Goal: Task Accomplishment & Management: Manage account settings

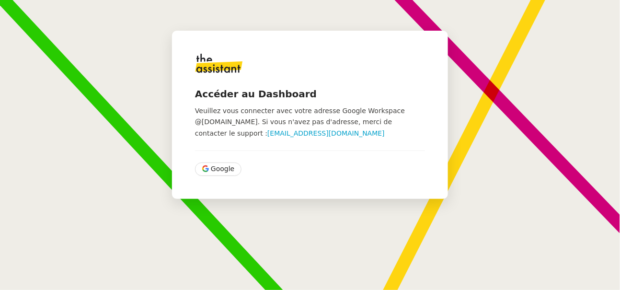
click at [223, 160] on div "Accéder au Dashboard Veuillez vous connecter avec votre adresse Google Workspac…" at bounding box center [310, 115] width 276 height 168
click at [220, 171] on span "Google" at bounding box center [222, 168] width 23 height 11
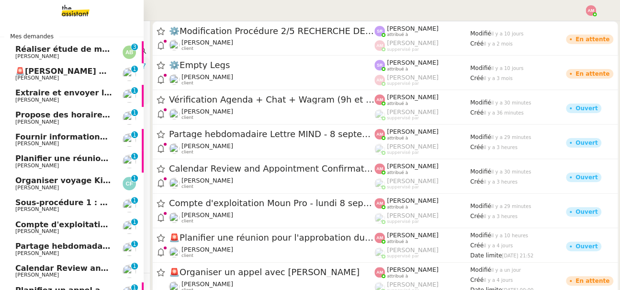
click at [13, 100] on link "Extraire et envoyer les procédures actives Stanislas Richoillez 0 1 2 3 4 5 6 7…" at bounding box center [72, 96] width 144 height 22
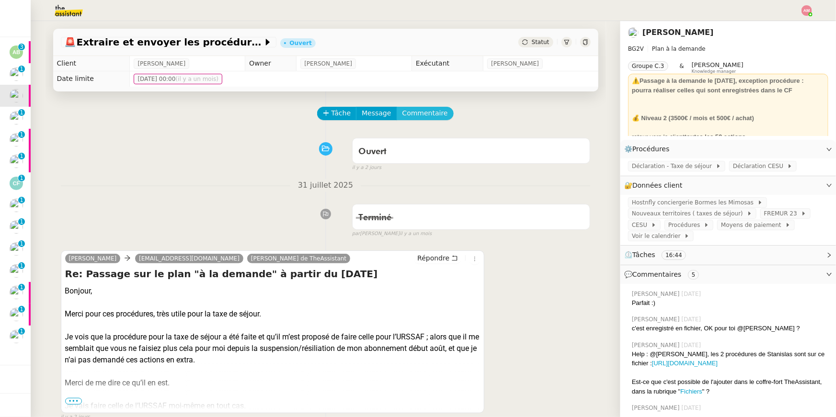
click at [439, 116] on span "Commentaire" at bounding box center [424, 113] width 45 height 11
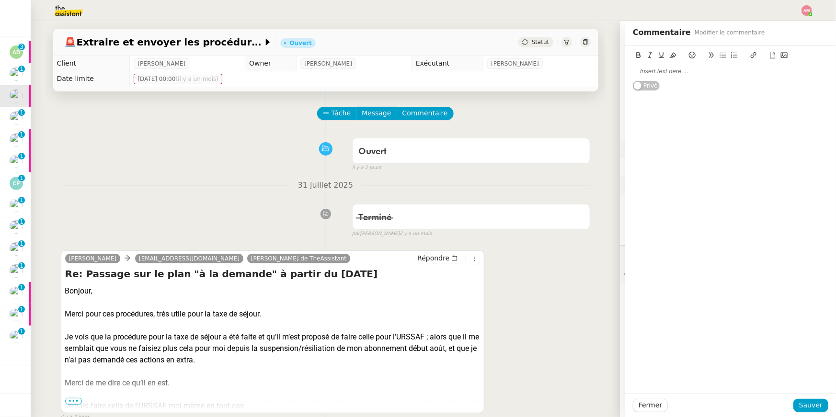
click at [619, 68] on div at bounding box center [730, 71] width 195 height 9
click at [619, 289] on span "Sauver" at bounding box center [810, 405] width 23 height 11
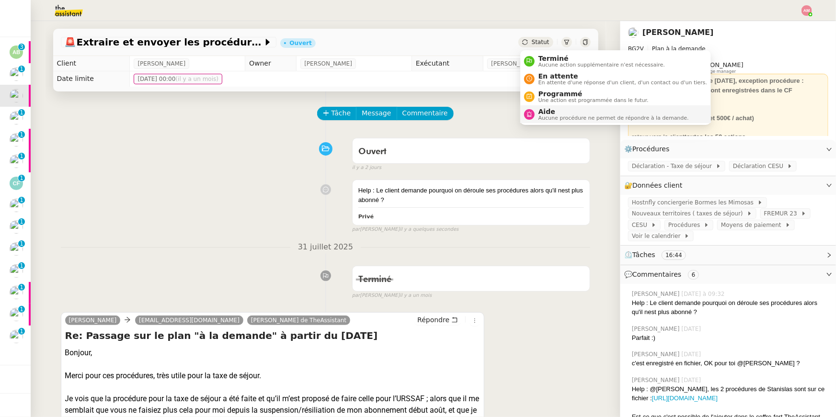
click at [568, 114] on span "Aide" at bounding box center [613, 112] width 150 height 8
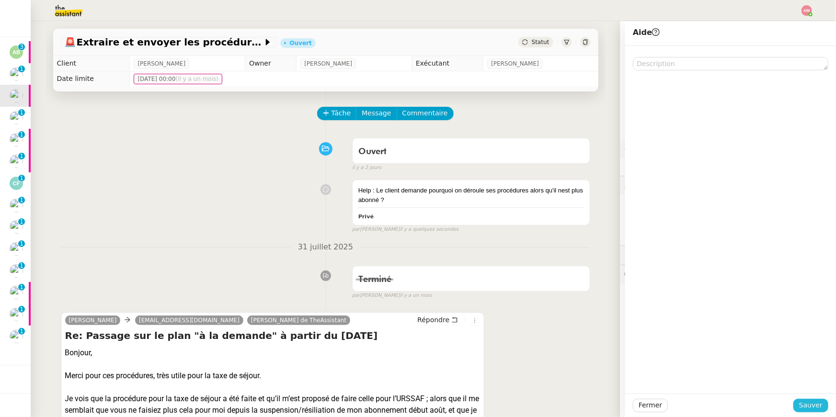
click at [619, 289] on span "Sauver" at bounding box center [810, 405] width 23 height 11
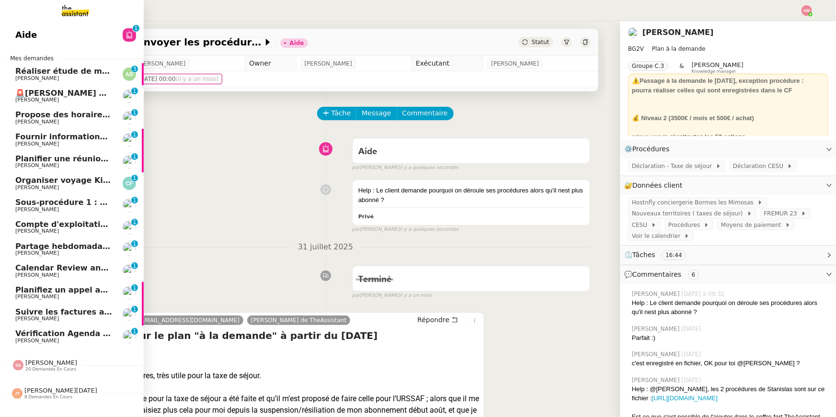
click at [28, 71] on span "Réaliser étude de marché tireuse à bière" at bounding box center [103, 71] width 177 height 9
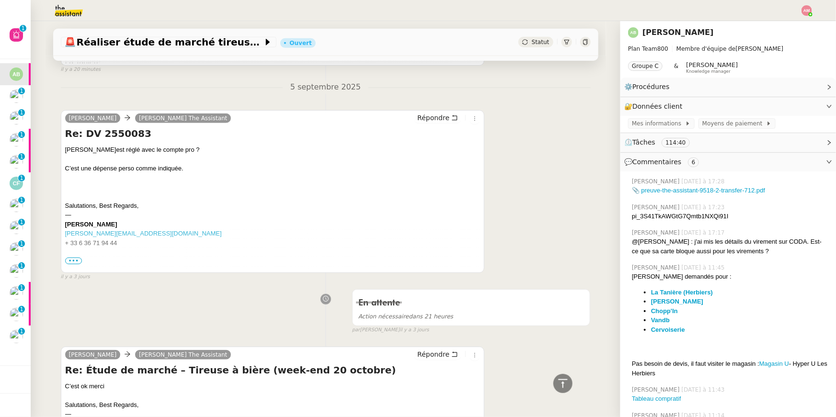
scroll to position [274, 0]
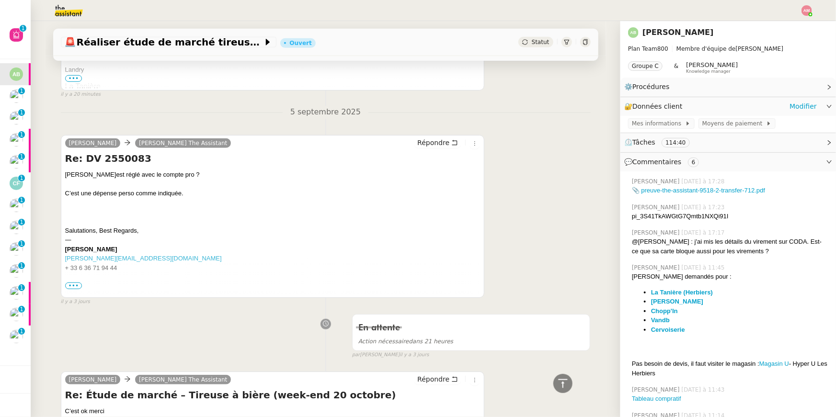
click at [619, 131] on div "Mes informations Moyens de paiement" at bounding box center [727, 124] width 215 height 17
click at [619, 125] on span "Moyens de paiement" at bounding box center [734, 124] width 64 height 10
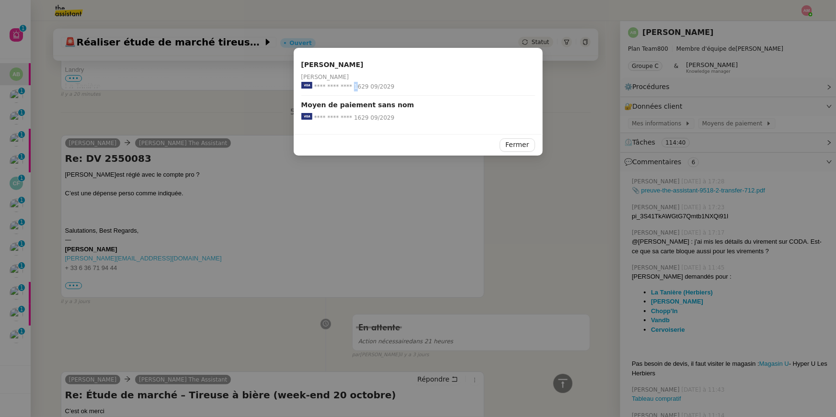
drag, startPoint x: 351, startPoint y: 87, endPoint x: 358, endPoint y: 87, distance: 6.2
click at [356, 87] on span "**** **** **** 1629" at bounding box center [341, 87] width 55 height 10
click at [420, 109] on div "Moyen de paiement sans nom" at bounding box center [418, 105] width 234 height 11
click at [517, 193] on nz-modal-container "Augustin de Boisse Augustin de Boisse **** **** **** 1629 09/2029 Moyen de paie…" at bounding box center [418, 208] width 836 height 417
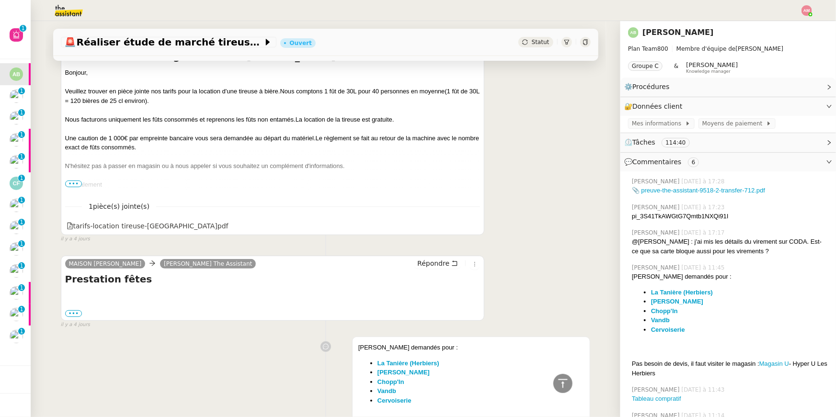
scroll to position [3745, 0]
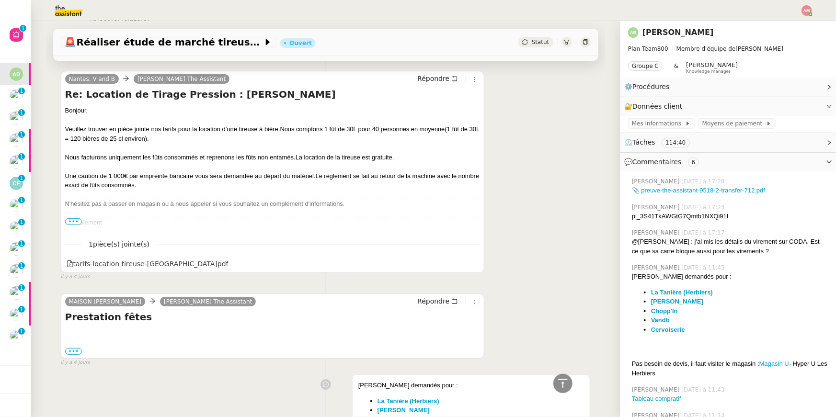
click at [79, 222] on span "•••" at bounding box center [73, 221] width 17 height 7
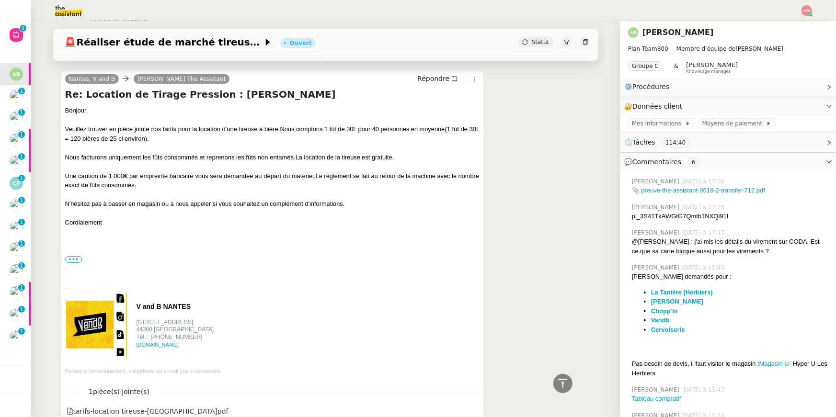
click at [79, 222] on div "Bonjour, Veuillez trouver en pièce jointe nos tarifs pour la location d'une tir…" at bounding box center [272, 166] width 415 height 121
click at [75, 266] on div at bounding box center [272, 269] width 415 height 10
click at [70, 260] on label "•••" at bounding box center [73, 259] width 17 height 7
click at [0, 0] on input "•••" at bounding box center [0, 0] width 0 height 0
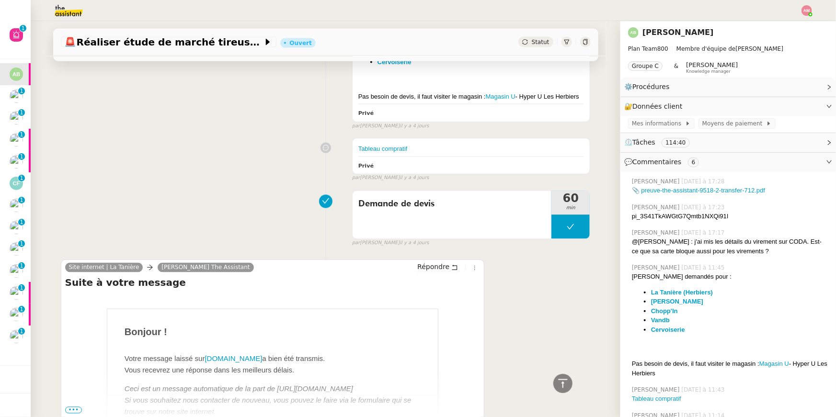
scroll to position [4880, 0]
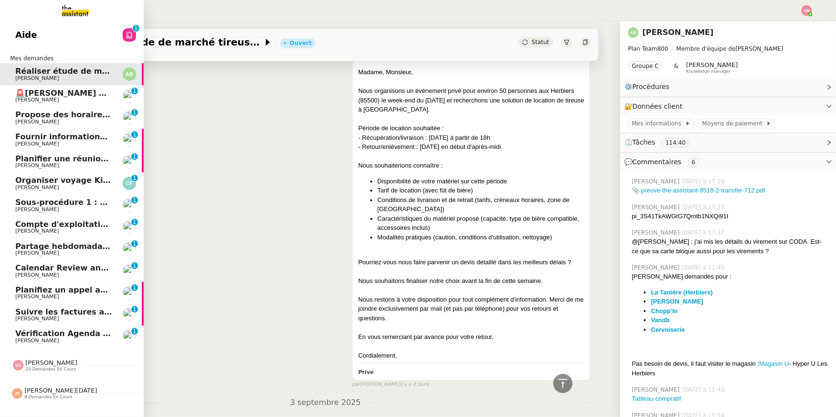
click at [83, 9] on img at bounding box center [68, 10] width 74 height 21
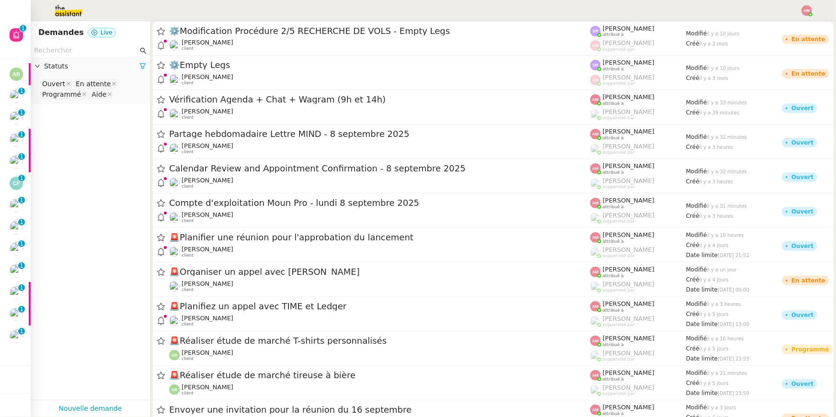
click at [97, 49] on input "text" at bounding box center [86, 50] width 104 height 11
type input "u"
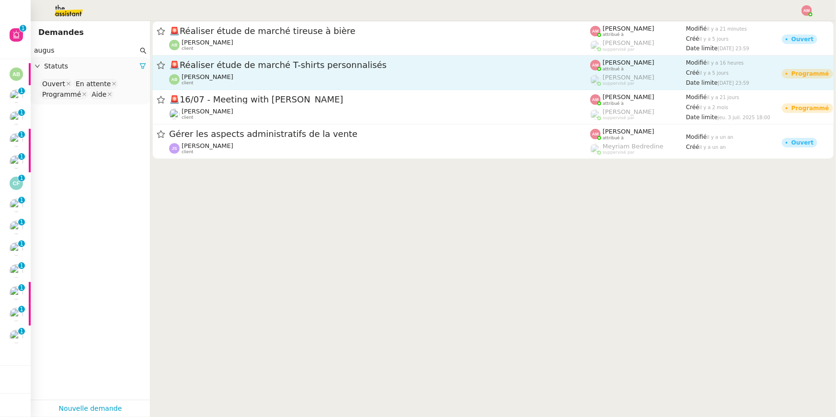
type input "augus"
click at [196, 72] on div "🚨 Réaliser étude de marché T-shirts personnalisés Augustin De Boisse client" at bounding box center [379, 72] width 421 height 26
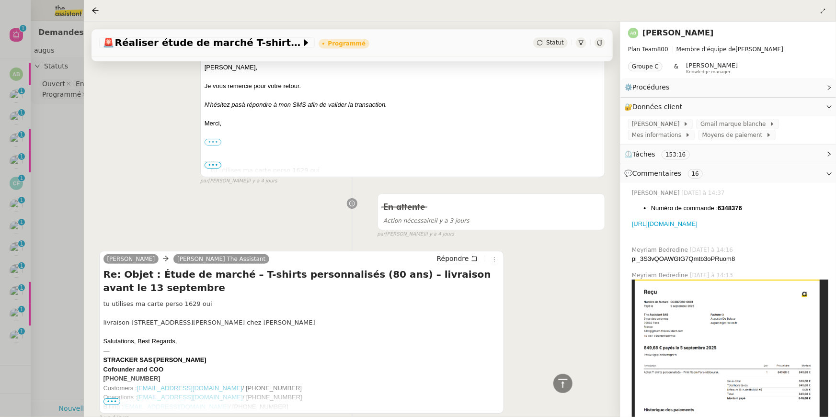
scroll to position [5162, 0]
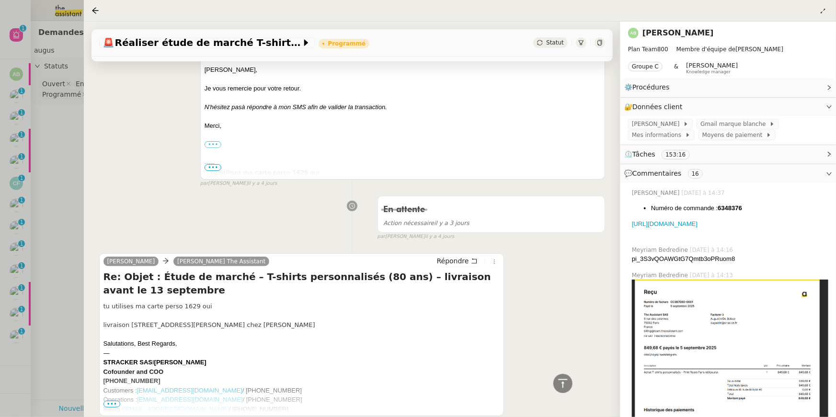
click at [2, 235] on div at bounding box center [418, 208] width 836 height 417
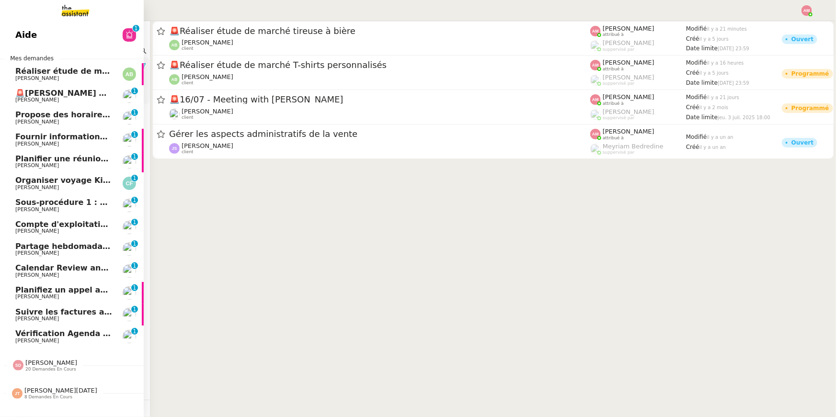
click at [35, 72] on span "Réaliser étude de marché tireuse à bière" at bounding box center [103, 71] width 177 height 9
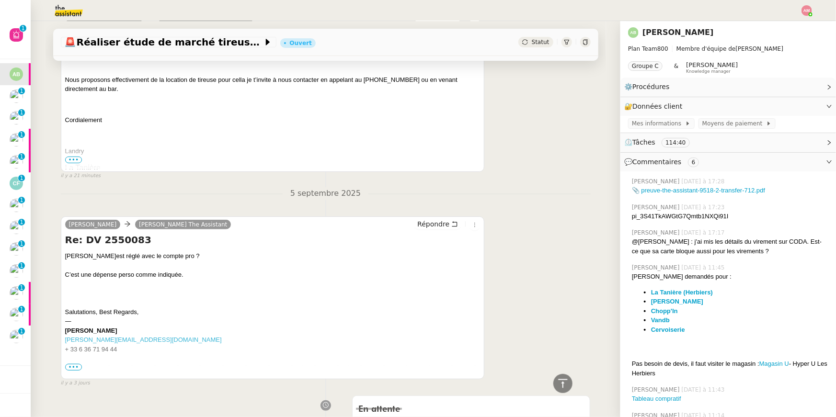
scroll to position [113, 0]
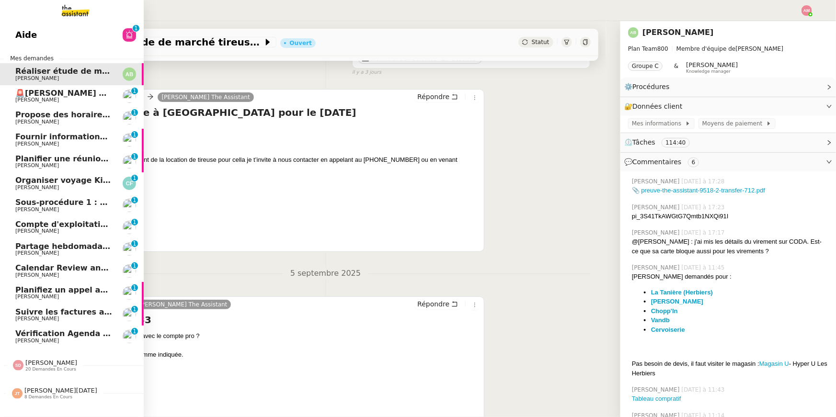
click at [48, 268] on span "Calendar Review and Appointment Confirmation - 8 septembre 2025" at bounding box center [162, 267] width 295 height 9
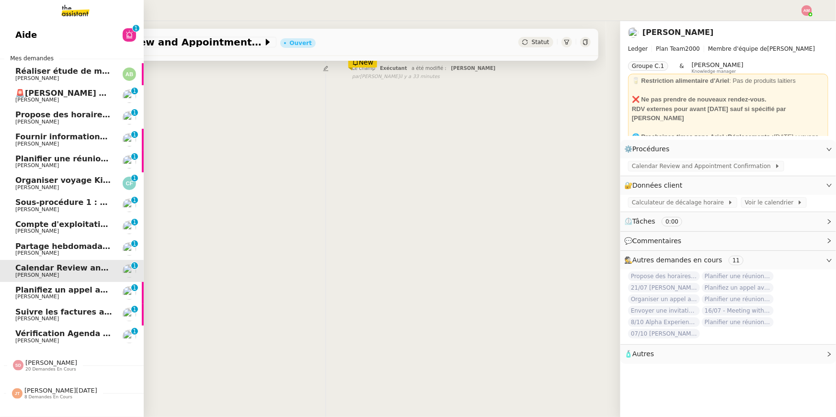
click at [42, 289] on span "Vérification Agenda + Chat + Wagram (9h et 14h)" at bounding box center [122, 333] width 215 height 9
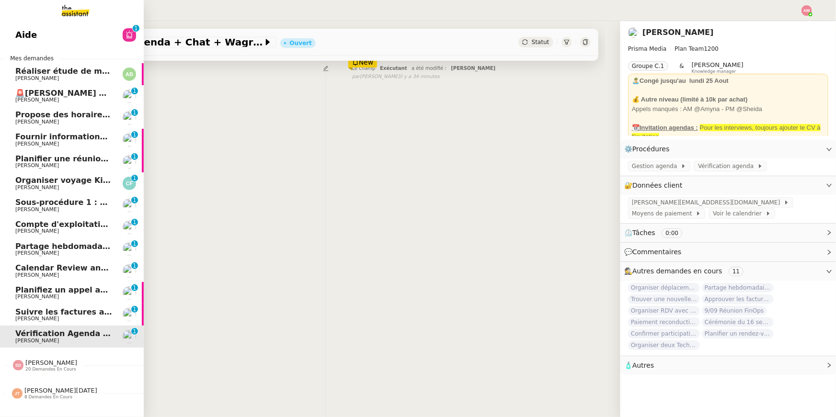
click at [49, 289] on span "[PERSON_NAME]" at bounding box center [51, 362] width 52 height 7
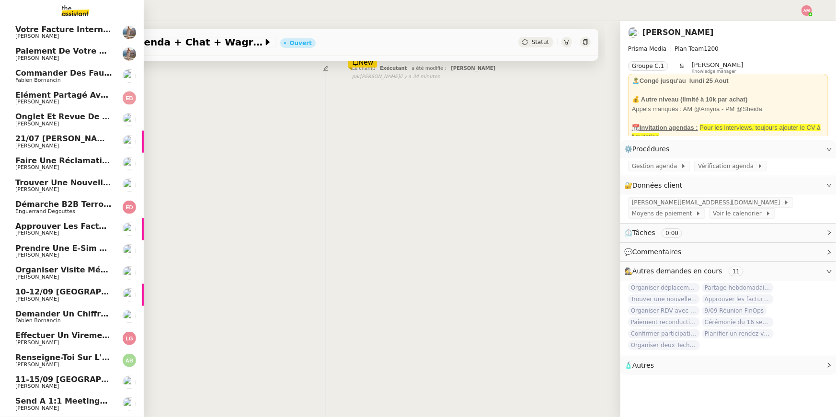
scroll to position [397, 0]
click at [91, 119] on span "Onglet et revue de littérature - 8 septembre 2025" at bounding box center [126, 117] width 222 height 9
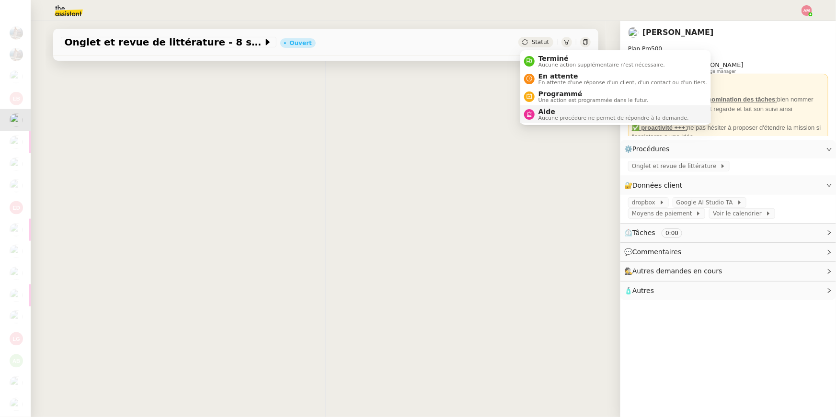
click at [553, 123] on li "Aide Aucune procédure ne permet de répondre à la demande." at bounding box center [615, 114] width 191 height 18
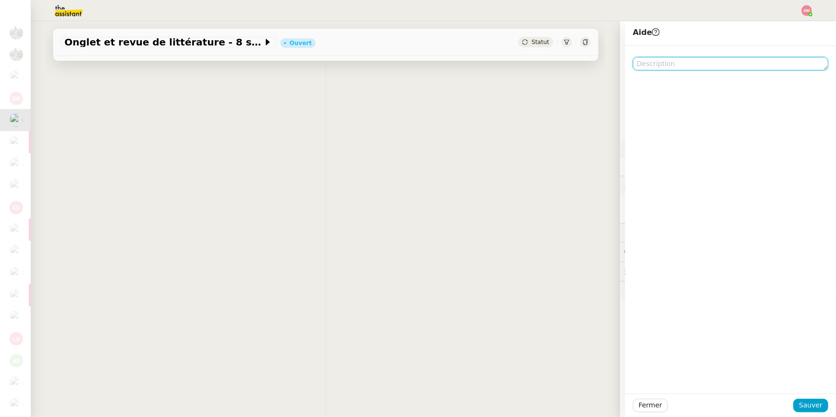
click at [619, 59] on textarea at bounding box center [730, 63] width 195 height 13
type textarea "p"
type textarea "Pour [PERSON_NAME]"
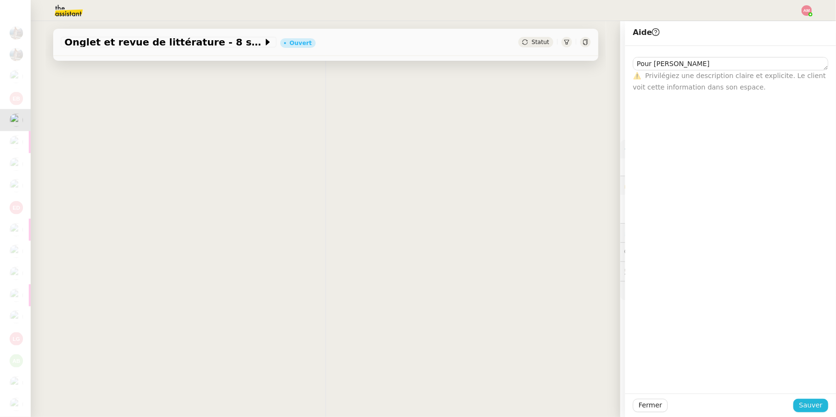
click at [619, 289] on span "Sauver" at bounding box center [810, 405] width 23 height 11
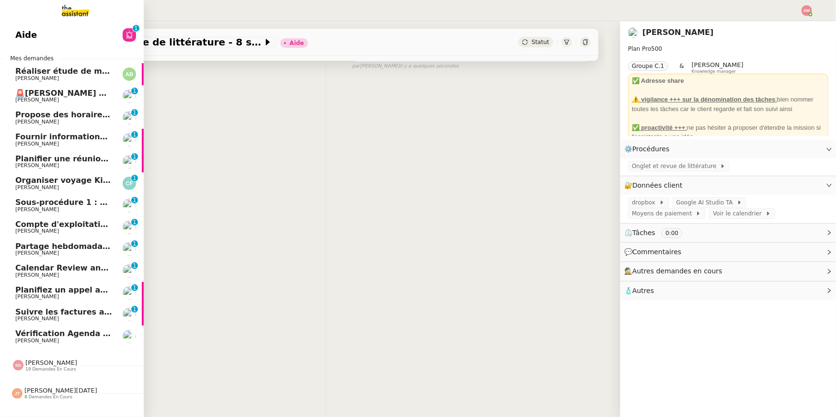
click at [67, 289] on span "Vérification Agenda + Chat + Wagram (9h et 14h)" at bounding box center [122, 333] width 215 height 9
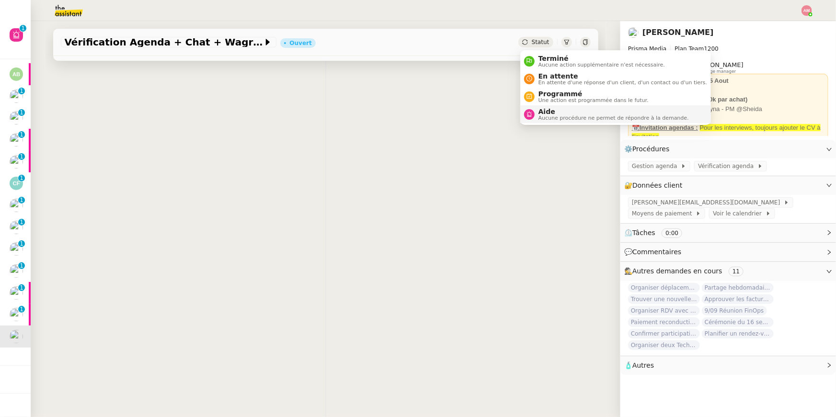
click at [551, 116] on span "Aucune procédure ne permet de répondre à la demande." at bounding box center [613, 117] width 150 height 5
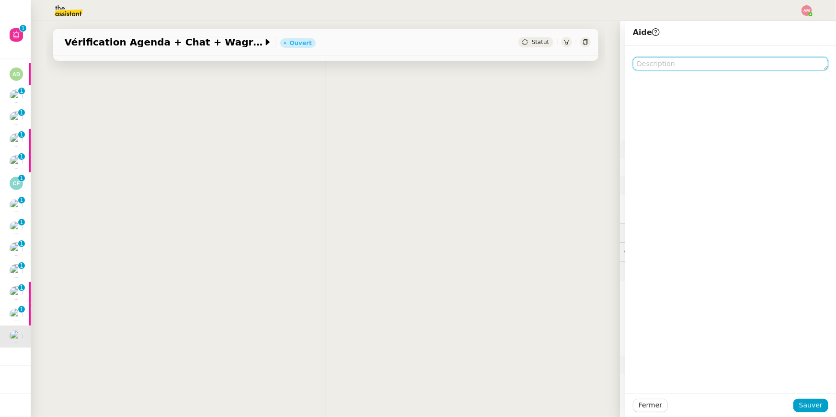
click at [619, 67] on textarea at bounding box center [730, 63] width 195 height 13
paste textarea "Pour [PERSON_NAME]"
click at [619, 67] on textarea "Pour [PERSON_NAME]" at bounding box center [730, 63] width 195 height 13
drag, startPoint x: 654, startPoint y: 66, endPoint x: 701, endPoint y: 69, distance: 47.5
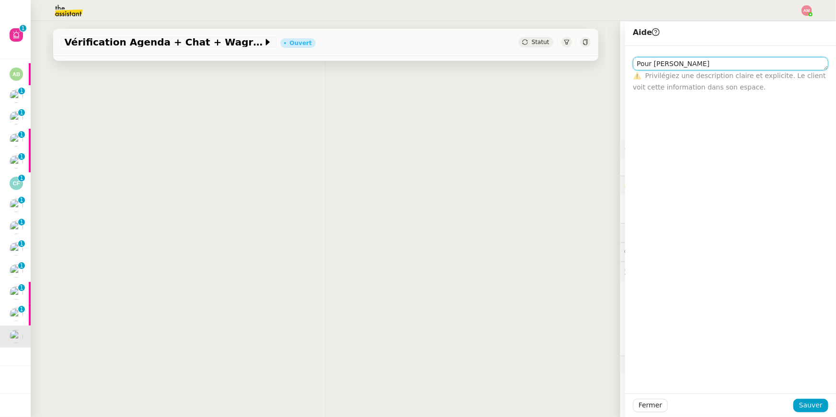
click at [619, 69] on textarea "Pour [PERSON_NAME]" at bounding box center [730, 63] width 195 height 13
type textarea "Pour Sheida"
click at [619, 289] on div "Fermer Sauver" at bounding box center [730, 405] width 211 height 23
click at [619, 289] on span "Sauver" at bounding box center [810, 405] width 23 height 11
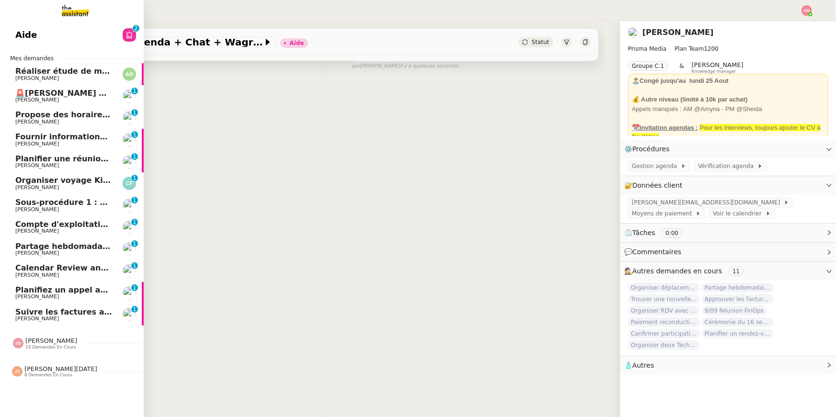
click at [56, 289] on span "[PERSON_NAME][DATE]" at bounding box center [60, 368] width 73 height 7
click at [55, 181] on span "Organiser voyage Kirghizistan" at bounding box center [80, 180] width 131 height 9
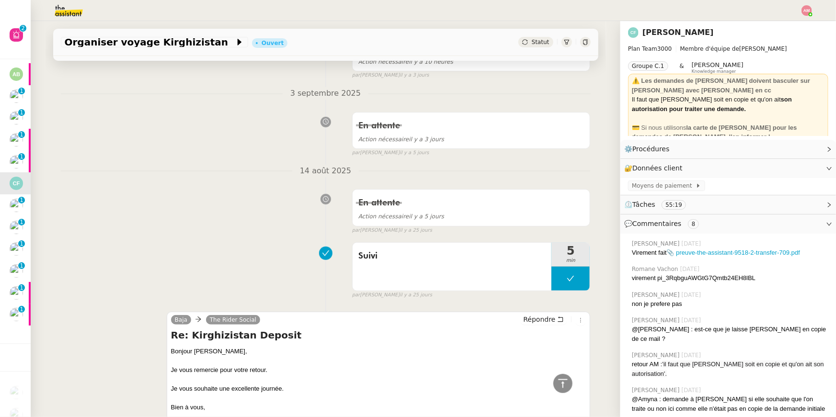
scroll to position [163, 0]
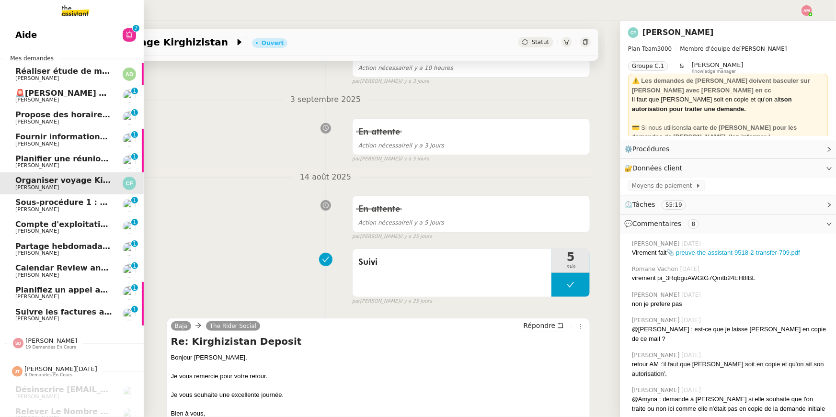
click at [28, 161] on span "Planifier une réunion pour l'approbation du lancement" at bounding box center [133, 158] width 236 height 9
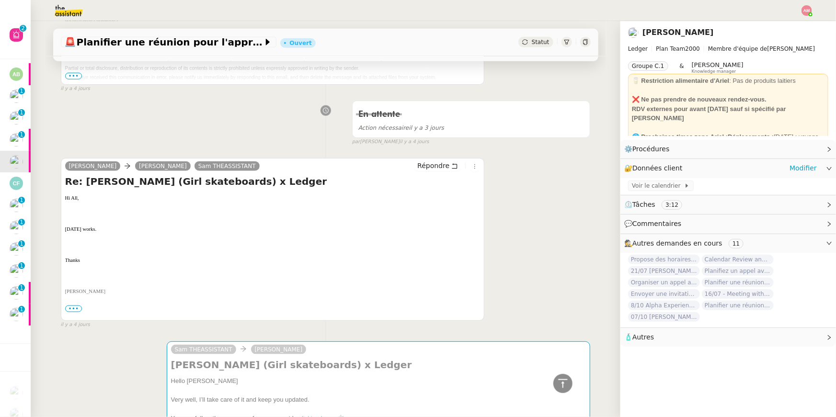
scroll to position [310, 0]
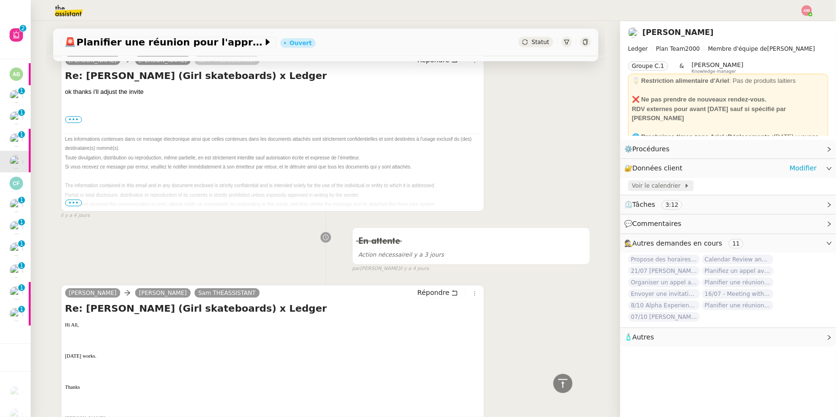
click at [619, 185] on span "Voir le calendrier" at bounding box center [658, 186] width 52 height 10
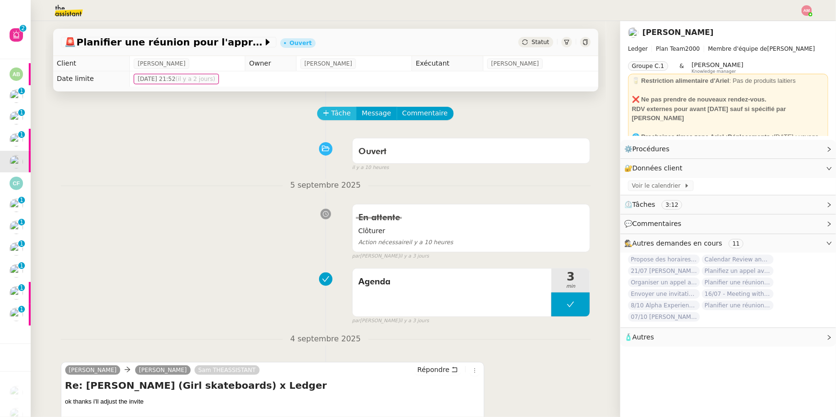
click at [335, 114] on span "Tâche" at bounding box center [341, 113] width 20 height 11
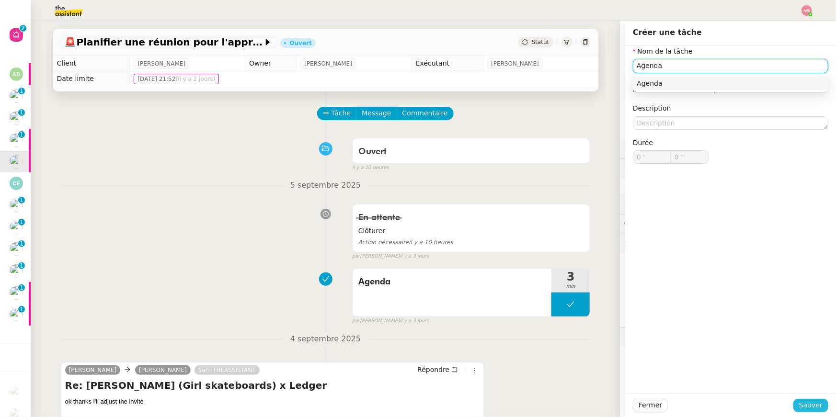
type input "Agenda"
click at [619, 289] on button "Sauver" at bounding box center [810, 405] width 35 height 13
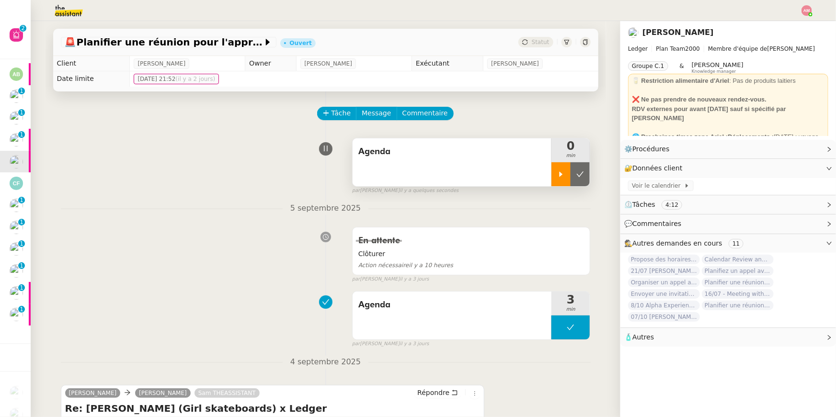
click at [569, 180] on div at bounding box center [560, 174] width 19 height 24
click at [579, 177] on div at bounding box center [570, 174] width 38 height 24
click at [585, 177] on button at bounding box center [579, 174] width 19 height 24
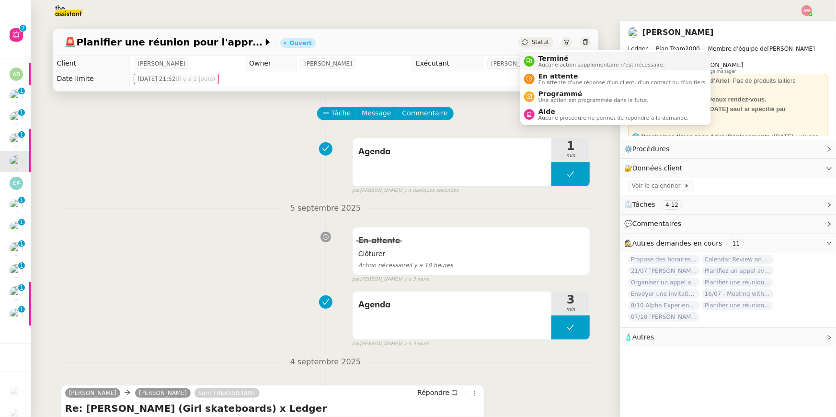
click at [546, 57] on span "Terminé" at bounding box center [601, 59] width 126 height 8
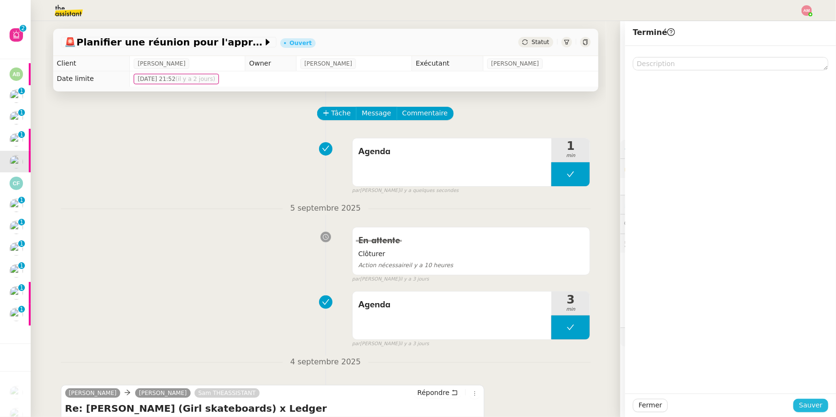
click at [619, 289] on span "Sauver" at bounding box center [810, 405] width 23 height 11
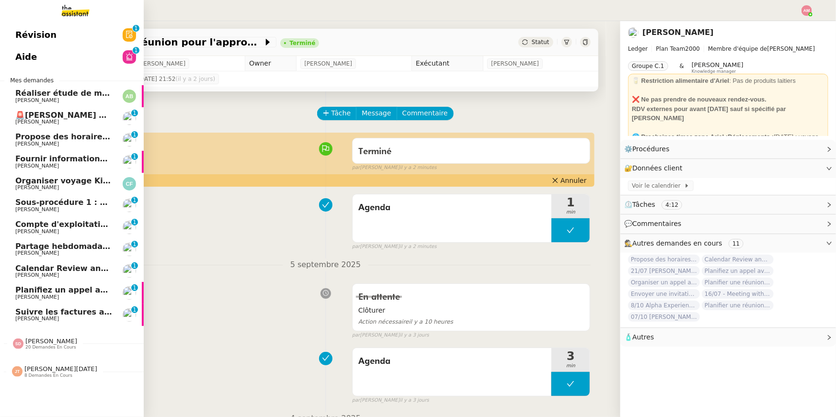
click at [41, 289] on span "[PERSON_NAME]" at bounding box center [51, 341] width 52 height 7
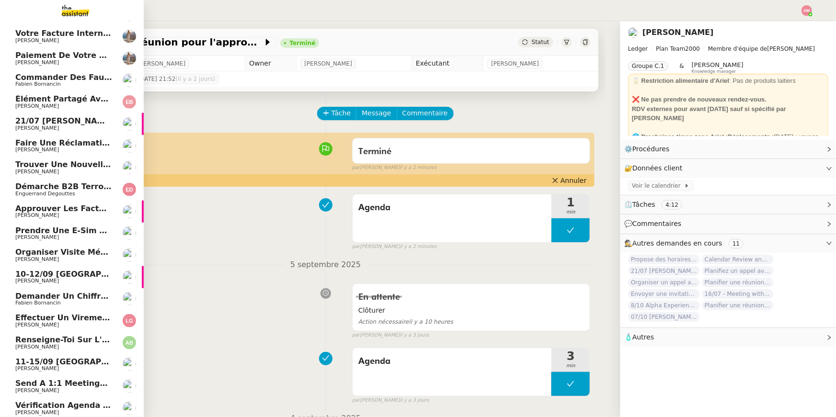
scroll to position [402, 0]
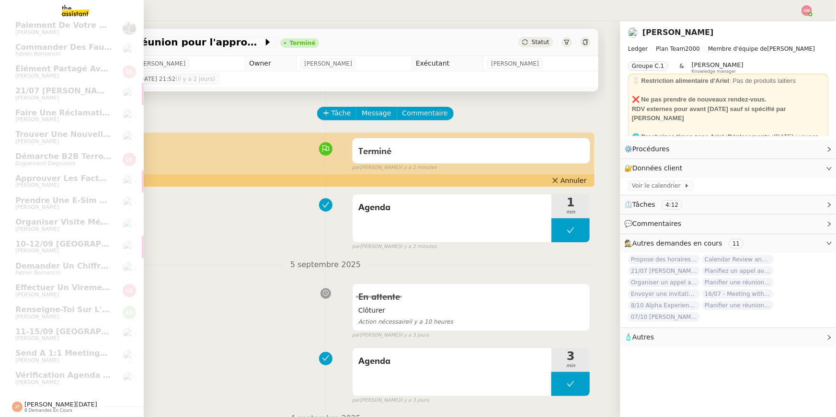
click at [35, 289] on span "[PERSON_NAME][DATE]" at bounding box center [60, 404] width 73 height 7
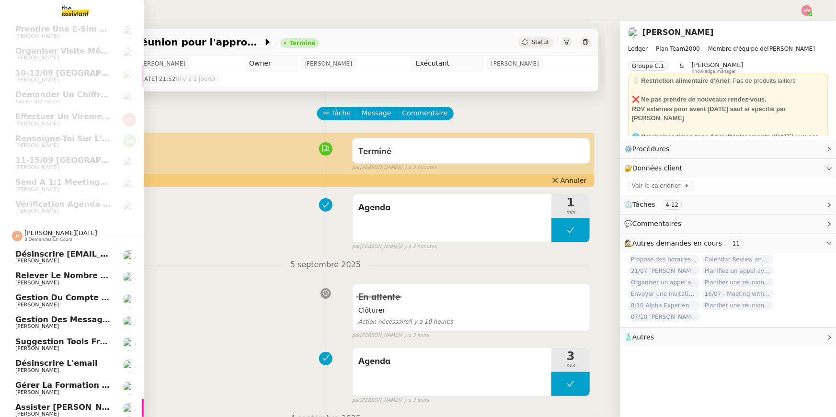
scroll to position [599, 0]
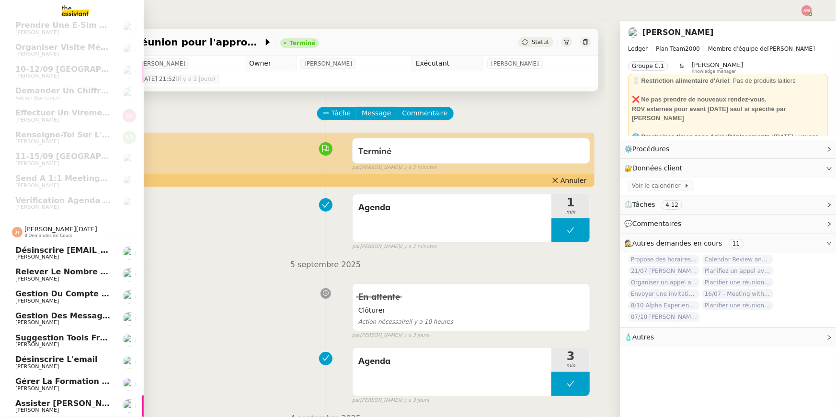
click at [48, 289] on span "[PERSON_NAME]" at bounding box center [63, 301] width 97 height 6
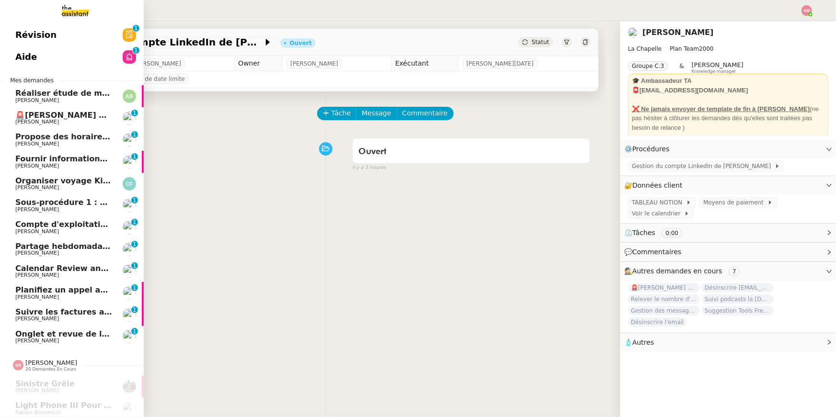
click at [61, 276] on span "[PERSON_NAME]" at bounding box center [63, 275] width 97 height 6
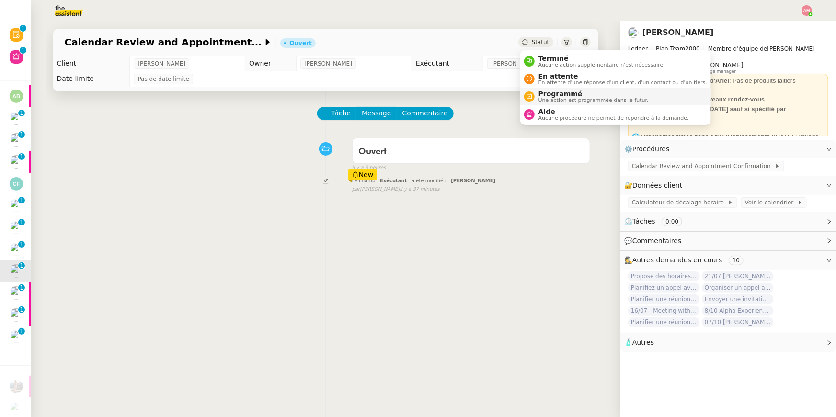
click at [558, 100] on span "Une action est programmée dans le futur." at bounding box center [593, 100] width 110 height 5
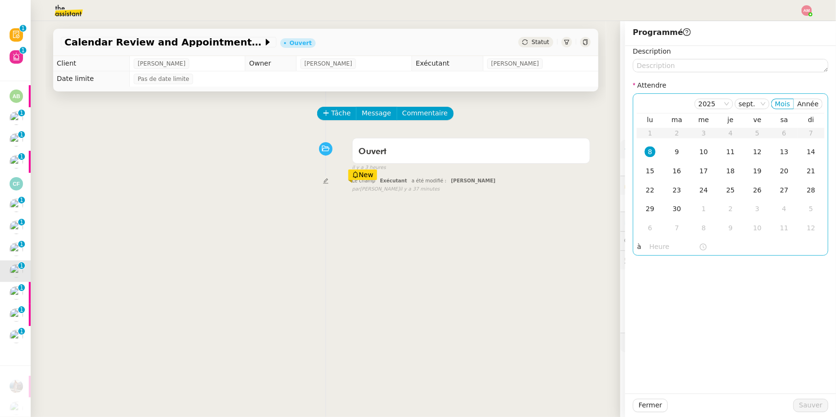
click at [619, 250] on input "text" at bounding box center [673, 246] width 49 height 11
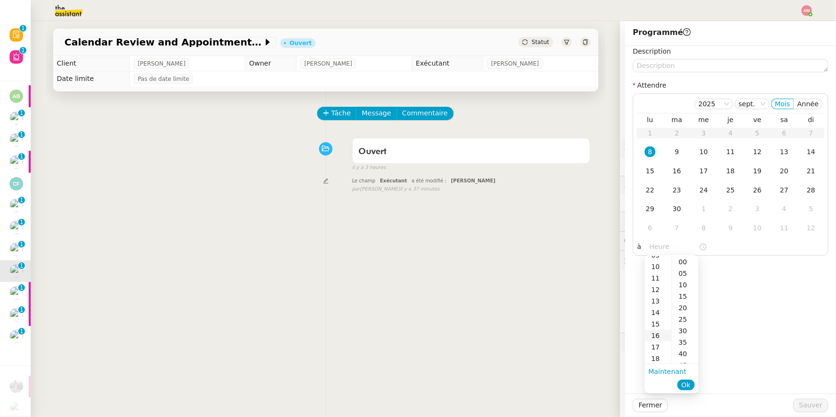
click at [619, 289] on div "16" at bounding box center [658, 335] width 27 height 11
click at [619, 264] on div "00" at bounding box center [685, 261] width 26 height 11
type input "16:00"
click at [619, 289] on span "Ok" at bounding box center [685, 385] width 9 height 10
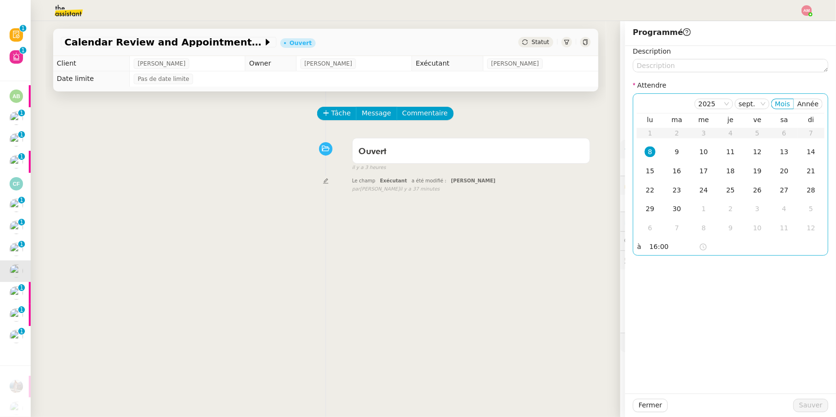
click at [619, 147] on div "8" at bounding box center [650, 152] width 11 height 11
click at [619, 289] on span "Sauver" at bounding box center [810, 405] width 23 height 11
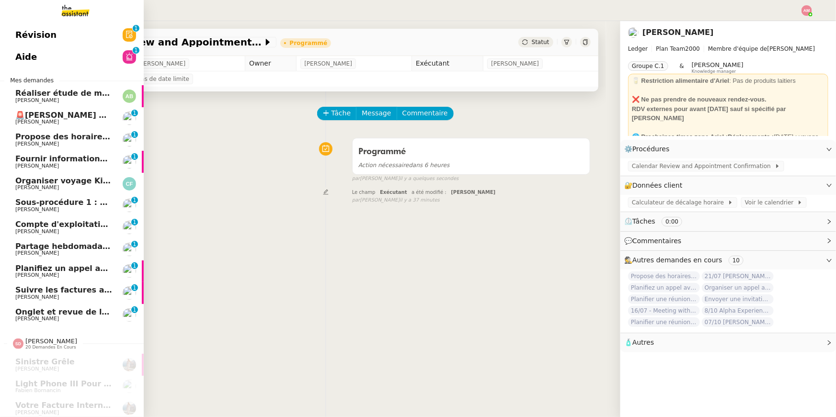
click at [41, 249] on span "Partage hebdomadaire Lettre MIND - 8 septembre 2025" at bounding box center [135, 246] width 241 height 9
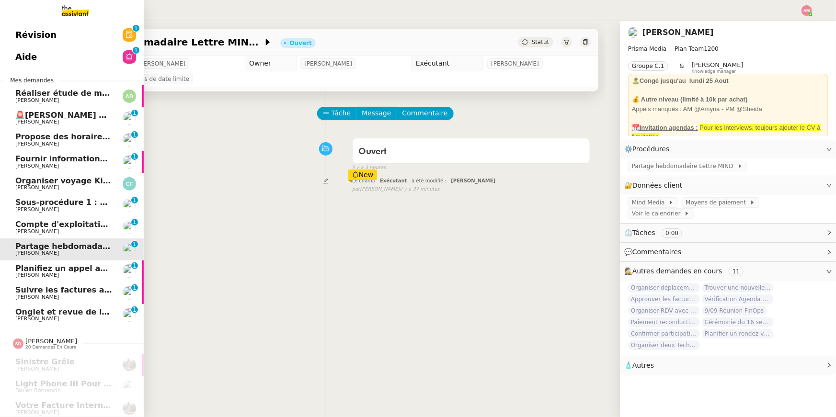
click at [69, 289] on span "Onglet et revue de littérature - 8 septembre 2025" at bounding box center [122, 311] width 215 height 9
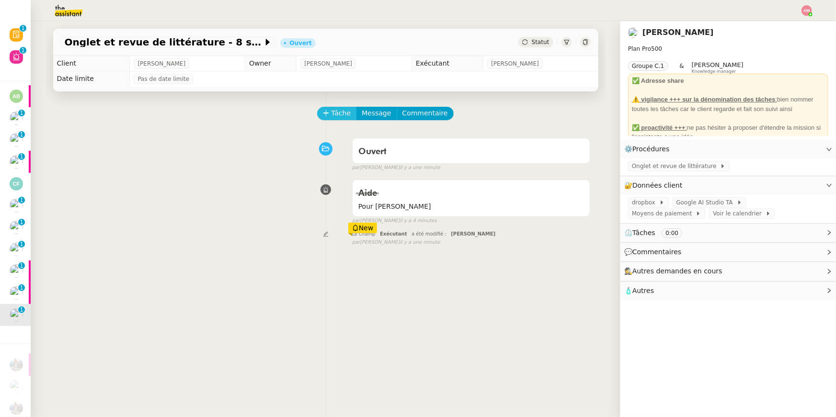
click at [344, 113] on span "Tâche" at bounding box center [341, 113] width 20 height 11
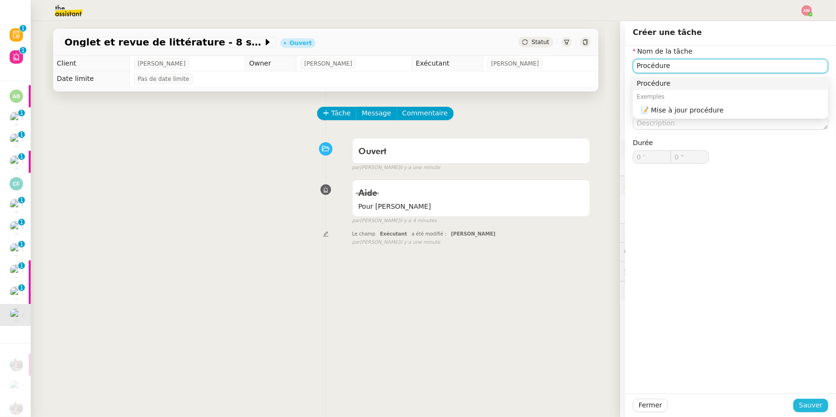
type input "Procédure"
click at [619, 289] on span "Sauver" at bounding box center [810, 405] width 23 height 11
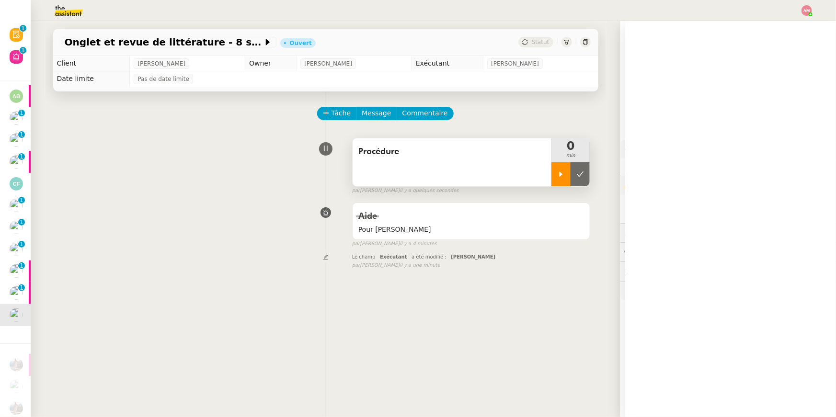
click at [561, 173] on icon at bounding box center [560, 173] width 3 height 5
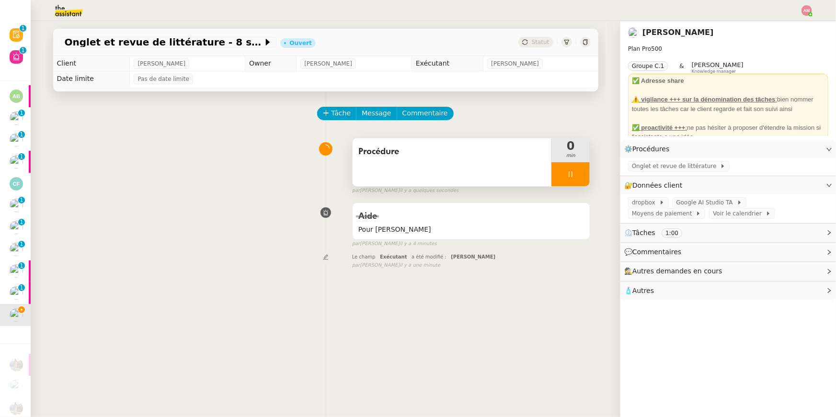
click at [619, 168] on span "Onglet et revue de littérature" at bounding box center [676, 166] width 88 height 10
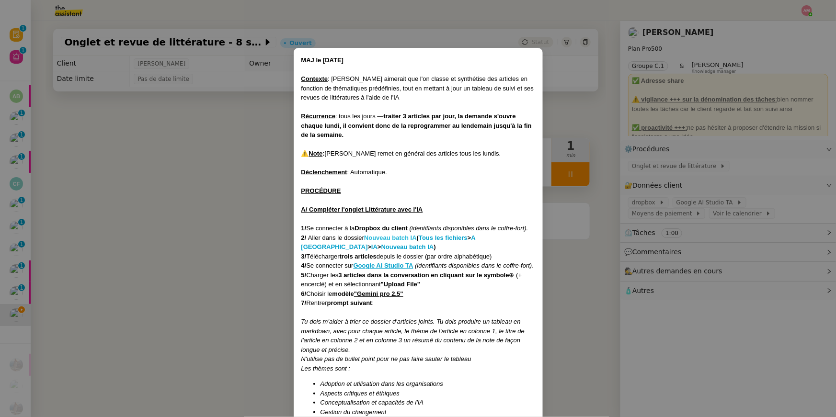
click at [380, 237] on strong "Nouveau batch IA" at bounding box center [390, 237] width 53 height 7
click at [584, 150] on nz-modal-container "MAJ le [DATE] Contexte : [PERSON_NAME] aimerait que l'on classe et synthétise d…" at bounding box center [418, 208] width 836 height 417
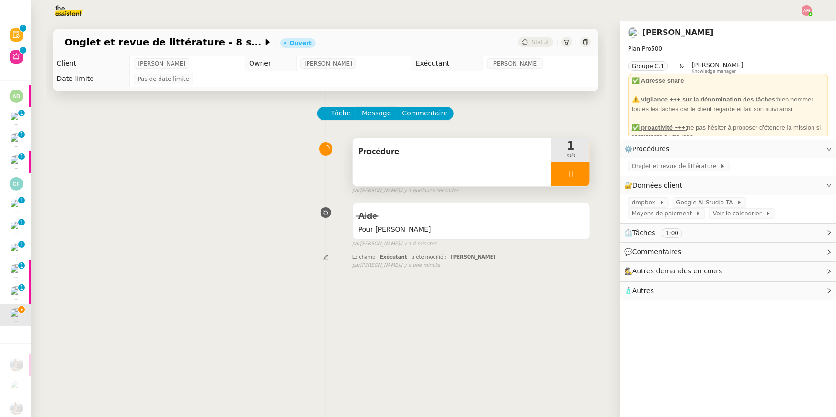
click at [586, 170] on div at bounding box center [570, 174] width 38 height 24
click at [586, 170] on button at bounding box center [579, 174] width 19 height 24
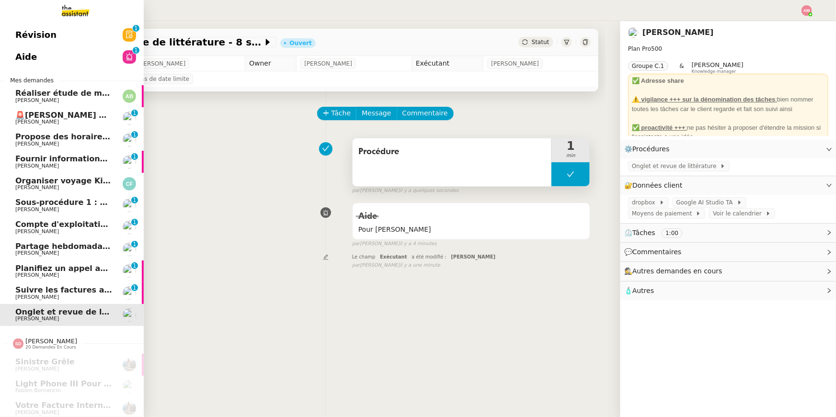
click at [60, 115] on span "🚨[PERSON_NAME] podcasts la [DEMOGRAPHIC_DATA] radio [DATE]" at bounding box center [160, 115] width 290 height 9
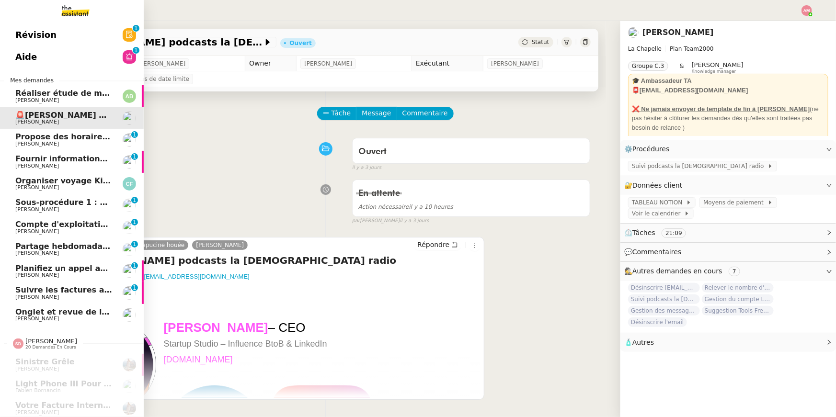
click at [55, 97] on span "[PERSON_NAME]" at bounding box center [37, 100] width 44 height 6
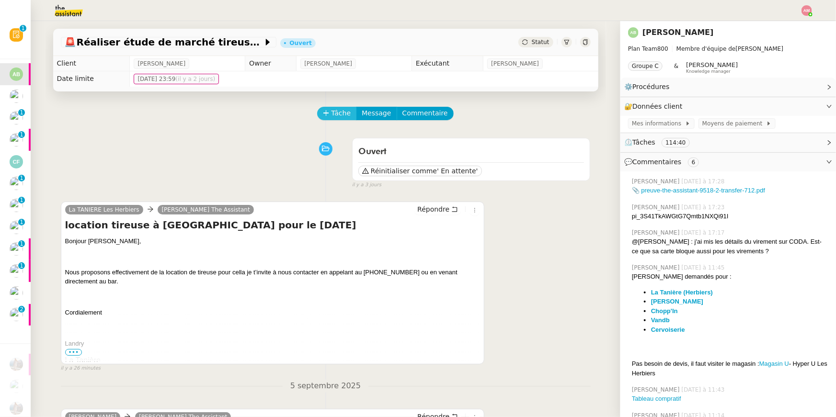
click at [340, 116] on span "Tâche" at bounding box center [341, 113] width 20 height 11
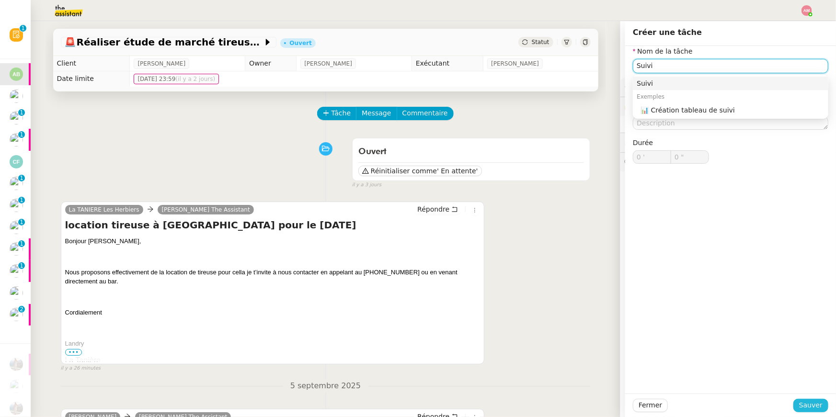
type input "Suivi"
click at [619, 289] on span "Sauver" at bounding box center [810, 405] width 23 height 11
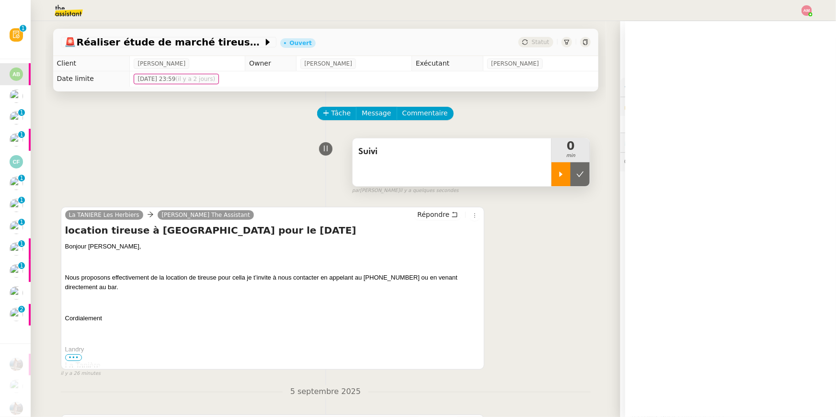
click at [561, 176] on icon at bounding box center [561, 174] width 8 height 8
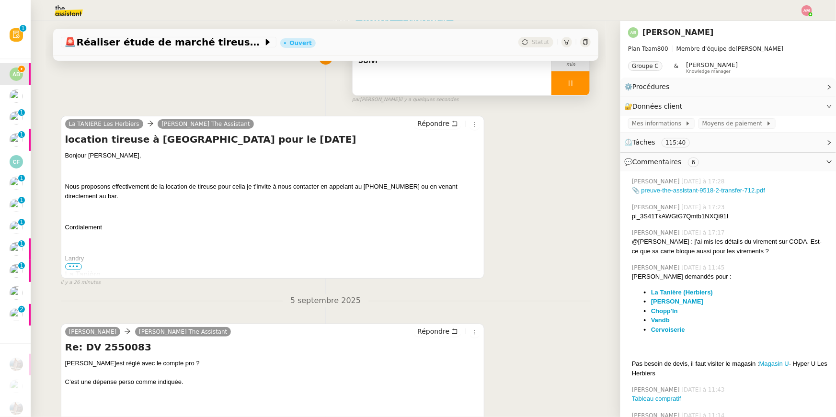
scroll to position [203, 0]
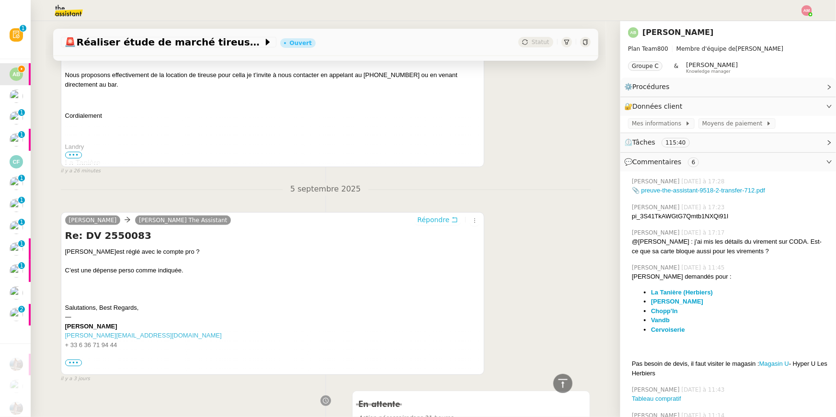
click at [427, 220] on span "Répondre" at bounding box center [433, 220] width 32 height 10
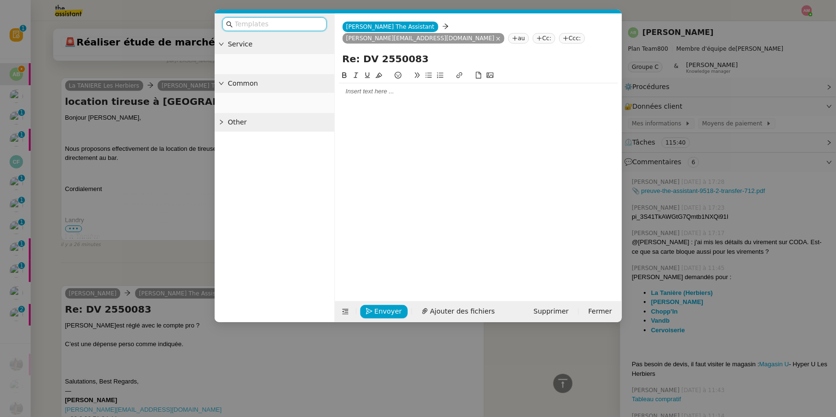
scroll to position [276, 0]
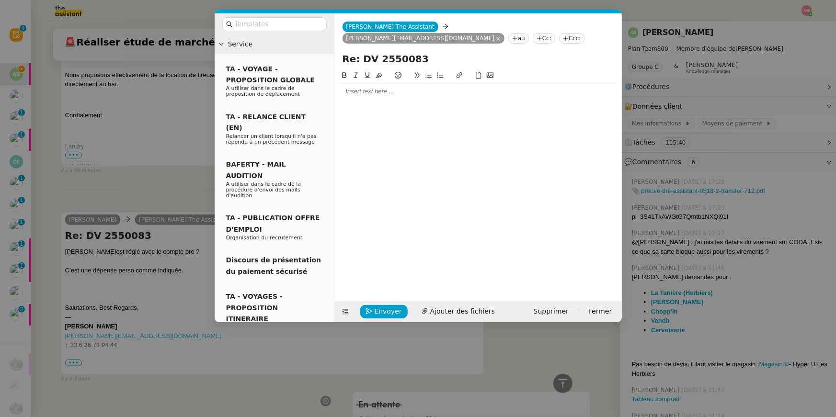
click at [355, 87] on div at bounding box center [478, 91] width 279 height 9
click at [341, 87] on div "[PERSON_NAME]," at bounding box center [478, 91] width 279 height 9
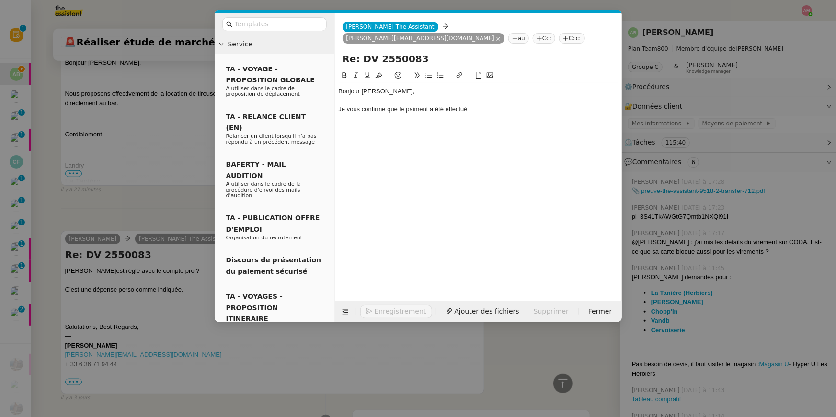
scroll to position [304, 0]
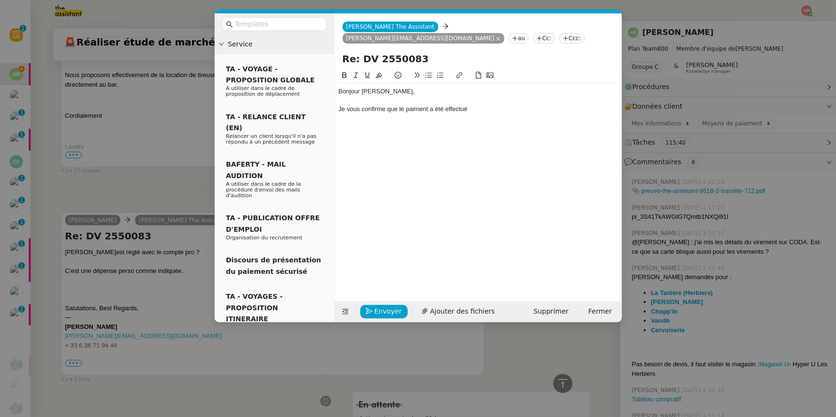
click at [421, 105] on div "Je vous confirme que le paiment a été effectué" at bounding box center [478, 109] width 279 height 9
click at [421, 105] on div "Je vous confirme que le paimment a été effectué depuis la carte" at bounding box center [478, 109] width 279 height 9
click at [619, 164] on nz-modal-container "Service TA - VOYAGE - PROPOSITION GLOBALE A utiliser dans le cadre de propositi…" at bounding box center [418, 208] width 836 height 417
click at [619, 166] on nz-modal-container "Service TA - VOYAGE - PROPOSITION GLOBALE A utiliser dans le cadre de propositi…" at bounding box center [418, 208] width 836 height 417
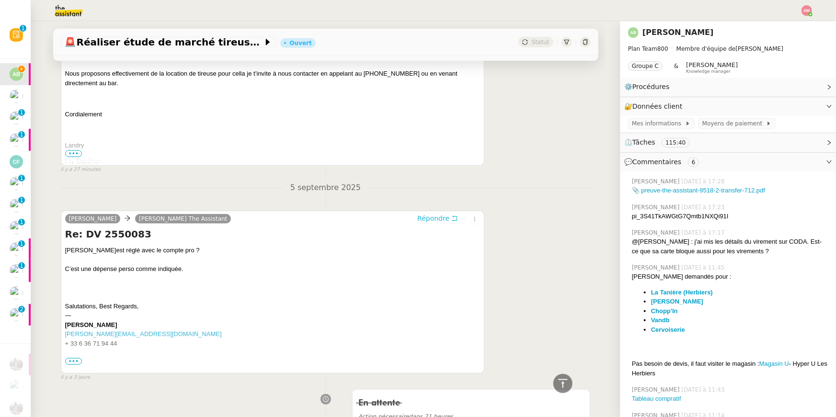
scroll to position [303, 0]
click at [619, 125] on span "Mes informations" at bounding box center [658, 124] width 53 height 10
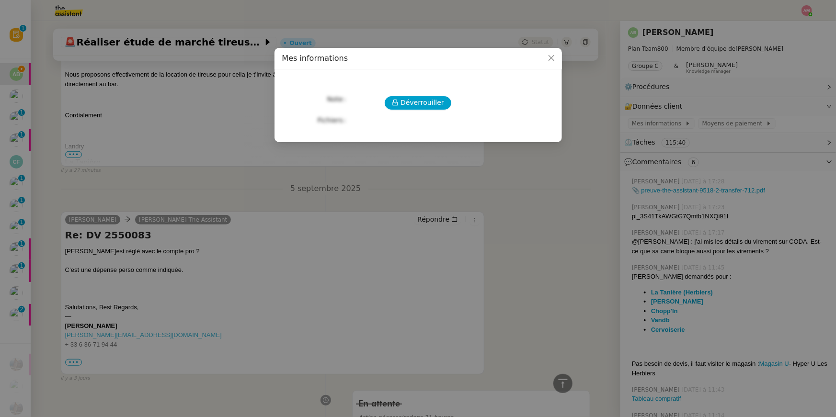
click at [619, 120] on nz-modal-container "Mes informations Déverrouiller Note Fichiers Upload" at bounding box center [418, 208] width 836 height 417
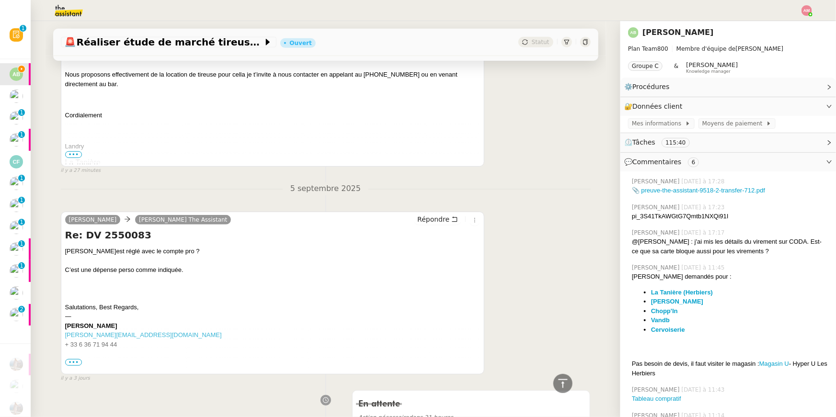
click at [619, 125] on nz-modal-container "Mes informations Déverrouiller Note Fichiers Upload" at bounding box center [418, 208] width 836 height 417
click at [619, 122] on span "Moyens de paiement" at bounding box center [734, 124] width 64 height 10
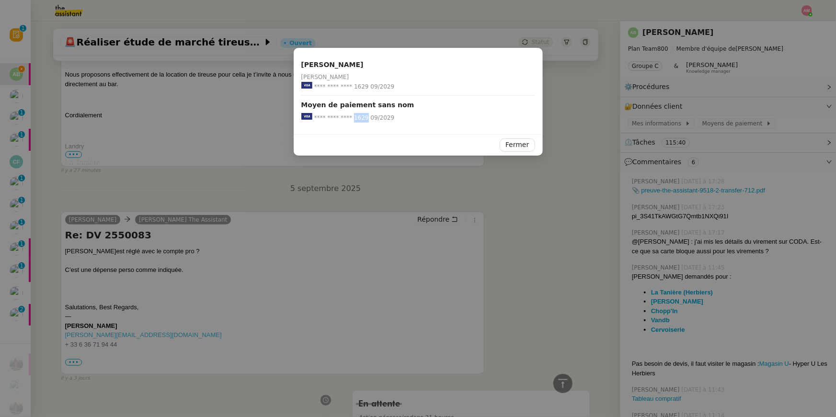
drag, startPoint x: 365, startPoint y: 118, endPoint x: 352, endPoint y: 120, distance: 13.0
click at [352, 120] on div "**** **** **** 1629 09/2029" at bounding box center [418, 118] width 234 height 10
copy span "1629"
click at [235, 145] on nz-modal-container "Augustin de Boisse Augustin de Boisse **** **** **** 1629 09/2029 Moyen de paie…" at bounding box center [418, 208] width 836 height 417
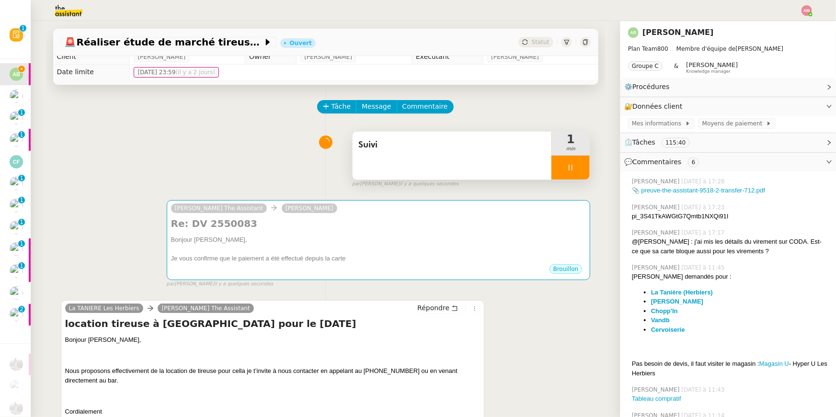
scroll to position [0, 0]
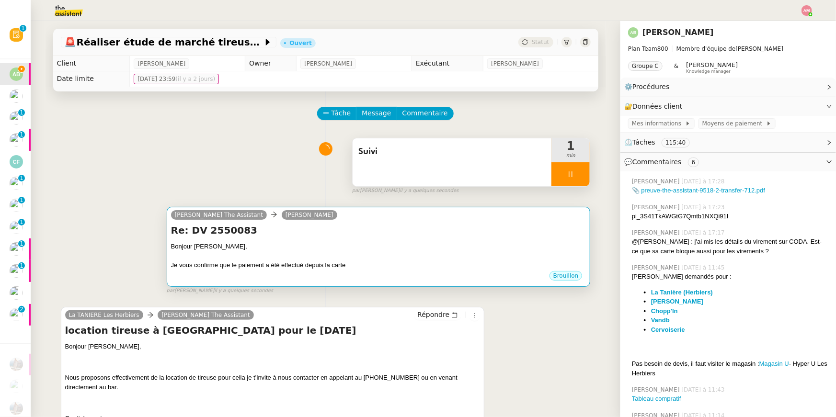
click at [351, 264] on div "Je vous confirme que le paiement a été effectué depuis la carte" at bounding box center [378, 266] width 415 height 10
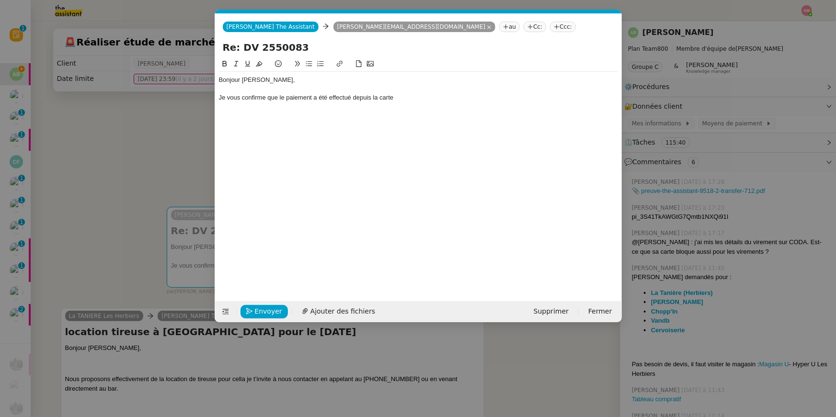
scroll to position [0, 20]
click at [427, 98] on div "Je vous confirme que le paiement a été effectué depuis la carte" at bounding box center [418, 97] width 399 height 9
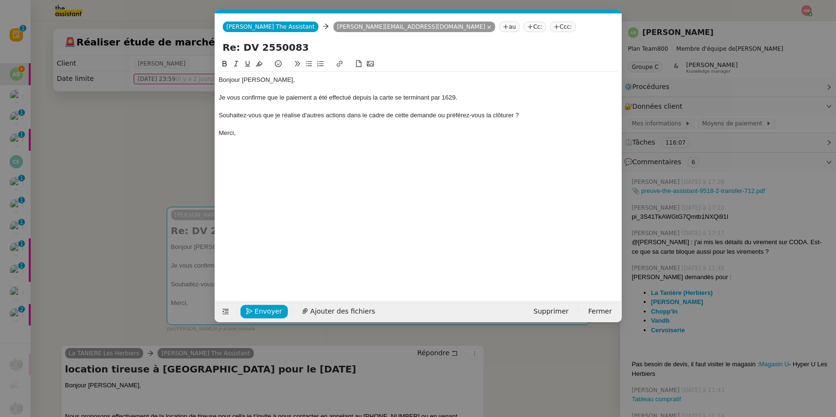
click at [393, 116] on div "Souhaitez-vous que je réalise d'autres actions dans le cadre de cette demande o…" at bounding box center [418, 115] width 399 height 9
click at [307, 59] on button at bounding box center [308, 63] width 11 height 11
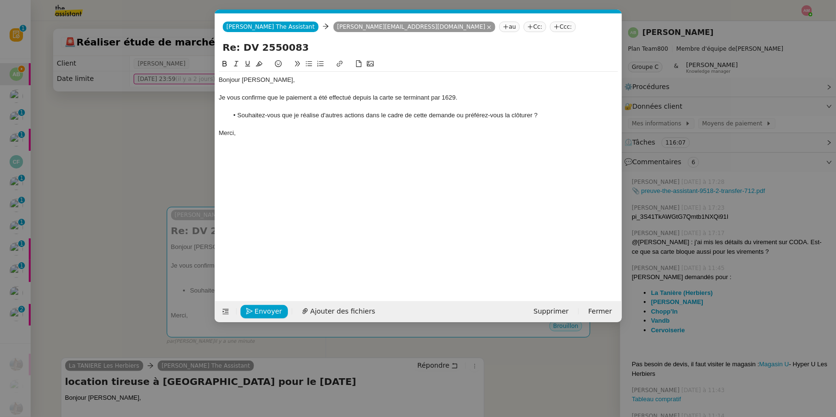
drag, startPoint x: 545, startPoint y: 119, endPoint x: 544, endPoint y: 86, distance: 33.1
click at [544, 86] on div "Bonjour Augustin, Je vous confirme que le paiement a été effectué depuis la car…" at bounding box center [418, 106] width 399 height 69
copy div "Je vous confirme que le paiement a été effectué depuis la carte se terminant pa…"
click at [390, 119] on li "Souhaitez-vous que je réalise d'autres actions dans le cadre de cette demande o…" at bounding box center [423, 115] width 390 height 9
click at [456, 119] on li "Souhaitez-vous que je réalise d'autres actions dans le cadre de cette demande o…" at bounding box center [423, 115] width 390 height 9
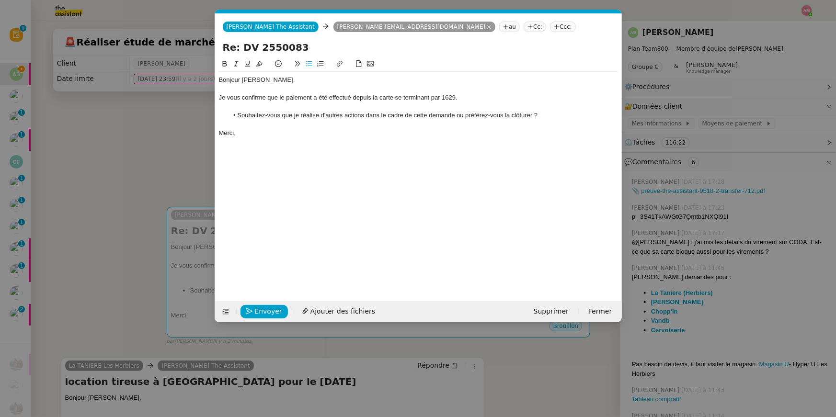
click at [455, 120] on div at bounding box center [418, 124] width 399 height 9
drag, startPoint x: 453, startPoint y: 115, endPoint x: 452, endPoint y: 158, distance: 43.1
click at [453, 115] on li "Souhaitez-vous que je réalise d'autres actions dans le cadre de cette demande o…" at bounding box center [423, 115] width 390 height 9
click at [358, 154] on div "Bonjour Augustin, Je vous confirme que le paiement a été effectué depuis la car…" at bounding box center [418, 172] width 399 height 228
click at [268, 289] on span "Envoyer" at bounding box center [268, 311] width 27 height 11
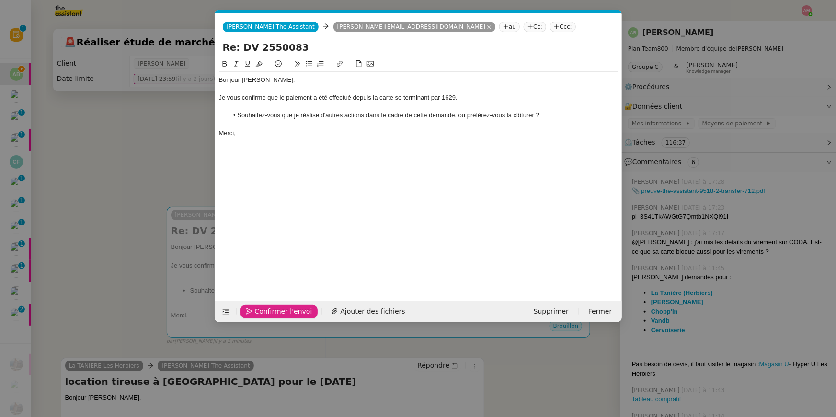
click at [268, 289] on span "Confirmer l'envoi" at bounding box center [283, 311] width 57 height 11
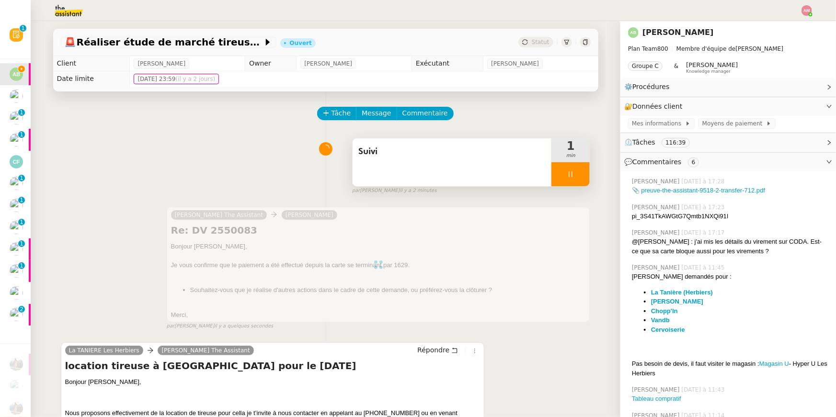
click at [565, 181] on div at bounding box center [570, 174] width 38 height 24
click at [578, 177] on icon at bounding box center [580, 174] width 8 height 8
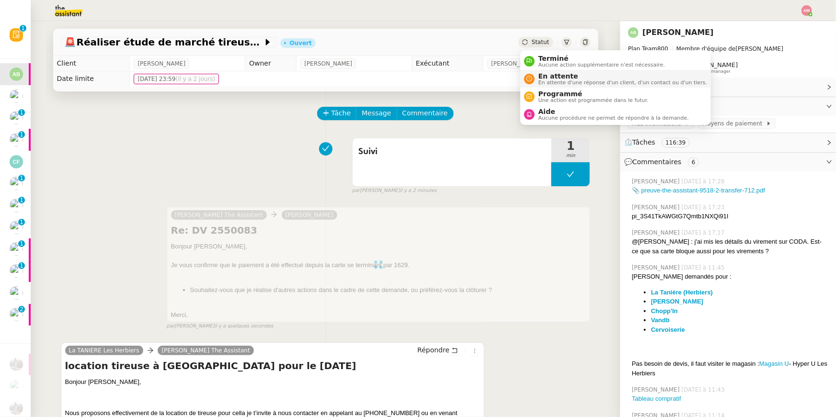
click at [548, 80] on span "En attente d'une réponse d'un client, d'un contact ou d'un tiers." at bounding box center [622, 82] width 169 height 5
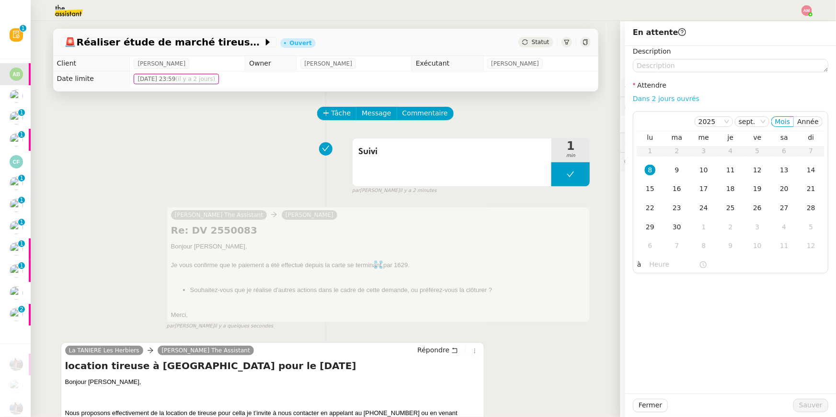
click at [619, 99] on link "Dans 2 jours ouvrés" at bounding box center [666, 99] width 67 height 8
type input "07:00"
click at [619, 289] on span "Sauver" at bounding box center [810, 405] width 23 height 11
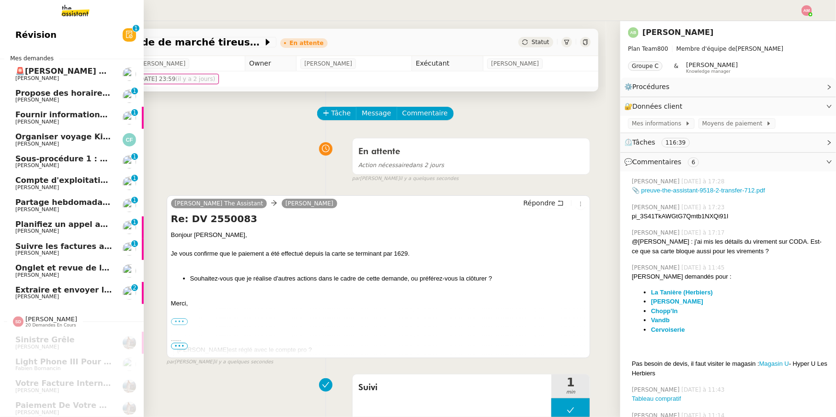
click at [46, 289] on span "Extraire et envoyer les procédures actives" at bounding box center [106, 289] width 183 height 9
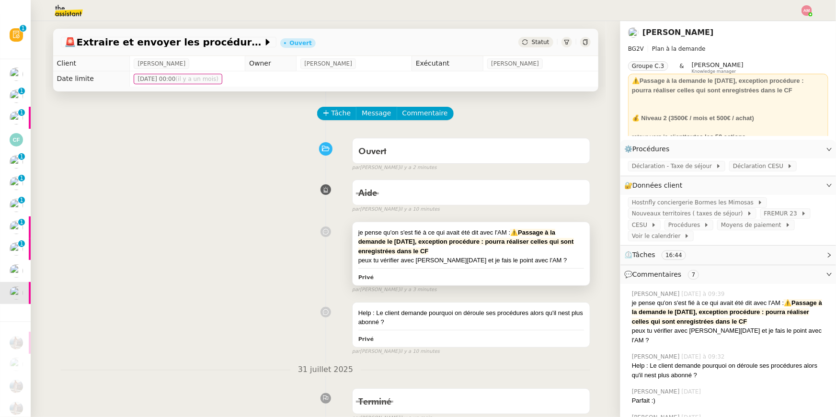
drag, startPoint x: 512, startPoint y: 254, endPoint x: 515, endPoint y: 232, distance: 22.2
click at [515, 232] on div "je pense qu'on s'est fié à ce qui avait été dit avec l'AM : ⚠️Passage à la dema…" at bounding box center [471, 242] width 226 height 28
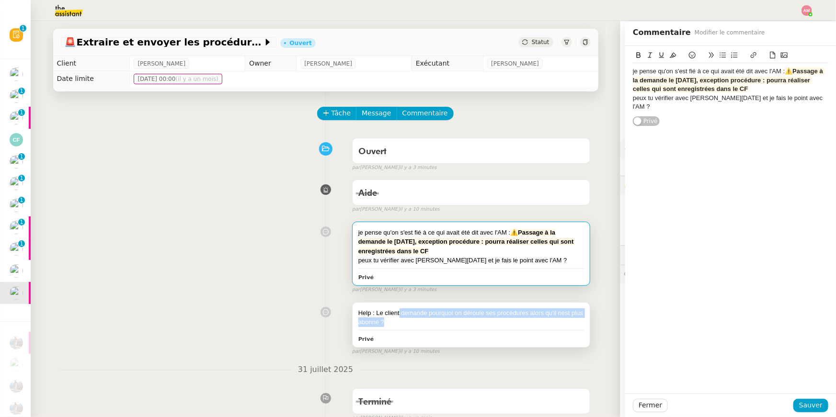
drag, startPoint x: 400, startPoint y: 314, endPoint x: 418, endPoint y: 320, distance: 18.8
click at [418, 289] on div "Help : Le client demande pourquoi on déroule ses procédures alors qu'il nest pl…" at bounding box center [471, 317] width 226 height 19
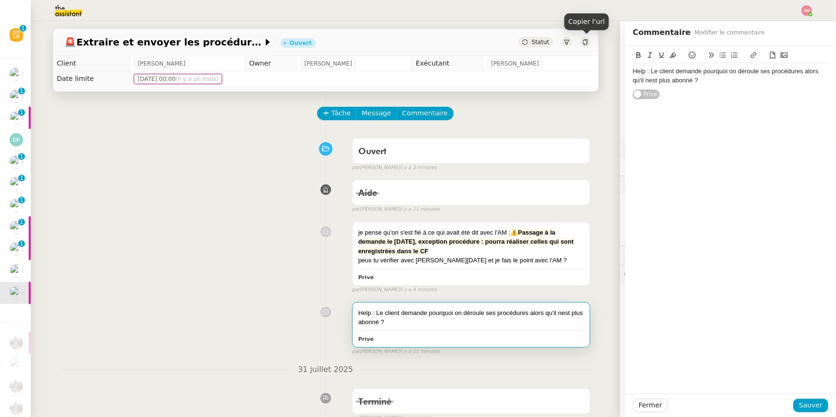
click at [583, 42] on icon at bounding box center [585, 42] width 6 height 6
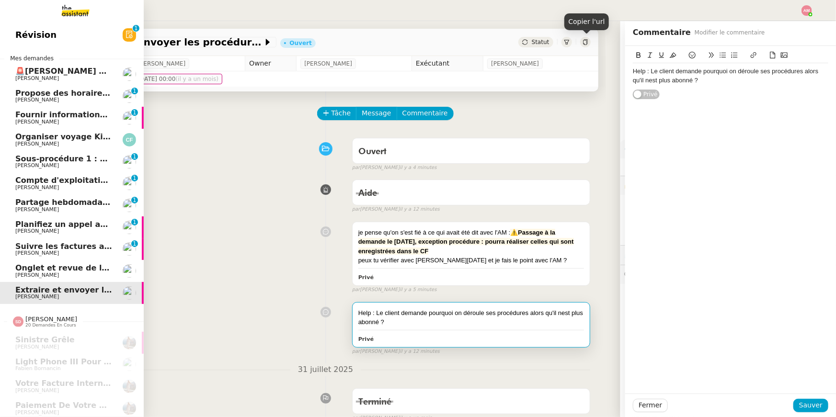
click at [67, 202] on span "Partage hebdomadaire Lettre MIND - 8 septembre 2025" at bounding box center [135, 202] width 241 height 9
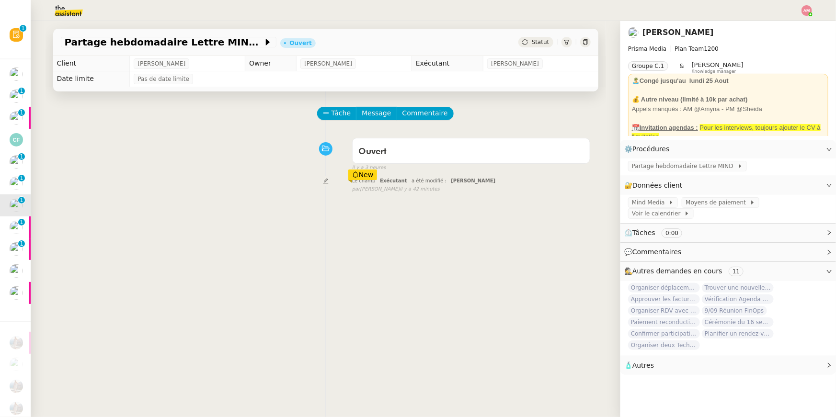
click at [332, 122] on div "Tâche Message Commentaire" at bounding box center [454, 118] width 272 height 23
click at [333, 119] on button "Tâche" at bounding box center [337, 113] width 40 height 13
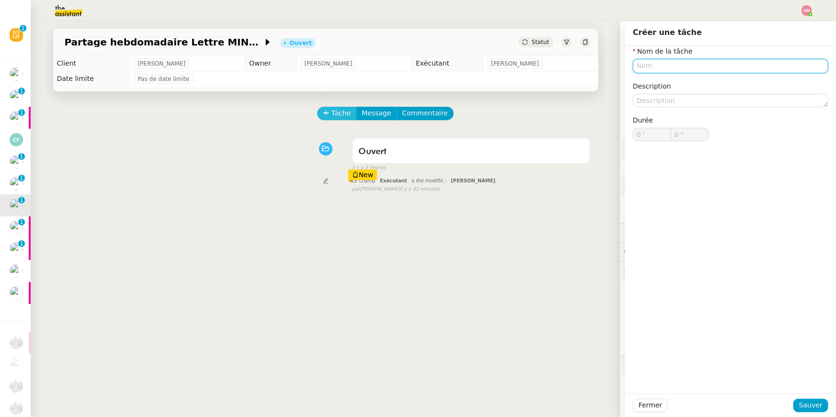
type input "p"
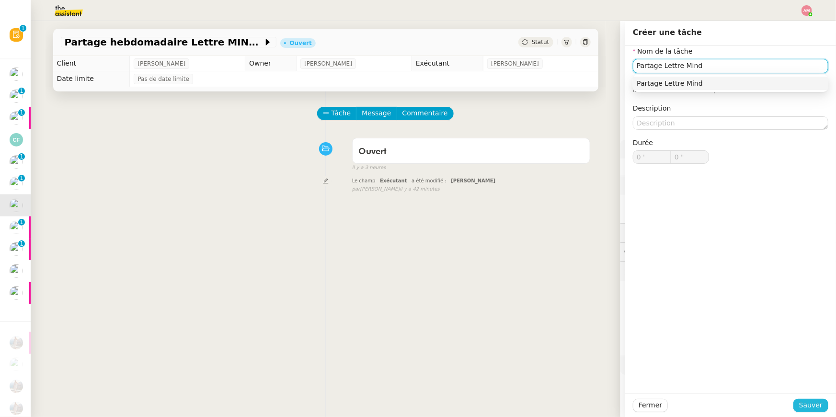
type input "Partage Lettre Mind"
click at [619, 289] on span "Sauver" at bounding box center [810, 405] width 23 height 11
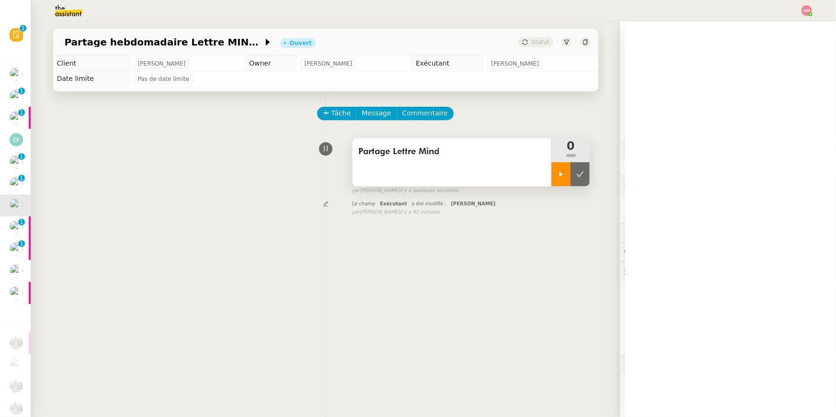
click at [558, 168] on div at bounding box center [560, 174] width 19 height 24
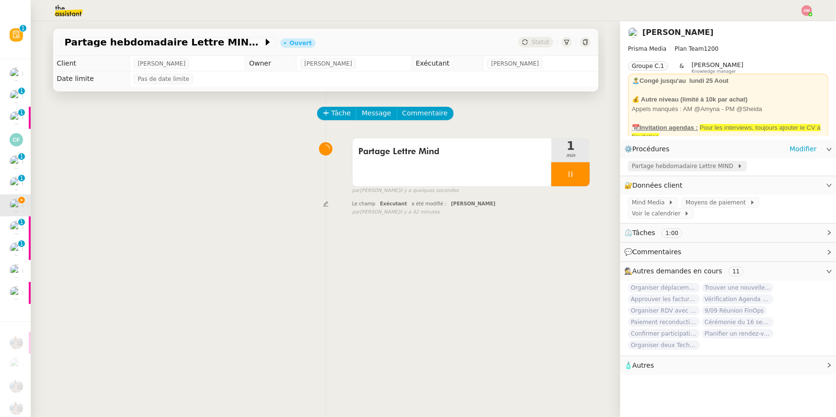
click at [619, 169] on span "Partage hebdomadaire Lettre MIND" at bounding box center [684, 166] width 105 height 10
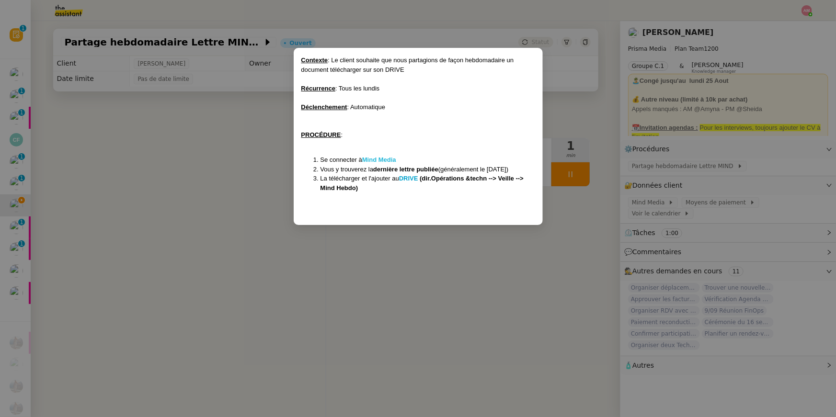
click at [377, 159] on strong "Mind Media" at bounding box center [379, 159] width 34 height 7
click at [187, 175] on nz-modal-container "Contexte : Le client souhaite que nous partagions de façon hebdomadaire un docu…" at bounding box center [418, 208] width 836 height 417
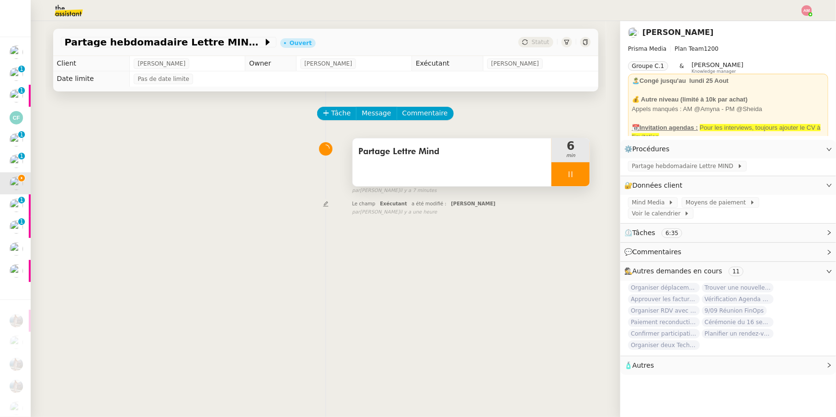
click at [453, 184] on div "Partage Lettre Mind" at bounding box center [451, 162] width 199 height 48
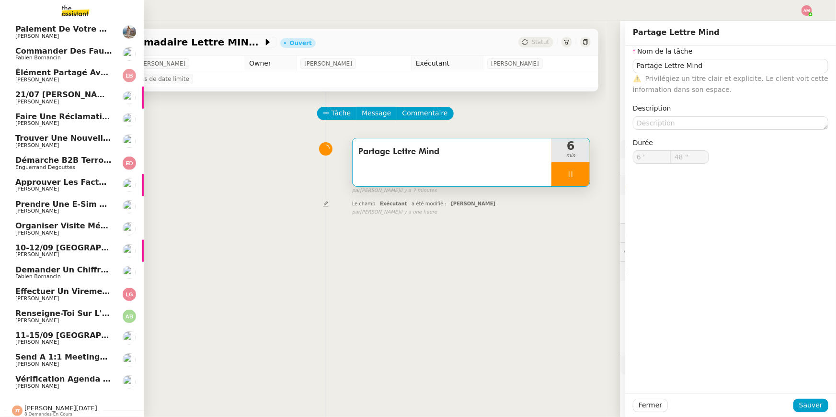
scroll to position [346, 0]
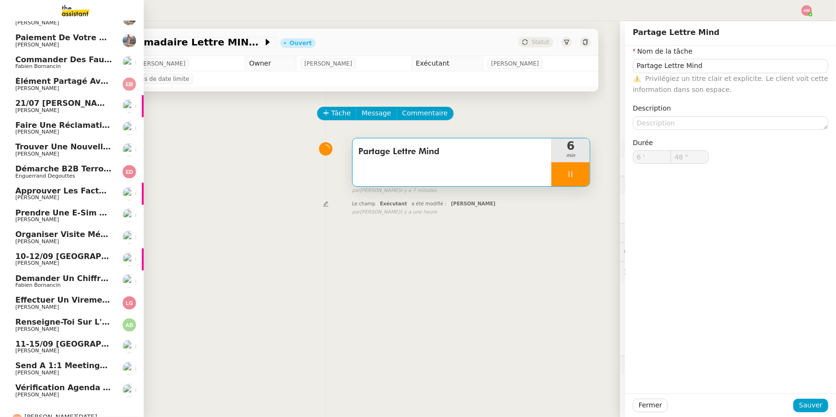
type input "49 ""
click at [70, 153] on span "[PERSON_NAME]" at bounding box center [63, 154] width 97 height 6
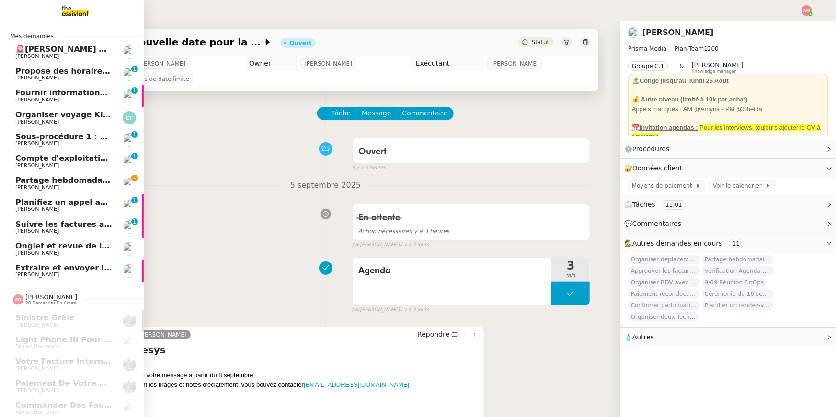
click at [86, 176] on span "Partage hebdomadaire Lettre MIND - 8 septembre 2025" at bounding box center [135, 180] width 241 height 9
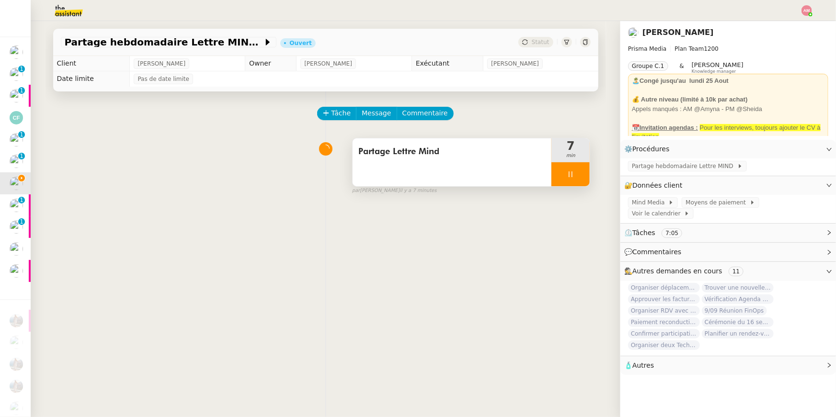
click at [572, 176] on icon at bounding box center [571, 174] width 8 height 8
click at [577, 179] on button at bounding box center [579, 174] width 19 height 24
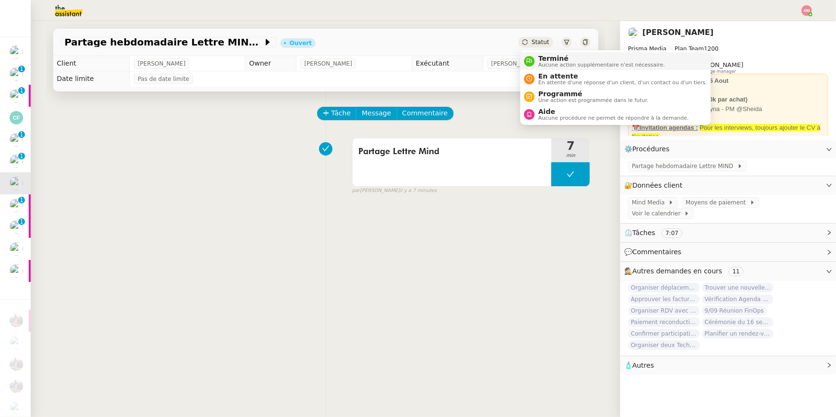
click at [545, 69] on li "Terminé Aucune action supplémentaire n'est nécessaire." at bounding box center [615, 61] width 191 height 18
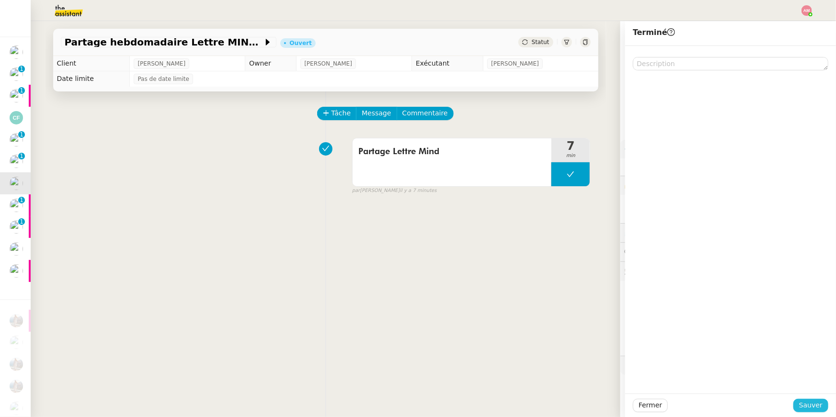
click at [619, 289] on button "Sauver" at bounding box center [810, 405] width 35 height 13
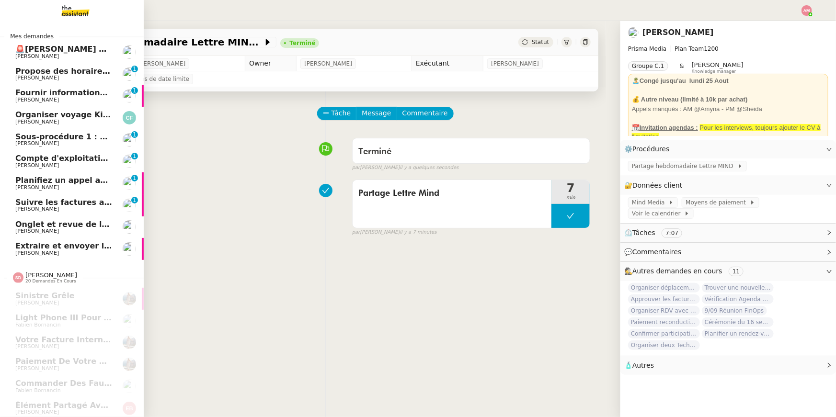
click at [57, 78] on span "[PERSON_NAME]" at bounding box center [63, 78] width 97 height 6
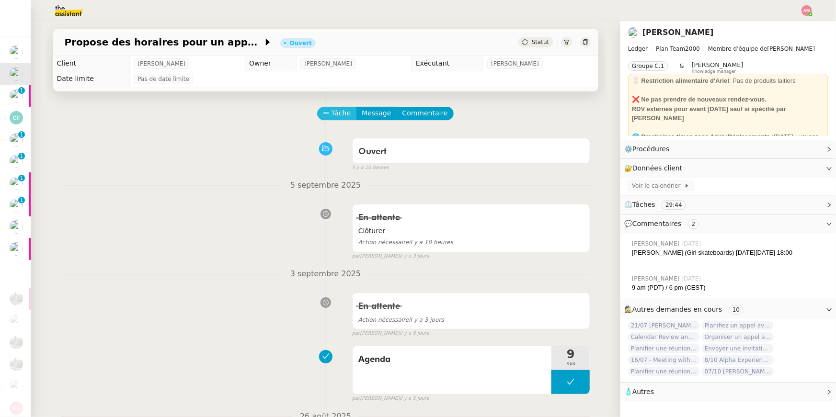
click at [334, 109] on span "Tâche" at bounding box center [341, 113] width 20 height 11
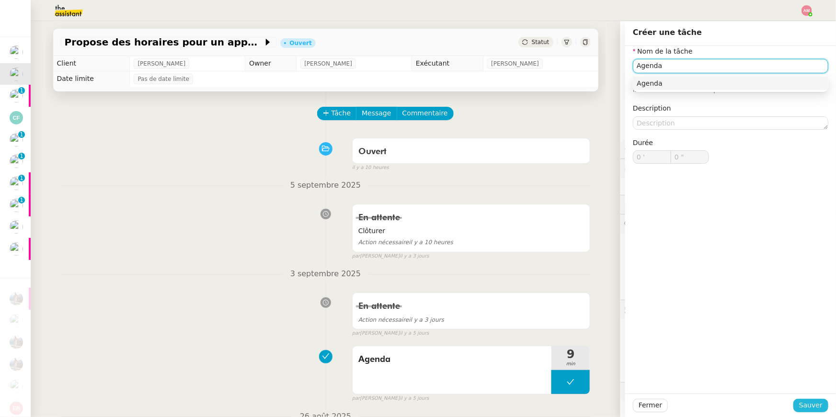
type input "Agenda"
click at [619, 289] on span "Sauver" at bounding box center [810, 405] width 23 height 11
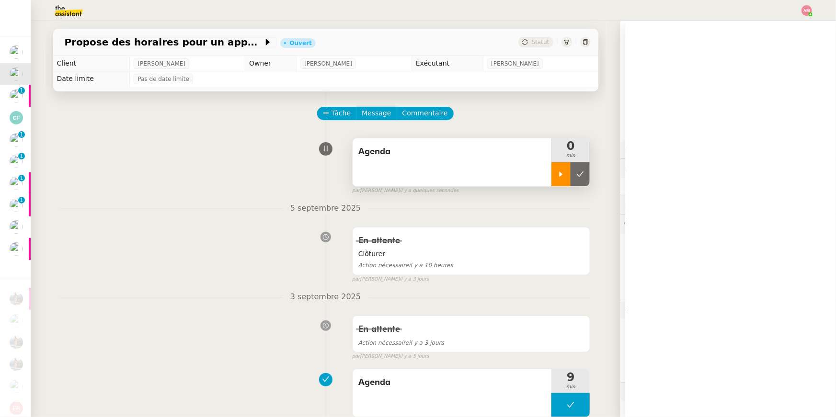
click at [559, 175] on icon at bounding box center [561, 174] width 8 height 8
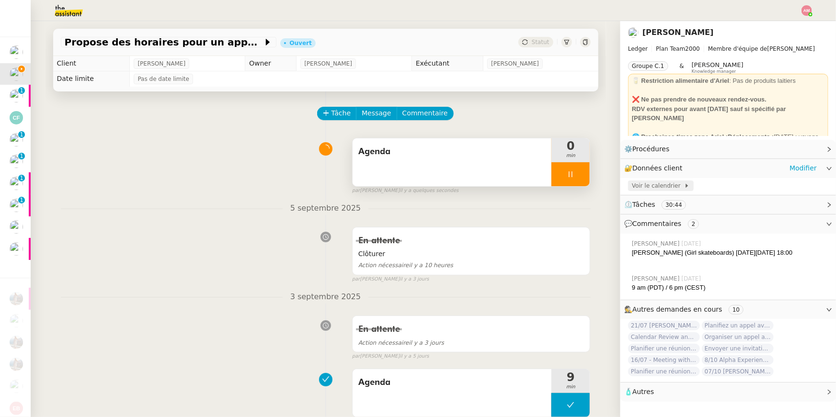
click at [619, 189] on span "Voir le calendrier" at bounding box center [658, 186] width 52 height 10
click at [575, 171] on div at bounding box center [570, 174] width 38 height 24
click at [582, 171] on icon at bounding box center [580, 174] width 8 height 8
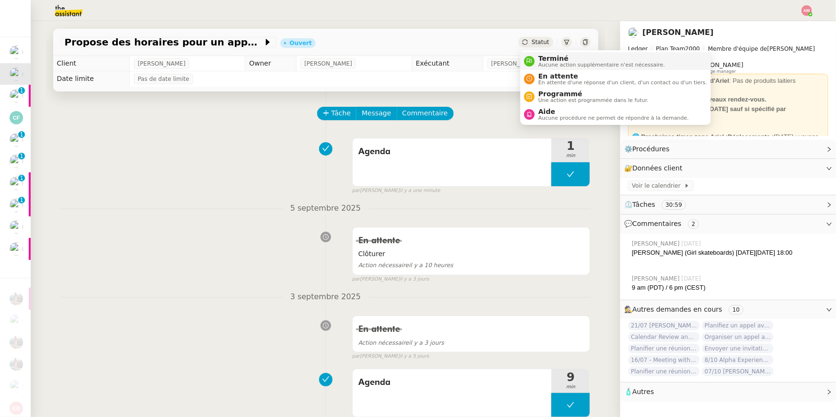
click at [546, 55] on span "Terminé" at bounding box center [601, 59] width 126 height 8
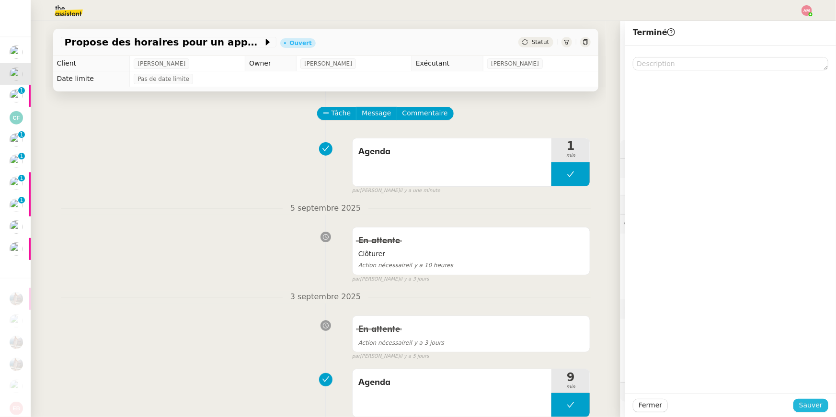
click at [619, 289] on span "Sauver" at bounding box center [810, 405] width 23 height 11
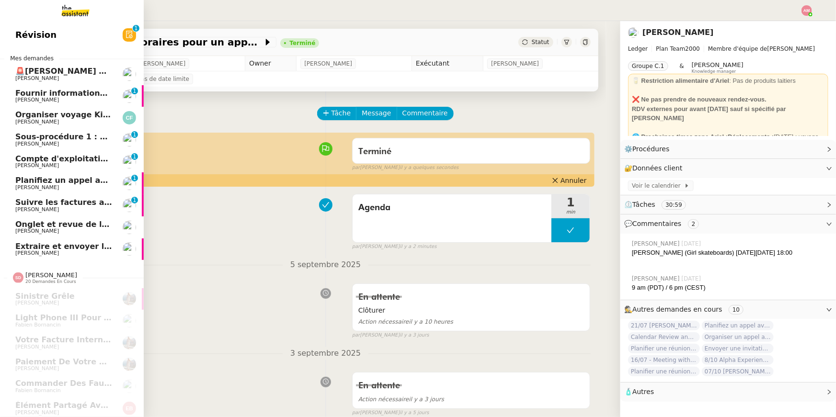
click at [48, 187] on span "[PERSON_NAME]" at bounding box center [37, 187] width 44 height 6
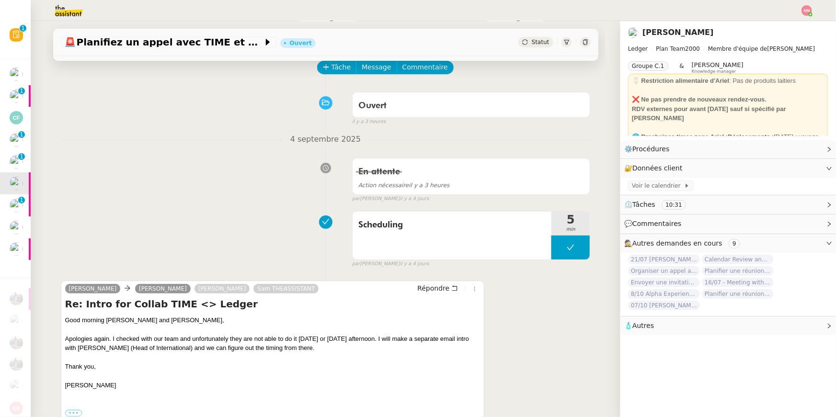
scroll to position [47, 0]
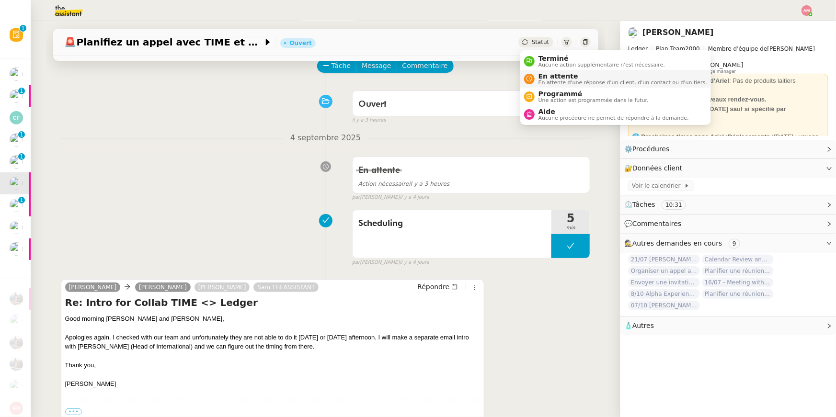
click at [546, 81] on span "En attente d'une réponse d'un client, d'un contact ou d'un tiers." at bounding box center [622, 82] width 169 height 5
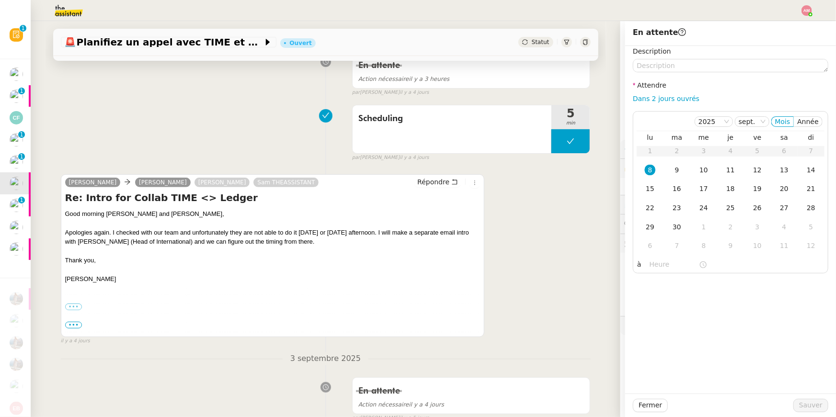
scroll to position [154, 0]
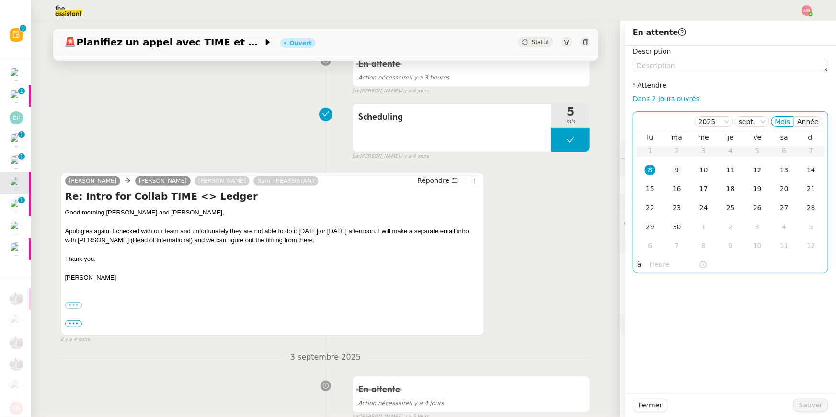
click at [619, 162] on td "9" at bounding box center [676, 170] width 27 height 19
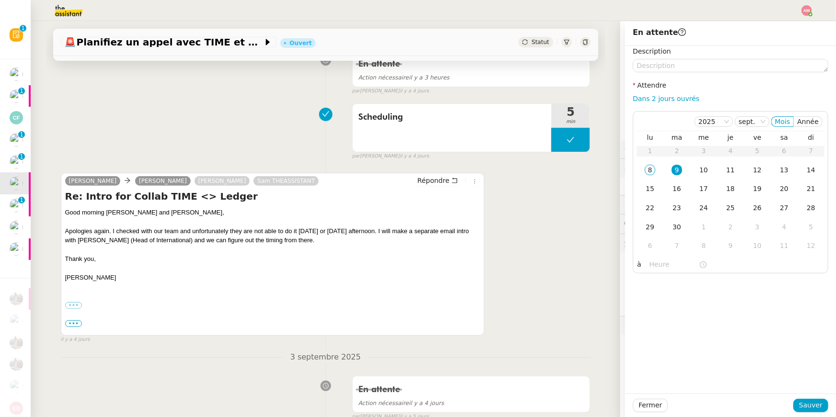
click at [619, 289] on div "Fermer Sauver" at bounding box center [730, 405] width 211 height 23
click at [619, 289] on button "Sauver" at bounding box center [810, 405] width 35 height 13
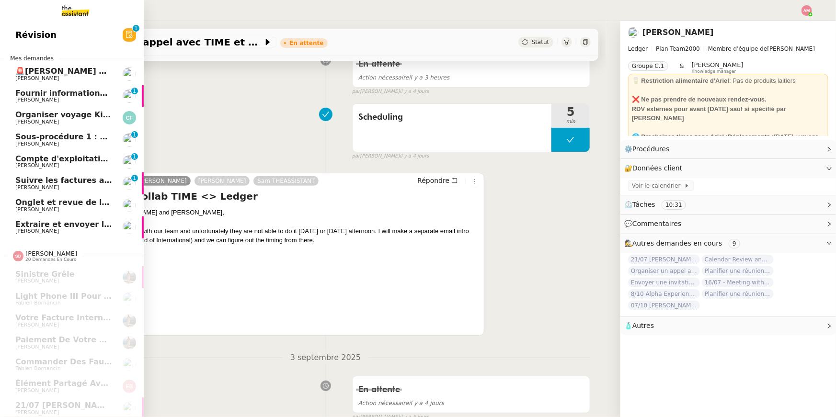
click at [104, 76] on span "[PERSON_NAME]" at bounding box center [63, 79] width 97 height 6
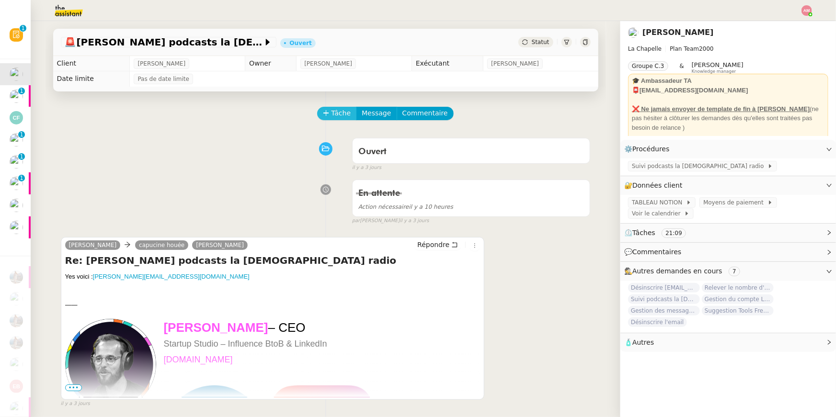
click at [330, 107] on button "Tâche" at bounding box center [337, 113] width 40 height 13
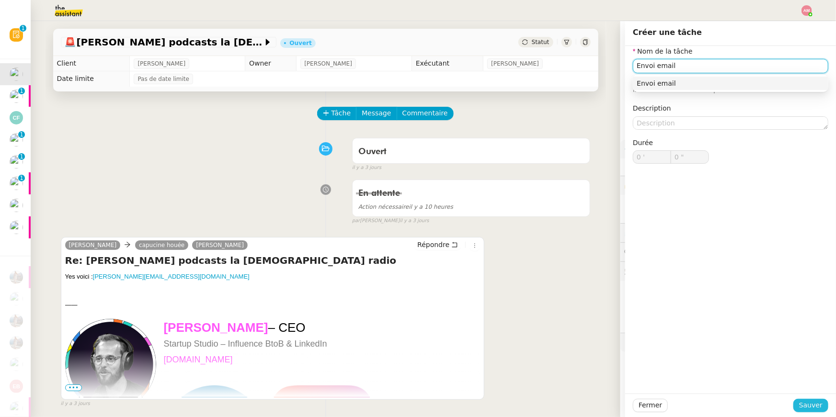
type input "Envoi email"
click at [619, 289] on span "Sauver" at bounding box center [810, 405] width 23 height 11
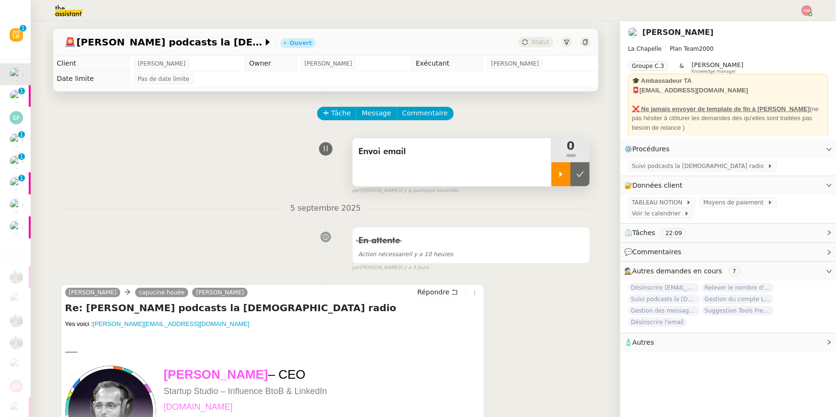
click at [568, 185] on div at bounding box center [560, 174] width 19 height 24
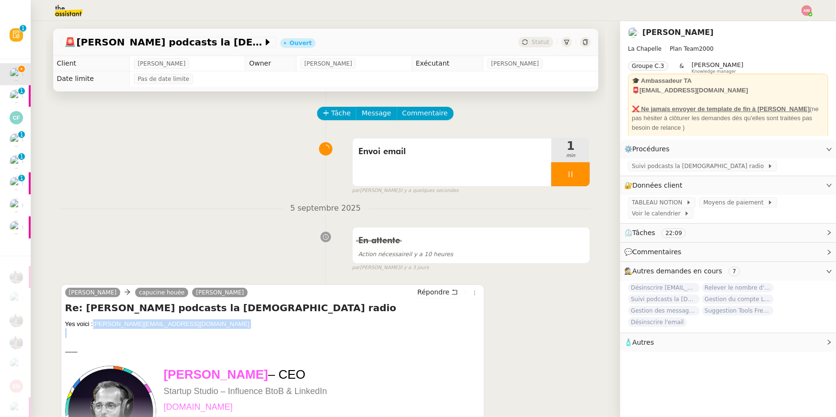
drag, startPoint x: 161, startPoint y: 332, endPoint x: 93, endPoint y: 325, distance: 67.9
copy div "diane@jaws.group"
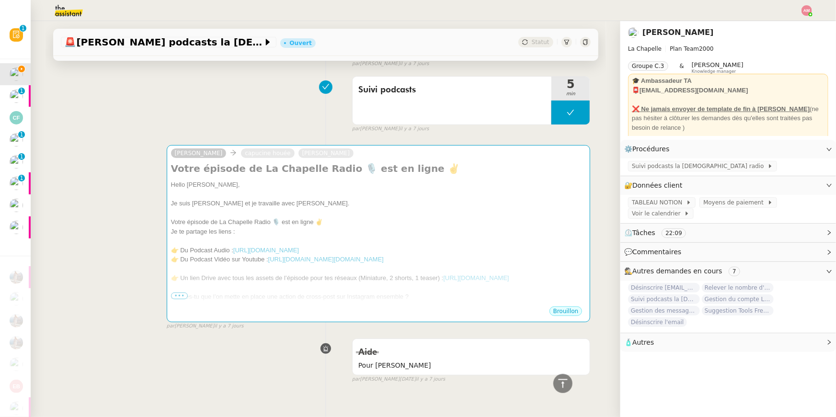
scroll to position [1940, 0]
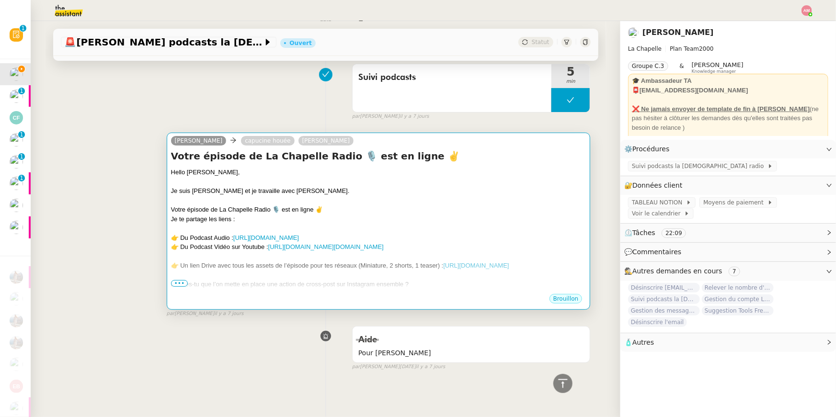
click at [283, 196] on div at bounding box center [378, 201] width 415 height 10
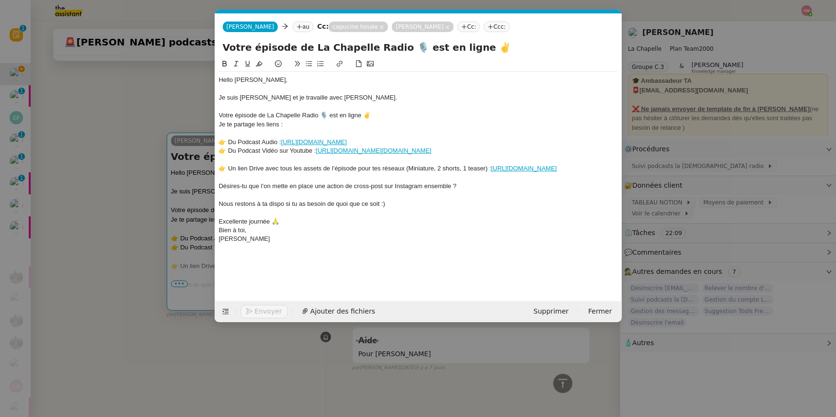
scroll to position [0, 20]
click at [293, 25] on nz-tag "au" at bounding box center [303, 27] width 21 height 11
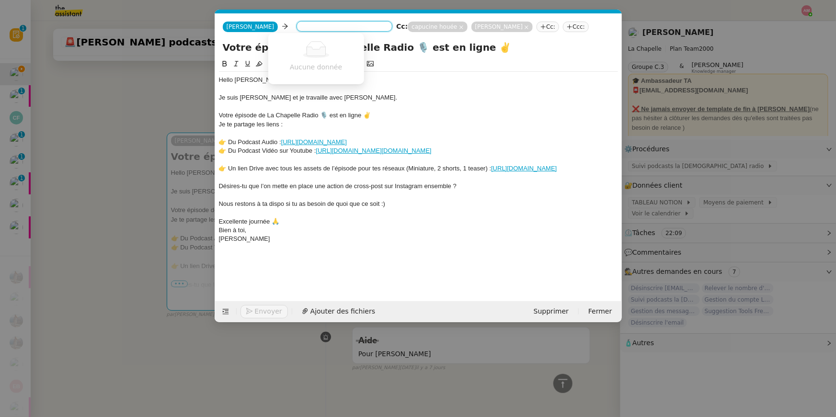
paste input "diane@jaws.group"
click at [334, 28] on input "diane@jaws.group" at bounding box center [344, 28] width 88 height 10
type input "diane@jaws.group"
click at [324, 38] on div "Aucune donnée" at bounding box center [316, 58] width 96 height 47
click at [323, 41] on icon at bounding box center [316, 49] width 31 height 17
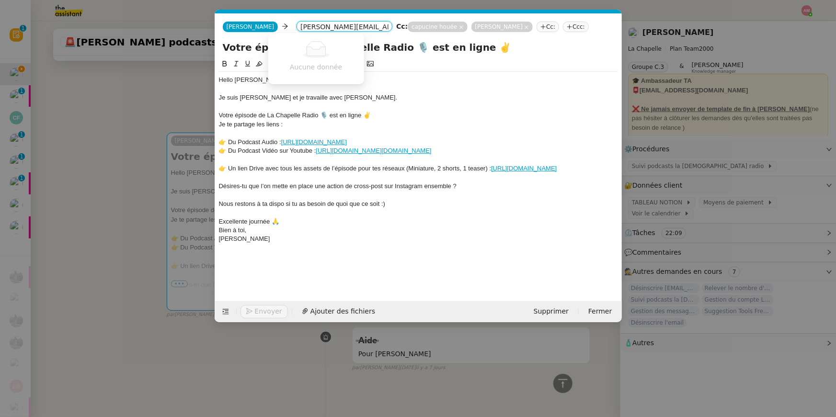
click at [425, 235] on div "Bien à toi," at bounding box center [418, 230] width 399 height 9
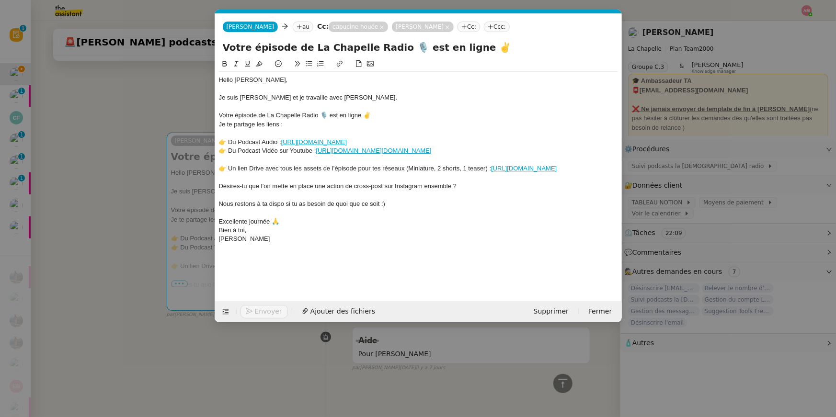
click at [110, 128] on nz-modal-container "Service TA - VOYAGE - PROPOSITION GLOBALE A utiliser dans le cadre de propositi…" at bounding box center [418, 208] width 836 height 417
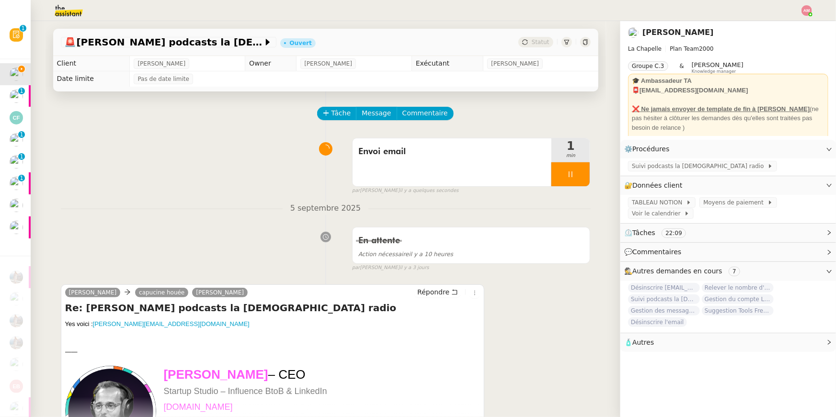
scroll to position [112, 0]
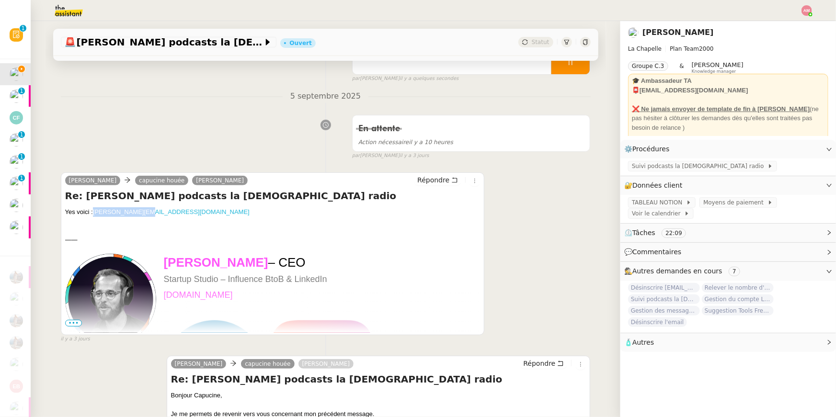
drag, startPoint x: 155, startPoint y: 214, endPoint x: 95, endPoint y: 212, distance: 59.4
click at [95, 212] on div "Yes voici : diane@jaws.group" at bounding box center [272, 212] width 415 height 10
copy link "diane@jaws.group"
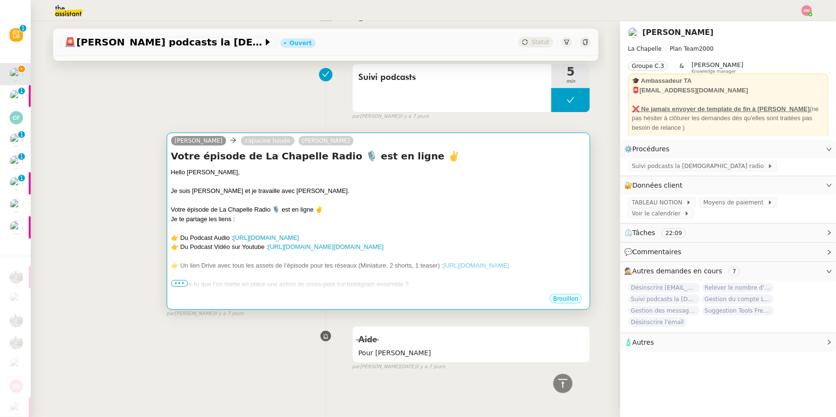
click at [276, 192] on div "Je suis Camille et je travaille avec Hugo." at bounding box center [378, 191] width 415 height 10
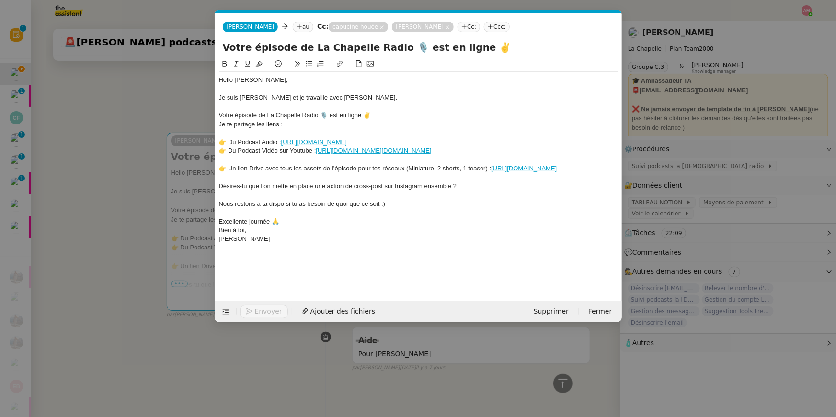
scroll to position [0, 20]
click at [293, 26] on nz-tag "au" at bounding box center [303, 27] width 21 height 11
paste input "diane@jaws.group"
type input "diane@jaws.group"
click at [277, 39] on span "diane@jaws.group" at bounding box center [358, 41] width 173 height 8
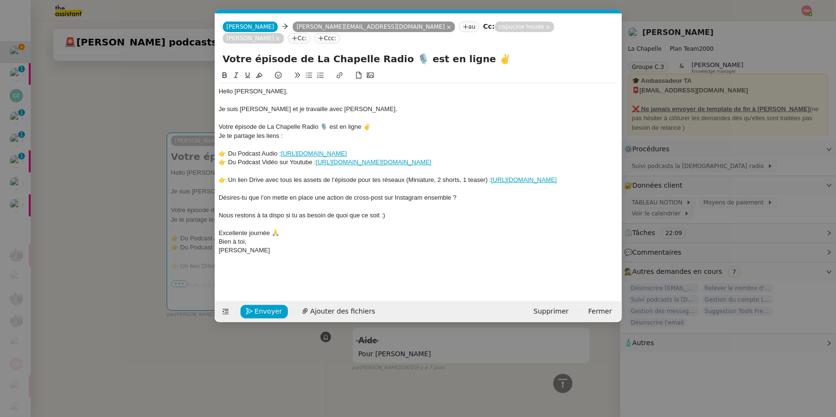
click at [560, 184] on div at bounding box center [418, 188] width 399 height 9
click at [619, 171] on nz-modal-container "Service TA - VOYAGE - PROPOSITION GLOBALE A utiliser dans le cadre de propositi…" at bounding box center [418, 208] width 836 height 417
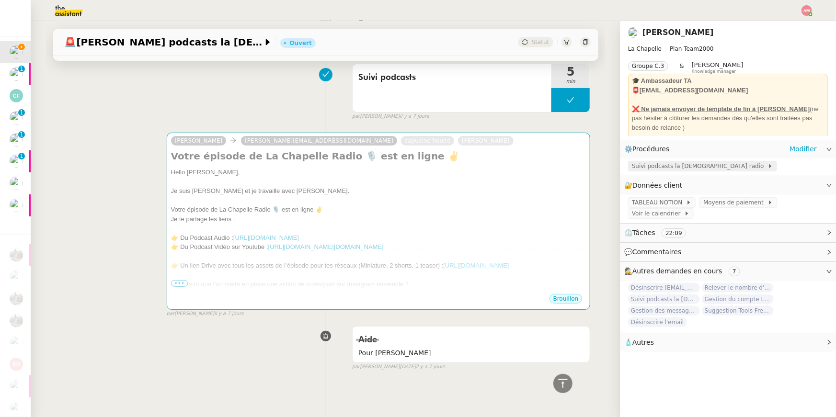
scroll to position [1940, 0]
click at [619, 168] on span "Suivi podcasts la [DEMOGRAPHIC_DATA] radio" at bounding box center [700, 166] width 136 height 10
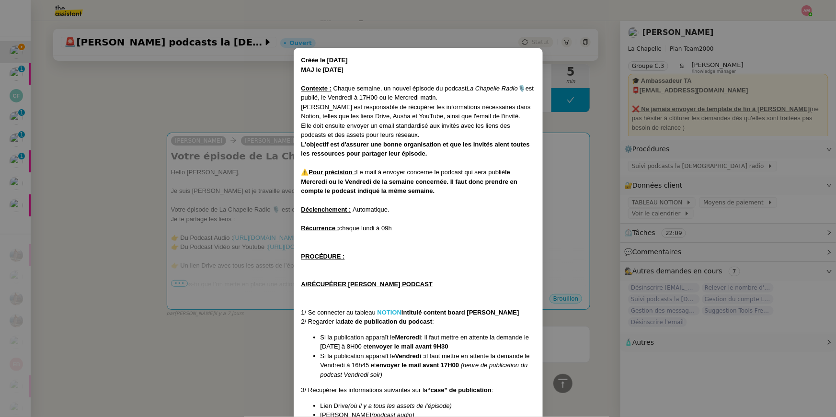
click at [387, 289] on strong "NOTION" at bounding box center [389, 312] width 24 height 7
click at [248, 215] on nz-modal-container "Créée le 16/01/2024 MAJ le 15/05/2025 Contexte : Chaque semaine, un nouvel épis…" at bounding box center [418, 208] width 836 height 417
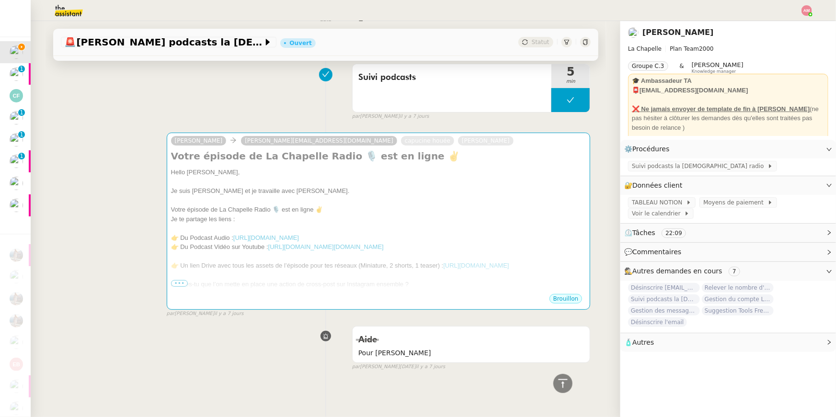
click at [248, 215] on div "Je te partage les liens :" at bounding box center [378, 220] width 415 height 10
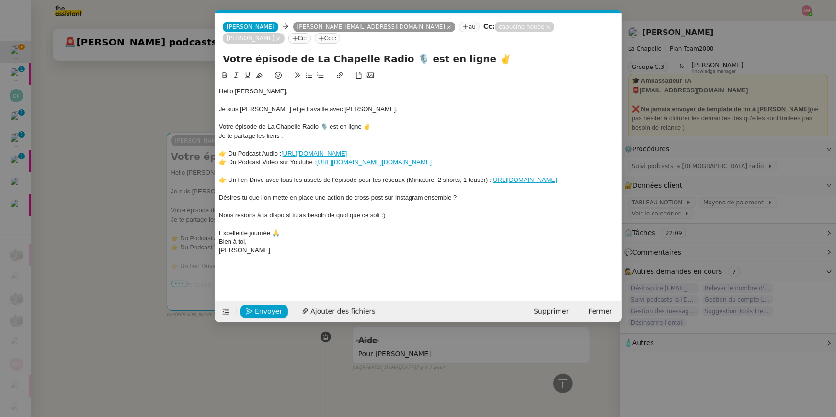
scroll to position [0, 20]
click at [317, 150] on link "https://smartlink.ausha.co/la-chapelle-radio-hugo-bentz/le-contenu-est-mort-voi…" at bounding box center [314, 153] width 66 height 7
click at [360, 123] on div "Votre épisode de La Chapelle Radio 🎙️ est en ligne ✌️" at bounding box center [418, 127] width 399 height 9
click at [365, 159] on link "https://www.youtube.com/watch?v=P0maVPyui7o&feature=youtu.be" at bounding box center [373, 162] width 115 height 7
click at [366, 173] on link "https://www.youtube.com/watch?v=P0maVPyui7o&feature=youtu.be" at bounding box center [403, 179] width 96 height 12
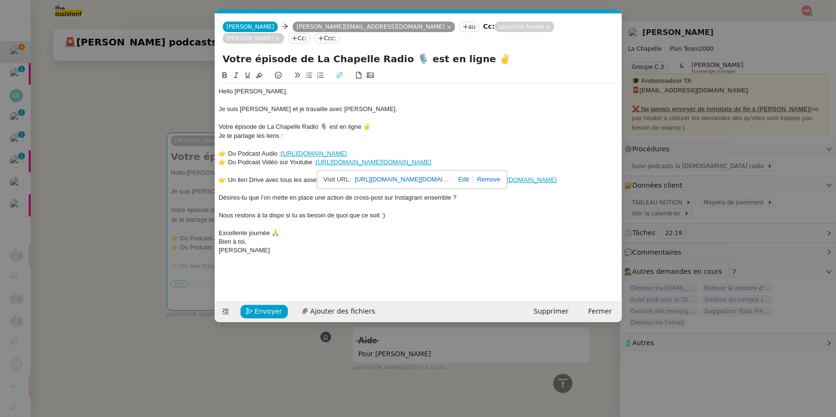
click at [430, 221] on div at bounding box center [418, 224] width 399 height 9
click at [394, 176] on div "👉 Un lien Drive avec tous les assets de l’épisode pour tes réseaux (Miniature, …" at bounding box center [418, 180] width 399 height 9
click at [491, 176] on link "https://drive.google.com/drive/folders/1nkYxFOKAifMlFEdqoOUwA99qMJjOoZtP?usp=sh…" at bounding box center [524, 179] width 66 height 7
click at [363, 200] on link "https://drive.google.com/drive/folders/1nkYxFOKAifMlFEdqoOUwA99qMJjOoZtP?usp=sh…" at bounding box center [332, 206] width 66 height 12
click at [404, 247] on div "[PERSON_NAME]" at bounding box center [418, 250] width 399 height 9
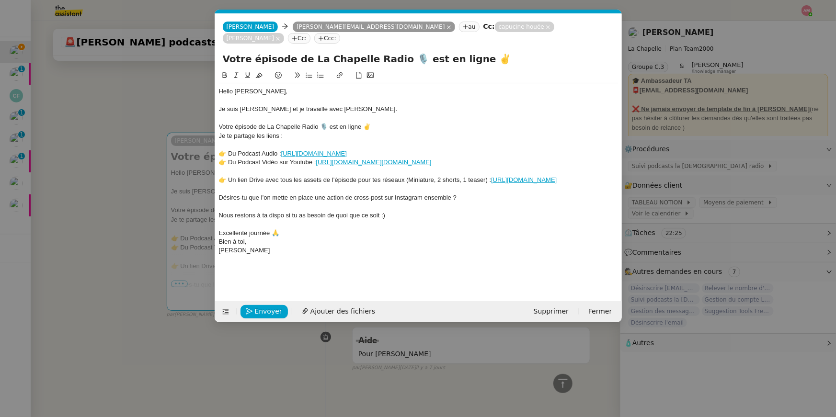
click at [404, 247] on div "[PERSON_NAME]" at bounding box center [418, 250] width 399 height 9
click at [273, 289] on span "Envoyer" at bounding box center [268, 311] width 27 height 11
click at [273, 289] on span "Confirmer l'envoi" at bounding box center [283, 311] width 57 height 11
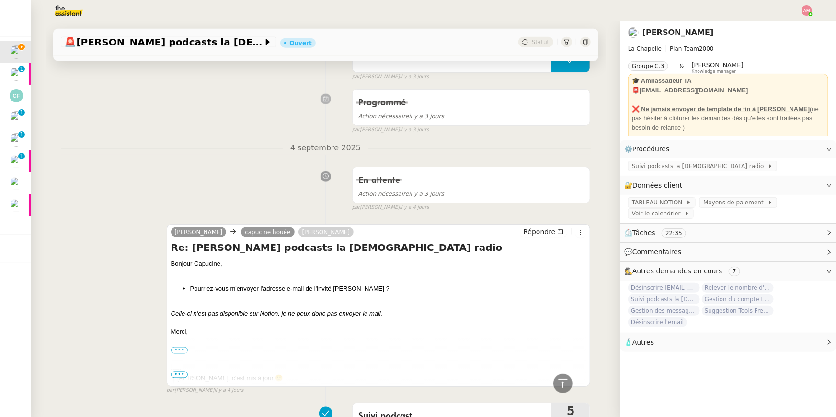
scroll to position [0, 0]
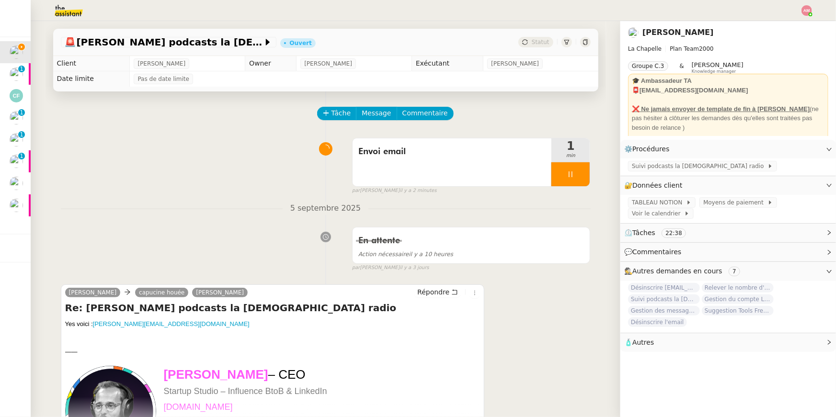
click at [439, 281] on div "Hugo Bentz capucine houée camille Répondre Re: Suivi podcasts la chapelle radio…" at bounding box center [326, 366] width 530 height 180
click at [439, 289] on span "Répondre" at bounding box center [433, 292] width 32 height 10
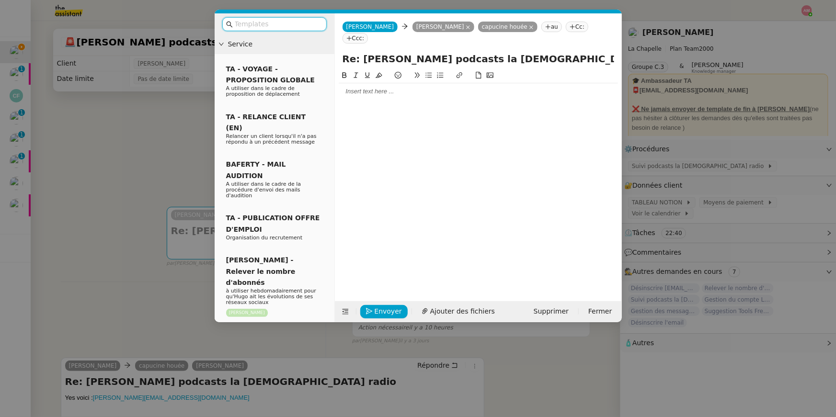
click at [364, 87] on div at bounding box center [478, 91] width 279 height 9
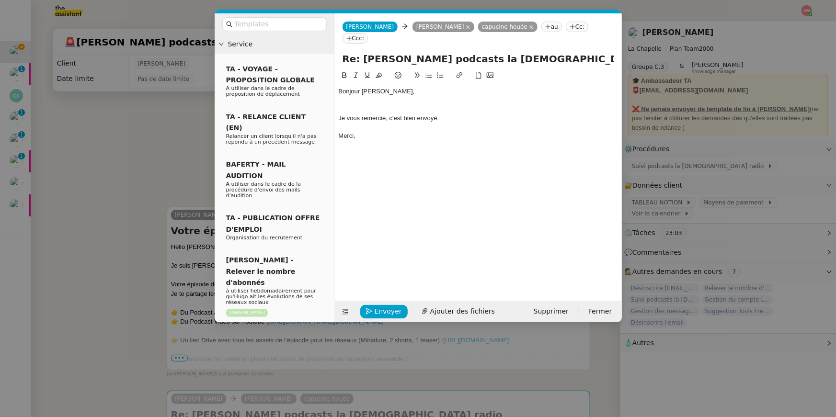
click at [360, 114] on div "Je vous remercie, c'est bien envoyé." at bounding box center [478, 118] width 279 height 9
click at [358, 105] on div at bounding box center [478, 109] width 279 height 9
click at [387, 152] on div "Bonjour Hugo, Je vous remercie, c'est bien envoyé. Merci," at bounding box center [478, 178] width 279 height 216
click at [384, 105] on div "Je vous remercie, c'est bien envoyé." at bounding box center [478, 109] width 279 height 9
click at [397, 199] on div "Bonjour Hugo, Je vous remercie pour le mail, c'est bien envoyé. Merci," at bounding box center [478, 178] width 279 height 216
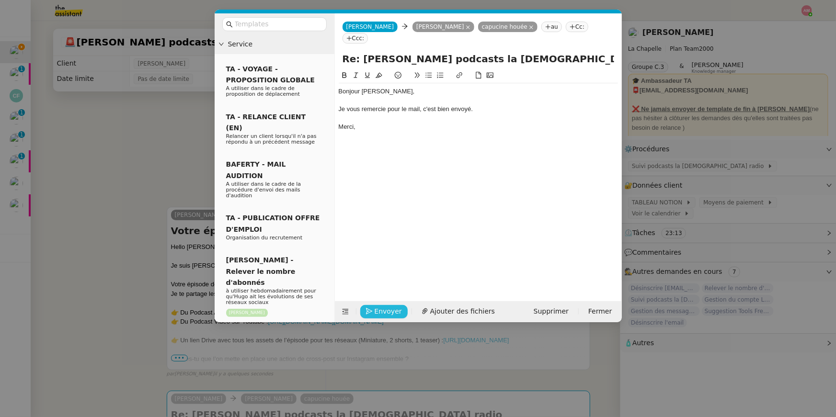
click at [394, 289] on span "Envoyer" at bounding box center [387, 311] width 27 height 11
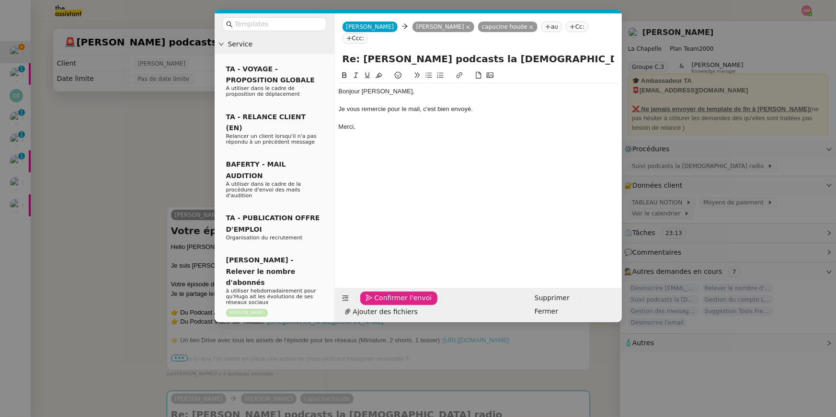
click at [394, 289] on span "Confirmer l'envoi" at bounding box center [402, 298] width 57 height 11
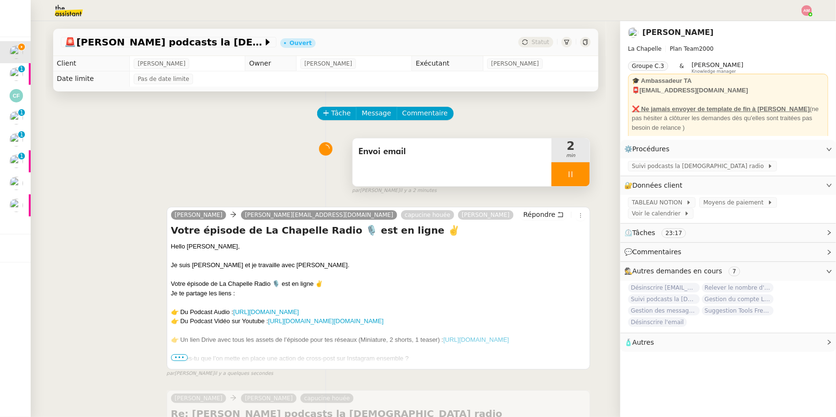
click at [454, 159] on div "Envoi email" at bounding box center [451, 162] width 199 height 48
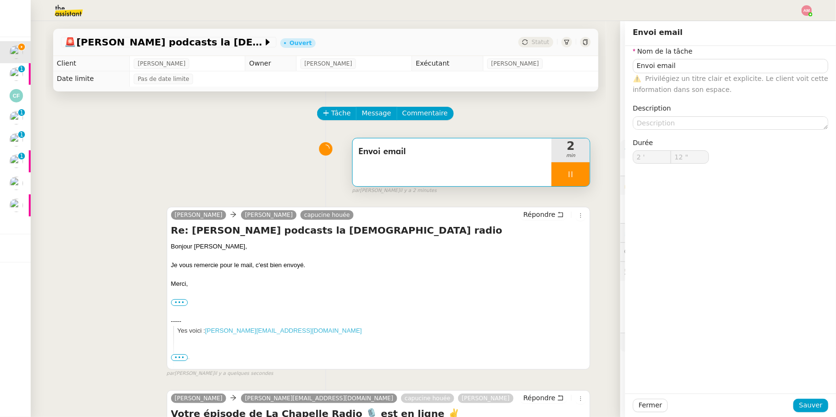
type input "13 ""
type input "Envoi email"
type input "2 '"
type input "13 ""
type input "Envoi email"
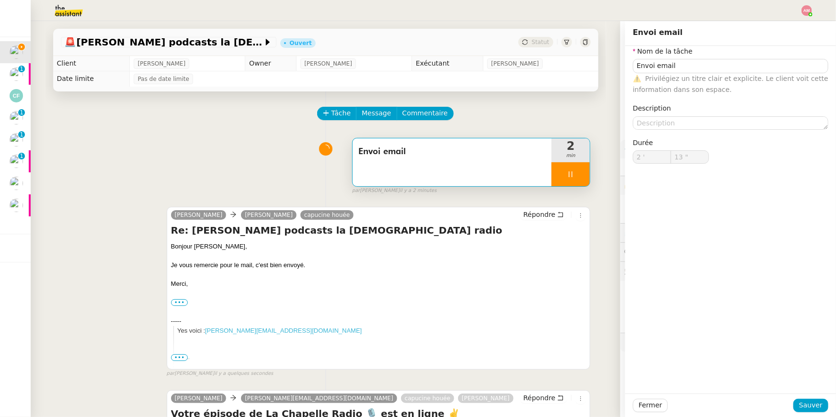
type input "2 '"
type input "13 ""
type input "Envoi email"
type input "2 '"
type input "59 ""
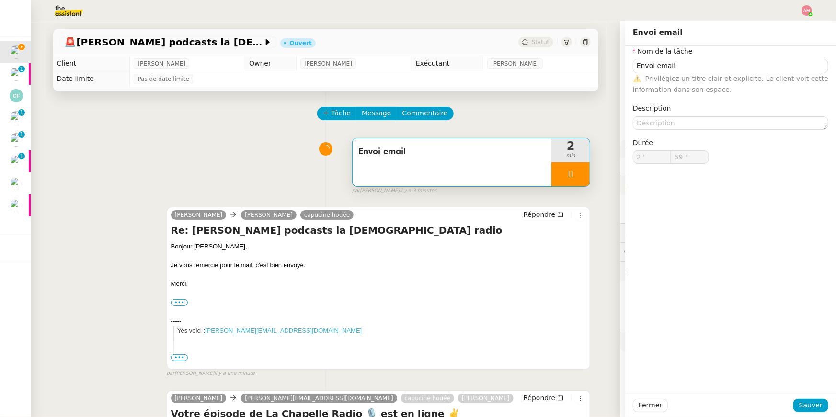
type input "3 '"
click at [544, 170] on div "Envoi email" at bounding box center [451, 162] width 199 height 48
type input "4 ""
click at [564, 170] on div at bounding box center [570, 174] width 38 height 24
type input "Envoi email"
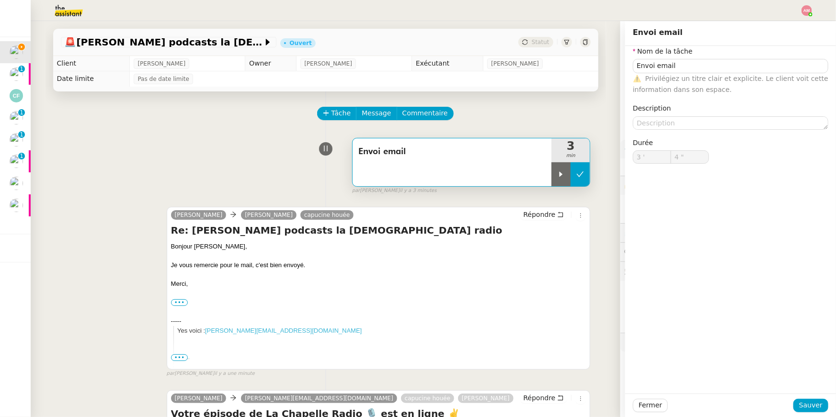
type input "3 '"
type input "4 ""
type input "Envoi email"
type input "3 '"
type input "4 ""
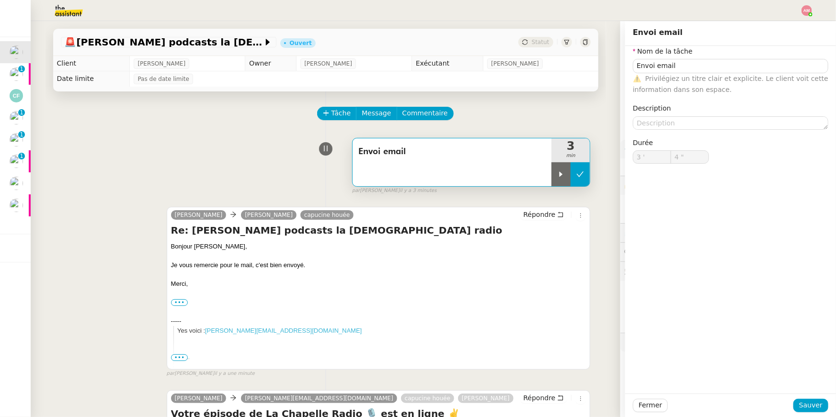
click at [575, 171] on button at bounding box center [579, 174] width 19 height 24
type input "Envoi email"
type input "3 '"
type input "4 ""
type input "Envoi email"
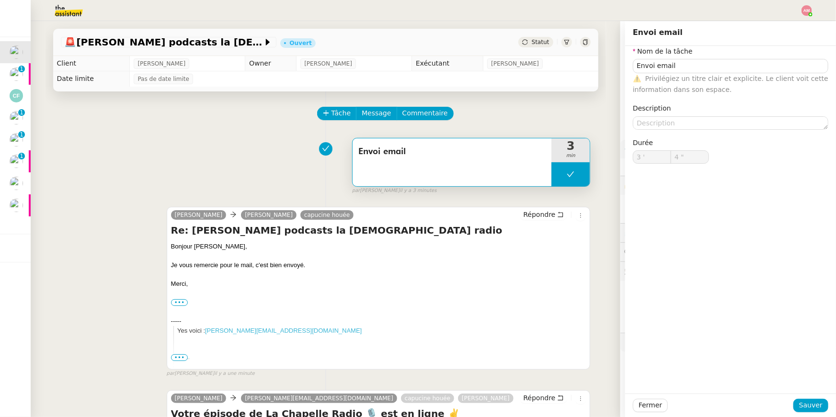
type input "3 '"
type input "4 ""
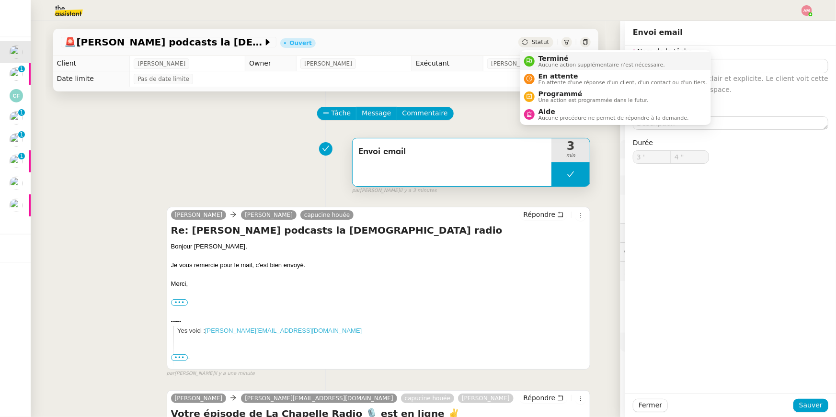
click at [540, 62] on span "Aucune action supplémentaire n'est nécessaire." at bounding box center [601, 64] width 126 height 5
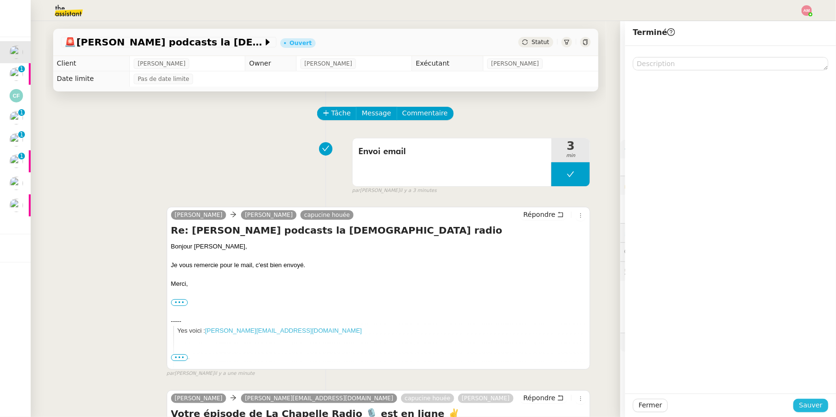
click at [619, 289] on button "Sauver" at bounding box center [810, 405] width 35 height 13
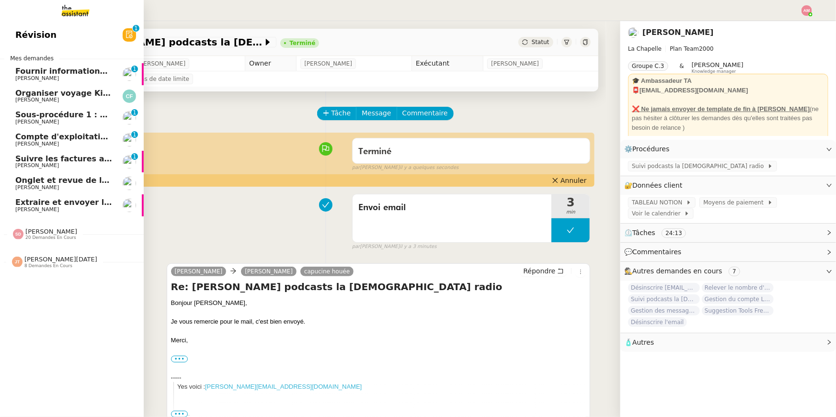
click at [86, 137] on span "Compte d'exploitation Moun Pro - lundi 8 septembre 2025" at bounding box center [140, 136] width 251 height 9
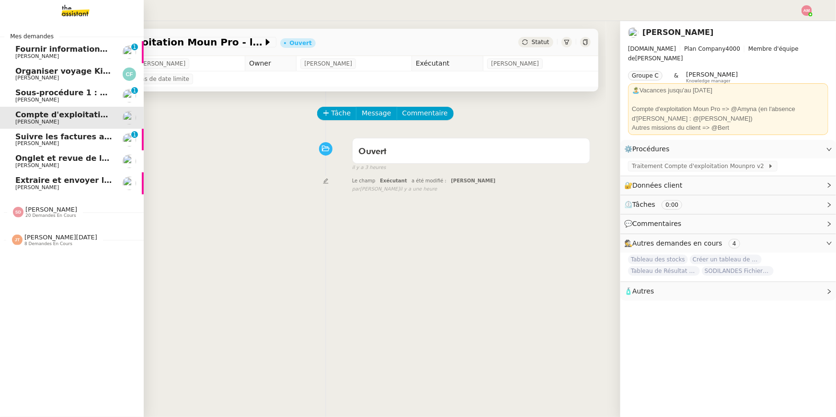
click at [16, 134] on span "Suivre les factures avec Flash Transports" at bounding box center [104, 136] width 178 height 9
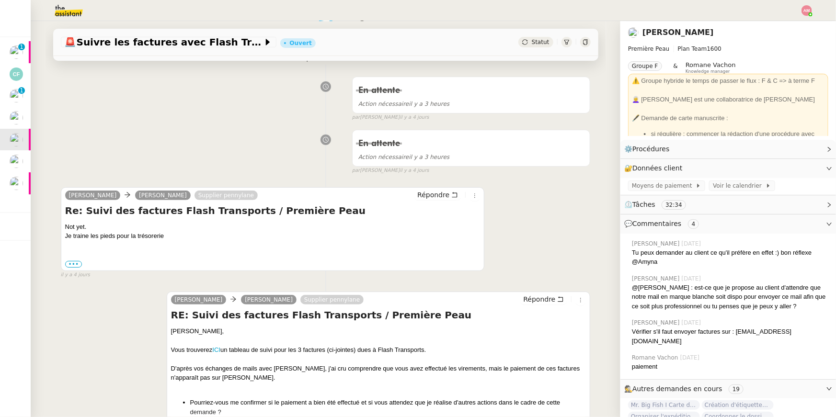
scroll to position [86, 0]
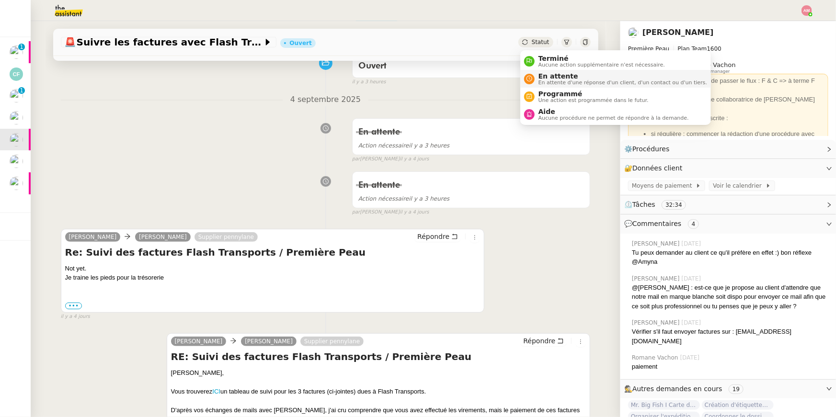
click at [551, 80] on span "En attente d'une réponse d'un client, d'un contact ou d'un tiers." at bounding box center [622, 82] width 169 height 5
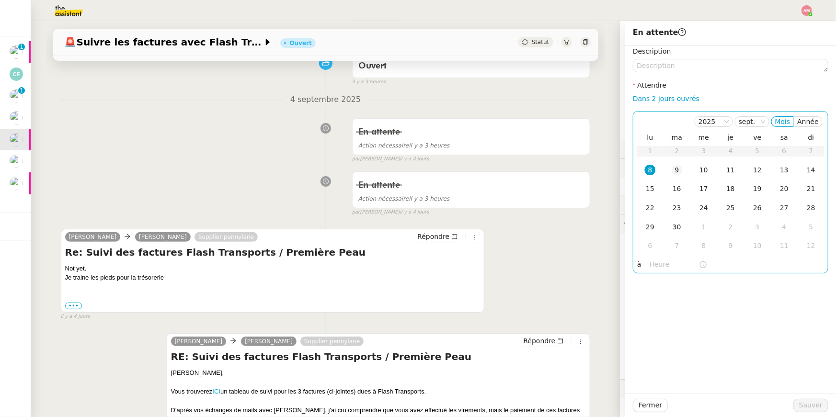
click at [619, 165] on div "9" at bounding box center [676, 170] width 11 height 11
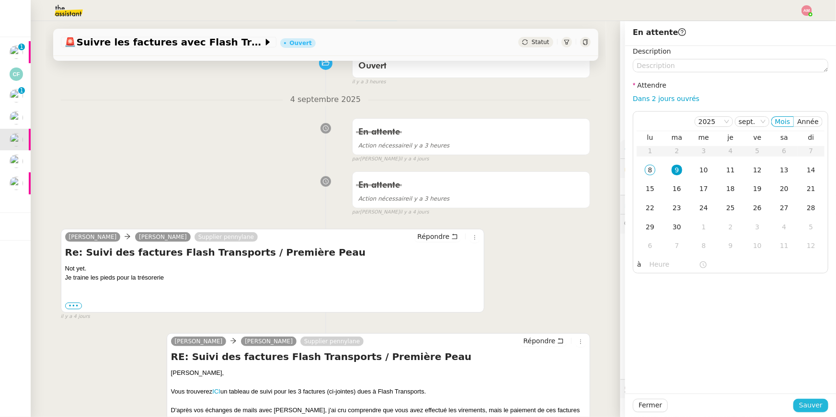
click at [619, 289] on span "Sauver" at bounding box center [810, 405] width 23 height 11
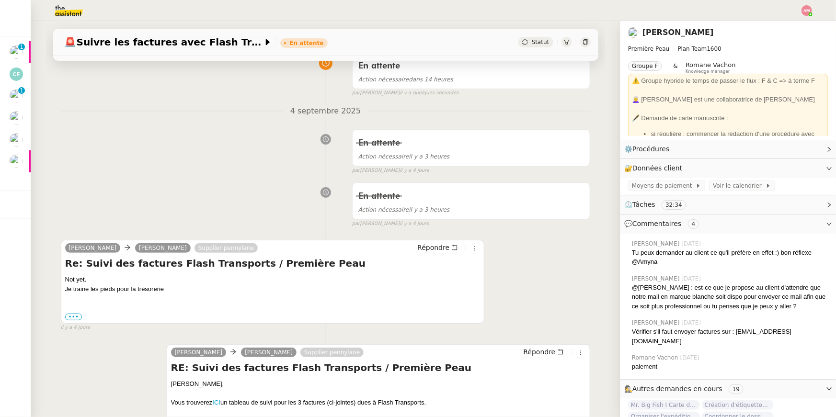
click at [85, 146] on div "En attente Action nécessaire il y a 3 heures false par Amyna M. il y a 4 jours" at bounding box center [326, 149] width 530 height 49
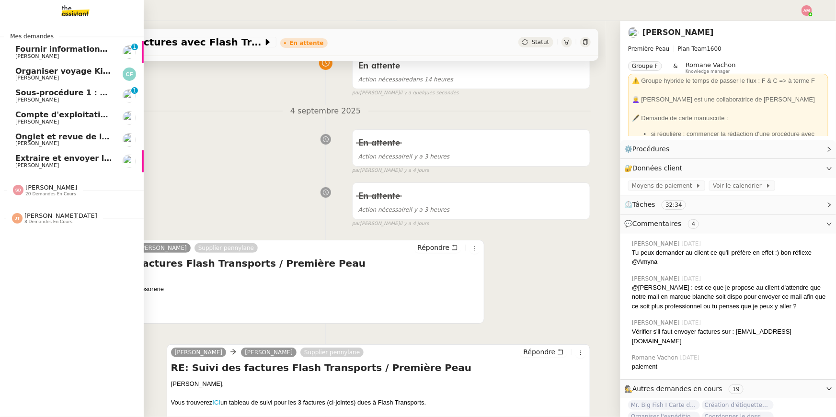
click at [24, 132] on span "Onglet et revue de littérature - 8 septembre 2025" at bounding box center [122, 136] width 215 height 9
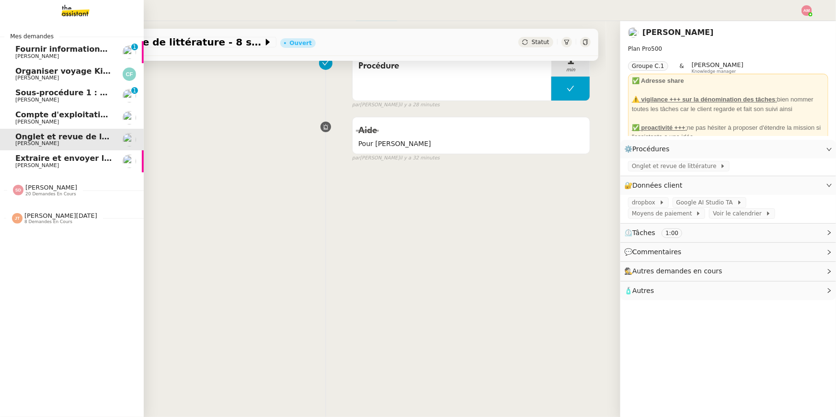
click at [70, 162] on span "Extraire et envoyer les procédures actives" at bounding box center [106, 158] width 183 height 9
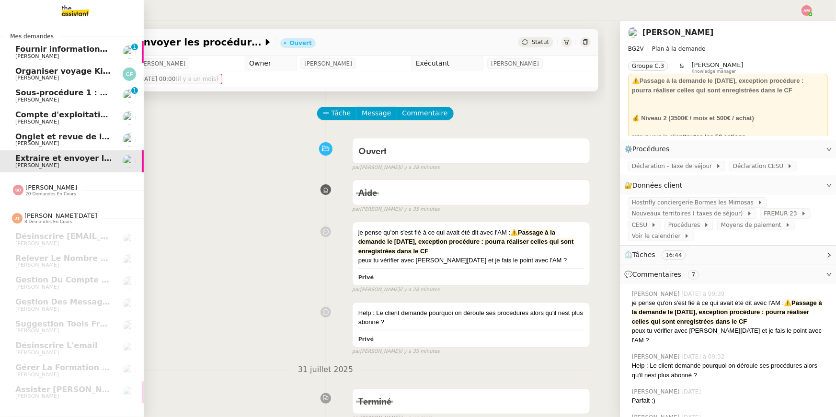
click at [14, 198] on div "Sheida Delpazir 20 demandes en cours" at bounding box center [72, 186] width 144 height 28
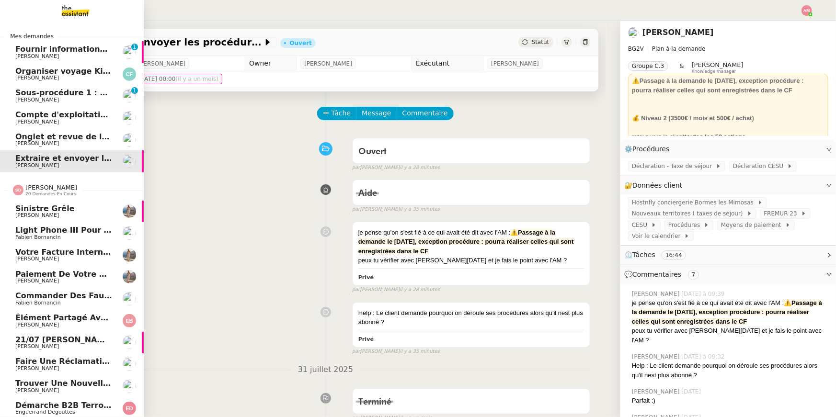
click at [17, 199] on div "Sheida Delpazir 20 demandes en cours" at bounding box center [72, 186] width 144 height 28
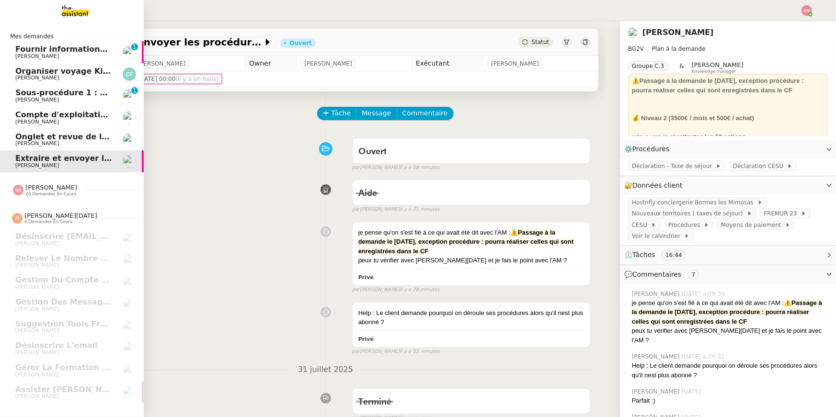
click at [47, 115] on span "Compte d'exploitation Moun Pro - lundi 8 septembre 2025" at bounding box center [140, 114] width 251 height 9
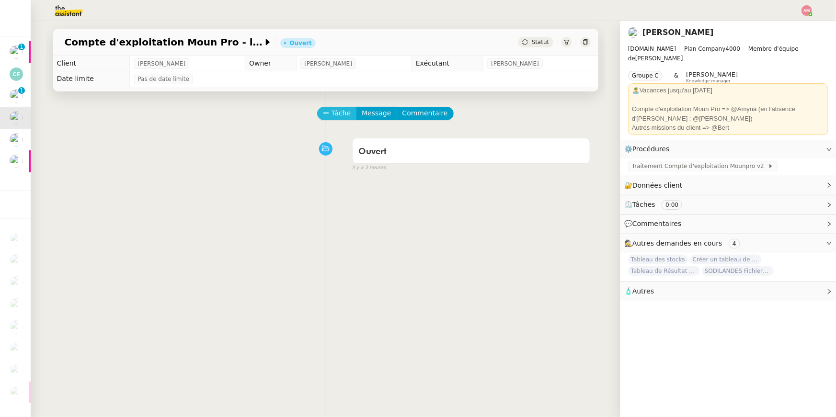
click at [326, 114] on icon at bounding box center [326, 113] width 7 height 7
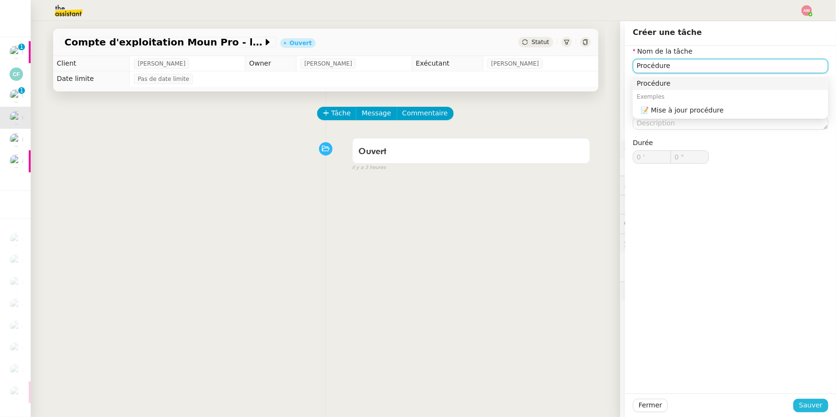
type input "Procédure"
click at [619, 289] on span "Sauver" at bounding box center [810, 405] width 23 height 11
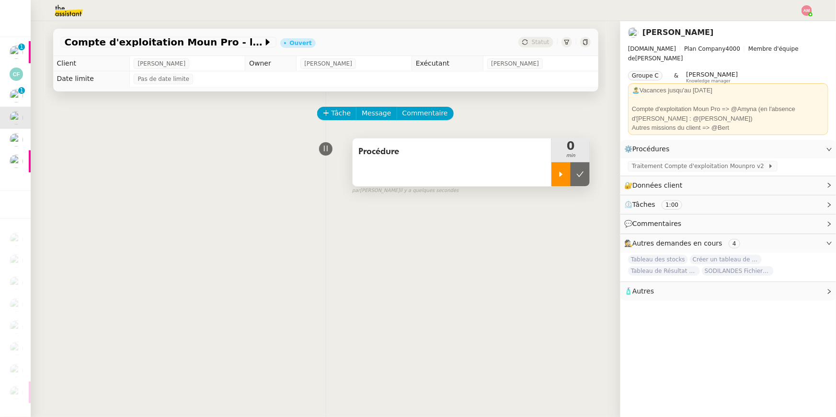
click at [559, 168] on div at bounding box center [560, 174] width 19 height 24
click at [619, 162] on span "Traitement Compte d'exploitation Mounpro v2" at bounding box center [700, 166] width 136 height 10
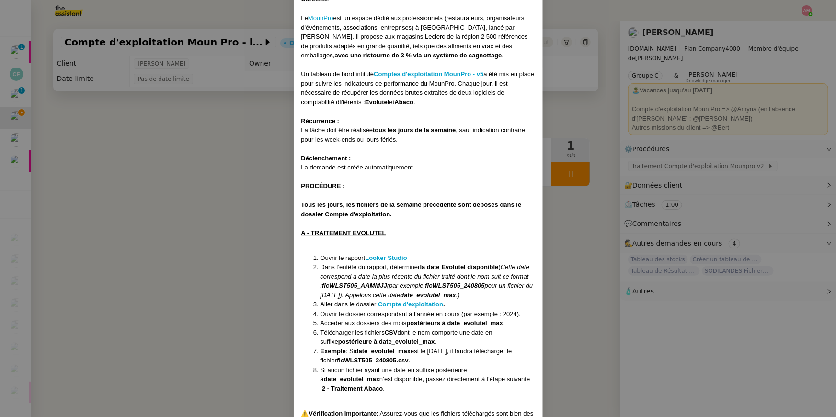
scroll to position [67, 0]
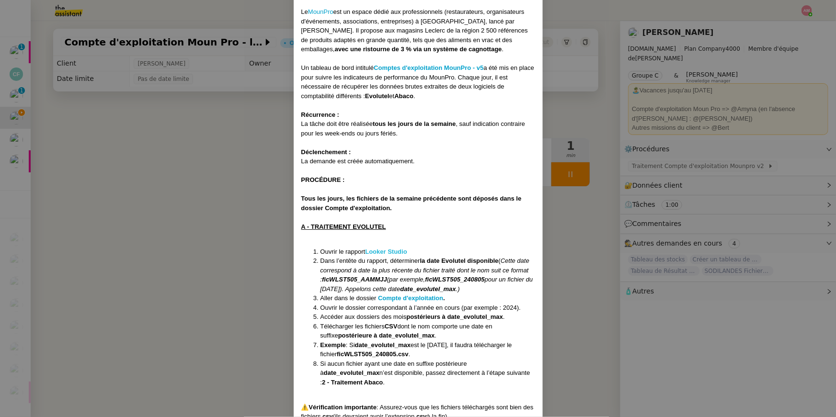
click at [373, 252] on strong "Looker Studio" at bounding box center [386, 251] width 42 height 7
click at [386, 289] on strong "Compte d'exploitation" at bounding box center [410, 298] width 65 height 7
click at [85, 173] on nz-modal-container "Contexte : Le MounPro est un espace dédié aux professionnels (restaurateurs, or…" at bounding box center [418, 208] width 836 height 417
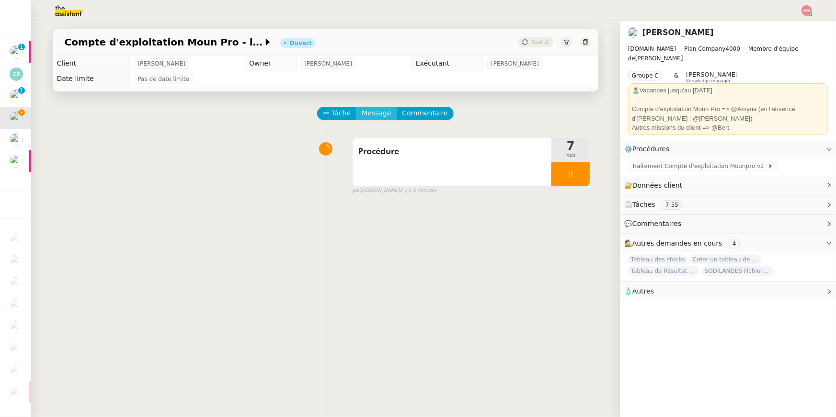
click at [381, 109] on span "Message" at bounding box center [376, 113] width 29 height 11
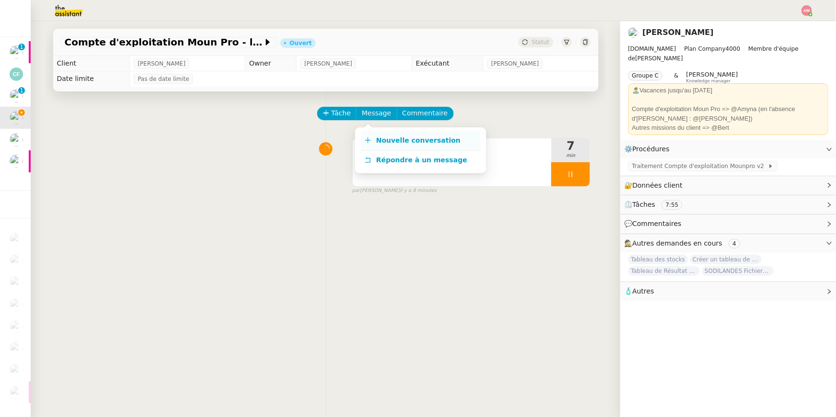
click at [391, 133] on link "Nouvelle conversation" at bounding box center [421, 140] width 120 height 19
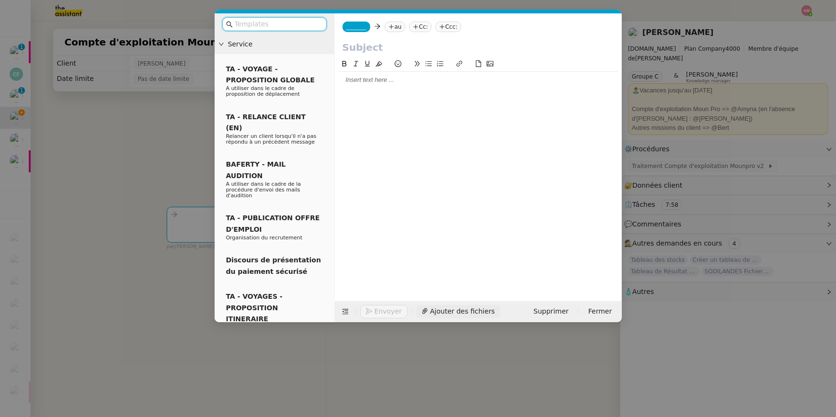
click at [435, 289] on span "Ajouter des fichiers" at bounding box center [462, 311] width 65 height 11
click at [133, 123] on nz-modal-container "Service TA - VOYAGE - PROPOSITION GLOBALE A utiliser dans le cadre de propositi…" at bounding box center [418, 208] width 836 height 417
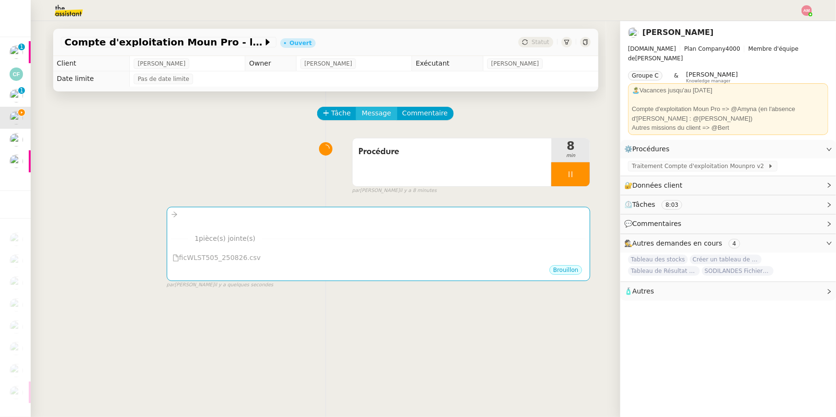
click at [382, 108] on span "Message" at bounding box center [376, 113] width 29 height 11
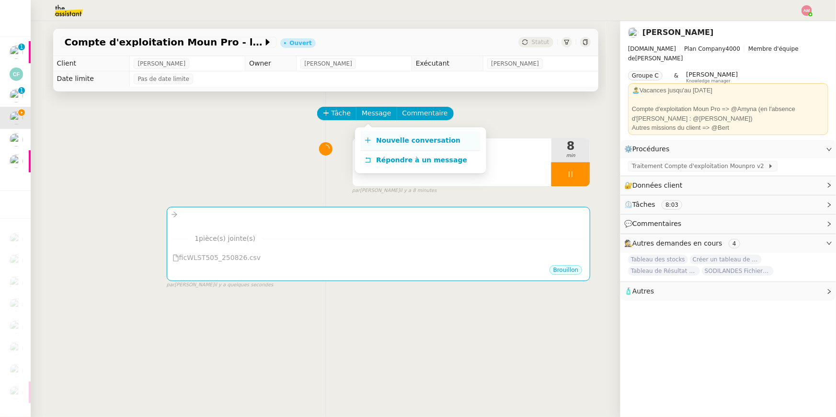
click at [391, 133] on link "Nouvelle conversation" at bounding box center [421, 140] width 120 height 19
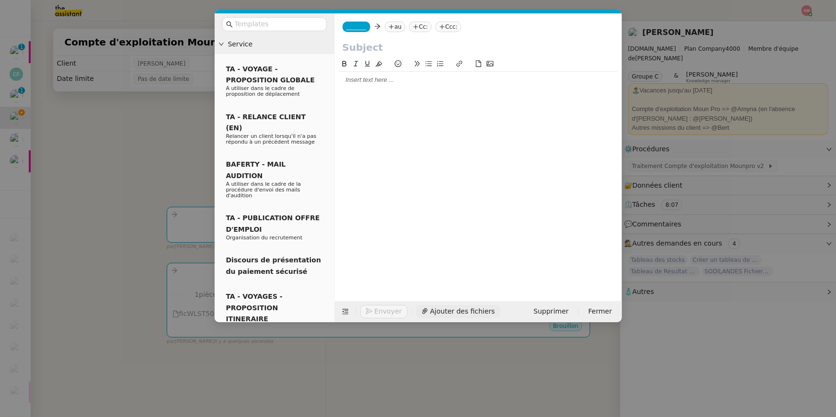
click at [451, 289] on span "Ajouter des fichiers" at bounding box center [462, 311] width 65 height 11
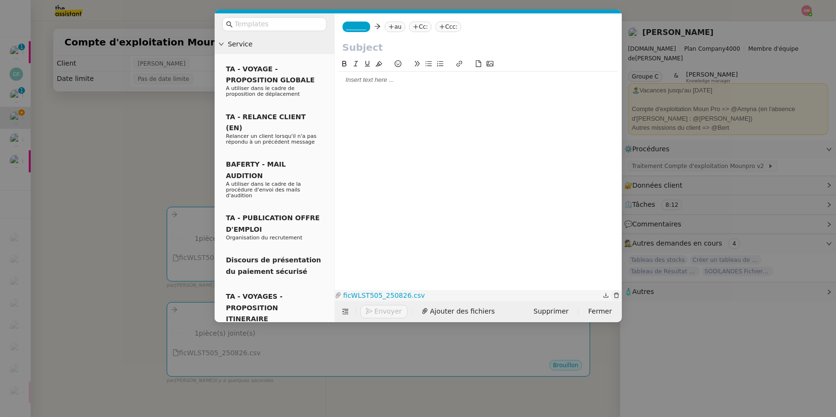
click at [614, 289] on icon "button" at bounding box center [616, 296] width 6 height 6
click at [464, 289] on span "Ajouter des fichiers" at bounding box center [462, 311] width 65 height 11
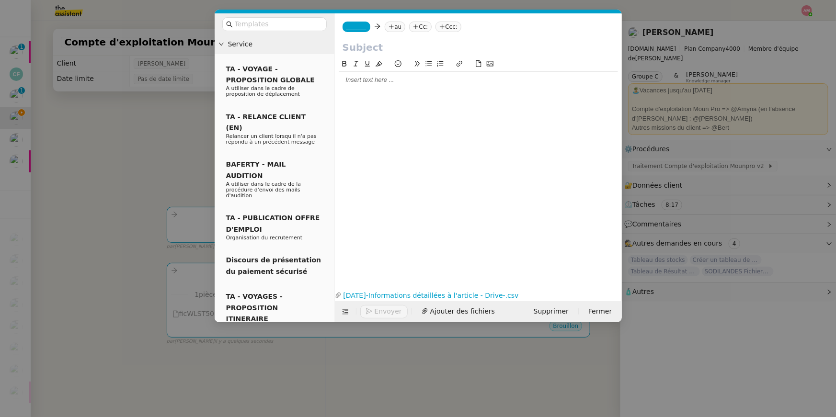
click at [159, 113] on nz-modal-container "Service TA - VOYAGE - PROPOSITION GLOBALE A utiliser dans le cadre de propositi…" at bounding box center [418, 208] width 836 height 417
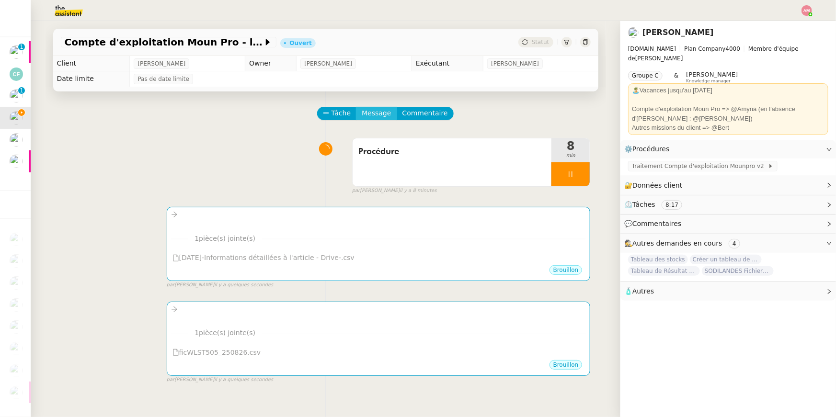
click at [385, 107] on button "Message" at bounding box center [376, 113] width 41 height 13
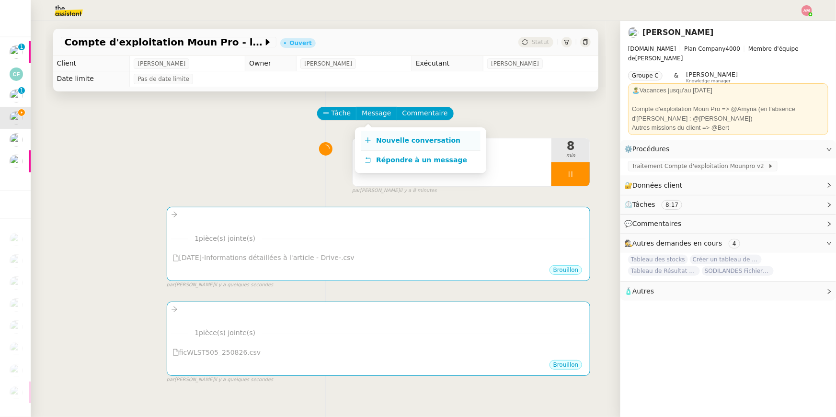
click at [387, 142] on span "Nouvelle conversation" at bounding box center [418, 140] width 84 height 8
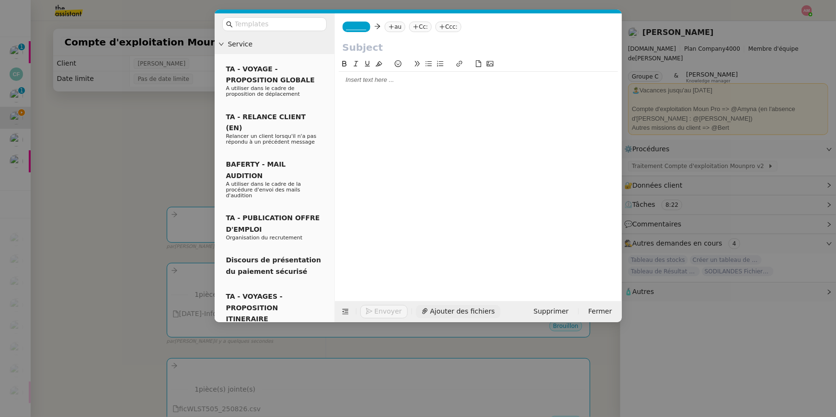
click at [430, 289] on span "Ajouter des fichiers" at bounding box center [462, 311] width 65 height 11
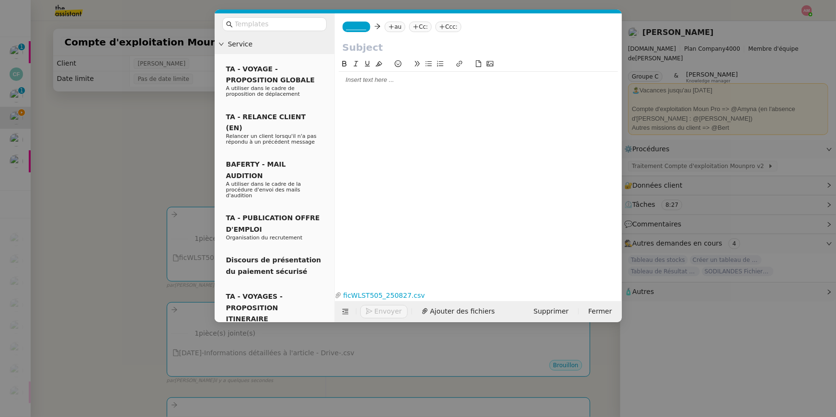
click at [148, 183] on nz-modal-container "Service TA - VOYAGE - PROPOSITION GLOBALE A utiliser dans le cadre de propositi…" at bounding box center [418, 208] width 836 height 417
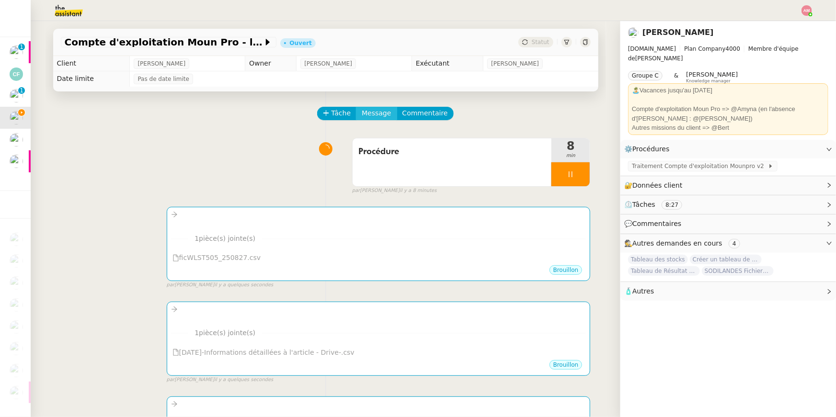
click at [383, 111] on span "Message" at bounding box center [376, 113] width 29 height 11
click at [393, 142] on span "Nouvelle conversation" at bounding box center [418, 140] width 84 height 8
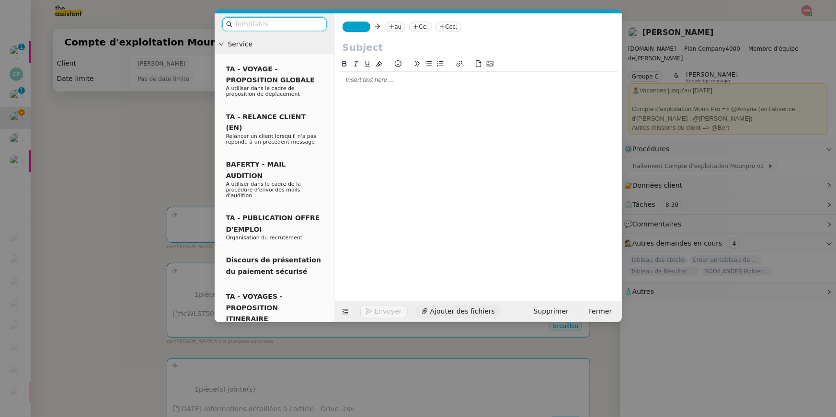
click at [474, 289] on span "Ajouter des fichiers" at bounding box center [462, 311] width 65 height 11
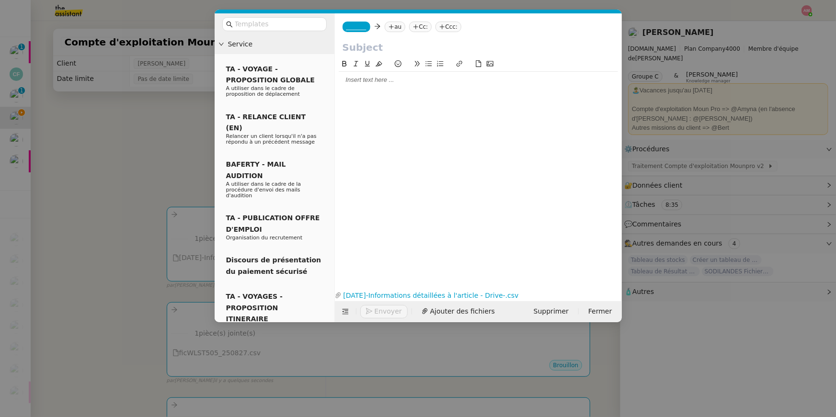
click at [179, 149] on nz-modal-container "Service TA - VOYAGE - PROPOSITION GLOBALE A utiliser dans le cadre de propositi…" at bounding box center [418, 208] width 836 height 417
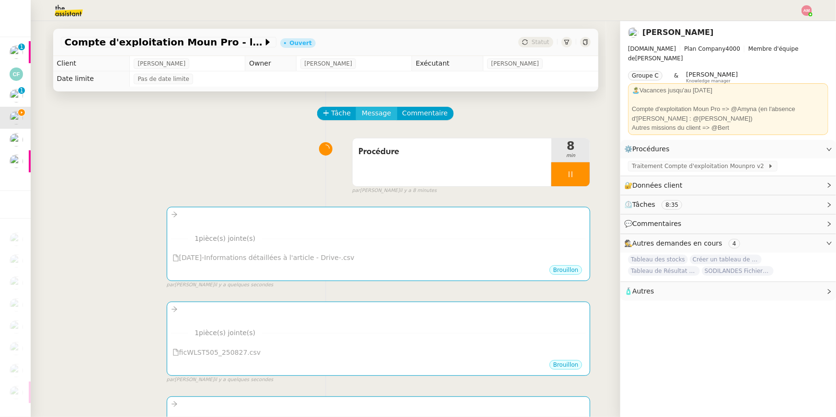
click at [384, 108] on span "Message" at bounding box center [376, 113] width 29 height 11
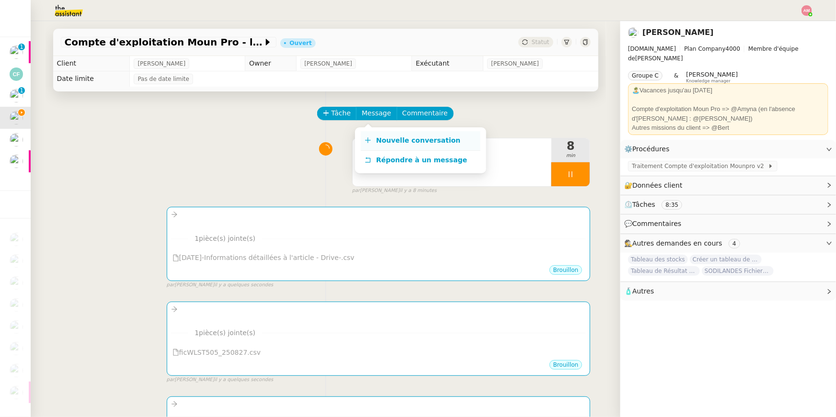
click at [390, 136] on link "Nouvelle conversation" at bounding box center [421, 140] width 120 height 19
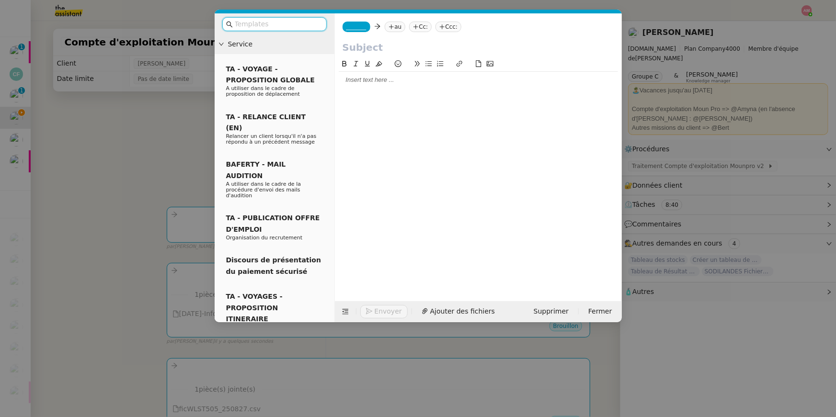
click at [448, 289] on div "Envoyer Ajouter des fichiers Supprimer Fermer" at bounding box center [478, 311] width 287 height 21
click at [448, 289] on span "Ajouter des fichiers" at bounding box center [462, 311] width 65 height 11
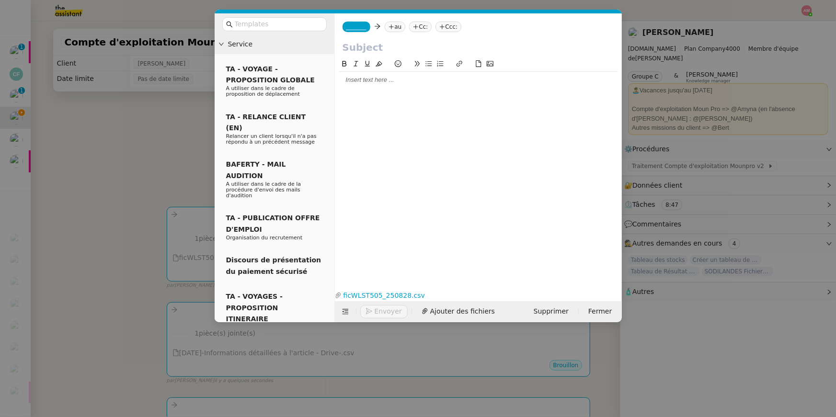
click at [117, 189] on nz-modal-container "Service TA - VOYAGE - PROPOSITION GLOBALE A utiliser dans le cadre de propositi…" at bounding box center [418, 208] width 836 height 417
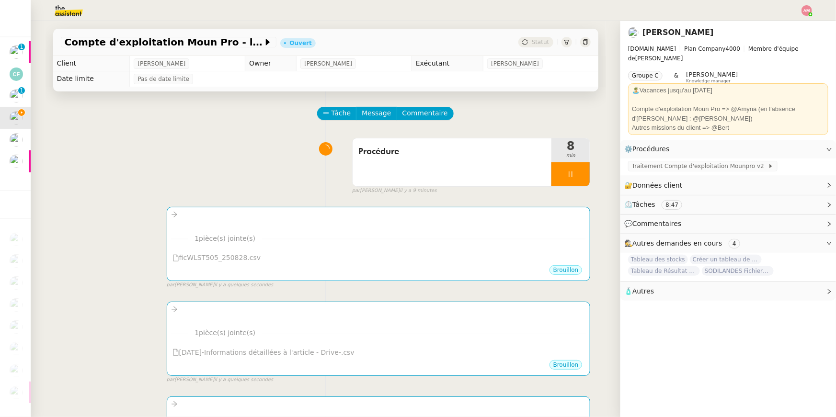
click at [385, 120] on div "Tâche Message Commentaire" at bounding box center [454, 118] width 272 height 23
click at [381, 116] on span "Message" at bounding box center [376, 113] width 29 height 11
click at [386, 135] on link "Nouvelle conversation" at bounding box center [421, 140] width 120 height 19
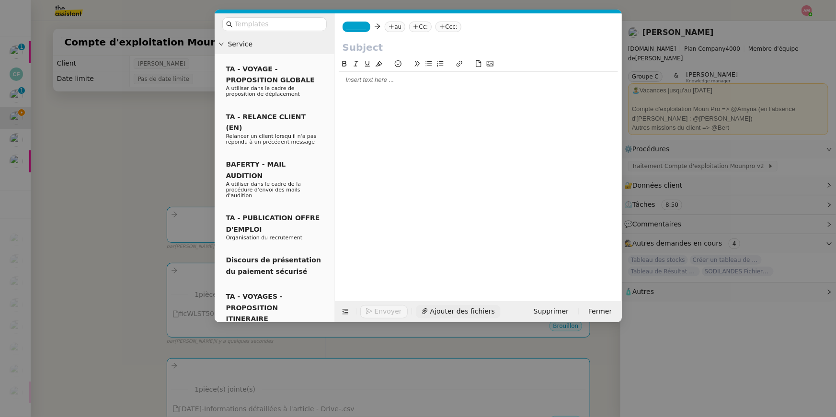
click at [440, 289] on span "Ajouter des fichiers" at bounding box center [462, 311] width 65 height 11
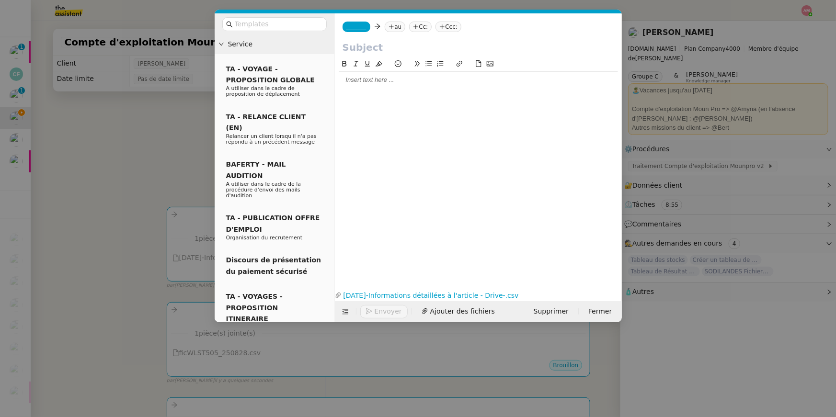
click at [160, 131] on nz-modal-container "Service TA - VOYAGE - PROPOSITION GLOBALE A utiliser dans le cadre de propositi…" at bounding box center [418, 208] width 836 height 417
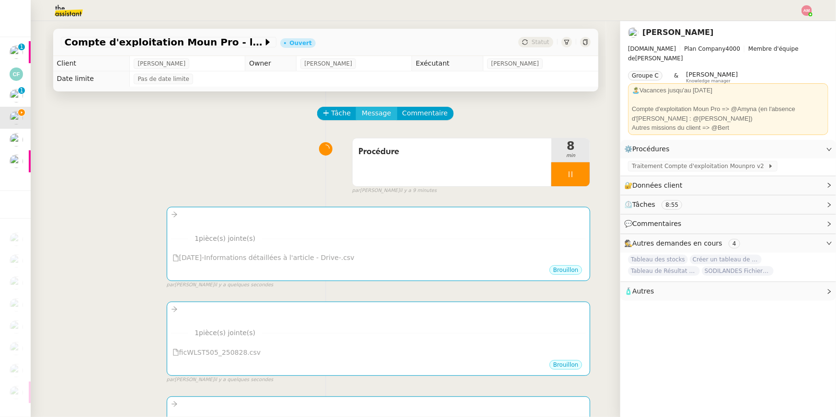
click at [365, 115] on span "Message" at bounding box center [376, 113] width 29 height 11
click at [376, 141] on span "Nouvelle conversation" at bounding box center [418, 140] width 84 height 8
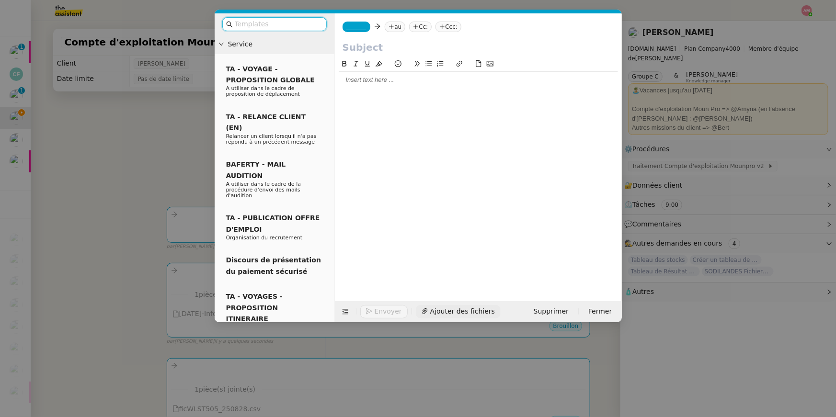
click at [433, 289] on span "Ajouter des fichiers" at bounding box center [462, 311] width 65 height 11
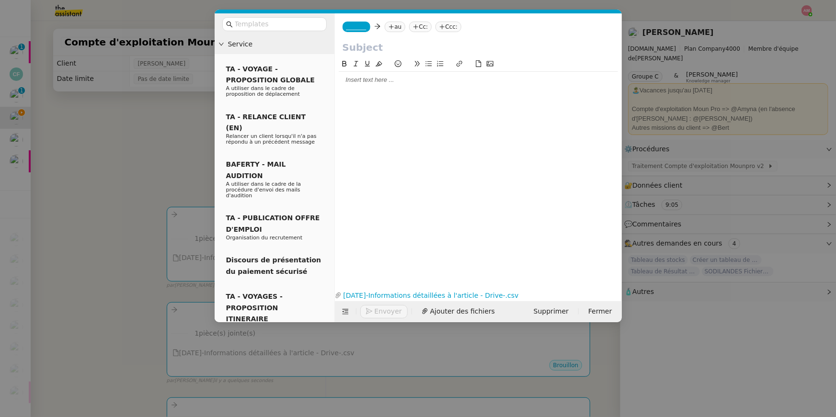
click at [157, 161] on nz-modal-container "Service TA - VOYAGE - PROPOSITION GLOBALE A utiliser dans le cadre de propositi…" at bounding box center [418, 208] width 836 height 417
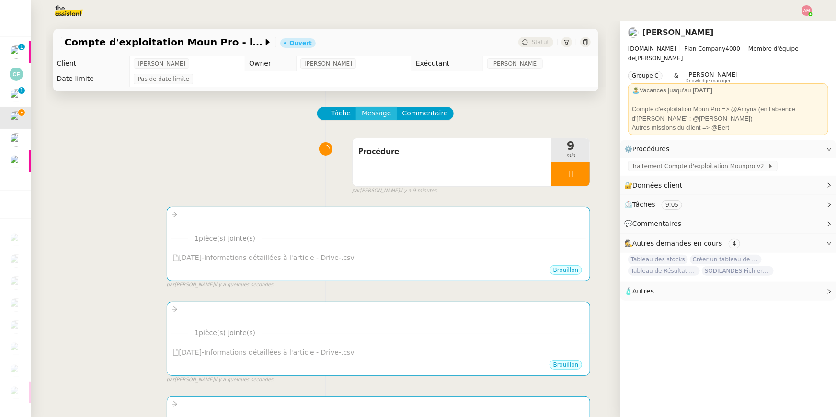
click at [376, 109] on span "Message" at bounding box center [376, 113] width 29 height 11
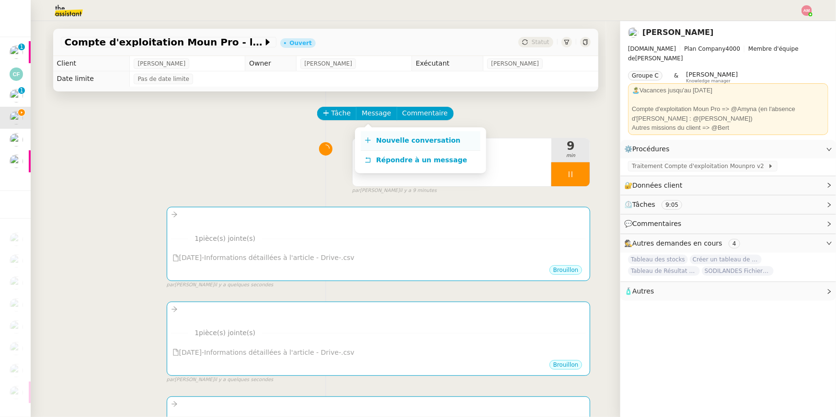
click at [381, 131] on link "Nouvelle conversation" at bounding box center [421, 140] width 120 height 19
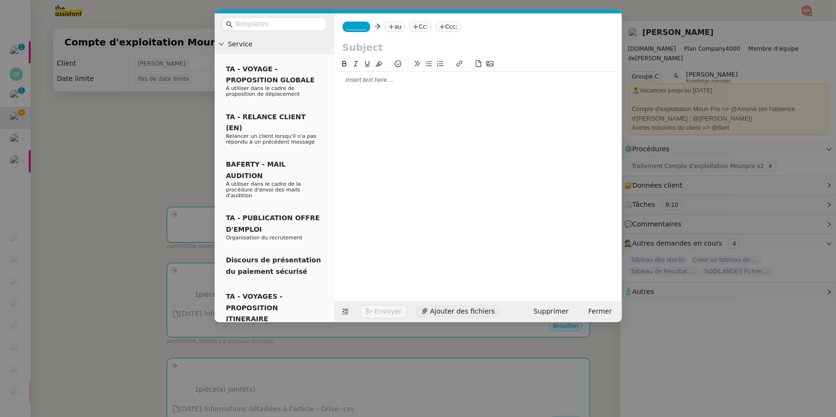
click at [443, 289] on span "Ajouter des fichiers" at bounding box center [462, 311] width 65 height 11
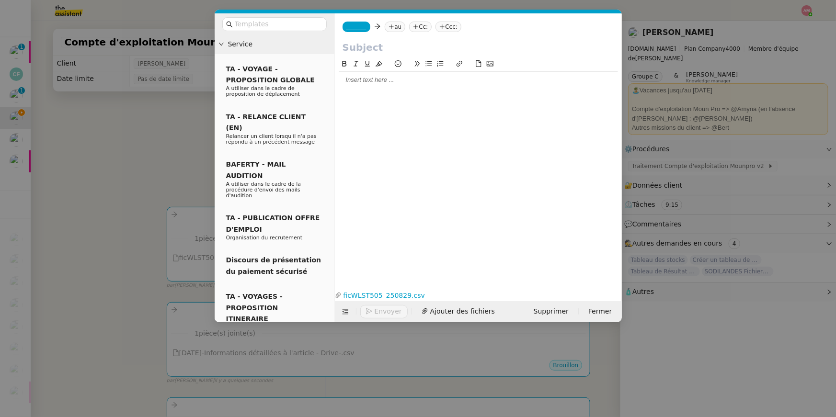
click at [182, 162] on nz-modal-container "Service TA - VOYAGE - PROPOSITION GLOBALE A utiliser dans le cadre de propositi…" at bounding box center [418, 208] width 836 height 417
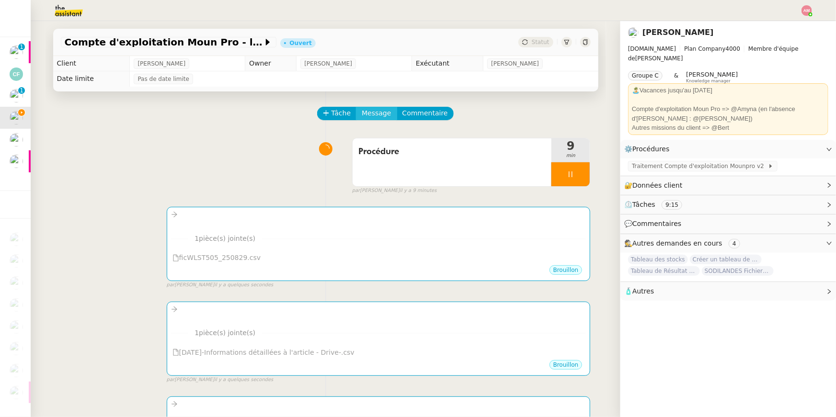
click at [364, 115] on span "Message" at bounding box center [376, 113] width 29 height 11
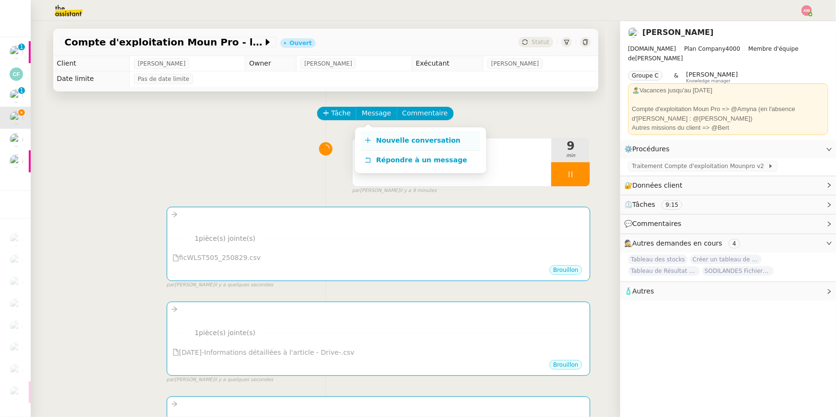
click at [369, 143] on icon at bounding box center [367, 140] width 7 height 7
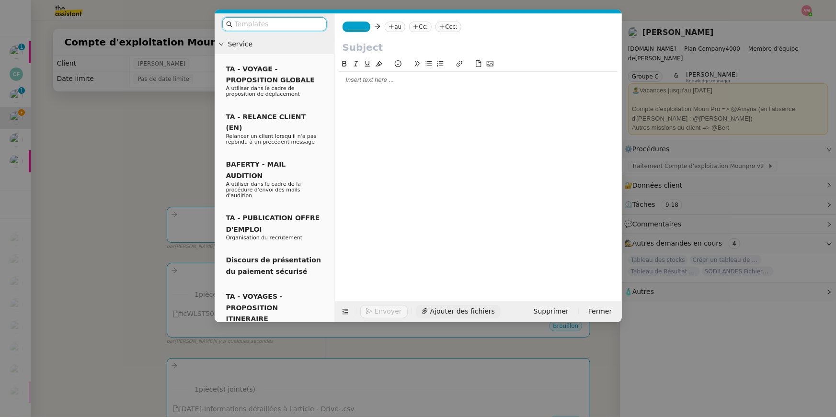
click at [458, 289] on span "Ajouter des fichiers" at bounding box center [462, 311] width 65 height 11
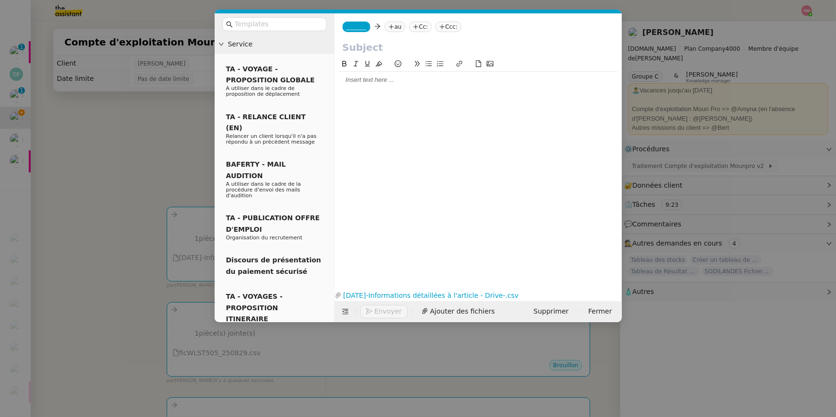
click at [178, 133] on nz-modal-container "Service TA - VOYAGE - PROPOSITION GLOBALE A utiliser dans le cadre de propositi…" at bounding box center [418, 208] width 836 height 417
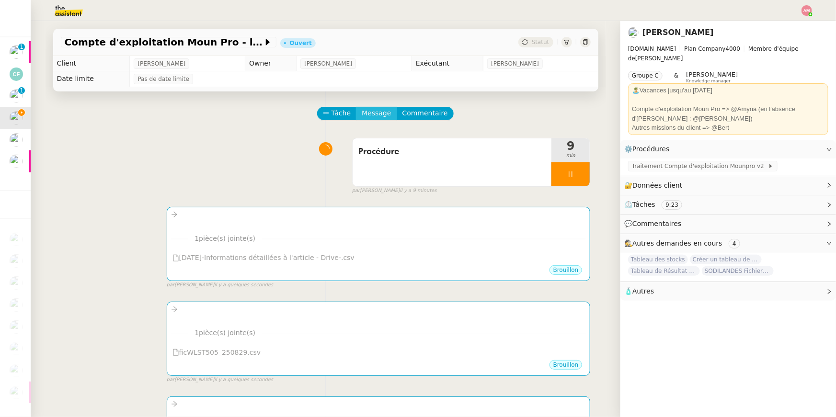
click at [380, 115] on span "Message" at bounding box center [376, 113] width 29 height 11
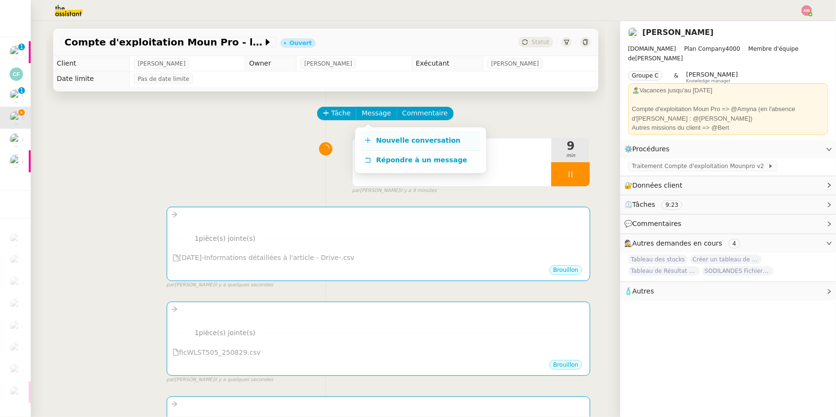
click at [389, 133] on link "Nouvelle conversation" at bounding box center [421, 140] width 120 height 19
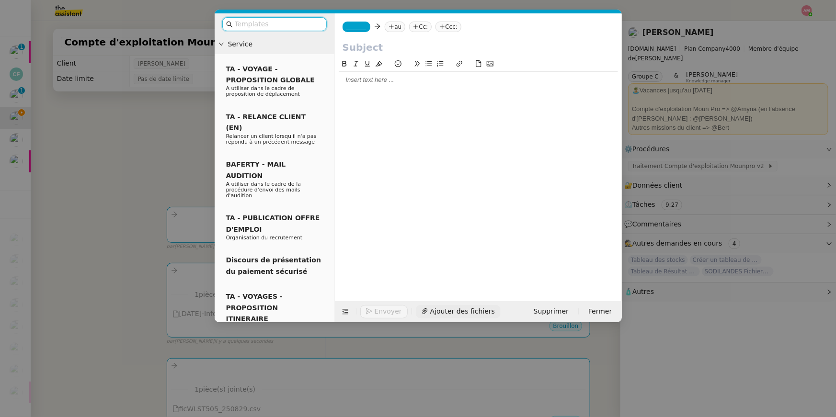
click at [455, 289] on span "Ajouter des fichiers" at bounding box center [462, 311] width 65 height 11
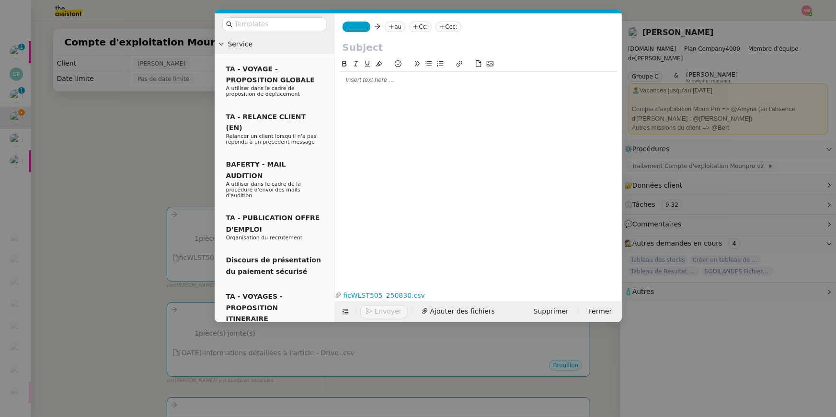
click at [164, 164] on nz-modal-container "Service TA - VOYAGE - PROPOSITION GLOBALE A utiliser dans le cadre de propositi…" at bounding box center [418, 208] width 836 height 417
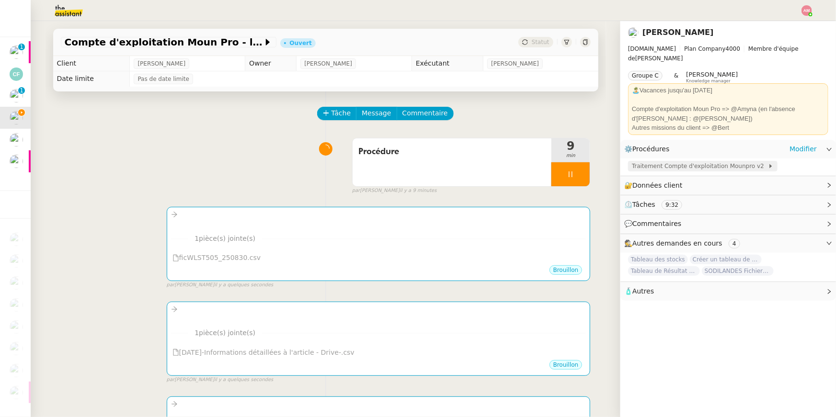
click at [619, 161] on span "Traitement Compte d'exploitation Mounpro v2" at bounding box center [700, 166] width 136 height 10
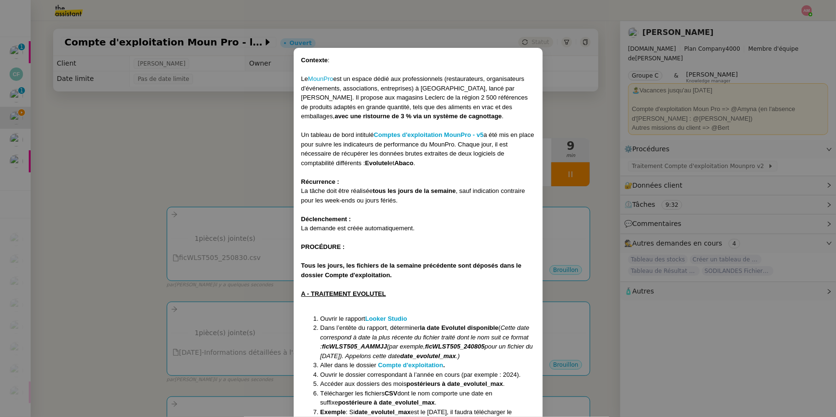
scroll to position [267, 0]
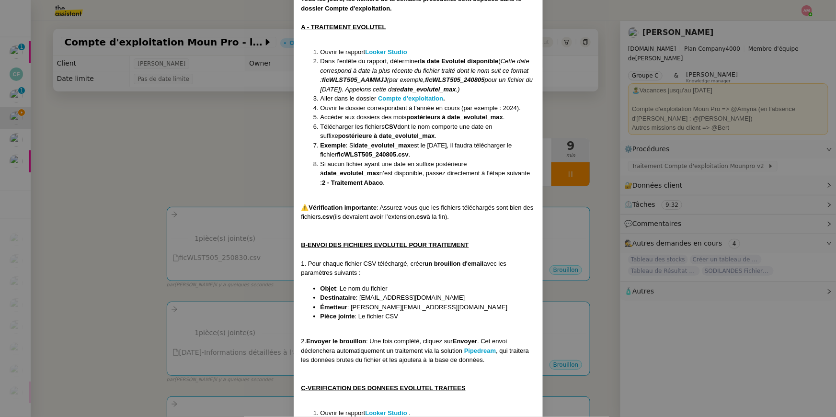
drag, startPoint x: 362, startPoint y: 297, endPoint x: 456, endPoint y: 295, distance: 94.8
click at [386, 289] on span ": ems5bqiusm64w37@upload.pipedream.net" at bounding box center [410, 297] width 109 height 7
click at [459, 289] on span ": ems5bqiusm64w37@upload.pipedream.net" at bounding box center [410, 297] width 109 height 7
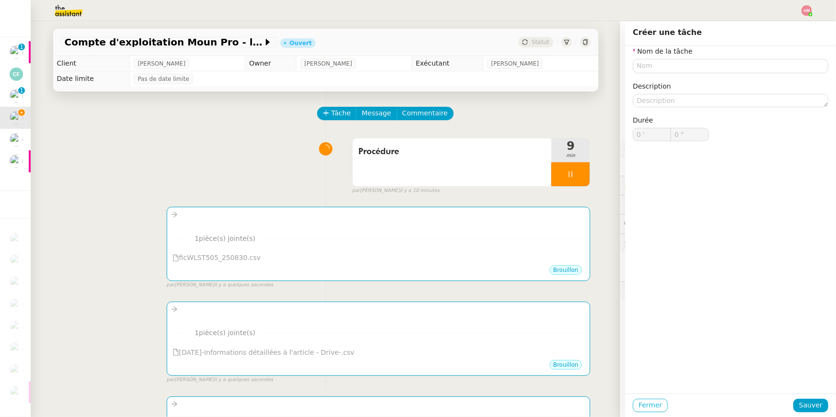
click at [619, 289] on span "Fermer" at bounding box center [649, 405] width 23 height 11
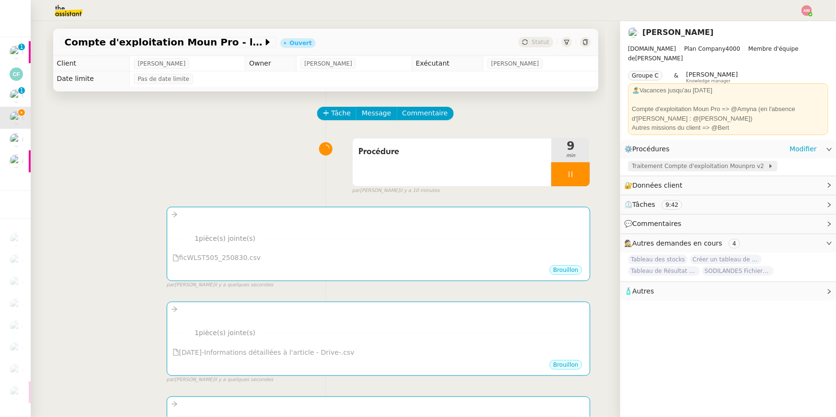
click at [619, 162] on span "Traitement Compte d'exploitation Mounpro v2" at bounding box center [700, 166] width 136 height 10
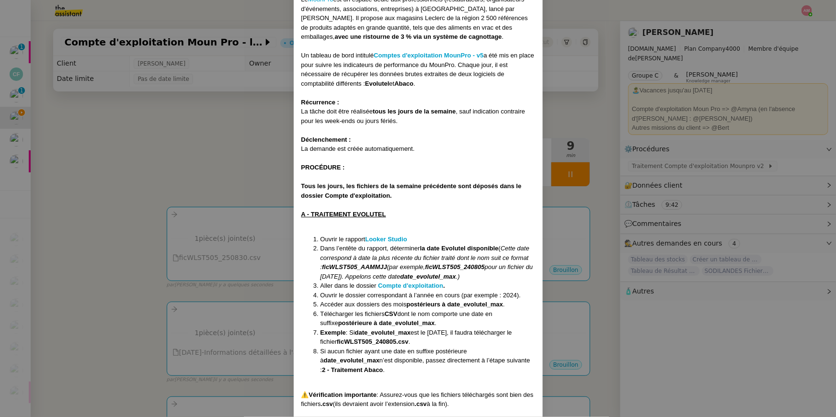
scroll to position [237, 0]
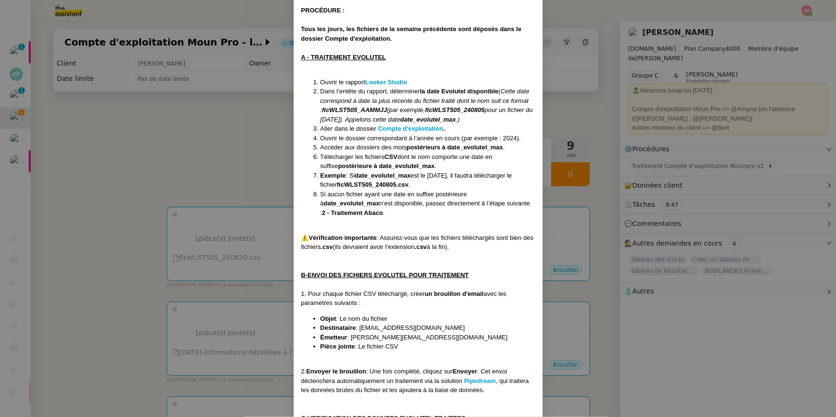
drag, startPoint x: 362, startPoint y: 329, endPoint x: 497, endPoint y: 328, distance: 135.5
click at [497, 289] on li "Destinataire : ems5bqiusm64w37@upload.pipedream.net" at bounding box center [427, 328] width 215 height 10
copy span "ems5bqiusm64w37@upload.pipedream.net"
click at [203, 242] on nz-modal-container "Contexte : Le MounPro est un espace dédié aux professionnels (restaurateurs, or…" at bounding box center [418, 208] width 836 height 417
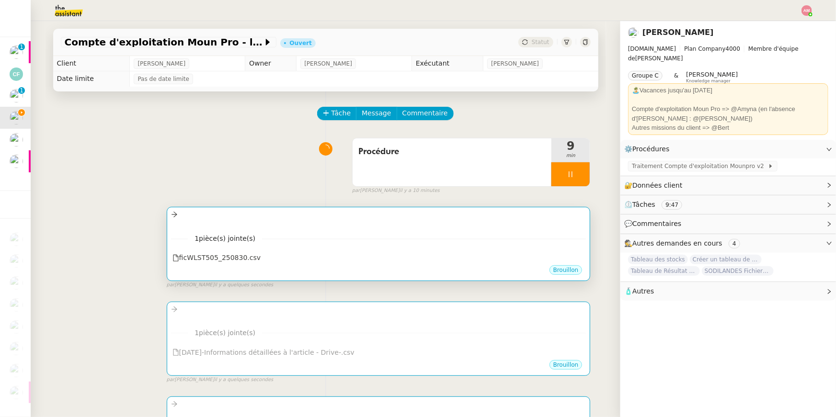
click at [189, 230] on div "1 pièce(s) jointe(s) ficWLST505_250830.csv" at bounding box center [378, 245] width 415 height 39
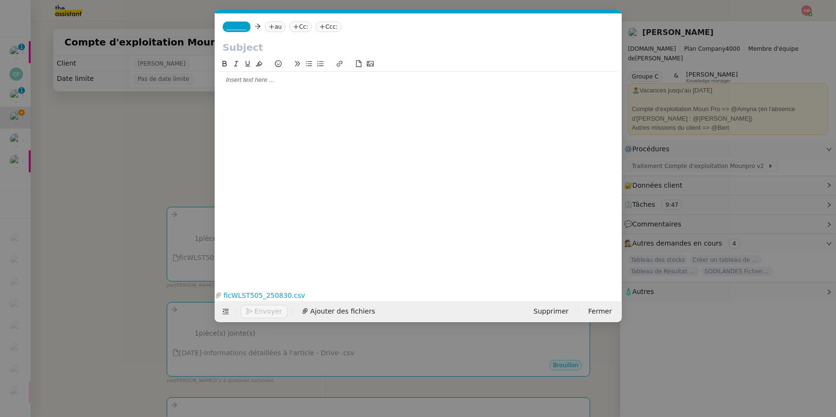
scroll to position [0, 20]
click at [282, 26] on nz-tag "au" at bounding box center [275, 27] width 21 height 11
type input "x"
paste input "ems5bqiusm64w37@upload.pipedream.net"
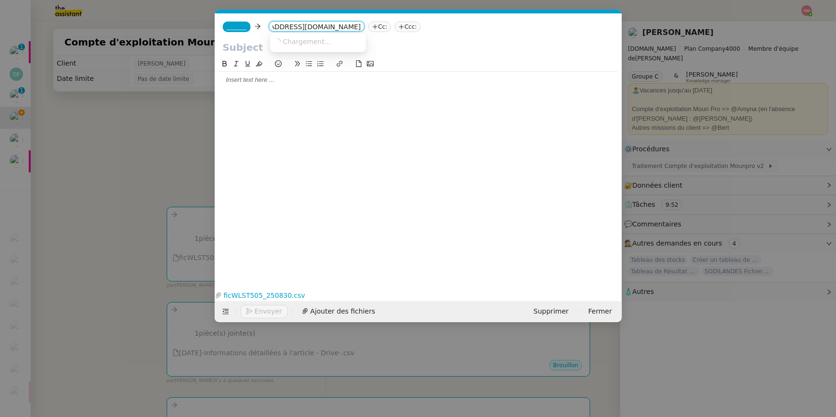
type input "ems5bqiusm64w37@upload.pipedream.net"
click at [243, 22] on nz-tag "_______" at bounding box center [237, 27] width 28 height 11
click at [243, 43] on span "[PERSON_NAME]" at bounding box center [295, 41] width 136 height 8
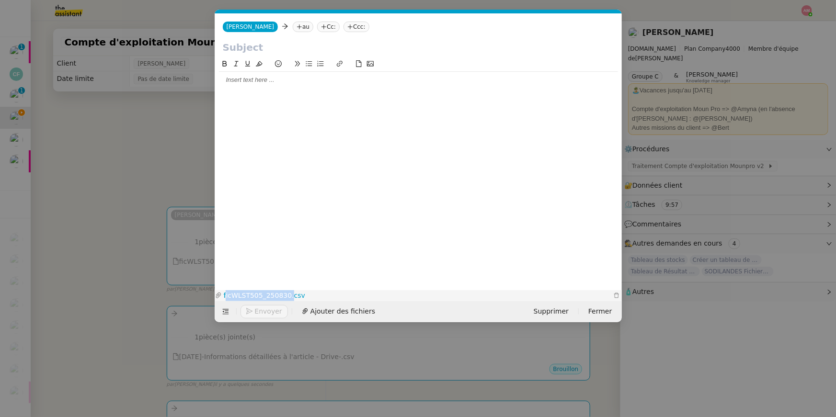
copy link "ficWLST505_250830"
drag, startPoint x: 326, startPoint y: 287, endPoint x: 290, endPoint y: 294, distance: 36.5
click at [290, 289] on div "ficWLST505_250830.csv" at bounding box center [418, 294] width 407 height 13
click at [271, 45] on input "text" at bounding box center [418, 47] width 391 height 14
paste input "ficWLST505_250830"
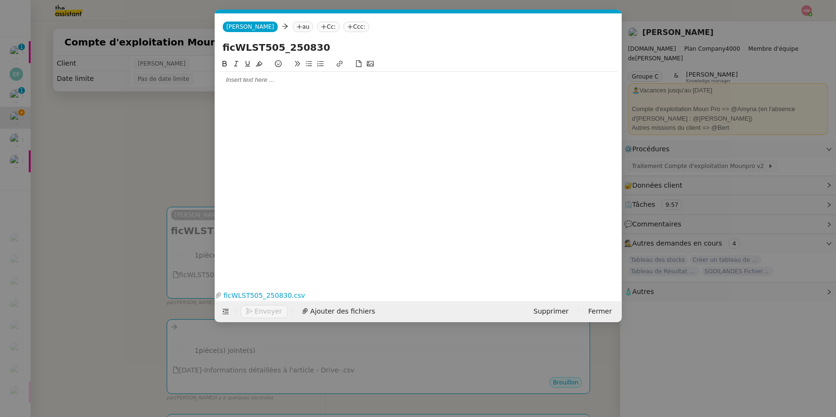
type input "ficWLST505_250830"
drag, startPoint x: 222, startPoint y: 46, endPoint x: 216, endPoint y: 46, distance: 5.7
click at [216, 46] on div "ficWLST505_250830" at bounding box center [418, 49] width 407 height 18
click at [221, 46] on div "ficWLST505_250830" at bounding box center [418, 49] width 407 height 18
drag, startPoint x: 224, startPoint y: 46, endPoint x: 216, endPoint y: 47, distance: 8.2
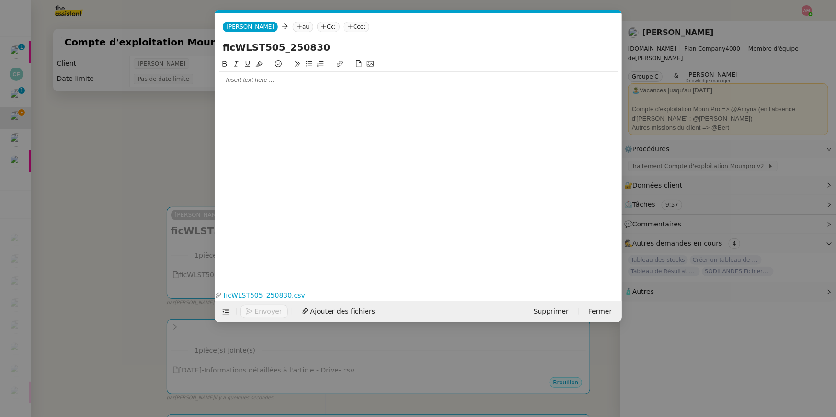
click at [217, 47] on div "ficWLST505_250830" at bounding box center [418, 49] width 407 height 18
click at [142, 167] on nz-modal-container "Service TA - VOYAGE - PROPOSITION GLOBALE A utiliser dans le cadre de propositi…" at bounding box center [418, 208] width 836 height 417
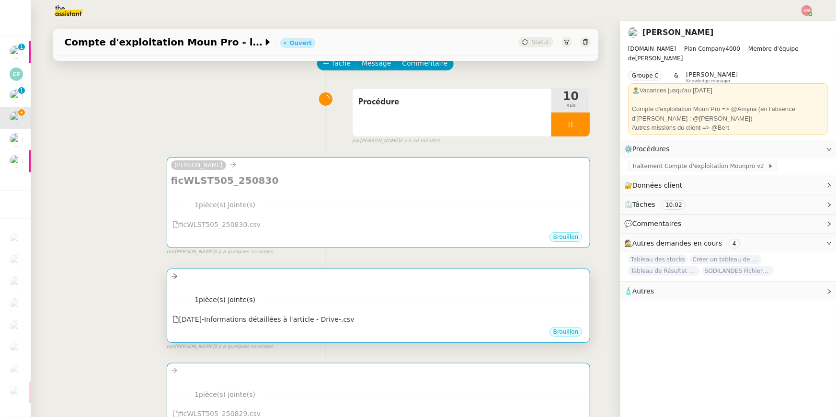
scroll to position [64, 0]
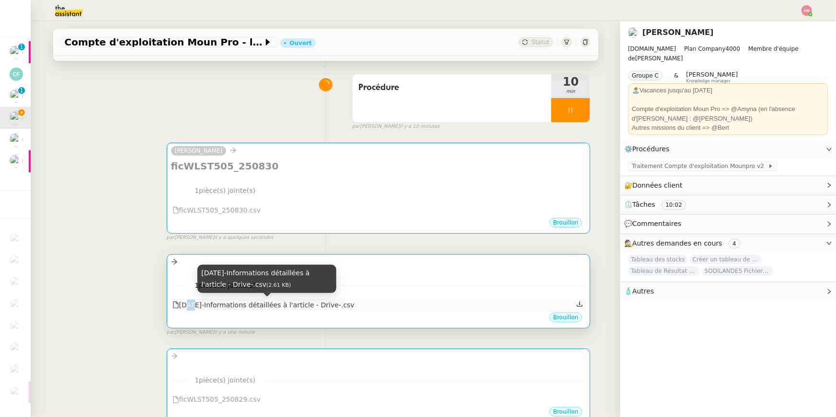
drag, startPoint x: 378, startPoint y: 307, endPoint x: 187, endPoint y: 305, distance: 191.6
click at [187, 289] on div "2025-08-30-Informations détaillées à l'article - Drive-.csv" at bounding box center [378, 305] width 415 height 12
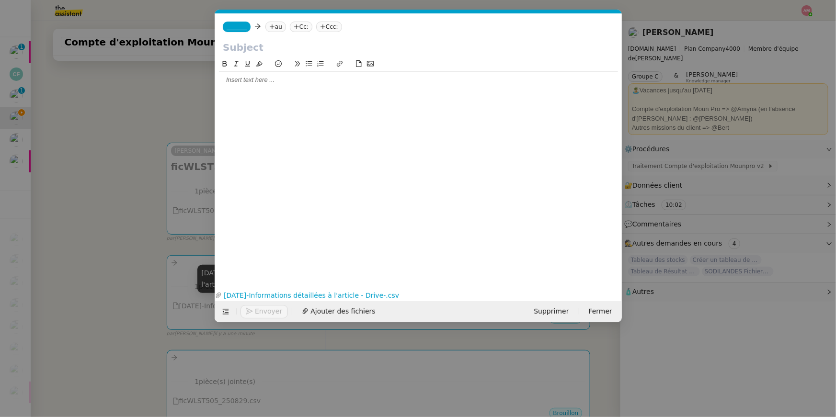
scroll to position [0, 20]
click at [146, 289] on nz-modal-container "Service TA - VOYAGE - PROPOSITION GLOBALE A utiliser dans le cadre de propositi…" at bounding box center [418, 208] width 836 height 417
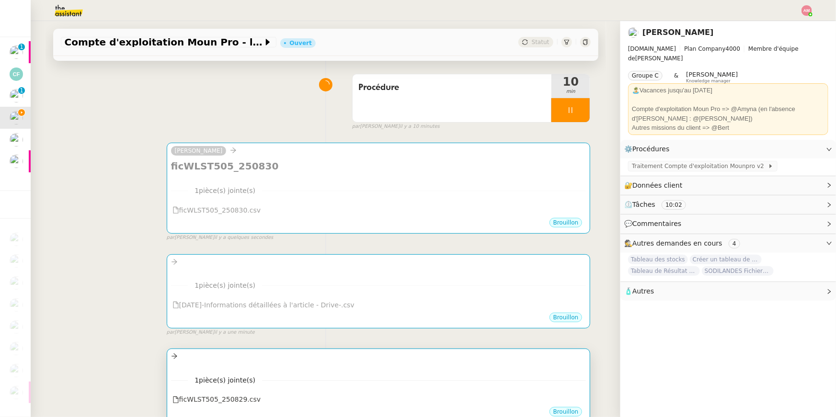
click at [210, 289] on span "pièce(s) jointe(s)" at bounding box center [227, 380] width 57 height 8
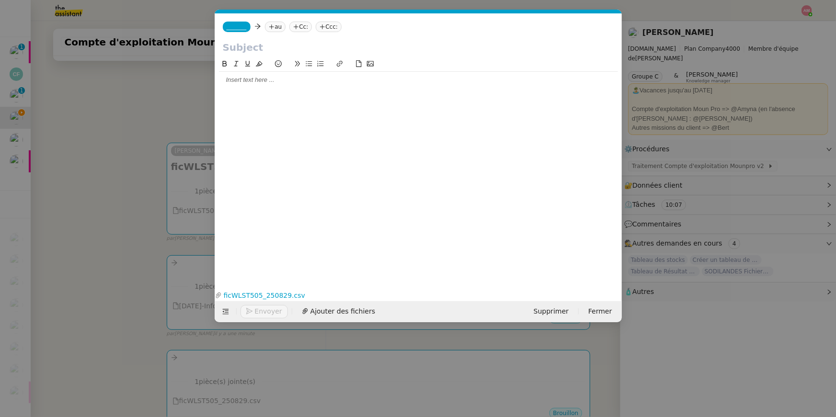
click at [112, 281] on nz-modal-container "Service TA - VOYAGE - PROPOSITION GLOBALE A utiliser dans le cadre de propositi…" at bounding box center [418, 208] width 836 height 417
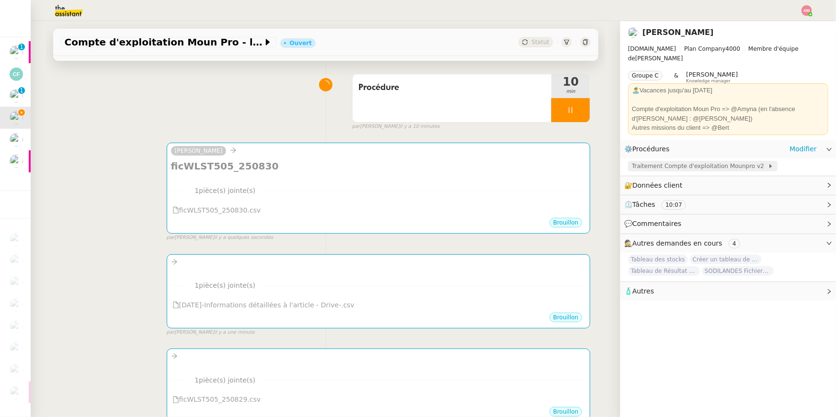
click at [619, 163] on span "Traitement Compte d'exploitation Mounpro v2" at bounding box center [700, 166] width 136 height 10
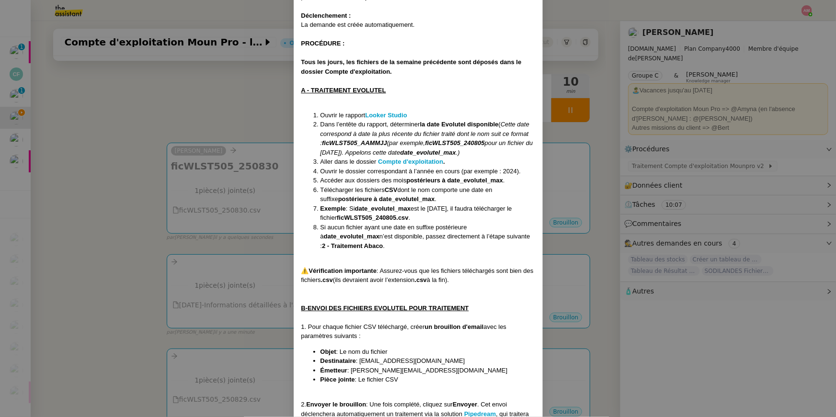
scroll to position [258, 0]
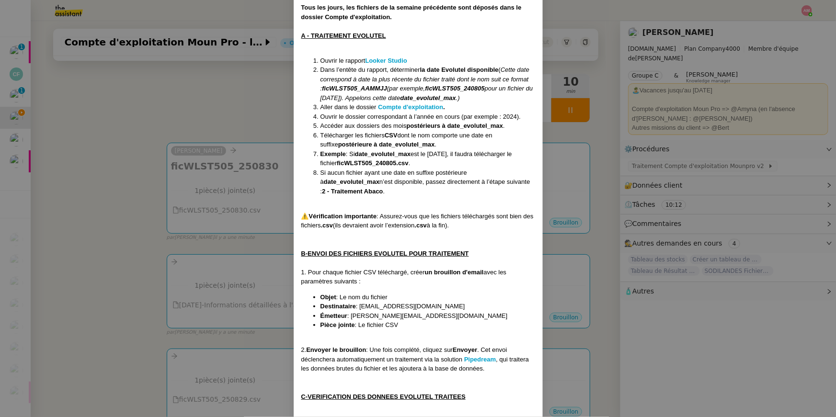
copy span "ems5bqiusm64w37@upload.pipedream.net"
drag, startPoint x: 362, startPoint y: 305, endPoint x: 485, endPoint y: 307, distance: 123.1
click at [485, 289] on li "Destinataire : ems5bqiusm64w37@upload.pipedream.net" at bounding box center [427, 307] width 215 height 10
click at [184, 174] on nz-modal-container "Contexte : Le MounPro est un espace dédié aux professionnels (restaurateurs, or…" at bounding box center [418, 208] width 836 height 417
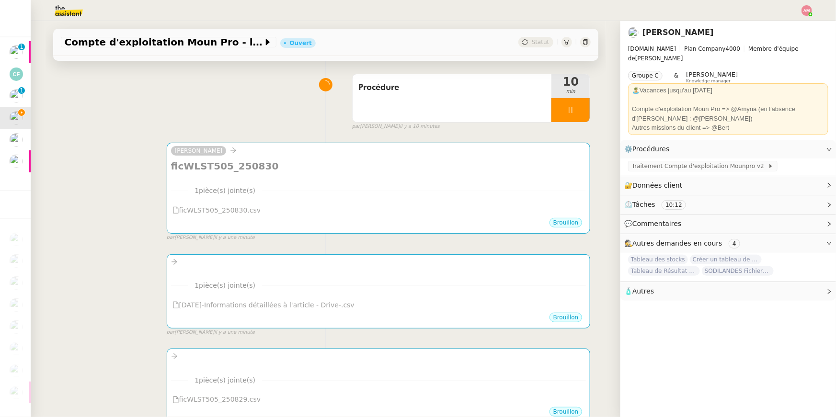
click at [184, 174] on div "ficWLST505_250830 •••" at bounding box center [378, 168] width 415 height 18
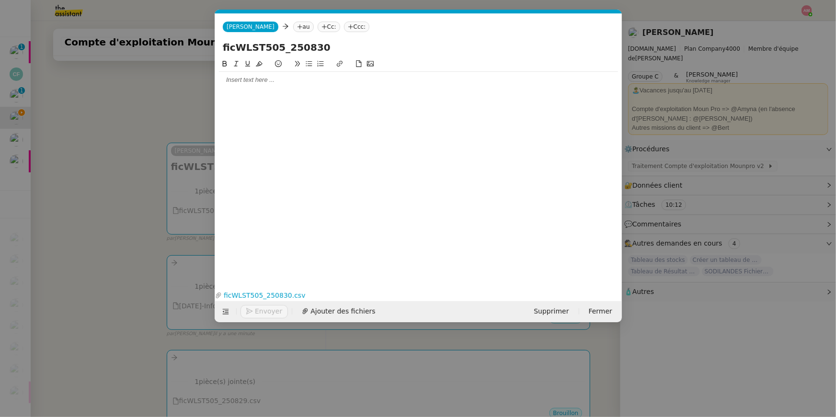
scroll to position [0, 20]
click at [296, 25] on icon at bounding box center [299, 27] width 6 height 6
paste input "ems5bqiusm64w37@upload.pipedream.net"
type input "ems5bqiusm64w37@upload.pipedream.net"
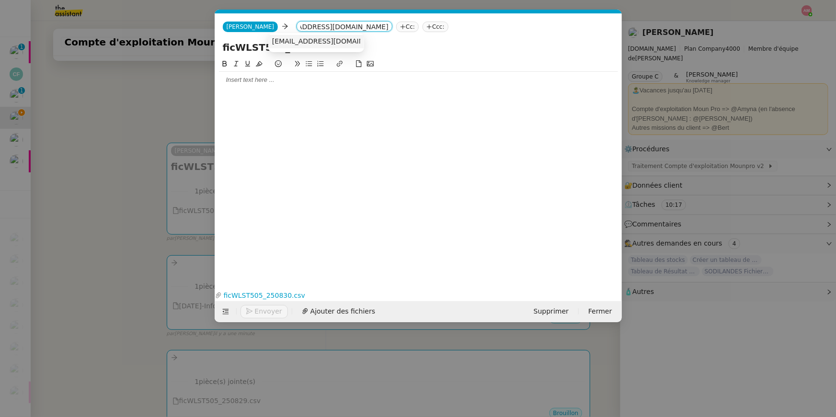
click at [284, 43] on span "ems5bqiusm64w37@upload.pipedream.net" at bounding box center [330, 41] width 117 height 8
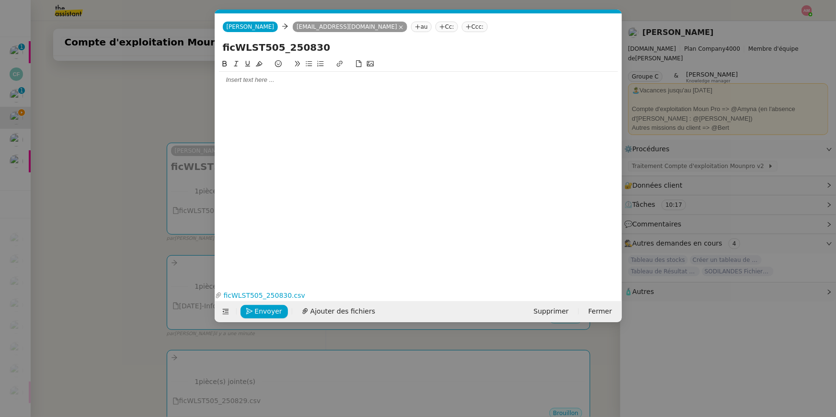
click at [105, 171] on nz-modal-container "Service TA - VOYAGE - PROPOSITION GLOBALE A utiliser dans le cadre de propositi…" at bounding box center [418, 208] width 836 height 417
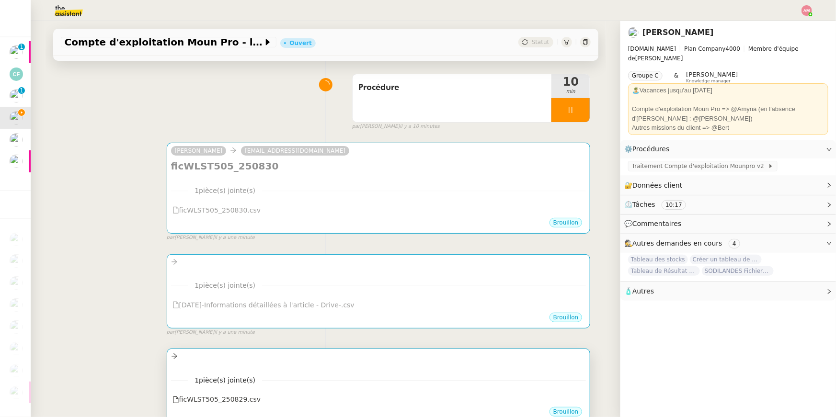
click at [268, 289] on div "1 pièce(s) jointe(s) ficWLST505_250829.csv" at bounding box center [378, 386] width 415 height 39
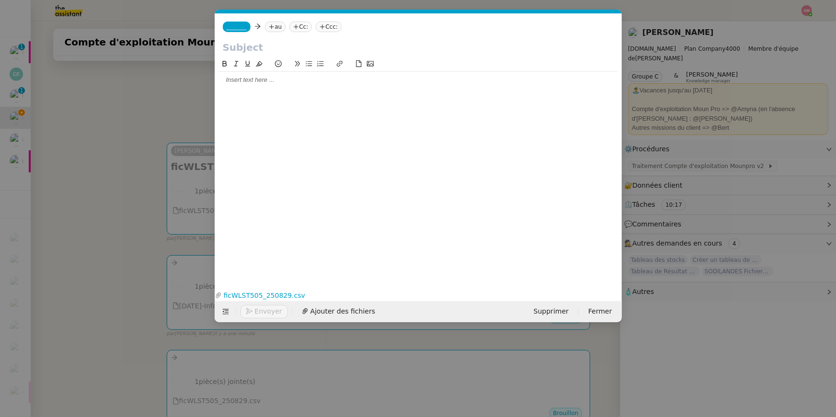
scroll to position [0, 20]
click at [270, 29] on icon at bounding box center [272, 27] width 6 height 6
paste input "ems5bqiusm64w37@upload.pipedream.net"
type input "ems5bqiusm64w37@upload.pipedream.net"
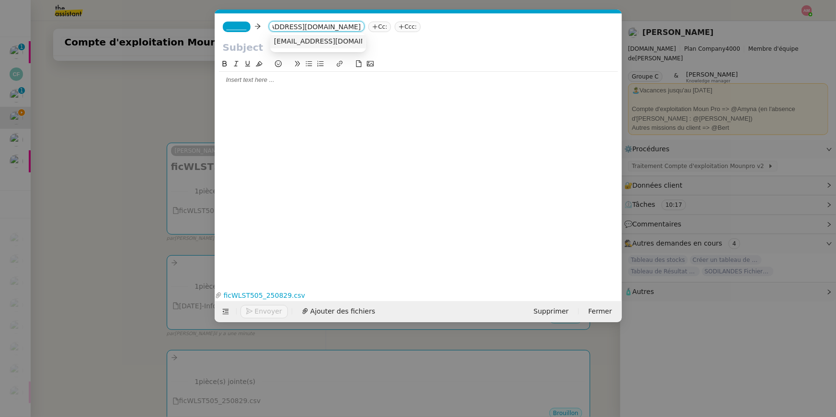
scroll to position [0, 0]
click at [279, 42] on span "ems5bqiusm64w37@upload.pipedream.net" at bounding box center [332, 41] width 117 height 8
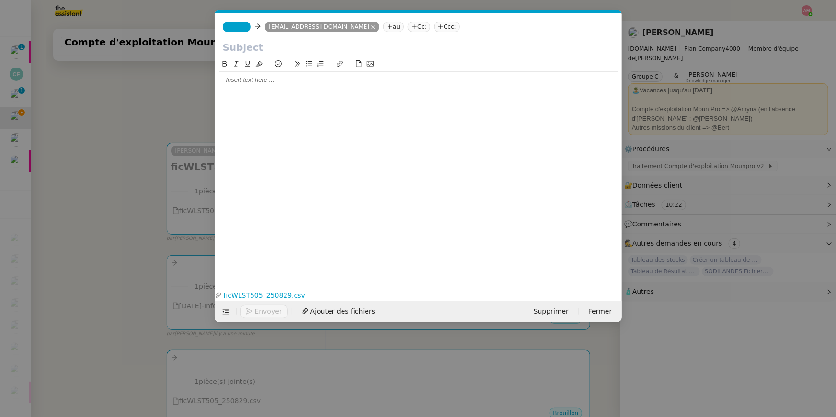
click at [109, 239] on nz-modal-container "Service TA - VOYAGE - PROPOSITION GLOBALE A utiliser dans le cadre de propositi…" at bounding box center [418, 208] width 836 height 417
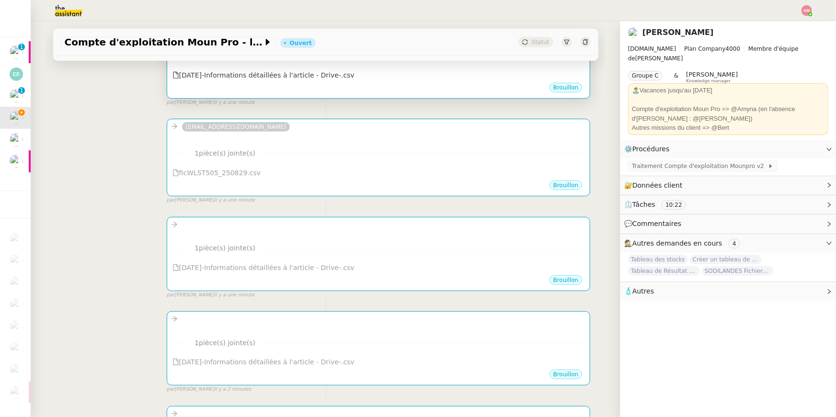
scroll to position [323, 0]
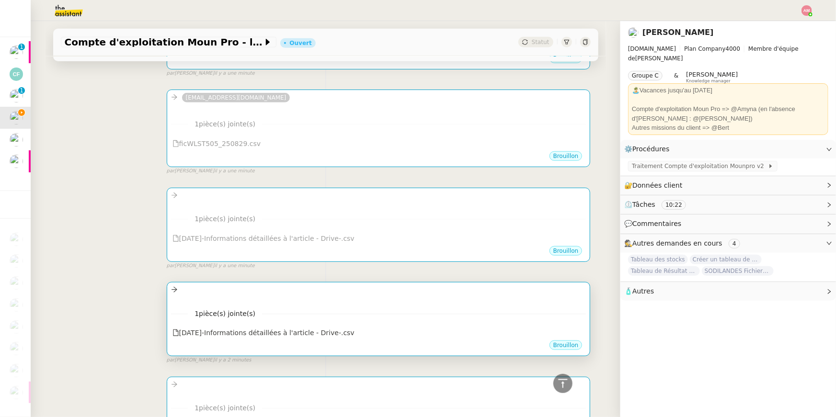
click at [254, 289] on div "•••" at bounding box center [378, 298] width 415 height 5
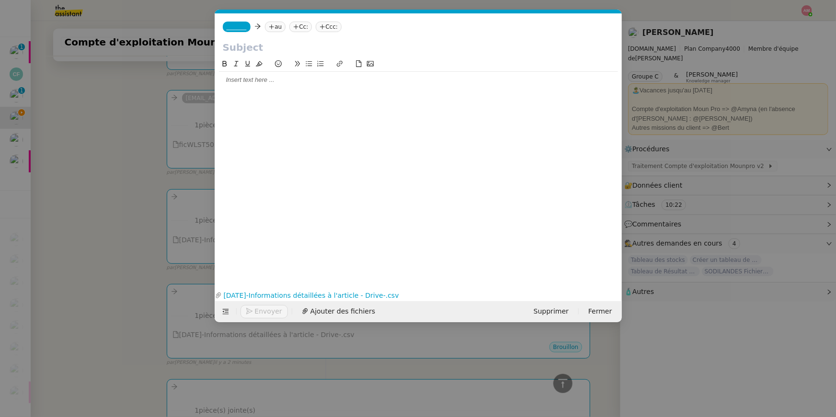
scroll to position [0, 20]
click at [270, 35] on div "_______ au Cc: Ccc:" at bounding box center [418, 26] width 407 height 27
click at [269, 31] on nz-tag "au" at bounding box center [275, 27] width 21 height 11
paste input "ems5bqiusm64w37@upload.pipedream.net"
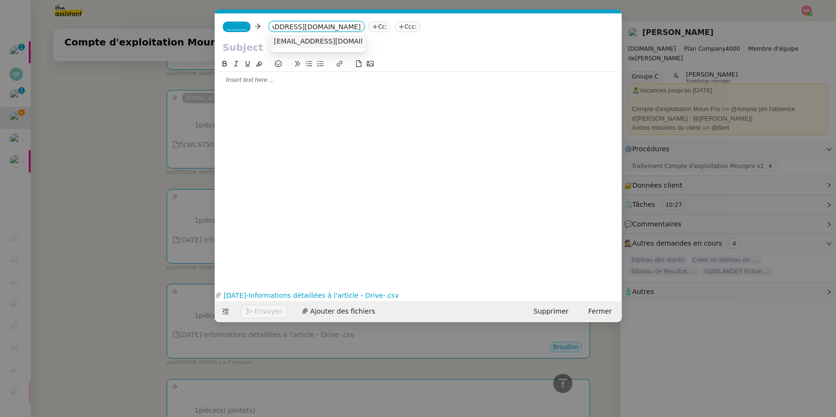
type input "ems5bqiusm64w37@upload.pipedream.net"
click at [281, 37] on span "ems5bqiusm64w37@upload.pipedream.net" at bounding box center [332, 41] width 117 height 8
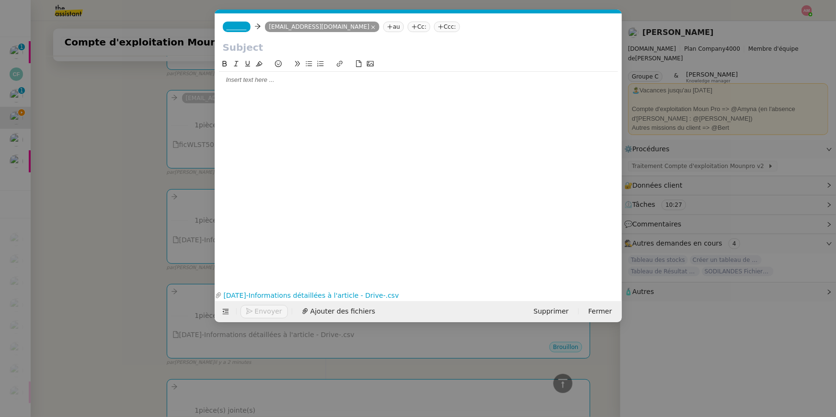
click at [90, 168] on nz-modal-container "Service TA - VOYAGE - PROPOSITION GLOBALE A utiliser dans le cadre de propositi…" at bounding box center [418, 208] width 836 height 417
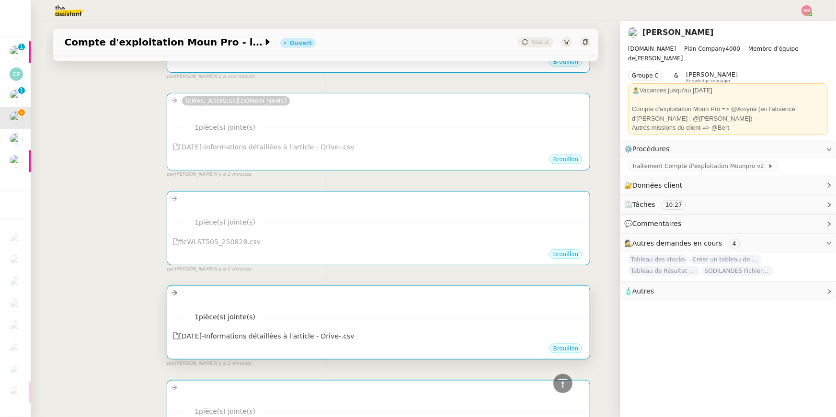
click at [202, 289] on div at bounding box center [378, 293] width 415 height 11
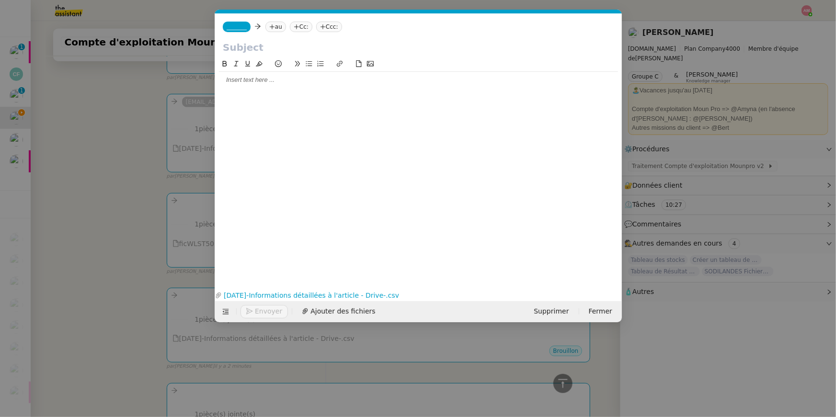
scroll to position [0, 20]
click at [104, 224] on nz-modal-container "Service TA - VOYAGE - PROPOSITION GLOBALE A utiliser dans le cadre de propositi…" at bounding box center [418, 208] width 836 height 417
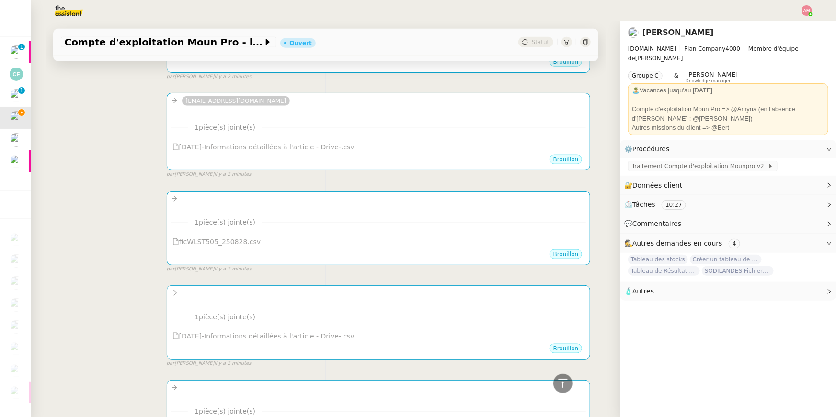
scroll to position [512, 0]
click at [388, 89] on div "ems5bqiusm64w37@upload.pipedream.net ••• 1 pièce(s) jointe(s) 2025-08-28-Inform…" at bounding box center [326, 131] width 530 height 94
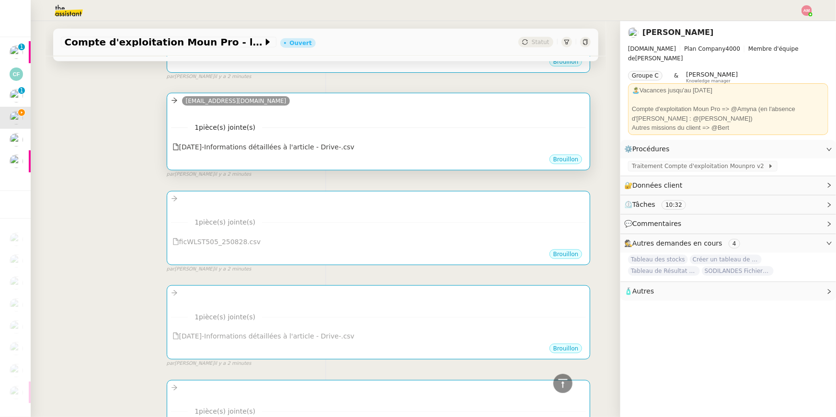
click at [408, 105] on div "ems5bqiusm64w37@upload.pipedream.net" at bounding box center [378, 102] width 415 height 14
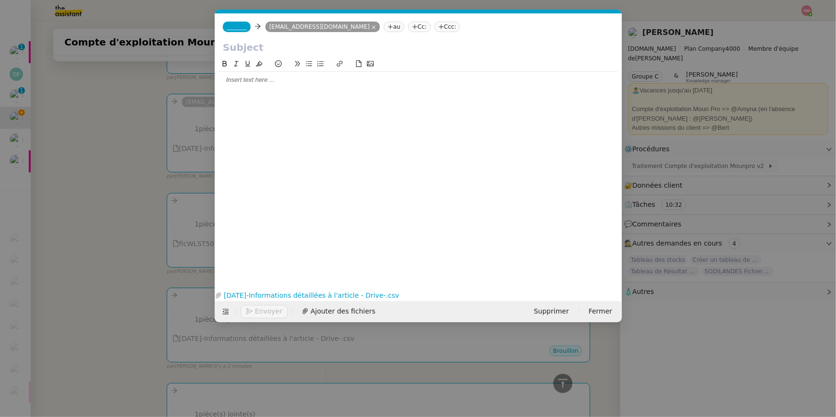
scroll to position [515, 0]
click at [375, 28] on icon at bounding box center [373, 27] width 5 height 5
click at [120, 124] on nz-modal-container "Service TA - VOYAGE - PROPOSITION GLOBALE A utiliser dans le cadre de propositi…" at bounding box center [418, 208] width 836 height 417
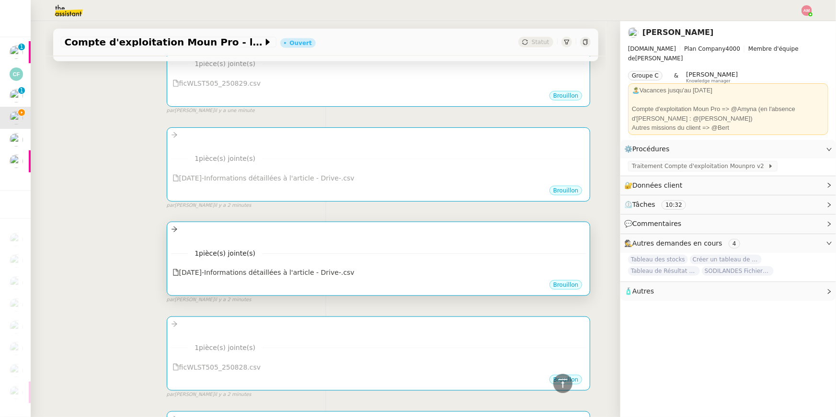
scroll to position [301, 0]
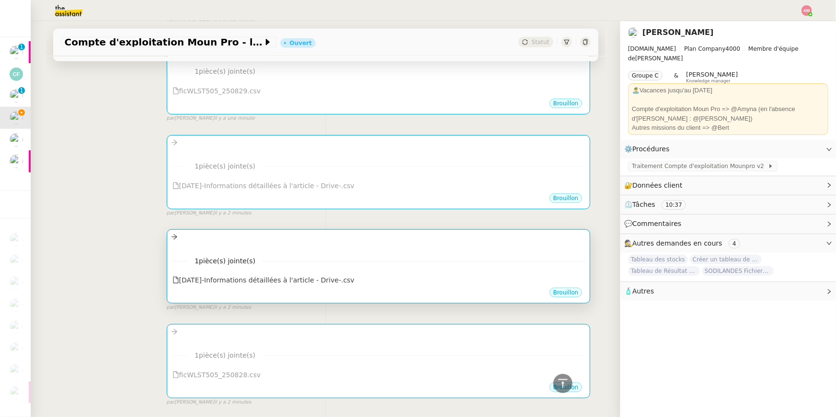
click at [314, 289] on div at bounding box center [378, 332] width 415 height 11
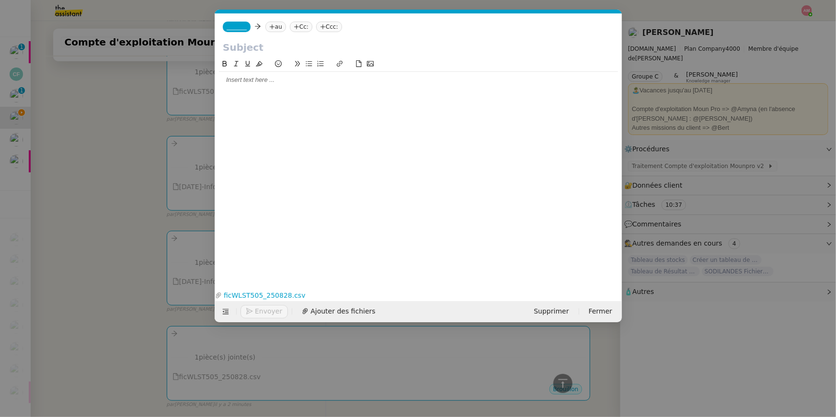
scroll to position [0, 20]
click at [272, 27] on icon at bounding box center [272, 27] width 6 height 6
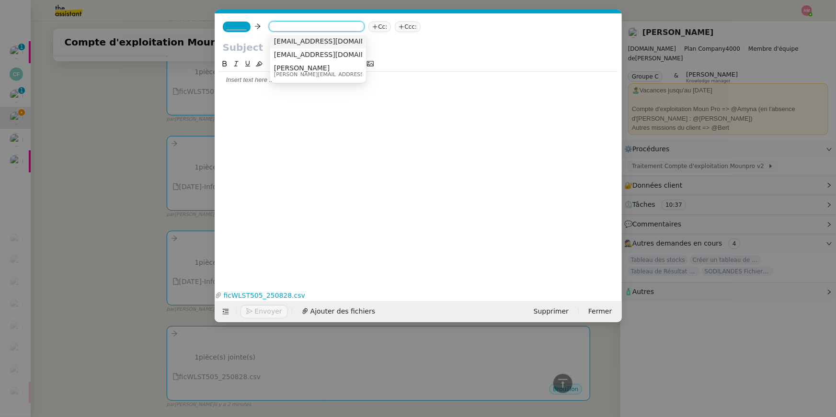
paste input "ems5bqiusm64w37@upload.pipedream.net"
type input "ems5bqiusm64w37@upload.pipedream.net"
click at [286, 39] on span "ems5bqiusm64w37@upload.pipedream.net" at bounding box center [332, 41] width 117 height 8
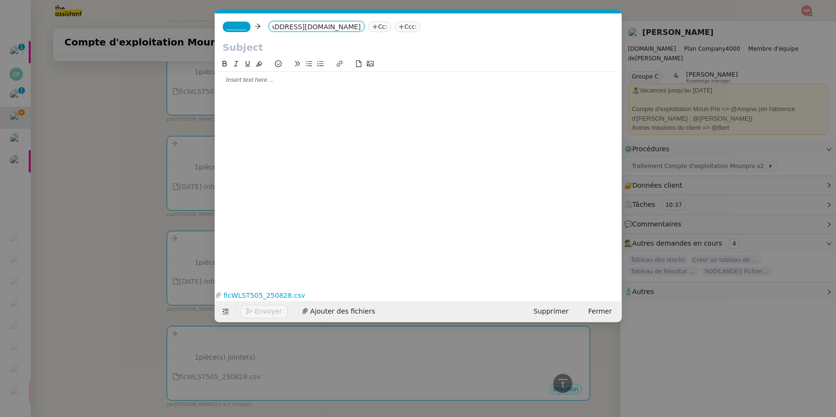
scroll to position [0, 0]
click at [117, 158] on nz-modal-container "Service TA - VOYAGE - PROPOSITION GLOBALE A utiliser dans le cadre de propositi…" at bounding box center [418, 208] width 836 height 417
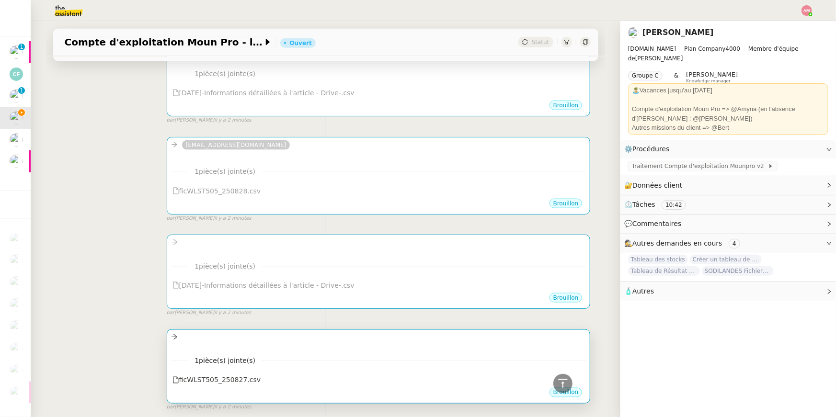
click at [228, 289] on div at bounding box center [378, 337] width 415 height 11
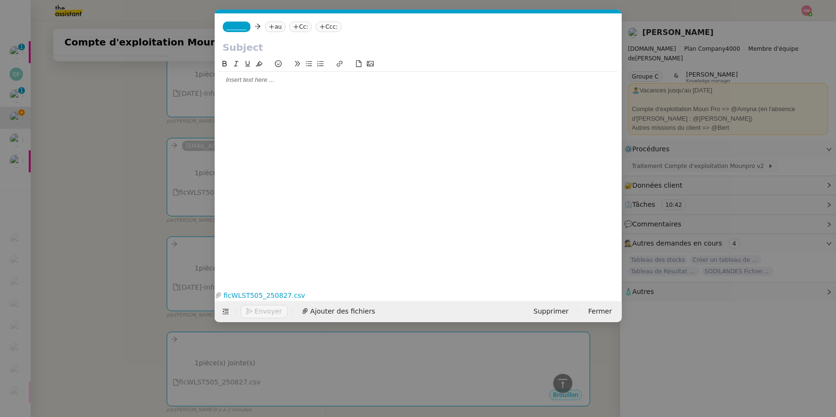
click at [283, 25] on nz-tag "au" at bounding box center [275, 27] width 21 height 11
paste input "ems5bqiusm64w37@upload.pipedream.net"
type input "ems5bqiusm64w37@upload.pipedream.net"
click at [284, 44] on span "ems5bqiusm64w37@upload.pipedream.net" at bounding box center [332, 41] width 117 height 8
click at [149, 208] on nz-modal-container "Service TA - VOYAGE - PROPOSITION GLOBALE A utiliser dans le cadre de propositi…" at bounding box center [418, 208] width 836 height 417
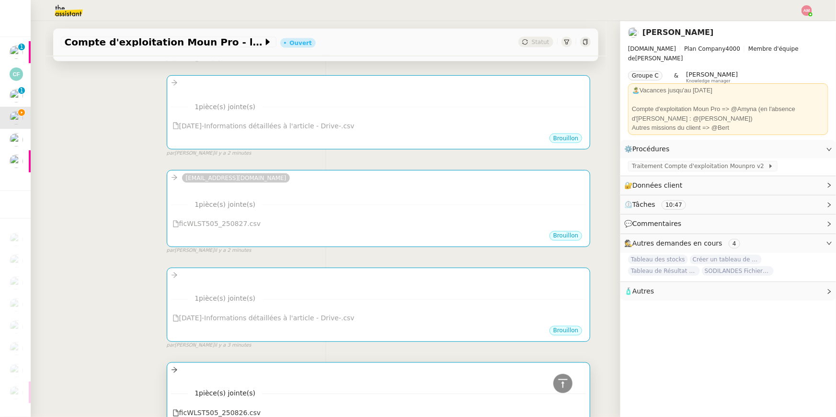
click at [266, 289] on div at bounding box center [378, 370] width 415 height 11
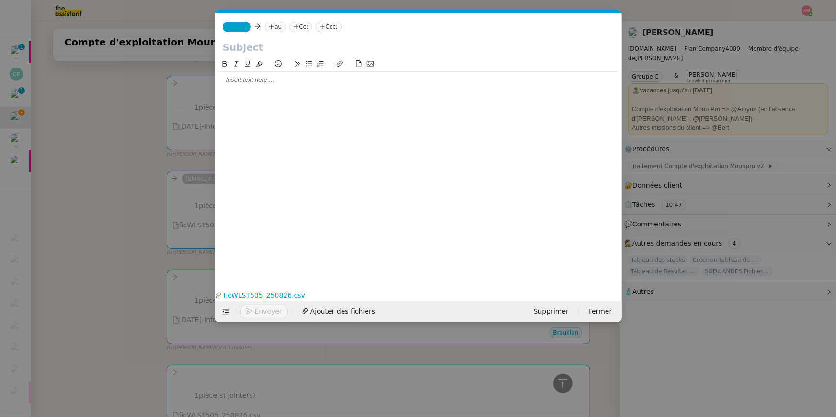
click at [281, 30] on nz-tag "au" at bounding box center [275, 27] width 21 height 11
paste input "ems5bqiusm64w37@upload.pipedream.net"
type input "ems5bqiusm64w37@upload.pipedream.net"
click at [285, 44] on span "ems5bqiusm64w37@upload.pipedream.net" at bounding box center [332, 41] width 117 height 8
click at [125, 167] on nz-modal-container "Service TA - VOYAGE - PROPOSITION GLOBALE A utiliser dans le cadre de propositi…" at bounding box center [418, 208] width 836 height 417
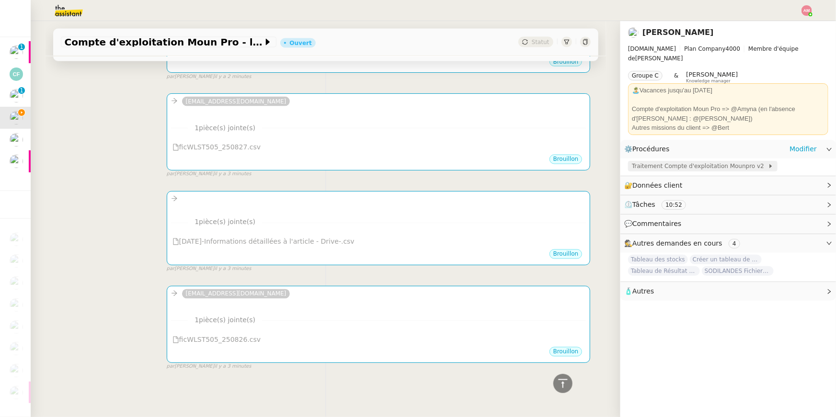
click at [619, 161] on span "Traitement Compte d'exploitation Mounpro v2" at bounding box center [700, 166] width 136 height 10
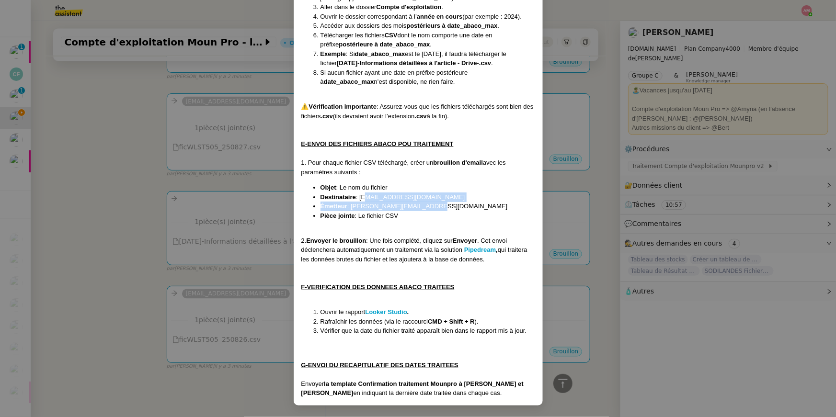
drag, startPoint x: 363, startPoint y: 199, endPoint x: 475, endPoint y: 204, distance: 111.2
click at [475, 204] on ul "Objet : Le nom du fichier Destinataire : emh5rsb1kxm5ky6@upload.pipedream.net É…" at bounding box center [418, 201] width 234 height 37
click at [465, 197] on span ": emh5rsb1kxm5ky6@upload.pipedream.net" at bounding box center [410, 196] width 109 height 7
drag, startPoint x: 479, startPoint y: 197, endPoint x: 362, endPoint y: 195, distance: 117.3
click at [362, 195] on span ": emh5rsb1kxm5ky6@upload.pipedream.net" at bounding box center [410, 196] width 109 height 7
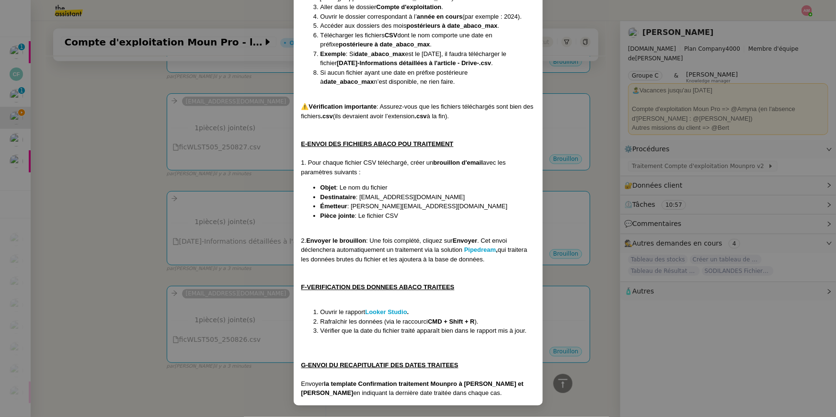
copy span "emh5rsb1kxm5ky6@upload.pipedream.net"
click at [207, 289] on nz-modal-container "Contexte : Le MounPro est un espace dédié aux professionnels (restaurateurs, or…" at bounding box center [418, 208] width 836 height 417
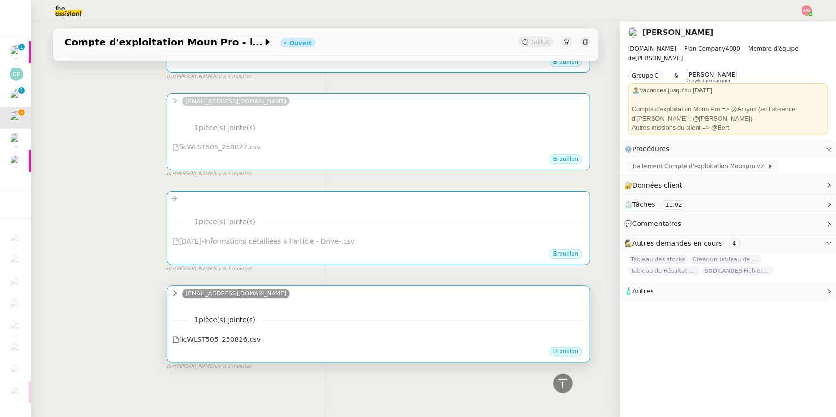
click at [191, 289] on div "1 pièce(s) jointe(s) ficWLST505_250826.csv" at bounding box center [378, 326] width 415 height 39
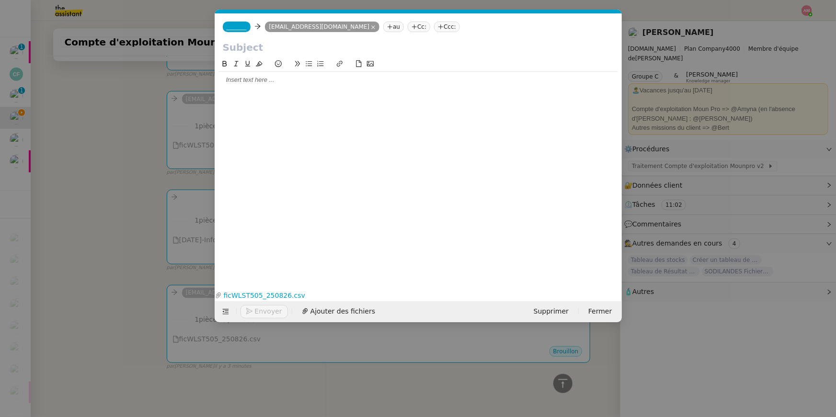
click at [227, 28] on span "_______" at bounding box center [237, 26] width 20 height 7
paste input "emh5rsb1kxm5ky6@upload.pipedream.net"
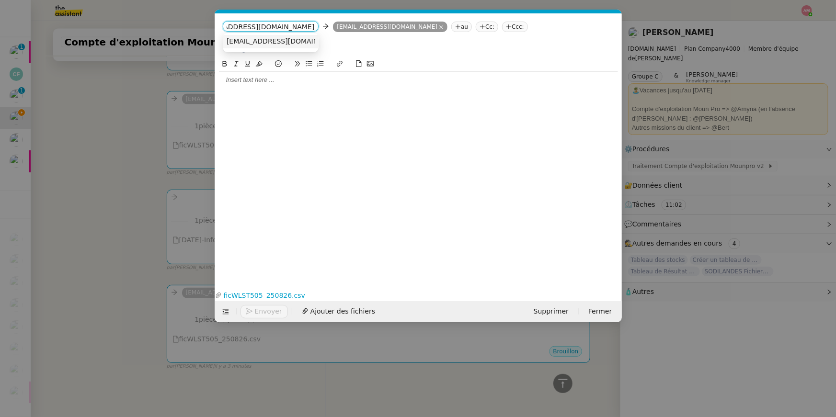
type input "emh5rsb1kxm5ky6@upload.pipedream.net"
click at [236, 42] on span "emh5rsb1kxm5ky6@upload.pipedream.net" at bounding box center [285, 41] width 117 height 8
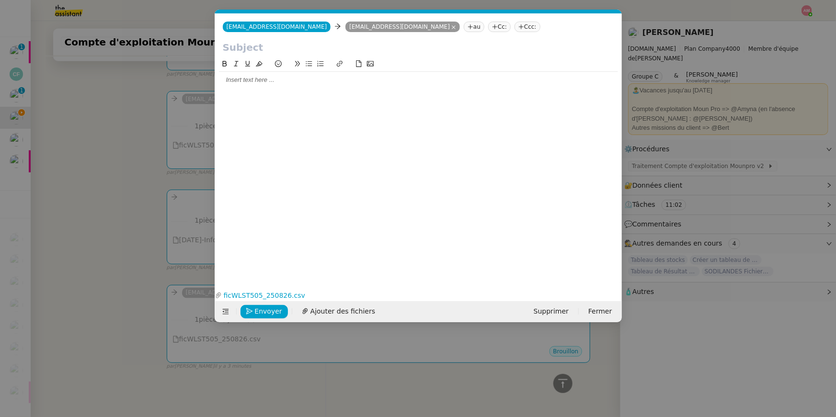
click at [146, 125] on nz-modal-container "Service TA - VOYAGE - PROPOSITION GLOBALE A utiliser dans le cadre de propositi…" at bounding box center [418, 208] width 836 height 417
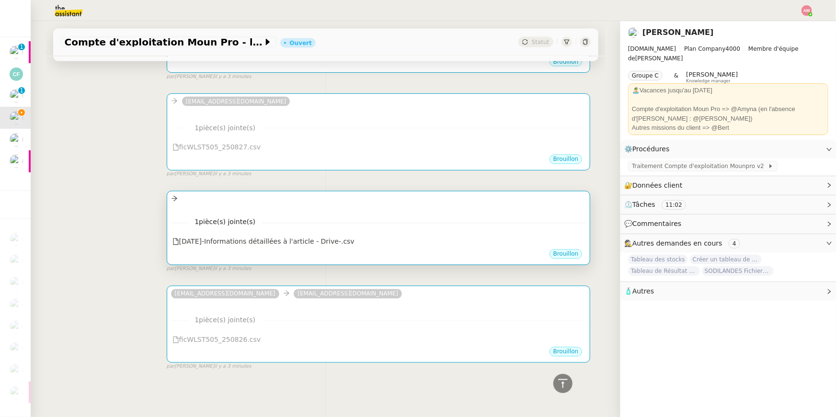
click at [185, 198] on div at bounding box center [378, 198] width 415 height 11
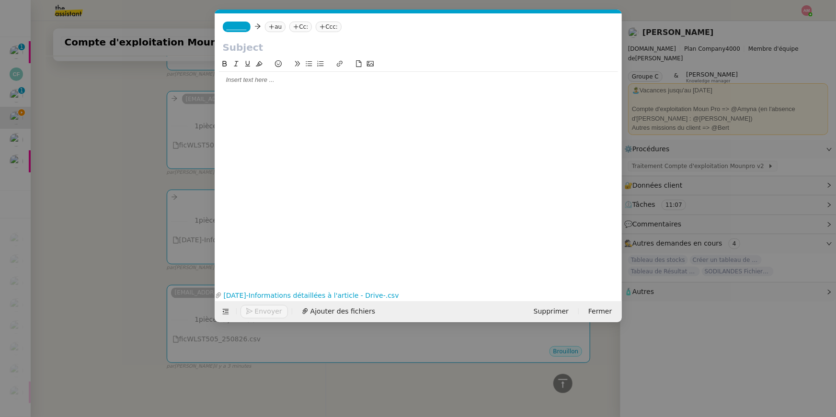
click at [135, 212] on nz-modal-container "Service TA - VOYAGE - PROPOSITION GLOBALE A utiliser dans le cadre de propositi…" at bounding box center [418, 208] width 836 height 417
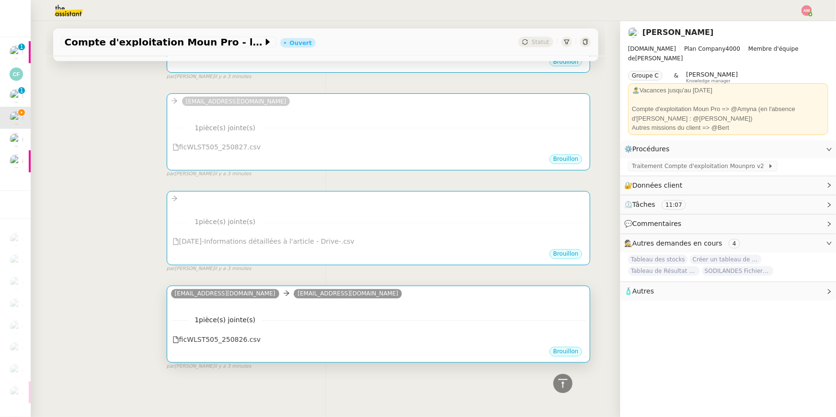
click at [279, 289] on div "1 pièce(s) jointe(s) ficWLST505_250826.csv" at bounding box center [378, 326] width 415 height 39
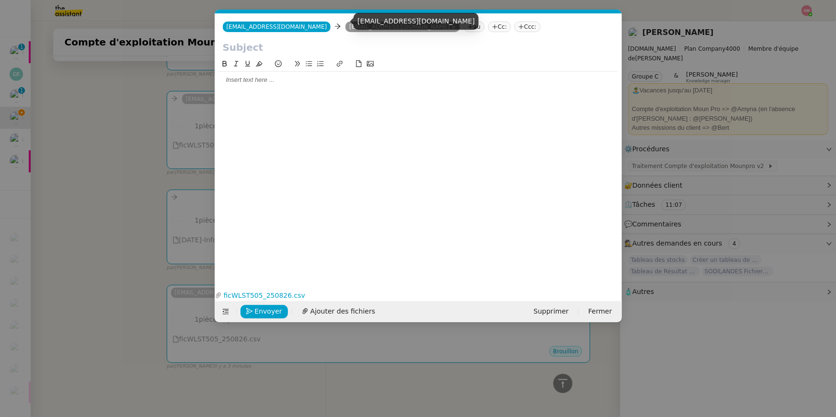
click at [327, 28] on span "emh5rsb1kxm5ky6@upload.pipedream.net" at bounding box center [277, 26] width 101 height 7
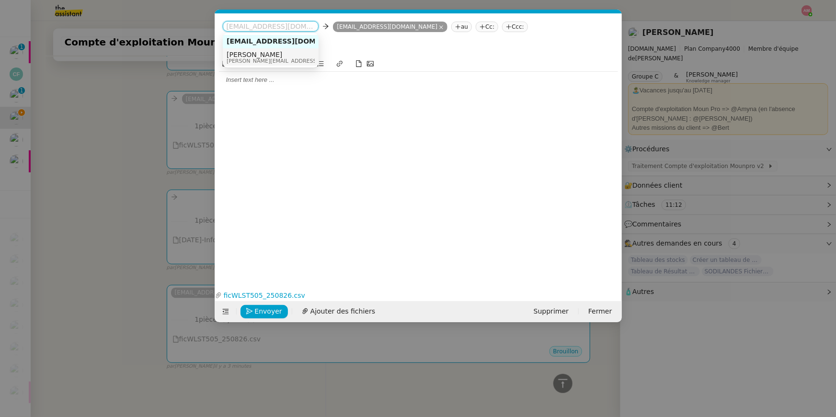
click at [113, 189] on nz-modal-container "Service TA - VOYAGE - PROPOSITION GLOBALE A utiliser dans le cadre de propositi…" at bounding box center [418, 208] width 836 height 417
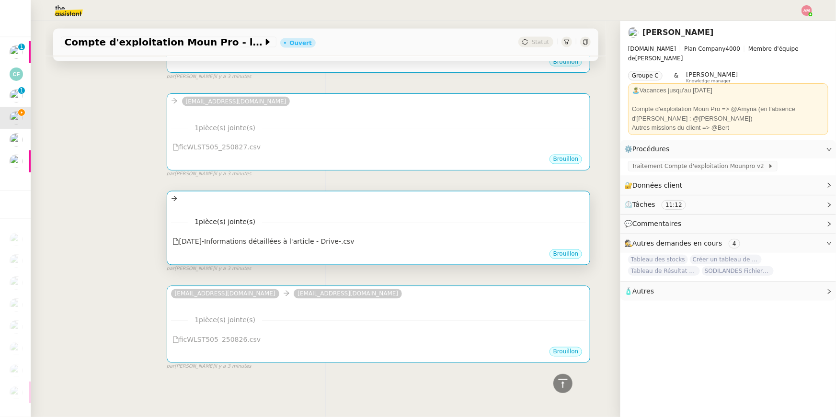
click at [195, 208] on div "•••" at bounding box center [378, 206] width 415 height 5
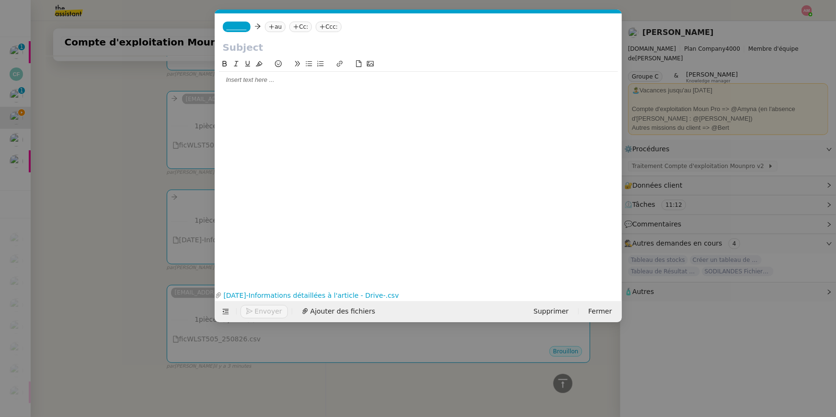
click at [275, 26] on nz-tag "au" at bounding box center [275, 27] width 21 height 11
paste input "emh5rsb1kxm5ky6@upload.pipedream.net"
type input "emh5rsb1kxm5ky6@upload.pipedream.net"
click at [281, 36] on nz-option-item "emh5rsb1kxm5ky6@upload.pipedream.net" at bounding box center [318, 41] width 96 height 13
click at [113, 170] on nz-modal-container "Service TA - VOYAGE - PROPOSITION GLOBALE A utiliser dans le cadre de propositi…" at bounding box center [418, 208] width 836 height 417
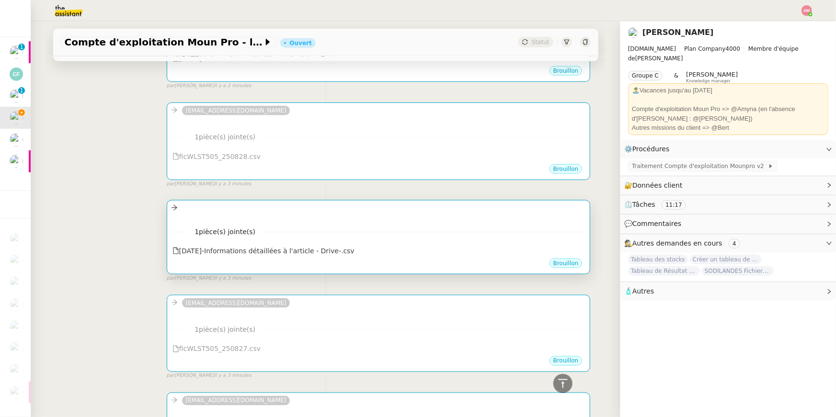
click at [228, 205] on div at bounding box center [378, 208] width 415 height 11
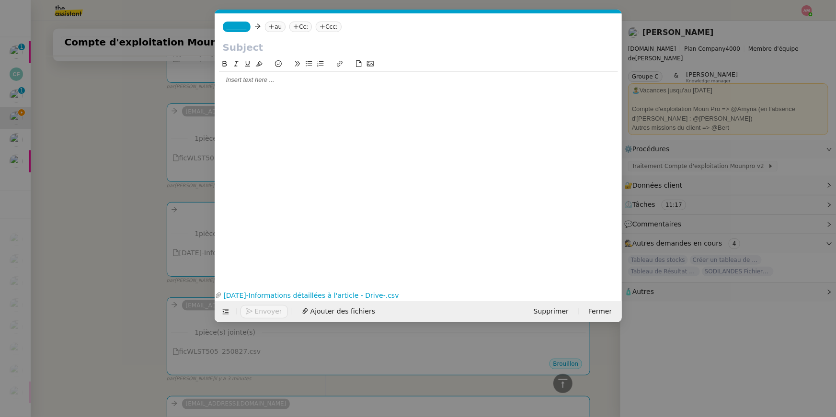
click at [274, 28] on icon at bounding box center [272, 27] width 6 height 6
paste input "emh5rsb1kxm5ky6@upload.pipedream.net"
type input "emh5rsb1kxm5ky6@upload.pipedream.net"
click at [278, 40] on span "emh5rsb1kxm5ky6@upload.pipedream.net" at bounding box center [332, 41] width 117 height 8
click at [116, 151] on nz-modal-container "Service TA - VOYAGE - PROPOSITION GLOBALE A utiliser dans le cadre de propositi…" at bounding box center [418, 208] width 836 height 417
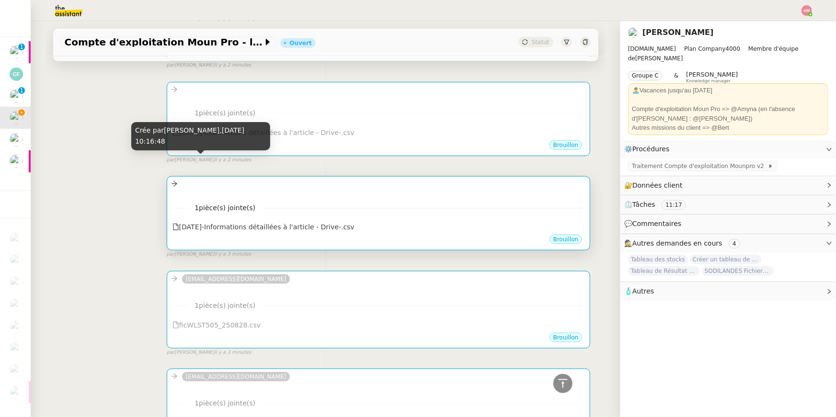
click at [208, 197] on div "1 pièce(s) jointe(s) 2025-08-28-Informations détaillées à l'article - Drive-…" at bounding box center [378, 214] width 415 height 39
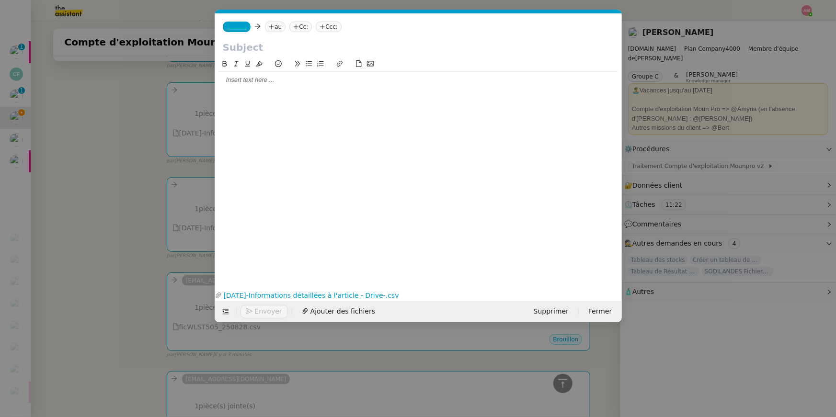
click at [272, 26] on icon at bounding box center [272, 26] width 0 height 5
paste input "emh5rsb1kxm5ky6@upload.pipedream.net"
type input "emh5rsb1kxm5ky6@upload.pipedream.net"
click at [284, 36] on nz-option-item "emh5rsb1kxm5ky6@upload.pipedream.net" at bounding box center [318, 41] width 96 height 13
click at [76, 166] on nz-modal-container "Service TA - VOYAGE - PROPOSITION GLOBALE A utiliser dans le cadre de propositi…" at bounding box center [418, 208] width 836 height 417
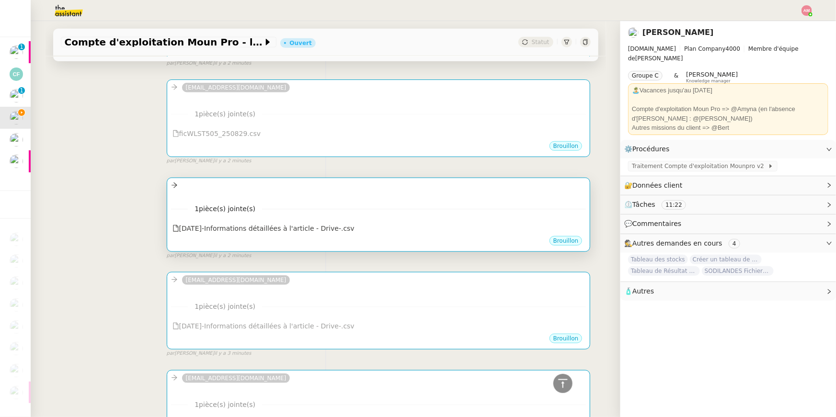
click at [210, 187] on div at bounding box center [378, 185] width 415 height 11
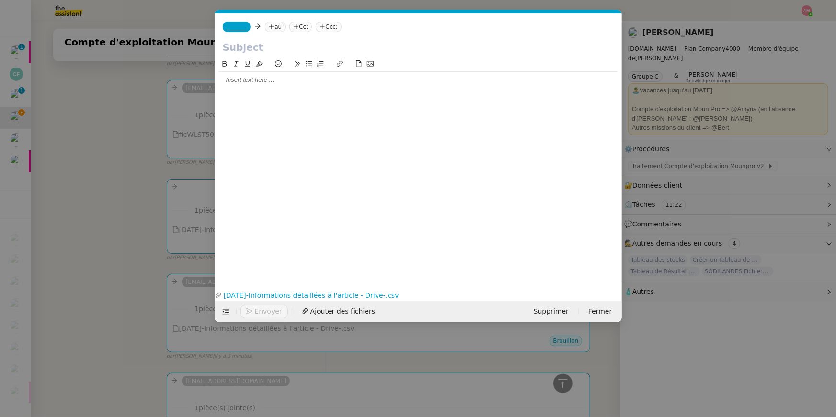
click at [271, 29] on icon at bounding box center [272, 27] width 6 height 6
paste input "emh5rsb1kxm5ky6@upload.pipedream.net"
type input "emh5rsb1kxm5ky6@upload.pipedream.net"
click at [283, 39] on span "emh5rsb1kxm5ky6@upload.pipedream.net" at bounding box center [332, 41] width 117 height 8
click at [80, 209] on nz-modal-container "Service TA - VOYAGE - PROPOSITION GLOBALE A utiliser dans le cadre de propositi…" at bounding box center [418, 208] width 836 height 417
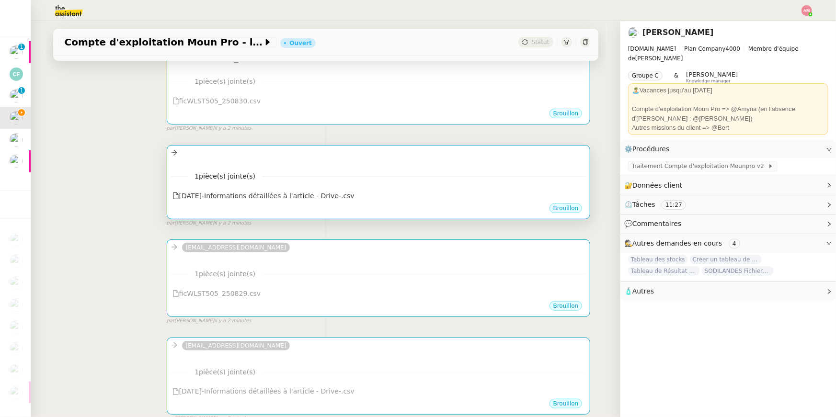
click at [214, 158] on div at bounding box center [378, 152] width 415 height 11
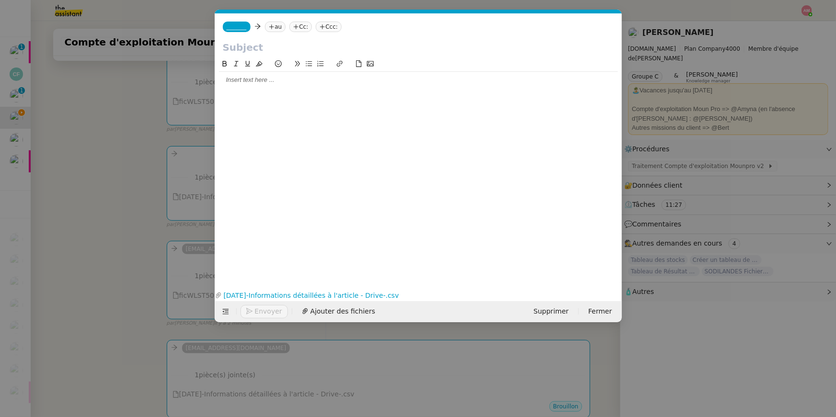
click at [274, 24] on icon at bounding box center [272, 27] width 6 height 6
paste input "emh5rsb1kxm5ky6@upload.pipedream.net"
type input "emh5rsb1kxm5ky6@upload.pipedream.net"
click at [279, 40] on span "emh5rsb1kxm5ky6@upload.pipedream.net" at bounding box center [332, 41] width 117 height 8
click at [119, 136] on nz-modal-container "Service TA - VOYAGE - PROPOSITION GLOBALE A utiliser dans le cadre de propositi…" at bounding box center [418, 208] width 836 height 417
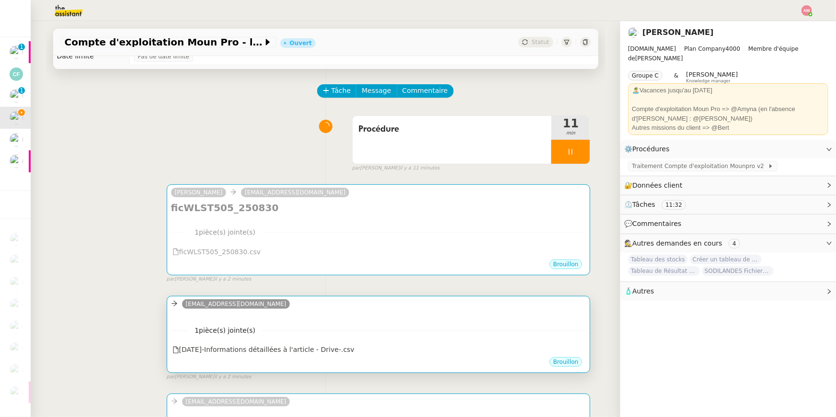
click at [439, 289] on div "emh5rsb1kxm5ky6@upload.pipedream.net" at bounding box center [378, 305] width 415 height 14
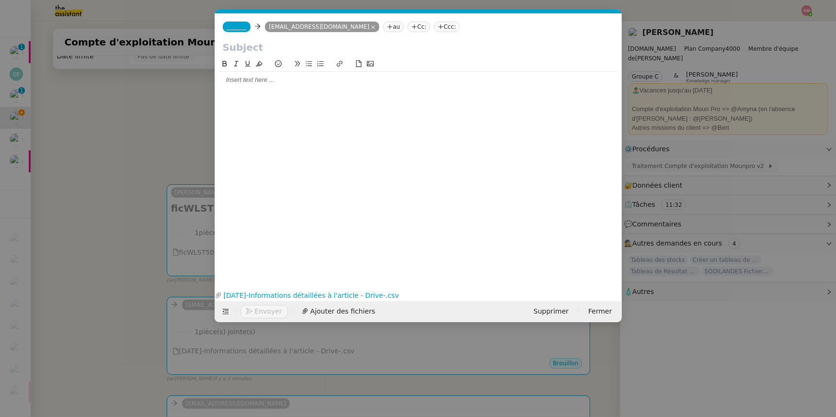
click at [253, 27] on app-ticket-composer-emailaddress "_______" at bounding box center [239, 27] width 32 height 8
click at [245, 25] on span "_______" at bounding box center [237, 26] width 20 height 7
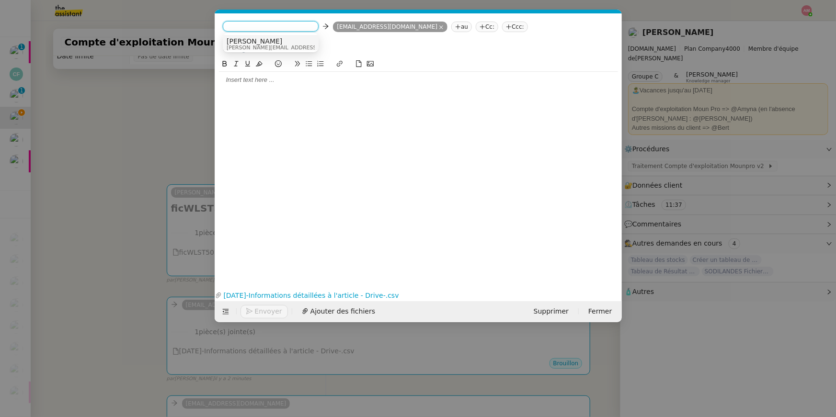
click at [245, 41] on span "[PERSON_NAME]" at bounding box center [295, 41] width 136 height 8
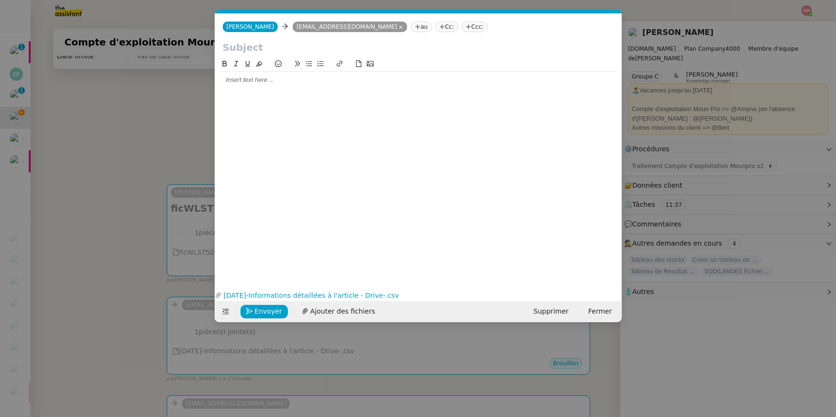
click at [117, 189] on nz-modal-container "Service TA - VOYAGE - PROPOSITION GLOBALE A utiliser dans le cadre de propositi…" at bounding box center [418, 208] width 836 height 417
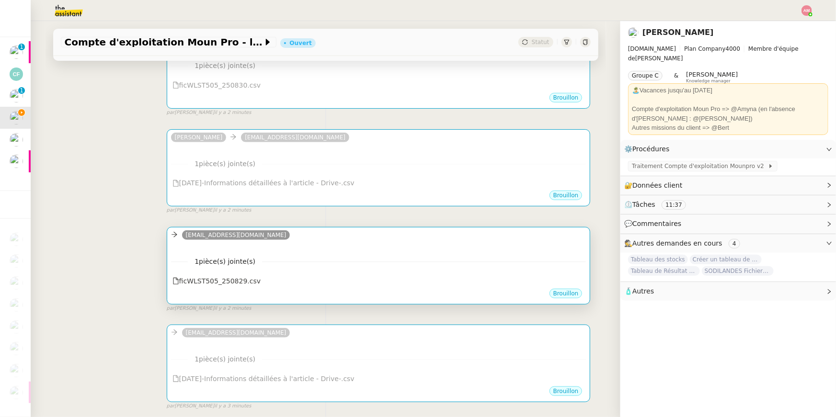
click at [211, 256] on div "1 pièce(s) jointe(s) ficWLST505_250829.csv" at bounding box center [378, 268] width 415 height 39
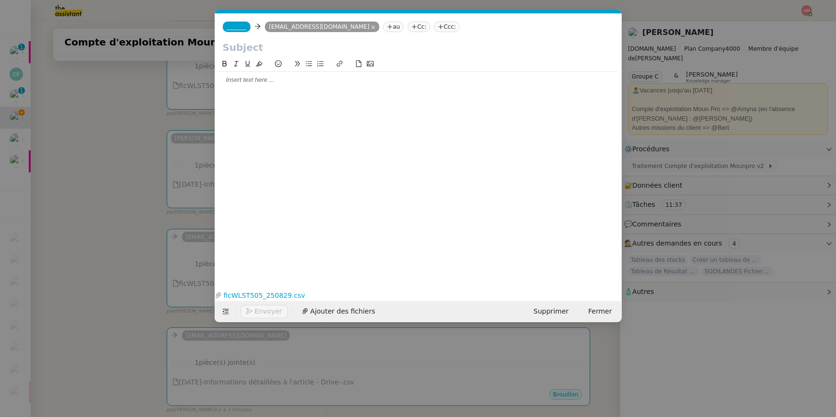
click at [230, 30] on nz-tag "_______" at bounding box center [237, 27] width 28 height 11
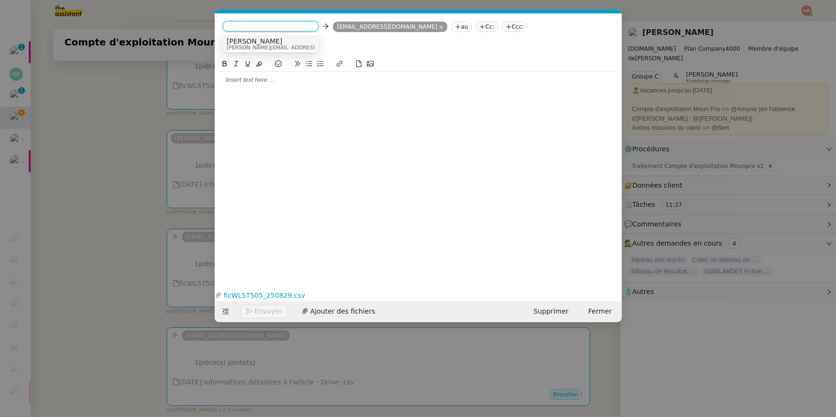
click at [233, 43] on span "[PERSON_NAME]" at bounding box center [295, 41] width 136 height 8
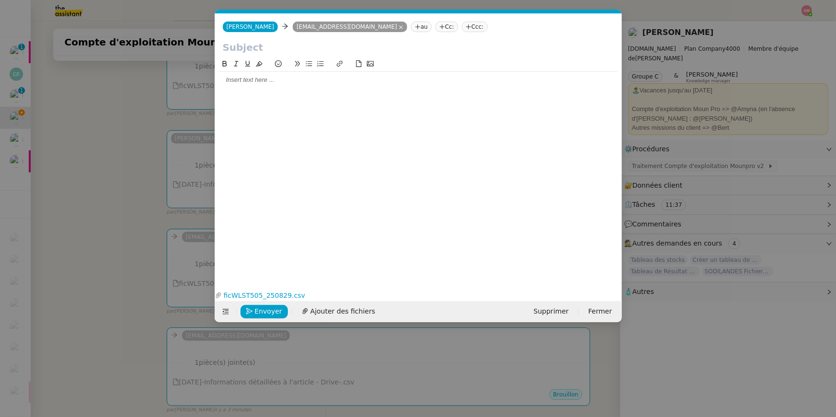
click at [129, 193] on nz-modal-container "Service TA - VOYAGE - PROPOSITION GLOBALE A utiliser dans le cadre de propositi…" at bounding box center [418, 208] width 836 height 417
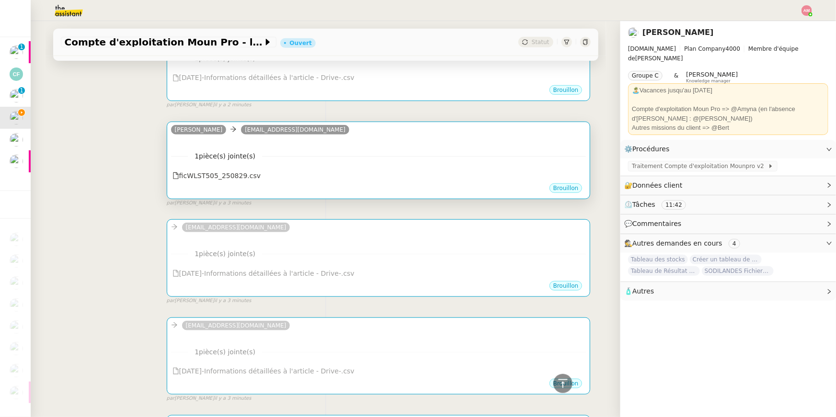
click at [184, 266] on div "1 pièce(s) jointe(s) 2025-08-29-Informations détaillées à l'article - Drive-…" at bounding box center [378, 260] width 415 height 39
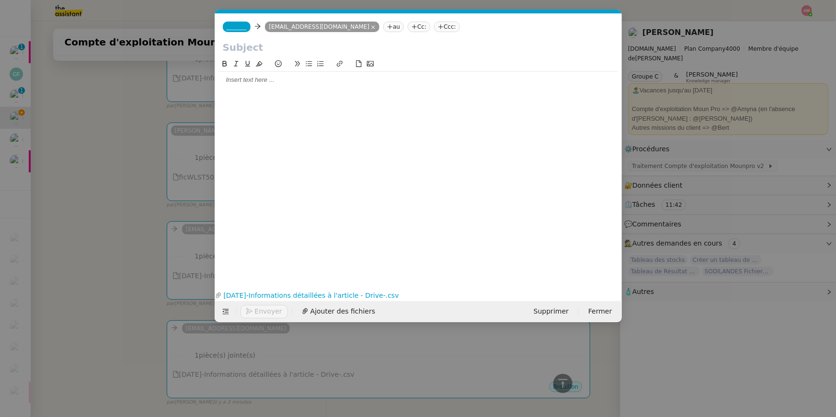
click at [229, 29] on span "_______" at bounding box center [237, 26] width 20 height 7
click at [112, 177] on nz-modal-container "Service TA - VOYAGE - PROPOSITION GLOBALE A utiliser dans le cadre de propositi…" at bounding box center [418, 208] width 836 height 417
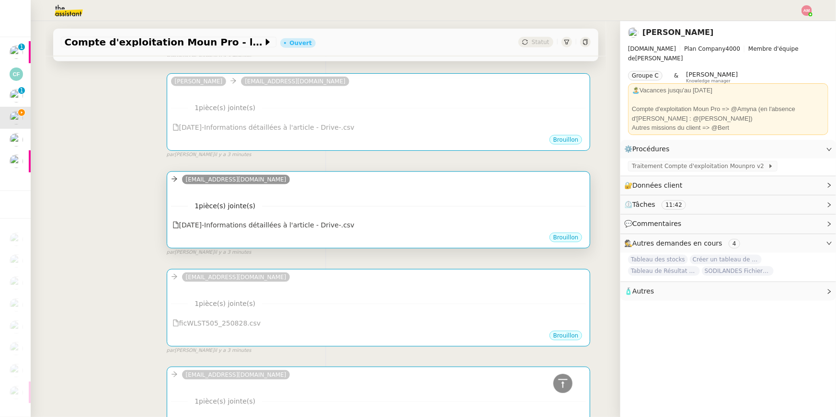
click at [174, 210] on nz-divider "1 pièce(s) jointe(s)" at bounding box center [378, 206] width 415 height 11
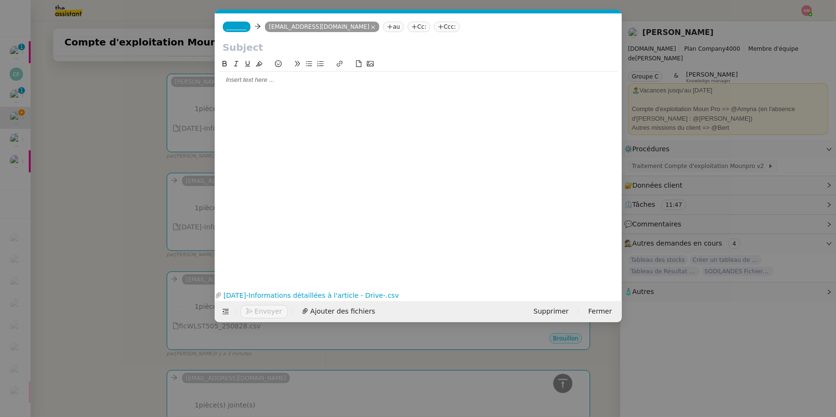
click at [234, 32] on div "_______ emh5rsb1kxm5ky6@upload.pipedream.net au Cc: Ccc:" at bounding box center [418, 26] width 407 height 27
click at [232, 29] on span "_______" at bounding box center [237, 26] width 20 height 7
click at [132, 208] on nz-modal-container "Service TA - VOYAGE - PROPOSITION GLOBALE A utiliser dans le cadre de propositi…" at bounding box center [418, 208] width 836 height 417
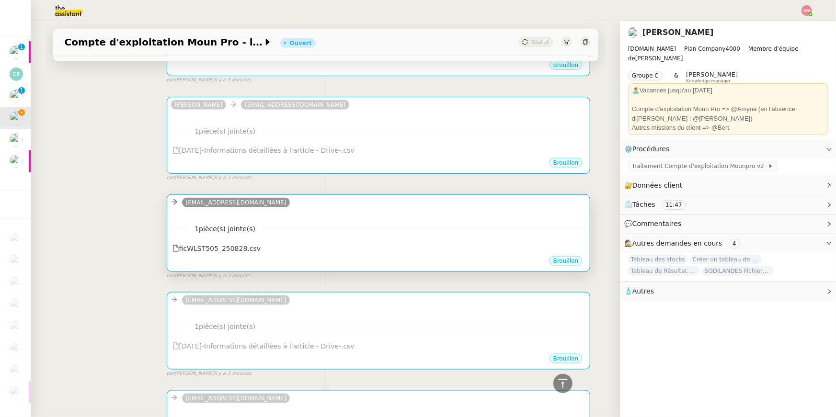
click at [175, 219] on div "1 pièce(s) jointe(s) ficWLST505_250828.csv" at bounding box center [378, 235] width 415 height 39
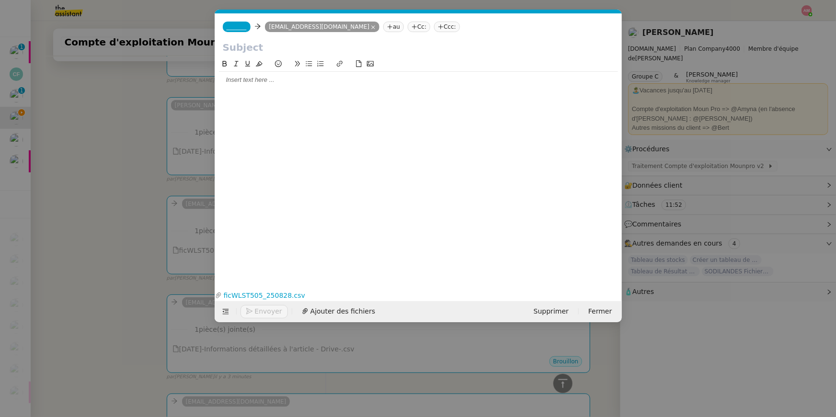
click at [238, 25] on span "_______" at bounding box center [237, 26] width 20 height 7
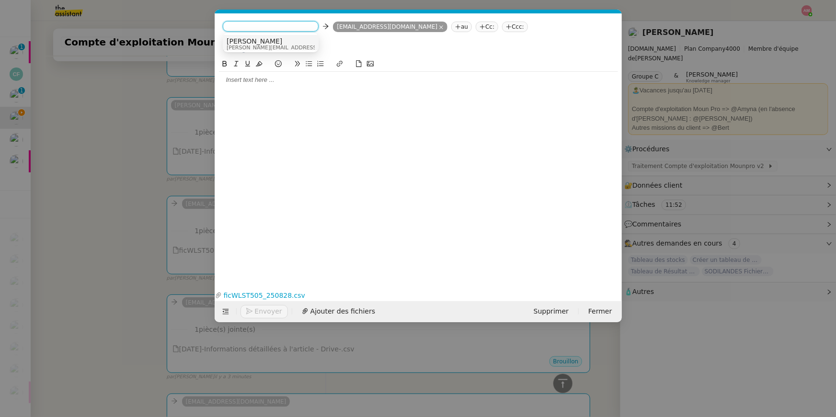
click at [238, 42] on span "[PERSON_NAME]" at bounding box center [295, 41] width 136 height 8
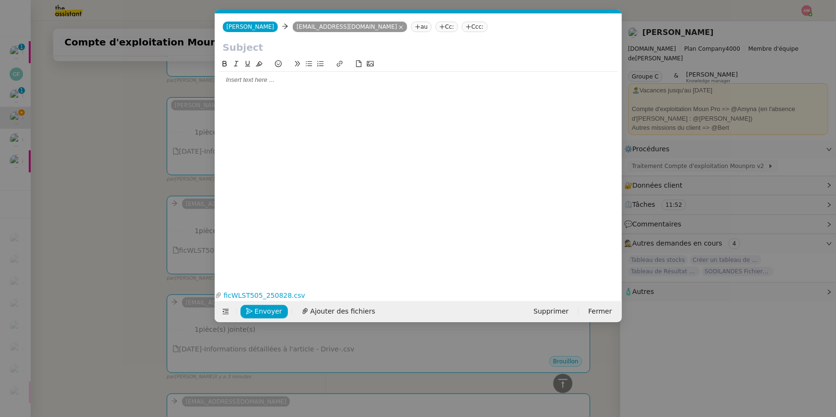
click at [107, 218] on nz-modal-container "Service TA - VOYAGE - PROPOSITION GLOBALE A utiliser dans le cadre de propositi…" at bounding box center [418, 208] width 836 height 417
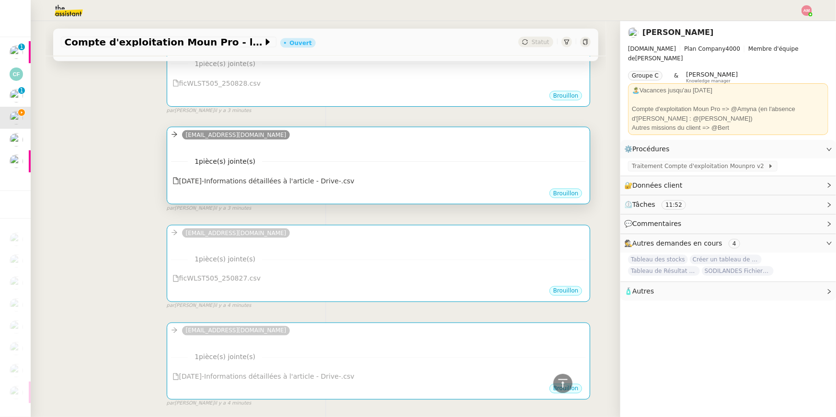
click at [185, 152] on div "1 pièce(s) jointe(s) 2025-08-27-Informations détaillées à l'article - Drive-…" at bounding box center [378, 167] width 415 height 39
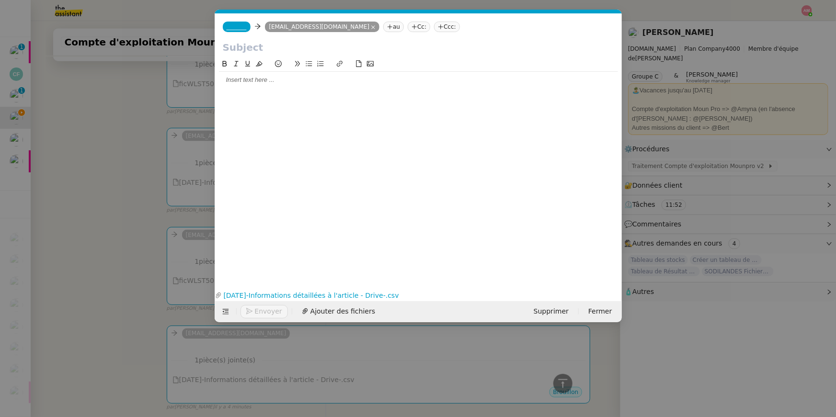
click at [228, 33] on div "_______ emh5rsb1kxm5ky6@upload.pipedream.net au Cc: Ccc:" at bounding box center [418, 26] width 407 height 27
click at [228, 25] on span "_______" at bounding box center [237, 26] width 20 height 7
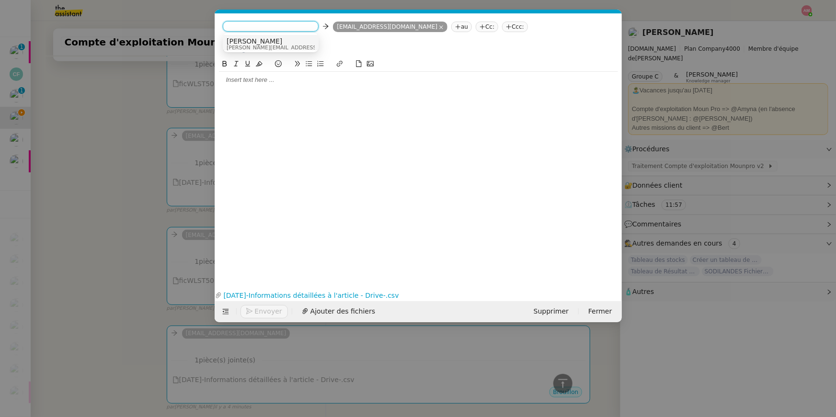
click at [236, 39] on span "[PERSON_NAME]" at bounding box center [295, 41] width 136 height 8
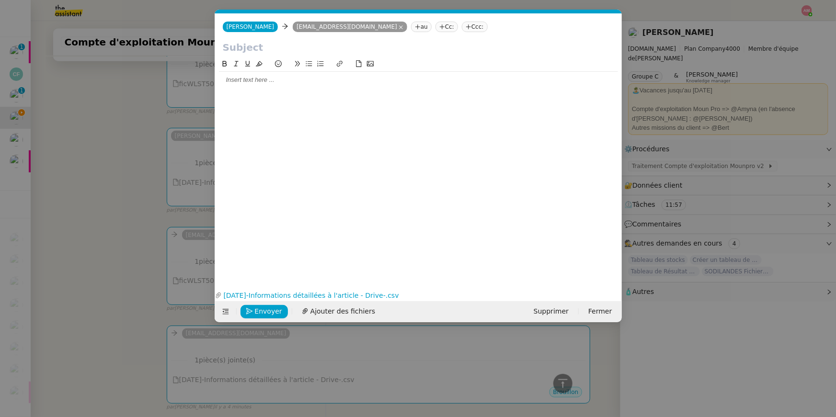
click at [163, 250] on nz-modal-container "Service TA - VOYAGE - PROPOSITION GLOBALE A utiliser dans le cadre de propositi…" at bounding box center [418, 208] width 836 height 417
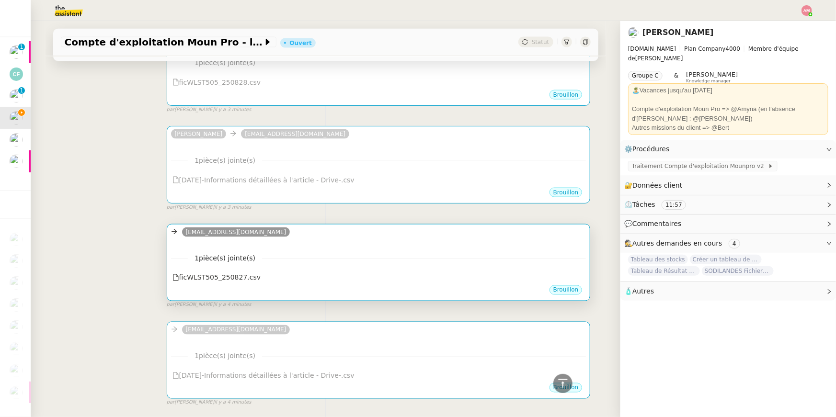
click at [176, 250] on div "ems5bqiusm64w37@upload.pipedream.net ••• 1 pièce(s) jointe(s) ficWLST505_250827…" at bounding box center [379, 263] width 424 height 78
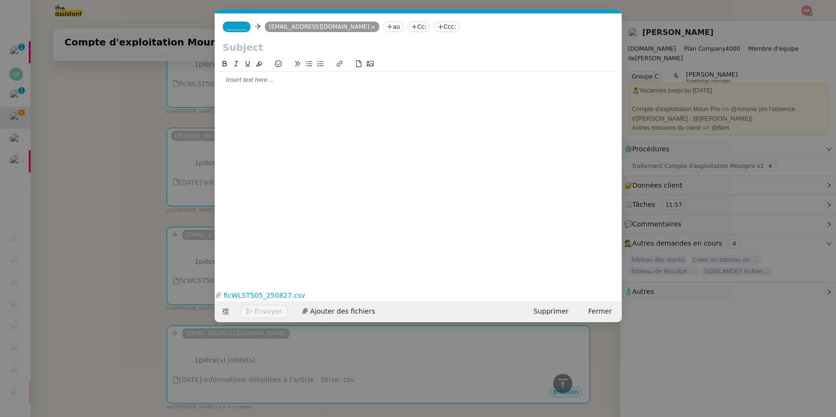
click at [234, 25] on span "_______" at bounding box center [237, 26] width 20 height 7
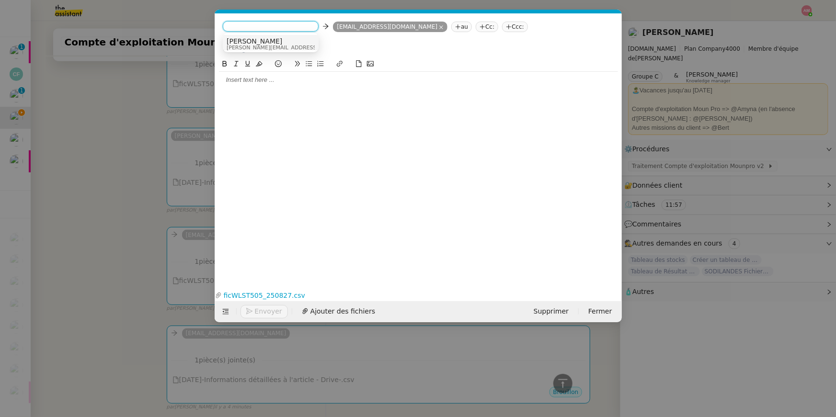
click at [234, 46] on span "[PERSON_NAME][EMAIL_ADDRESS][DOMAIN_NAME]" at bounding box center [295, 47] width 136 height 5
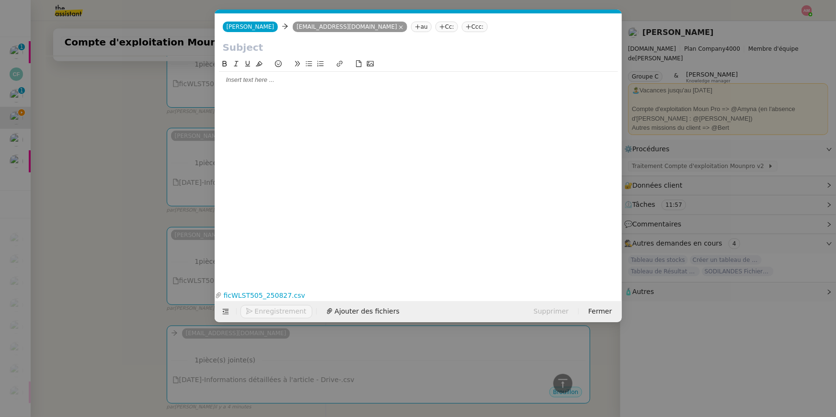
click at [112, 213] on nz-modal-container "Service TA - VOYAGE - PROPOSITION GLOBALE A utiliser dans le cadre de propositi…" at bounding box center [418, 208] width 836 height 417
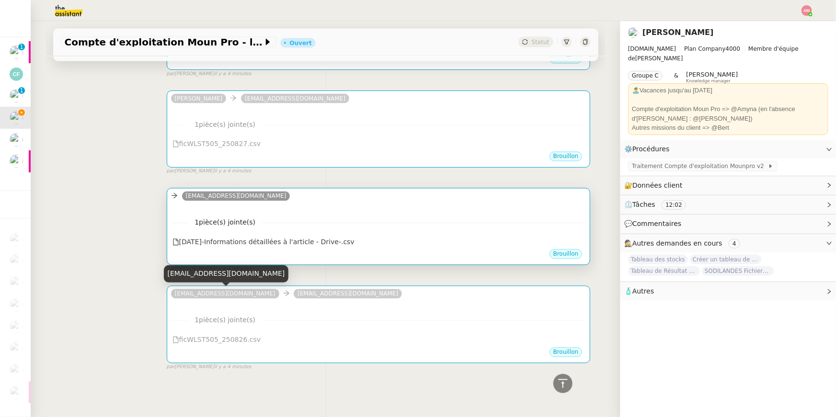
click at [188, 217] on span "1 pièce(s) jointe(s)" at bounding box center [225, 222] width 74 height 11
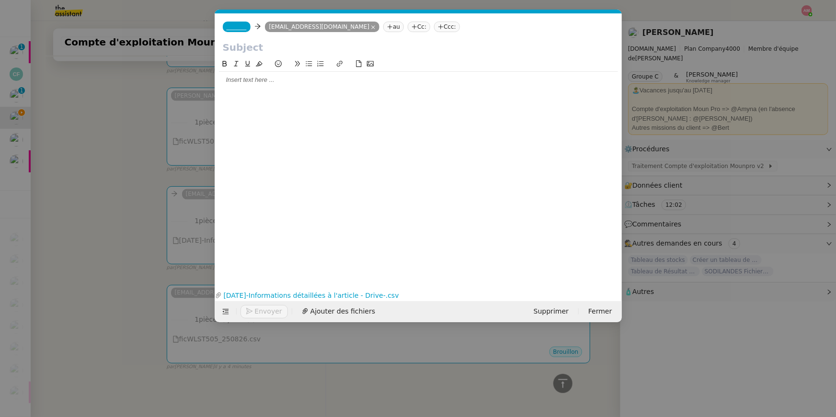
click at [236, 22] on nz-tag "_______" at bounding box center [237, 27] width 28 height 11
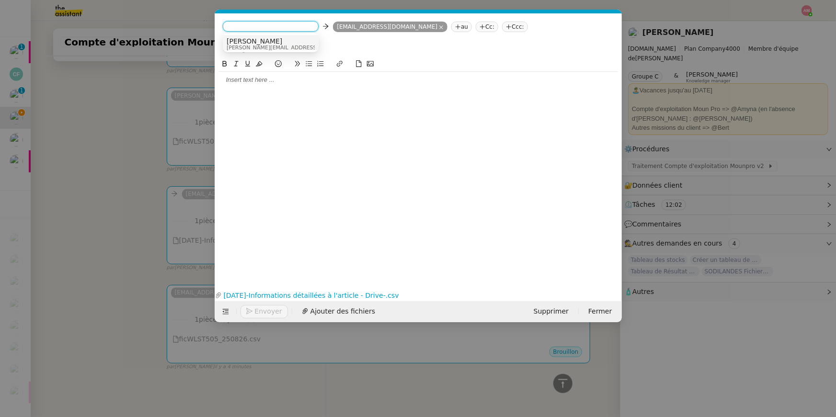
click at [240, 37] on nz-option-item "Camille camille@theassistant.com" at bounding box center [271, 44] width 96 height 18
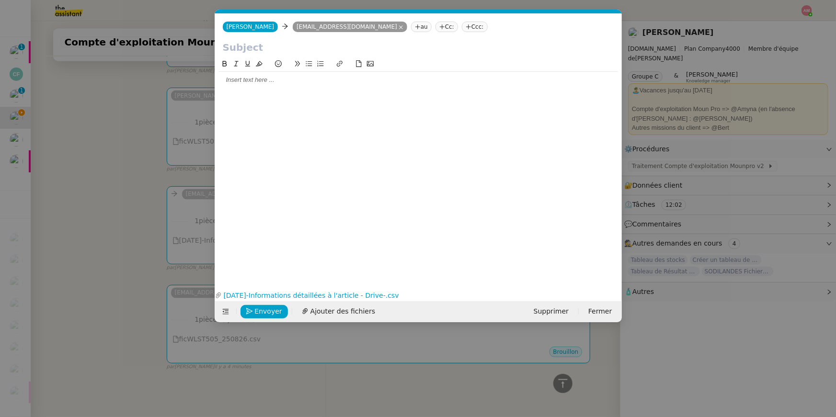
click at [143, 204] on nz-modal-container "Service TA - VOYAGE - PROPOSITION GLOBALE A utiliser dans le cadre de propositi…" at bounding box center [418, 208] width 836 height 417
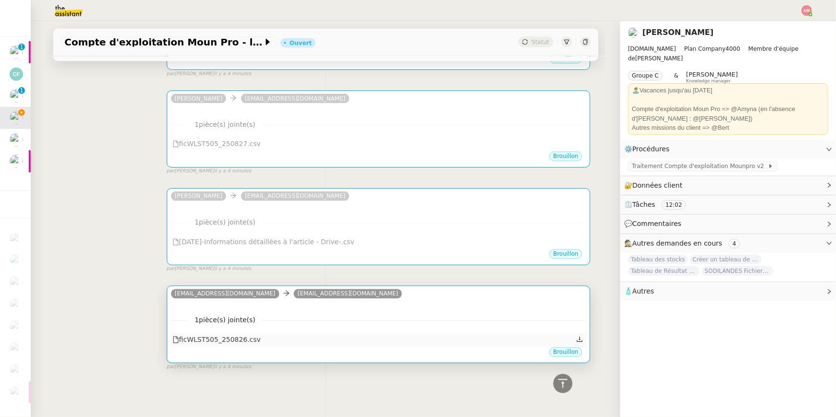
click at [261, 289] on div "ficWLST505_250826.csv" at bounding box center [378, 340] width 415 height 12
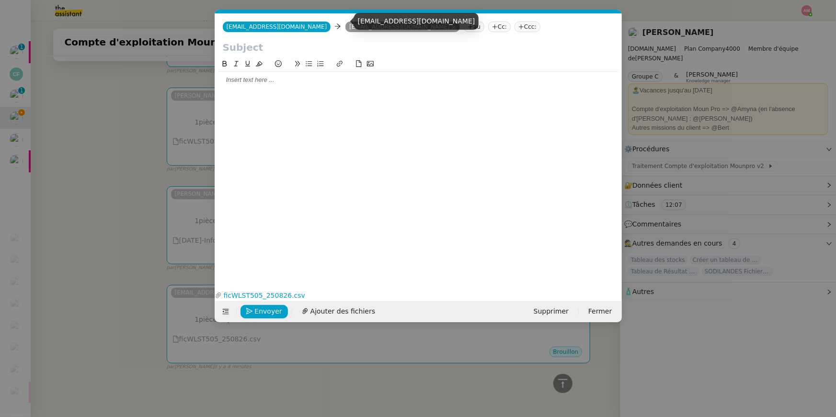
click at [327, 28] on span "emh5rsb1kxm5ky6@upload.pipedream.net" at bounding box center [277, 26] width 101 height 7
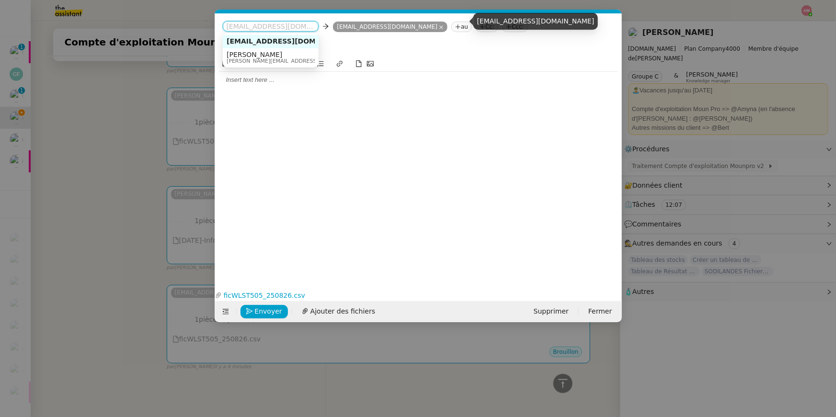
click at [278, 58] on span "[PERSON_NAME][EMAIL_ADDRESS][DOMAIN_NAME]" at bounding box center [295, 60] width 136 height 5
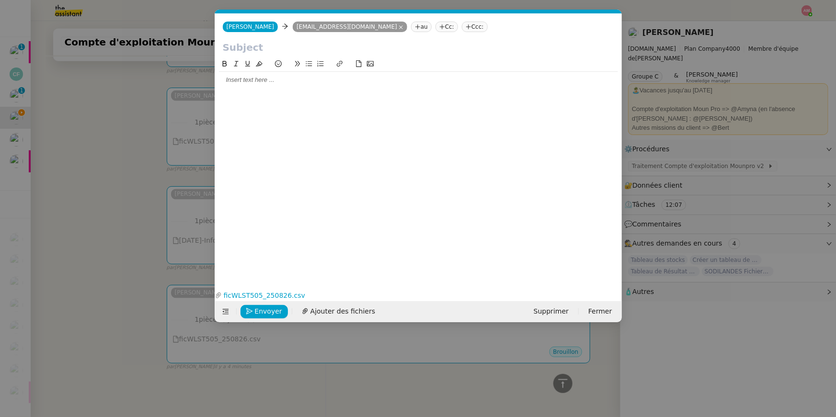
drag, startPoint x: 316, startPoint y: 293, endPoint x: 241, endPoint y: 342, distance: 89.3
click at [122, 289] on nz-modal-container "Service TA - VOYAGE - PROPOSITION GLOBALE A utiliser dans le cadre de propositi…" at bounding box center [418, 208] width 836 height 417
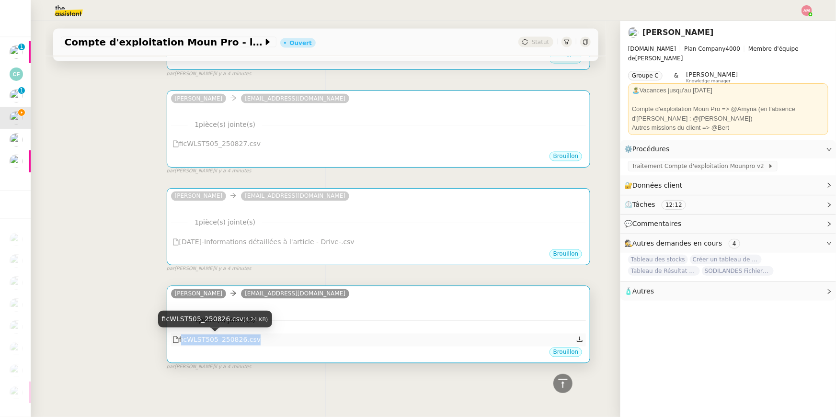
copy div "ficWLST505_250826.csv"
drag, startPoint x: 281, startPoint y: 349, endPoint x: 181, endPoint y: 341, distance: 100.9
click at [181, 289] on div "camille ems5bqiusm64w37@upload.pipedream.net ••• 1 pièce(s) jointe(s) ficWLST50…" at bounding box center [379, 325] width 424 height 78
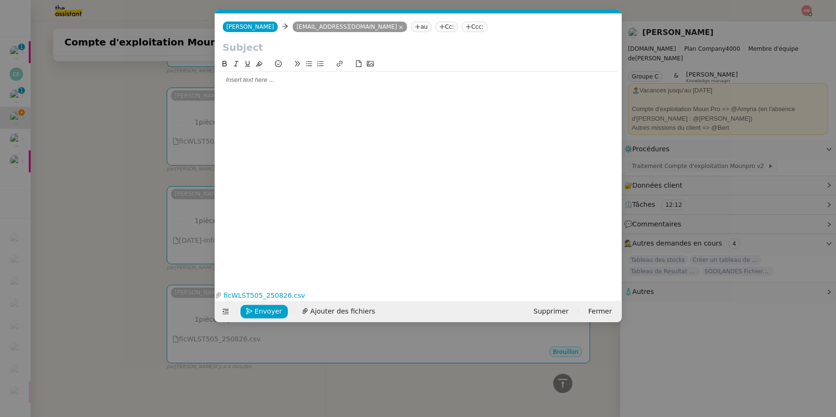
click at [229, 52] on input "text" at bounding box center [418, 47] width 391 height 14
paste input "ficWLST505_250826.csv"
type input "ficWLST505_250826.csv"
paste input "ficWLST505_250826.csv"
type input "ficWLST505_250826"
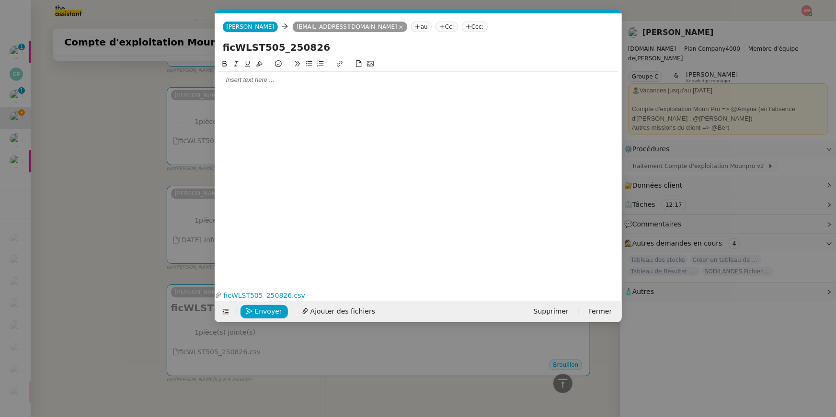
click at [147, 99] on nz-modal-container "Service TA - VOYAGE - PROPOSITION GLOBALE A utiliser dans le cadre de propositi…" at bounding box center [418, 208] width 836 height 417
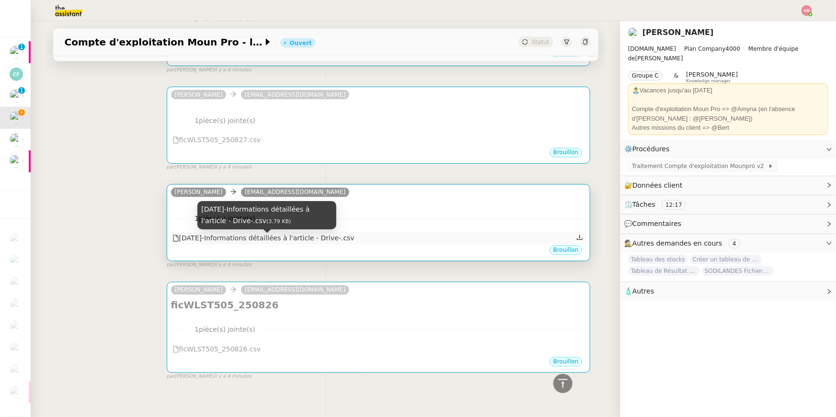
copy div "2025-08-26-Informations détaillées à l'article - Drive-.csv"
drag, startPoint x: 391, startPoint y: 243, endPoint x: 182, endPoint y: 244, distance: 209.3
click at [182, 244] on div "2025-08-26-Informations détaillées à l'article - Drive-.csv" at bounding box center [378, 238] width 415 height 12
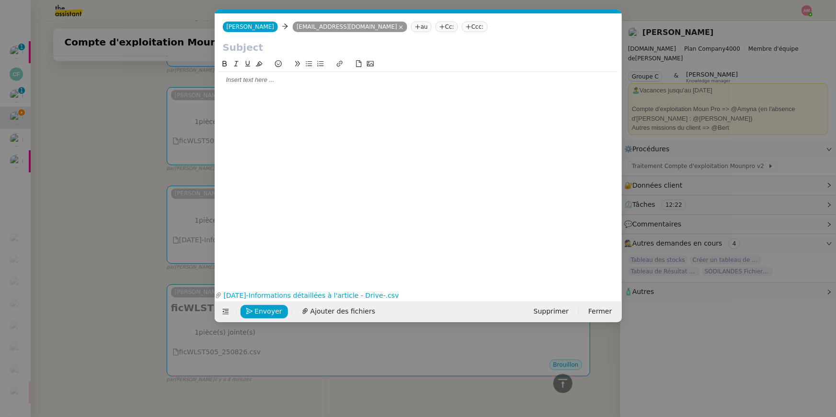
click at [236, 43] on input "text" at bounding box center [418, 47] width 391 height 14
paste input "2025-08-26-Informations détaillées à l'article - Drive-.csv"
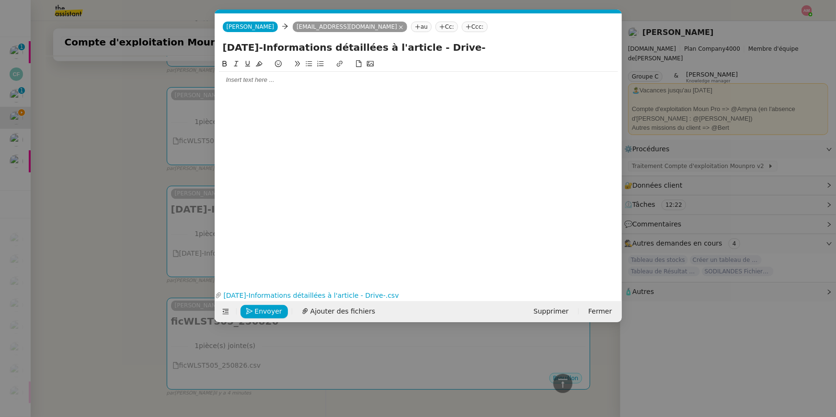
drag, startPoint x: 223, startPoint y: 43, endPoint x: 204, endPoint y: 41, distance: 18.8
click at [206, 41] on nz-modal-container "Service TA - VOYAGE - PROPOSITION GLOBALE A utiliser dans le cadre de propositi…" at bounding box center [418, 208] width 836 height 417
type input "2025-08-26-Informations détaillées à l'article - Drive-"
click at [134, 127] on nz-modal-container "Service TA - VOYAGE - PROPOSITION GLOBALE A utiliser dans le cadre de propositi…" at bounding box center [418, 208] width 836 height 417
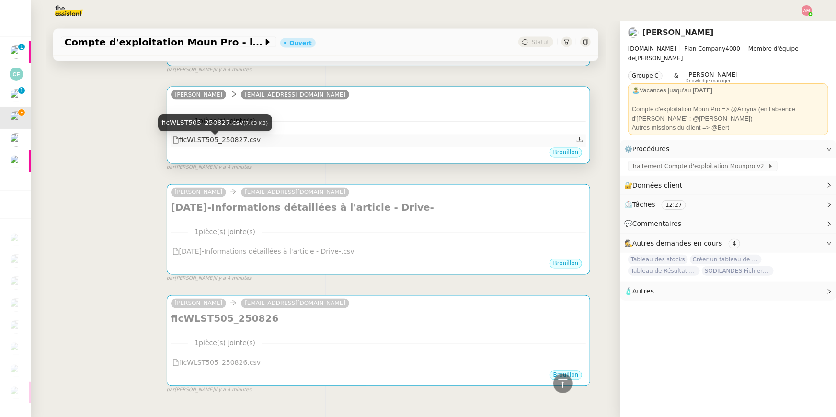
drag, startPoint x: 271, startPoint y: 143, endPoint x: 180, endPoint y: 143, distance: 91.0
click at [180, 143] on div "ficWLST505_250827.csv" at bounding box center [378, 141] width 415 height 12
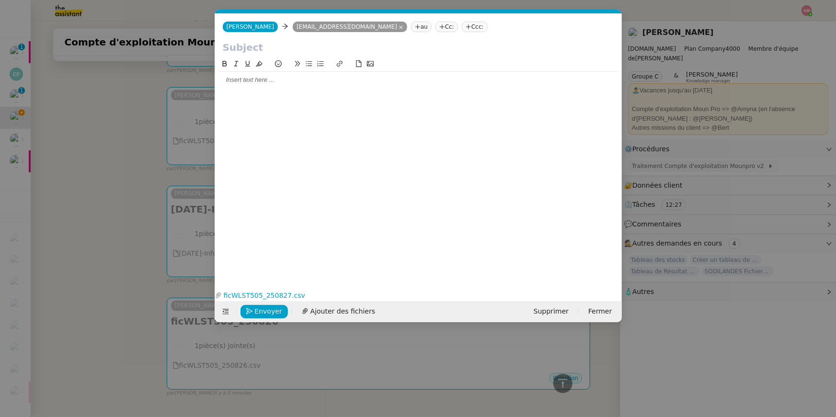
click at [249, 46] on input "text" at bounding box center [418, 47] width 391 height 14
paste input "2025-08-26-Informations détaillées à l'article - Drive-.csv"
type input "2025-08-26-Informations détaillées à l'article - Drive-.csv"
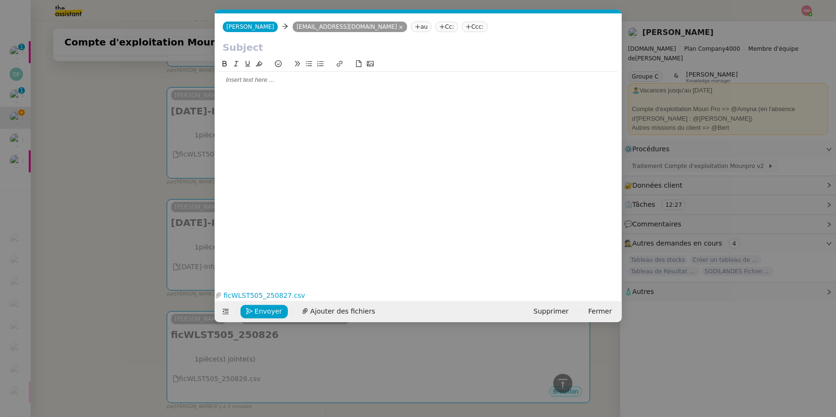
click at [104, 157] on nz-modal-container "Service TA - VOYAGE - PROPOSITION GLOBALE A utiliser dans le cadre de propositi…" at bounding box center [418, 208] width 836 height 417
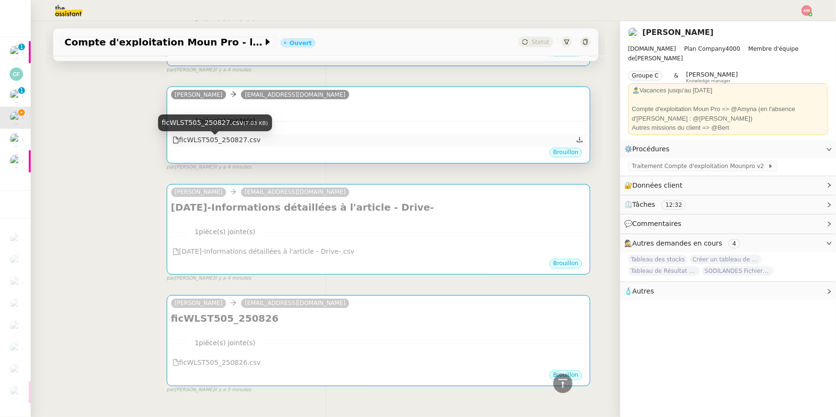
drag, startPoint x: 266, startPoint y: 148, endPoint x: 180, endPoint y: 146, distance: 86.2
click at [180, 146] on div "ficWLST505_250827.csv" at bounding box center [378, 141] width 415 height 12
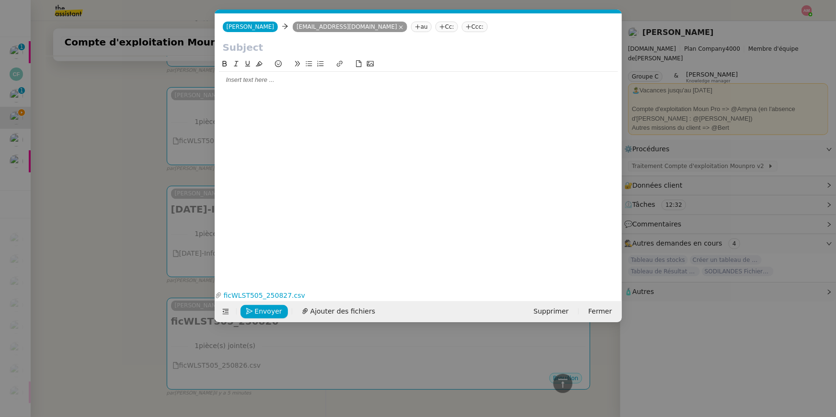
click at [246, 51] on input "text" at bounding box center [418, 47] width 391 height 14
paste input "ficWLST505_250827.csv"
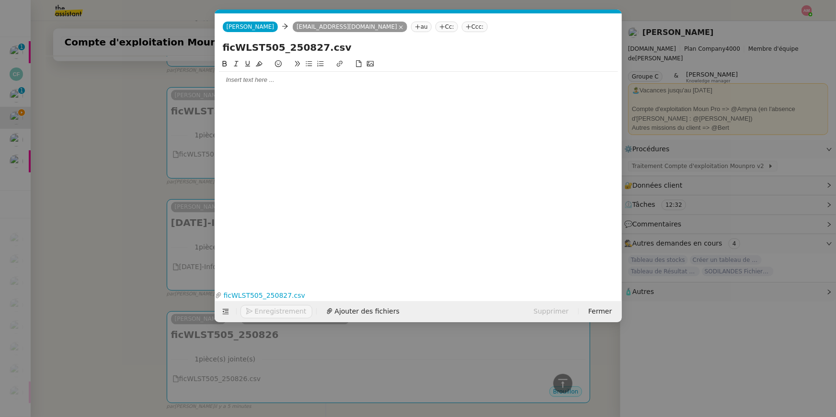
drag, startPoint x: 227, startPoint y: 48, endPoint x: 212, endPoint y: 48, distance: 14.8
click at [212, 48] on nz-modal-container "Service TA - VOYAGE - PROPOSITION GLOBALE A utiliser dans le cadre de propositi…" at bounding box center [418, 208] width 836 height 417
drag, startPoint x: 328, startPoint y: 48, endPoint x: 358, endPoint y: 50, distance: 30.7
click at [358, 50] on input "ficWLST505_250827.csv" at bounding box center [418, 47] width 391 height 14
type input "ficWLST505_250827"
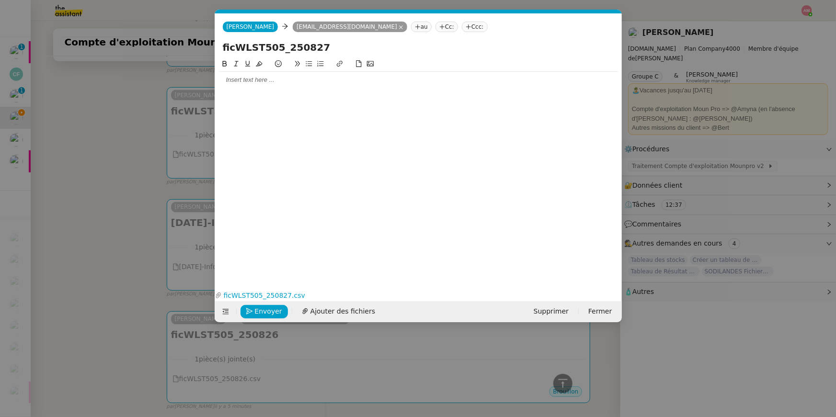
click at [128, 122] on nz-modal-container "Service TA - VOYAGE - PROPOSITION GLOBALE A utiliser dans le cadre de propositi…" at bounding box center [418, 208] width 836 height 417
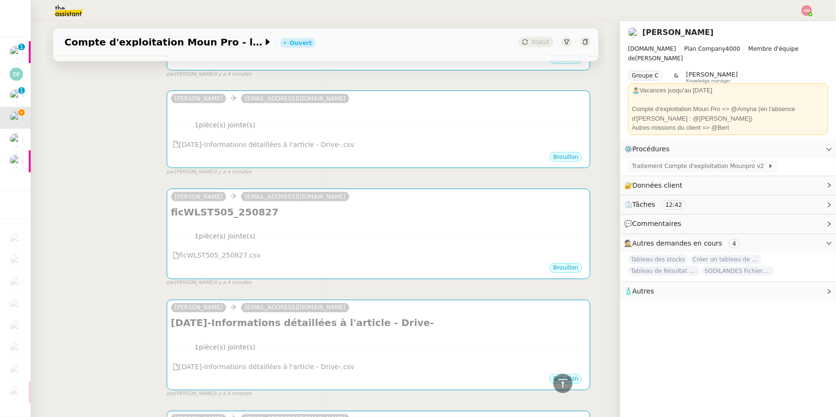
scroll to position [710, 0]
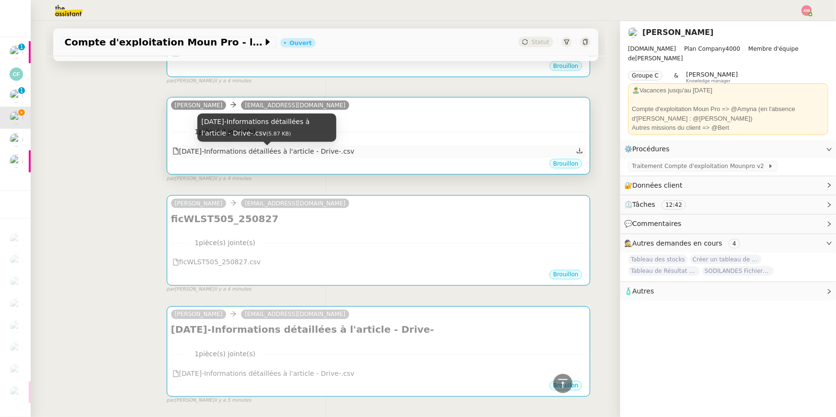
drag, startPoint x: 381, startPoint y: 155, endPoint x: 181, endPoint y: 156, distance: 200.2
click at [181, 156] on div "2025-08-27-Informations détaillées à l'article - Drive-.csv" at bounding box center [378, 152] width 415 height 12
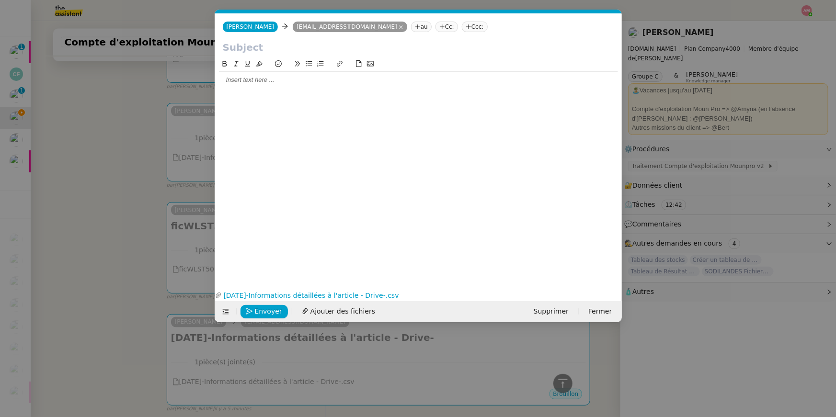
scroll to position [715, 0]
click at [241, 49] on input "text" at bounding box center [418, 47] width 391 height 14
paste input "2025-08-27-Informations détaillées à l'article - Drive-.csv"
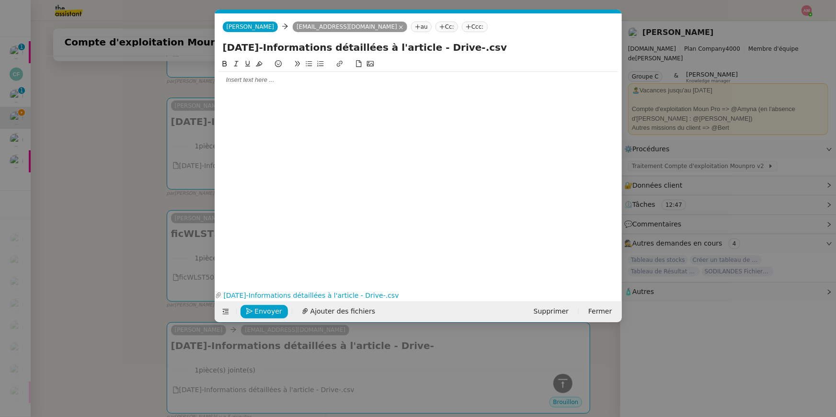
drag, startPoint x: 470, startPoint y: 49, endPoint x: 496, endPoint y: 55, distance: 25.9
click at [494, 54] on input "2025-08-27-Informations détaillées à l'article - Drive-.csv" at bounding box center [418, 47] width 391 height 14
click at [220, 50] on div "2025-08-27-Informations détaillées à l'article - Drive-" at bounding box center [418, 49] width 407 height 18
click at [223, 50] on input "2025-08-27-Informations détaillées à l'article - Drive-" at bounding box center [418, 47] width 391 height 14
type input "2025-08-27-Informations détaillées à l'article - Drive-"
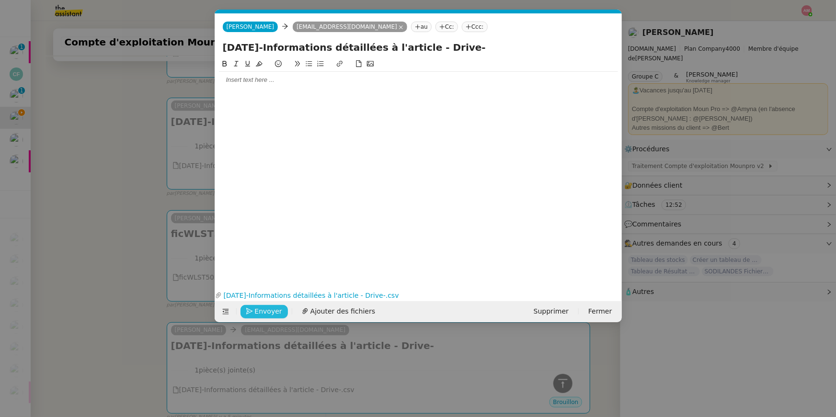
click at [273, 289] on span "Envoyer" at bounding box center [268, 311] width 27 height 11
click at [422, 273] on nz-spin at bounding box center [418, 167] width 407 height 218
click at [120, 232] on nz-modal-container "Service TA - VOYAGE - PROPOSITION GLOBALE A utiliser dans le cadre de propositi…" at bounding box center [418, 208] width 836 height 417
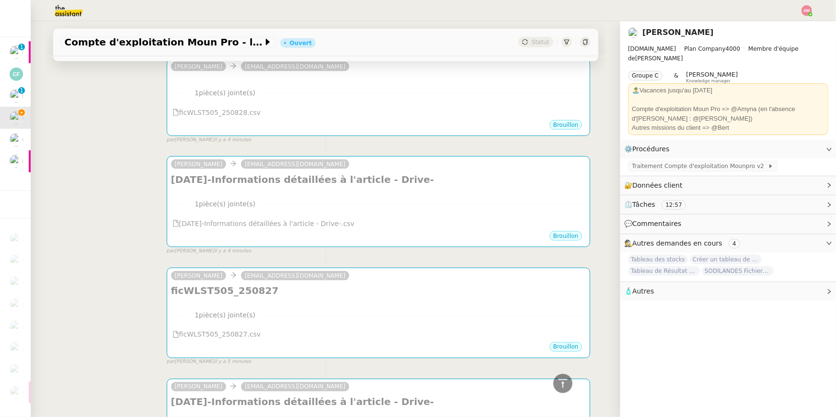
scroll to position [457, 0]
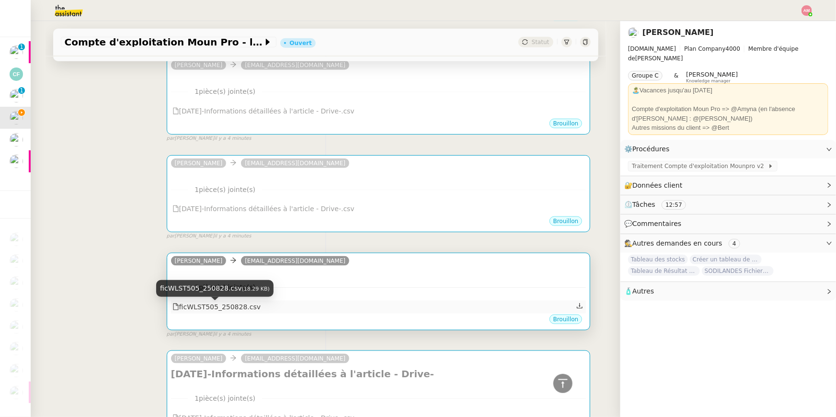
drag, startPoint x: 267, startPoint y: 311, endPoint x: 182, endPoint y: 310, distance: 84.8
click at [182, 289] on div "ficWLST505_250828.csv" at bounding box center [378, 307] width 415 height 12
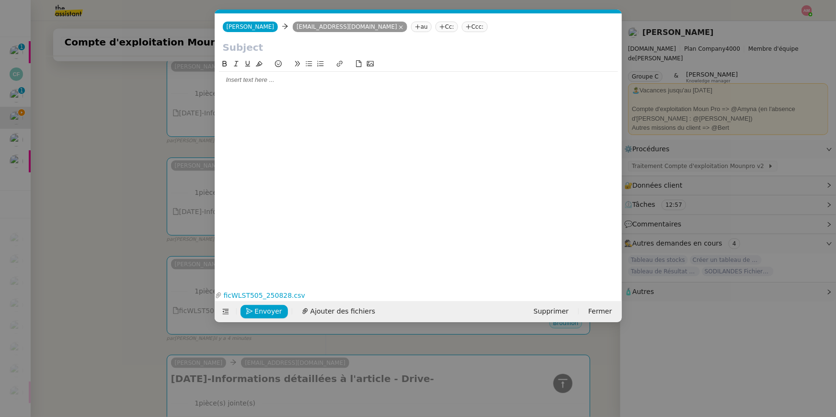
scroll to position [458, 0]
click at [241, 49] on input "text" at bounding box center [418, 47] width 391 height 14
paste input "ficWLST505_250828.csv"
type input "ficWLST505_250828"
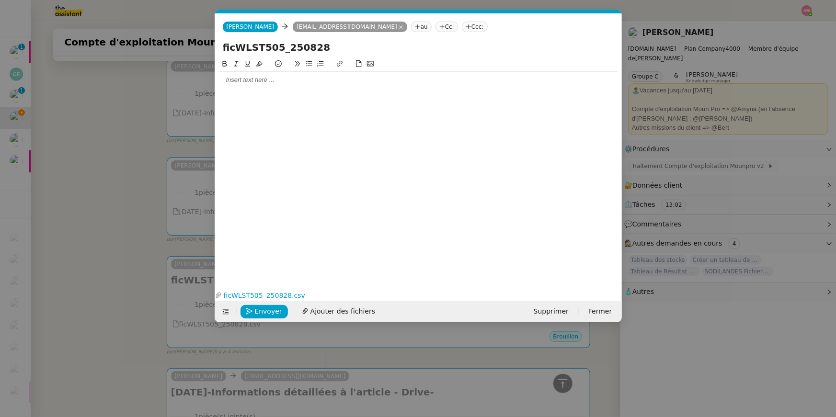
click at [142, 65] on nz-modal-container "Service TA - VOYAGE - PROPOSITION GLOBALE A utiliser dans le cadre de propositi…" at bounding box center [418, 208] width 836 height 417
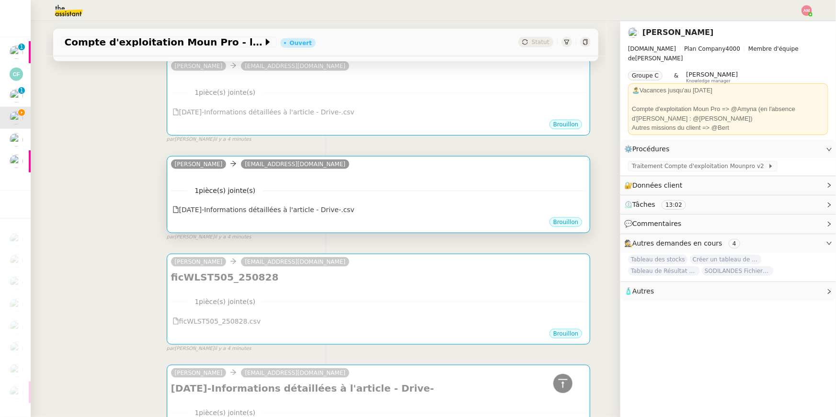
scroll to position [455, 0]
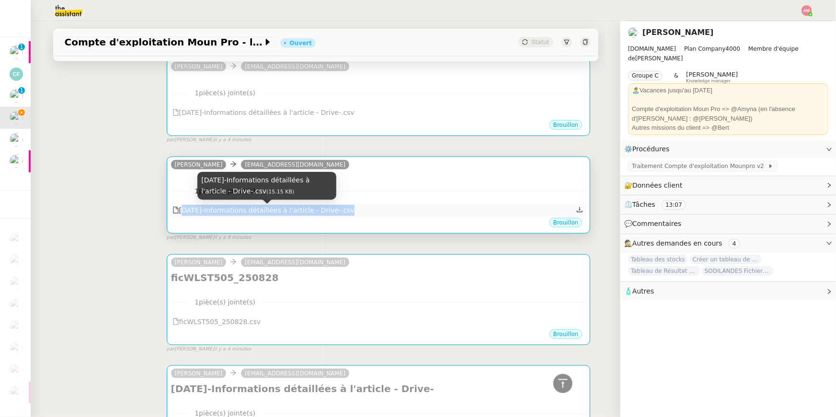
drag, startPoint x: 378, startPoint y: 215, endPoint x: 181, endPoint y: 213, distance: 196.8
click at [181, 213] on div "2025-08-28-Informations détaillées à l'article - Drive-.csv" at bounding box center [378, 210] width 415 height 12
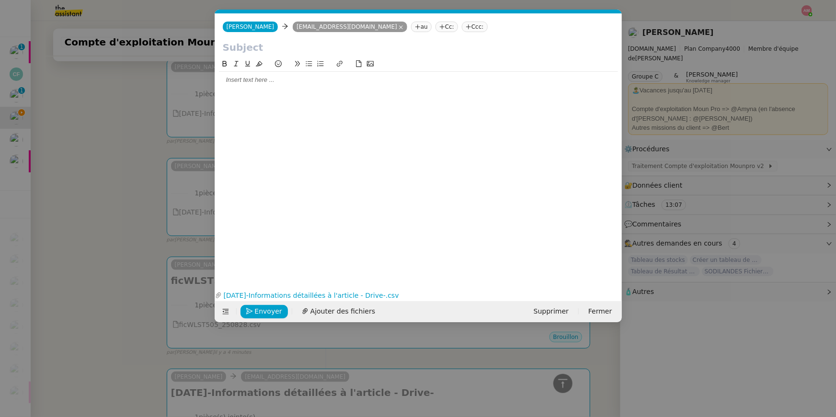
scroll to position [458, 0]
click at [233, 45] on input "text" at bounding box center [418, 47] width 391 height 14
paste input "2025-08-28-Informations détaillées à l'article - Drive-.csv"
type input "2025-08-28-Informations détaillées à l'article - Drive-"
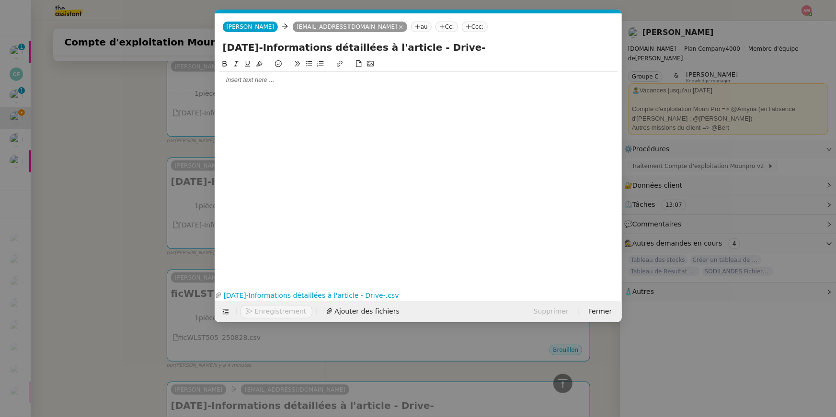
click at [126, 54] on nz-modal-container "Service TA - VOYAGE - PROPOSITION GLOBALE A utiliser dans le cadre de propositi…" at bounding box center [418, 208] width 836 height 417
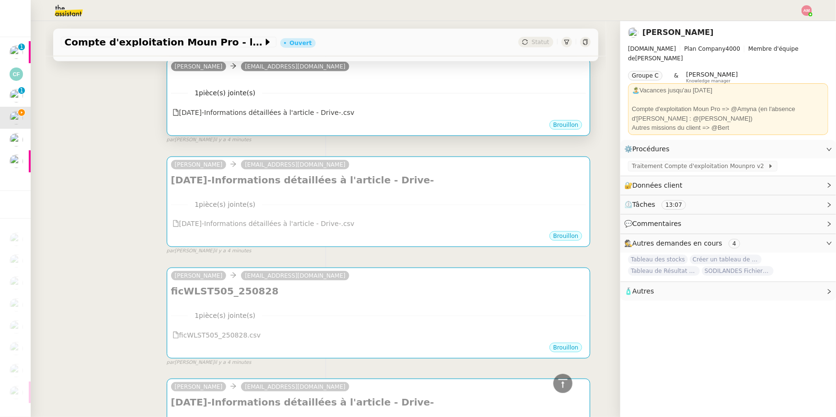
scroll to position [327, 0]
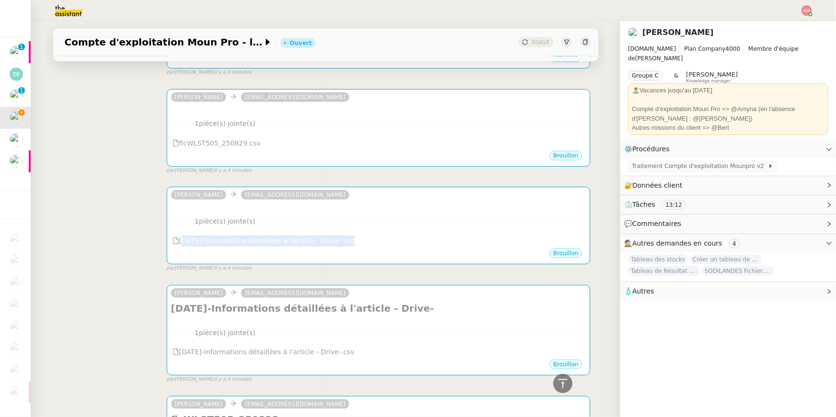
drag, startPoint x: 381, startPoint y: 242, endPoint x: 147, endPoint y: 252, distance: 234.9
click at [147, 252] on div "camille emh5rsb1kxm5ky6@upload.pipedream.net ••• 1 pièce(s) jointe(s) 2025-08-2…" at bounding box center [326, 225] width 530 height 94
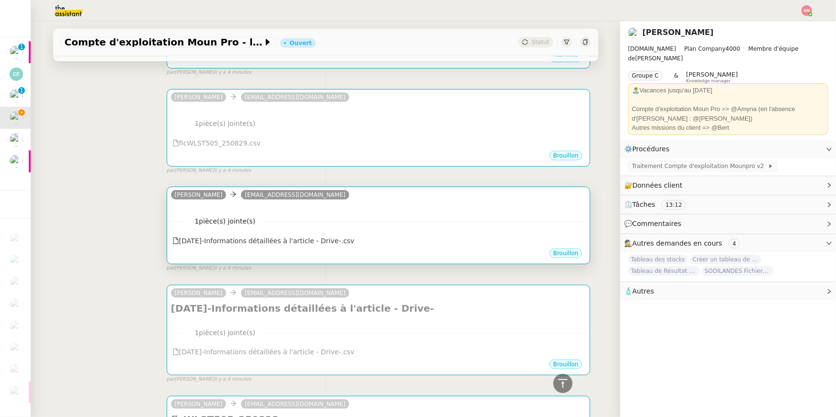
click at [299, 219] on nz-divider "1 pièce(s) jointe(s)" at bounding box center [378, 221] width 415 height 11
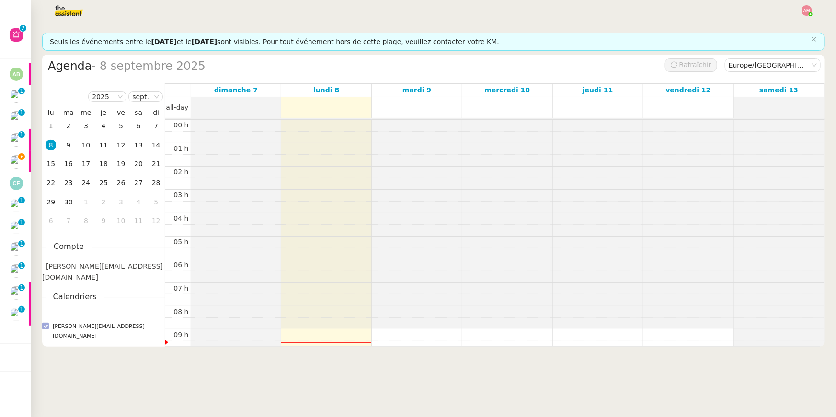
scroll to position [139, 0]
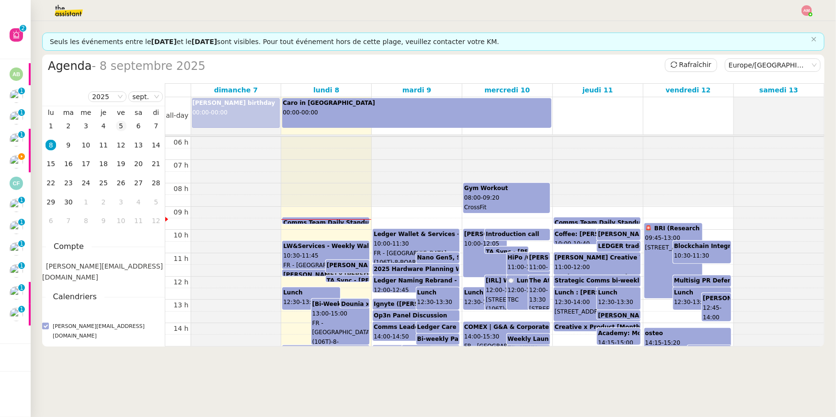
click at [123, 129] on div "5" at bounding box center [121, 126] width 11 height 11
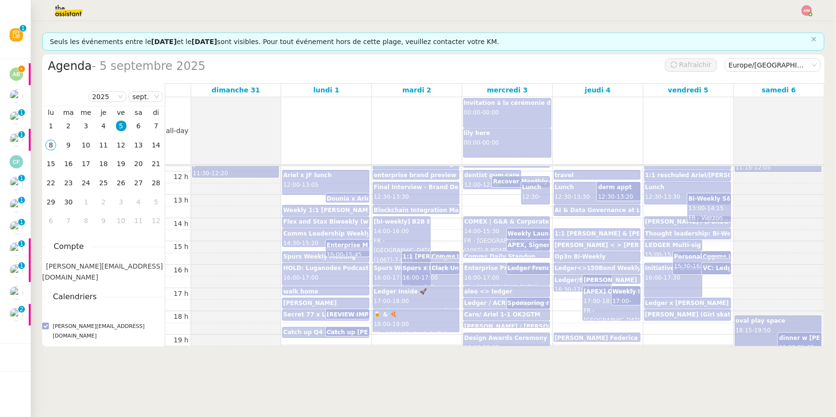
scroll to position [274, 0]
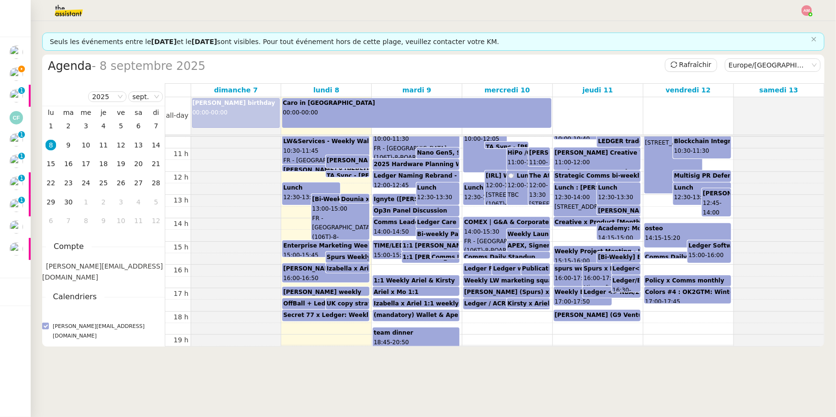
scroll to position [247, 0]
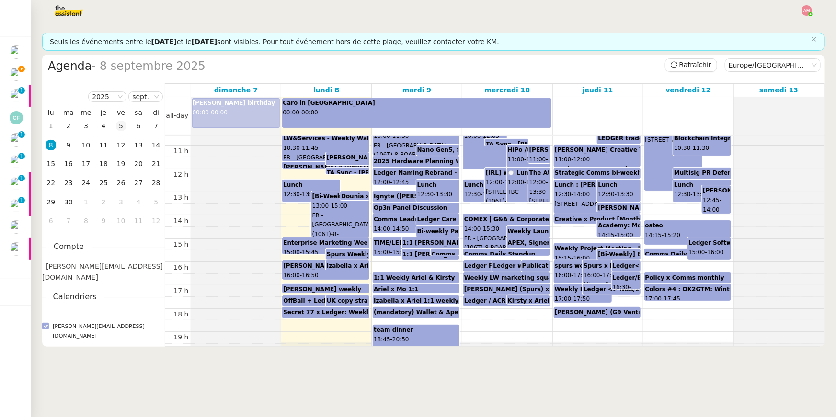
click at [120, 126] on div "5" at bounding box center [121, 126] width 11 height 11
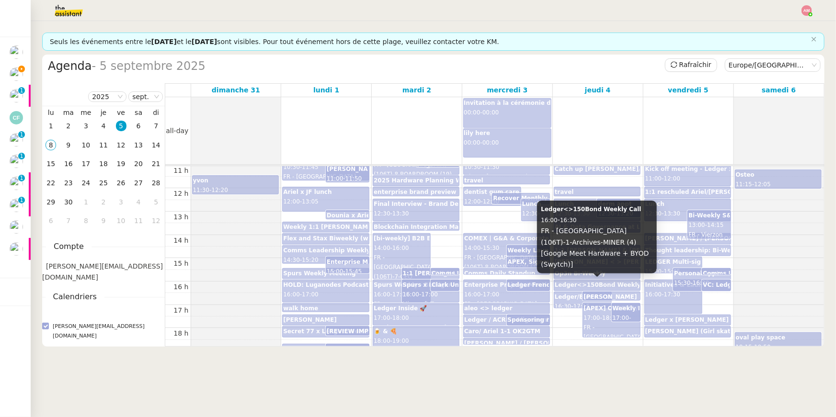
scroll to position [289, 0]
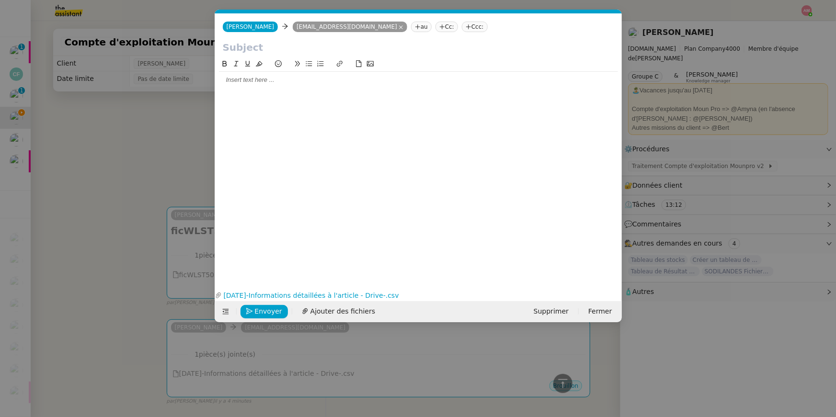
drag, startPoint x: 0, startPoint y: 0, endPoint x: 264, endPoint y: 51, distance: 268.7
click at [264, 51] on input "text" at bounding box center [418, 47] width 391 height 14
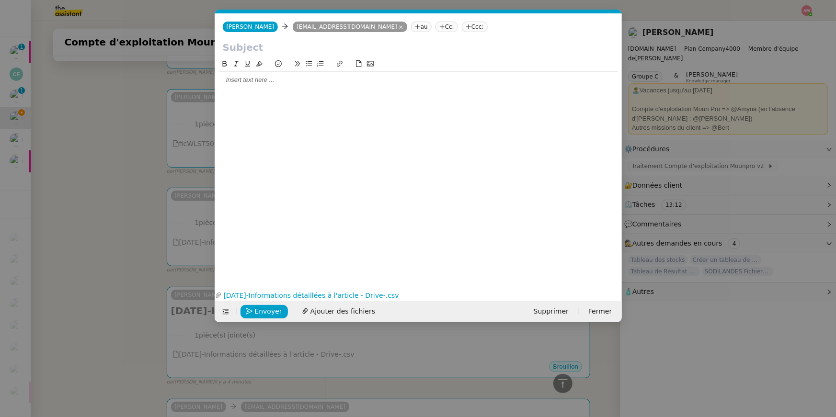
paste input "[DATE]-Informations détaillées à l'article - Drive-.csv"
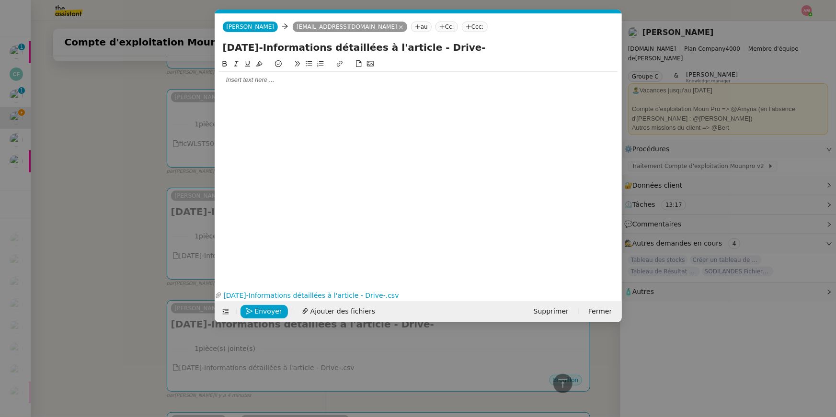
type input "2025-08-29-Informations détaillées à l'article - Drive-"
click at [101, 100] on nz-modal-container "Service TA - VOYAGE - PROPOSITION GLOBALE A utiliser dans le cadre de propositi…" at bounding box center [418, 208] width 836 height 417
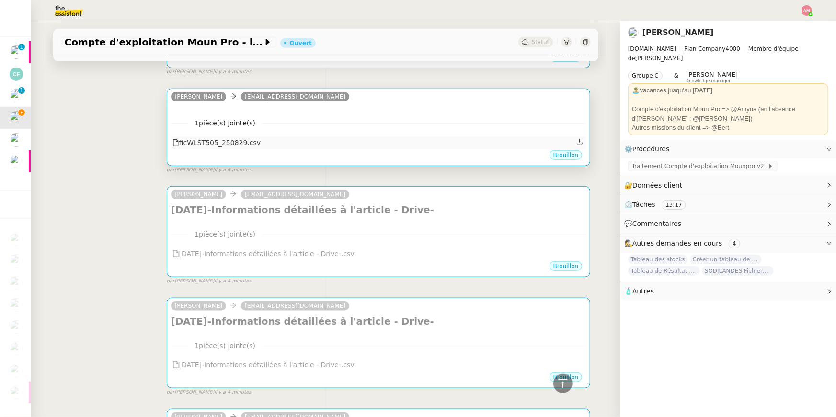
scroll to position [327, 0]
copy div "ficWLST505_250829.csv"
drag, startPoint x: 251, startPoint y: 143, endPoint x: 181, endPoint y: 146, distance: 70.0
click at [181, 146] on div "ficWLST505_250829.csv" at bounding box center [378, 143] width 415 height 12
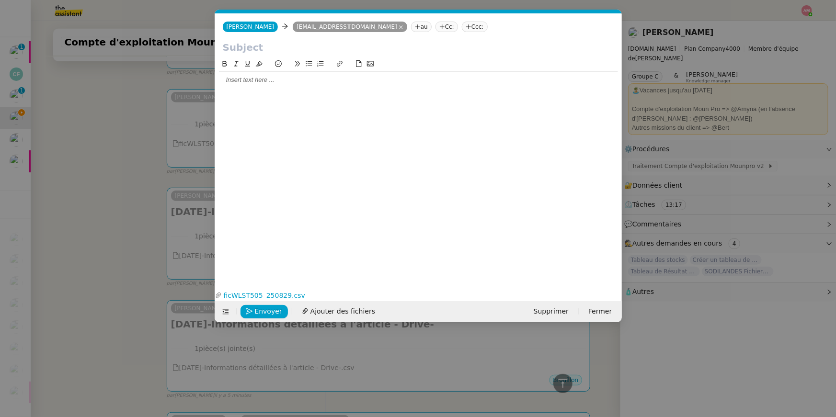
scroll to position [0, 20]
click at [250, 44] on input "text" at bounding box center [418, 47] width 391 height 14
paste input "ficWLST505_250829.csv"
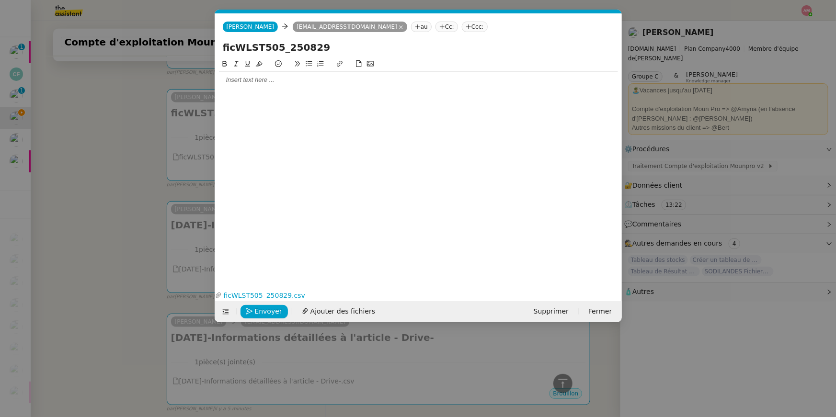
drag, startPoint x: 224, startPoint y: 48, endPoint x: 213, endPoint y: 48, distance: 11.5
click at [215, 48] on div "ficWLST505_250829" at bounding box center [418, 49] width 407 height 18
type input "ficWLST505_250829"
click at [150, 107] on nz-modal-container "Service TA - VOYAGE - PROPOSITION GLOBALE A utiliser dans le cadre de propositi…" at bounding box center [418, 208] width 836 height 417
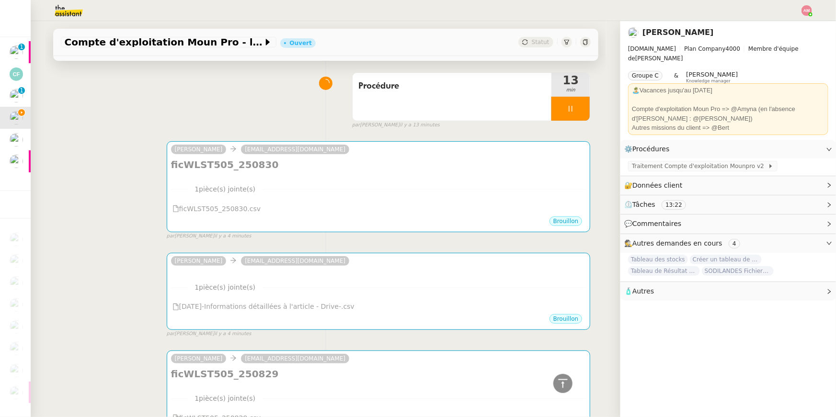
scroll to position [27, 0]
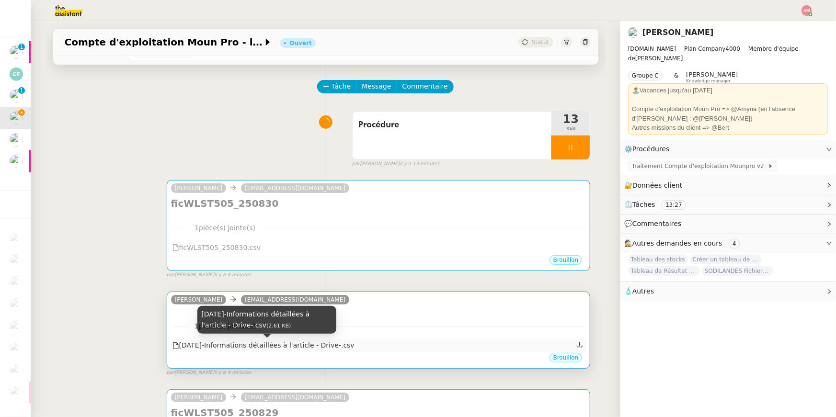
copy div "2025-08-30-Informations détaillées à l'article - Drive-.csv"
drag, startPoint x: 377, startPoint y: 349, endPoint x: 180, endPoint y: 345, distance: 196.9
click at [180, 345] on div "2025-08-30-Informations détaillées à l'article - Drive-.csv" at bounding box center [378, 346] width 415 height 12
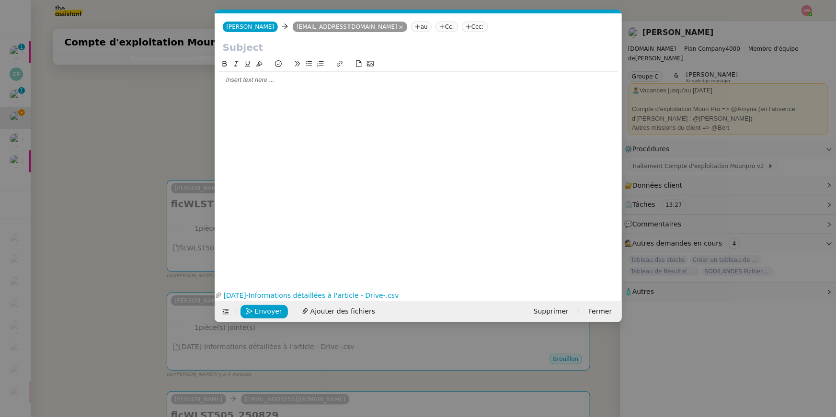
scroll to position [0, 20]
click at [235, 47] on input "text" at bounding box center [418, 47] width 391 height 14
paste input "2025-08-30-Informations détaillées à l'article - Drive-.csv"
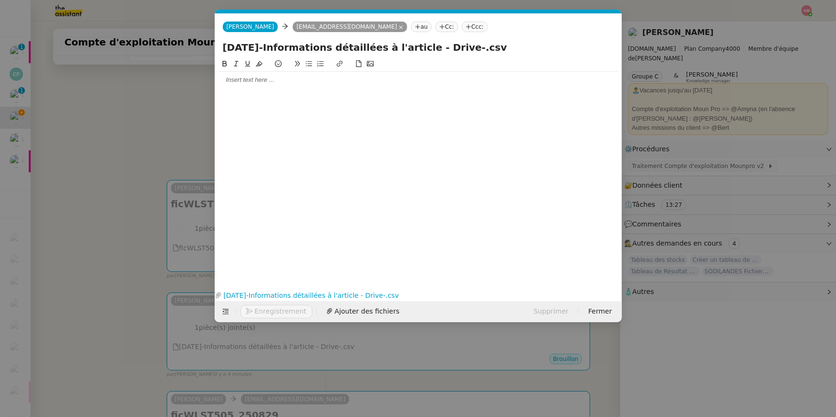
drag, startPoint x: 225, startPoint y: 44, endPoint x: 210, endPoint y: 44, distance: 14.4
click at [210, 44] on nz-modal-container "Service TA - VOYAGE - PROPOSITION GLOBALE A utiliser dans le cadre de propositi…" at bounding box center [418, 208] width 836 height 417
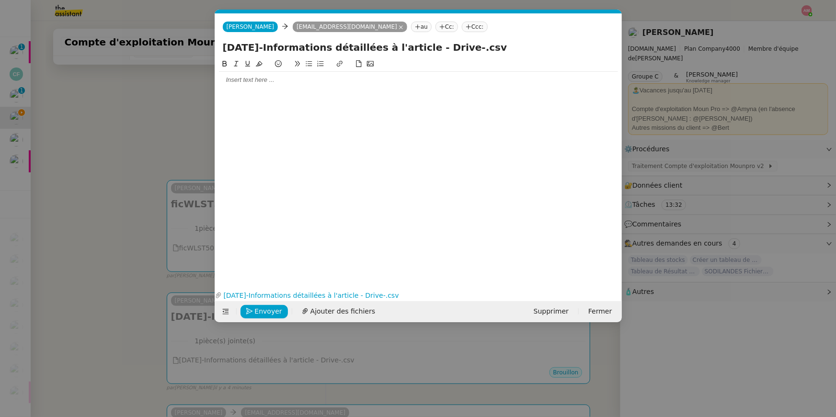
drag, startPoint x: 470, startPoint y: 49, endPoint x: 514, endPoint y: 54, distance: 44.8
click at [514, 54] on input "2025-08-30-Informations détaillées à l'article - Drive-.csv" at bounding box center [418, 47] width 391 height 14
type input "2025-08-30-Informations détaillées à l'article - Drive-"
click at [147, 161] on nz-modal-container "Service TA - VOYAGE - PROPOSITION GLOBALE A utiliser dans le cadre de propositi…" at bounding box center [418, 208] width 836 height 417
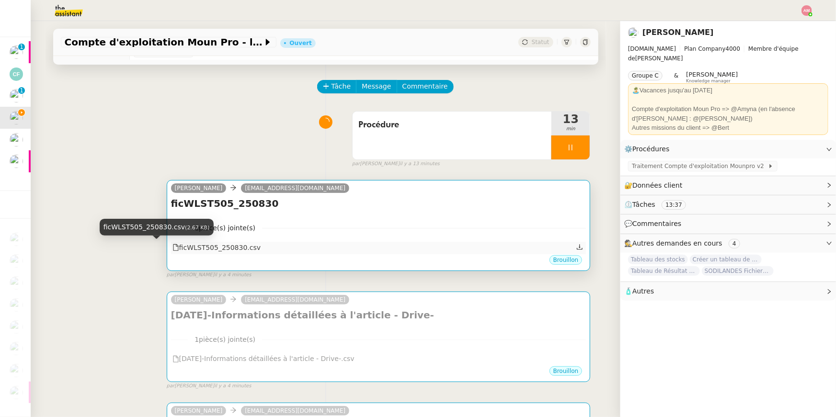
copy div "ficWLST505_250830.csv"
drag, startPoint x: 287, startPoint y: 250, endPoint x: 181, endPoint y: 249, distance: 105.8
click at [181, 249] on div "ficWLST505_250830.csv" at bounding box center [378, 248] width 415 height 12
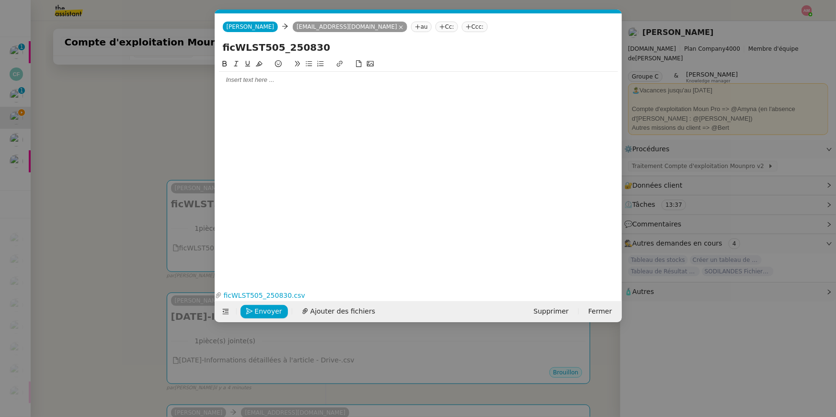
click at [118, 131] on nz-modal-container "Service TA - VOYAGE - PROPOSITION GLOBALE A utiliser dans le cadre de propositi…" at bounding box center [418, 208] width 836 height 417
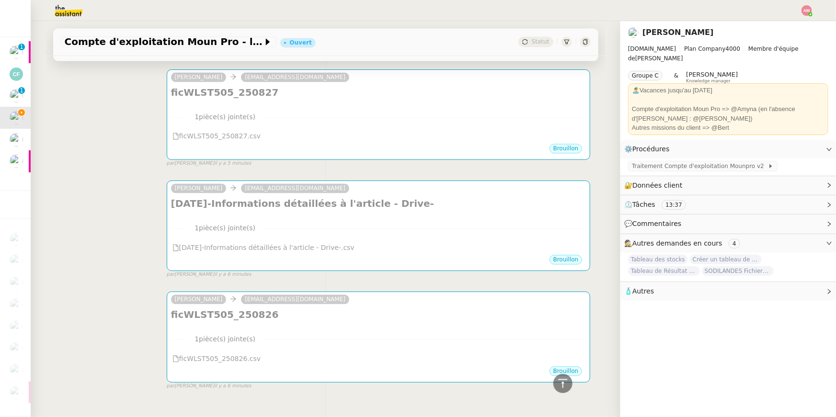
scroll to position [940, 0]
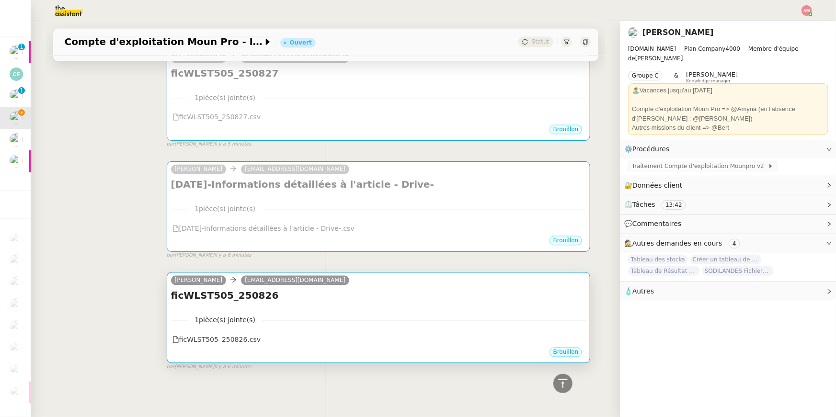
click at [328, 311] on div "1 pièce(s) jointe(s) ficWLST505_250826.csv" at bounding box center [378, 326] width 415 height 39
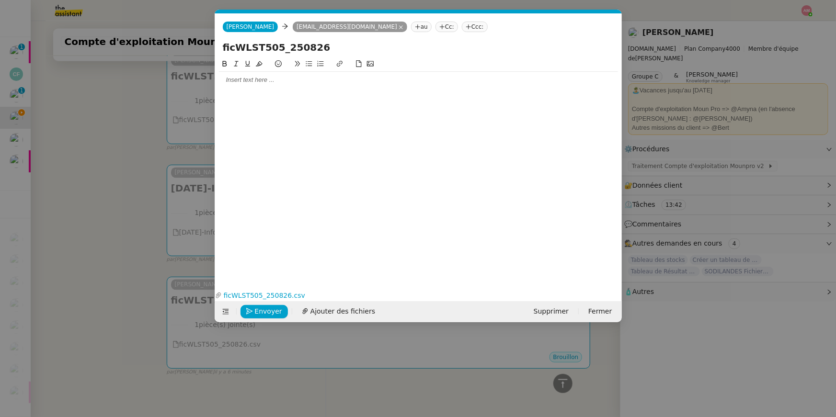
scroll to position [0, 20]
click at [255, 317] on button "Envoyer" at bounding box center [263, 311] width 47 height 13
click at [255, 317] on button "Confirmer l'envoi" at bounding box center [279, 311] width 78 height 13
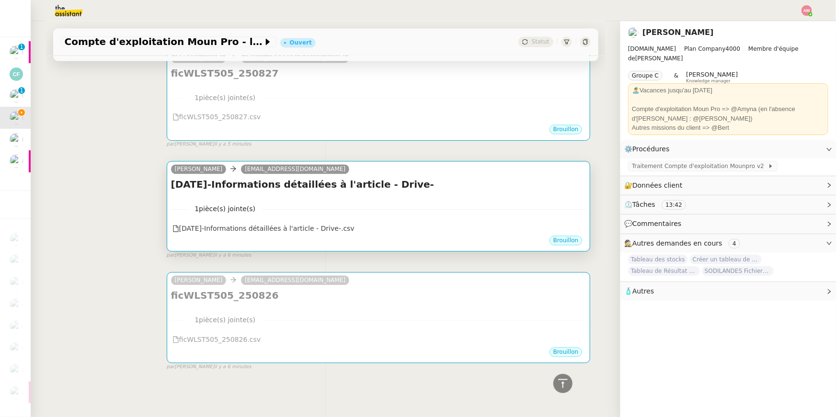
scroll to position [925, 0]
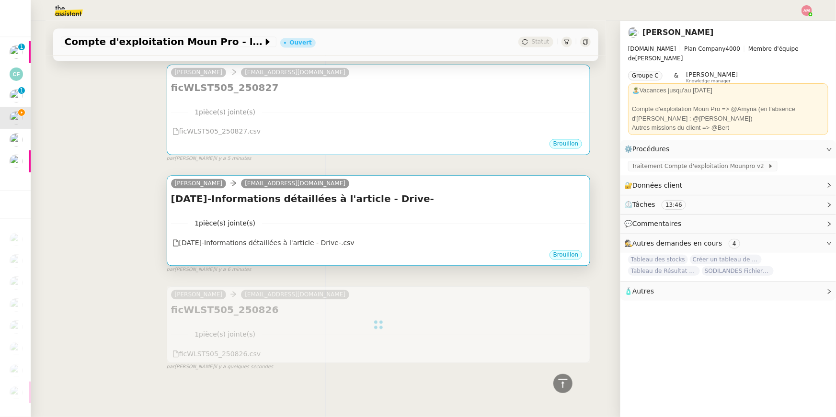
click at [311, 223] on nz-divider "1 pièce(s) jointe(s)" at bounding box center [378, 223] width 415 height 11
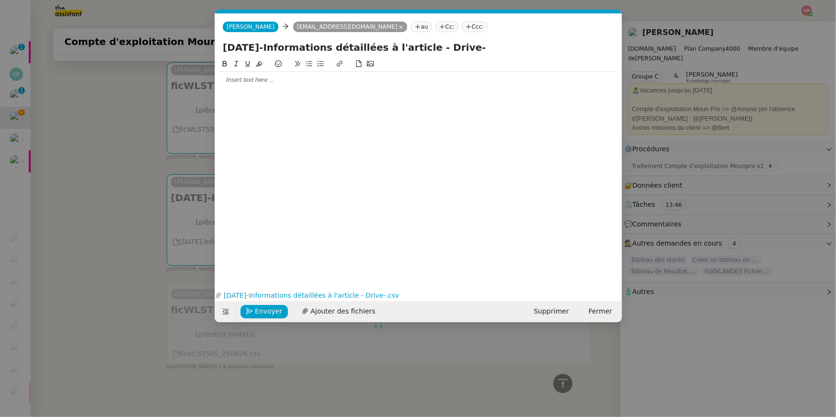
scroll to position [0, 20]
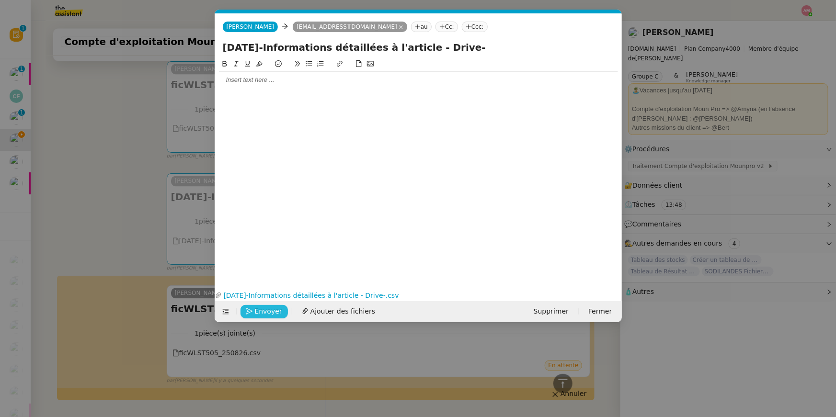
click at [267, 310] on span "Envoyer" at bounding box center [268, 311] width 27 height 11
click at [267, 310] on span "Confirmer l'envoi" at bounding box center [283, 311] width 57 height 11
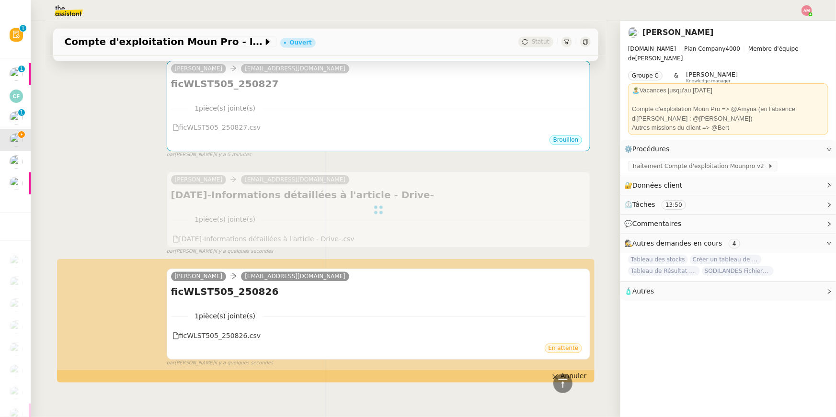
scroll to position [0, 0]
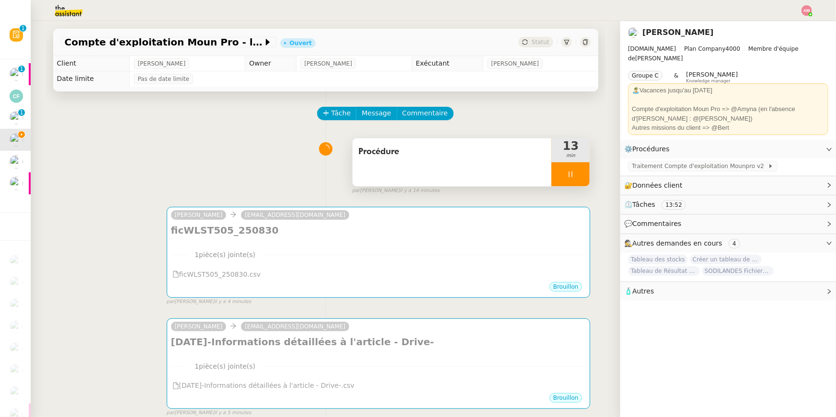
click at [579, 179] on div at bounding box center [570, 174] width 38 height 24
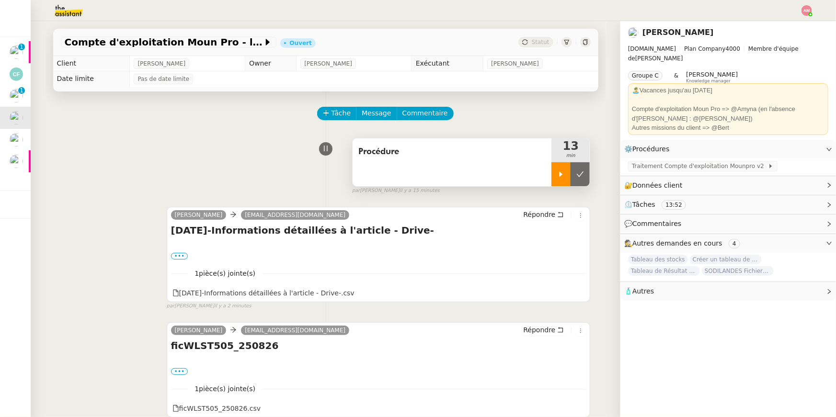
click at [565, 170] on icon at bounding box center [561, 174] width 8 height 8
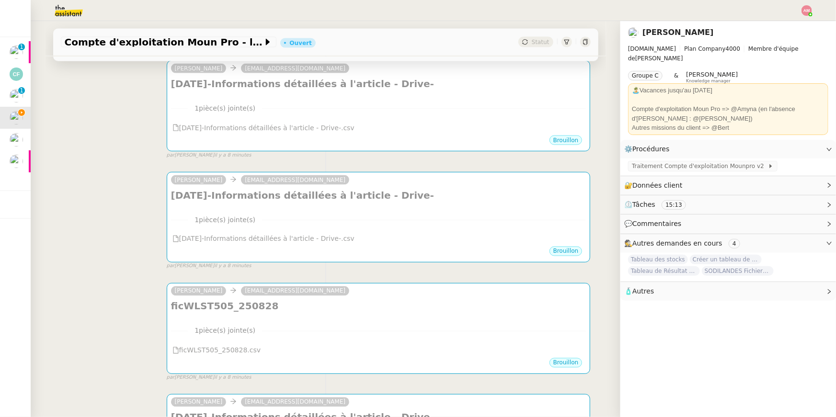
scroll to position [948, 0]
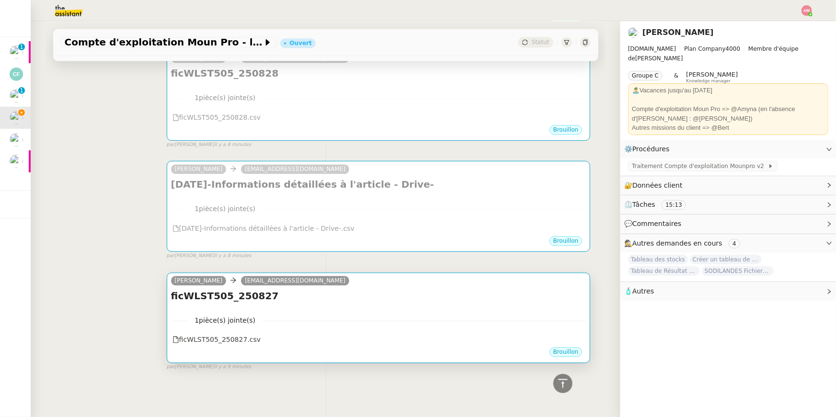
click at [344, 309] on div "1 pièce(s) jointe(s) ficWLST505_250827.csv" at bounding box center [378, 326] width 415 height 39
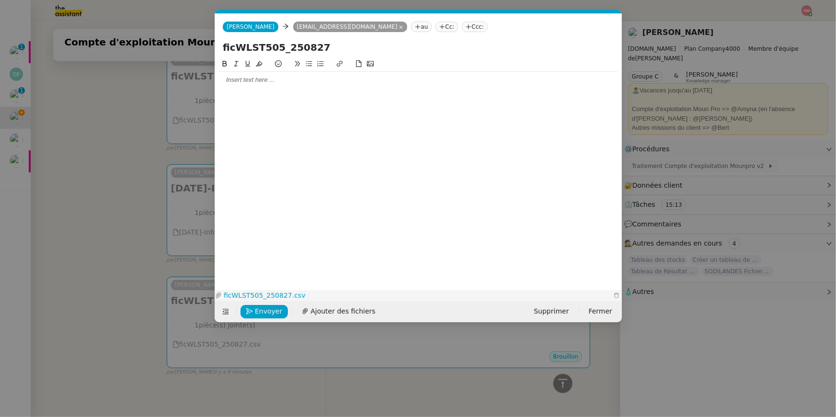
scroll to position [0, 20]
click at [277, 313] on span "Envoyer" at bounding box center [268, 311] width 27 height 11
click at [277, 313] on span "Confirmer l'envoi" at bounding box center [283, 311] width 57 height 11
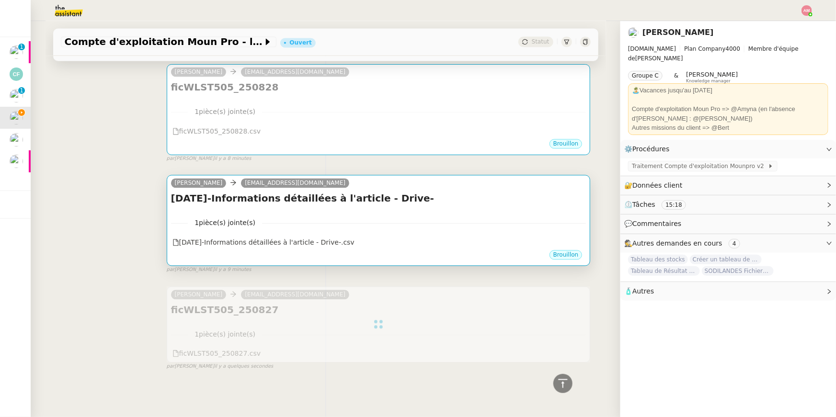
click at [448, 224] on nz-divider "1 pièce(s) jointe(s)" at bounding box center [378, 223] width 415 height 11
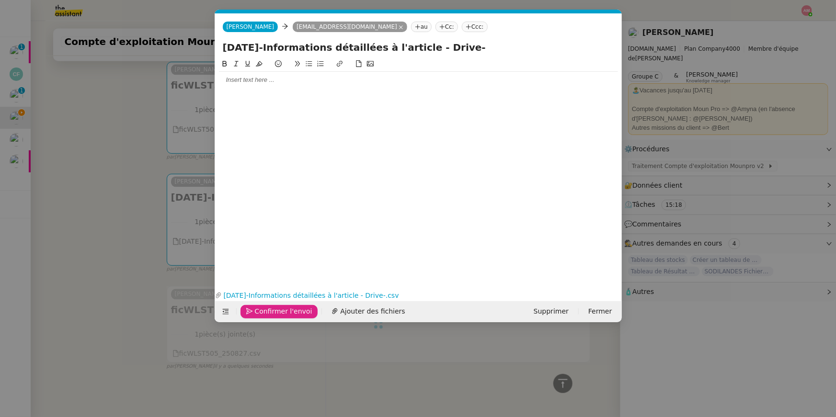
click at [278, 310] on span "Confirmer l'envoi" at bounding box center [283, 311] width 57 height 11
click at [278, 310] on nz-modal-container "Service TA - VOYAGE - PROPOSITION GLOBALE A utiliser dans le cadre de propositi…" at bounding box center [418, 208] width 836 height 417
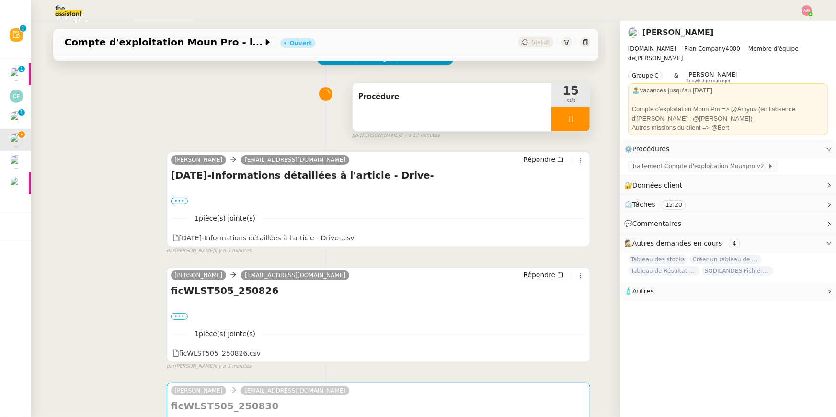
scroll to position [0, 0]
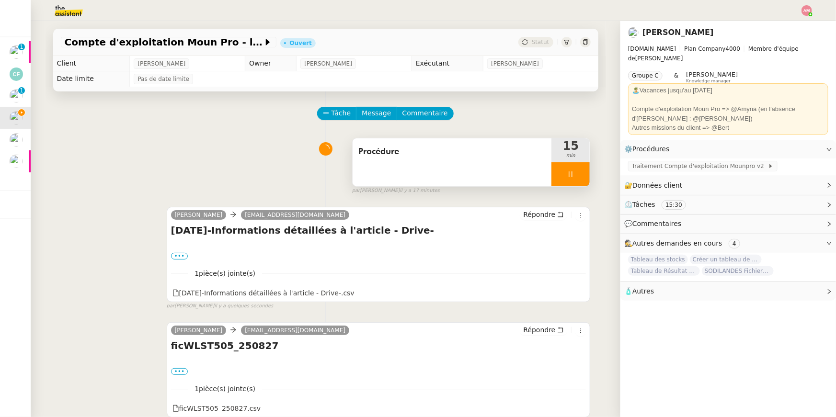
click at [535, 167] on div "Procédure" at bounding box center [451, 162] width 199 height 48
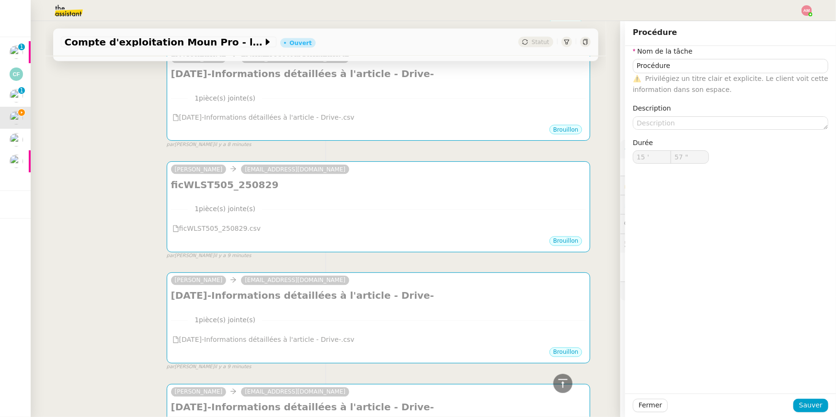
scroll to position [955, 0]
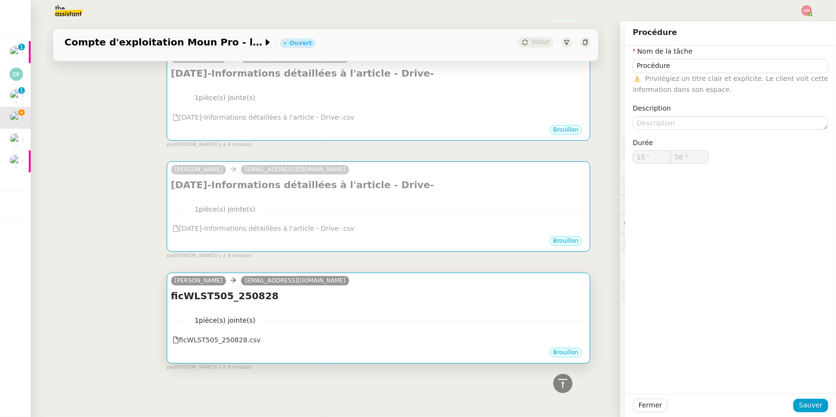
type input "59 ""
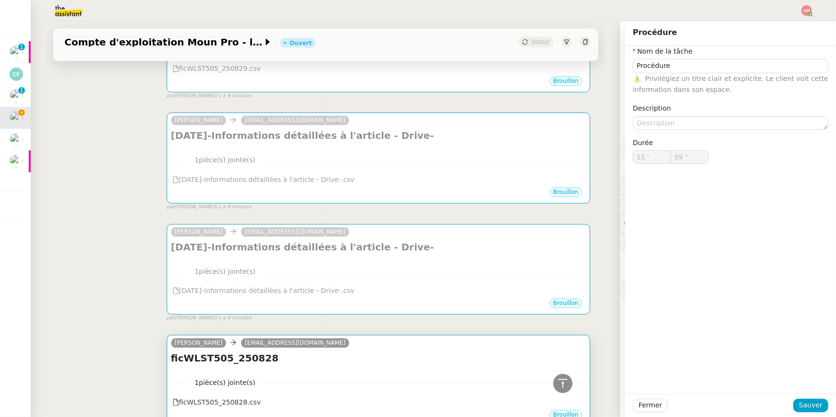
type input "16 '"
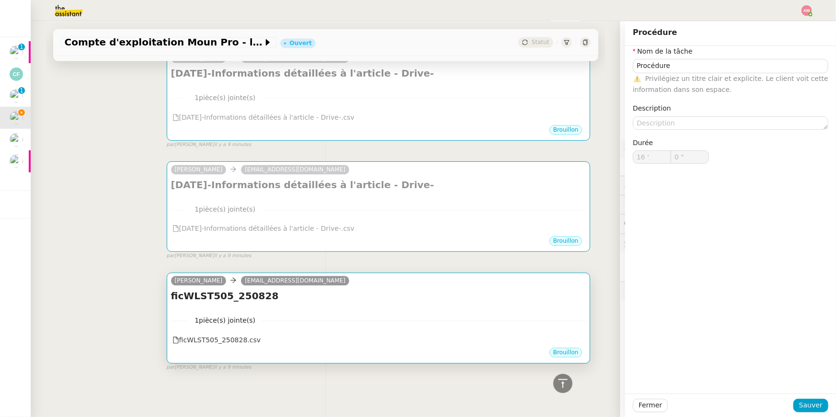
click at [310, 316] on nz-divider "1 pièce(s) jointe(s)" at bounding box center [378, 320] width 415 height 11
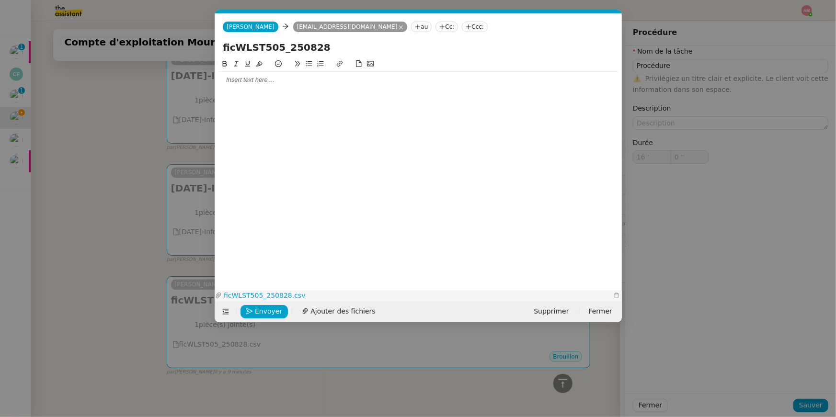
scroll to position [0, 20]
click at [243, 306] on button "Envoyer" at bounding box center [263, 311] width 47 height 13
click at [243, 306] on button "Confirmer l'envoi" at bounding box center [279, 311] width 78 height 13
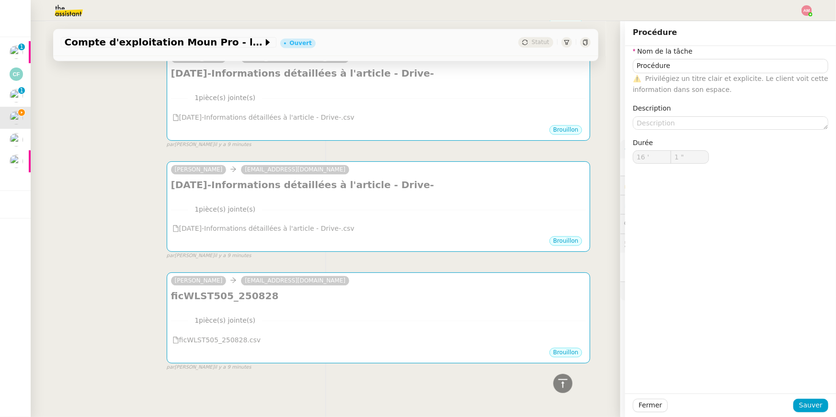
type input "2 ""
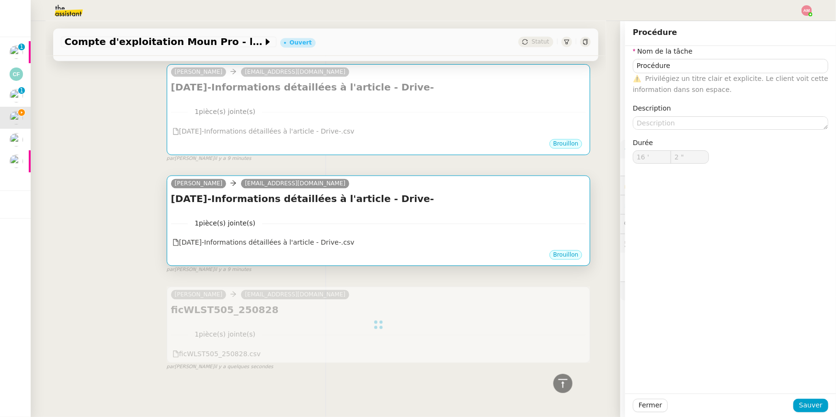
type input "Procédure"
type input "16 '"
click at [183, 215] on div "1 pièce(s) jointe(s) 2025-08-28-Informations détaillées à l'article - Drive-…" at bounding box center [378, 230] width 415 height 39
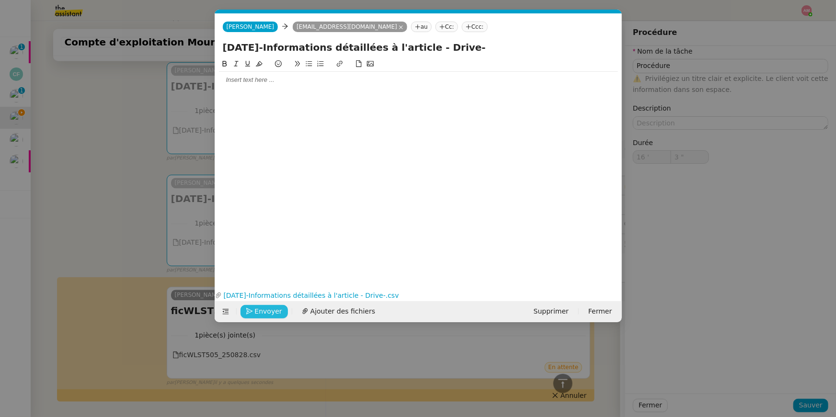
type input "4 ""
type input "Procédure"
type input "16 '"
type input "5 ""
click at [272, 310] on span "Envoyer" at bounding box center [268, 311] width 27 height 11
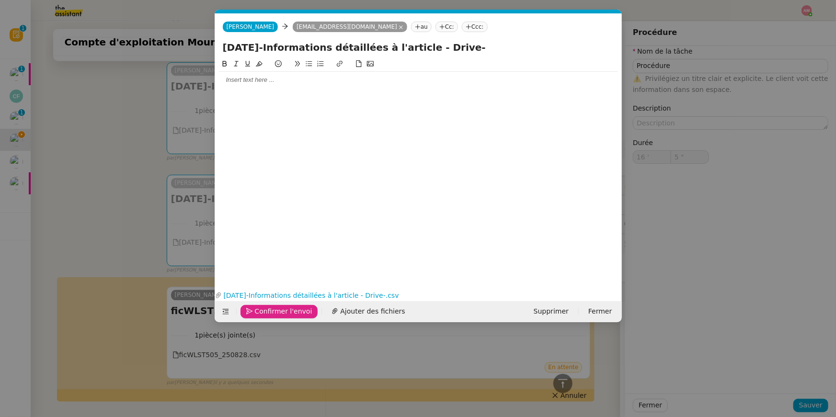
click at [272, 310] on span "Confirmer l'envoi" at bounding box center [283, 311] width 57 height 11
type input "Procédure"
type input "16 '"
type input "5 ""
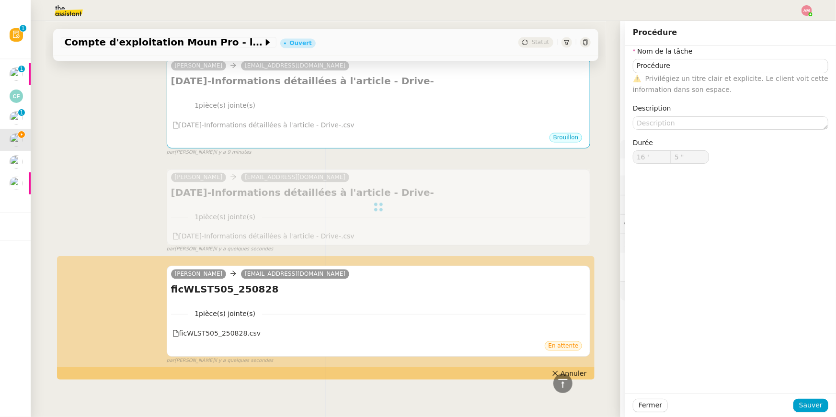
scroll to position [941, 0]
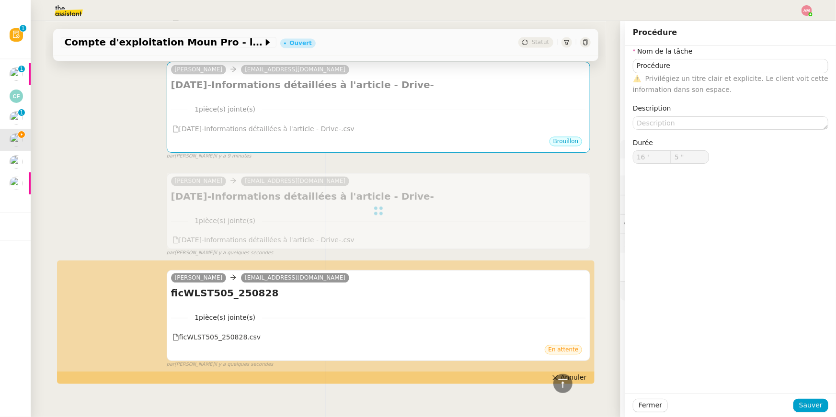
type input "Procédure"
type input "16 '"
type input "6 ""
type input "Procédure"
type input "16 '"
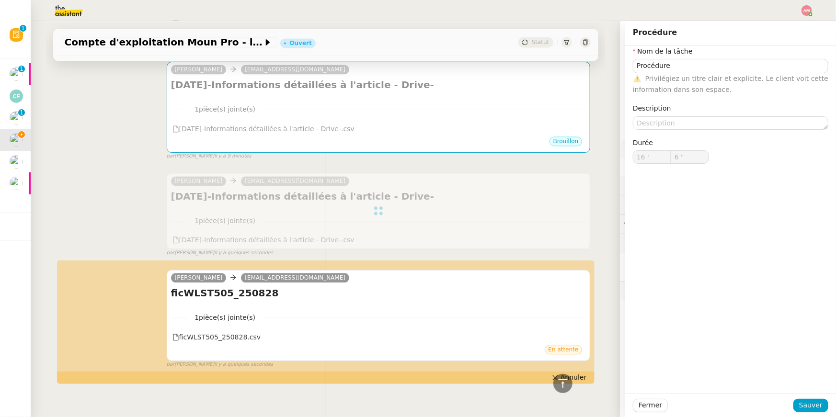
type input "7 ""
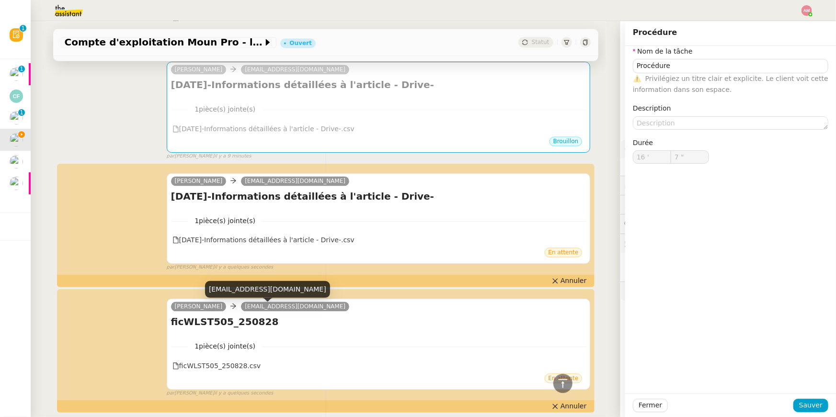
type input "Procédure"
type input "16 '"
type input "8 ""
type input "Procédure"
type input "16 '"
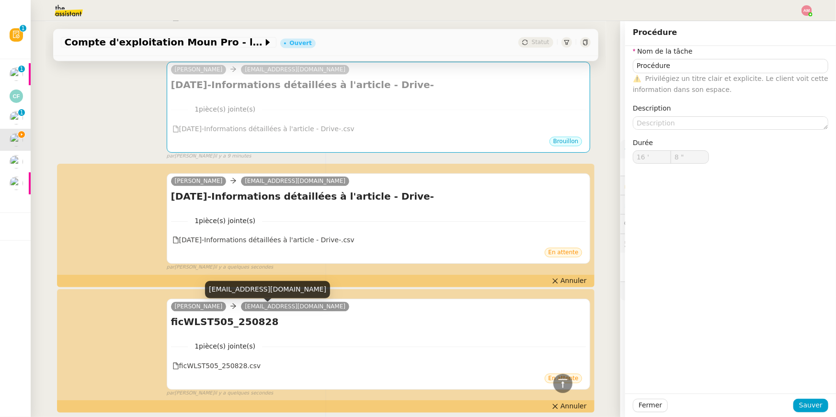
type input "8 ""
type input "Procédure"
type input "16 '"
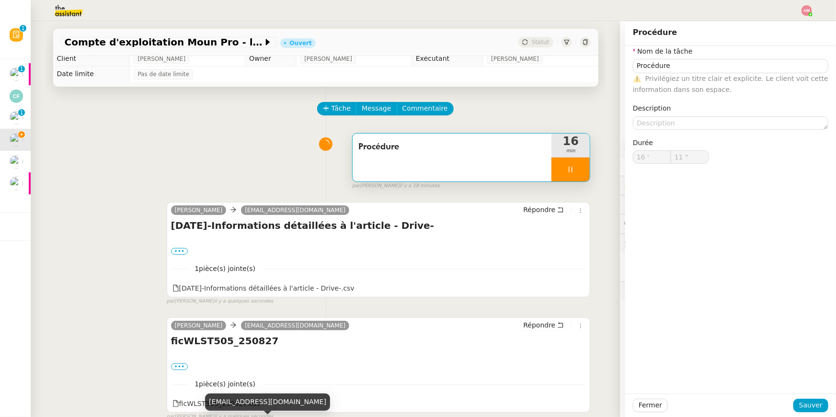
scroll to position [0, 0]
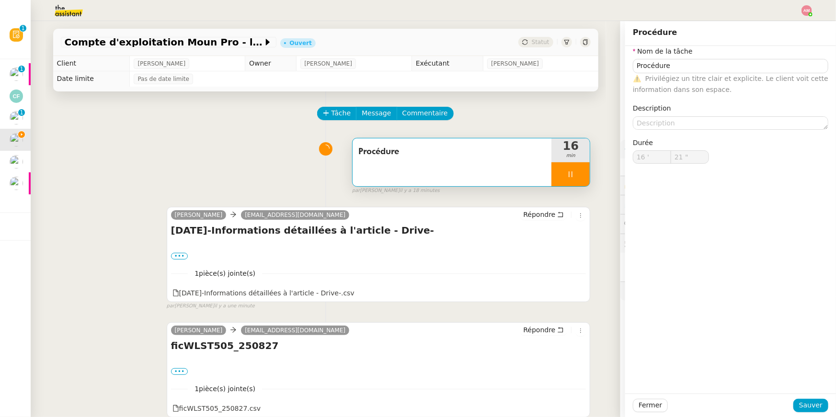
type input "22 ""
type input "Procédure"
type input "16 '"
type input "24 ""
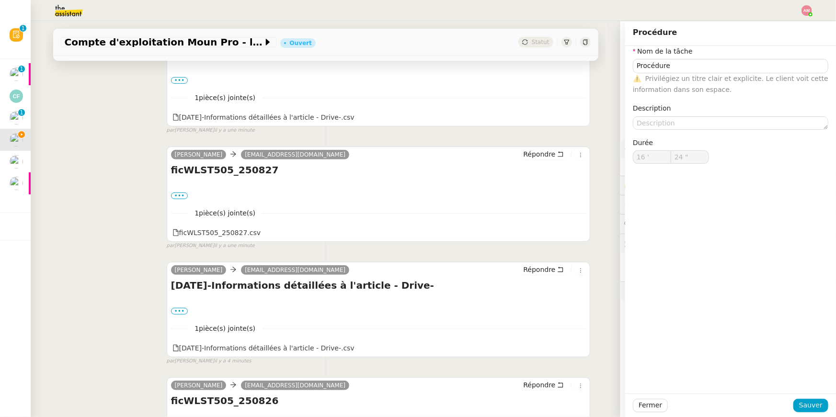
type input "Procédure"
type input "16 '"
type input "25 ""
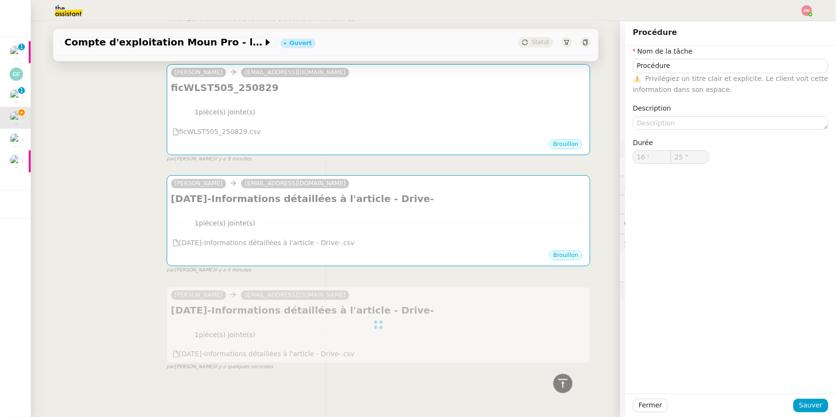
type input "Procédure"
type input "16 '"
type input "26 ""
type input "Procédure"
type input "16 '"
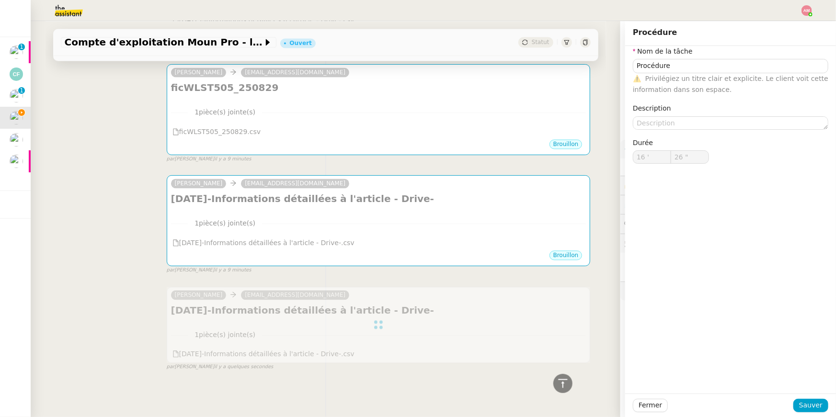
type input "26 ""
type input "Procédure"
type input "16 '"
type input "26 ""
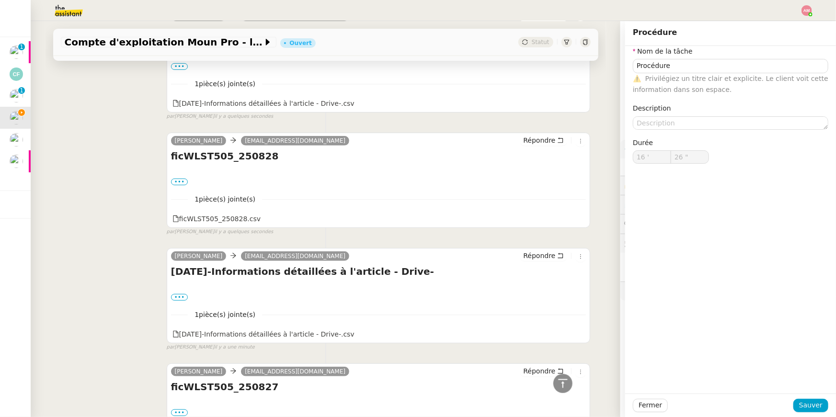
type input "Procédure"
type input "16 '"
type input "27 ""
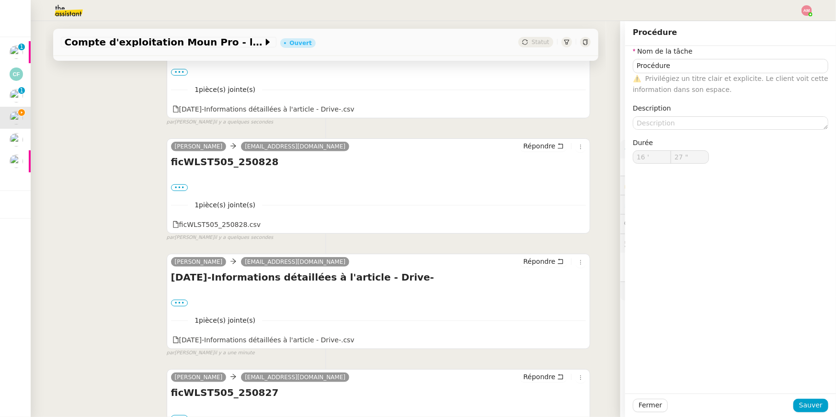
type input "Procédure"
type input "16 '"
type input "27 ""
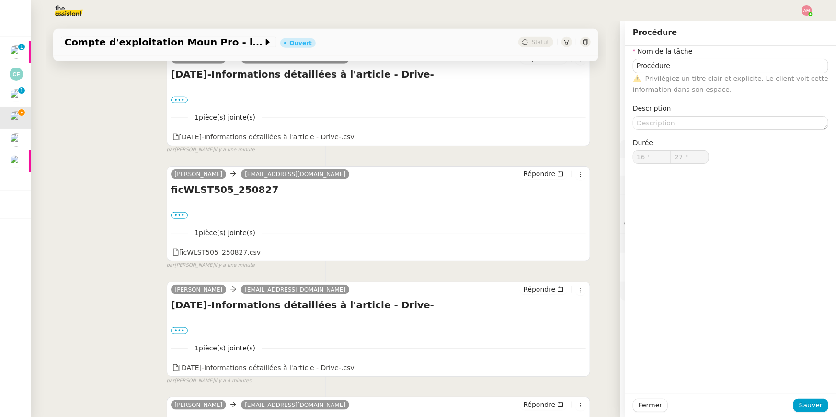
type input "Procédure"
type input "16 '"
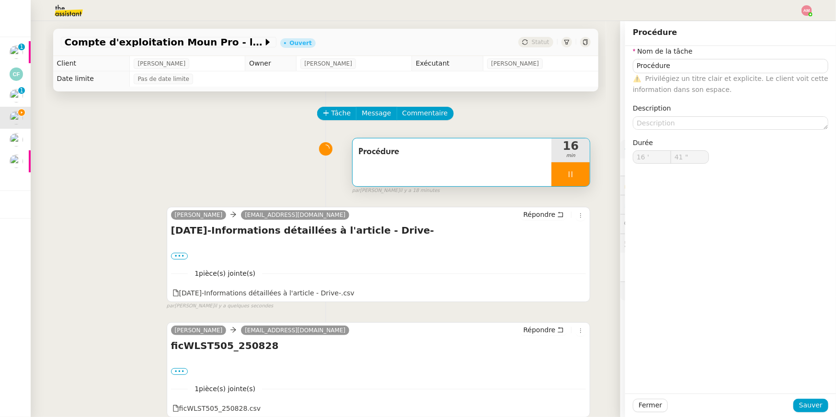
type input "42 ""
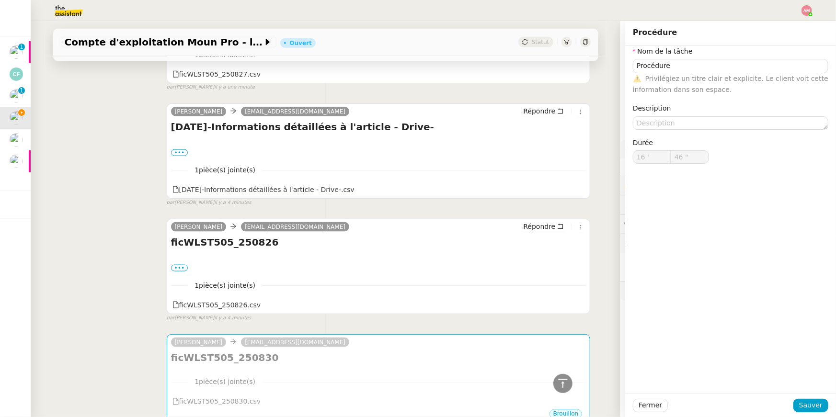
scroll to position [549, 0]
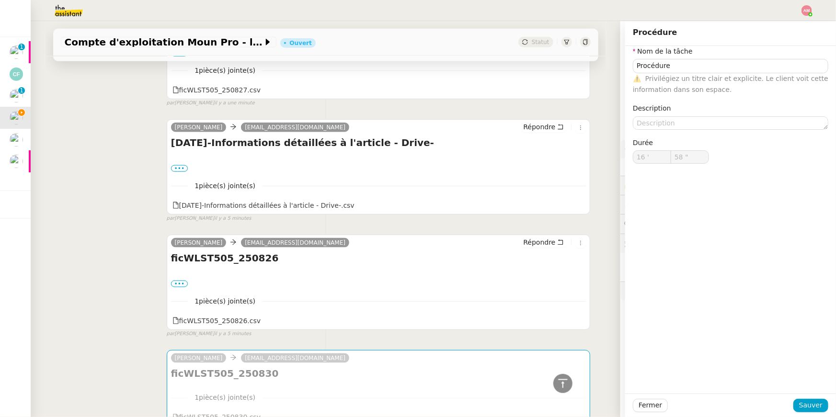
type input "59 ""
type input "17 '"
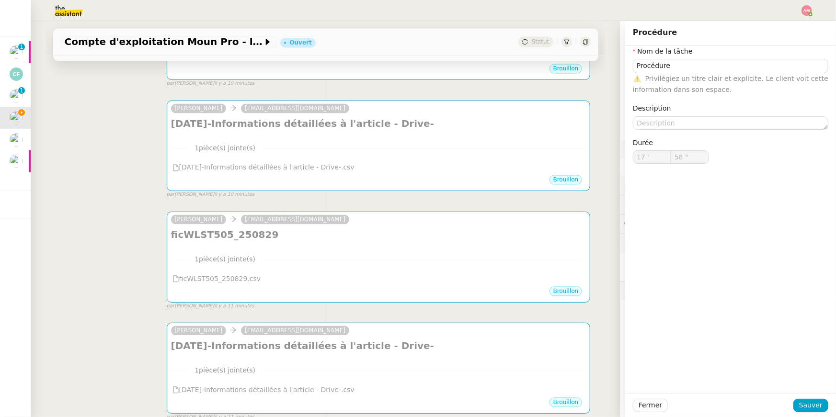
scroll to position [963, 0]
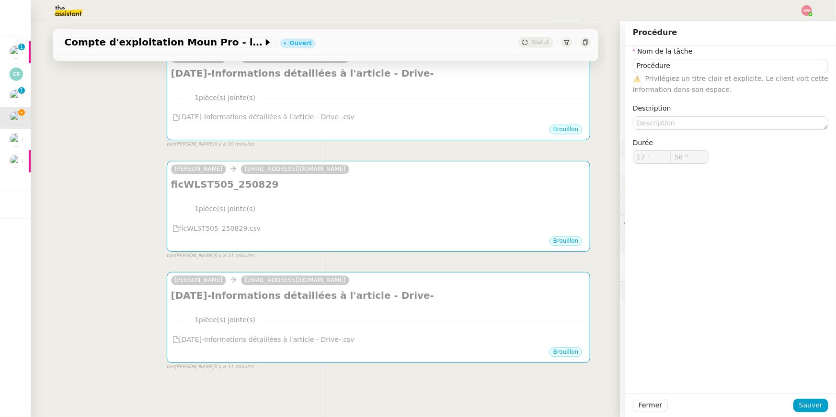
type input "59 ""
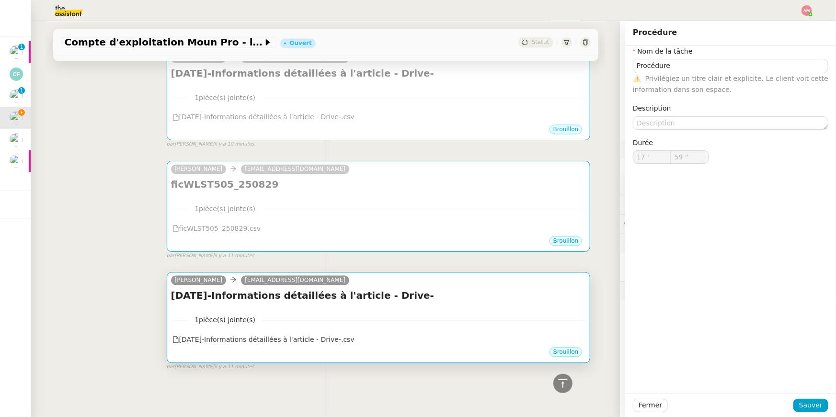
type input "18 '"
click at [372, 307] on div "2025-08-29-Informations détaillées à l'article - Drive- •••" at bounding box center [378, 298] width 415 height 18
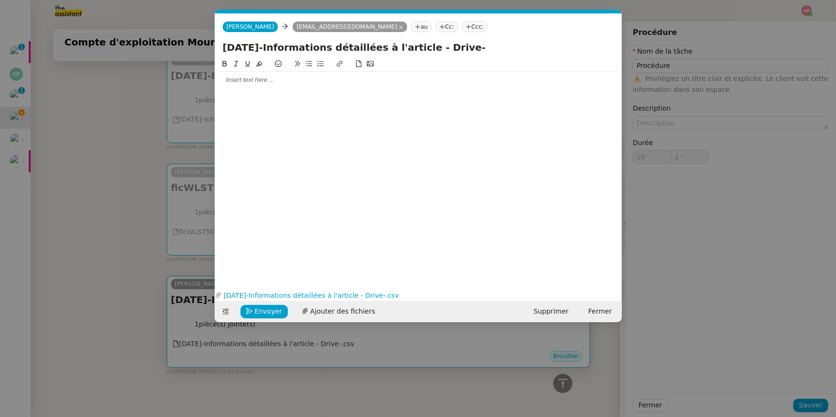
scroll to position [0, 20]
click at [259, 310] on span "Envoyer" at bounding box center [268, 311] width 27 height 11
click at [259, 310] on span "Confirmer l'envoi" at bounding box center [283, 311] width 57 height 11
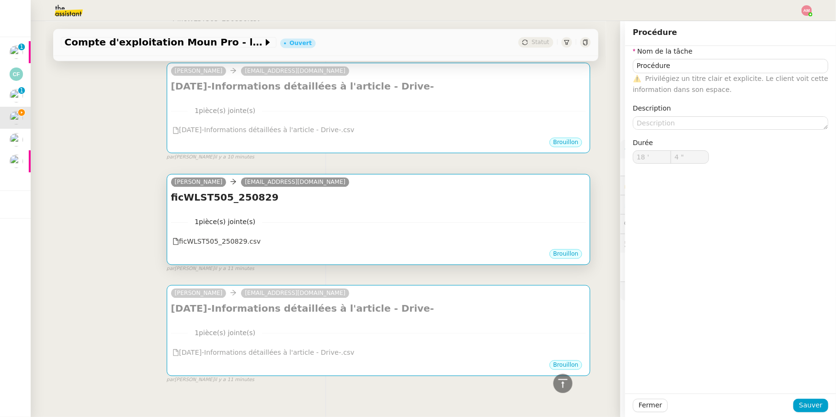
type input "5 ""
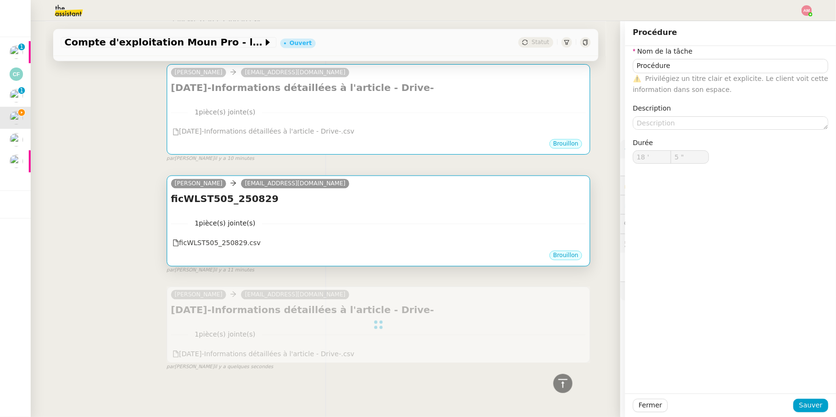
type input "Procédure"
type input "18 '"
click at [191, 220] on span "1 pièce(s) jointe(s)" at bounding box center [225, 223] width 74 height 11
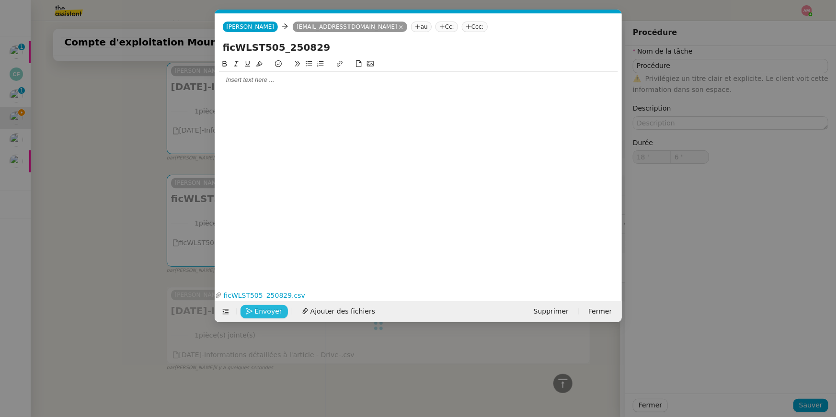
click at [269, 312] on span "Envoyer" at bounding box center [268, 311] width 27 height 11
click at [269, 312] on span "Confirmer l'envoi" at bounding box center [283, 311] width 57 height 11
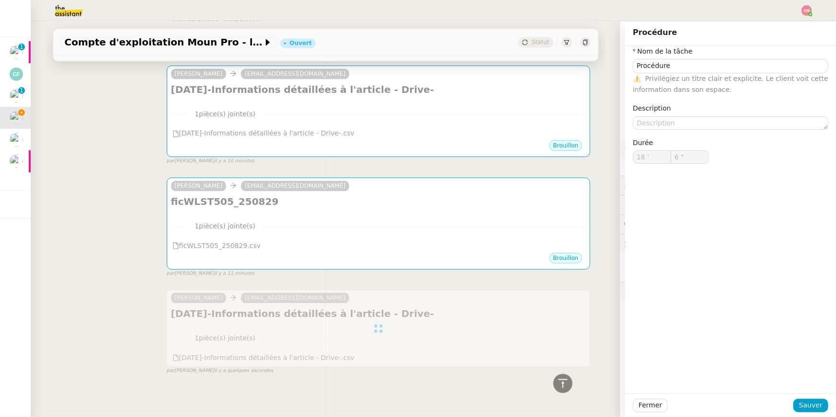
type input "7 ""
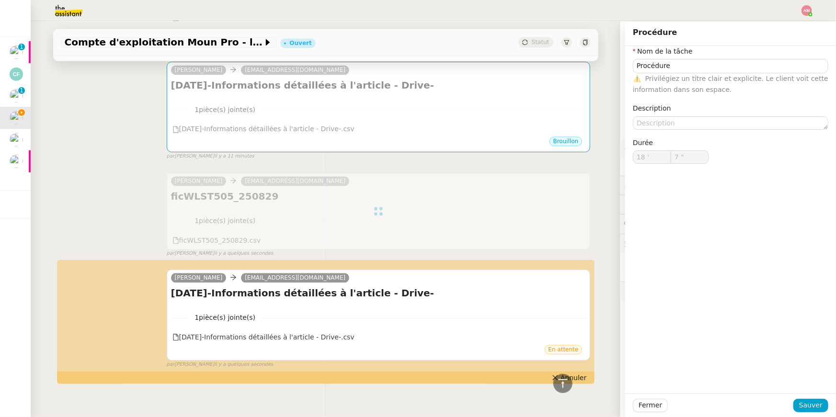
scroll to position [948, 0]
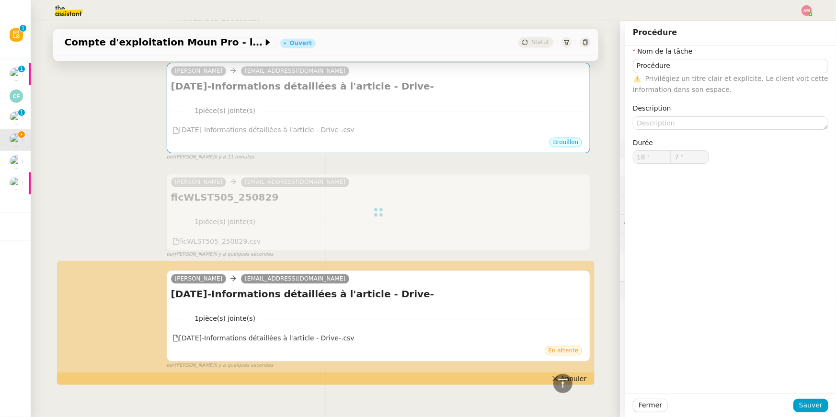
type input "Procédure"
type input "18 '"
type input "7 ""
type input "Procédure"
type input "18 '"
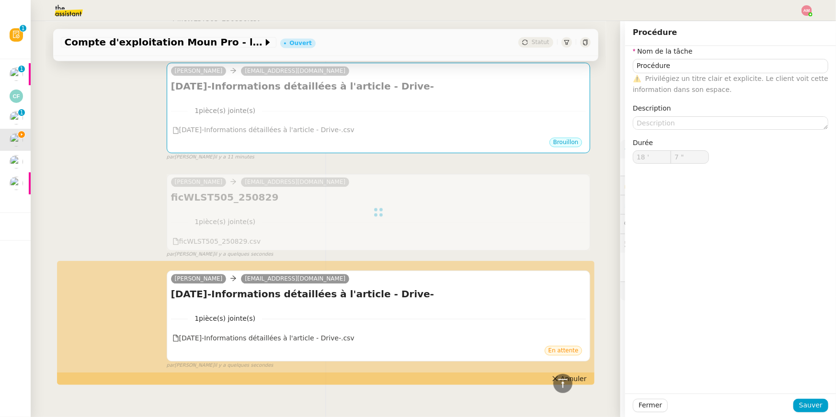
type input "7 ""
type input "Procédure"
type input "18 '"
type input "7 ""
type input "Procédure"
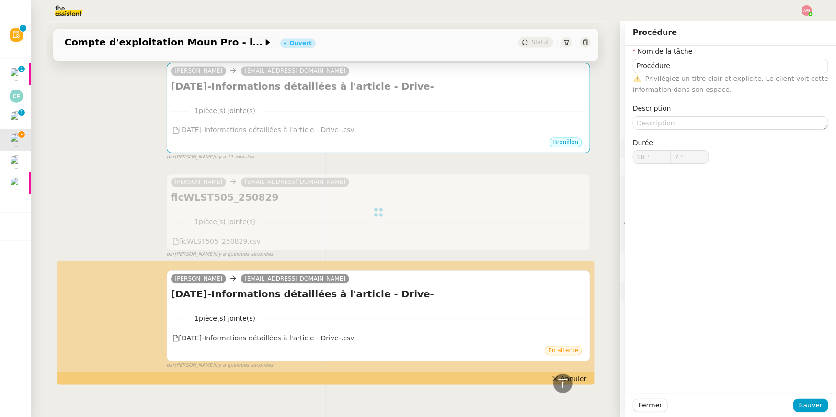
type input "18 '"
type input "8 ""
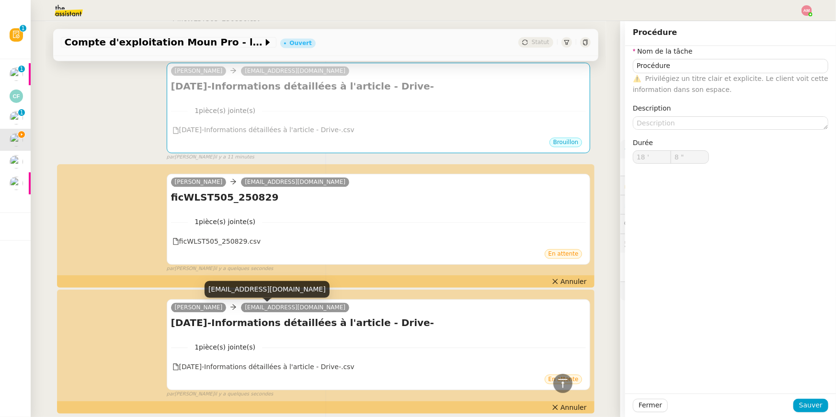
type input "Procédure"
type input "18 '"
type input "9 ""
type input "Procédure"
type input "18 '"
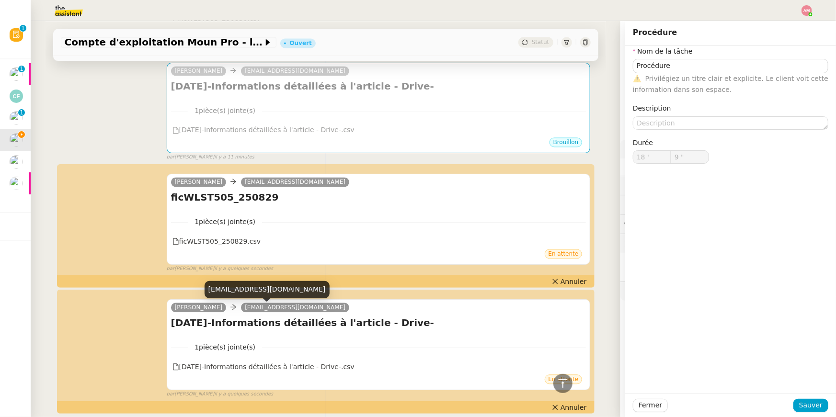
type input "9 ""
type input "Procédure"
type input "18 '"
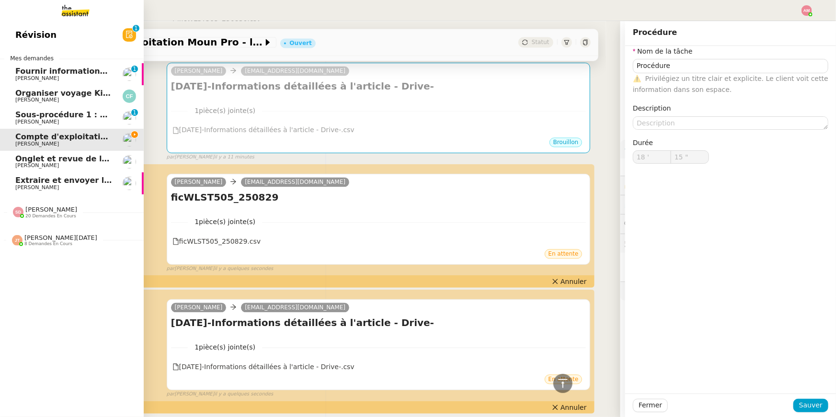
click at [24, 236] on div "Jean-Noël De Tinguy 8 demandes en cours" at bounding box center [54, 240] width 85 height 12
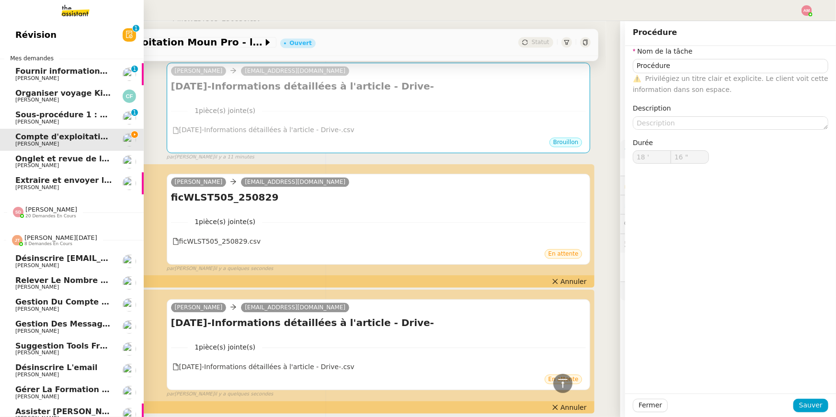
scroll to position [8, 0]
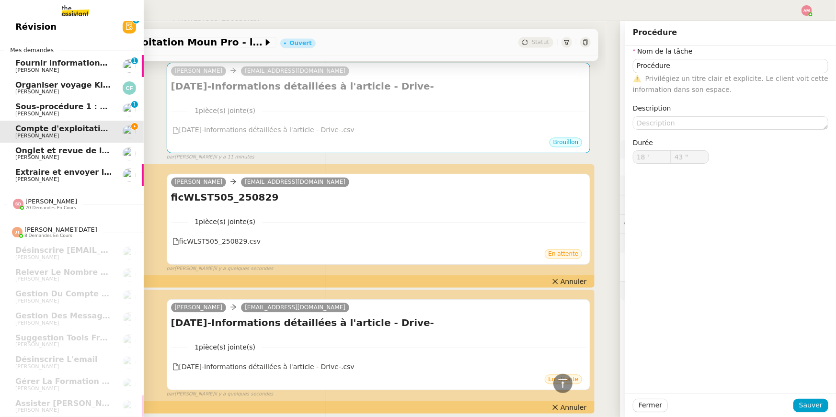
click at [96, 79] on link "Organiser voyage Kirghizistan Cedric Fabre" at bounding box center [72, 88] width 144 height 22
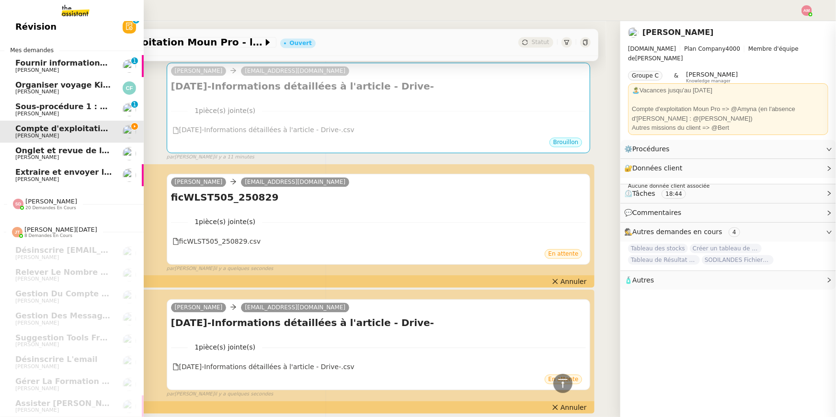
type input "44 ""
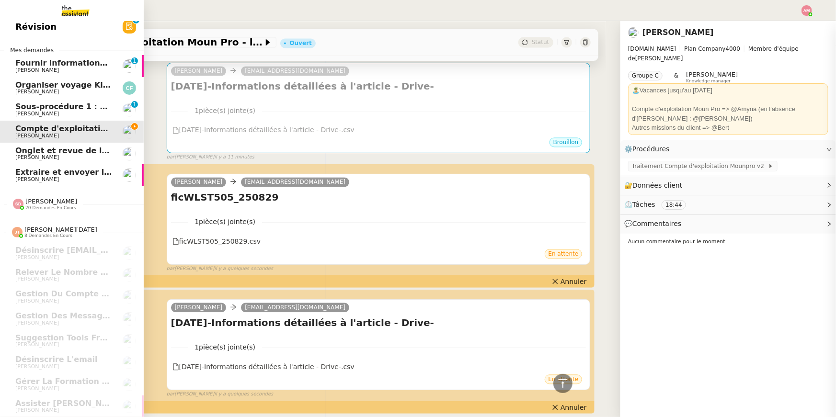
click at [86, 64] on span "Fournir informations événements [GEOGRAPHIC_DATA] et [GEOGRAPHIC_DATA]" at bounding box center [185, 62] width 341 height 9
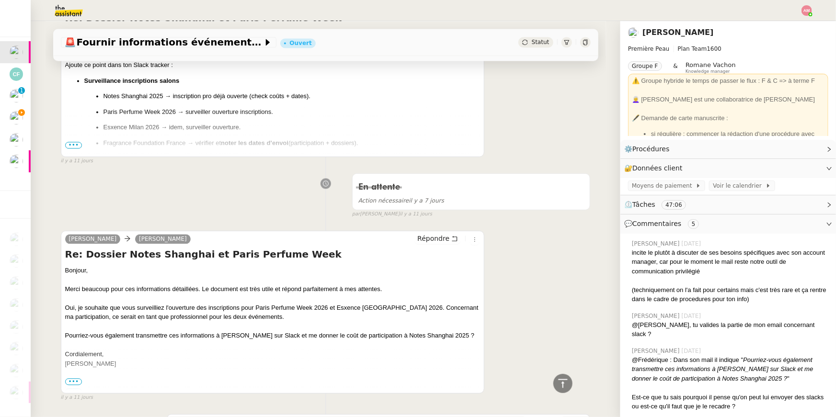
scroll to position [897, 0]
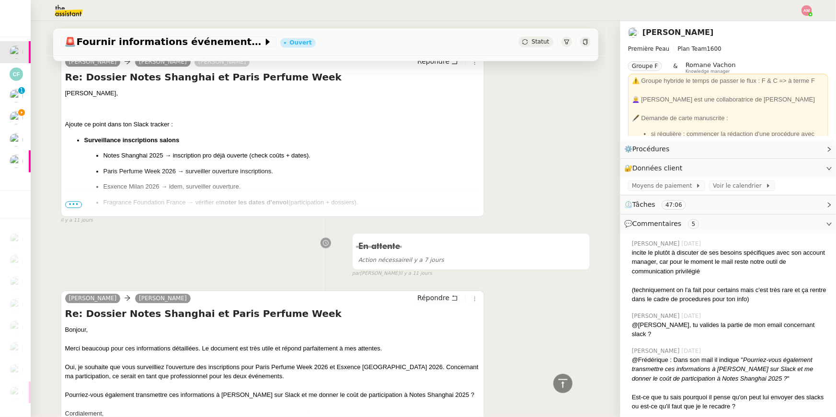
click at [67, 206] on span "•••" at bounding box center [73, 205] width 17 height 7
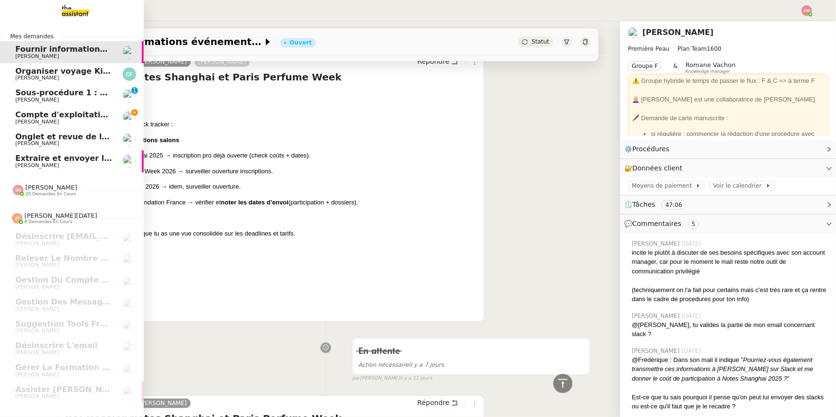
click at [17, 116] on span "Compte d'exploitation Moun Pro - lundi 8 septembre 2025" at bounding box center [140, 114] width 251 height 9
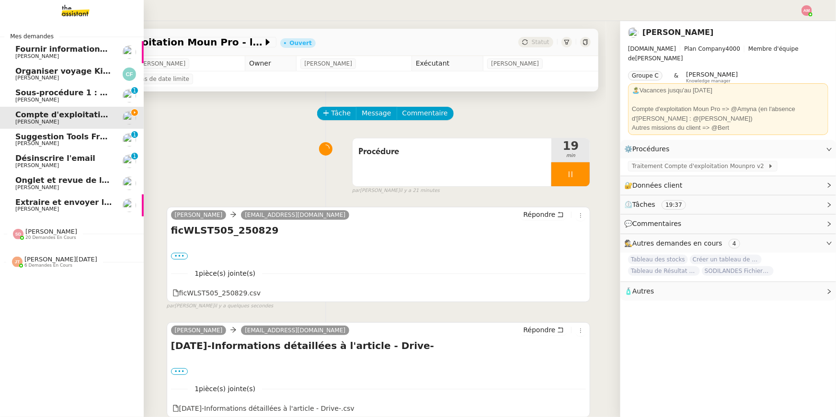
click at [14, 142] on link "Suggestion Tools Freezbee - 8 septembre 2025 Hugo Bentz 0 1 2 3 4 5 6 7 8 9" at bounding box center [72, 140] width 144 height 22
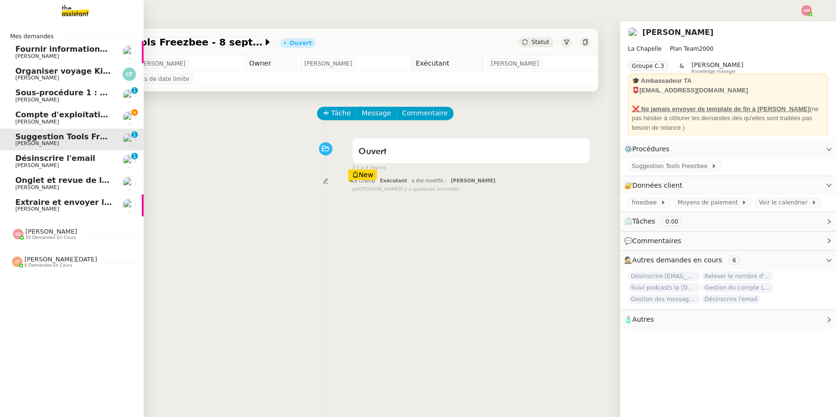
click at [26, 161] on span "Désinscrire l'email" at bounding box center [55, 158] width 80 height 9
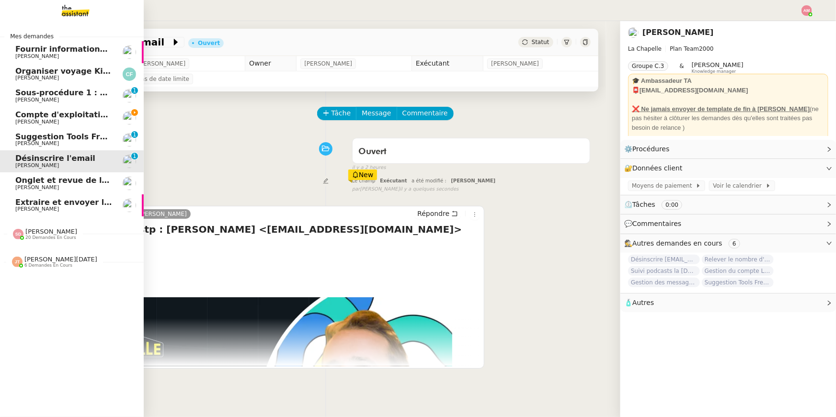
click at [32, 146] on span "[PERSON_NAME]" at bounding box center [37, 143] width 44 height 6
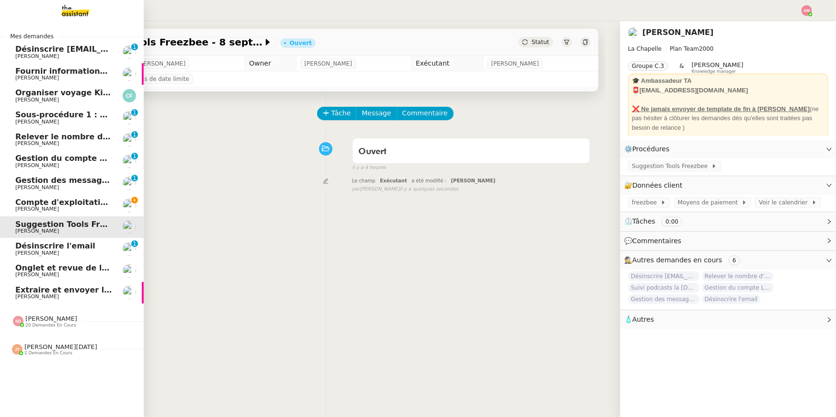
click at [36, 351] on span "2 demandes en cours" at bounding box center [48, 353] width 48 height 5
click at [15, 202] on span "Compte d'exploitation Moun Pro - lundi 8 septembre 2025" at bounding box center [140, 202] width 251 height 9
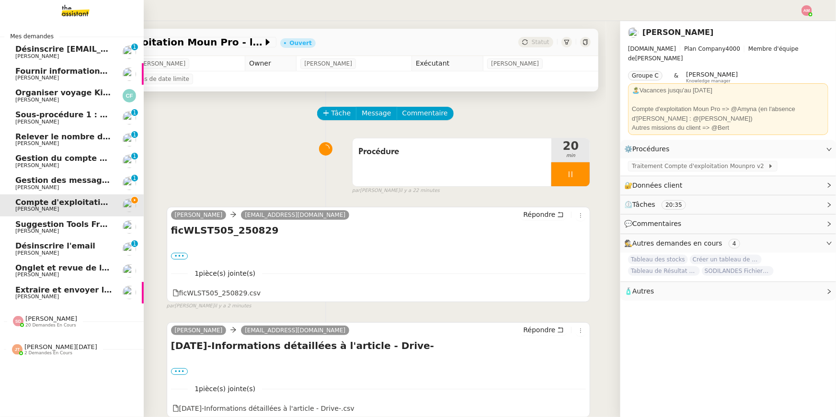
click at [45, 353] on span "2 demandes en cours" at bounding box center [48, 353] width 48 height 5
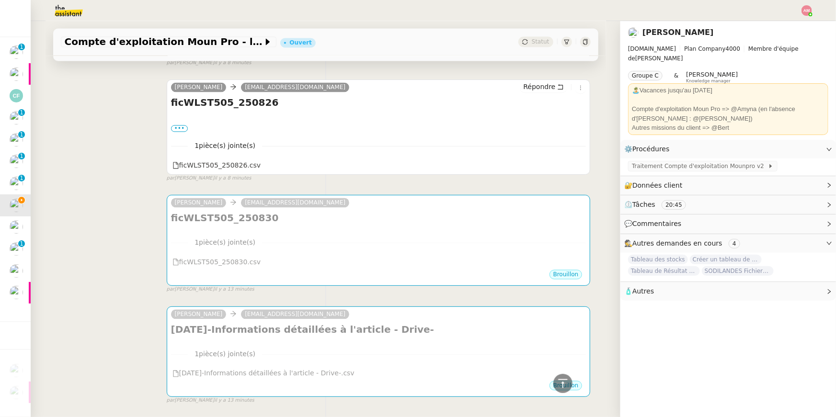
scroll to position [971, 0]
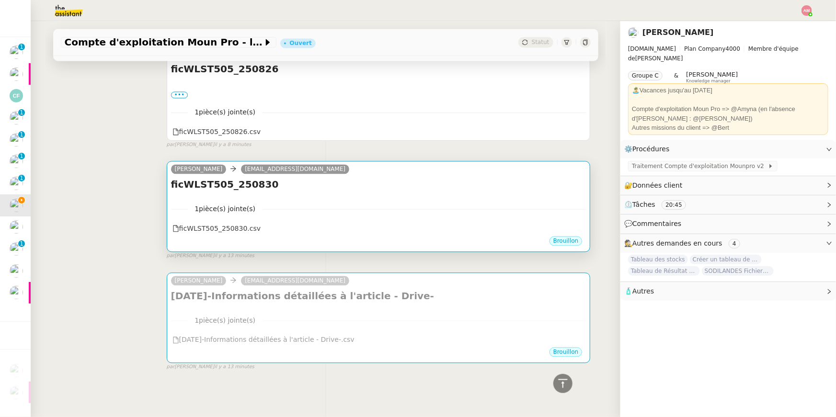
click at [291, 196] on div "1 pièce(s) jointe(s) ficWLST505_250830.csv" at bounding box center [378, 215] width 415 height 39
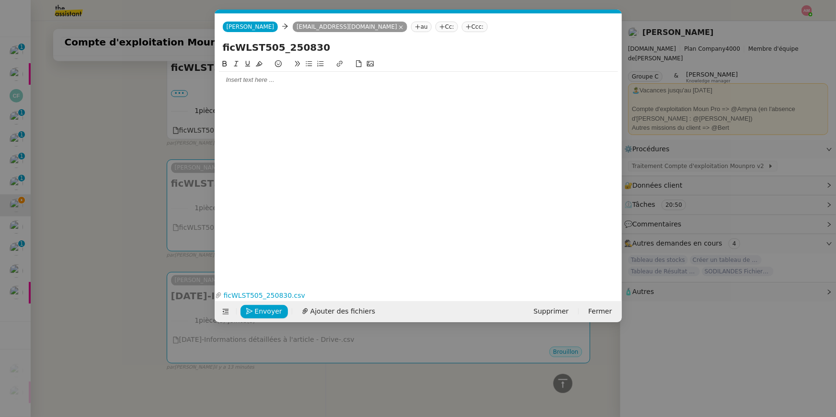
scroll to position [0, 20]
click at [264, 315] on span "Envoyer" at bounding box center [268, 311] width 27 height 11
click at [264, 315] on span "Confirmer l'envoi" at bounding box center [283, 311] width 57 height 11
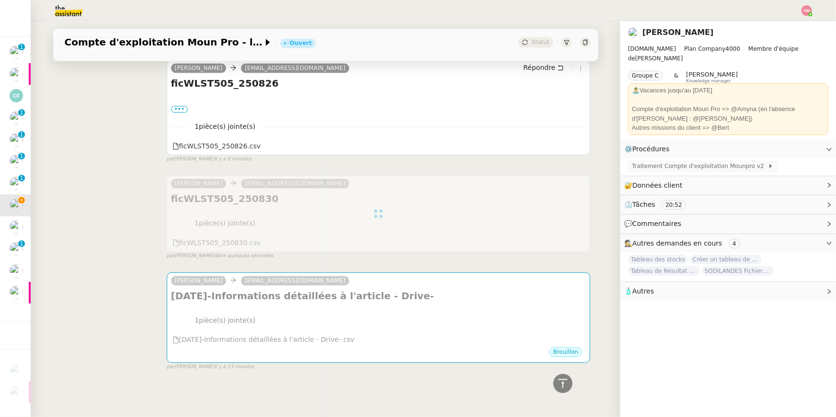
scroll to position [957, 0]
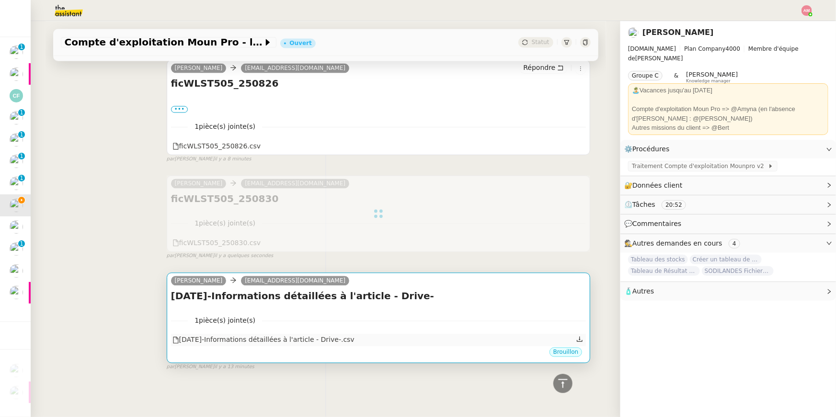
click at [391, 336] on div "2025-08-30-Informations détaillées à l'article - Drive-.csv" at bounding box center [378, 340] width 415 height 12
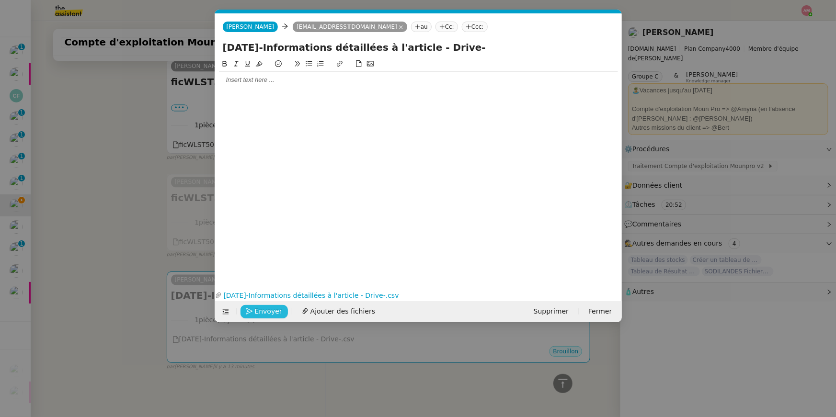
scroll to position [0, 20]
click at [265, 307] on span "Envoyer" at bounding box center [268, 311] width 27 height 11
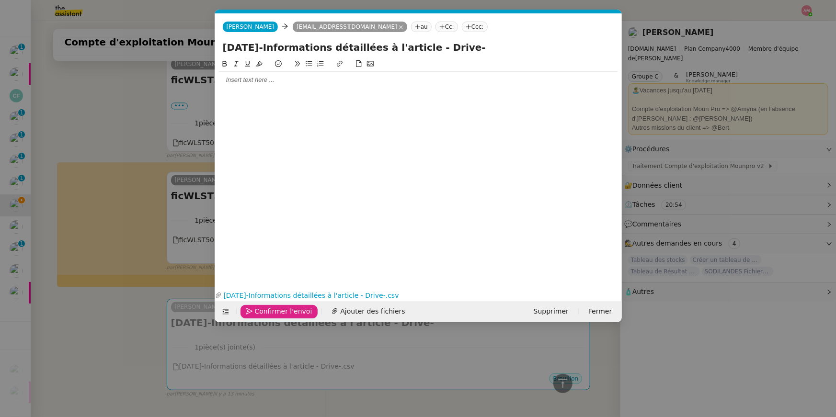
click at [265, 307] on span "Confirmer l'envoi" at bounding box center [283, 311] width 57 height 11
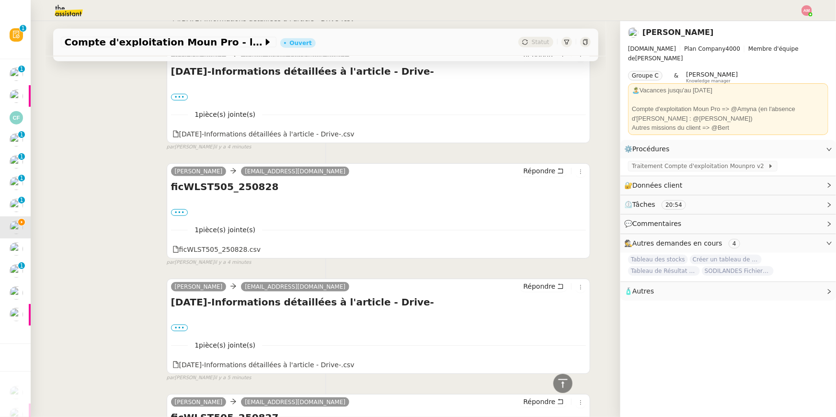
scroll to position [0, 0]
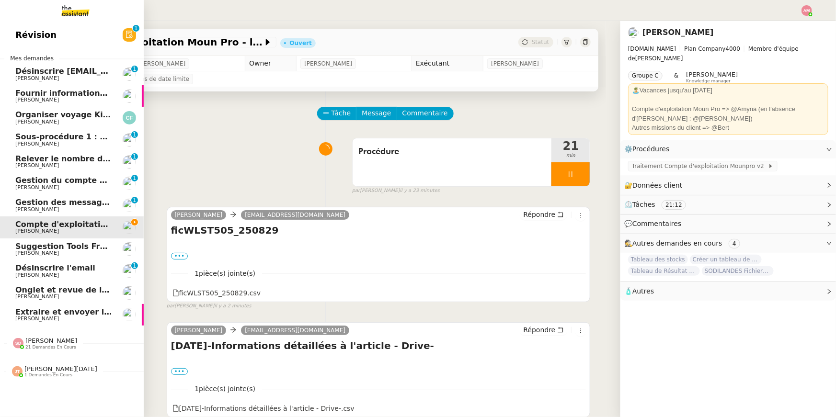
click at [44, 371] on span "[PERSON_NAME][DATE]" at bounding box center [60, 368] width 73 height 7
click at [46, 392] on span "Assister [PERSON_NAME] avec l'information OPCO" at bounding box center [124, 389] width 219 height 9
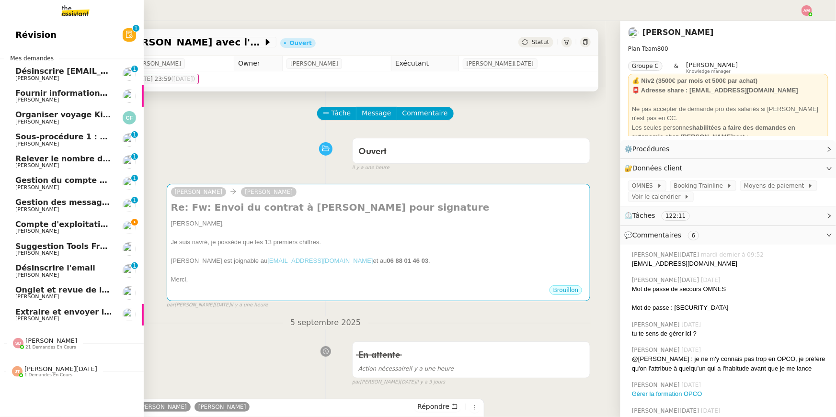
click at [23, 225] on span "Compte d'exploitation Moun Pro - lundi 8 septembre 2025" at bounding box center [140, 224] width 251 height 9
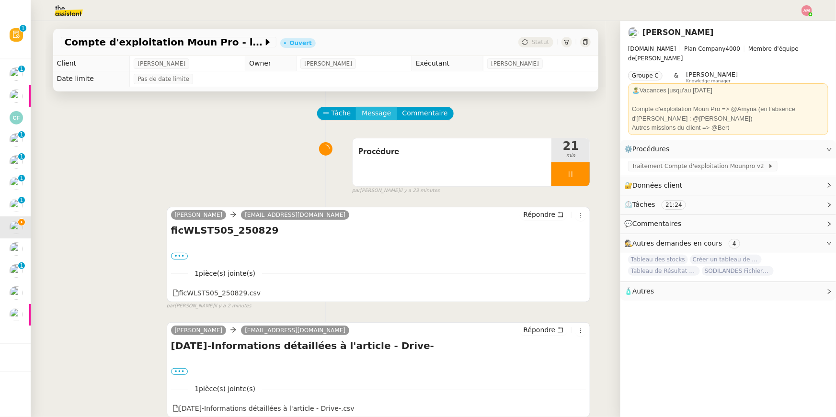
click at [377, 113] on span "Message" at bounding box center [376, 113] width 29 height 11
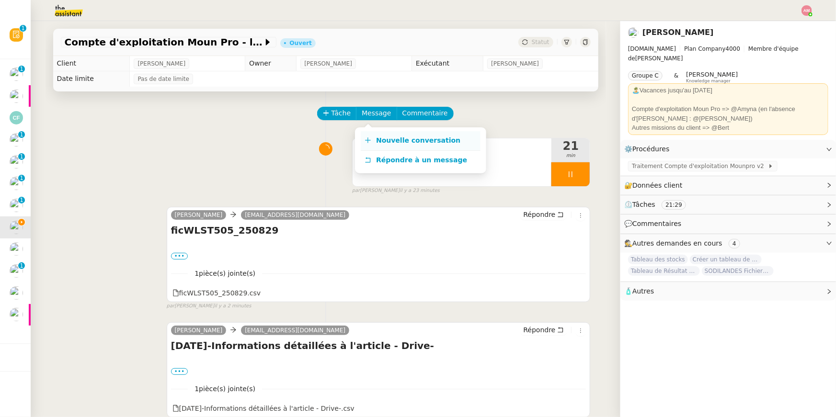
click at [391, 135] on link "Nouvelle conversation" at bounding box center [421, 140] width 120 height 19
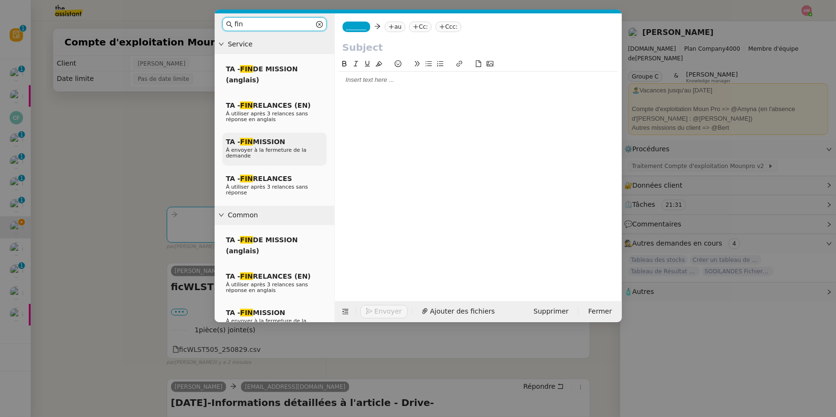
type input "fin"
click at [276, 150] on span "À envoyer à la fermeture de la demande" at bounding box center [266, 153] width 80 height 12
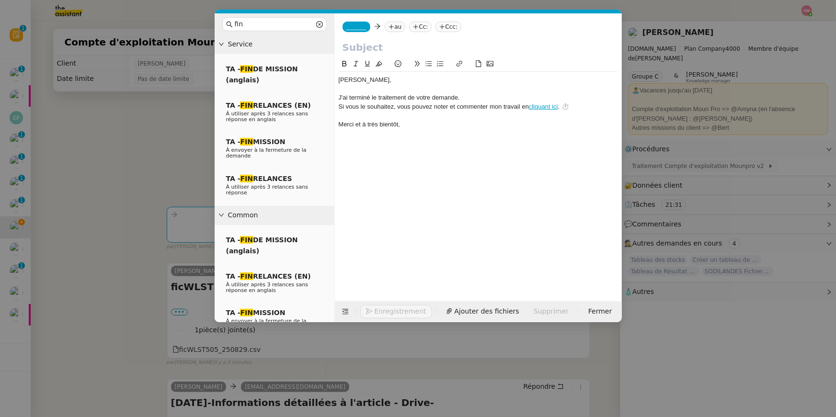
click at [397, 22] on nz-tag "au" at bounding box center [395, 27] width 21 height 11
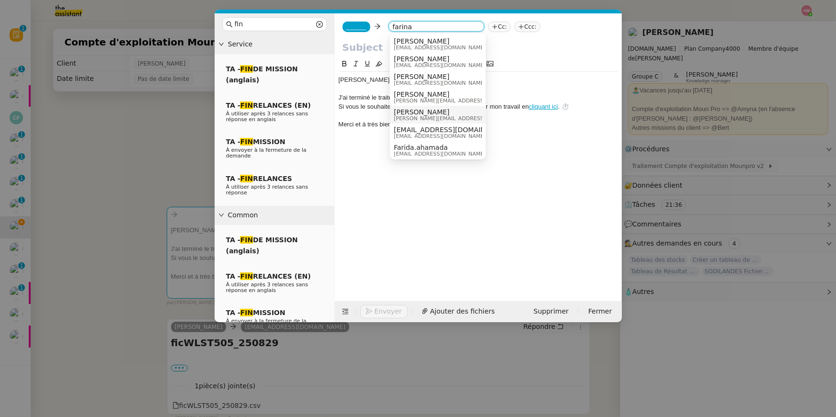
type input "farina"
click at [414, 119] on span "guillaume.farina@mont-de-marsan.leclerc" at bounding box center [462, 118] width 136 height 5
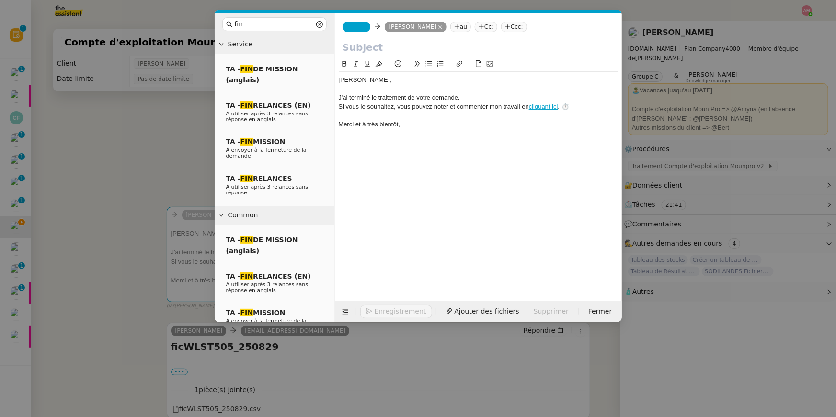
click at [361, 34] on div "_______ Guillaume Farina Guillaume Farina au Cc: Ccc:" at bounding box center [478, 26] width 287 height 27
click at [356, 29] on span "_______" at bounding box center [356, 26] width 20 height 7
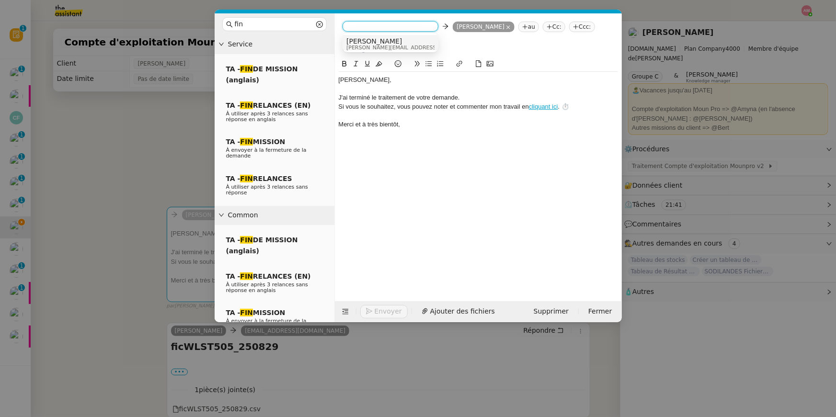
click at [358, 41] on span "[PERSON_NAME]" at bounding box center [414, 41] width 136 height 8
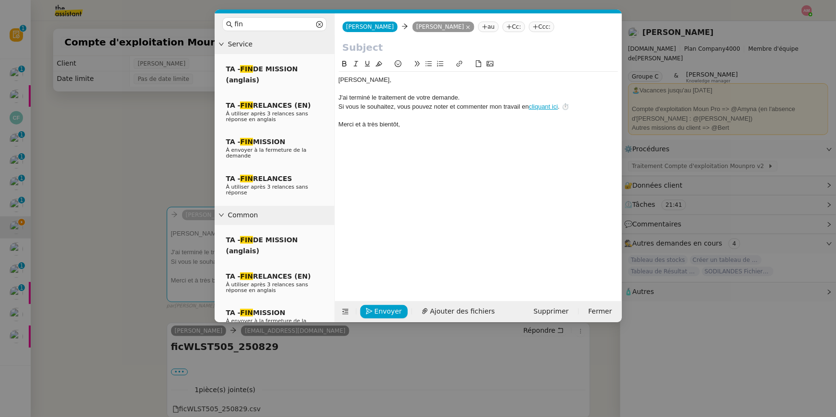
click at [357, 48] on input "text" at bounding box center [478, 47] width 272 height 14
click at [98, 29] on nz-modal-container "fin Service TA - FIN DE MISSION (anglais) TA - FIN RELANCES (EN) À utiliser apr…" at bounding box center [418, 208] width 836 height 417
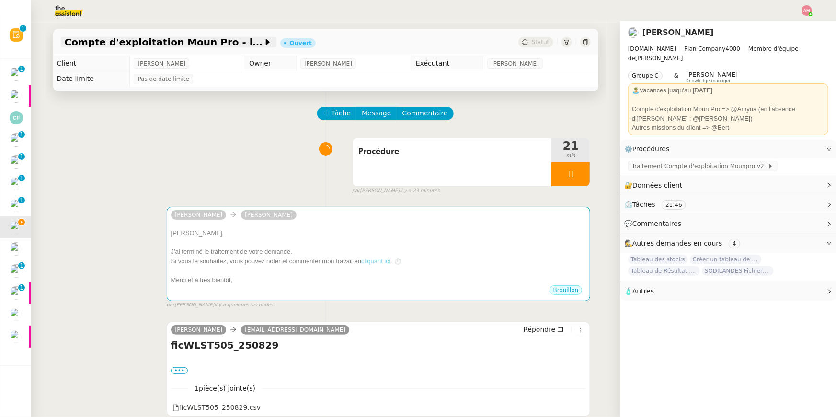
click at [227, 43] on span "Compte d'exploitation Moun Pro - lundi 8 septembre 2025" at bounding box center [164, 42] width 198 height 10
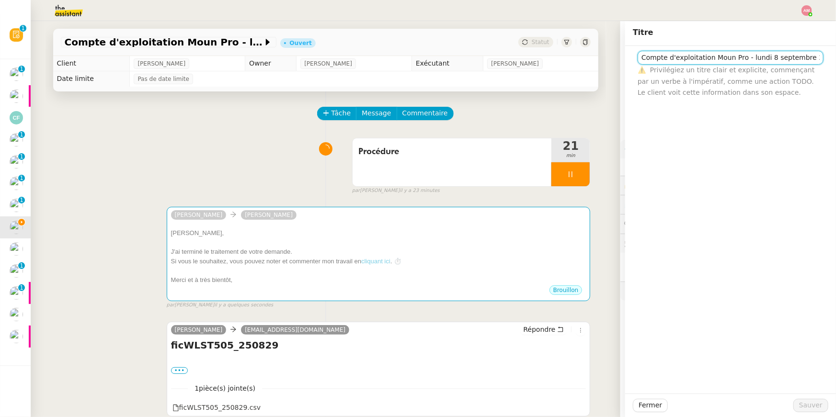
scroll to position [0, 2]
click at [665, 59] on input "Compte d'exploitation Moun Pro - lundi 8 septembre 2025" at bounding box center [730, 58] width 186 height 14
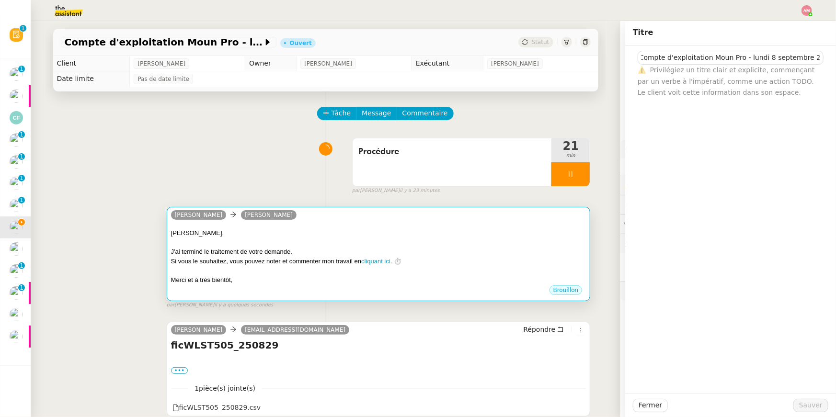
click at [481, 260] on div "Si vous le souhaitez, vous pouvez noter et commenter mon travail en cliquant ic…" at bounding box center [378, 262] width 415 height 10
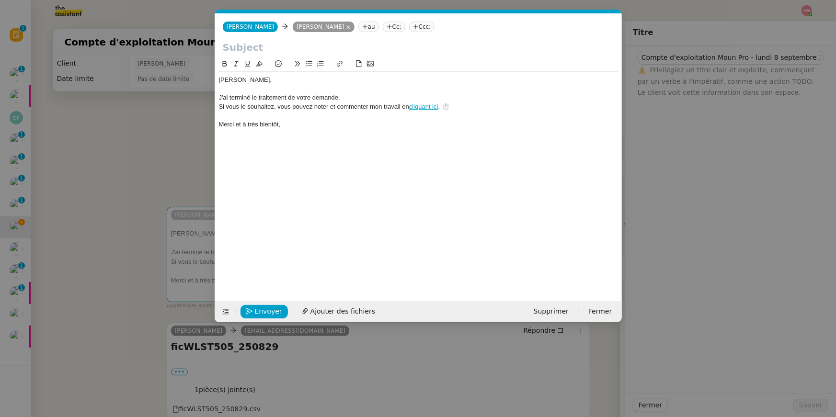
scroll to position [0, 27]
click at [247, 40] on input "text" at bounding box center [418, 47] width 391 height 14
paste input "Compte d'exploitation Moun Pro - lundi 8 septembre 2025"
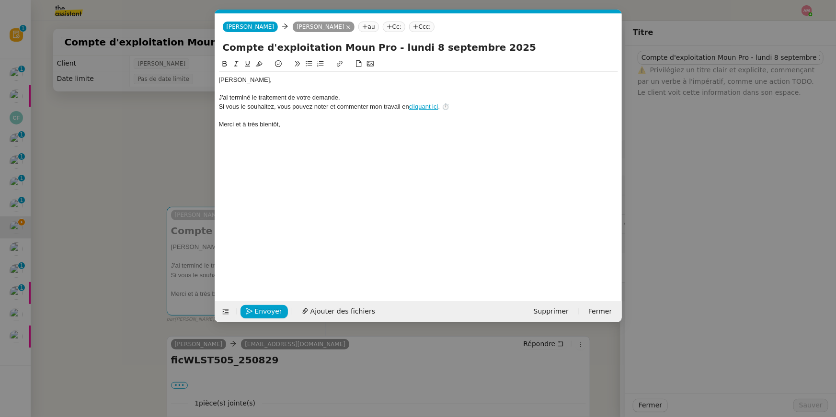
drag, startPoint x: 223, startPoint y: 46, endPoint x: 204, endPoint y: 46, distance: 19.2
click at [212, 46] on nz-modal-container "fin Service TA - FIN DE MISSION (anglais) TA - FIN RELANCES (EN) À utiliser apr…" at bounding box center [418, 208] width 836 height 417
type input "Compte d'exploitation Moun Pro - lundi 8 septembre 2025"
click at [184, 67] on nz-modal-container "fin Service TA - FIN DE MISSION (anglais) TA - FIN RELANCES (EN) À utiliser apr…" at bounding box center [418, 208] width 836 height 417
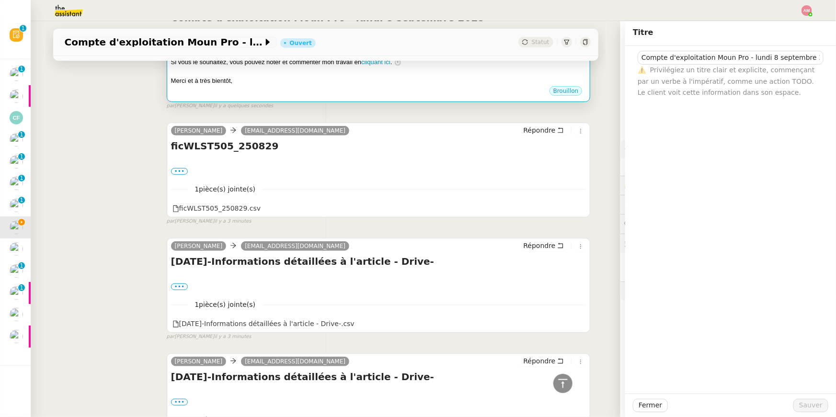
scroll to position [0, 0]
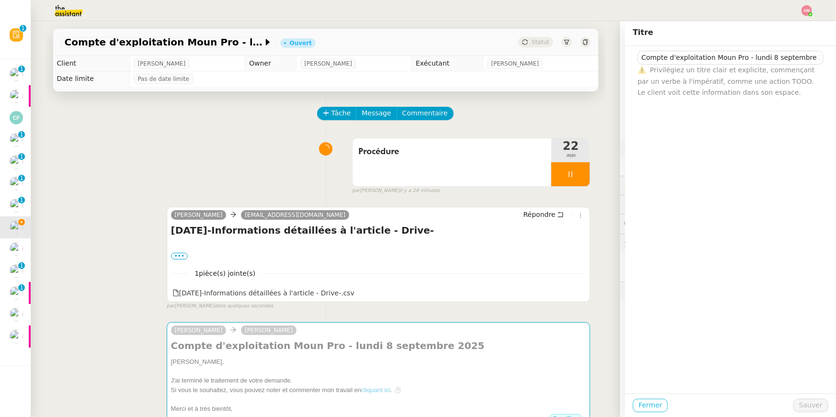
click at [659, 405] on span "Fermer" at bounding box center [649, 405] width 23 height 11
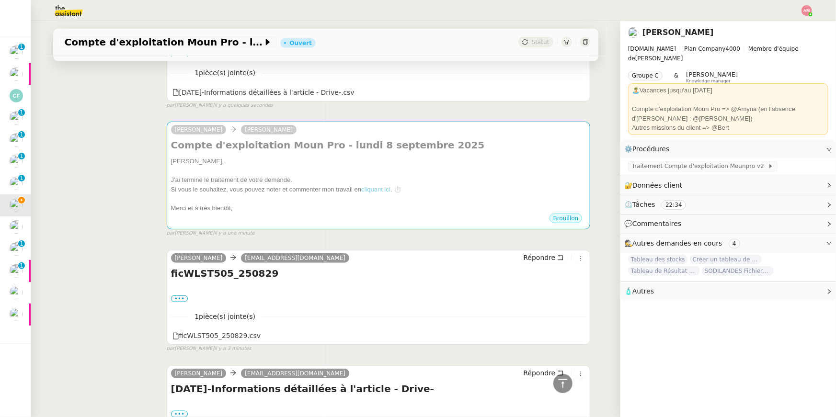
click at [544, 204] on div "Merci et à très bientôt," at bounding box center [378, 209] width 415 height 10
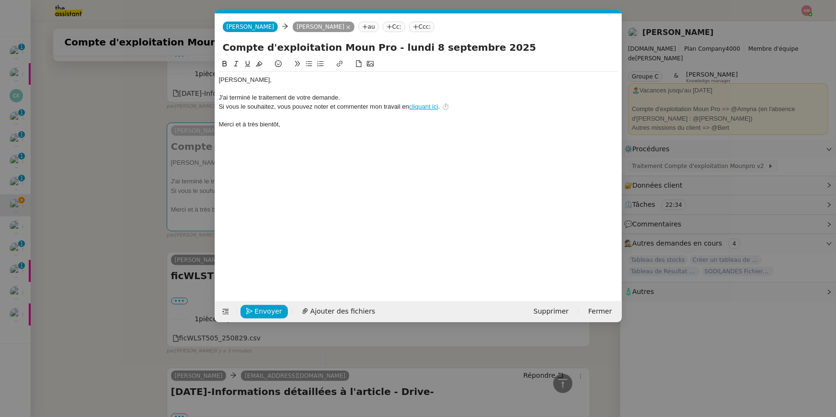
scroll to position [0, 27]
click at [272, 309] on span "Envoyer" at bounding box center [268, 311] width 27 height 11
click at [272, 309] on span "Confirmer l'envoi" at bounding box center [283, 311] width 57 height 11
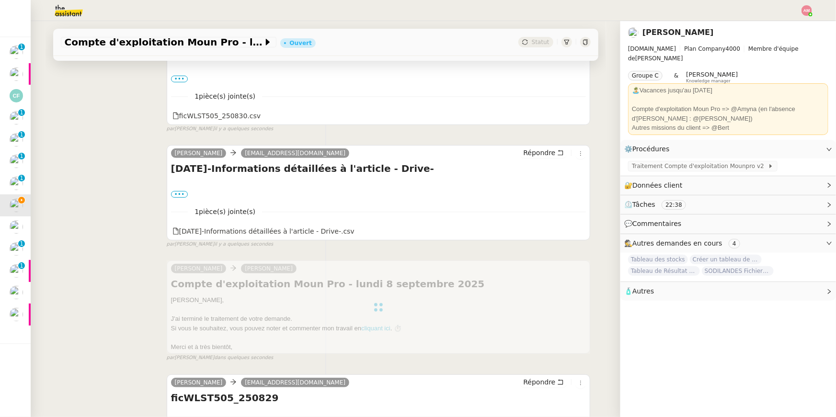
scroll to position [0, 0]
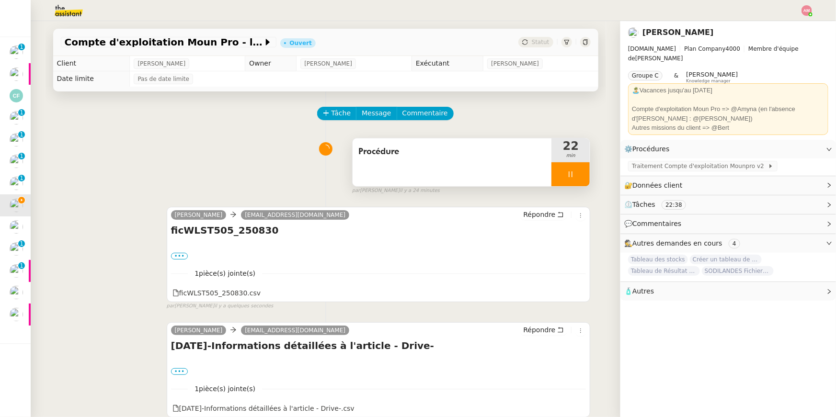
click at [581, 172] on div at bounding box center [570, 174] width 38 height 24
click at [581, 172] on icon at bounding box center [580, 174] width 8 height 8
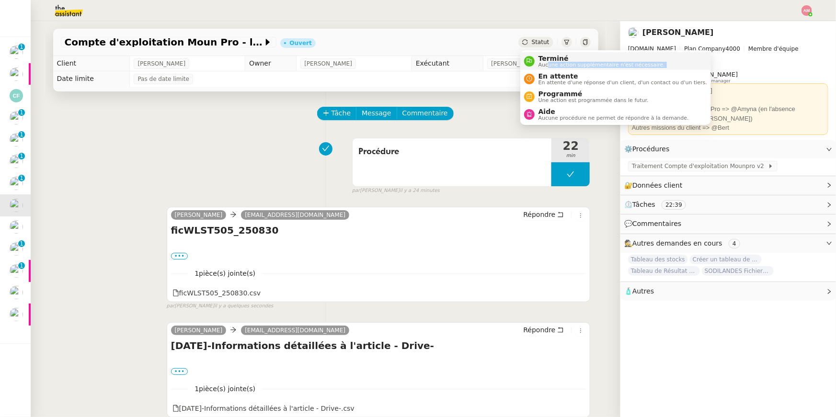
drag, startPoint x: 552, startPoint y: 70, endPoint x: 548, endPoint y: 66, distance: 5.8
click at [548, 66] on ul "Terminé Aucune action supplémentaire n'est nécessaire. En attente En attente d'…" at bounding box center [615, 87] width 191 height 75
click at [548, 66] on span "Aucune action supplémentaire n'est nécessaire." at bounding box center [601, 64] width 126 height 5
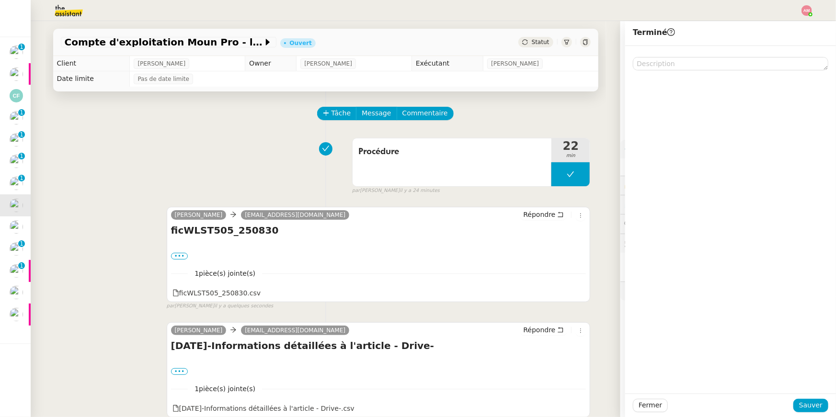
click at [795, 398] on div "Fermer Sauver" at bounding box center [730, 405] width 211 height 23
click at [803, 402] on span "Sauver" at bounding box center [810, 405] width 23 height 11
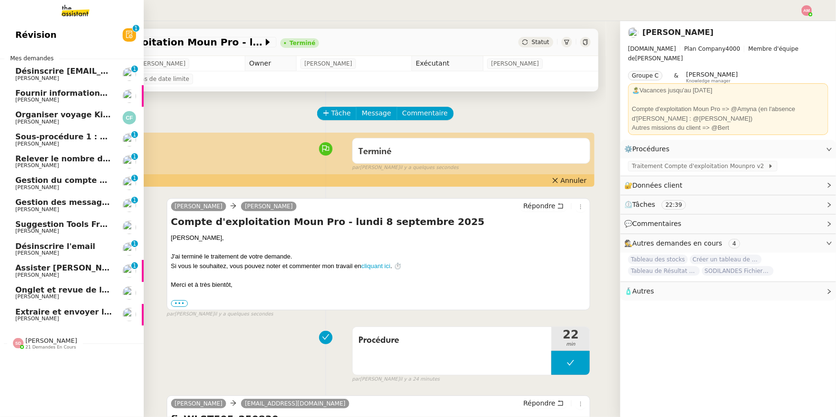
click at [22, 277] on span "[PERSON_NAME]" at bounding box center [37, 275] width 44 height 6
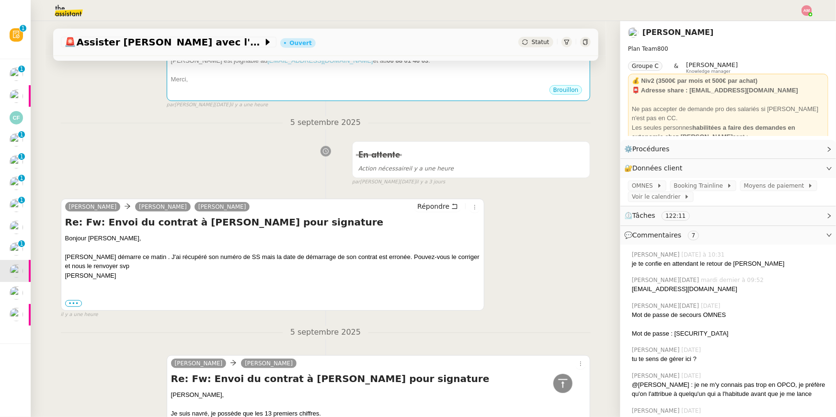
scroll to position [254, 0]
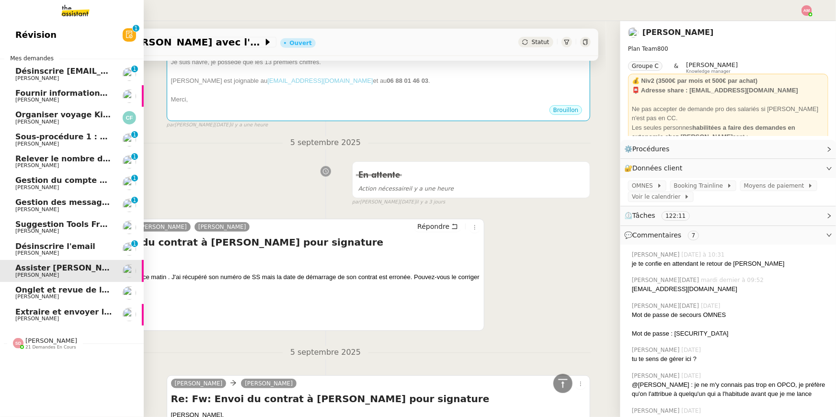
click at [25, 289] on span "Onglet et revue de littérature - 8 septembre 2025" at bounding box center [122, 289] width 215 height 9
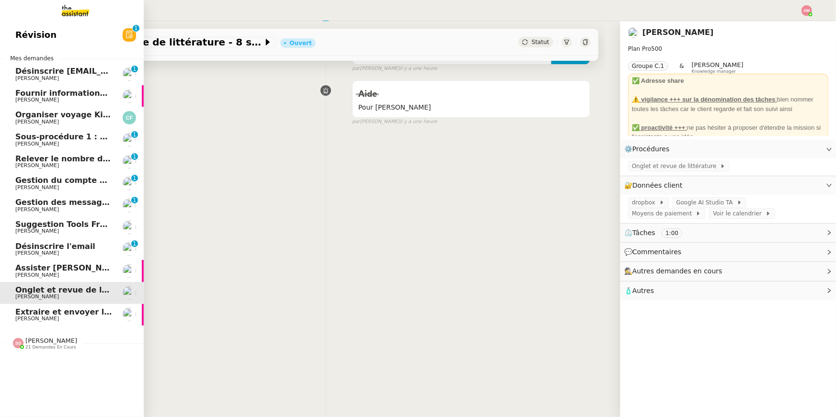
scroll to position [122, 0]
click at [35, 303] on link "Onglet et revue de littérature - [DATE] [PERSON_NAME]" at bounding box center [72, 293] width 144 height 22
click at [39, 314] on span "Extraire et envoyer les procédures actives" at bounding box center [106, 311] width 183 height 9
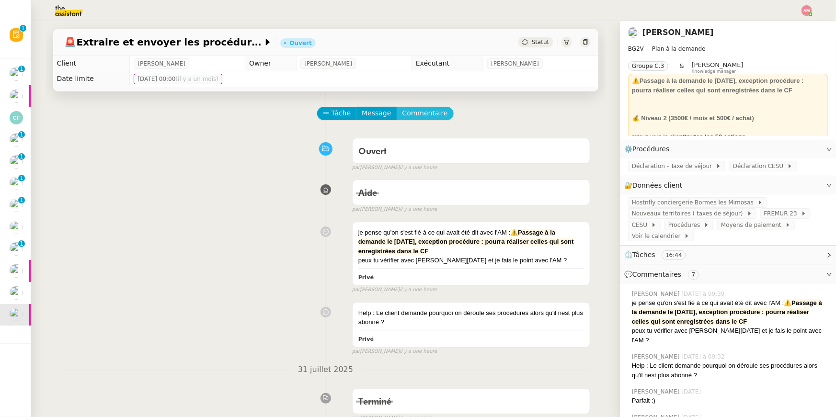
click at [433, 111] on span "Commentaire" at bounding box center [424, 113] width 45 height 11
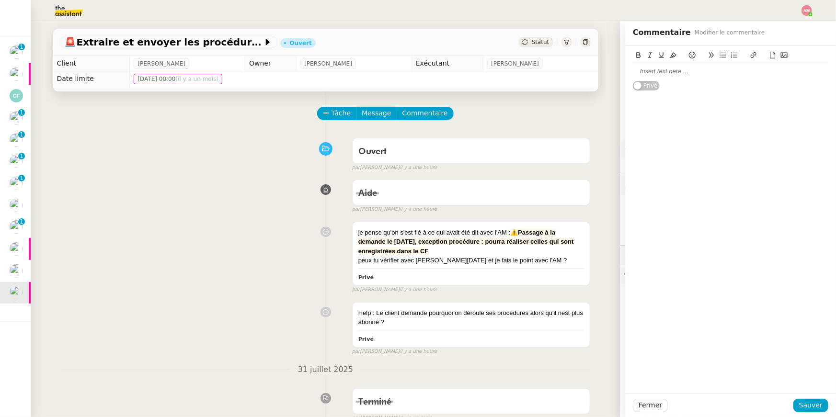
click at [661, 72] on div at bounding box center [730, 71] width 195 height 9
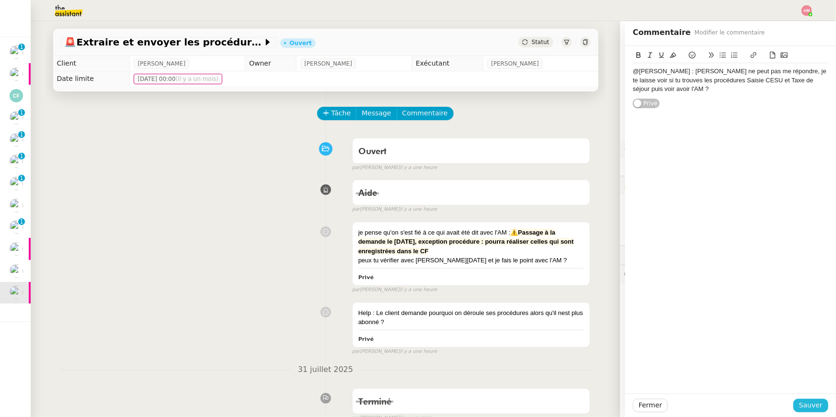
click at [805, 401] on span "Sauver" at bounding box center [810, 405] width 23 height 11
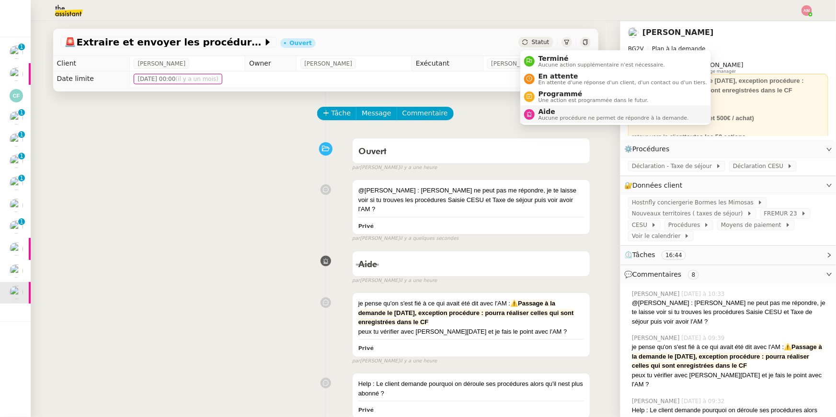
click at [544, 118] on span "Aucune procédure ne permet de répondre à la demande." at bounding box center [613, 117] width 150 height 5
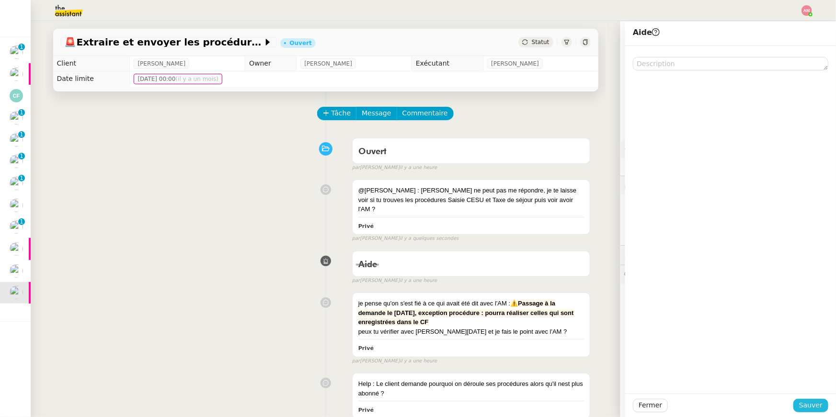
click at [801, 405] on span "Sauver" at bounding box center [810, 405] width 23 height 11
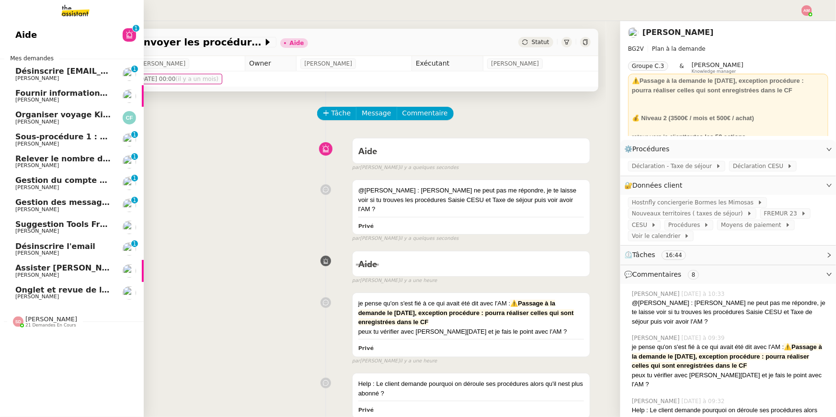
click at [20, 96] on span "Fournir informations événements [GEOGRAPHIC_DATA] et [GEOGRAPHIC_DATA]" at bounding box center [185, 93] width 341 height 9
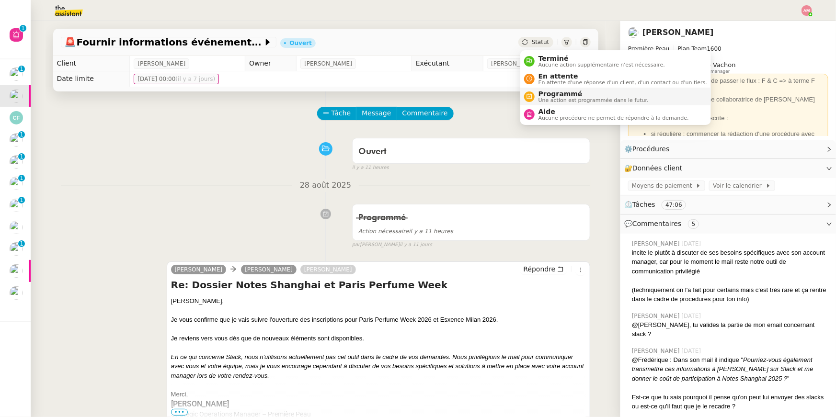
click at [546, 77] on span "En attente" at bounding box center [622, 76] width 169 height 8
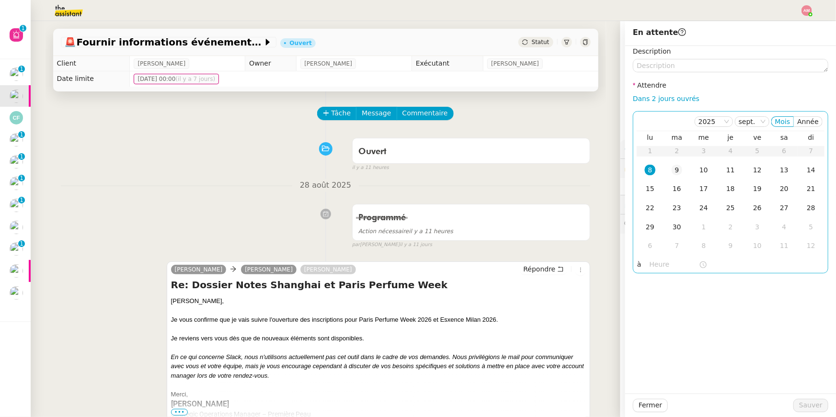
click at [671, 174] on div "9" at bounding box center [676, 170] width 11 height 11
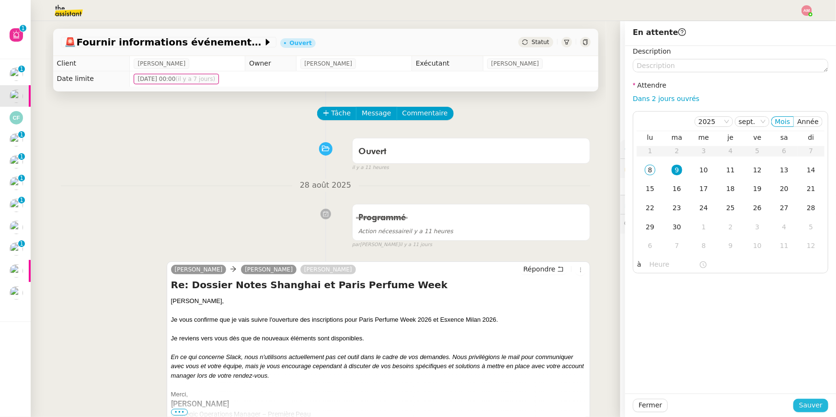
click at [812, 405] on span "Sauver" at bounding box center [810, 405] width 23 height 11
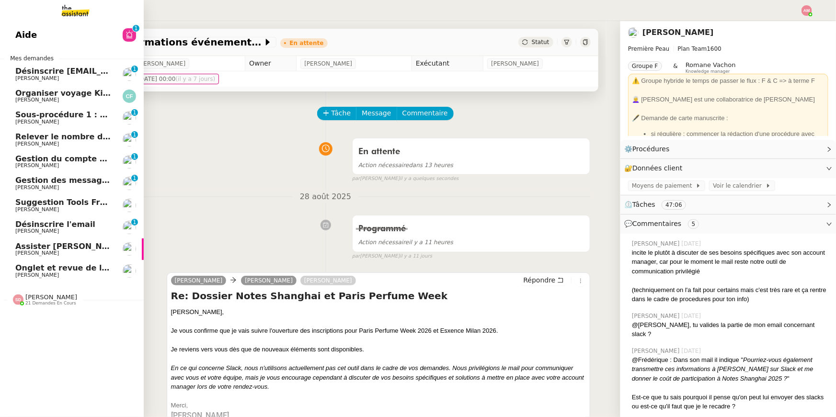
click at [34, 97] on span "[PERSON_NAME]" at bounding box center [37, 100] width 44 height 6
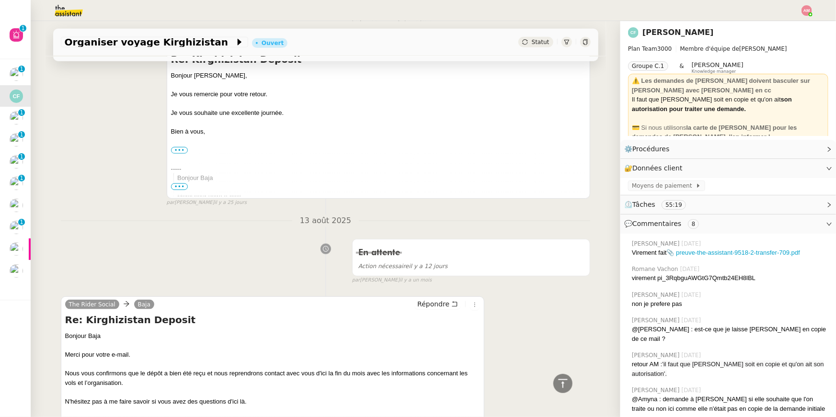
scroll to position [417, 0]
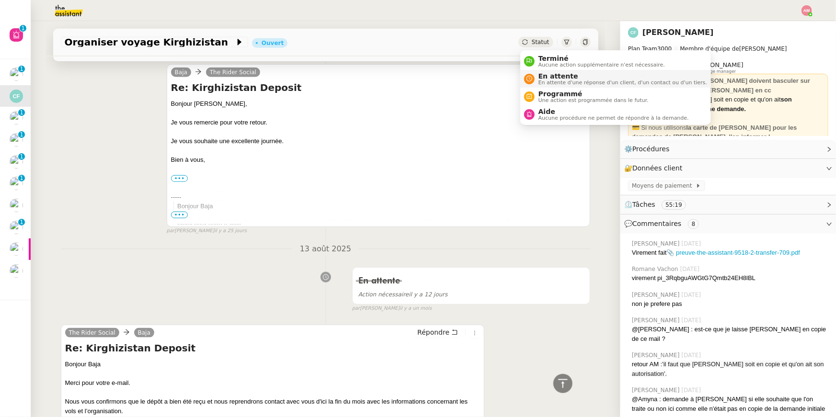
click at [550, 80] on span "En attente d'une réponse d'un client, d'un contact ou d'un tiers." at bounding box center [622, 82] width 169 height 5
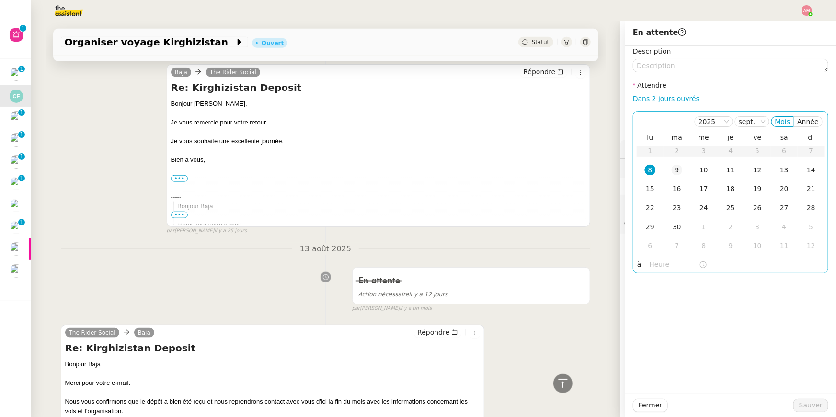
click at [679, 168] on div "9" at bounding box center [676, 170] width 11 height 11
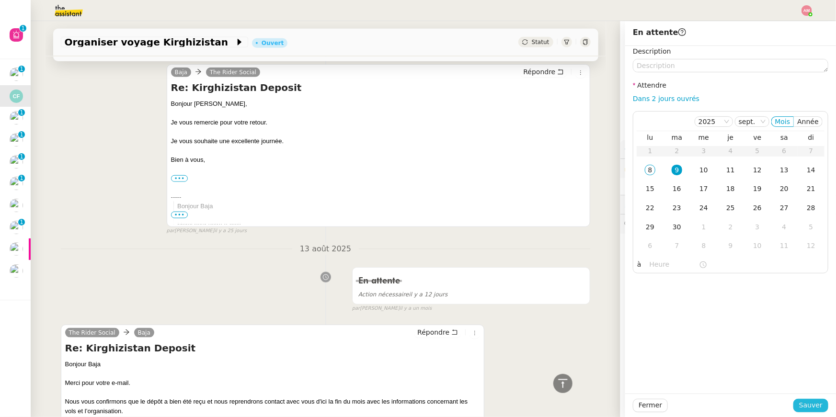
click at [814, 402] on span "Sauver" at bounding box center [810, 405] width 23 height 11
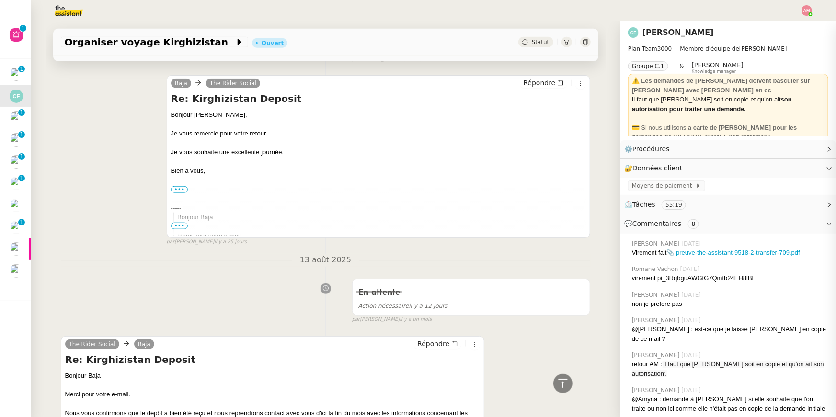
scroll to position [429, 0]
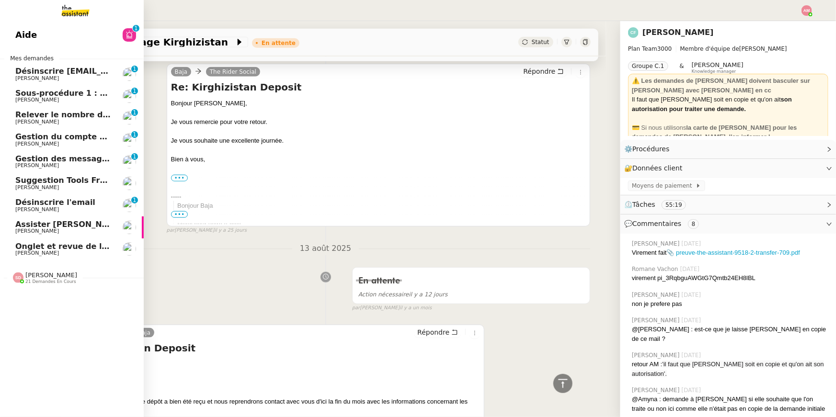
click at [48, 96] on span "Sous-procédure 1 : Actualisation du fichier de suivi - septembre 2025" at bounding box center [165, 93] width 300 height 9
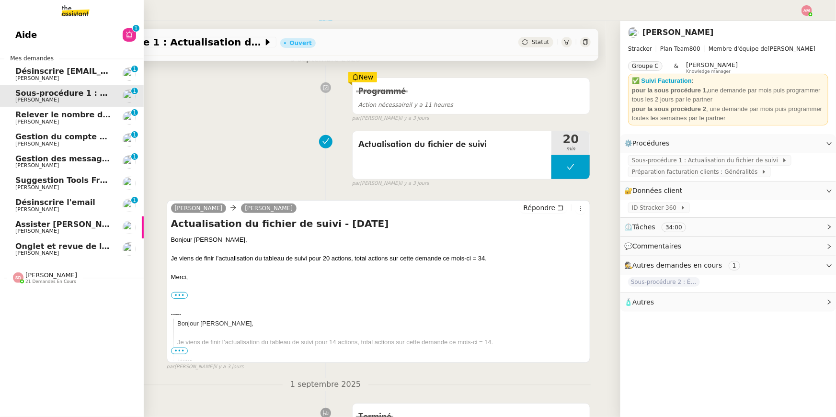
scroll to position [429, 0]
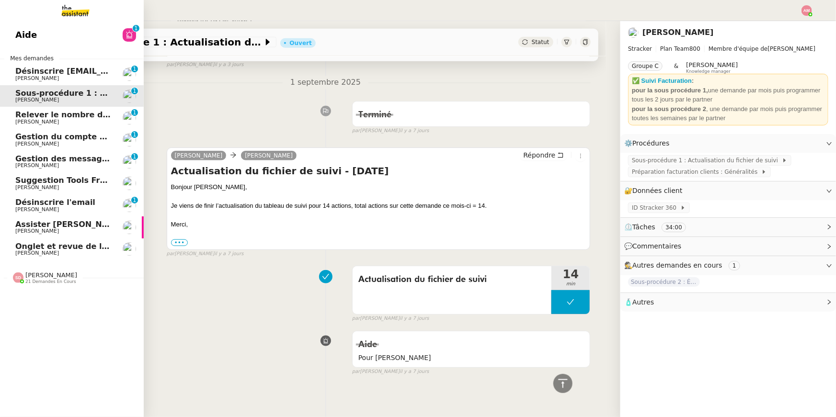
click at [44, 74] on span "Désinscrire njucha@bsmart.fr" at bounding box center [115, 71] width 201 height 9
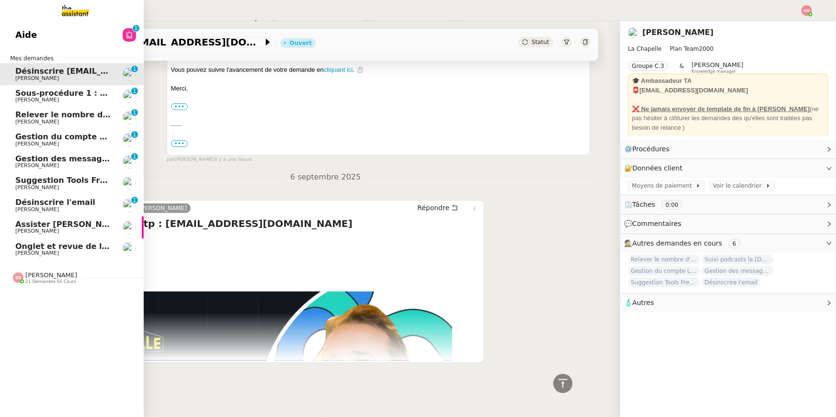
click at [55, 249] on span "Onglet et revue de littérature - 8 septembre 2025" at bounding box center [122, 246] width 215 height 9
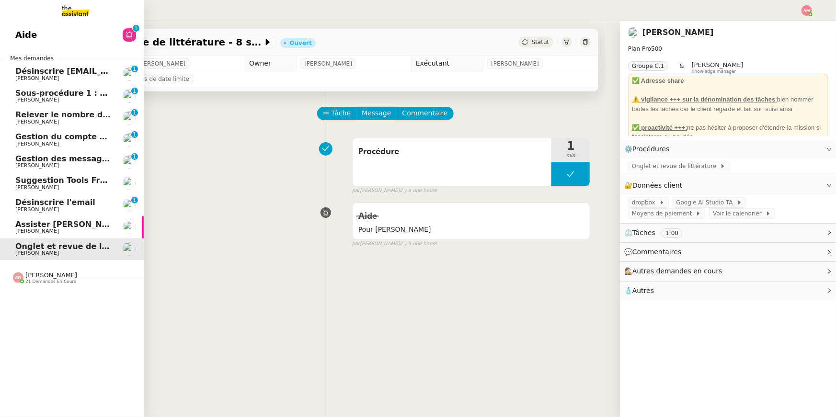
click at [17, 284] on div "Sheida Delpazir 21 demandes en cours" at bounding box center [72, 274] width 144 height 28
click at [49, 213] on link "Désinscrire l'email [PERSON_NAME] 0 1 2 3 4 5 6 7 8 9" at bounding box center [72, 205] width 144 height 22
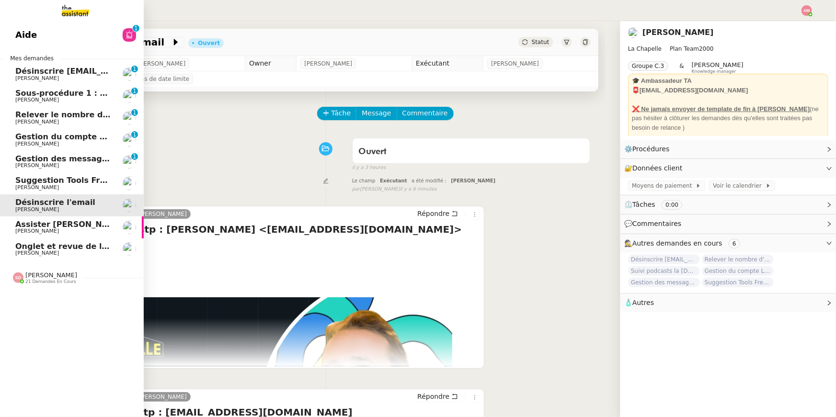
click at [9, 180] on link "Suggestion Tools Freezbee - 8 septembre 2025 Hugo Bentz" at bounding box center [72, 183] width 144 height 22
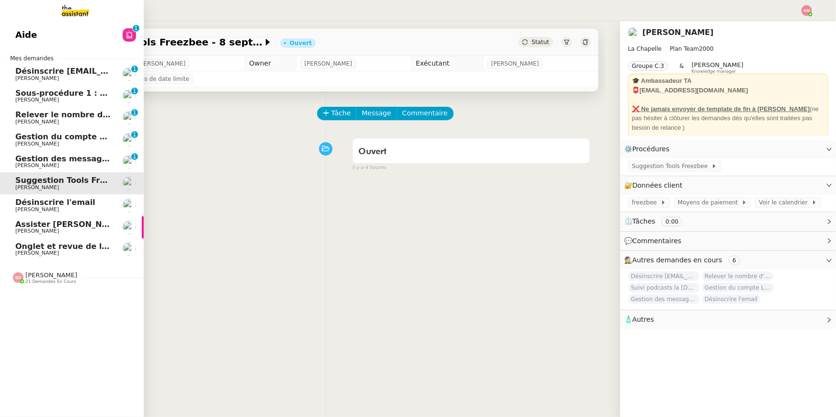
click at [35, 161] on span "Gestion des messages privés linkedIn - 8 septembre 2025" at bounding box center [140, 158] width 250 height 9
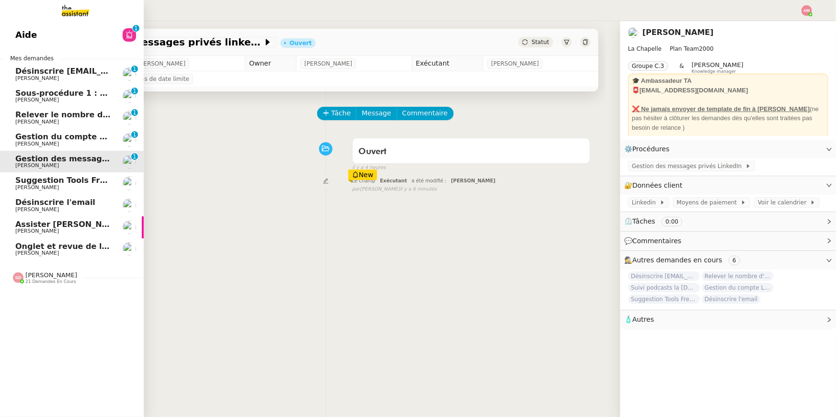
click at [42, 114] on span "Relever le nombre d'abonnés - 8 septembre 2025" at bounding box center [122, 114] width 214 height 9
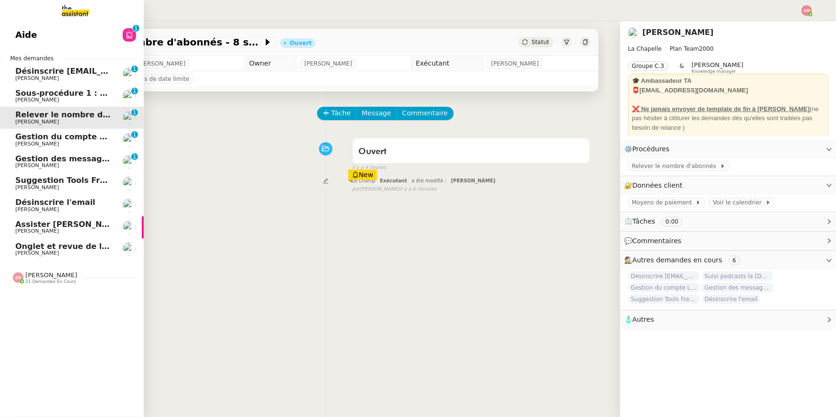
click at [51, 74] on span "Désinscrire njucha@bsmart.fr" at bounding box center [115, 71] width 201 height 9
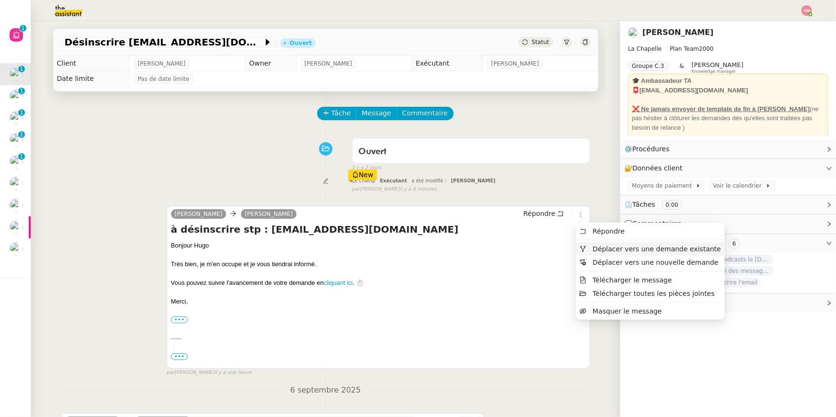
click at [592, 247] on span "Déplacer vers une demande existante" at bounding box center [656, 249] width 128 height 8
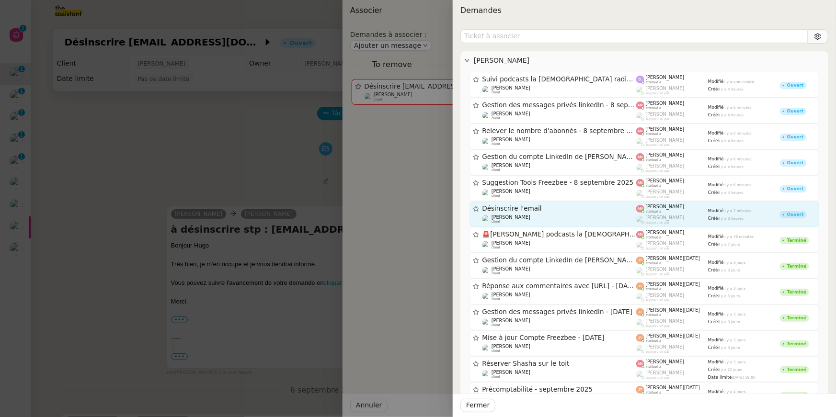
click at [554, 210] on span "Désinscrire l'email" at bounding box center [559, 208] width 154 height 7
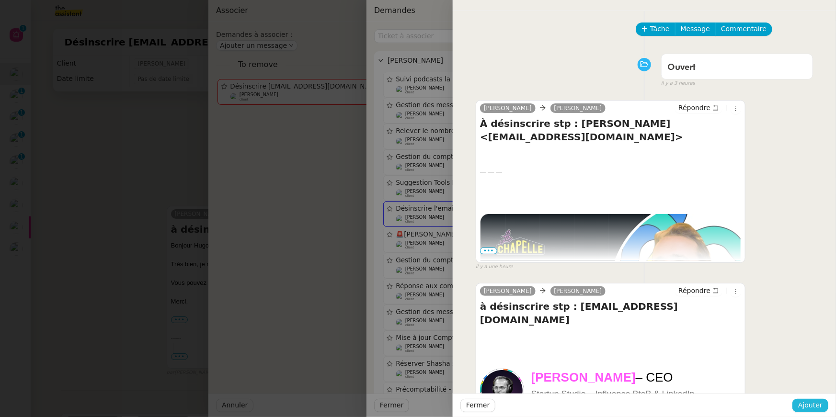
click at [805, 405] on span "Ajouter" at bounding box center [810, 405] width 24 height 11
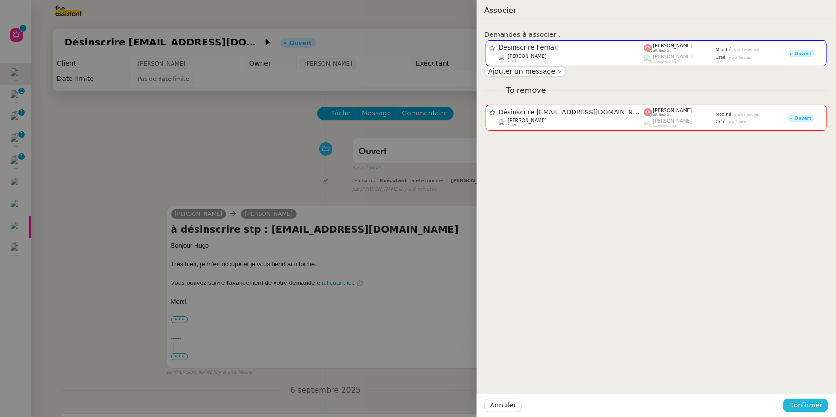
click at [805, 405] on span "Confirmer" at bounding box center [806, 405] width 34 height 11
click at [805, 378] on span "Ajouter" at bounding box center [806, 380] width 24 height 10
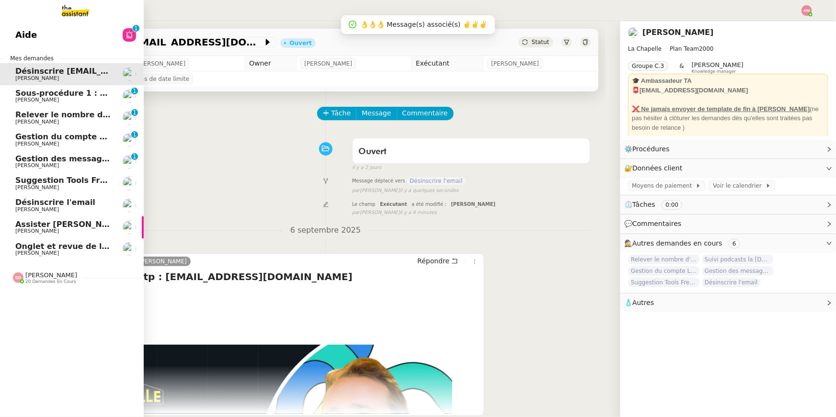
click at [37, 116] on span "Relever le nombre d'abonnés - 8 septembre 2025" at bounding box center [122, 114] width 214 height 9
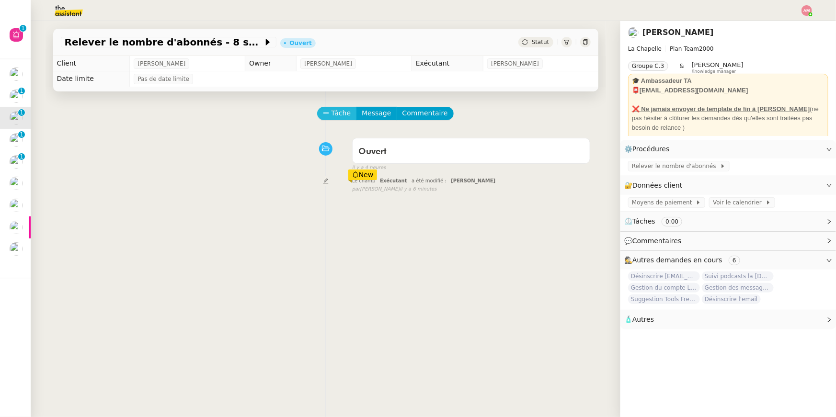
click at [337, 112] on span "Tâche" at bounding box center [341, 113] width 20 height 11
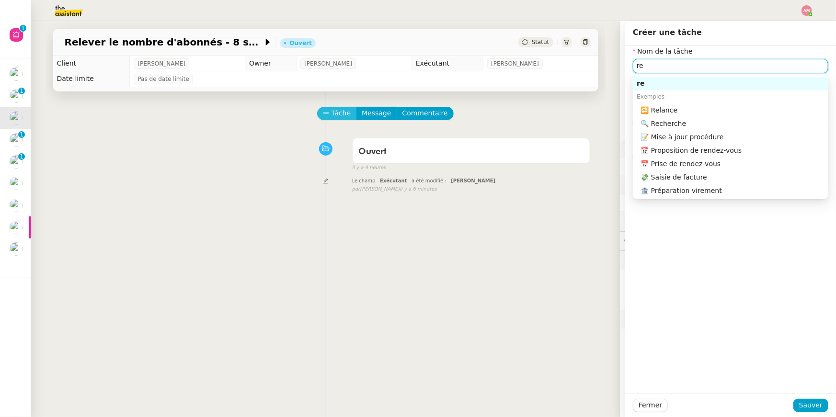
type input "r"
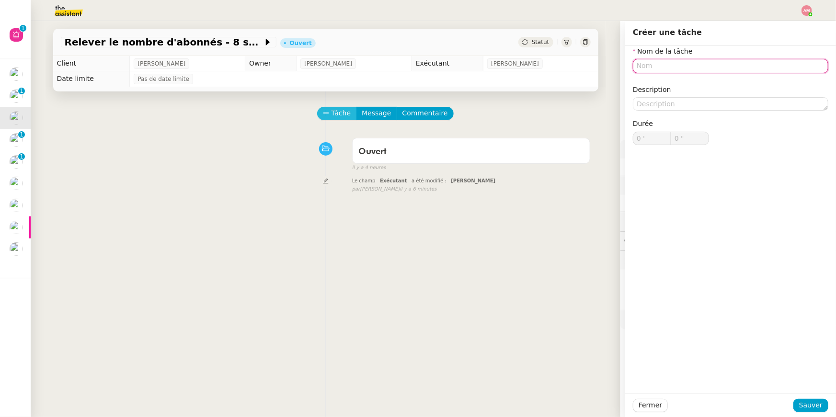
type input "r"
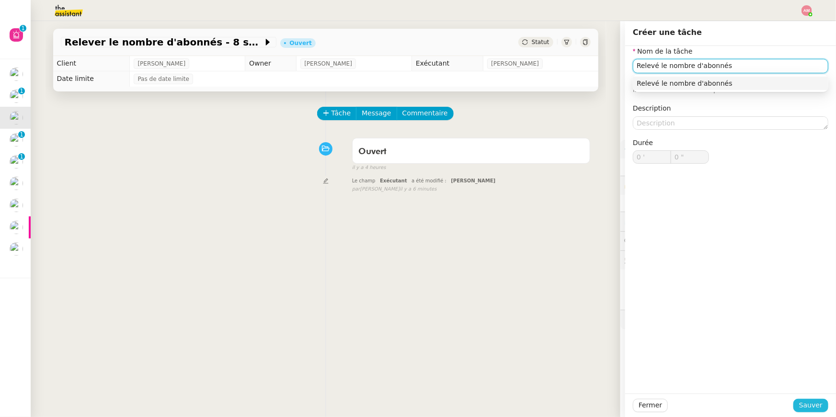
type input "Relevé le nombre d'abonnés"
click at [811, 410] on span "Sauver" at bounding box center [810, 405] width 23 height 11
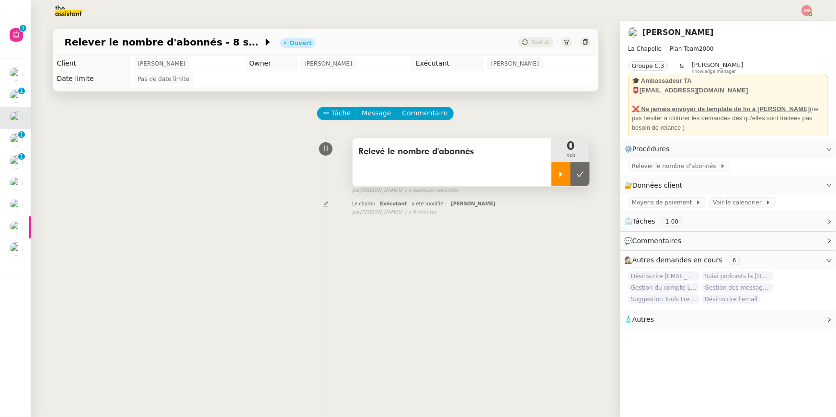
click at [561, 171] on icon at bounding box center [561, 174] width 8 height 8
click at [697, 169] on span "Relever le nombre d'abonnés" at bounding box center [676, 166] width 88 height 10
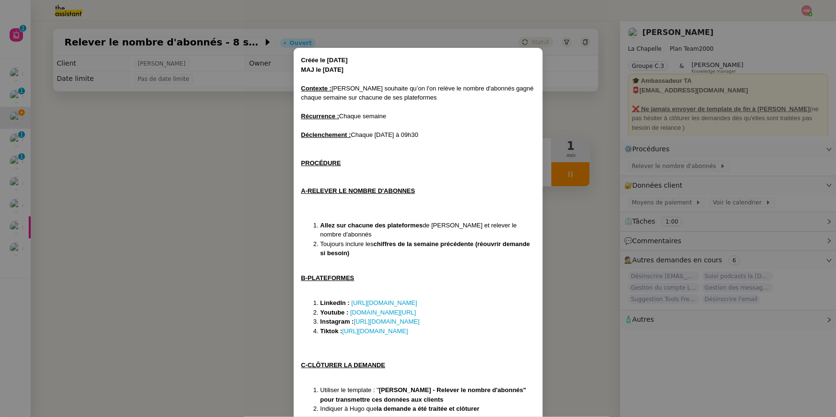
scroll to position [22, 0]
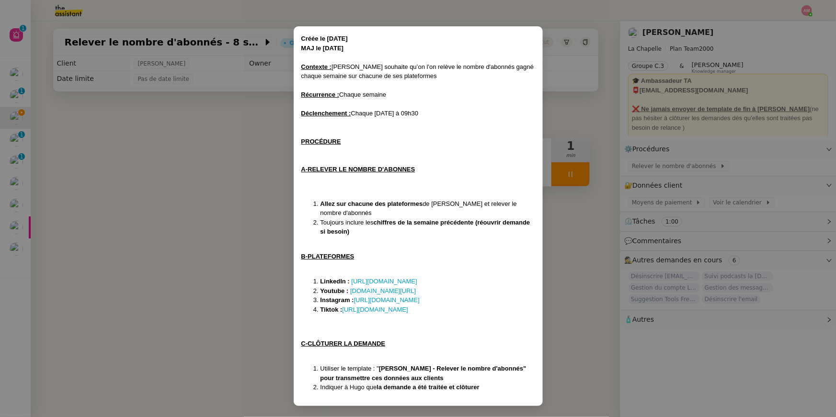
click at [233, 240] on nz-modal-container "Créée le 17/02/2025 MAJ le 18/02/2025 Contexte : Hugo souhaite qu’on l'on relèv…" at bounding box center [418, 208] width 836 height 417
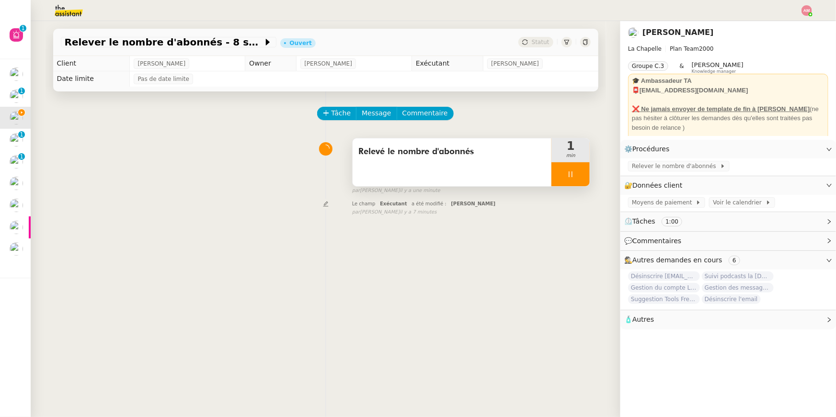
scroll to position [0, 0]
click at [431, 111] on span "Commentaire" at bounding box center [424, 113] width 45 height 11
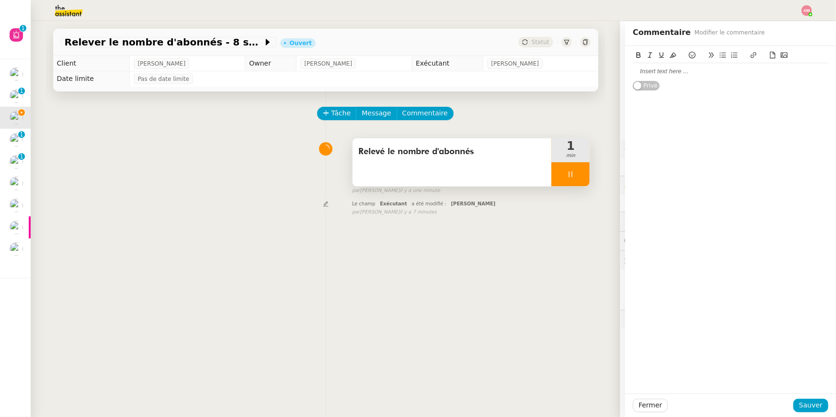
click at [677, 60] on button at bounding box center [672, 55] width 11 height 11
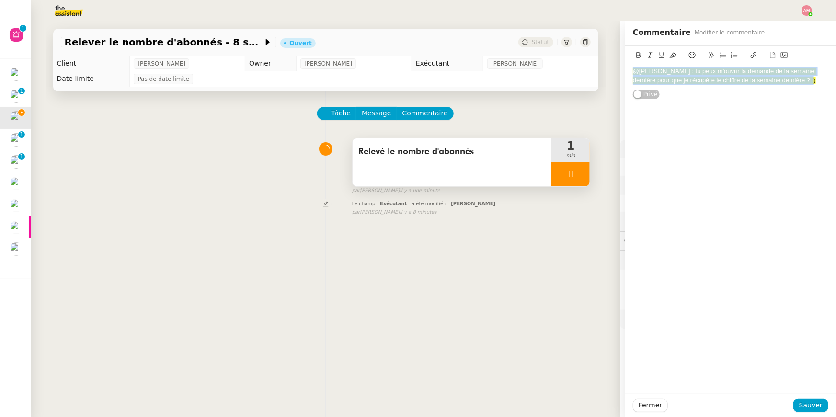
drag, startPoint x: 777, startPoint y: 84, endPoint x: 626, endPoint y: 70, distance: 151.5
click at [626, 70] on div "@Frédérique : tu peux m'ouvrir la demande de la semaine dernière pour que je ré…" at bounding box center [730, 73] width 211 height 54
click at [803, 404] on span "Sauver" at bounding box center [810, 405] width 23 height 11
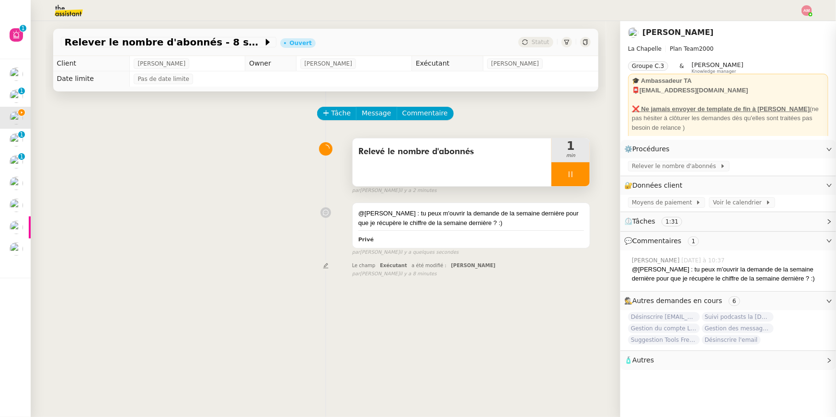
click at [576, 179] on div at bounding box center [570, 174] width 38 height 24
click at [576, 179] on button at bounding box center [579, 174] width 19 height 24
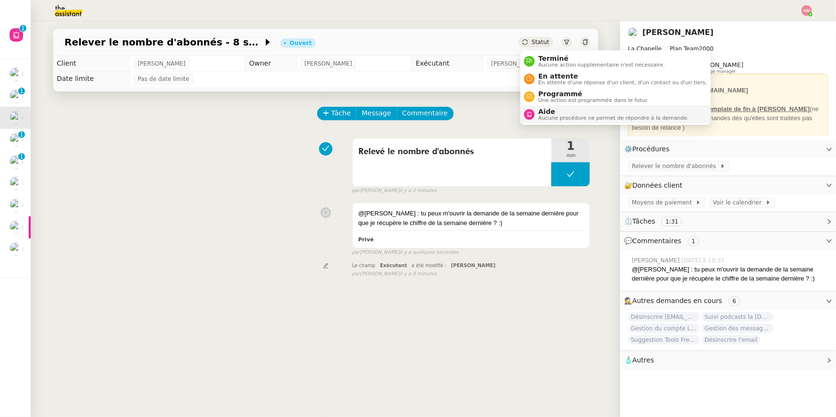
click at [544, 115] on span "Aucune procédure ne permet de répondre à la demande." at bounding box center [613, 117] width 150 height 5
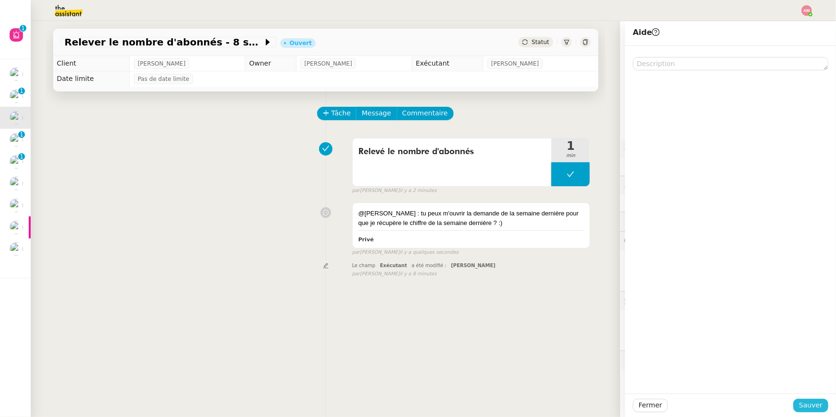
click at [806, 403] on span "Sauver" at bounding box center [810, 405] width 23 height 11
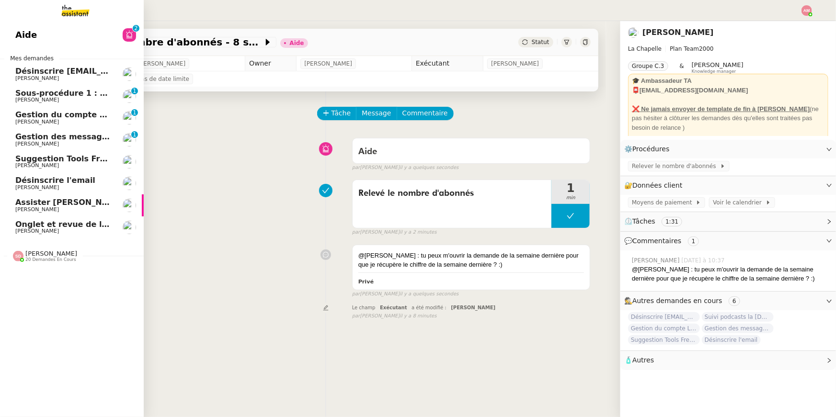
click at [31, 159] on span "Suggestion Tools Freezbee - 8 septembre 2025" at bounding box center [116, 158] width 202 height 9
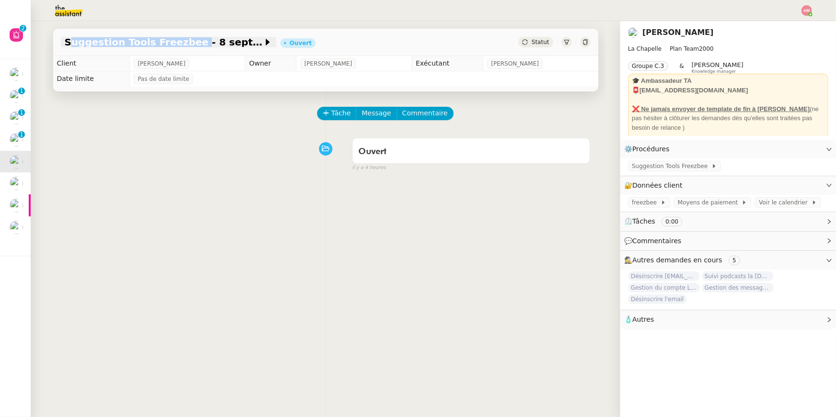
drag, startPoint x: 59, startPoint y: 46, endPoint x: 182, endPoint y: 45, distance: 123.1
click at [182, 45] on div "Suggestion Tools Freezbee - 8 septembre 2025 Ouvert Statut" at bounding box center [325, 42] width 545 height 27
copy span "Suggestion Tools Freezbee"
click at [339, 117] on span "Tâche" at bounding box center [341, 113] width 20 height 11
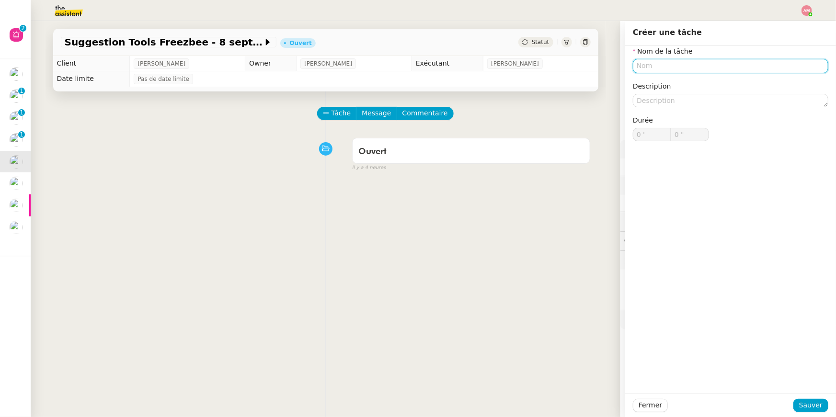
click at [648, 60] on input "text" at bounding box center [730, 66] width 195 height 14
paste input "Suggestion Tools Freezbee"
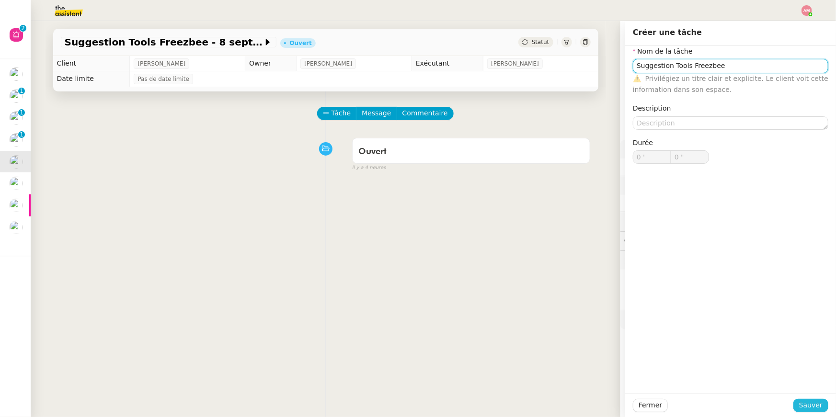
type input "Suggestion Tools Freezbee"
click at [799, 405] on button "Sauver" at bounding box center [810, 405] width 35 height 13
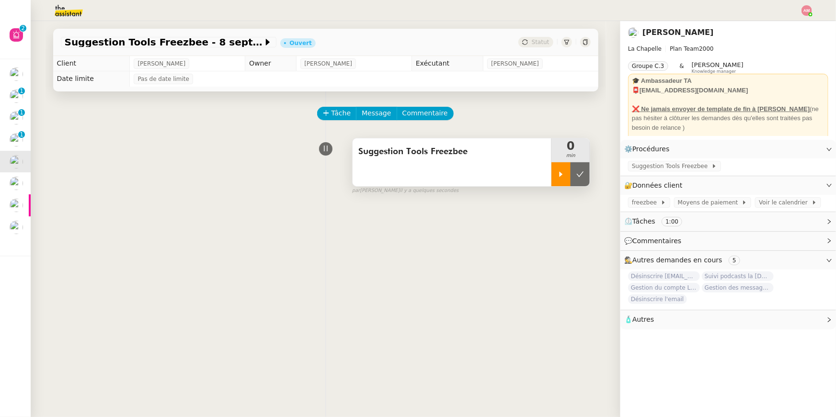
click at [566, 176] on div at bounding box center [560, 174] width 19 height 24
click at [643, 167] on span "Suggestion Tools Freezbee" at bounding box center [671, 166] width 79 height 10
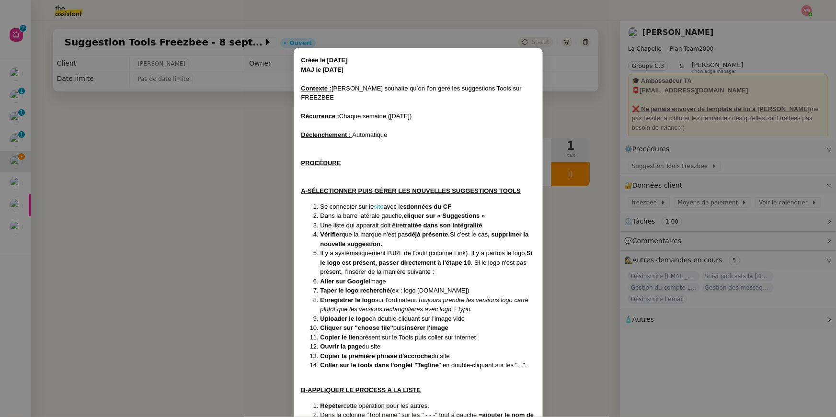
click at [378, 203] on link "site" at bounding box center [379, 206] width 10 height 7
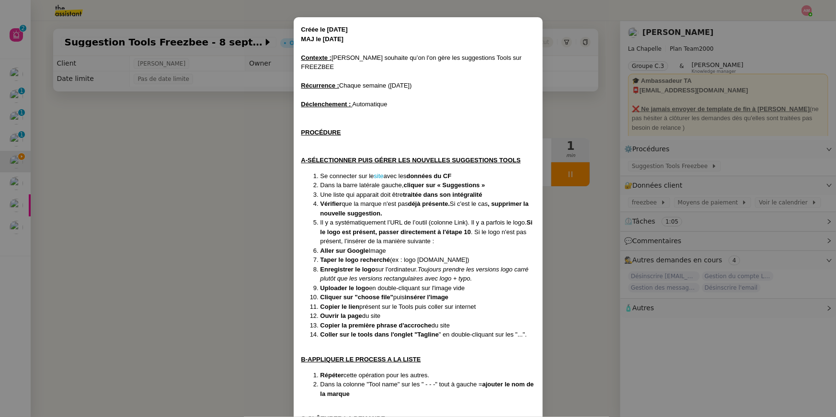
scroll to position [68, 0]
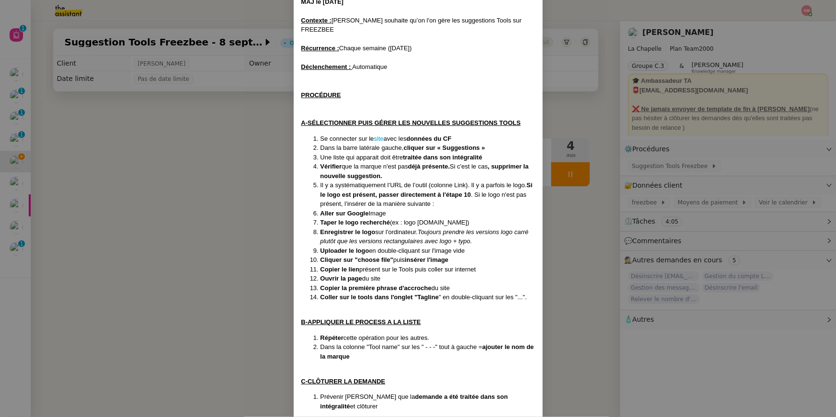
click at [48, 248] on nz-modal-container "Créée le 06/11/2024 MAJ le 27/12/2024 Contexte : Hugo souhaite qu’on l'on gère …" at bounding box center [418, 208] width 836 height 417
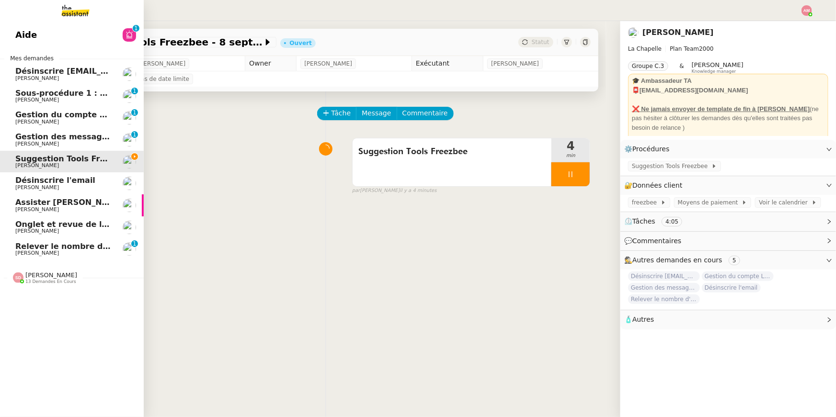
click at [0, 259] on link "Relever le nombre d'abonnés - 8 septembre 2025 Hugo Bentz 0 1 2 3 4 5 6 7 8 9" at bounding box center [72, 249] width 144 height 22
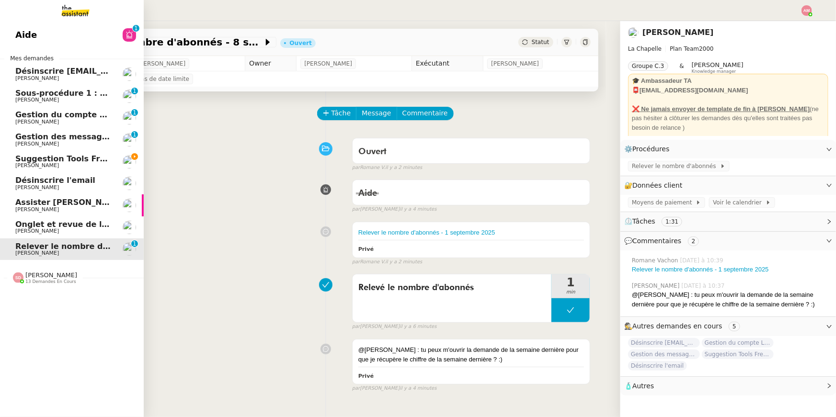
click at [85, 96] on span "Sous-procédure 1 : Actualisation du fichier de suivi - septembre 2025" at bounding box center [165, 93] width 300 height 9
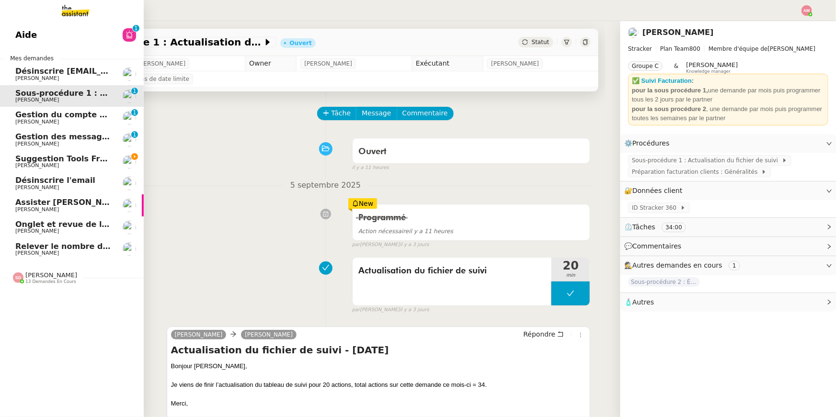
click at [99, 165] on span "[PERSON_NAME]" at bounding box center [63, 166] width 97 height 6
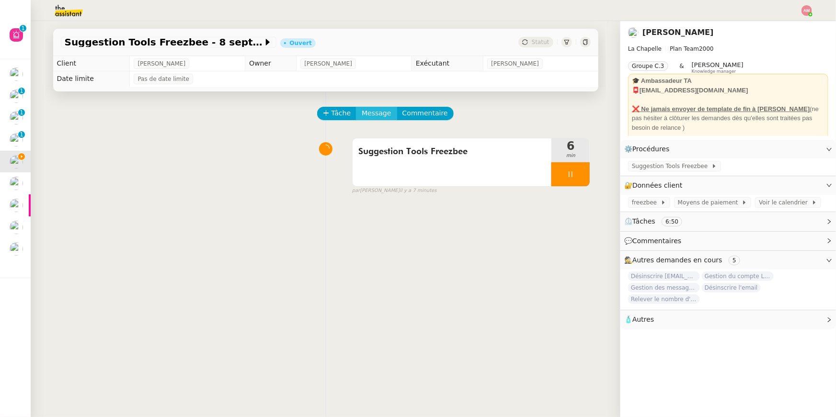
click at [376, 117] on span "Message" at bounding box center [376, 113] width 29 height 11
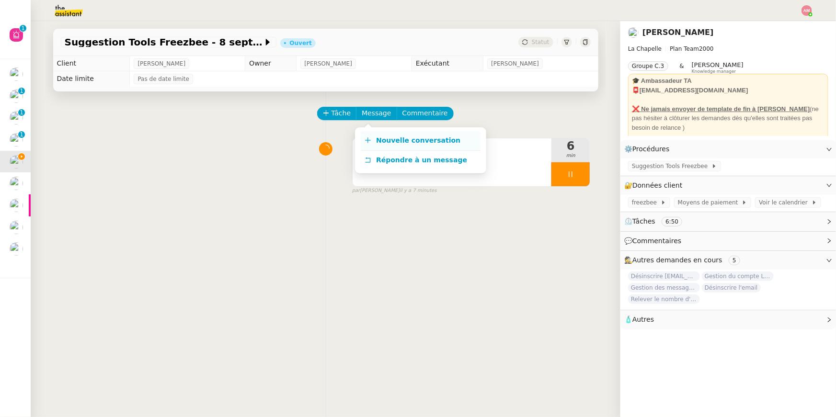
click at [382, 136] on span "Nouvelle conversation" at bounding box center [418, 140] width 84 height 8
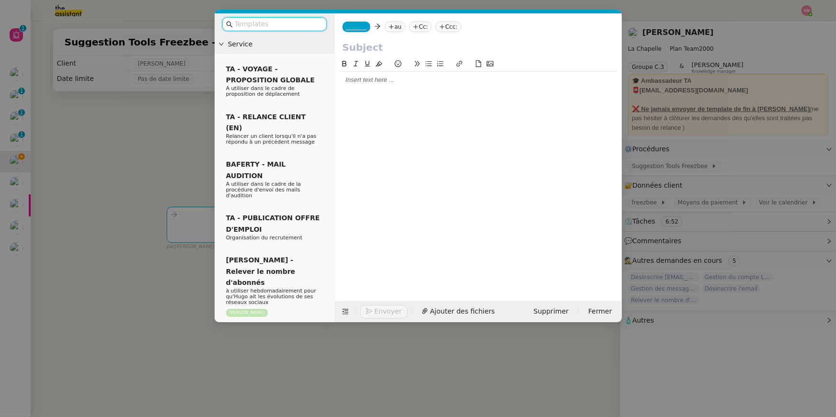
click at [246, 30] on nz-input-group at bounding box center [274, 24] width 104 height 14
click at [242, 25] on input "f" at bounding box center [278, 24] width 86 height 11
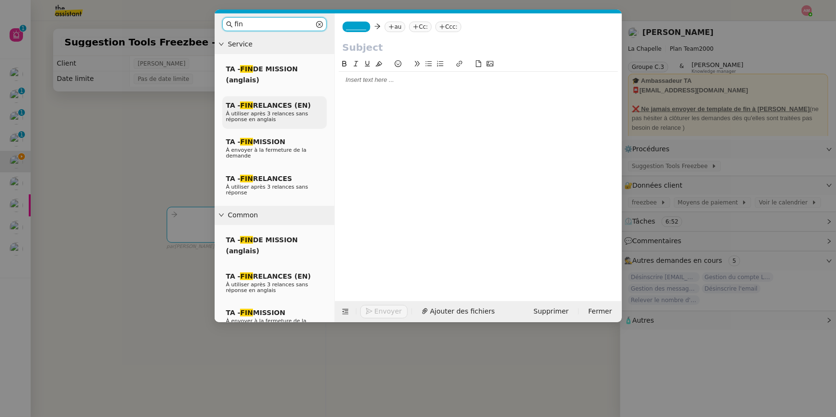
type input "fin"
click at [250, 111] on span "À utiliser après 3 relances sans réponse en anglais" at bounding box center [267, 117] width 82 height 12
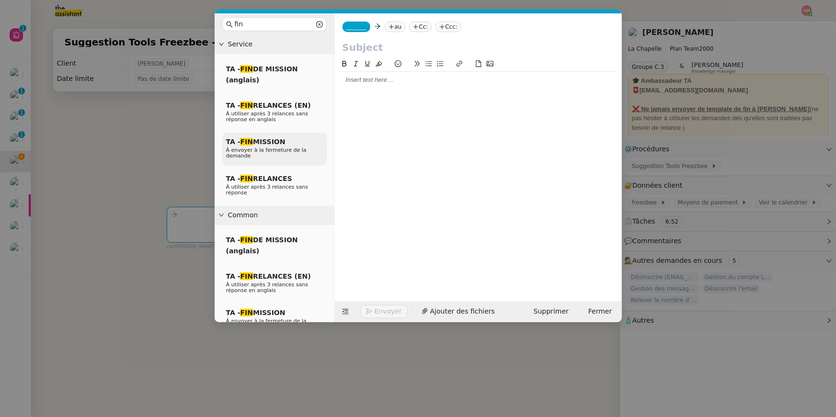
click at [250, 148] on span "À envoyer à la fermeture de la demande" at bounding box center [266, 153] width 80 height 12
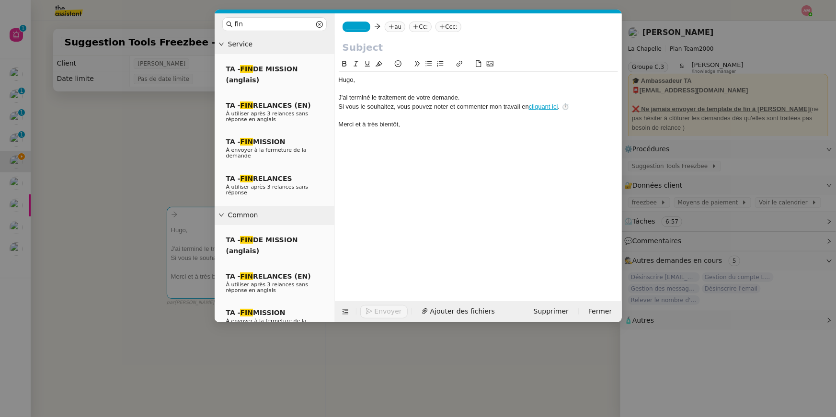
click at [99, 37] on nz-modal-container "fin Service TA - FIN DE MISSION (anglais) TA - FIN RELANCES (EN) À utiliser apr…" at bounding box center [418, 208] width 836 height 417
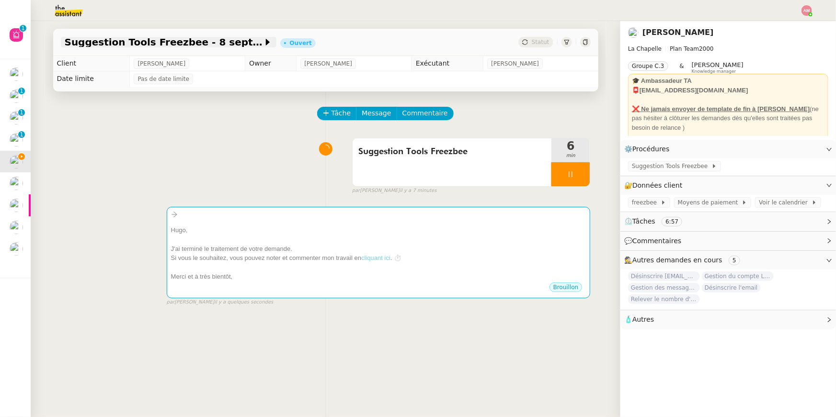
click at [100, 43] on span "Suggestion Tools Freezbee - 8 septembre 2025" at bounding box center [164, 42] width 198 height 10
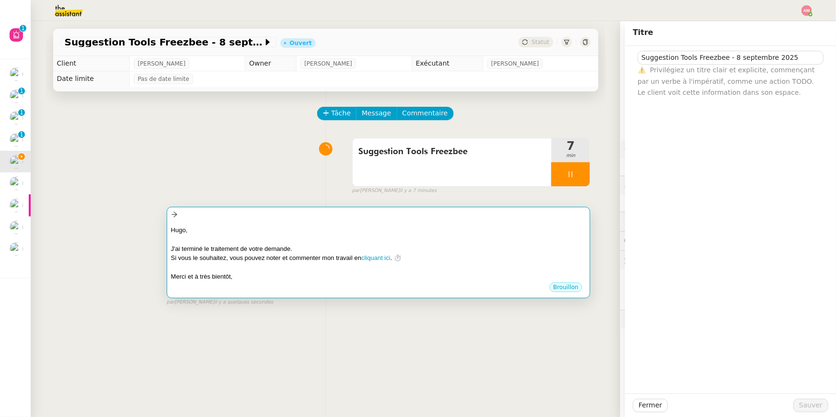
click at [552, 226] on div "﻿Hugo﻿," at bounding box center [378, 231] width 415 height 10
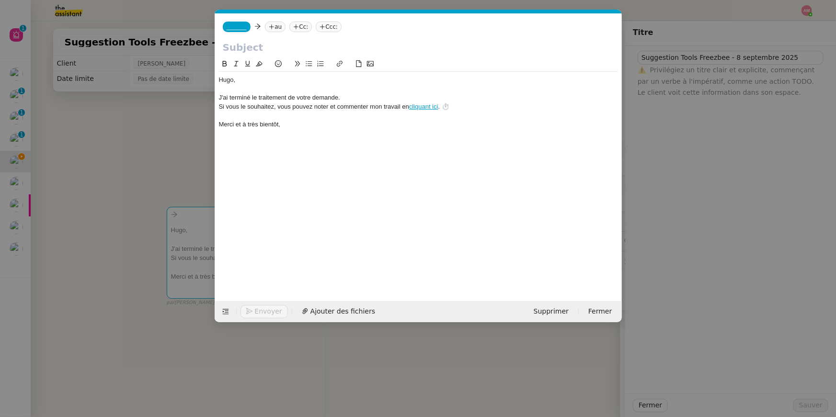
scroll to position [0, 27]
click at [300, 48] on input "text" at bounding box center [418, 47] width 391 height 14
paste input "Suggestion Tools Freezbee - 8 septembre 2025"
type input "Suggestion Tools Freezbee - 8 septembre 2025"
click at [168, 98] on nz-modal-container "fin Service TA - FIN DE MISSION (anglais) TA - FIN RELANCES (EN) À utiliser apr…" at bounding box center [418, 208] width 836 height 417
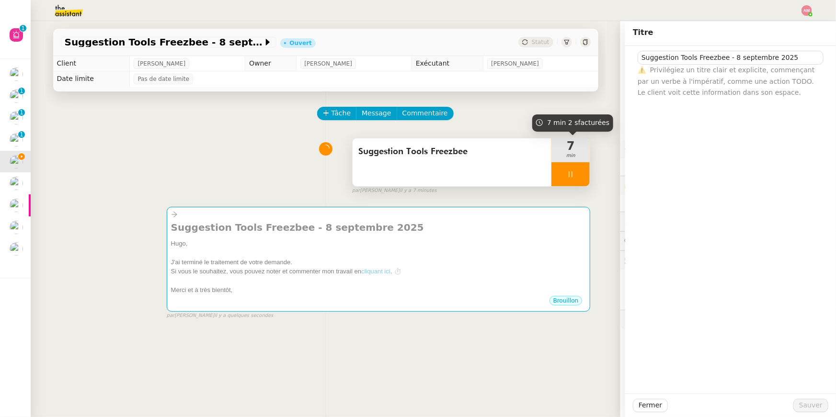
click at [569, 161] on div "7 min" at bounding box center [570, 150] width 38 height 24
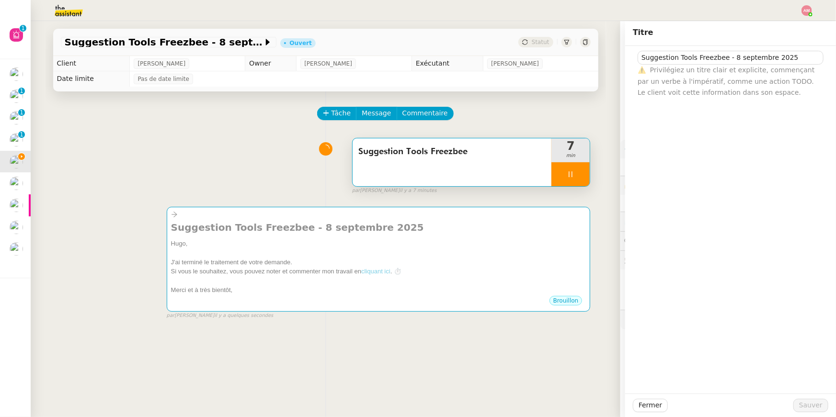
click at [577, 173] on div at bounding box center [570, 174] width 38 height 24
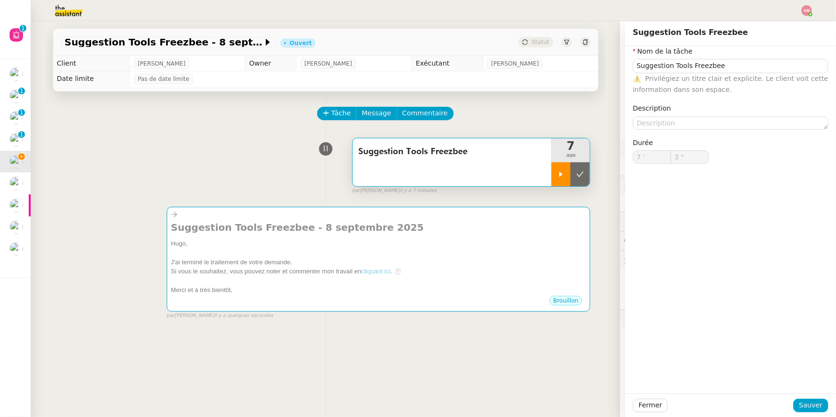
type input "Suggestion Tools Freezbee"
type input "7 '"
type input "3 ""
click at [577, 173] on icon at bounding box center [580, 174] width 8 height 8
type input "Suggestion Tools Freezbee"
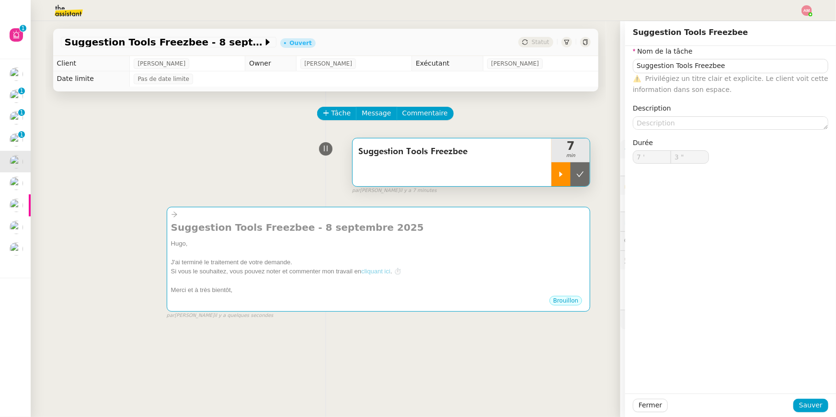
type input "7 '"
type input "3 ""
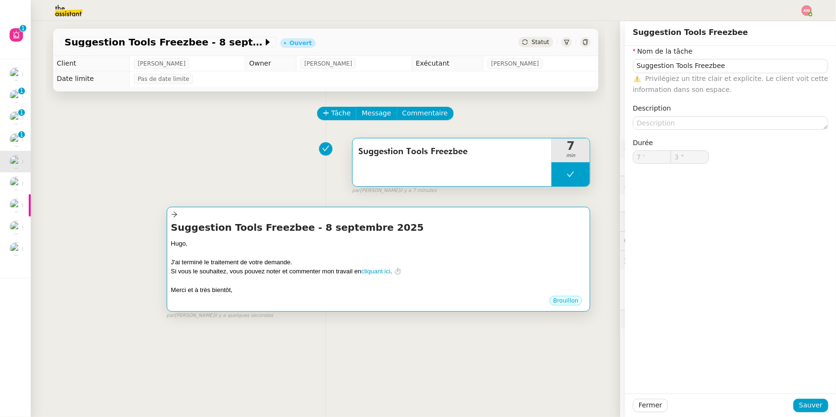
click at [534, 286] on div "Merci et à très bientôt," at bounding box center [378, 290] width 415 height 10
type input "Suggestion Tools Freezbee"
type input "7 '"
type input "3 ""
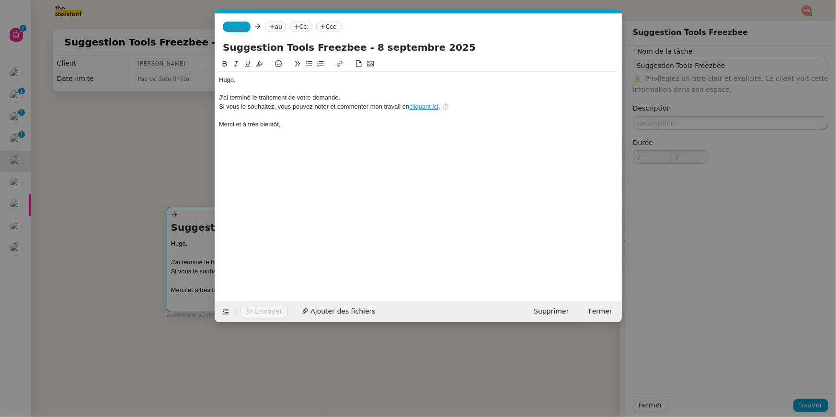
type input "Suggestion Tools Freezbee"
type input "7 '"
type input "3 ""
click at [249, 30] on nz-tag "_______" at bounding box center [237, 27] width 28 height 11
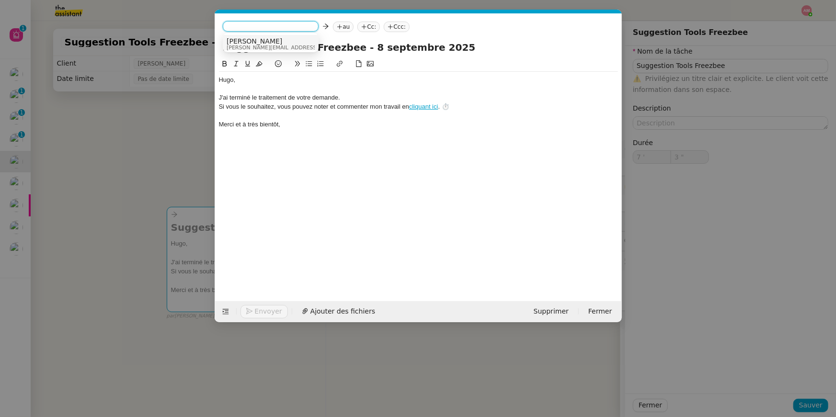
click at [248, 43] on span "[PERSON_NAME]" at bounding box center [295, 41] width 136 height 8
click at [293, 24] on nz-tag "au" at bounding box center [303, 27] width 21 height 11
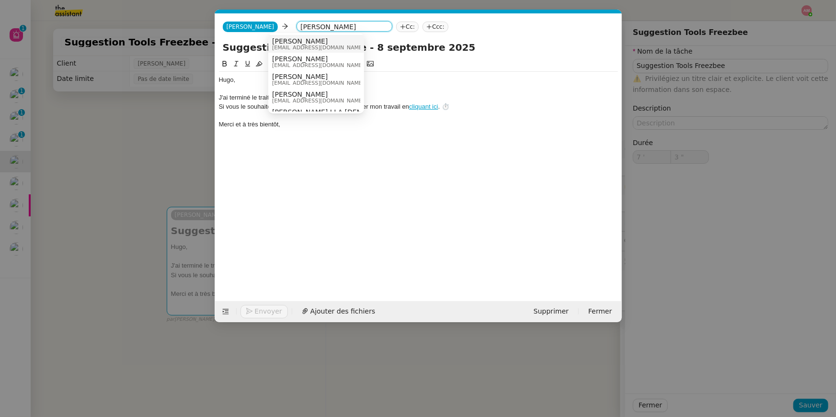
type input "[PERSON_NAME]"
click at [291, 43] on span "[PERSON_NAME]" at bounding box center [318, 41] width 92 height 8
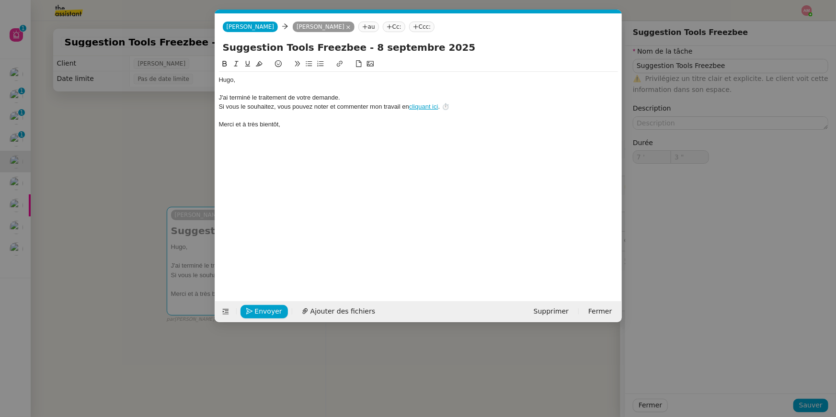
click at [263, 268] on div "Hugo﻿, J'ai terminé le traitement de votre demande. Si vous le souhaitez, vous …" at bounding box center [418, 172] width 399 height 228
click at [252, 315] on button "Envoyer" at bounding box center [263, 311] width 47 height 13
click at [252, 315] on button "Confirmer l'envoi" at bounding box center [279, 311] width 78 height 13
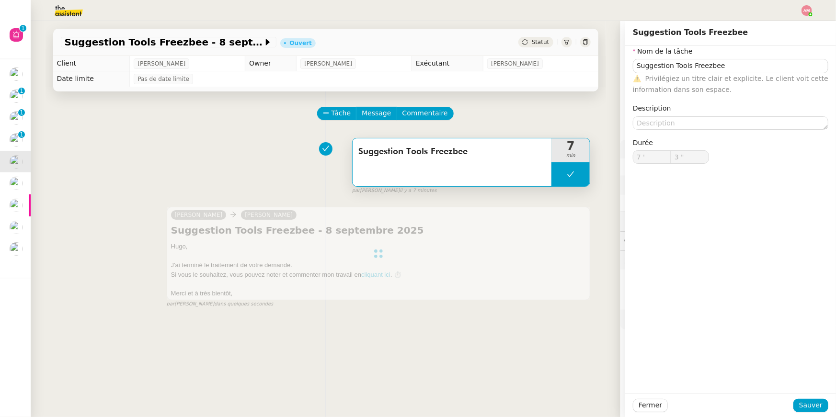
type input "Suggestion Tools Freezbee"
type input "7 '"
type input "3 ""
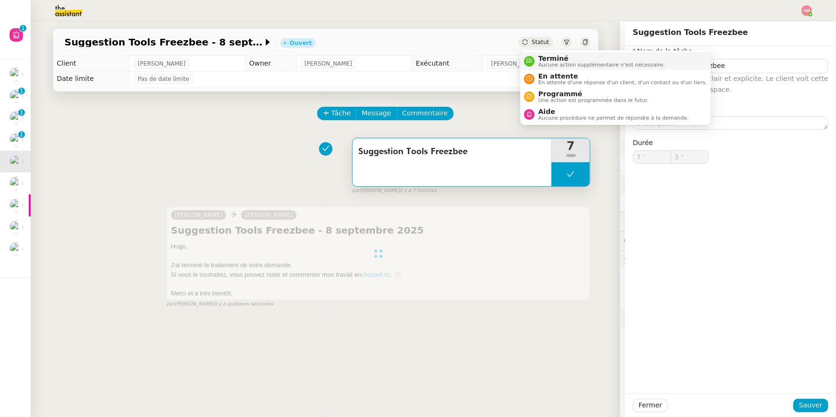
click at [541, 59] on span "Terminé" at bounding box center [601, 59] width 126 height 8
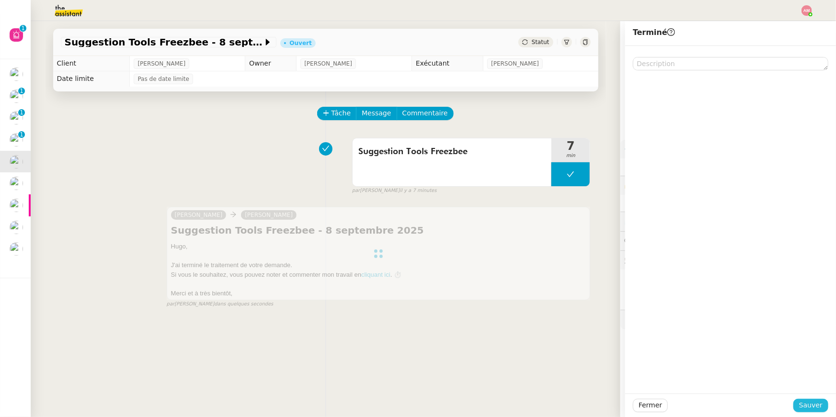
click at [798, 405] on button "Sauver" at bounding box center [810, 405] width 35 height 13
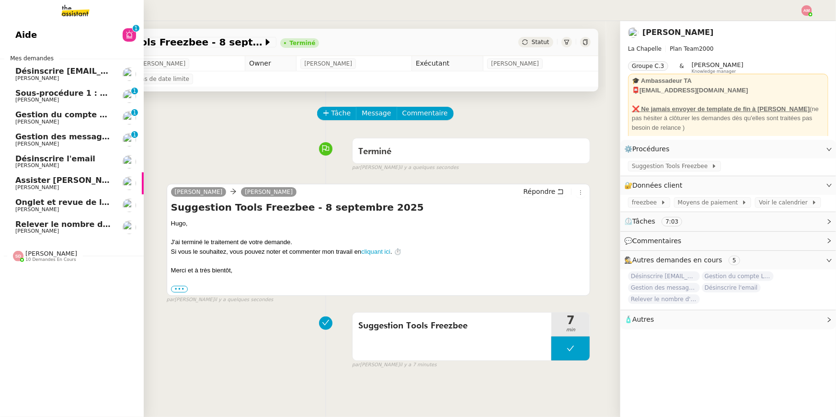
click at [58, 233] on span "[PERSON_NAME]" at bounding box center [63, 231] width 97 height 6
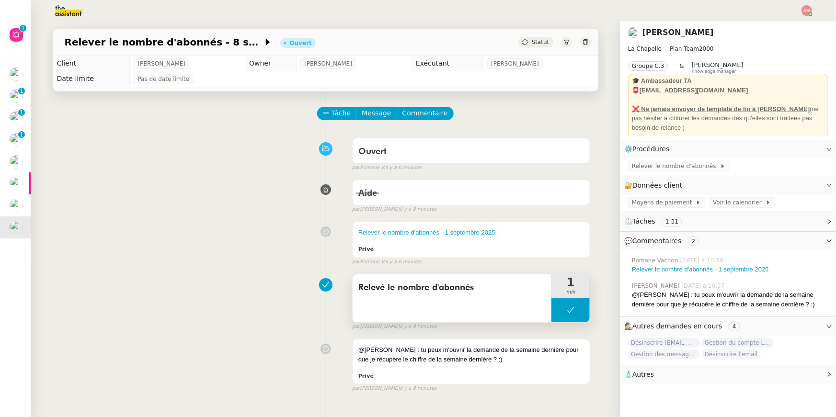
click at [571, 308] on icon at bounding box center [571, 310] width 8 height 8
click at [568, 308] on div at bounding box center [560, 310] width 19 height 24
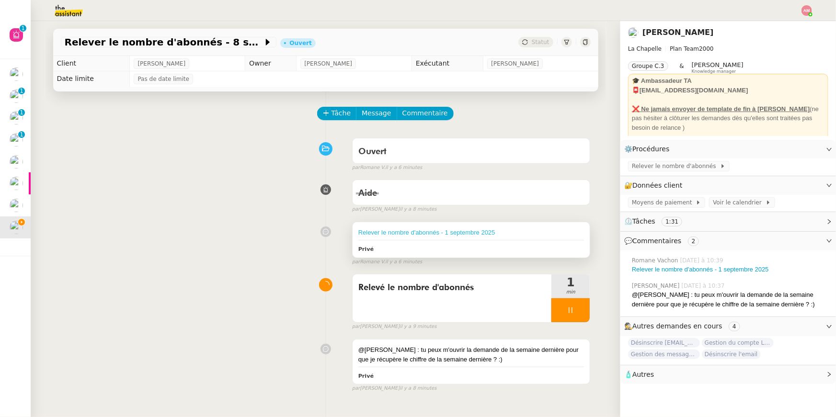
click at [488, 234] on link "Relever le nombre d'abonnés - 1 septembre 2025" at bounding box center [426, 232] width 137 height 7
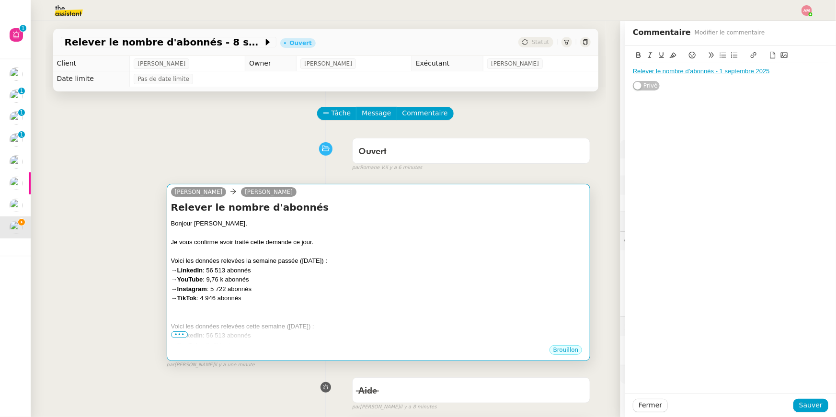
click at [334, 295] on div "→ TikTok : 4 946 abonnés" at bounding box center [378, 299] width 415 height 10
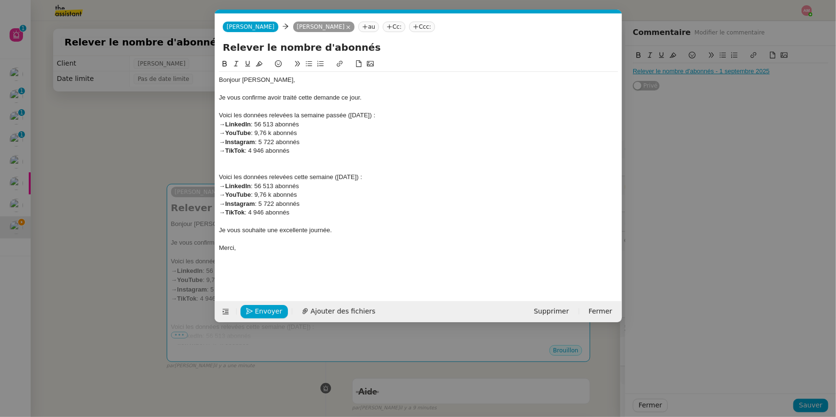
scroll to position [0, 20]
drag, startPoint x: 258, startPoint y: 199, endPoint x: 272, endPoint y: 197, distance: 14.0
click at [272, 197] on div "→ YouTube : 9,76 k abonnés" at bounding box center [418, 195] width 399 height 9
drag, startPoint x: 277, startPoint y: 204, endPoint x: 261, endPoint y: 206, distance: 16.4
click at [261, 206] on div "→ Instagram : 5 722 abonnés" at bounding box center [418, 204] width 399 height 9
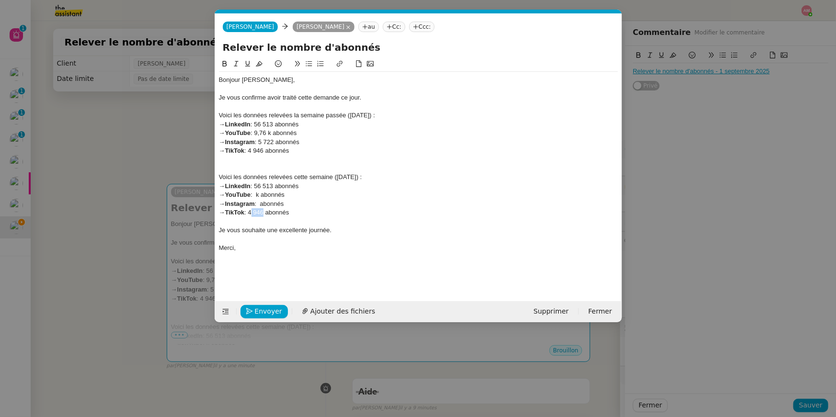
drag, startPoint x: 265, startPoint y: 214, endPoint x: 252, endPoint y: 215, distance: 12.5
click at [252, 215] on div "→ TikTok : 4 946 abonnés" at bounding box center [418, 212] width 399 height 9
click at [258, 213] on div "→ TikTok : 6 abonnés" at bounding box center [418, 212] width 399 height 9
drag, startPoint x: 276, startPoint y: 186, endPoint x: 257, endPoint y: 186, distance: 18.7
click at [257, 186] on div "→ LinkedIn : 56 513 abonnés" at bounding box center [418, 186] width 399 height 9
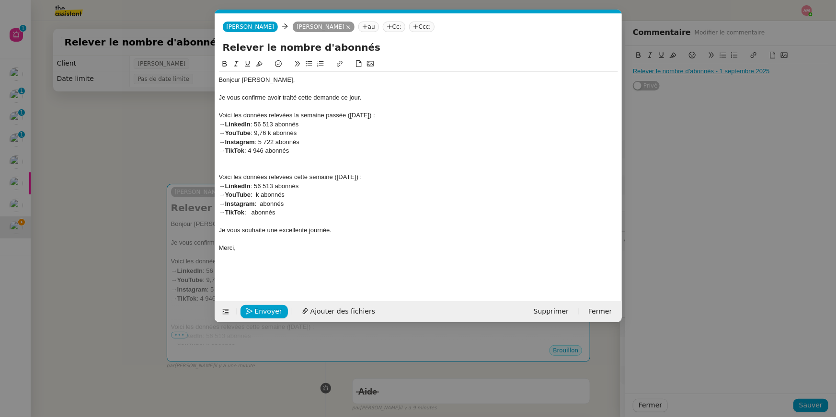
scroll to position [0, 0]
click at [266, 200] on div "→ Instagram : abonnés" at bounding box center [418, 204] width 399 height 9
click at [694, 201] on nz-modal-container "Service TA - VOYAGE - PROPOSITION GLOBALE A utiliser dans le cadre de propositi…" at bounding box center [418, 208] width 836 height 417
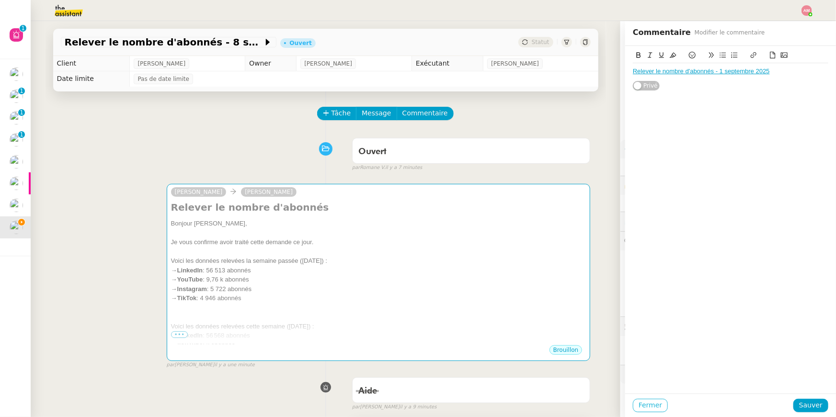
click at [645, 407] on span "Fermer" at bounding box center [649, 405] width 23 height 11
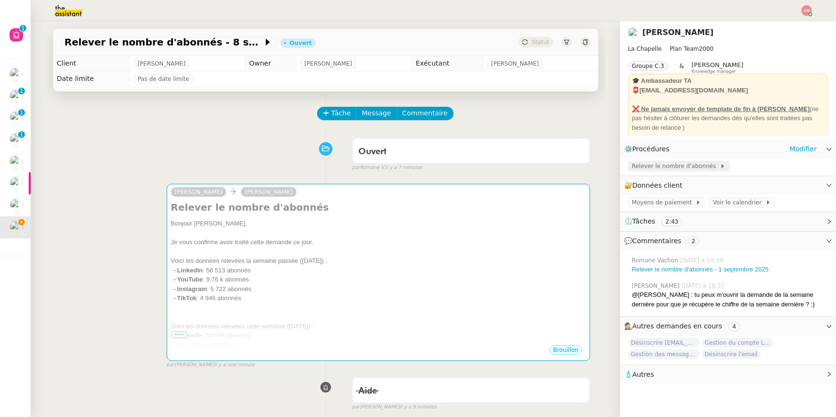
click at [643, 161] on span "Relever le nombre d'abonnés" at bounding box center [676, 166] width 88 height 10
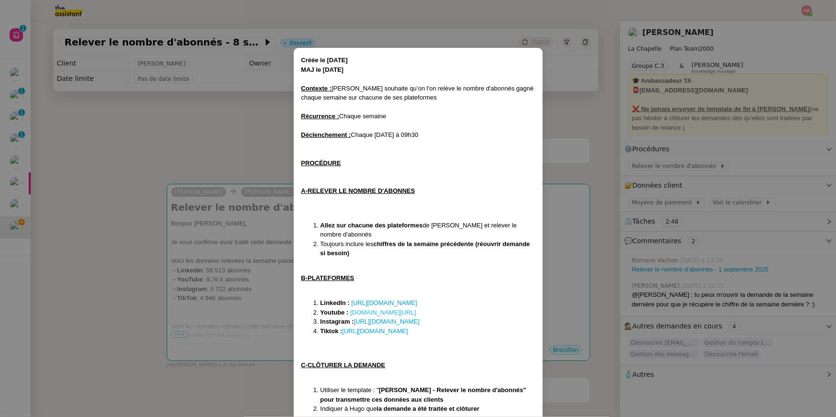
click at [363, 310] on link "taap.it/QoW5mL" at bounding box center [383, 312] width 66 height 7
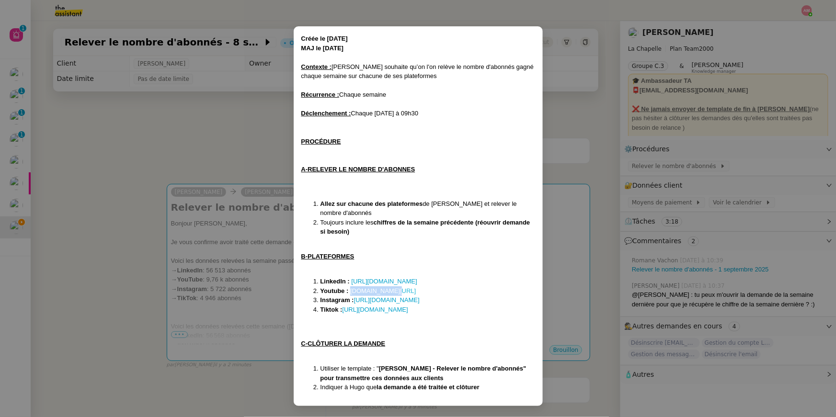
copy link "taap.it/QoW5mL"
drag, startPoint x: 403, startPoint y: 293, endPoint x: 351, endPoint y: 289, distance: 52.4
click at [351, 289] on li "Youtube : taap.it/QoW5mL" at bounding box center [427, 291] width 215 height 10
click at [207, 260] on nz-modal-container "Créée le 17/02/2025 MAJ le 18/02/2025 Contexte : Hugo souhaite qu’on l'on relèv…" at bounding box center [418, 208] width 836 height 417
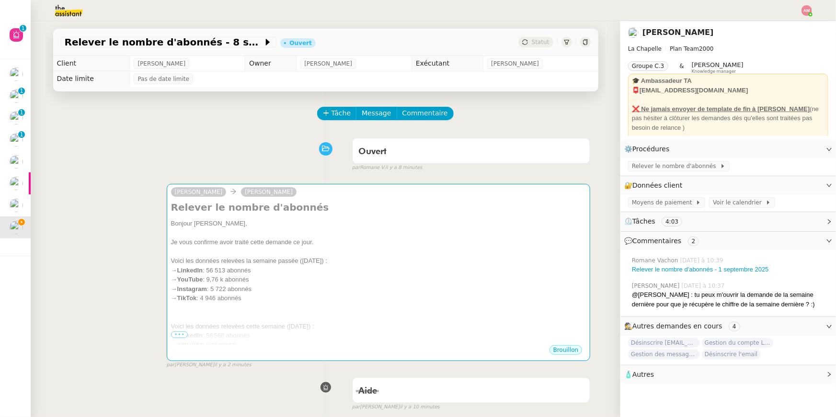
scroll to position [0, 0]
click at [207, 260] on div "Voici les données relevées la semaine passée (01 septembre) :" at bounding box center [378, 261] width 415 height 10
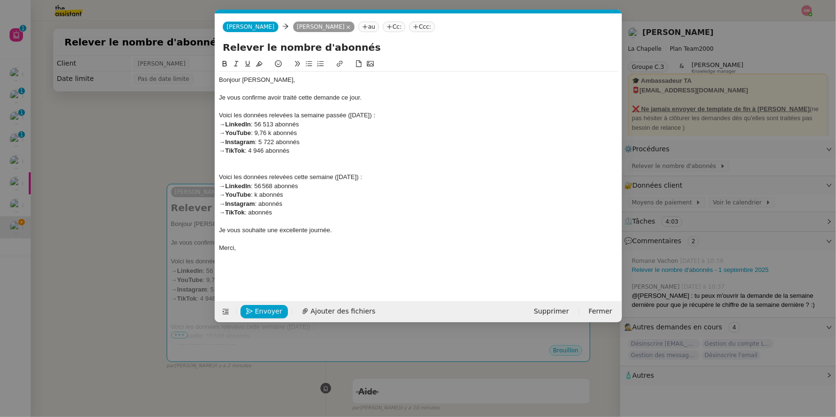
scroll to position [0, 20]
click at [257, 193] on div "→ YouTube : k abonnés" at bounding box center [418, 195] width 399 height 9
click at [273, 201] on div "→ Instagram : abonnés" at bounding box center [418, 204] width 399 height 9
click at [713, 268] on nz-modal-container "Service TA - VOYAGE - PROPOSITION GLOBALE A utiliser dans le cadre de propositi…" at bounding box center [418, 208] width 836 height 417
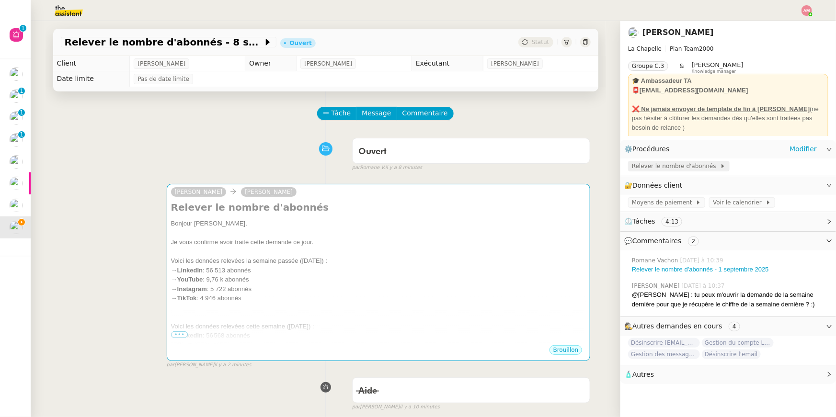
click at [652, 163] on span "Relever le nombre d'abonnés" at bounding box center [676, 166] width 88 height 10
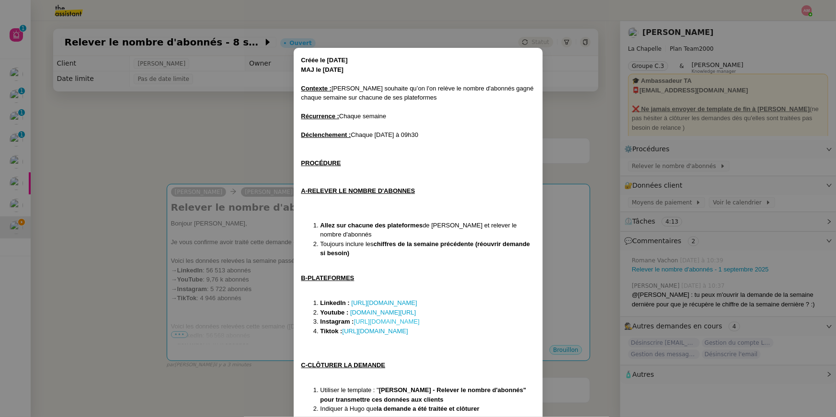
click at [419, 320] on link "https://www.instagram.com/hugobentz/" at bounding box center [387, 321] width 66 height 7
click at [245, 228] on nz-modal-container "Créée le 17/02/2025 MAJ le 18/02/2025 Contexte : Hugo souhaite qu’on l'on relèv…" at bounding box center [418, 208] width 836 height 417
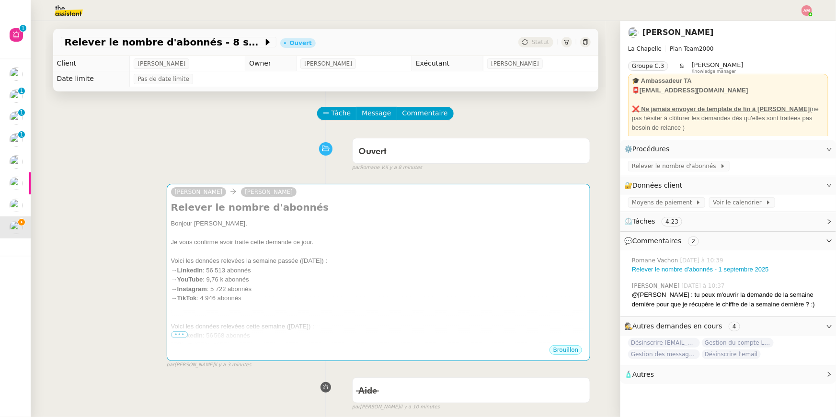
click at [245, 228] on div at bounding box center [378, 233] width 415 height 10
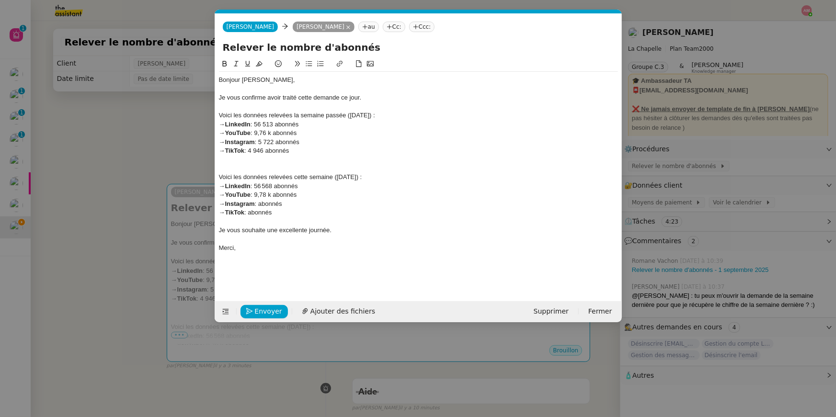
scroll to position [0, 20]
click at [261, 204] on div "→ Instagram : abonnés" at bounding box center [418, 204] width 399 height 9
click at [132, 137] on nz-modal-container "Service TA - VOYAGE - PROPOSITION GLOBALE A utiliser dans le cadre de propositi…" at bounding box center [418, 208] width 836 height 417
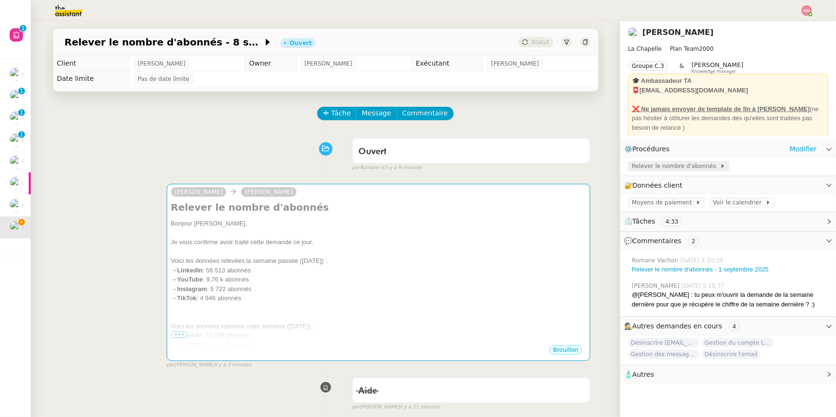
click at [646, 170] on span "Relever le nombre d'abonnés" at bounding box center [676, 166] width 88 height 10
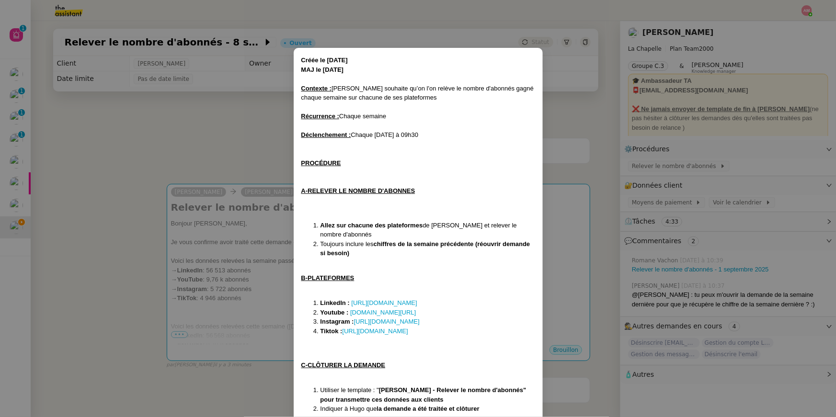
scroll to position [22, 0]
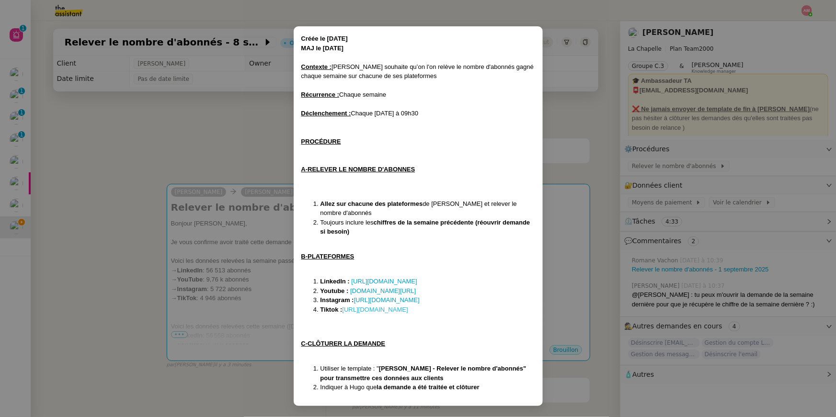
click at [383, 307] on link "https://www.tiktok.com/@hugobentz" at bounding box center [375, 309] width 66 height 7
click at [234, 217] on nz-modal-container "Créée le 17/02/2025 MAJ le 18/02/2025 Contexte : Hugo souhaite qu’on l'on relèv…" at bounding box center [418, 208] width 836 height 417
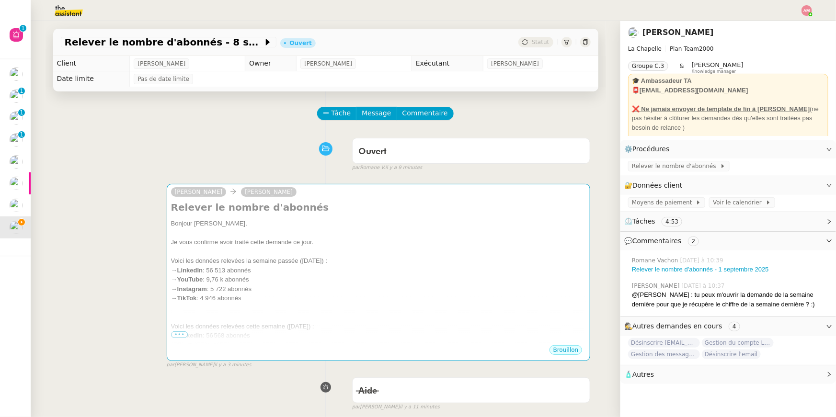
scroll to position [0, 0]
click at [234, 217] on div "Relever le nombre d'abonnés Bonjour Hugo, Je vous confirme avoir traité cette d…" at bounding box center [378, 273] width 415 height 144
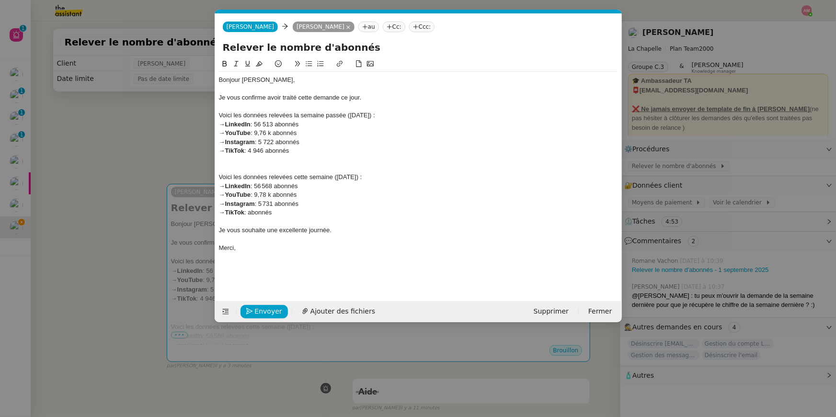
scroll to position [0, 20]
click at [97, 221] on nz-modal-container "Service TA - VOYAGE - PROPOSITION GLOBALE A utiliser dans le cadre de propositi…" at bounding box center [418, 208] width 836 height 417
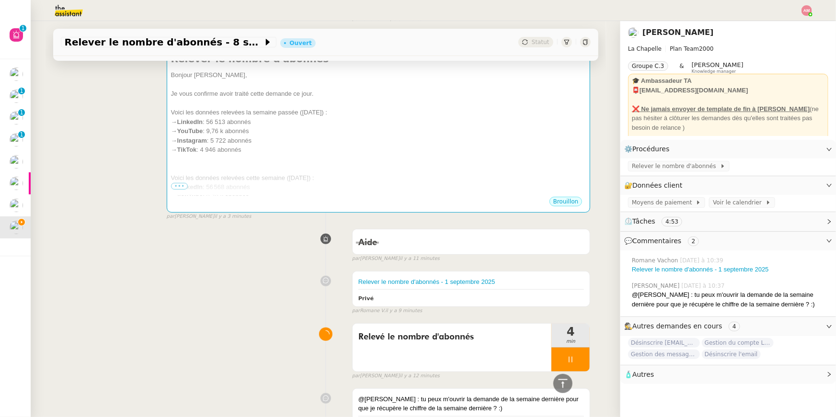
scroll to position [74, 0]
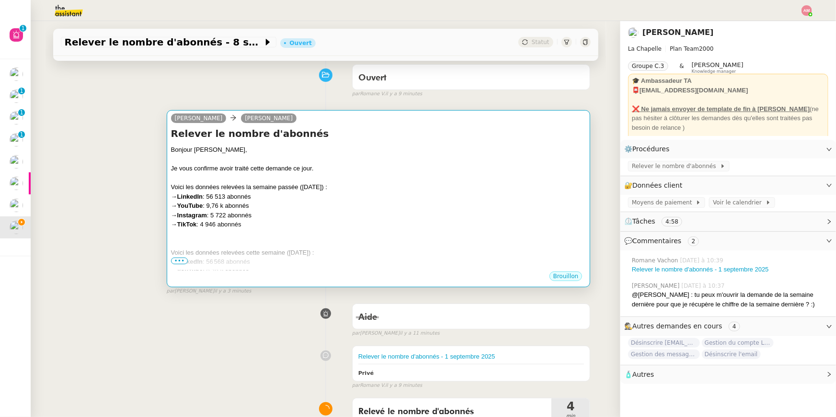
click at [240, 222] on div "→ TikTok : 4 946 abonnés" at bounding box center [378, 225] width 415 height 10
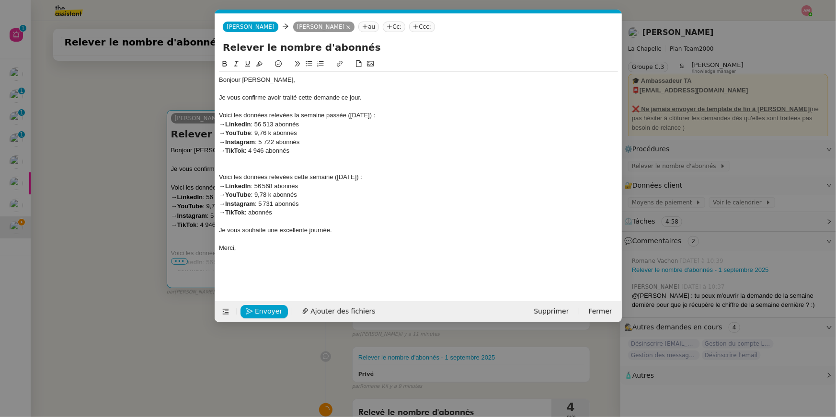
scroll to position [0, 20]
click at [253, 213] on div "→ TikTok : abonnés" at bounding box center [418, 212] width 399 height 9
click at [250, 211] on div "→ TikTok : abonnés" at bounding box center [418, 212] width 399 height 9
click at [256, 214] on div "→ TikTok : 4950 abonnés" at bounding box center [418, 212] width 399 height 9
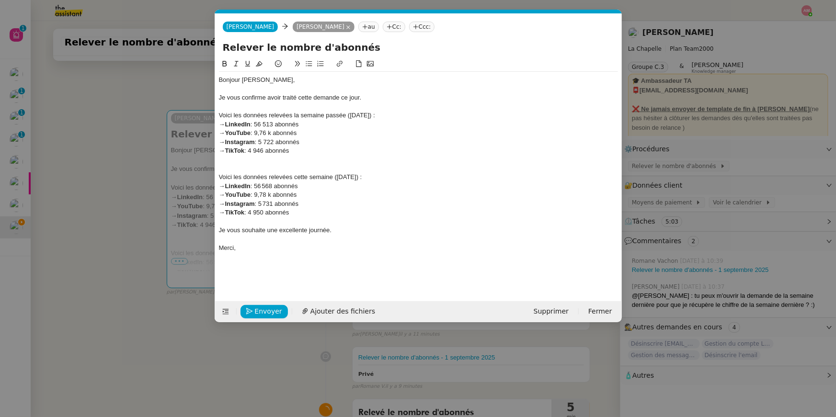
click at [266, 203] on div "→ Instagram : 5 731 abonnés" at bounding box center [418, 204] width 399 height 9
click at [129, 199] on nz-modal-container "Service TA - VOYAGE - PROPOSITION GLOBALE A utiliser dans le cadre de propositi…" at bounding box center [418, 208] width 836 height 417
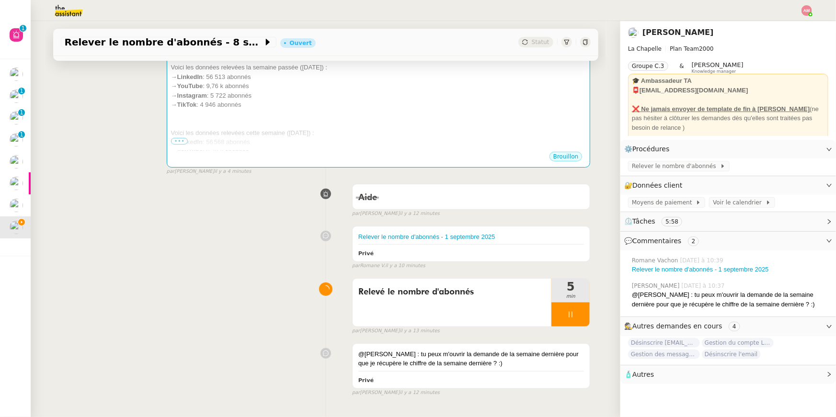
scroll to position [205, 0]
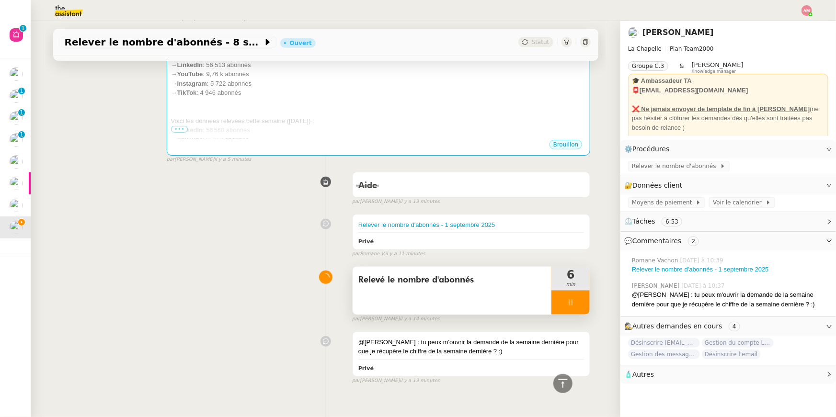
click at [440, 281] on span "Relevé le nombre d'abonnés" at bounding box center [452, 280] width 188 height 14
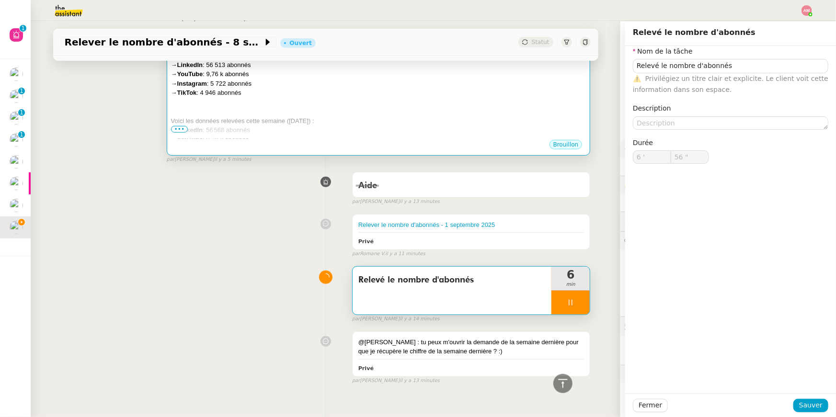
click at [421, 118] on div "Voici les données relevées cette semaine (08 septembre) :" at bounding box center [378, 121] width 415 height 10
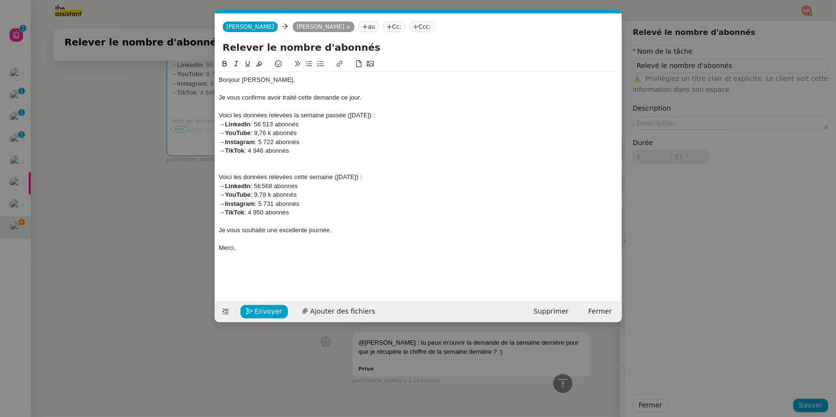
scroll to position [0, 20]
type input "59 ""
click at [267, 306] on span "Envoyer" at bounding box center [268, 311] width 27 height 11
type input "7 '"
click at [267, 306] on span "Confirmer l'envoi" at bounding box center [283, 311] width 57 height 11
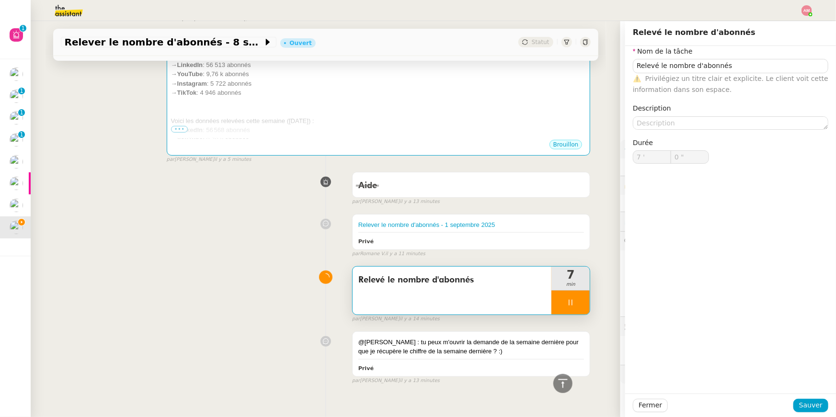
scroll to position [204, 0]
type input "1 ""
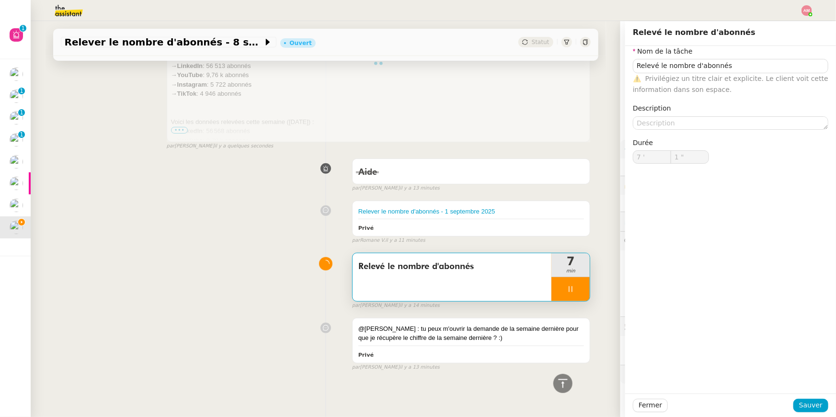
type input "Relevé le nombre d'abonnés"
type input "7 '"
type input "2 ""
type input "Relevé le nombre d'abonnés"
type input "7 '"
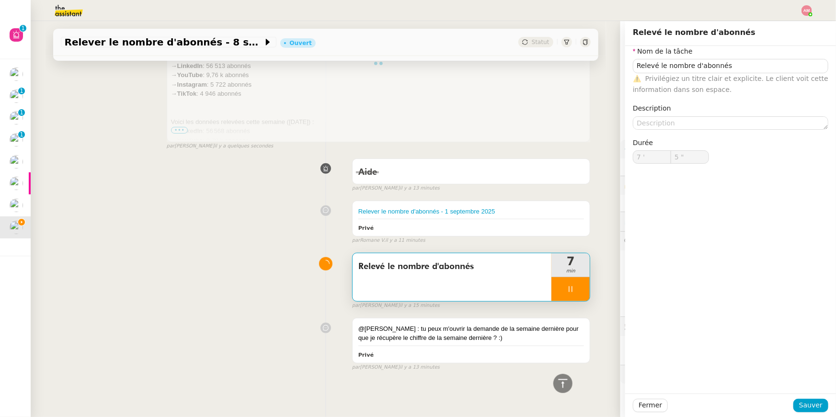
type input "6 ""
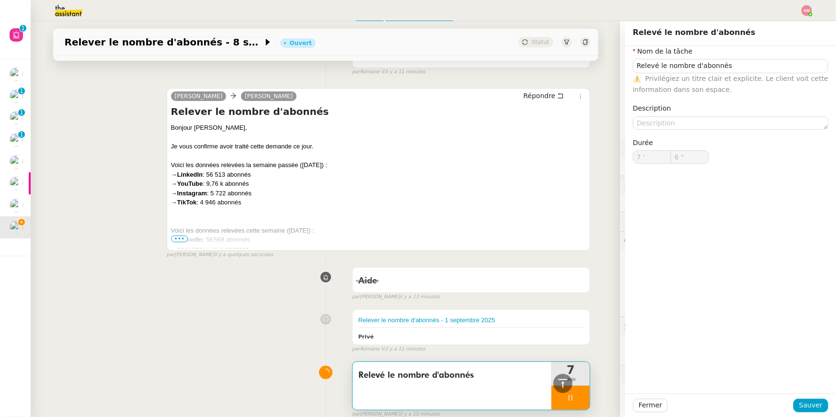
scroll to position [0, 0]
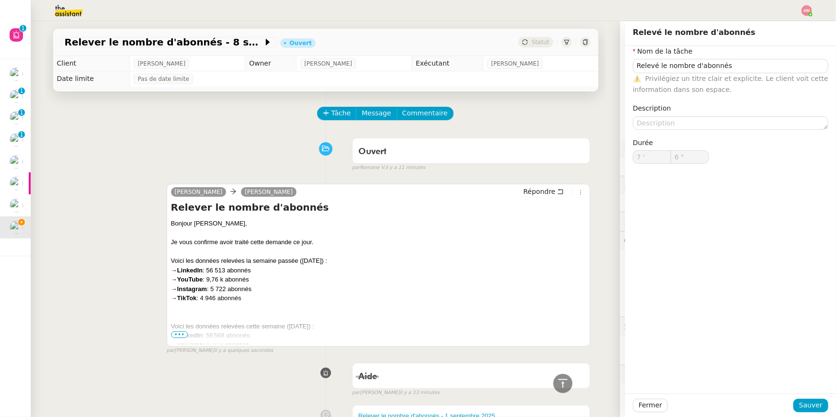
type input "Relevé le nombre d'abonnés"
type input "7 '"
type input "6 ""
type input "Relevé le nombre d'abonnés"
type input "7 '"
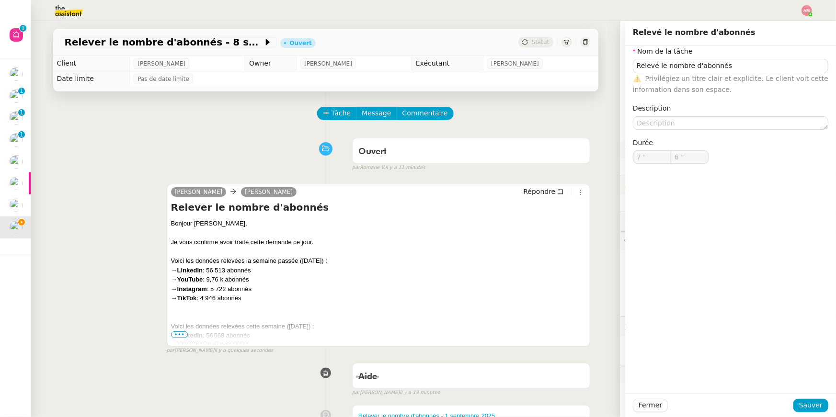
type input "6 ""
type input "Relevé le nombre d'abonnés"
type input "7 '"
type input "7 ""
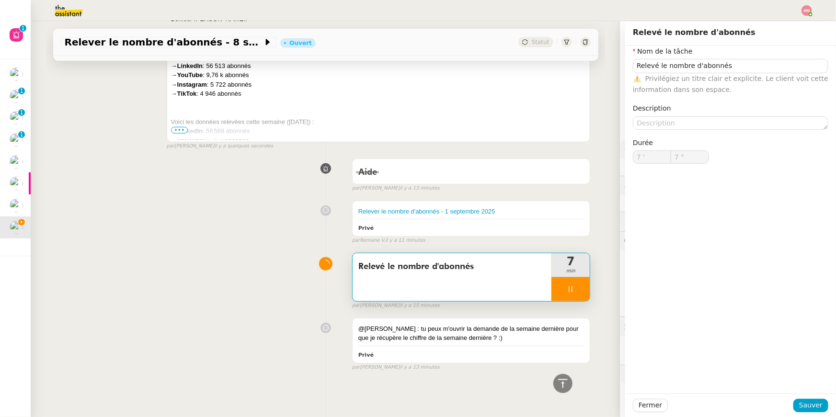
click at [574, 293] on div at bounding box center [570, 289] width 38 height 24
type input "Relevé le nombre d'abonnés"
type input "7 '"
type input "7 ""
click at [580, 293] on button at bounding box center [579, 289] width 19 height 24
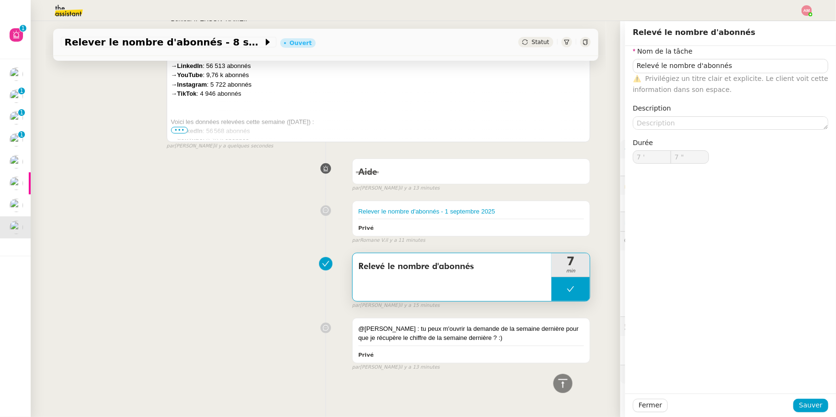
type input "Relevé le nombre d'abonnés"
type input "7 '"
type input "7 ""
type input "Relevé le nombre d'abonnés"
type input "7 '"
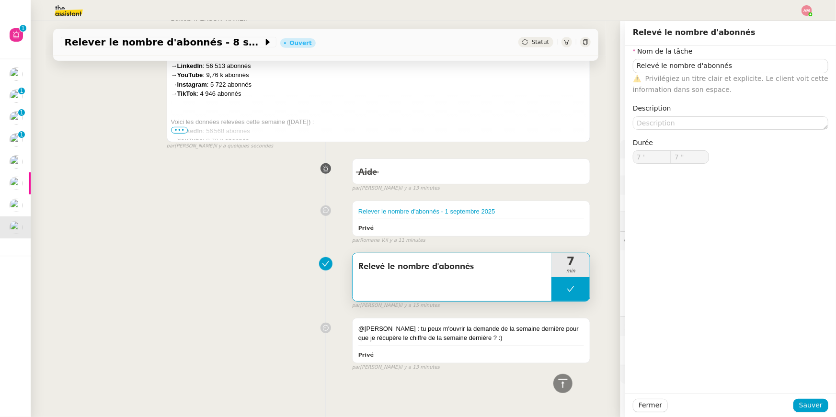
type input "7 ""
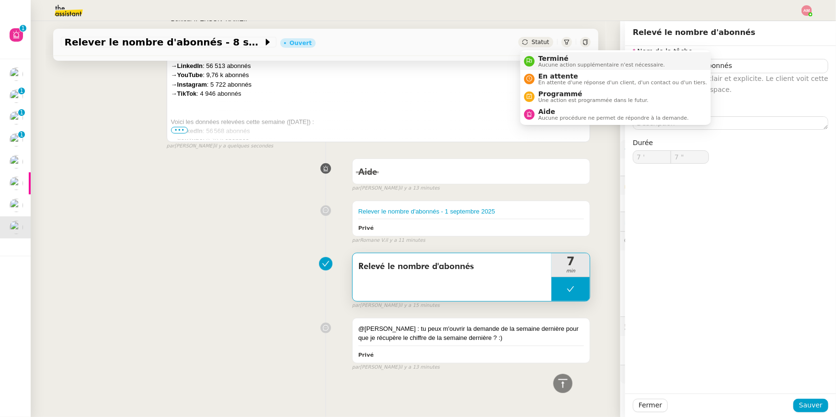
click at [545, 68] on li "Terminé Aucune action supplémentaire n'est nécessaire." at bounding box center [615, 61] width 191 height 18
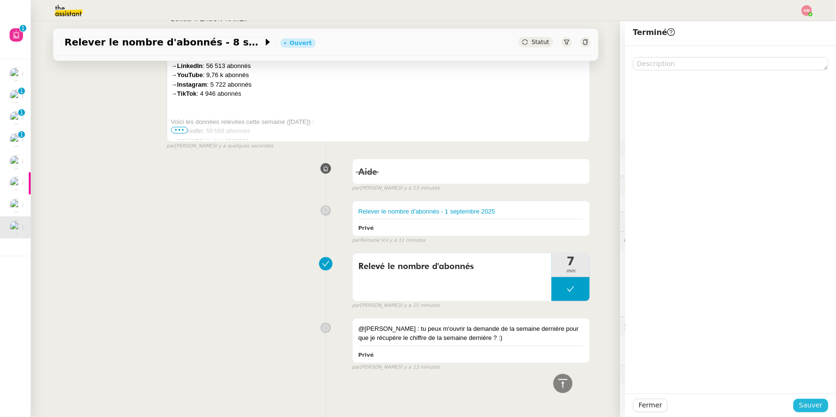
click at [799, 409] on button "Sauver" at bounding box center [810, 405] width 35 height 13
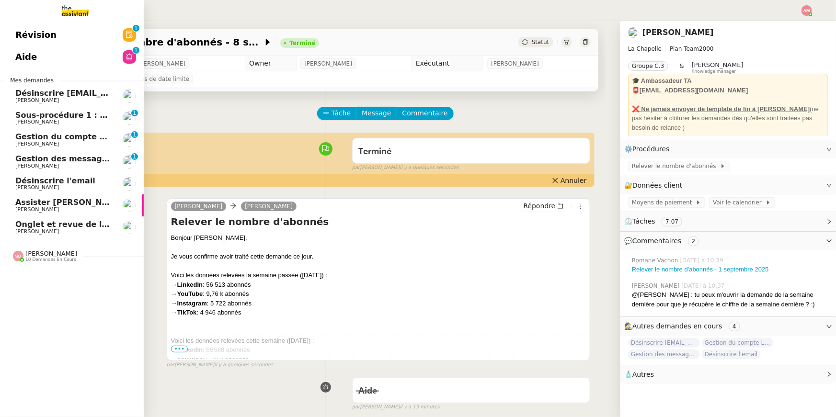
click at [48, 176] on link "Désinscrire l'email [PERSON_NAME]" at bounding box center [72, 184] width 144 height 22
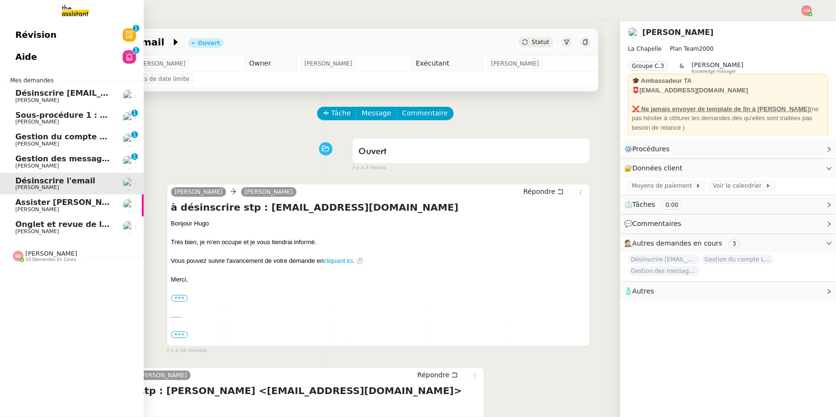
click at [58, 98] on span "[PERSON_NAME]" at bounding box center [63, 101] width 97 height 6
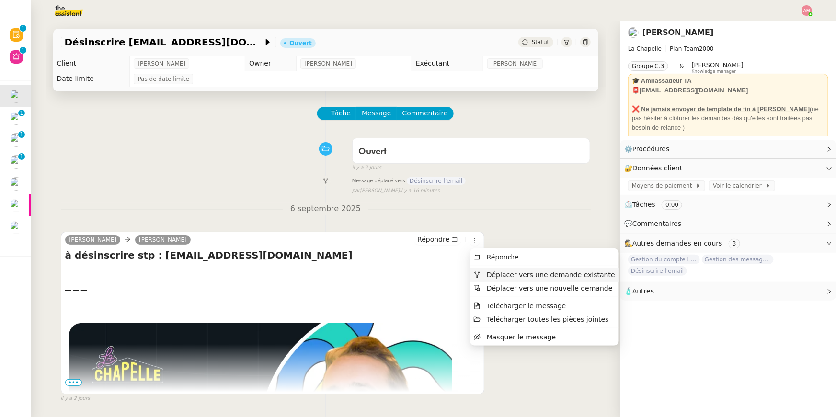
click at [488, 271] on span "Déplacer vers une demande existante" at bounding box center [551, 275] width 128 height 8
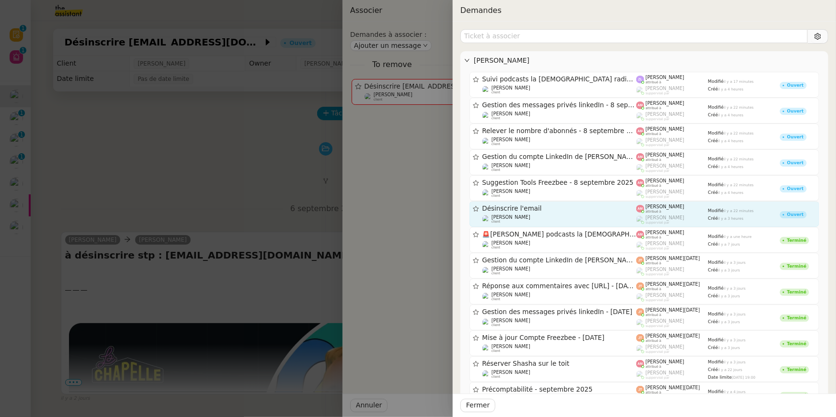
click at [528, 210] on span "Désinscrire l'email" at bounding box center [559, 208] width 154 height 7
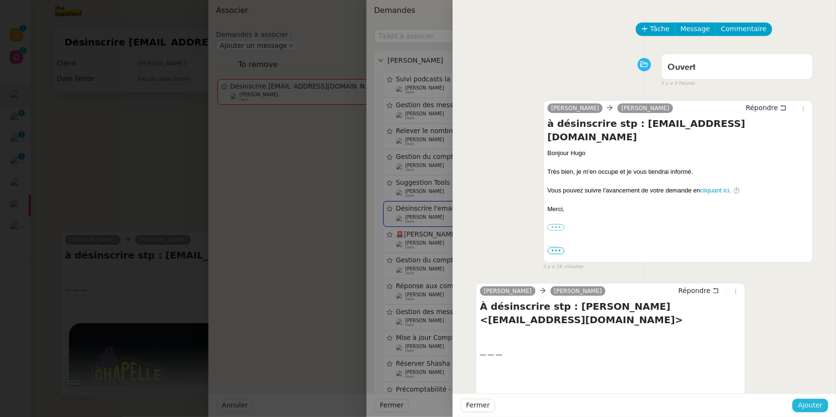
click at [805, 402] on span "Ajouter" at bounding box center [810, 405] width 24 height 11
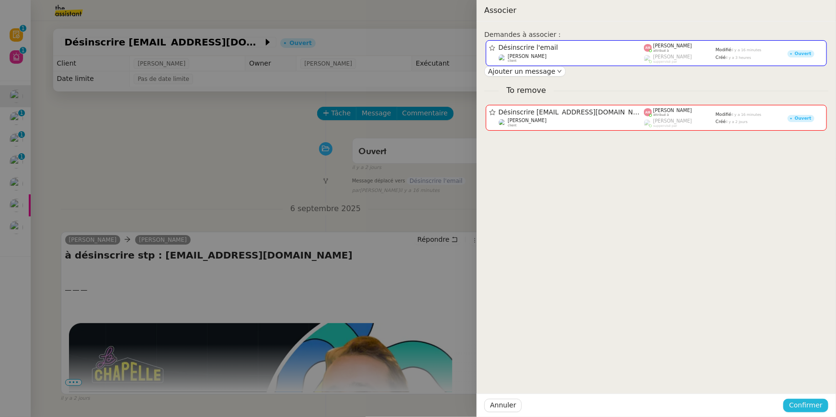
click at [805, 402] on span "Confirmer" at bounding box center [806, 405] width 34 height 11
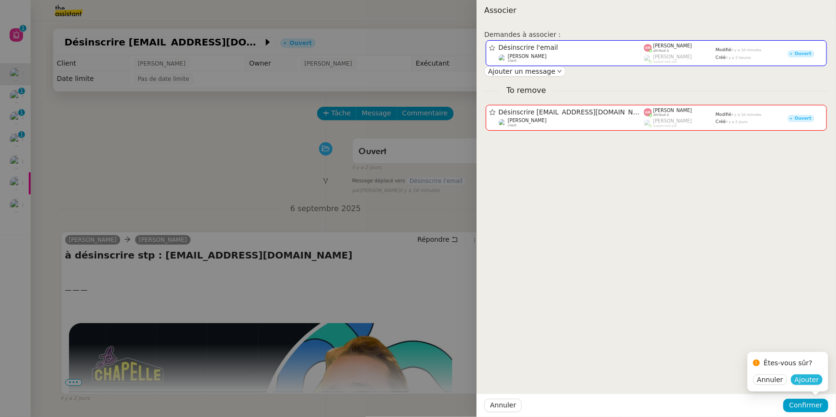
click at [796, 378] on button "Ajouter" at bounding box center [807, 379] width 32 height 11
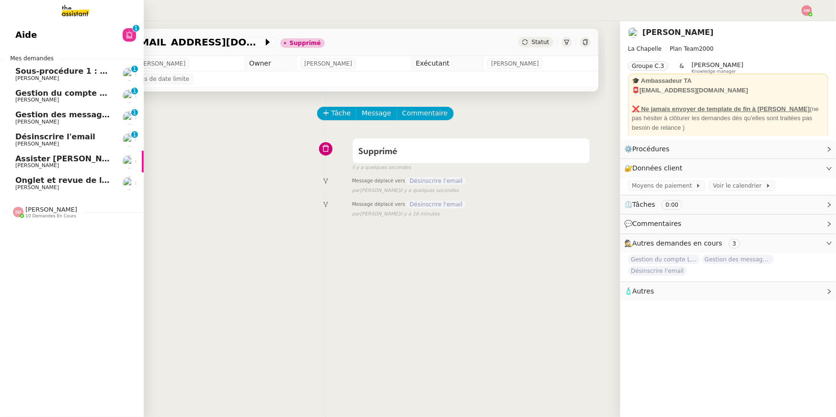
click at [52, 140] on span "Désinscrire l'email" at bounding box center [55, 136] width 80 height 9
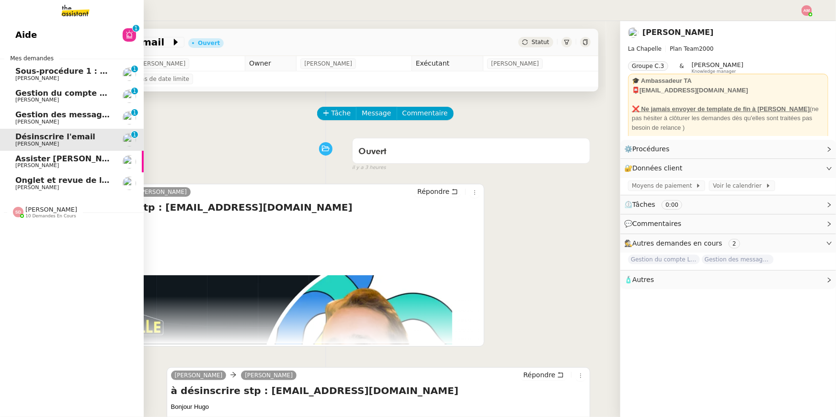
click at [51, 116] on span "Gestion des messages privés linkedIn - 8 septembre 2025" at bounding box center [140, 114] width 250 height 9
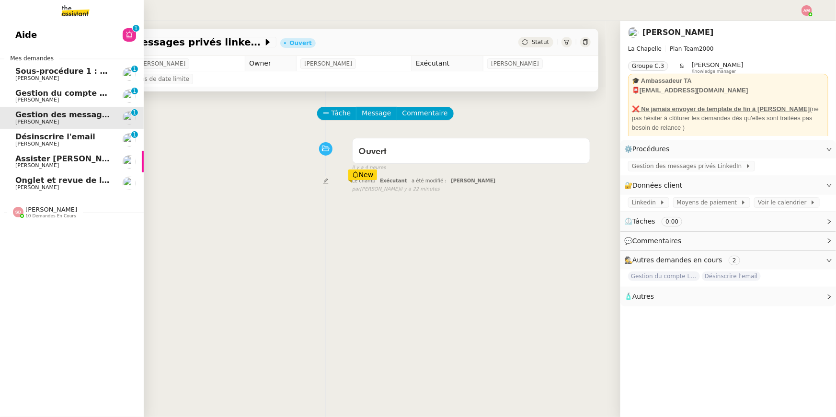
click at [45, 70] on span "Sous-procédure 1 : Actualisation du fichier de suivi - septembre 2025" at bounding box center [165, 71] width 300 height 9
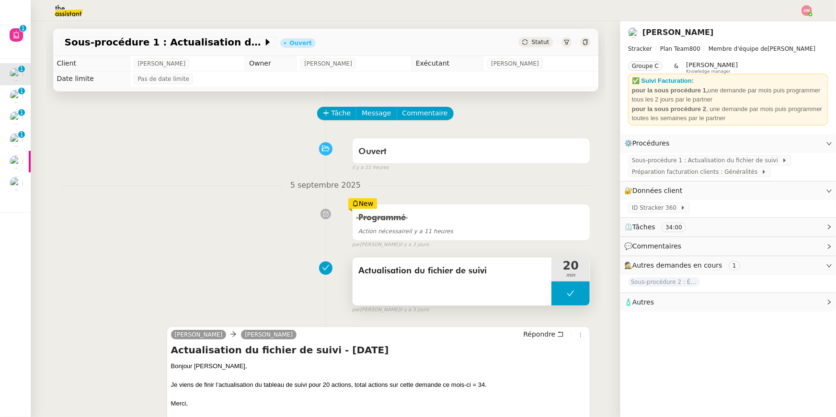
copy span "Actualisation du fichier de suivi"
drag, startPoint x: 356, startPoint y: 272, endPoint x: 487, endPoint y: 273, distance: 130.7
click at [487, 273] on div "Actualisation du fichier de suivi" at bounding box center [451, 282] width 199 height 48
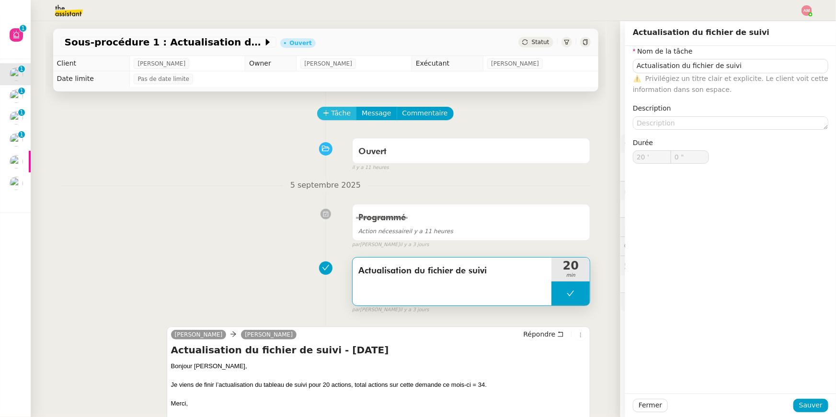
click at [335, 113] on span "Tâche" at bounding box center [341, 113] width 20 height 11
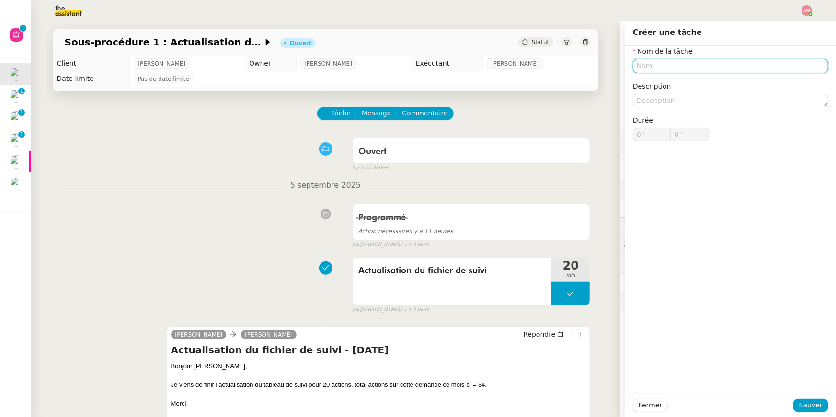
paste input "Actualisation du fichier de suivi"
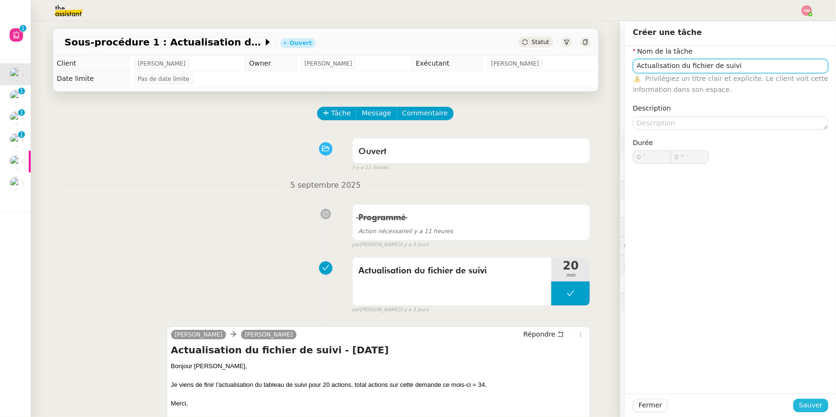
type input "Actualisation du fichier de suivi"
click at [807, 403] on span "Sauver" at bounding box center [810, 405] width 23 height 11
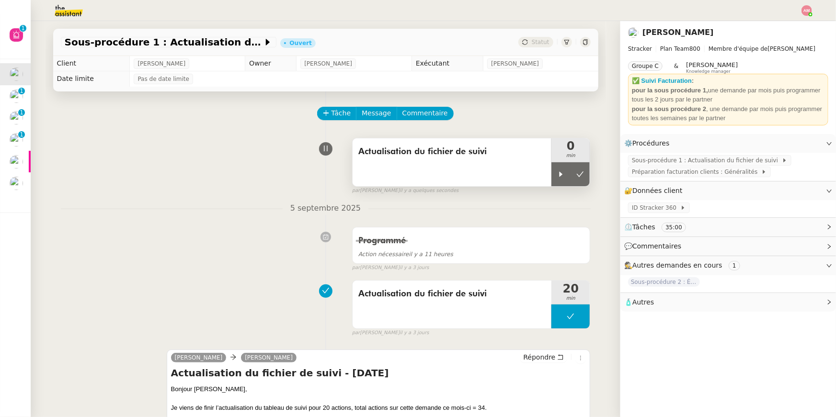
click at [549, 174] on div "Actualisation du fichier de suivi" at bounding box center [451, 162] width 199 height 48
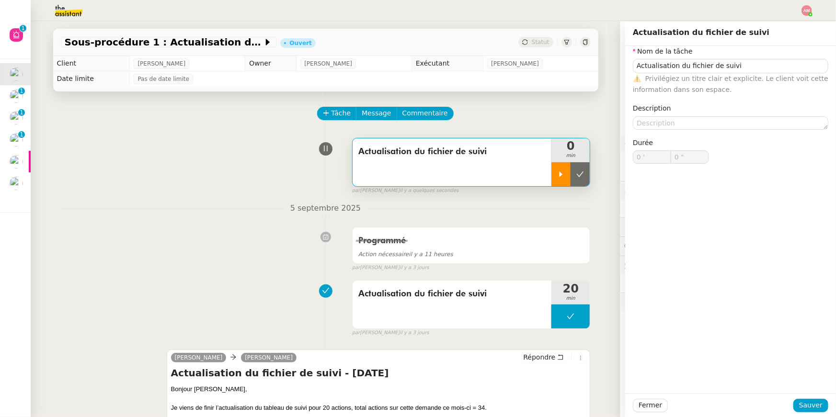
click at [557, 175] on icon at bounding box center [561, 174] width 8 height 8
type input "Actualisation du fichier de suivi"
type input "0 '"
type input "0 ""
type input "Actualisation du fichier de suivi"
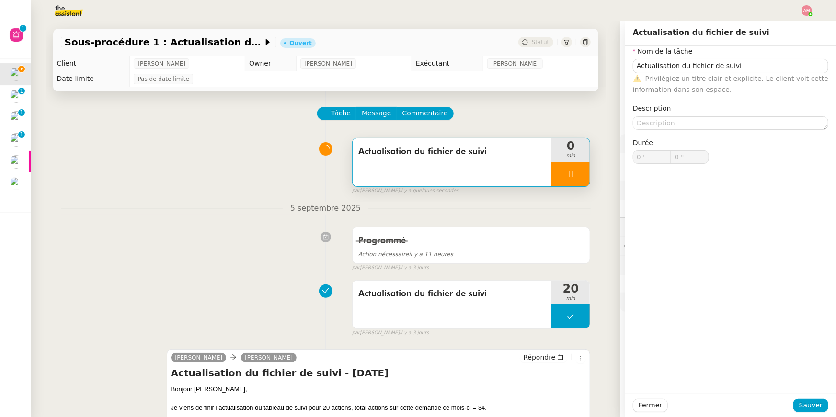
type input "0 '"
type input "59 ""
type input "1 '"
type input "52 ""
type input "2 '"
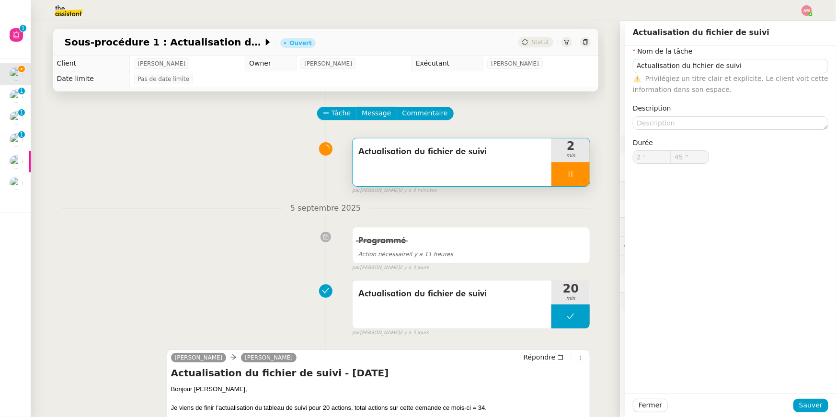
type input "46 ""
type input "3 '"
type input "59 ""
type input "4 '"
type input "17 ""
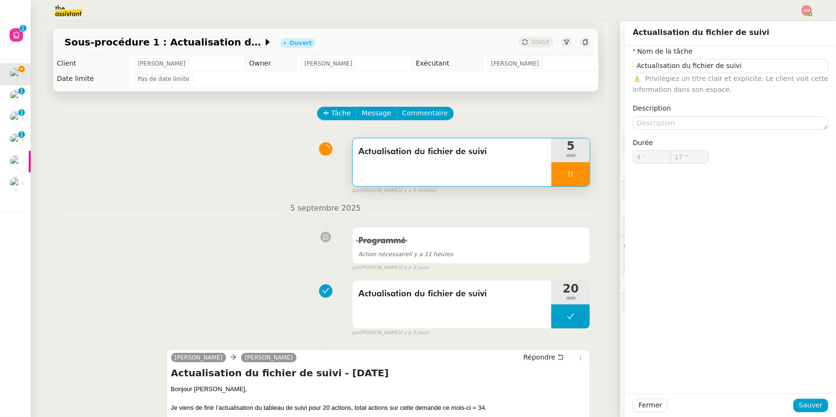
type input "5 '"
type input "36 ""
type input "6 '"
type input "21 ""
type input "7 '"
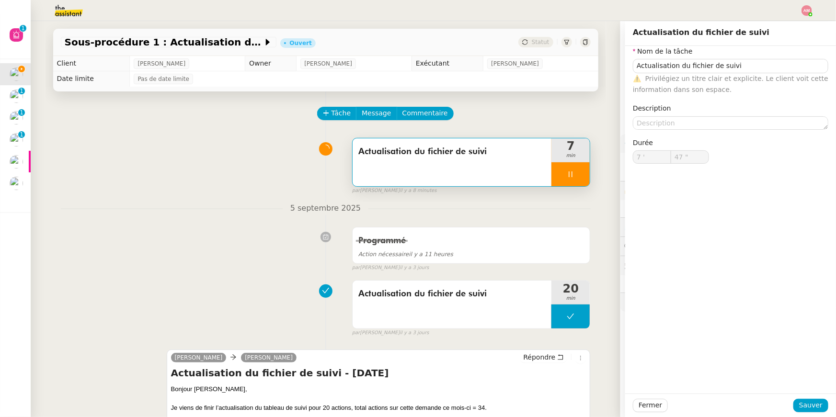
type input "49 ""
type input "8 '"
type input "59 ""
type input "9 '"
type input "55 ""
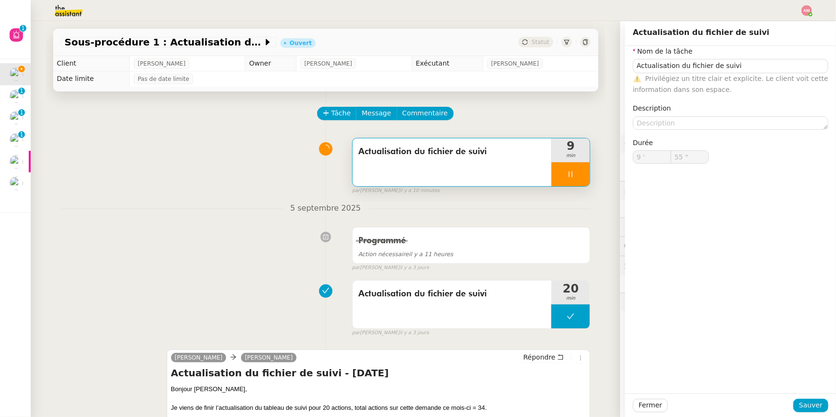
click at [203, 178] on div "Actualisation du fichier de suivi 9 min false par Amyna M. il y a 10 minutes" at bounding box center [326, 164] width 530 height 61
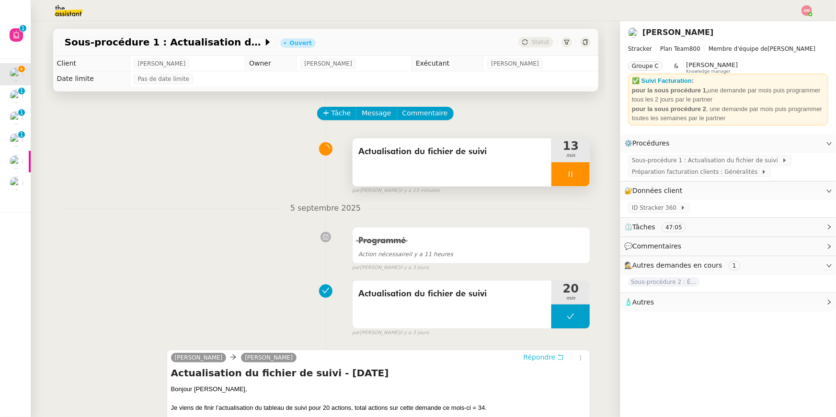
click at [535, 358] on span "Répondre" at bounding box center [539, 357] width 32 height 10
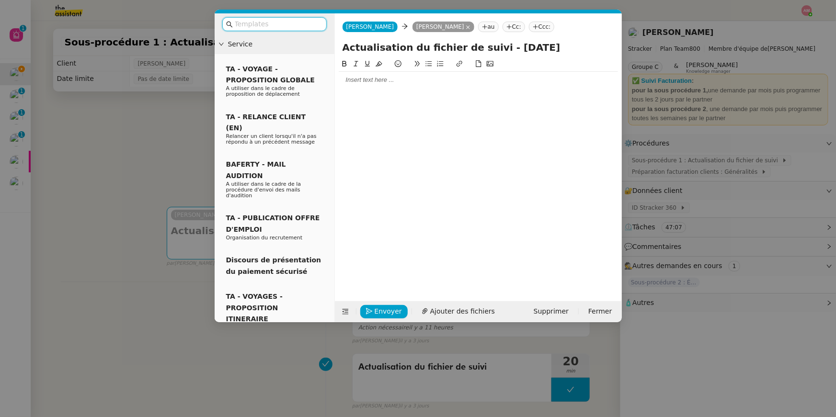
click at [134, 207] on nz-modal-container "Service TA - VOYAGE - PROPOSITION GLOBALE A utiliser dans le cadre de propositi…" at bounding box center [418, 208] width 836 height 417
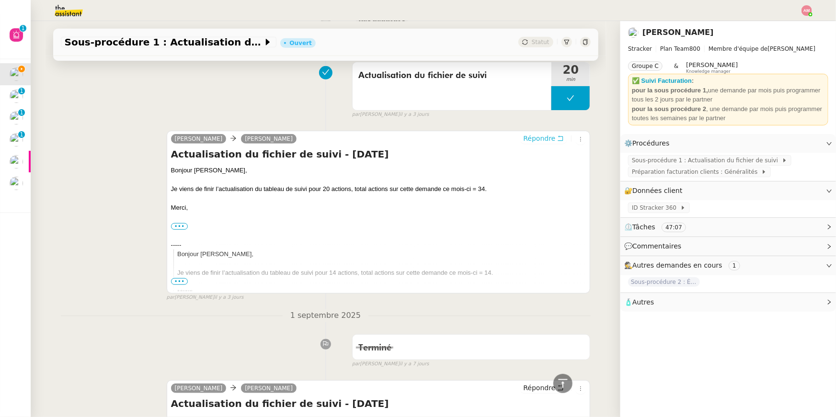
scroll to position [276, 0]
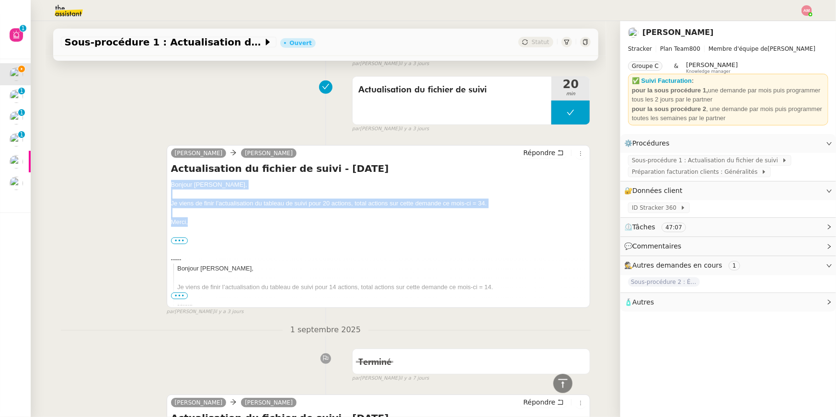
drag, startPoint x: 193, startPoint y: 224, endPoint x: 150, endPoint y: 187, distance: 55.7
click at [150, 187] on div "Charlie Mathias Hombourger Répondre Actualisation du fichier de suivi - septemb…" at bounding box center [326, 226] width 530 height 180
copy div "Bonjour Mathias, Je viens de finir l’actualisation du tableau de suivi pour 20 …"
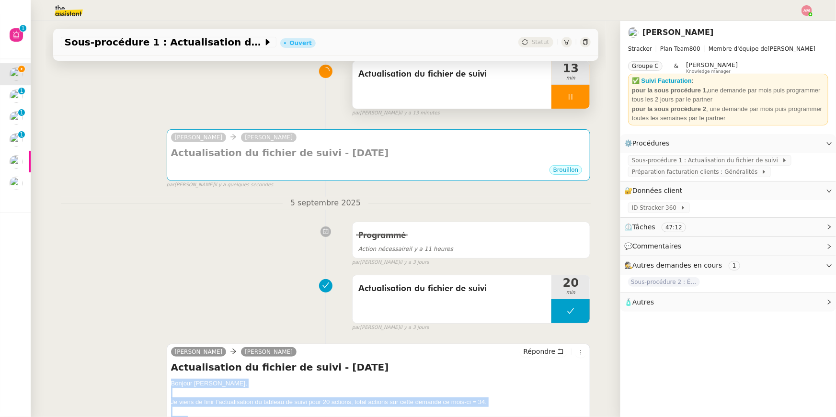
scroll to position [0, 0]
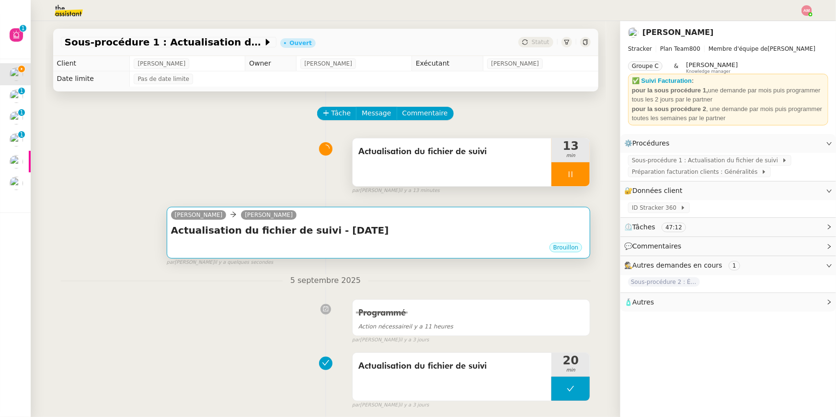
click at [277, 241] on div "Actualisation du fichier de suivi - septembre 2025 •••" at bounding box center [378, 233] width 415 height 18
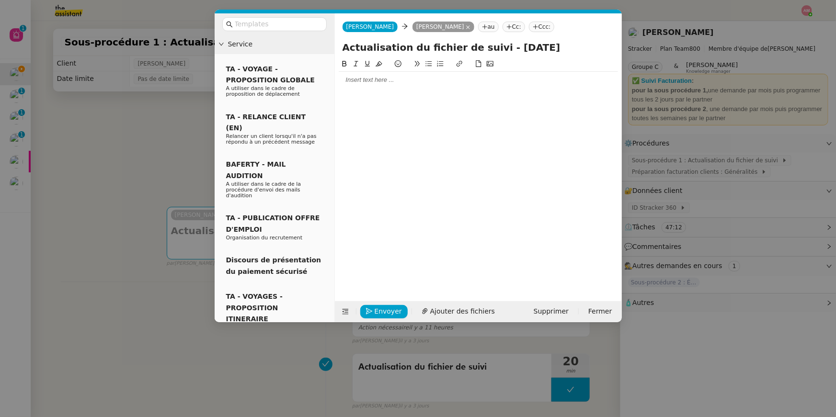
click at [349, 81] on div at bounding box center [478, 80] width 279 height 9
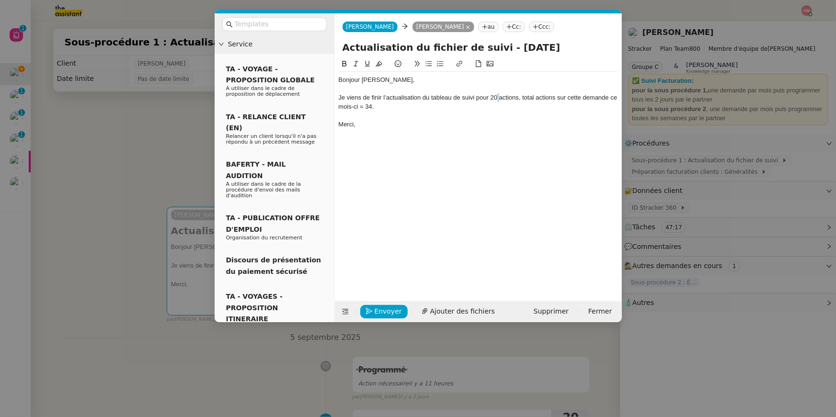
click at [498, 97] on div "Je viens de finir l’actualisation du tableau de suivi pour 20 actions, total ac…" at bounding box center [478, 102] width 279 height 18
click at [497, 97] on div "Je viens de finir l’actualisation du tableau de suivi pour 20 actions, total ac…" at bounding box center [478, 102] width 279 height 18
drag, startPoint x: 497, startPoint y: 97, endPoint x: 491, endPoint y: 97, distance: 5.7
click at [491, 97] on div "Je viens de finir l’actualisation du tableau de suivi pour 20 actions, total ac…" at bounding box center [478, 102] width 279 height 18
click at [491, 97] on div "Je viens de finir l’actualisation du tableau de suivi pour 15actions, total act…" at bounding box center [478, 102] width 279 height 18
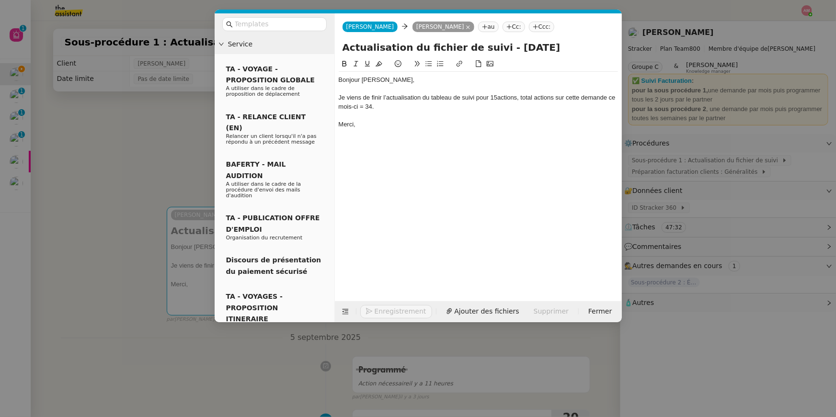
click at [497, 97] on div "Je viens de finir l’actualisation du tableau de suivi pour 15actions, total act…" at bounding box center [478, 102] width 279 height 18
click at [369, 103] on div "Je viens de finir l’actualisation du tableau de suivi pour 15 actions, total ac…" at bounding box center [478, 102] width 279 height 18
drag, startPoint x: 373, startPoint y: 107, endPoint x: 366, endPoint y: 107, distance: 6.2
click at [366, 107] on div "Je viens de finir l’actualisation du tableau de suivi pour 15 actions, total ac…" at bounding box center [478, 102] width 279 height 18
click at [178, 121] on nz-modal-container "Service TA - VOYAGE - PROPOSITION GLOBALE A utiliser dans le cadre de propositi…" at bounding box center [418, 208] width 836 height 417
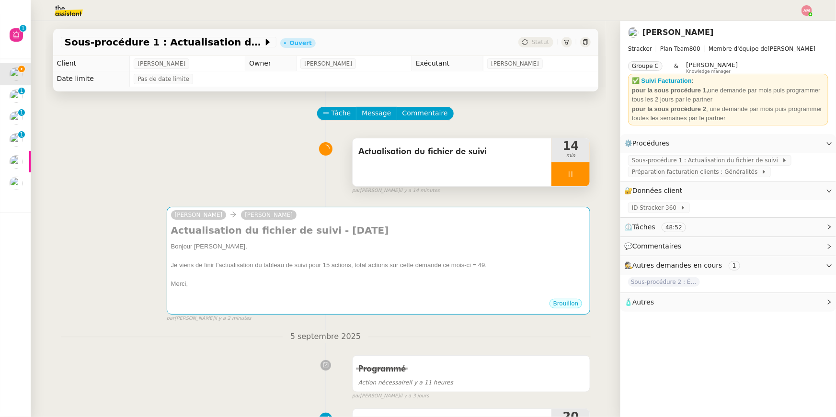
click at [484, 182] on div "Actualisation du fichier de suivi" at bounding box center [451, 162] width 199 height 48
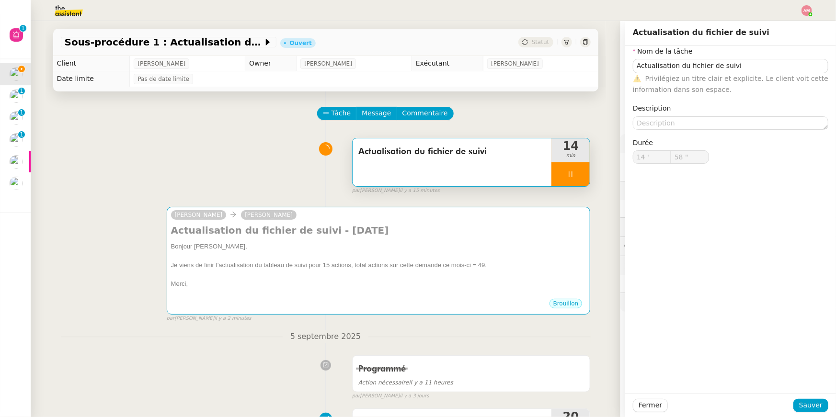
type input "59 ""
click at [570, 169] on div at bounding box center [570, 174] width 38 height 24
type input "Actualisation du fichier de suivi"
type input "15 '"
type input "0 ""
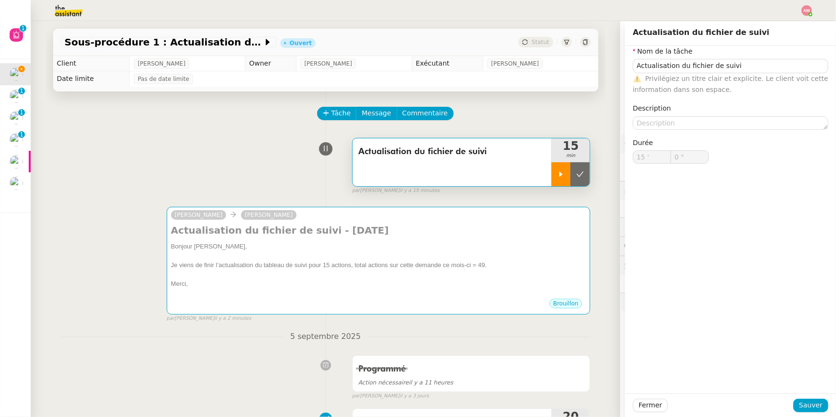
type input "Actualisation du fichier de suivi"
type input "15 '"
type input "0 ""
drag, startPoint x: 570, startPoint y: 169, endPoint x: 578, endPoint y: 177, distance: 11.5
click at [578, 177] on div at bounding box center [570, 174] width 38 height 24
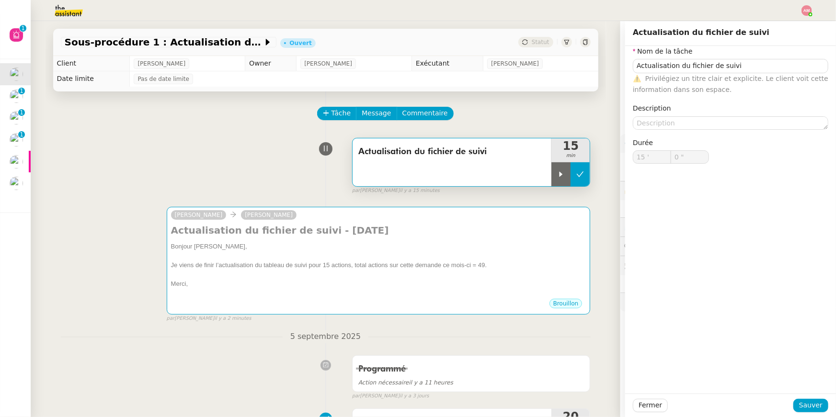
click at [578, 177] on icon at bounding box center [580, 174] width 8 height 8
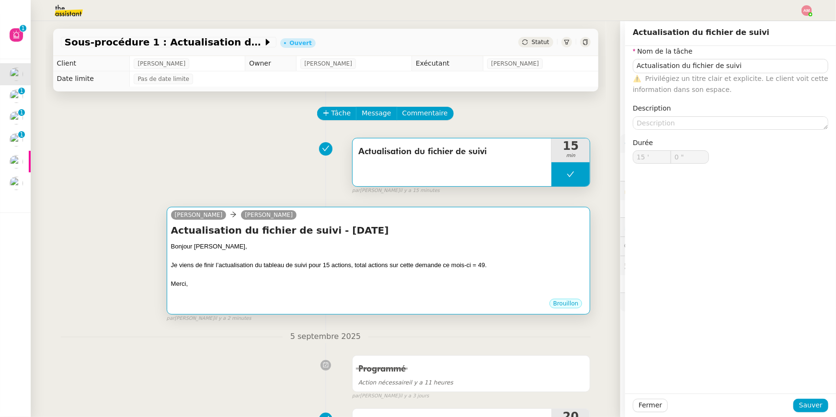
type input "Actualisation du fichier de suivi"
type input "15 '"
type input "0 ""
click at [567, 245] on div "Bonjour Mathias," at bounding box center [378, 247] width 415 height 10
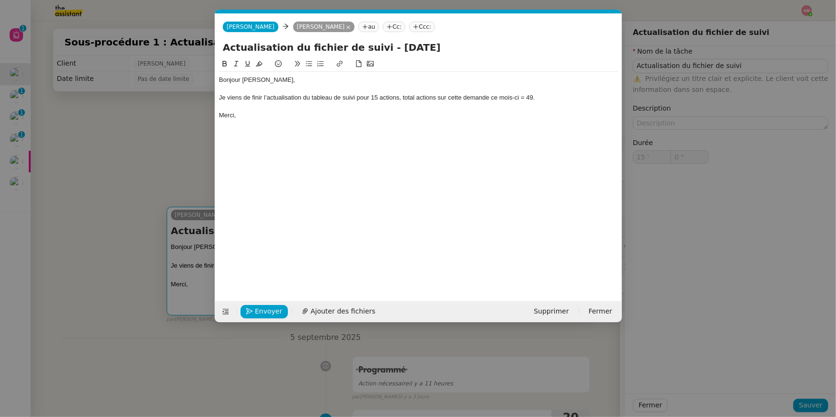
type input "Actualisation du fichier de suivi"
type input "15 '"
type input "0 ""
click at [258, 310] on span "Envoyer" at bounding box center [268, 311] width 27 height 11
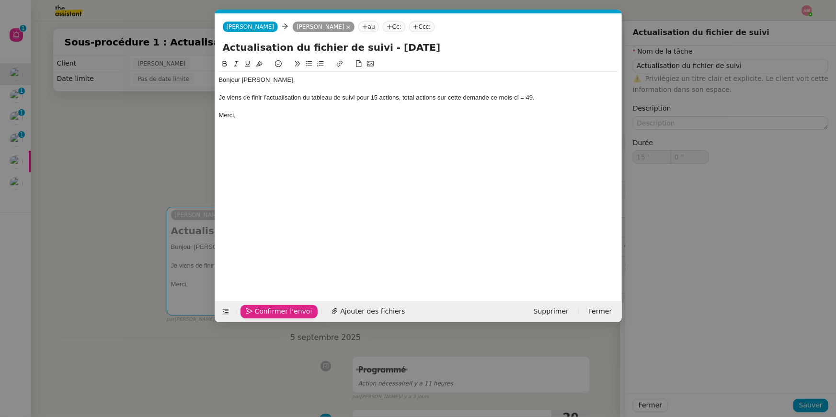
click at [258, 310] on span "Confirmer l'envoi" at bounding box center [283, 311] width 57 height 11
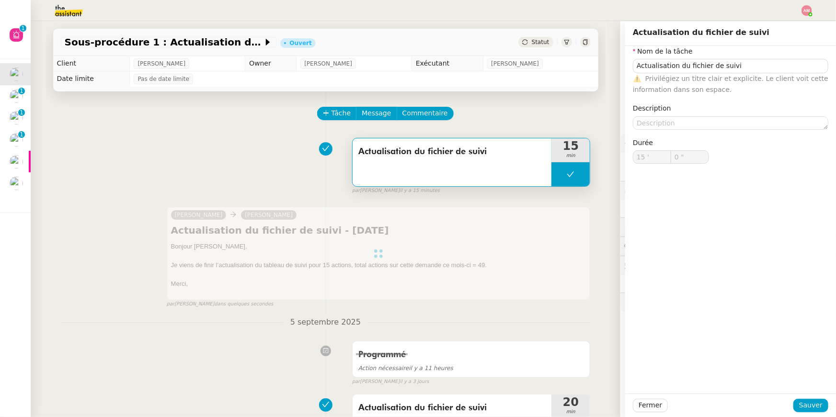
type input "Actualisation du fichier de suivi"
type input "15 '"
type input "0 ""
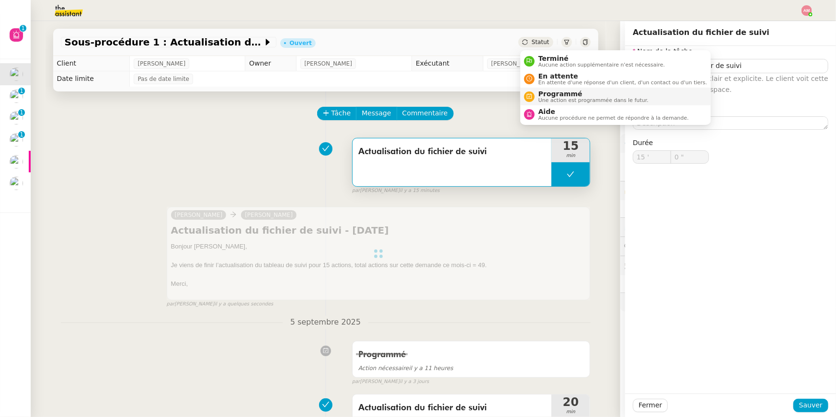
click at [544, 98] on span "Une action est programmée dans le futur." at bounding box center [593, 100] width 110 height 5
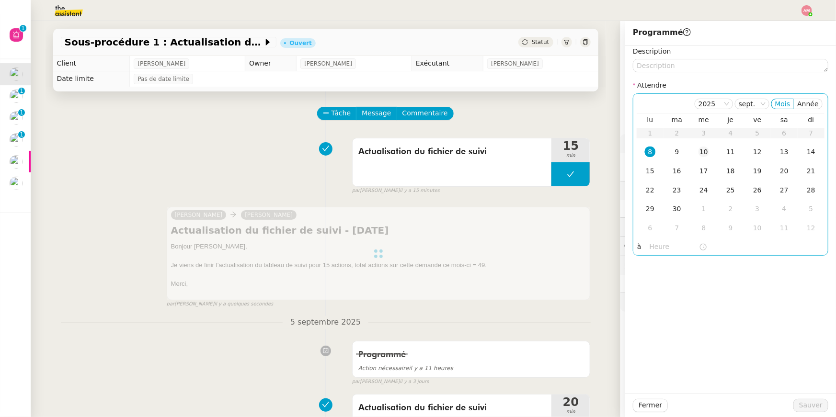
click at [706, 145] on td "10" at bounding box center [703, 152] width 27 height 19
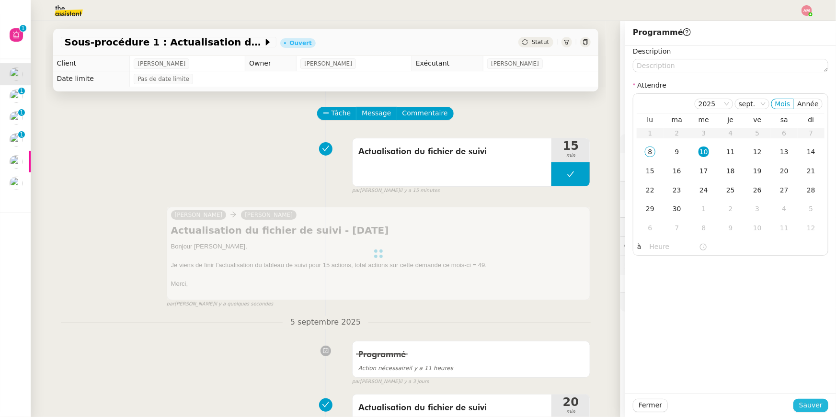
click at [813, 404] on span "Sauver" at bounding box center [810, 405] width 23 height 11
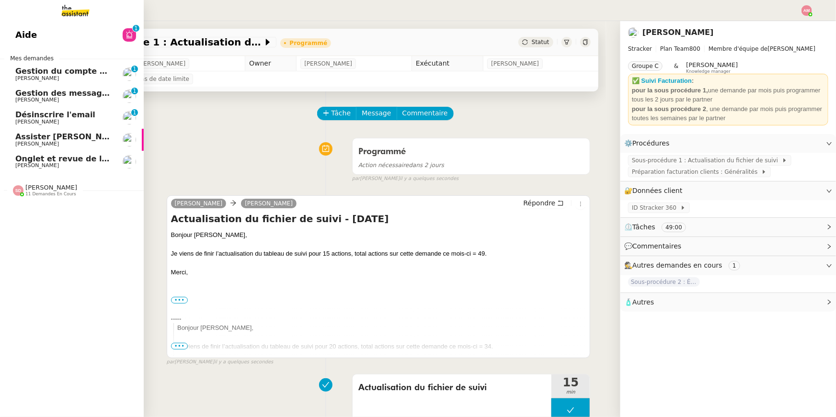
click at [20, 181] on span "Sheida Delpazir 11 demandes en cours" at bounding box center [76, 186] width 144 height 20
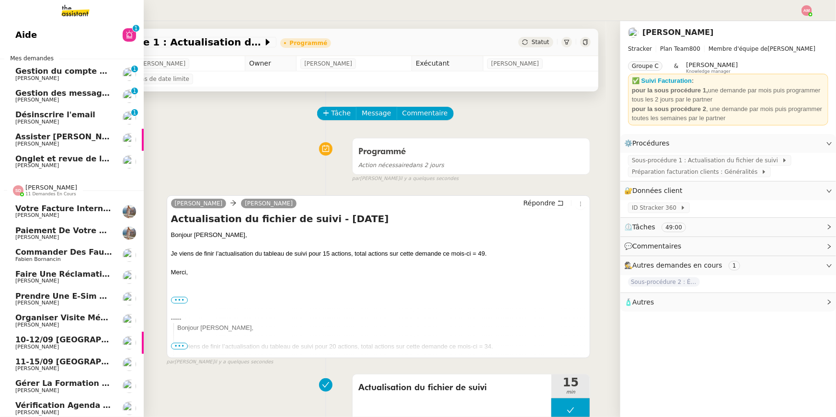
scroll to position [24, 0]
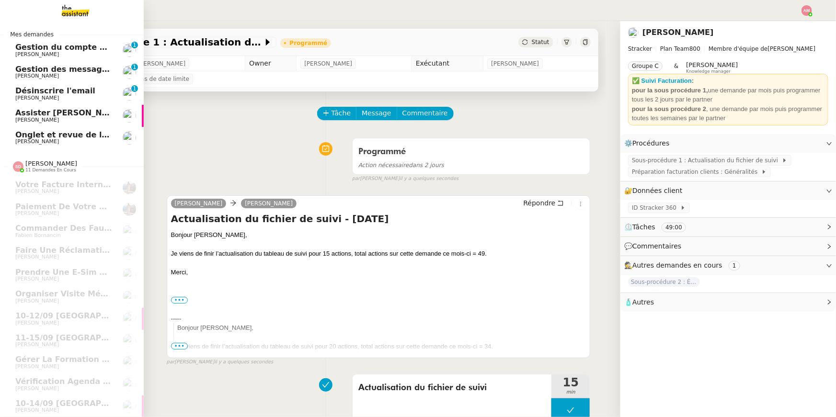
click at [43, 91] on span "Désinscrire l'email" at bounding box center [55, 90] width 80 height 9
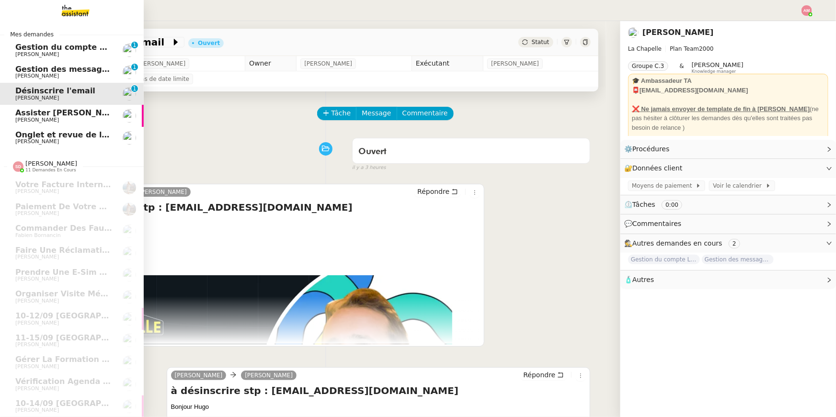
click at [44, 70] on span "Gestion des messages privés linkedIn - 8 septembre 2025" at bounding box center [140, 69] width 250 height 9
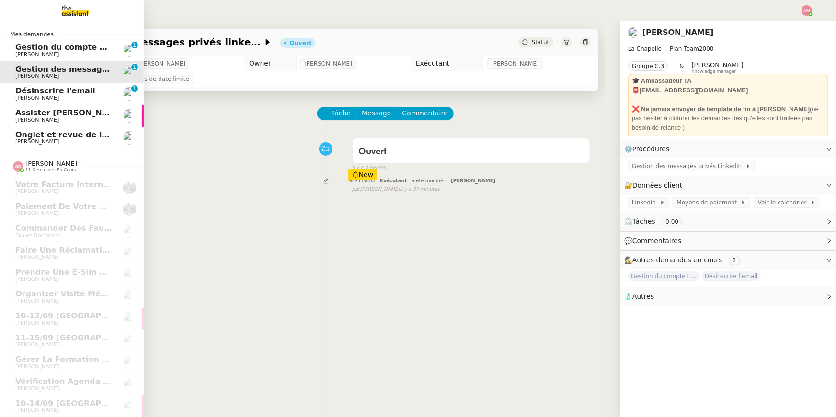
click at [23, 45] on span "Gestion du compte LinkedIn de [PERSON_NAME] (post + gestion messages) - [DATE]" at bounding box center [197, 47] width 364 height 9
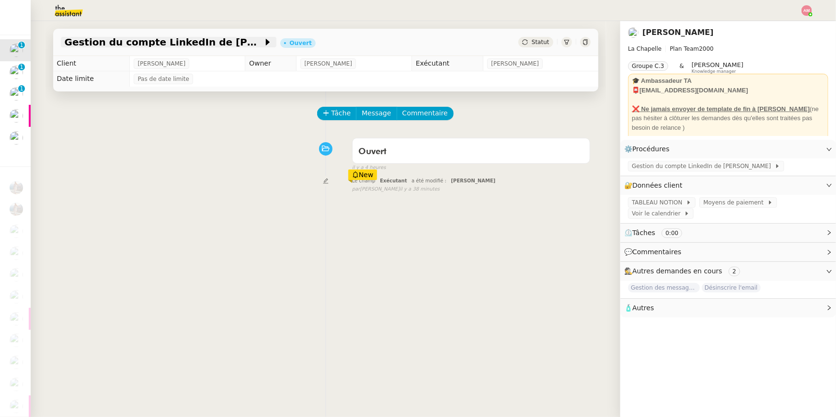
click at [183, 38] on span "Gestion du compte LinkedIn de [PERSON_NAME] (post + gestion messages) - [DATE]" at bounding box center [164, 42] width 198 height 10
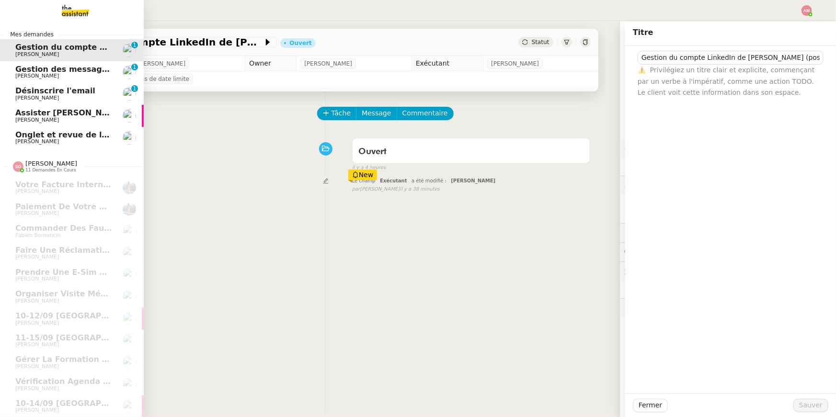
click at [15, 67] on span "Gestion des messages privés linkedIn - 8 septembre 2025" at bounding box center [140, 69] width 250 height 9
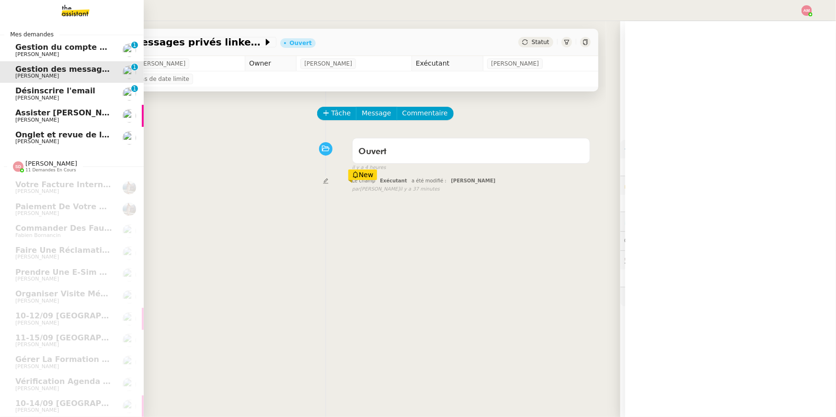
click at [128, 40] on link "Gestion du compte LinkedIn de Charly LAMARD (post + gestion messages) - 8 septe…" at bounding box center [72, 50] width 144 height 22
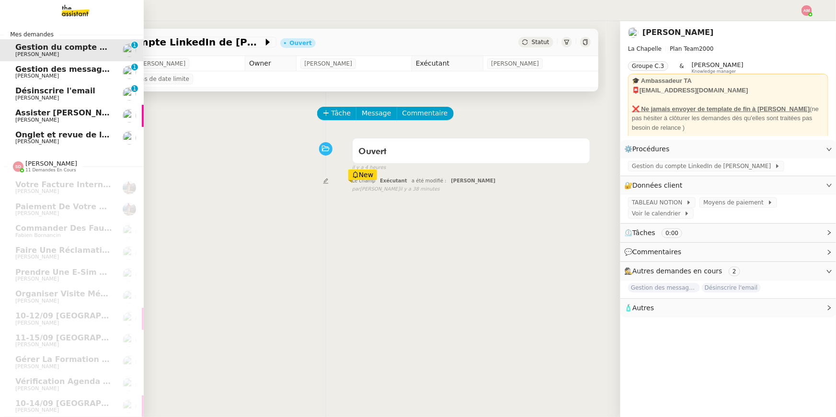
click at [0, 69] on link "Gestion des messages privés linkedIn - 8 septembre 2025 Hugo Bentz 0 1 2 3 4 5 …" at bounding box center [72, 72] width 144 height 22
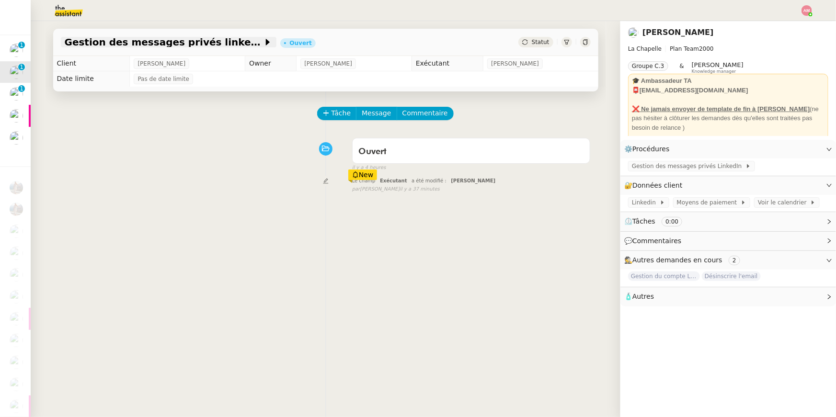
click at [174, 41] on span "Gestion des messages privés linkedIn - 8 septembre 2025" at bounding box center [164, 42] width 198 height 10
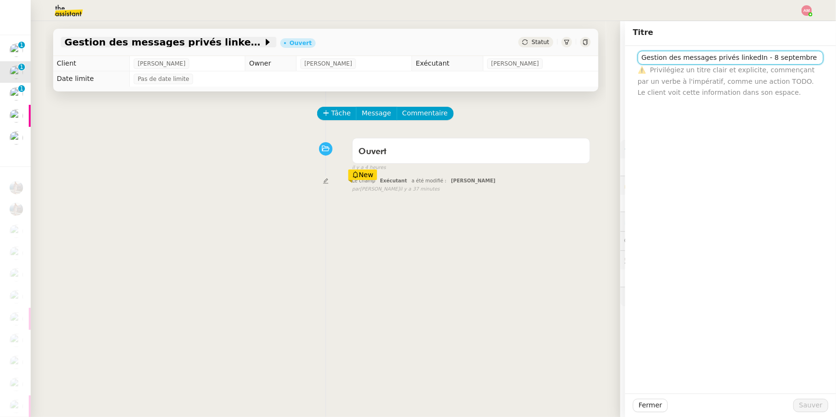
scroll to position [0, 2]
click at [226, 122] on div "Tâche Message Commentaire" at bounding box center [326, 118] width 530 height 23
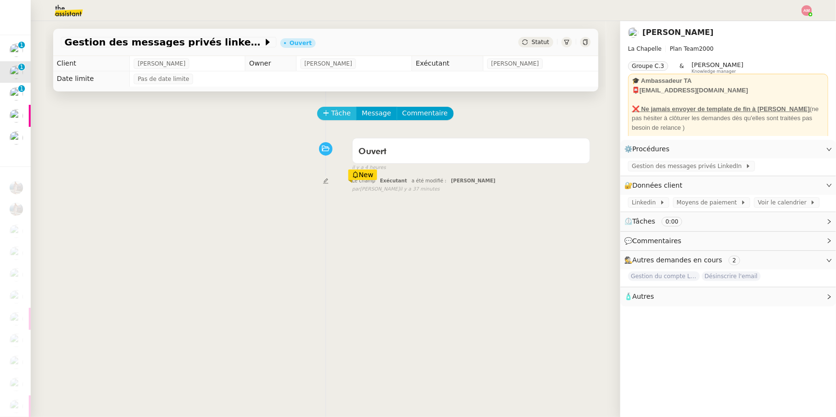
click at [345, 117] on span "Tâche" at bounding box center [341, 113] width 20 height 11
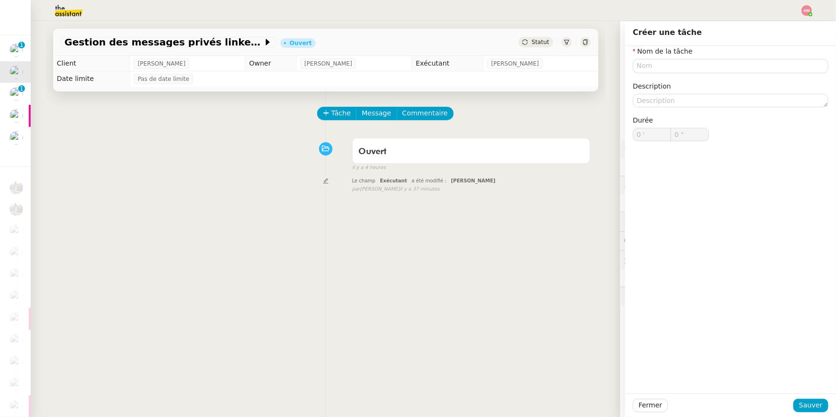
click at [284, 181] on div "Le champ Exécutant a été modifié : Amyna Mehrez false par Frédérique A. il y a …" at bounding box center [326, 184] width 530 height 18
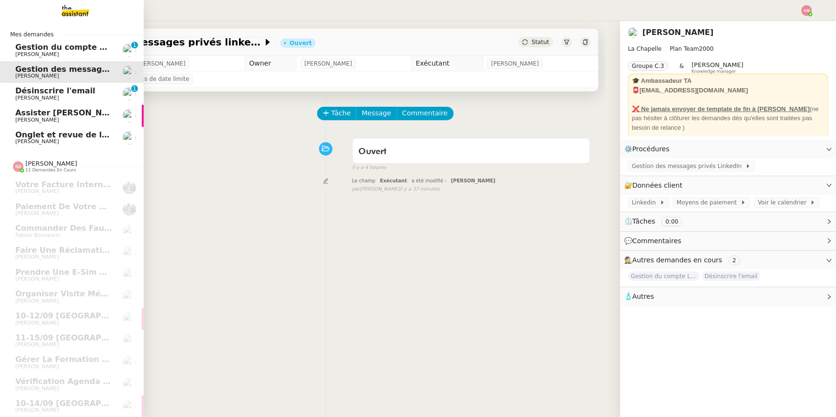
click at [20, 102] on link "Désinscrire l'email [PERSON_NAME] 0 1 2 3 4 5 6 7 8 9" at bounding box center [72, 94] width 144 height 22
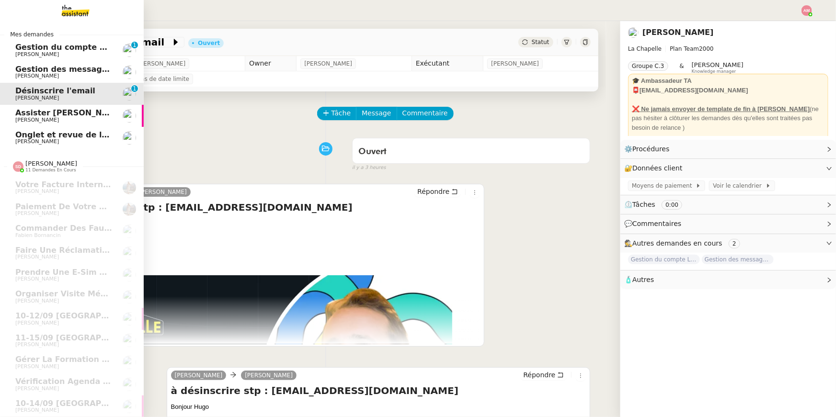
click at [34, 132] on span "Onglet et revue de littérature - 8 septembre 2025" at bounding box center [122, 134] width 215 height 9
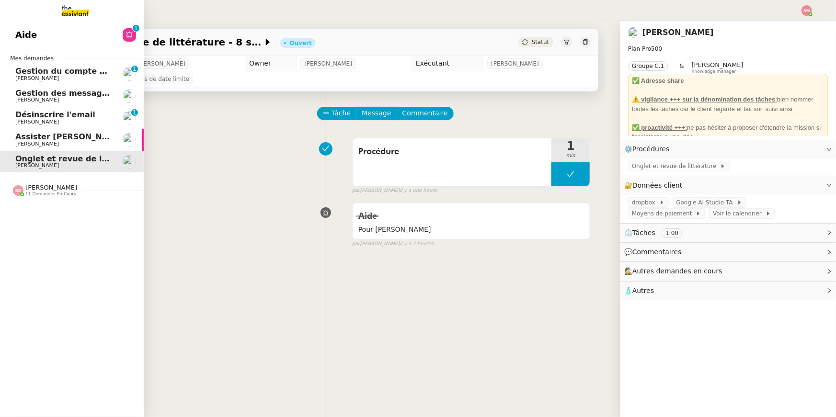
click at [18, 27] on link "Aide 0 1 2 3 4 5 6 7 8 9" at bounding box center [72, 35] width 144 height 22
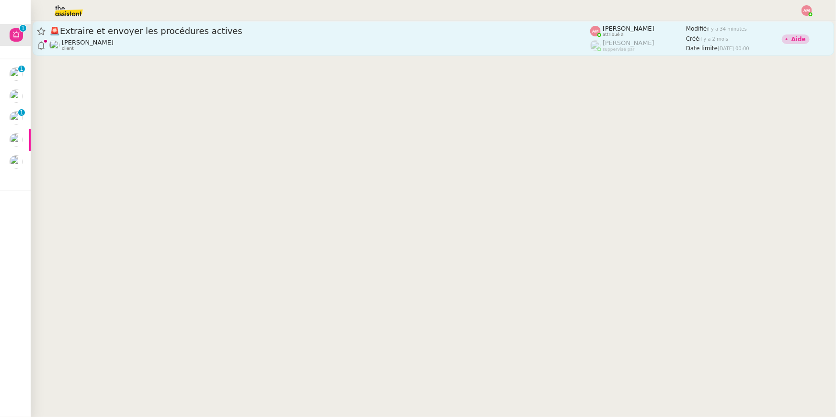
click at [265, 24] on link "🚨 Extraire et envoyer les procédures actives Stanislas Richoillez client Amyna …" at bounding box center [433, 38] width 801 height 34
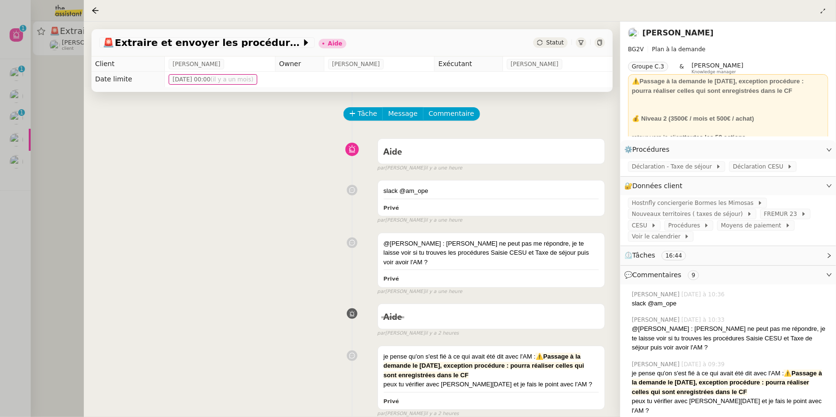
click at [30, 118] on div at bounding box center [418, 208] width 836 height 417
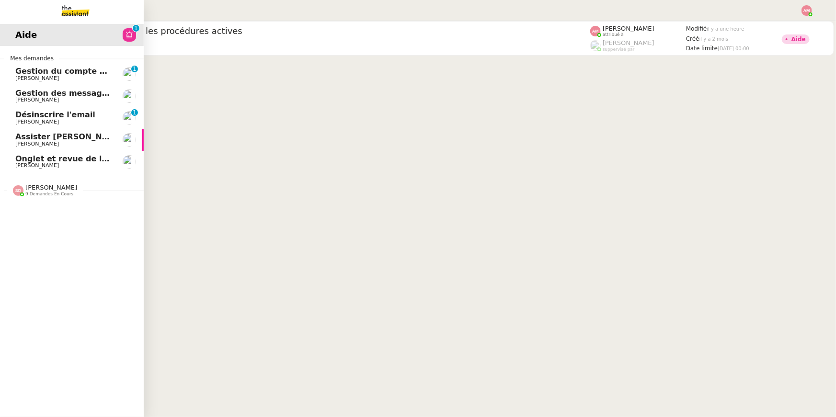
click at [17, 113] on span "Désinscrire l'email" at bounding box center [55, 114] width 80 height 9
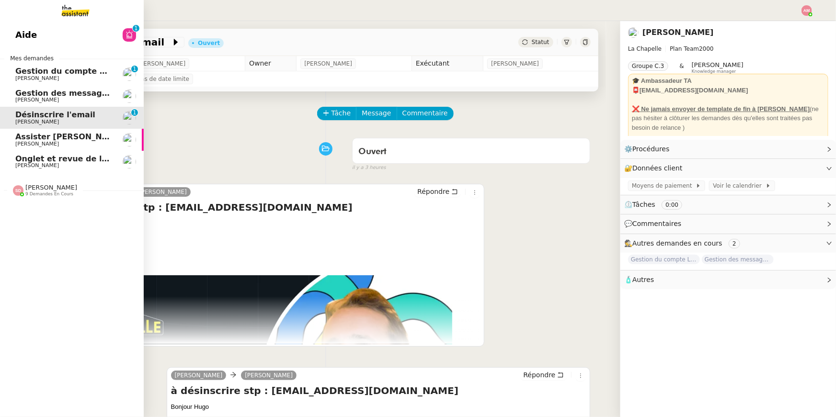
click at [29, 70] on span "Gestion du compte LinkedIn de [PERSON_NAME] (post + gestion messages) - [DATE]" at bounding box center [197, 71] width 364 height 9
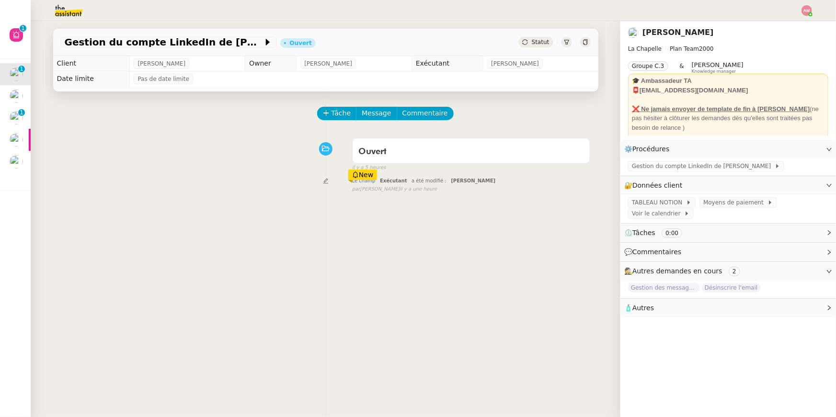
drag, startPoint x: 60, startPoint y: 47, endPoint x: 75, endPoint y: 48, distance: 14.9
click at [75, 48] on app-ticket-info-button "Gestion du compte LinkedIn de [PERSON_NAME] (post + gestion messages) - [DATE]" at bounding box center [170, 41] width 219 height 11
copy span "Gestion du compte"
drag, startPoint x: 56, startPoint y: 43, endPoint x: 147, endPoint y: 41, distance: 91.0
click at [147, 41] on div "Gestion du compte LinkedIn de Charly LAMARD (post + gestion messages) - 8 septe…" at bounding box center [325, 42] width 545 height 27
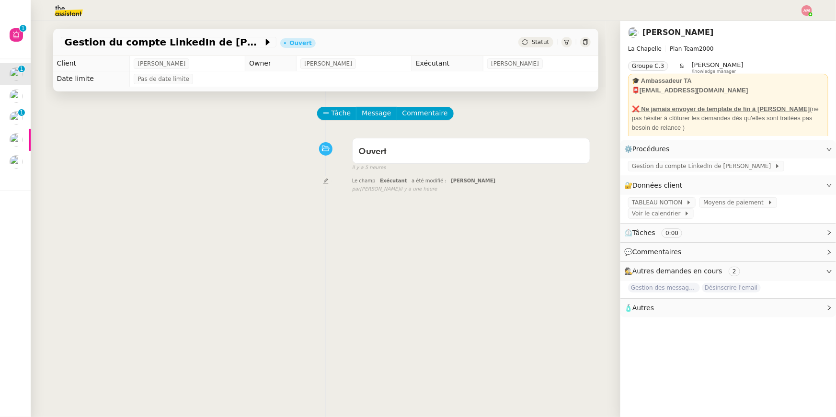
click at [333, 104] on div "Tâche Message Commentaire Veuillez patienter une erreur s'est produite 👌👌👌 mess…" at bounding box center [325, 299] width 560 height 417
click at [335, 114] on span "Tâche" at bounding box center [341, 113] width 20 height 11
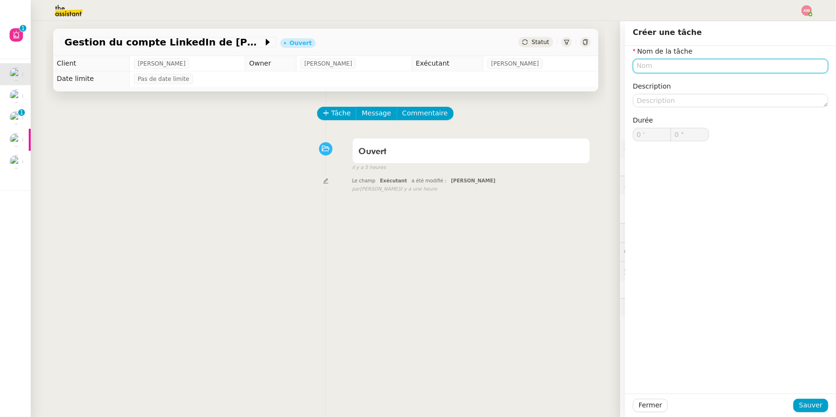
click at [666, 66] on input "text" at bounding box center [730, 66] width 195 height 14
paste input "Gestion du compte"
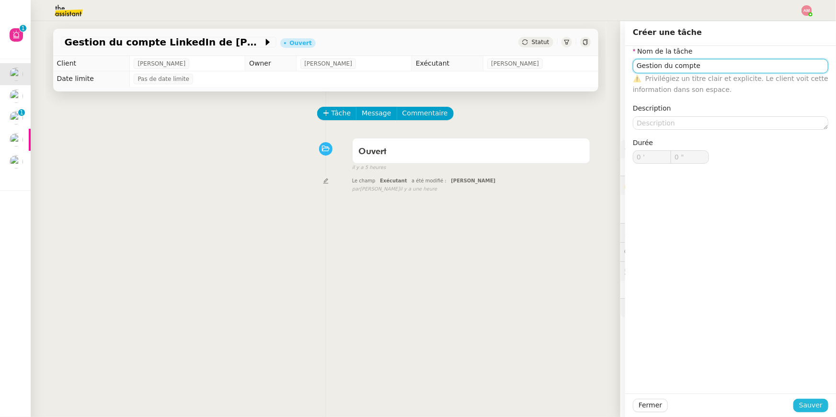
type input "Gestion du compte"
click at [799, 399] on button "Sauver" at bounding box center [810, 405] width 35 height 13
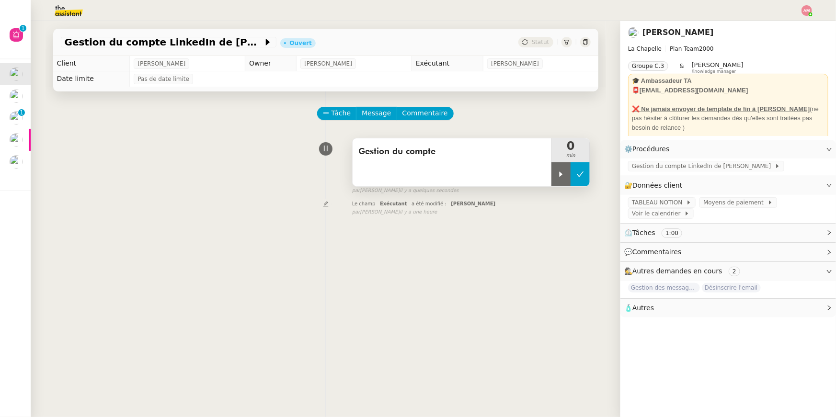
click at [570, 175] on button at bounding box center [579, 174] width 19 height 24
click at [570, 175] on icon at bounding box center [571, 174] width 8 height 8
click at [569, 175] on div at bounding box center [560, 174] width 19 height 24
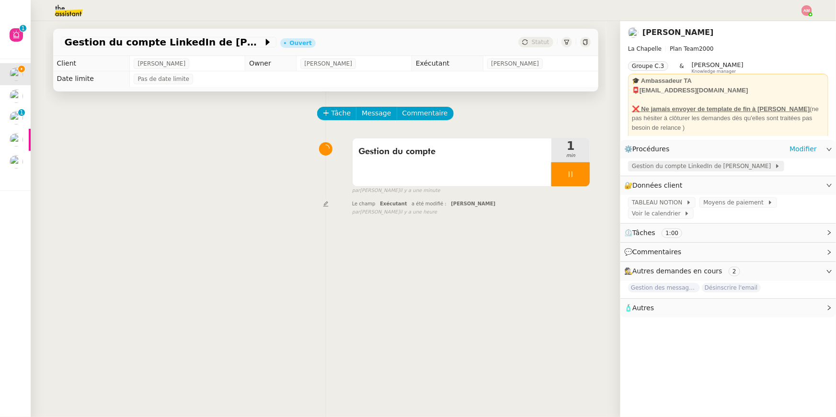
click at [712, 169] on span "Gestion du compte LinkedIn de [PERSON_NAME]" at bounding box center [703, 166] width 143 height 10
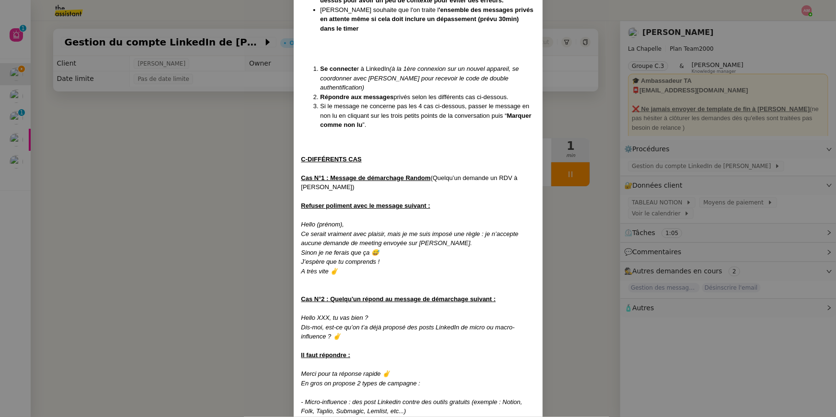
scroll to position [565, 0]
click at [335, 267] on em "A très vite ✌️" at bounding box center [319, 270] width 37 height 7
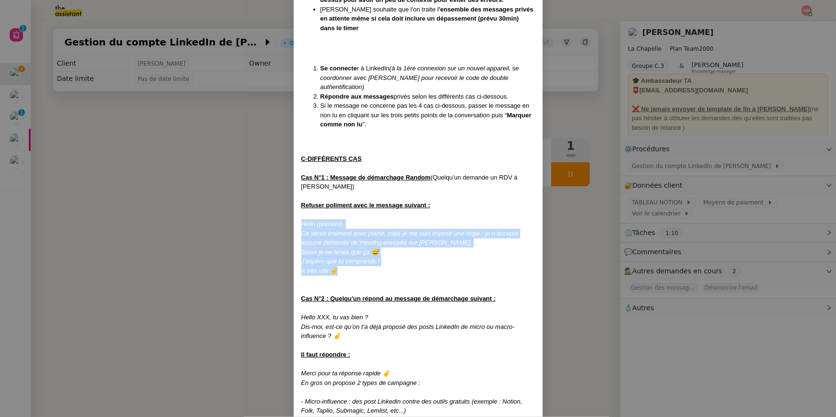
drag, startPoint x: 337, startPoint y: 251, endPoint x: 293, endPoint y: 207, distance: 62.3
click at [294, 207] on div "Créée le 08/11/2024 MAJ le 14/05/2025 Contexte : Hugo souhaite qu’on l'on gère …" at bounding box center [418, 333] width 249 height 1700
copy div "Hello (prénom), Ce serait vraiment avec plaisir, mais je me suis imposé une règ…"
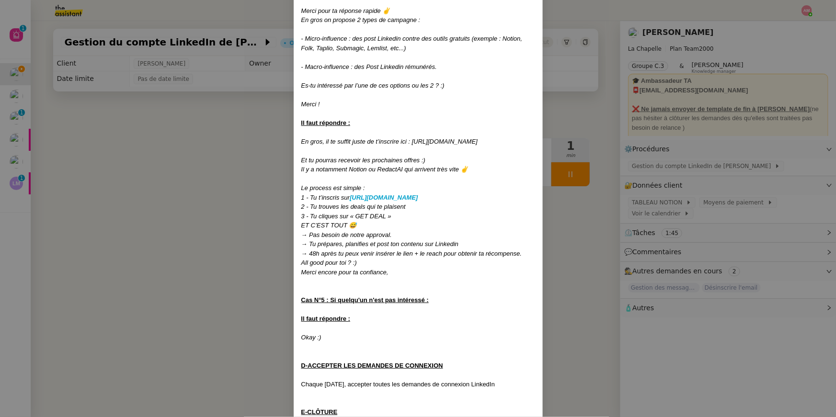
scroll to position [1223, 0]
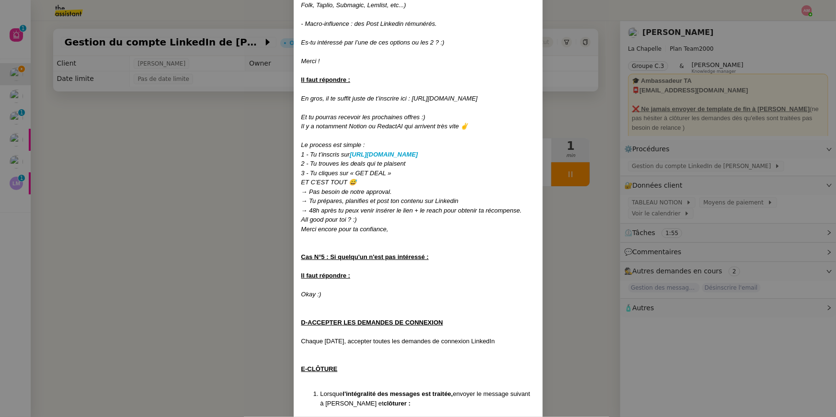
click at [155, 151] on nz-modal-container "Créée le 08/11/2024 MAJ le 14/05/2025 Contexte : Hugo souhaite qu’on l'on gère …" at bounding box center [418, 208] width 836 height 417
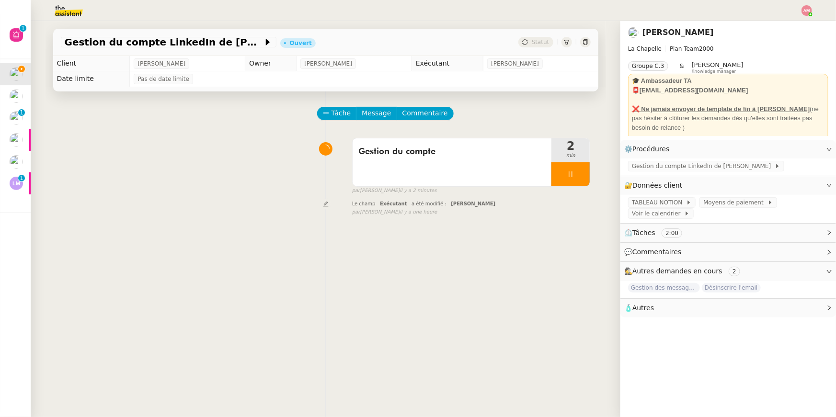
click at [150, 156] on div "Gestion du compte 2 min false par Amyna M. il y a 2 minutes" at bounding box center [326, 164] width 530 height 61
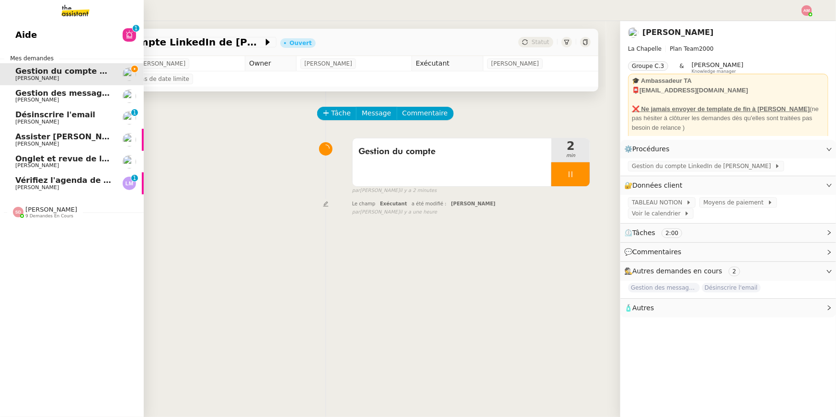
click at [29, 187] on span "[PERSON_NAME]" at bounding box center [37, 187] width 44 height 6
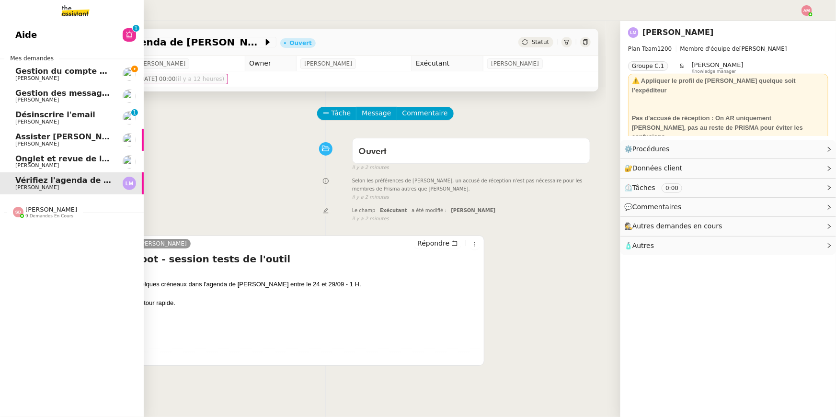
click at [16, 71] on span "Gestion du compte LinkedIn de [PERSON_NAME] (post + gestion messages) - [DATE]" at bounding box center [197, 71] width 364 height 9
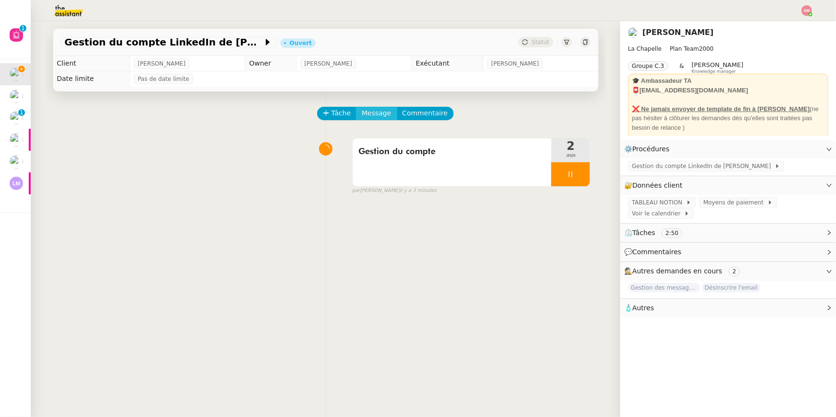
click at [368, 112] on span "Message" at bounding box center [376, 113] width 29 height 11
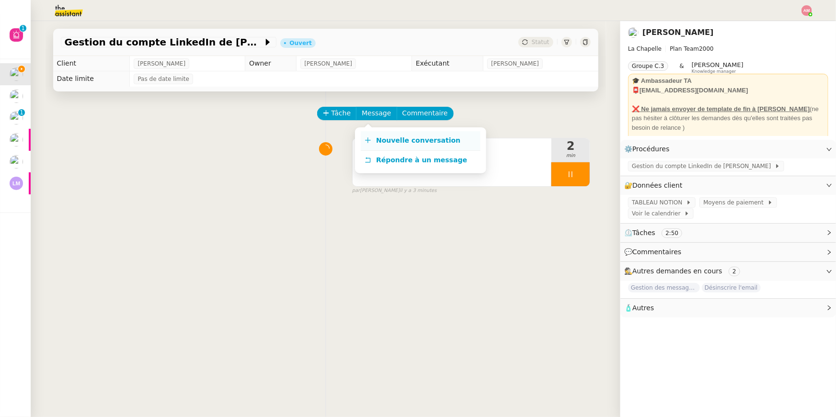
click at [367, 139] on icon at bounding box center [367, 140] width 7 height 7
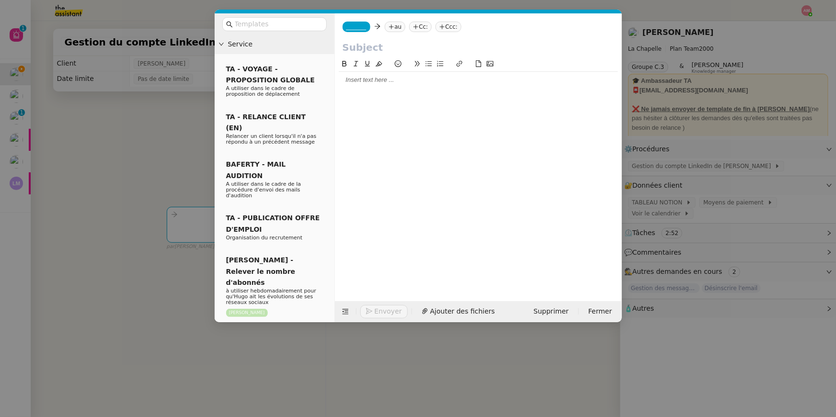
click at [360, 88] on div at bounding box center [478, 172] width 279 height 228
click at [362, 83] on div at bounding box center [478, 80] width 279 height 9
click at [123, 157] on nz-modal-container "Service TA - VOYAGE - PROPOSITION GLOBALE A utiliser dans le cadre de propositi…" at bounding box center [418, 208] width 836 height 417
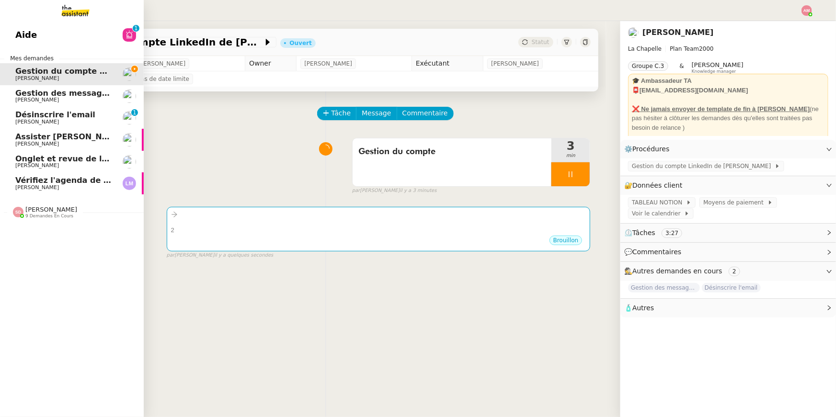
click at [38, 176] on span "Vérifiez l'agenda de [PERSON_NAME]" at bounding box center [94, 180] width 159 height 9
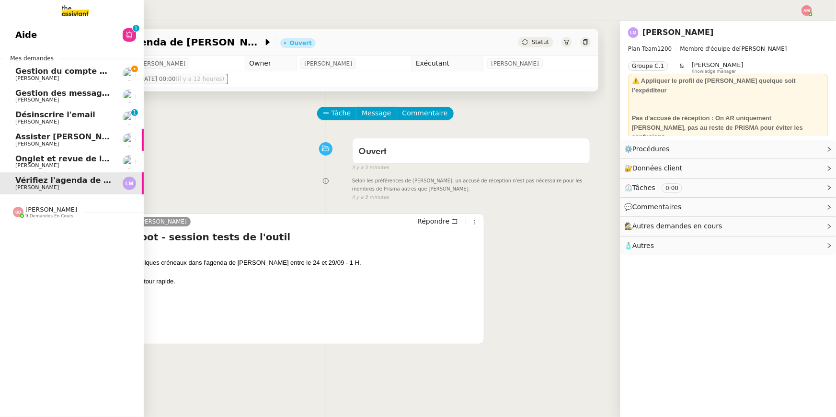
click at [81, 74] on span "Gestion du compte LinkedIn de [PERSON_NAME] (post + gestion messages) - [DATE]" at bounding box center [197, 71] width 364 height 9
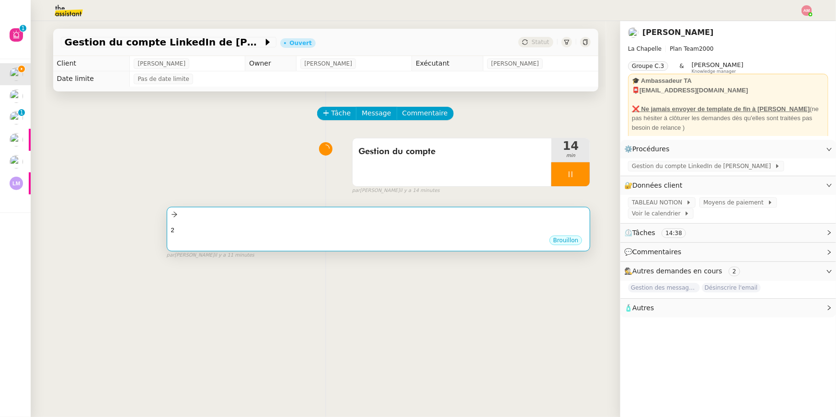
click at [245, 215] on div at bounding box center [378, 214] width 415 height 11
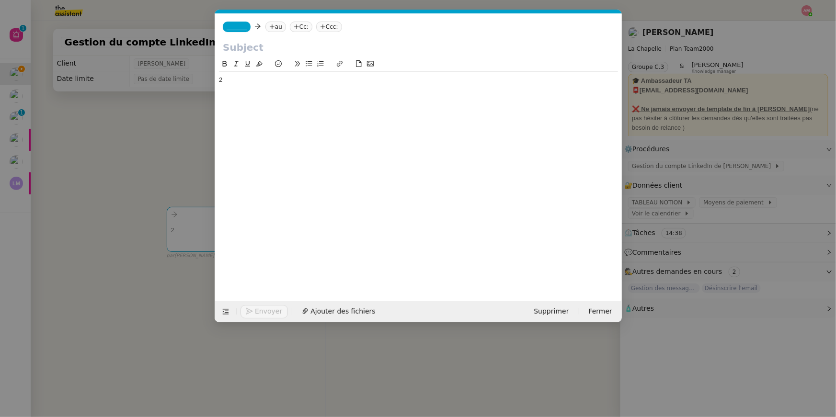
scroll to position [0, 20]
click at [167, 286] on nz-modal-container "Service TA - VOYAGE - PROPOSITION GLOBALE A utiliser dans le cadre de propositi…" at bounding box center [418, 208] width 836 height 417
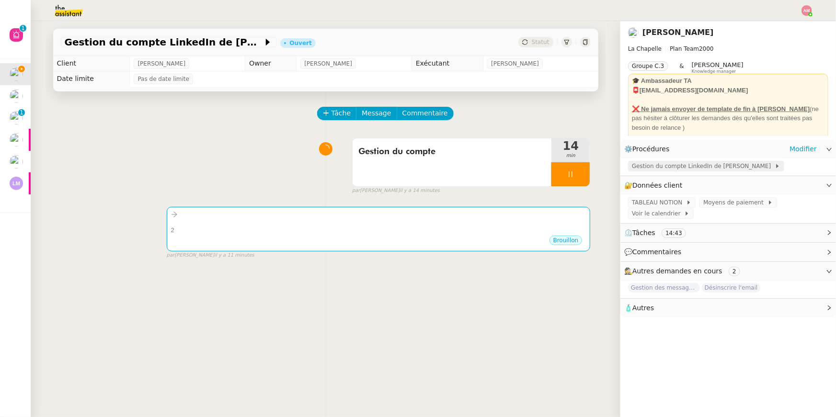
click at [651, 167] on span "Gestion du compte LinkedIn de [PERSON_NAME]" at bounding box center [703, 166] width 143 height 10
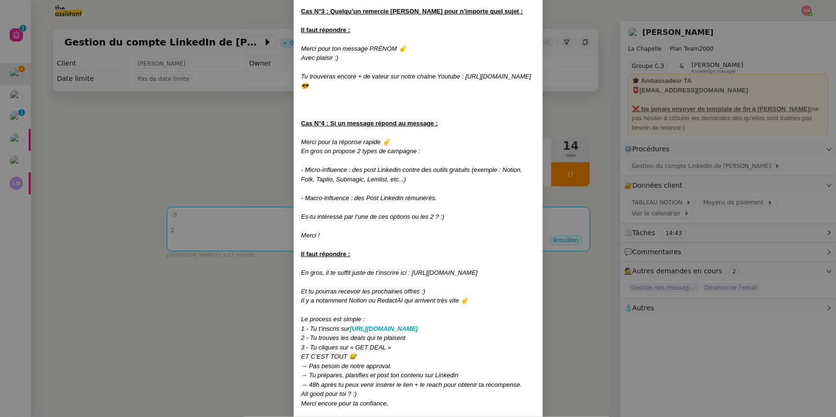
scroll to position [1322, 0]
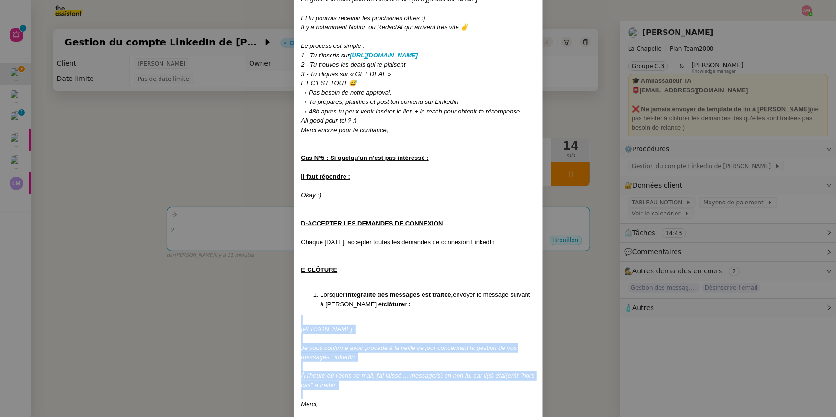
drag, startPoint x: 303, startPoint y: 303, endPoint x: 363, endPoint y: 370, distance: 89.8
drag, startPoint x: 335, startPoint y: 388, endPoint x: 302, endPoint y: 304, distance: 91.1
copy div "[PERSON_NAME], Je vous confirme avoir procédé à la veille ce jour concernant la…"
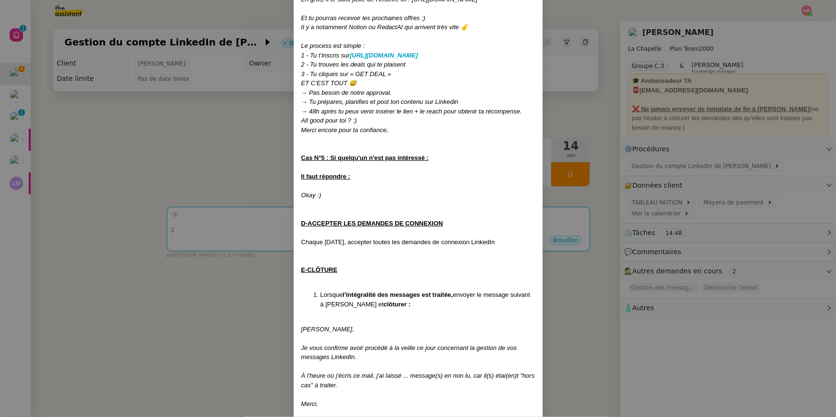
click at [197, 238] on nz-modal-container "Créée le 08/11/2024 MAJ le 14/05/2025 Contexte : Hugo souhaite qu’on l'on gère …" at bounding box center [418, 208] width 836 height 417
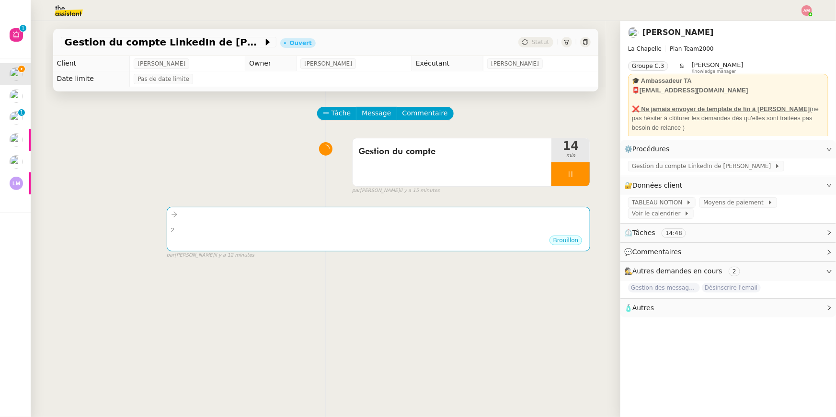
scroll to position [1274, 0]
click at [197, 238] on div "Brouillon" at bounding box center [378, 242] width 415 height 14
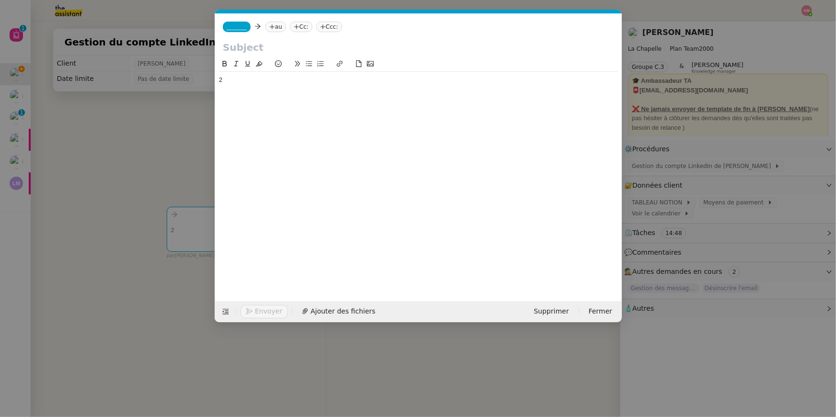
scroll to position [0, 20]
drag, startPoint x: 243, startPoint y: 80, endPoint x: 206, endPoint y: 82, distance: 36.9
click at [206, 82] on nz-modal-container "Service TA - VOYAGE - PROPOSITION GLOBALE A utiliser dans le cadre de propositi…" at bounding box center [418, 208] width 836 height 417
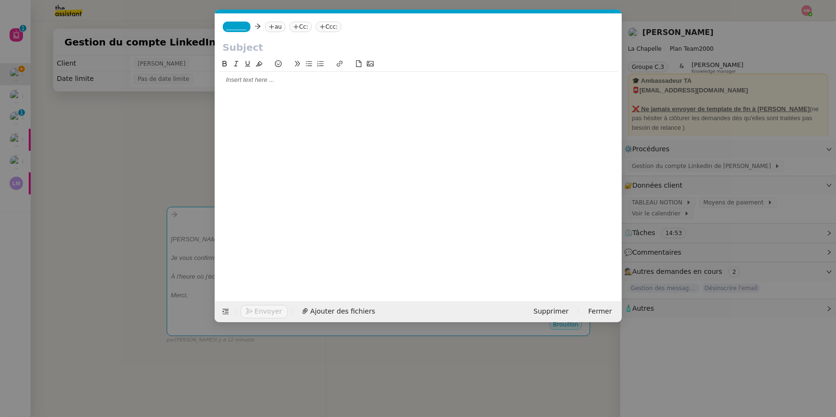
scroll to position [0, 0]
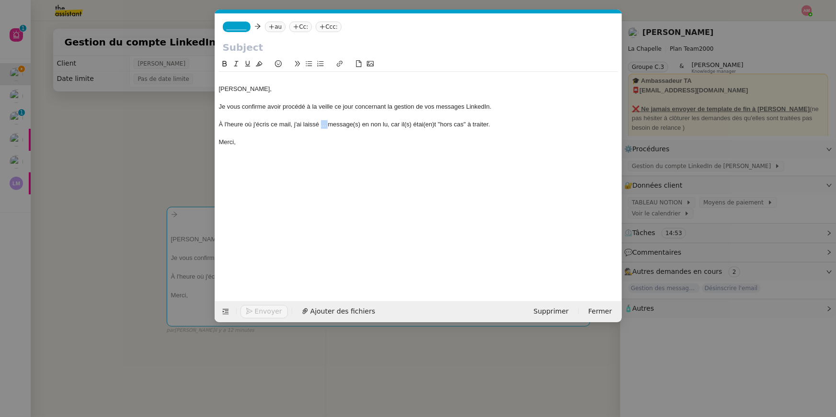
drag, startPoint x: 327, startPoint y: 124, endPoint x: 321, endPoint y: 124, distance: 5.3
click at [321, 124] on div "À l'heure où j'écris ce mail, j'ai laissé ... message(s) en non lu, car il(s) é…" at bounding box center [418, 124] width 399 height 9
click at [356, 126] on div "À l'heure où j'écris ce mail, j'ai laissé 2 message(s) en non lu, car il(s) éta…" at bounding box center [418, 124] width 399 height 9
click at [399, 125] on div "À l'heure où j'écris ce mail, j'ai laissé 2 messages en non lu, car il(s) étai(…" at bounding box center [418, 124] width 399 height 9
click at [402, 125] on div "À l'heure où j'écris ce mail, j'ai laissé 2 messages en non lu, car il(s) étai(…" at bounding box center [418, 124] width 399 height 9
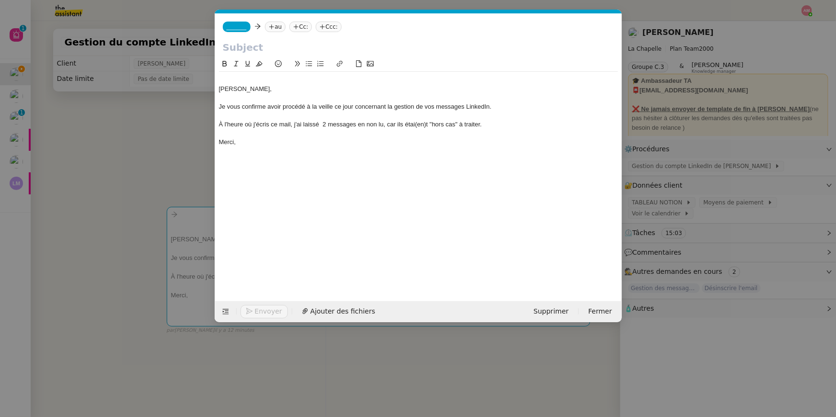
click at [417, 125] on div "À l'heure où j'écris ce mail, j'ai laissé 2 messages en non lu, car ils étai(en…" at bounding box center [418, 124] width 399 height 9
click at [676, 162] on nz-modal-container "Service TA - VOYAGE - PROPOSITION GLOBALE A utiliser dans le cadre de propositi…" at bounding box center [418, 208] width 836 height 417
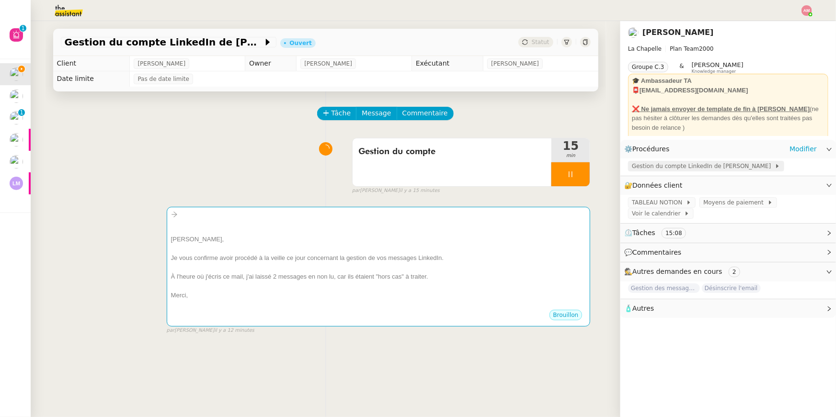
click at [673, 163] on span "Gestion du compte LinkedIn de [PERSON_NAME]" at bounding box center [703, 166] width 143 height 10
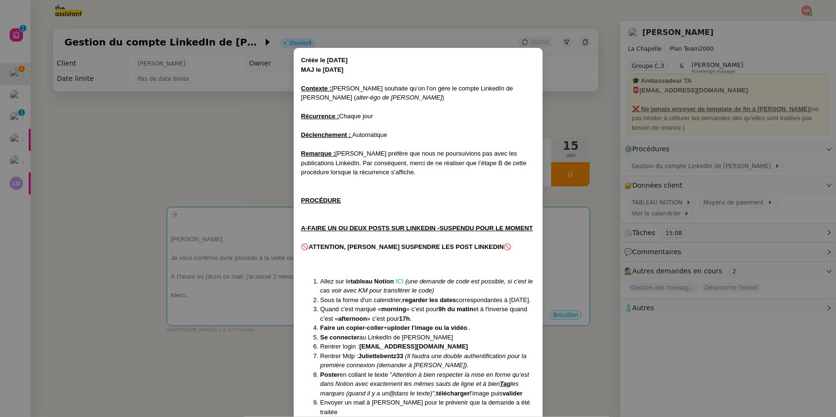
click at [590, 213] on nz-modal-container "Créée le 08/11/2024 MAJ le 14/05/2025 Contexte : Hugo souhaite qu’on l'on gère …" at bounding box center [418, 208] width 836 height 417
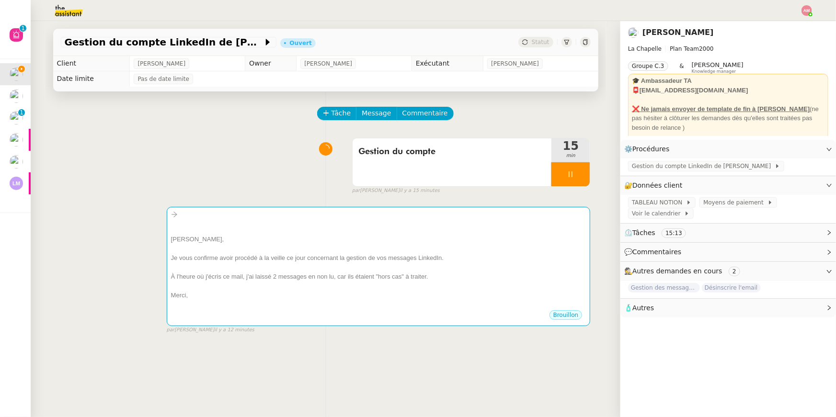
click at [209, 48] on div "Gestion du compte LinkedIn de Charly LAMARD (post + gestion messages) - 8 septe…" at bounding box center [325, 42] width 545 height 27
click at [207, 43] on span "Gestion du compte LinkedIn de [PERSON_NAME] (post + gestion messages) - [DATE]" at bounding box center [164, 42] width 198 height 10
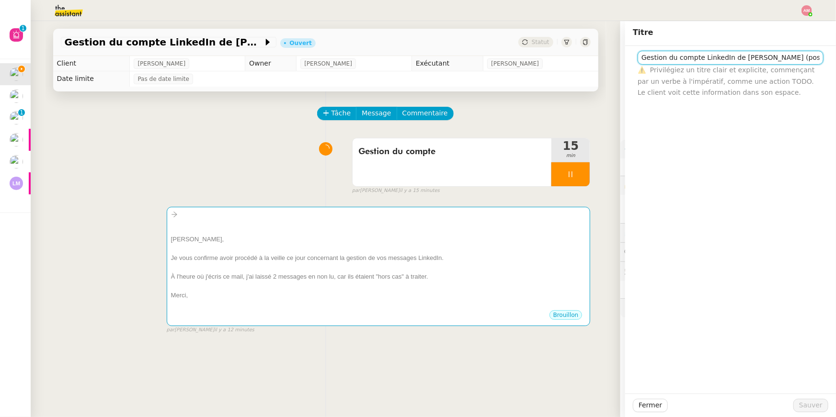
scroll to position [0, 117]
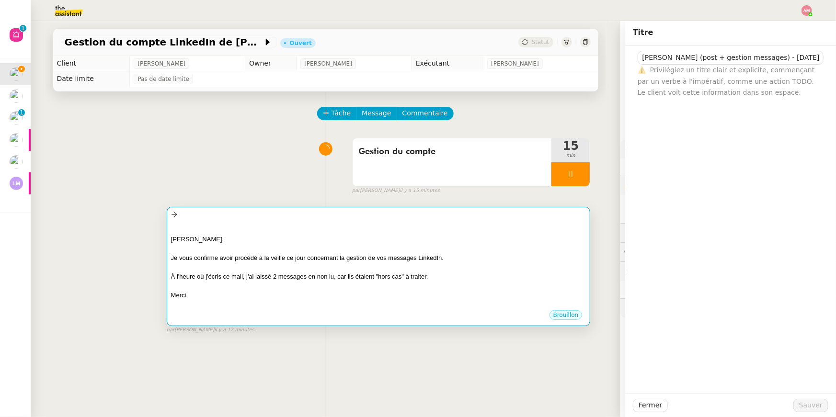
click at [293, 302] on div at bounding box center [378, 305] width 415 height 10
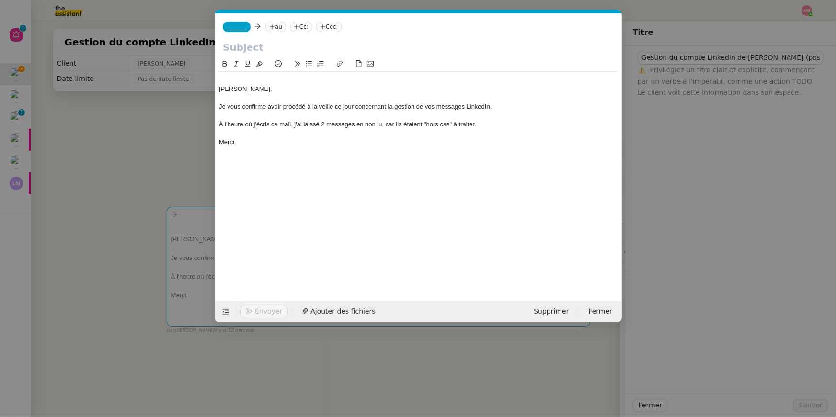
scroll to position [0, 20]
click at [253, 47] on input "text" at bounding box center [418, 47] width 391 height 14
paste input "Gestion du compte LinkedIn de [PERSON_NAME] (post + gestion messages) - [DATE]"
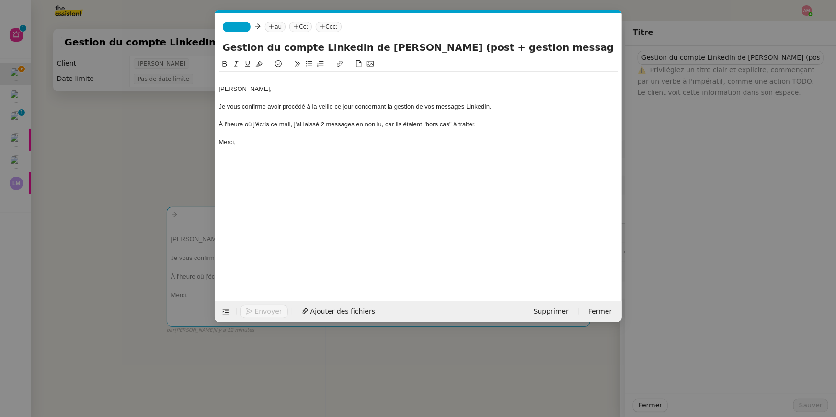
scroll to position [0, 36]
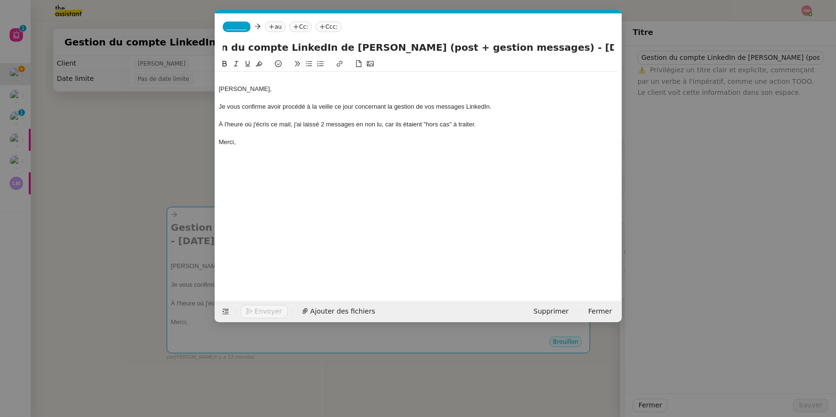
drag, startPoint x: 397, startPoint y: 44, endPoint x: 524, endPoint y: 42, distance: 126.9
click at [524, 42] on input "Gestion du compte LinkedIn de [PERSON_NAME] (post + gestion messages) - [DATE]" at bounding box center [418, 47] width 391 height 14
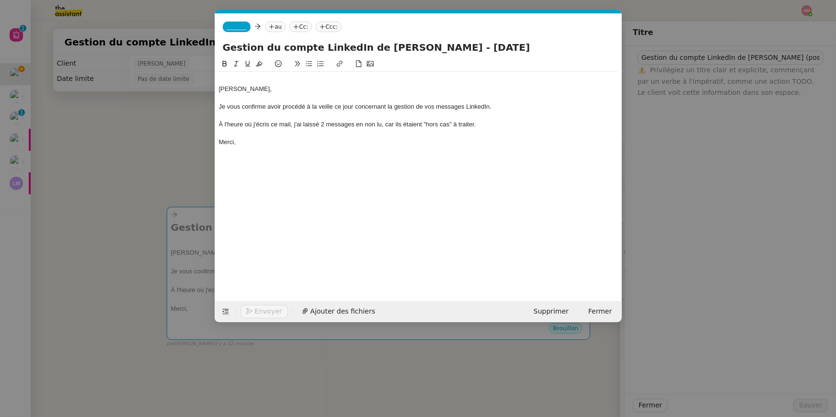
type input "Gestion du compte LinkedIn de [PERSON_NAME] - [DATE]"
click at [243, 28] on span "_______" at bounding box center [237, 26] width 20 height 7
click at [250, 38] on span "[PERSON_NAME]" at bounding box center [295, 41] width 136 height 8
click at [293, 24] on nz-tag "au" at bounding box center [303, 27] width 21 height 11
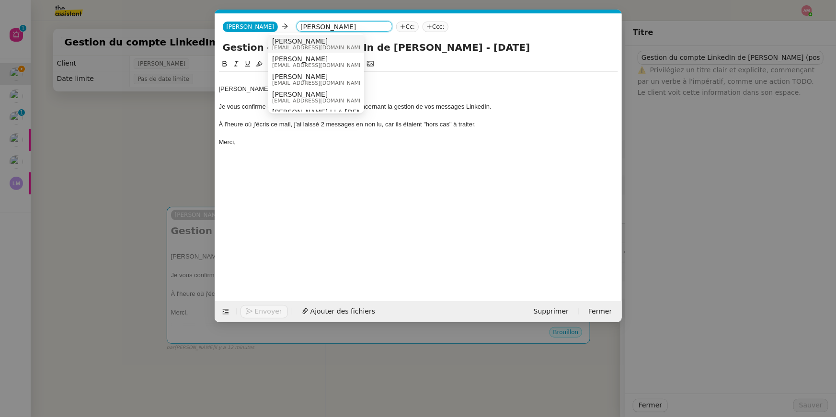
type input "[PERSON_NAME]"
click at [292, 37] on span "[PERSON_NAME]" at bounding box center [318, 41] width 92 height 8
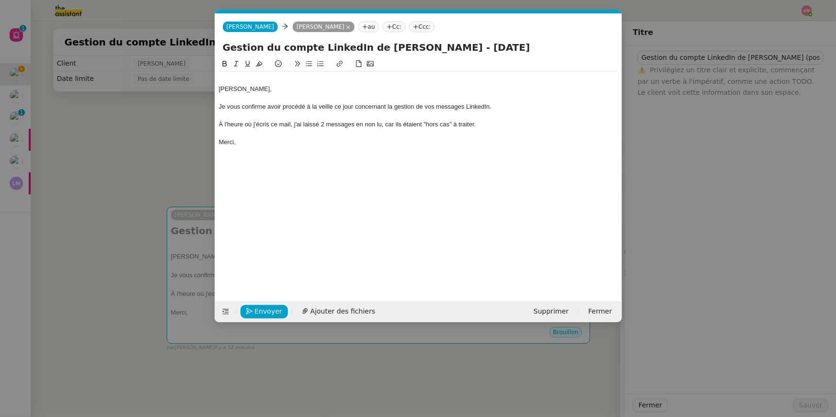
click at [219, 92] on div "[PERSON_NAME]," at bounding box center [418, 89] width 399 height 9
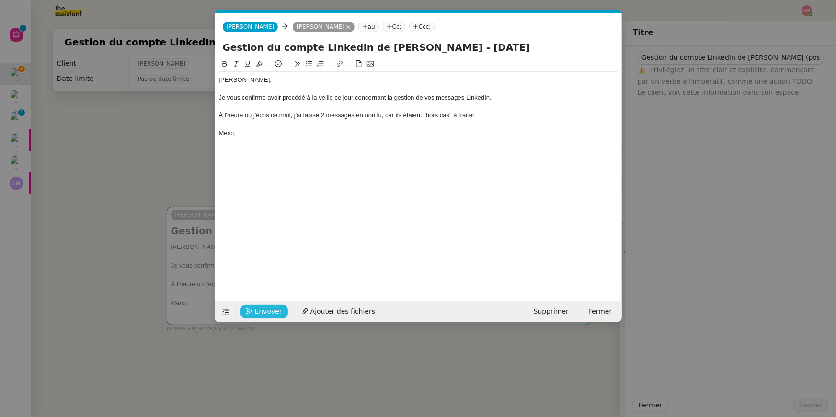
click at [253, 308] on button "Envoyer" at bounding box center [263, 311] width 47 height 13
click at [253, 308] on button "Confirmer l'envoi" at bounding box center [279, 311] width 78 height 13
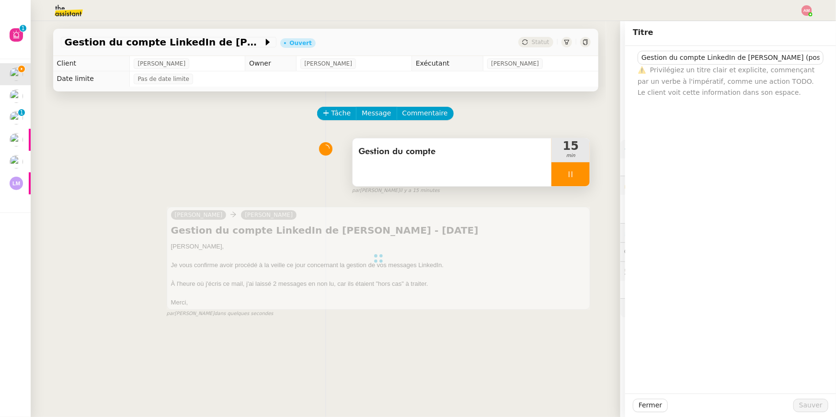
click at [535, 163] on div "Gestion du compte" at bounding box center [451, 162] width 199 height 48
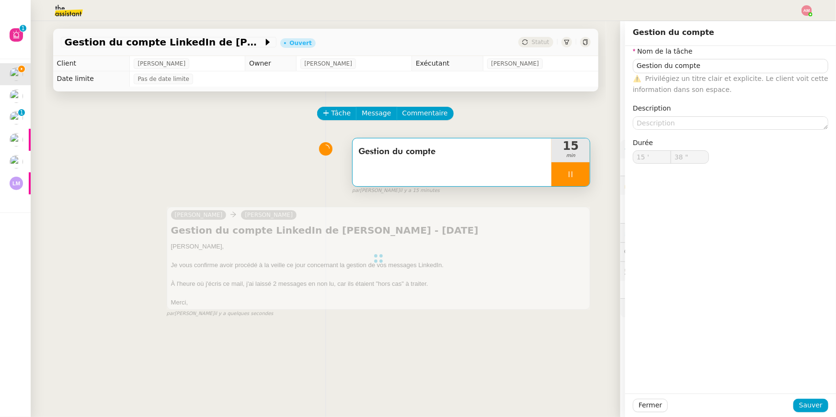
click at [559, 169] on div at bounding box center [570, 174] width 38 height 24
type input "Gestion du compte"
type input "15 '"
type input "38 ""
click at [576, 172] on icon at bounding box center [580, 174] width 8 height 8
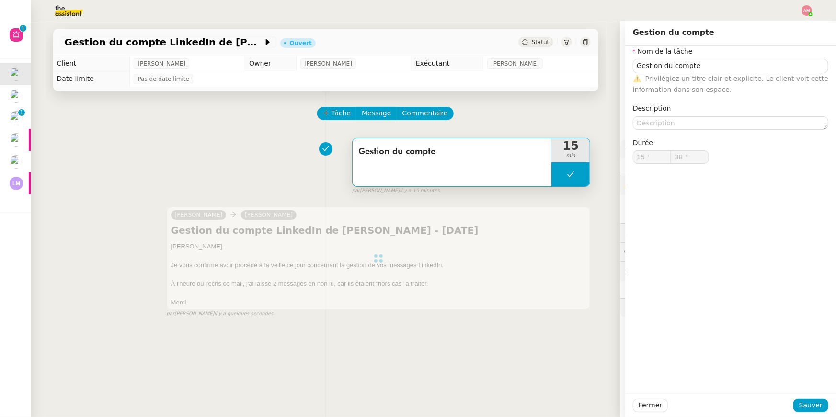
type input "Gestion du compte"
type input "15 '"
type input "38 ""
type input "Gestion du compte"
type input "15 '"
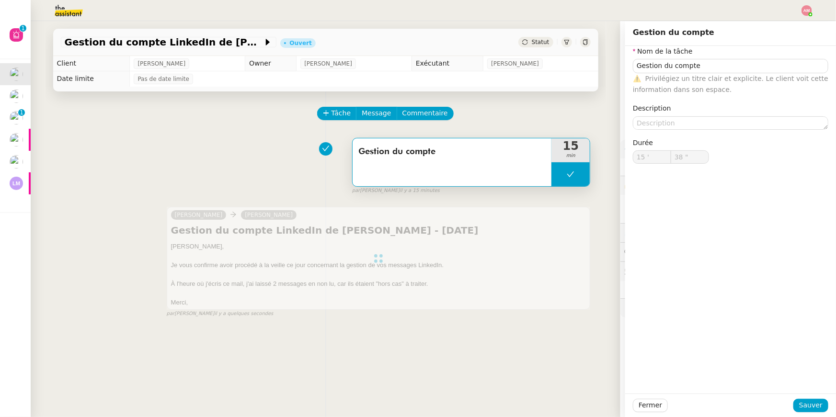
type input "38 ""
type input "Gestion du compte"
type input "15 '"
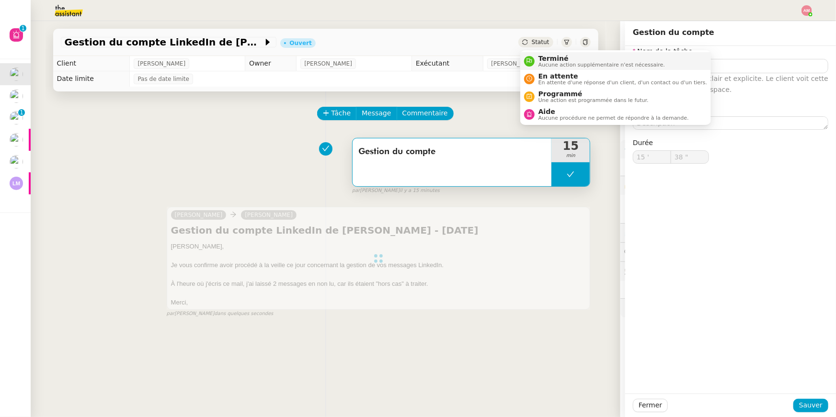
click at [534, 60] on div "Terminé Aucune action supplémentaire n'est nécessaire." at bounding box center [599, 61] width 130 height 13
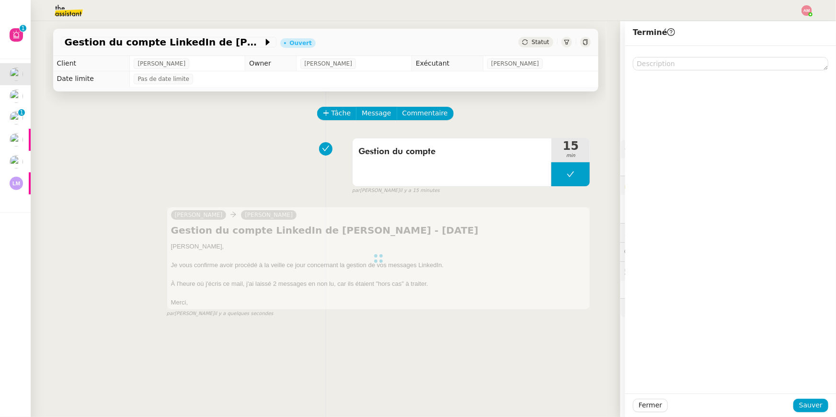
click at [789, 402] on div at bounding box center [730, 405] width 125 height 13
click at [799, 402] on button "Sauver" at bounding box center [810, 405] width 35 height 13
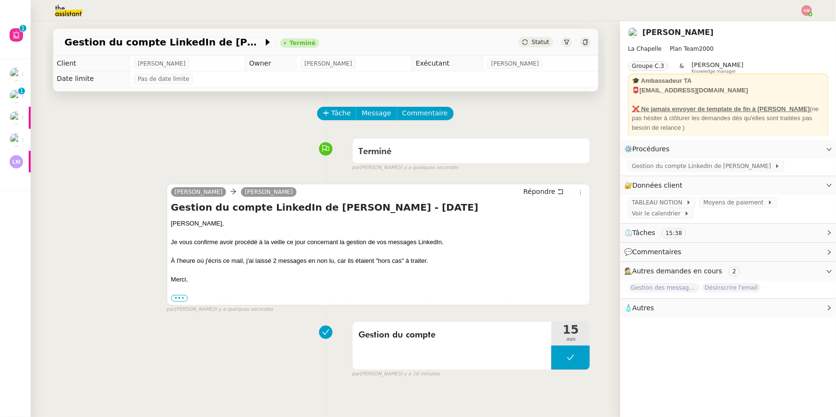
click at [11, 164] on img at bounding box center [16, 161] width 13 height 13
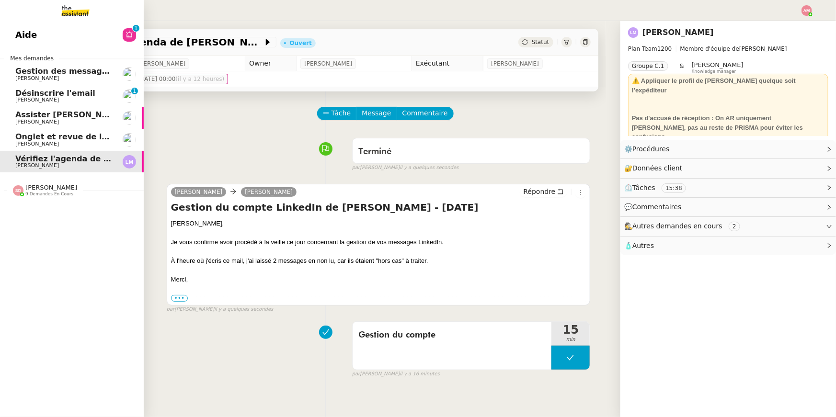
click at [11, 164] on link "Vérifiez l'agenda de David Laurence NARCISI-MAROTEL" at bounding box center [72, 162] width 144 height 22
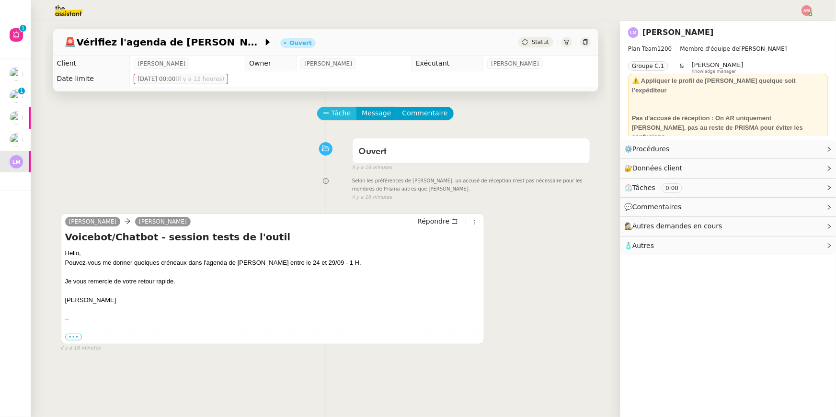
click at [325, 116] on icon at bounding box center [326, 113] width 7 height 7
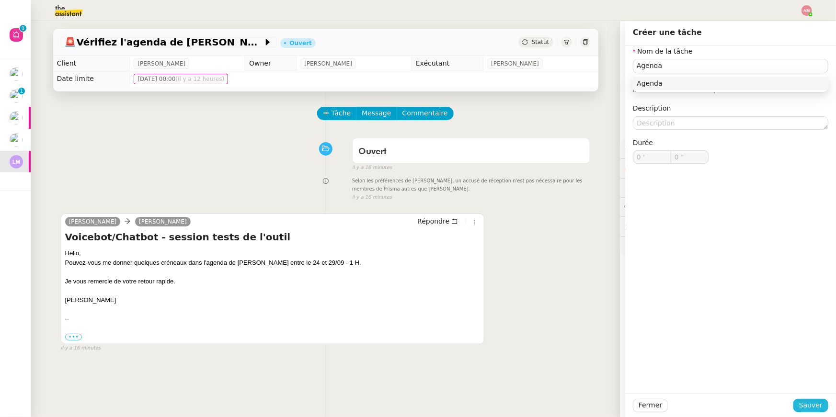
click at [813, 399] on button "Sauver" at bounding box center [810, 405] width 35 height 13
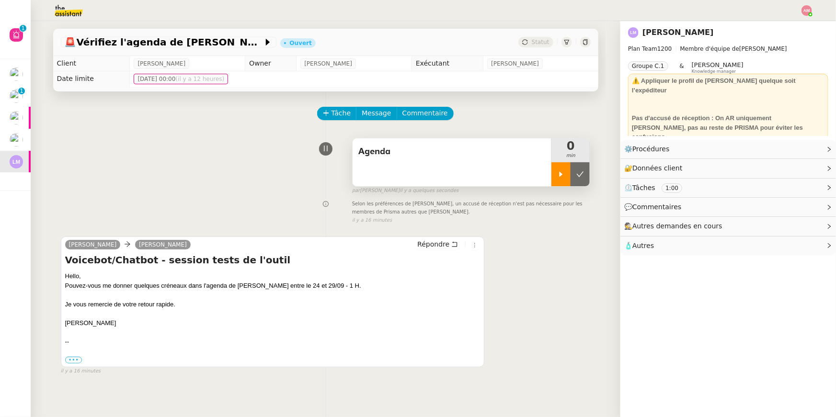
click at [564, 172] on icon at bounding box center [561, 174] width 8 height 8
click at [431, 242] on span "Répondre" at bounding box center [433, 244] width 32 height 10
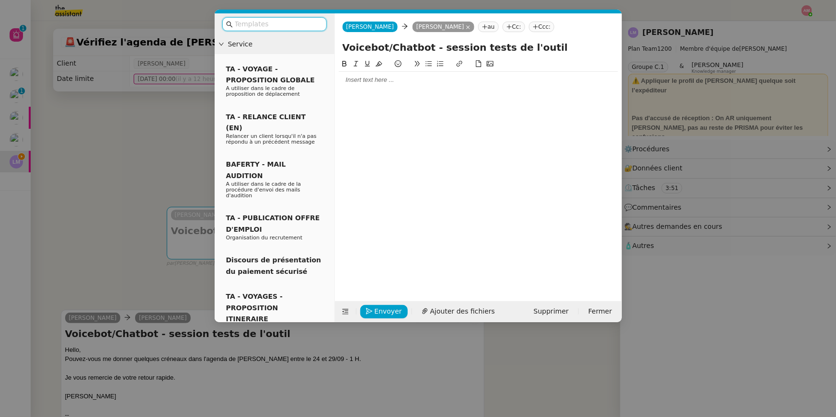
click at [366, 78] on div at bounding box center [478, 80] width 279 height 9
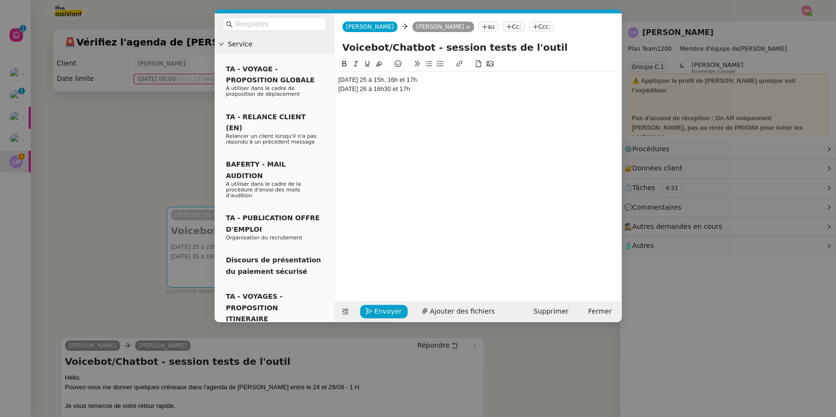
click at [403, 90] on div "Vendredi 26 à 16h30 et 17h" at bounding box center [478, 89] width 279 height 9
click at [428, 88] on div "Vendredi 26 à 16h30 et 17h" at bounding box center [478, 89] width 279 height 9
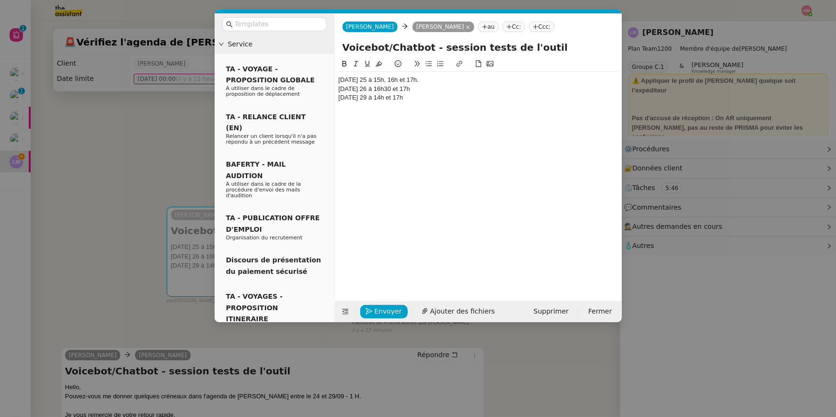
click at [379, 88] on div "Vendredi 26 à 16h30 et 17h" at bounding box center [478, 89] width 279 height 9
click at [383, 91] on div "Vendredi 26 à 16h30 et 17h" at bounding box center [478, 89] width 279 height 9
click at [378, 90] on div "Vendredi 26 à 16h30 et 17h" at bounding box center [478, 89] width 279 height 9
click at [340, 81] on div "[DATE] 25 à 15h, 16h et 17h." at bounding box center [478, 80] width 279 height 9
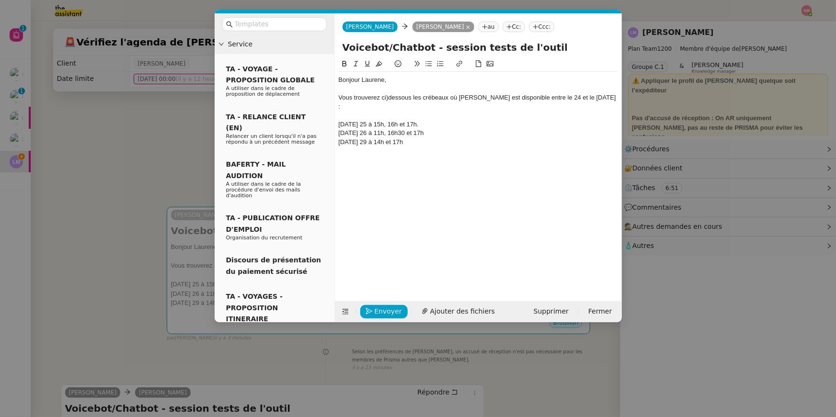
click at [416, 129] on div "[DATE] 26 à 11h, 16h30 et 17h" at bounding box center [478, 133] width 279 height 9
click at [415, 138] on div "[DATE] 29 à 14h et 17h" at bounding box center [478, 142] width 279 height 9
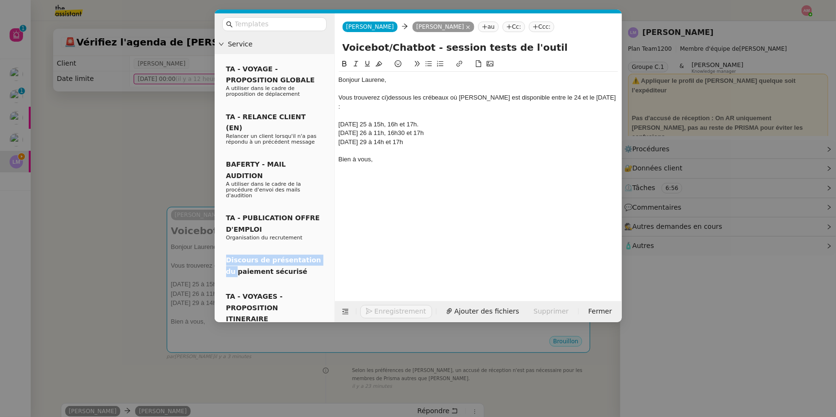
click at [91, 240] on nz-modal-container "Service TA - VOYAGE - PROPOSITION GLOBALE A utiliser dans le cadre de propositi…" at bounding box center [418, 208] width 836 height 417
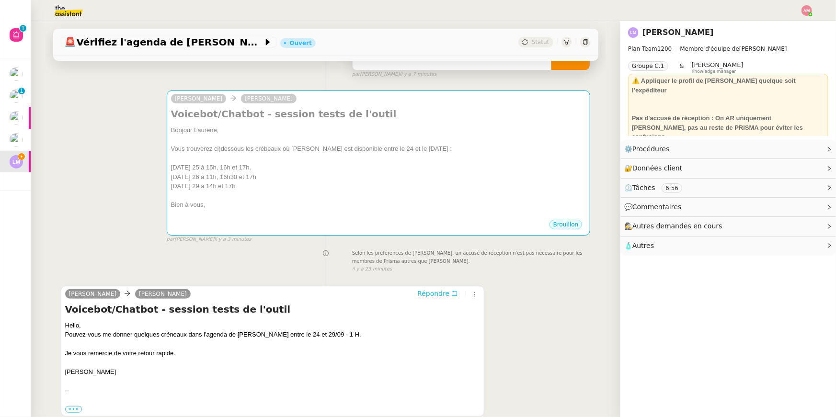
scroll to position [117, 0]
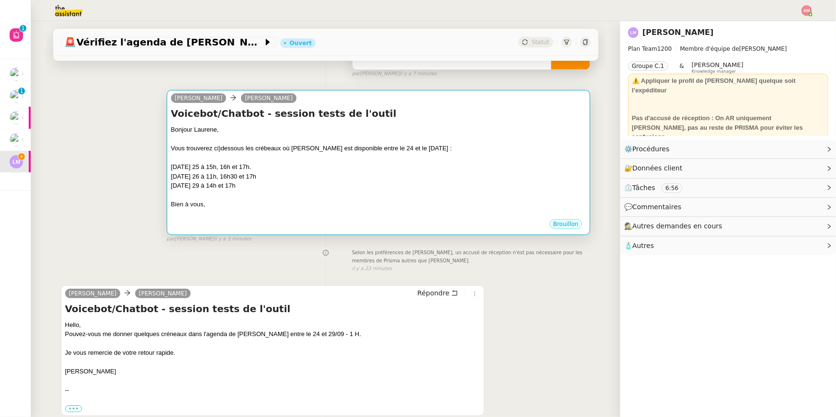
click at [233, 182] on div "[DATE] 29 à 14h et 17h" at bounding box center [378, 186] width 415 height 10
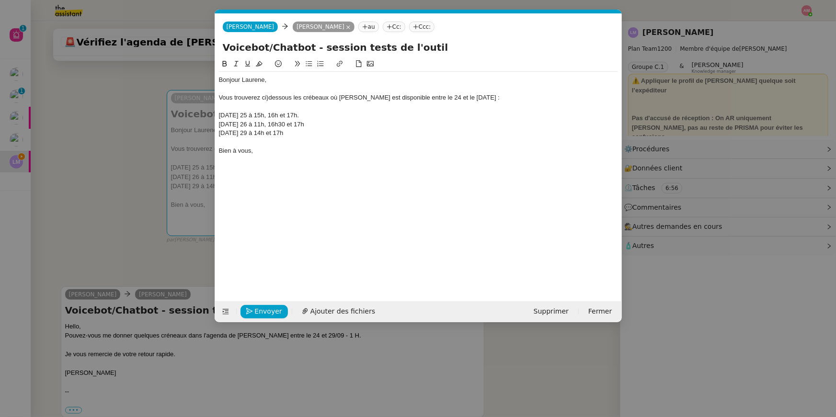
scroll to position [0, 20]
click at [263, 84] on div "Bonjour Laurene," at bounding box center [418, 80] width 399 height 9
drag, startPoint x: 247, startPoint y: 113, endPoint x: 254, endPoint y: 135, distance: 22.3
click at [254, 135] on div "Bonjour Laurene, Vous trouverez ci)dessous les crébeaux où David est disponible…" at bounding box center [418, 115] width 399 height 87
click at [306, 64] on icon at bounding box center [309, 63] width 6 height 5
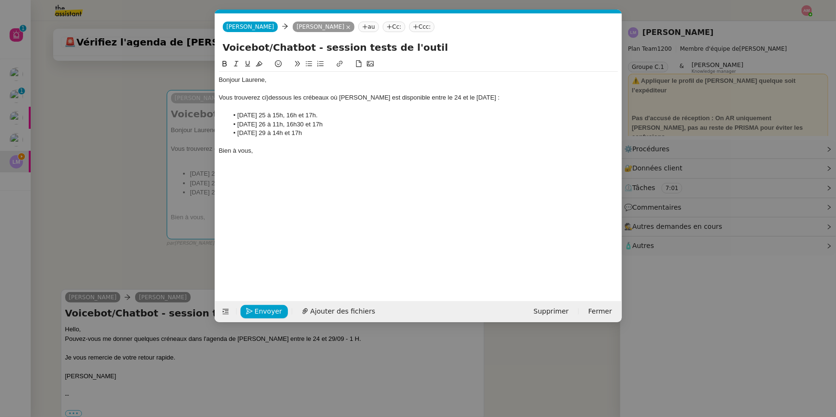
click at [314, 97] on div "Vous trouverez ci)dessous les crébeaux où David est disponible entre le 24 et l…" at bounding box center [418, 97] width 399 height 9
drag, startPoint x: 504, startPoint y: 106, endPoint x: 504, endPoint y: 88, distance: 18.2
click at [504, 88] on div "Bonjour Laurene, Vous trouverez ci)dessous les créneaux où David est disponible…" at bounding box center [418, 115] width 399 height 87
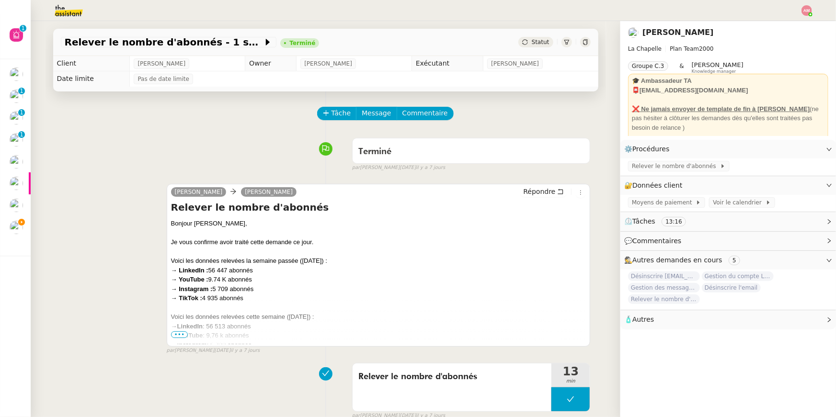
click at [181, 332] on span "•••" at bounding box center [179, 334] width 17 height 7
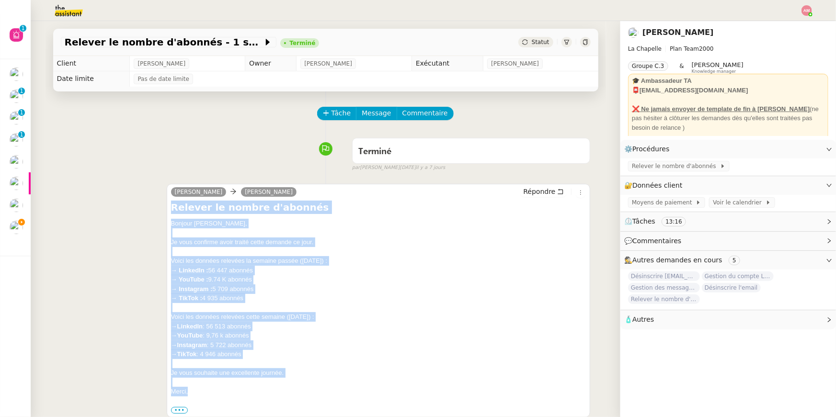
drag, startPoint x: 216, startPoint y: 393, endPoint x: 164, endPoint y: 208, distance: 192.1
click at [164, 208] on div "camille Hugo Bentz Répondre Relever le nombre d'abonnés Bonjour Hugo, Je vous c…" at bounding box center [326, 300] width 530 height 250
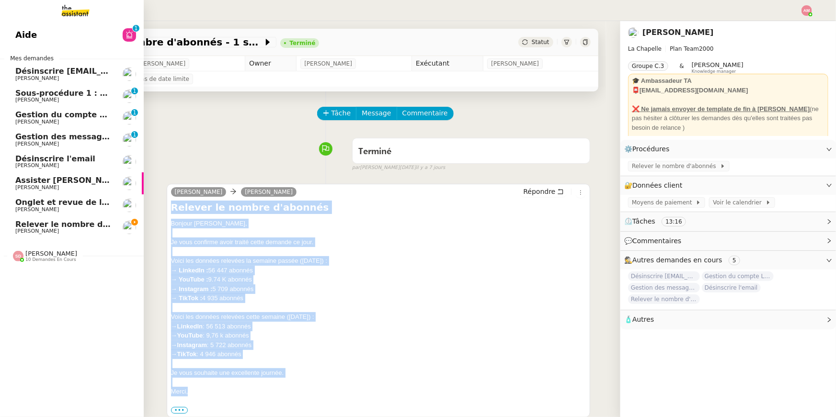
click at [17, 226] on span "Relever le nombre d'abonnés - 8 septembre 2025" at bounding box center [122, 224] width 214 height 9
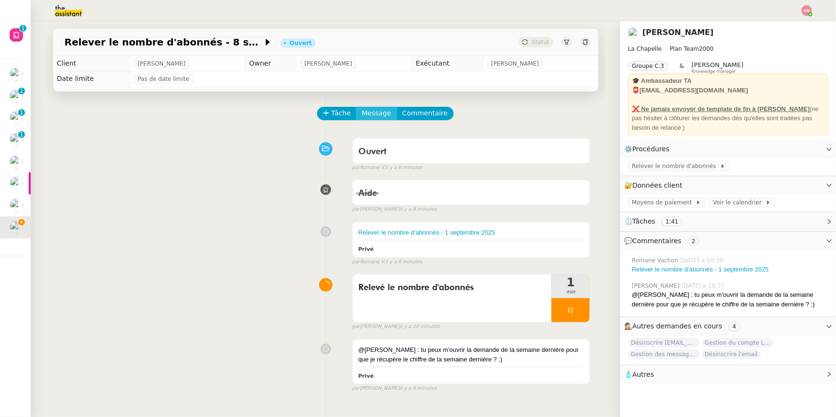
click at [372, 117] on span "Message" at bounding box center [376, 113] width 29 height 11
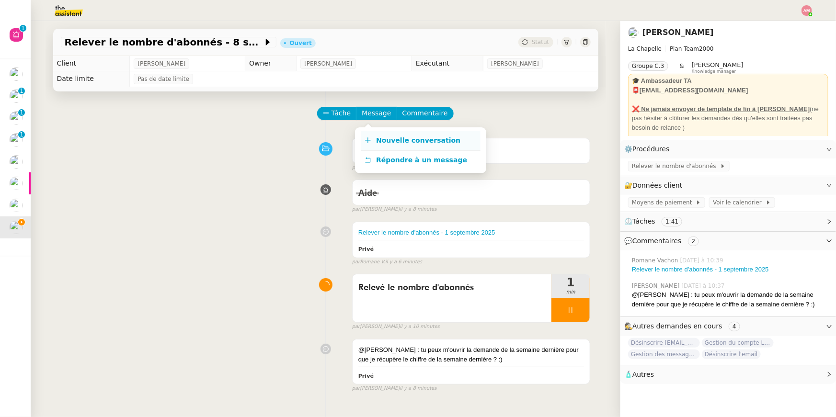
click at [374, 140] on link "Nouvelle conversation" at bounding box center [421, 140] width 120 height 19
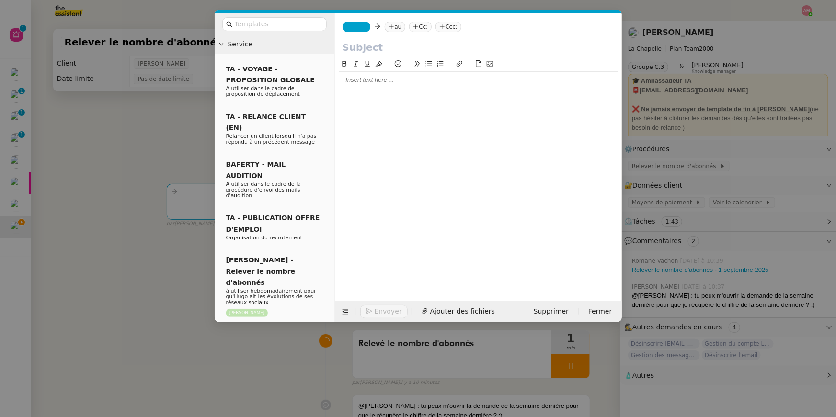
click at [358, 82] on div at bounding box center [478, 80] width 279 height 9
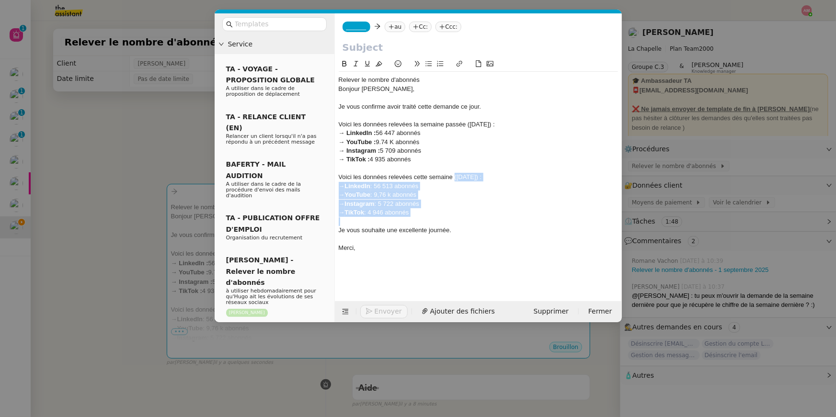
copy div "(01 septembre) : → LinkedIn : 56 513 abonnés → YouTube : 9,76 k abonnés → Insta…"
drag, startPoint x: 437, startPoint y: 218, endPoint x: 454, endPoint y: 178, distance: 44.0
click at [454, 178] on div "Relever le nombre d'abonnés Bonjour Hugo, Je vous confirme avoir traité cette d…" at bounding box center [478, 168] width 279 height 193
drag, startPoint x: 421, startPoint y: 162, endPoint x: 466, endPoint y: 127, distance: 56.6
click at [466, 127] on div "Relever le nombre d'abonnés Bonjour Hugo, Je vous confirme avoir traité cette d…" at bounding box center [478, 168] width 279 height 193
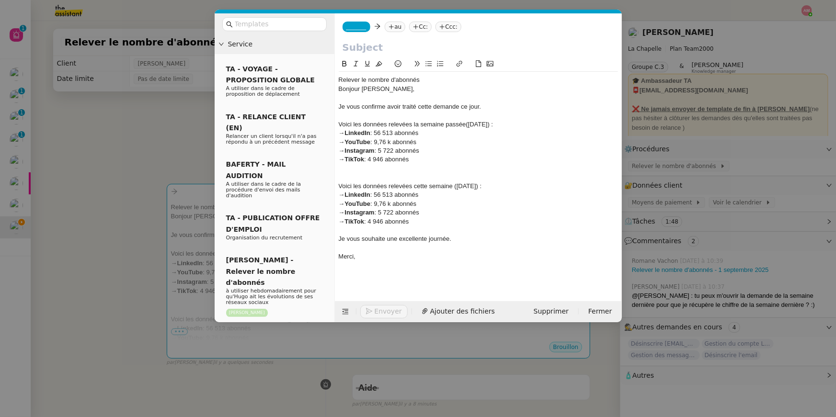
click at [465, 132] on div "→ LinkedIn : 56 513 abonnés" at bounding box center [478, 133] width 279 height 9
click at [465, 123] on div "Voici les données relevées la semaine passée(01 septembre) :" at bounding box center [478, 124] width 279 height 9
click at [463, 185] on div "Voici les données relevées cette semaine (01 septembre) :" at bounding box center [478, 186] width 279 height 9
drag, startPoint x: 424, startPoint y: 81, endPoint x: 307, endPoint y: 81, distance: 116.4
click at [307, 81] on nz-layout "Service TA - VOYAGE - PROPOSITION GLOBALE A utiliser dans le cadre de propositi…" at bounding box center [418, 167] width 407 height 309
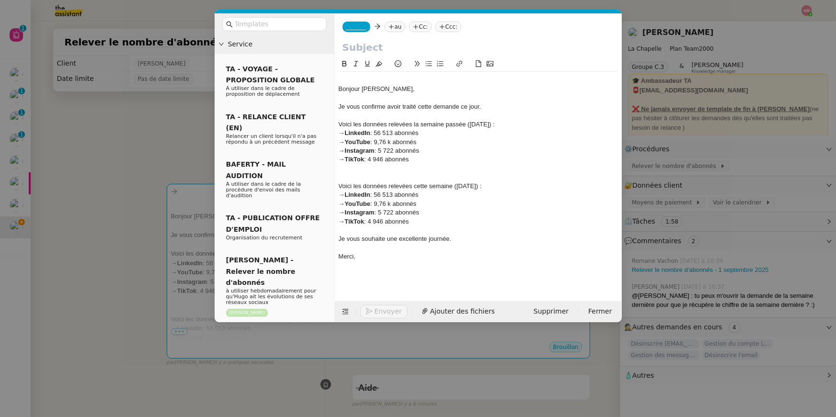
click at [339, 88] on div "Bonjour [PERSON_NAME]," at bounding box center [478, 89] width 279 height 9
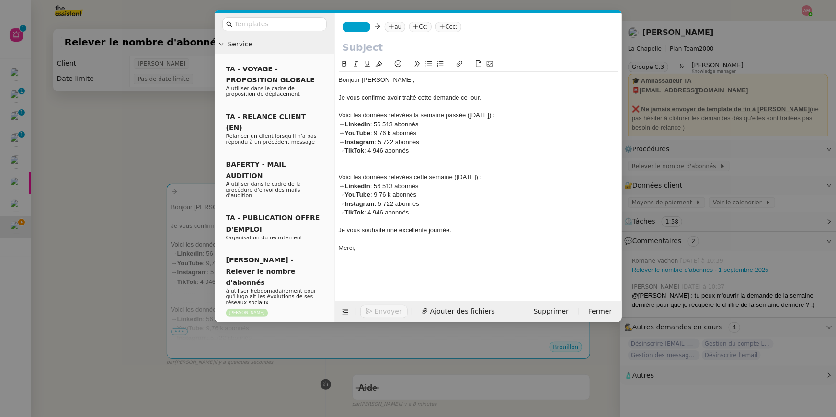
click at [363, 41] on input "text" at bounding box center [478, 47] width 272 height 14
paste input "Relever le nombre d'abonnés"
type input "Relever le nombre d'abonnés"
click at [349, 19] on div "_______ au Cc: Ccc:" at bounding box center [478, 26] width 287 height 27
click at [351, 24] on span "_______" at bounding box center [356, 26] width 20 height 7
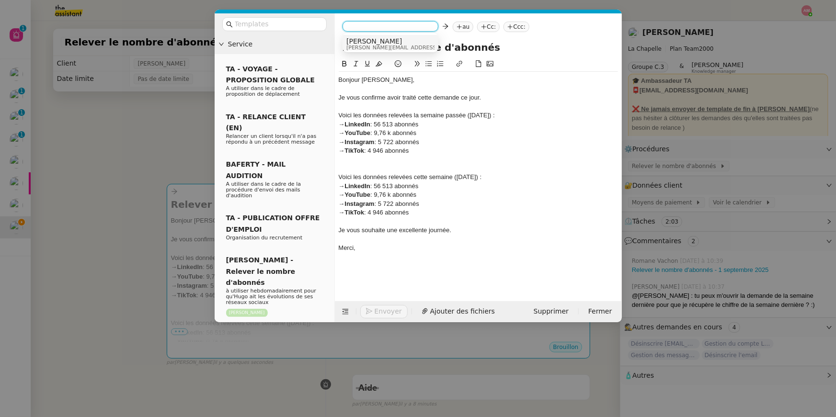
click at [356, 39] on span "[PERSON_NAME]" at bounding box center [414, 41] width 136 height 8
click at [416, 24] on icon at bounding box center [419, 27] width 6 height 6
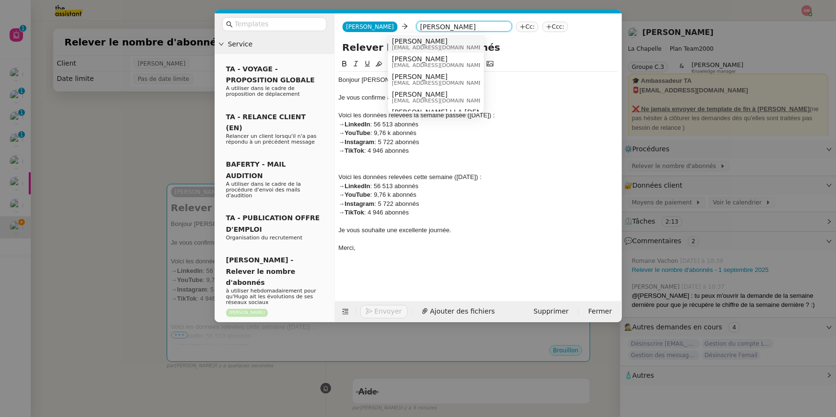
type input "[PERSON_NAME]"
click at [404, 43] on span "[PERSON_NAME]" at bounding box center [438, 41] width 92 height 8
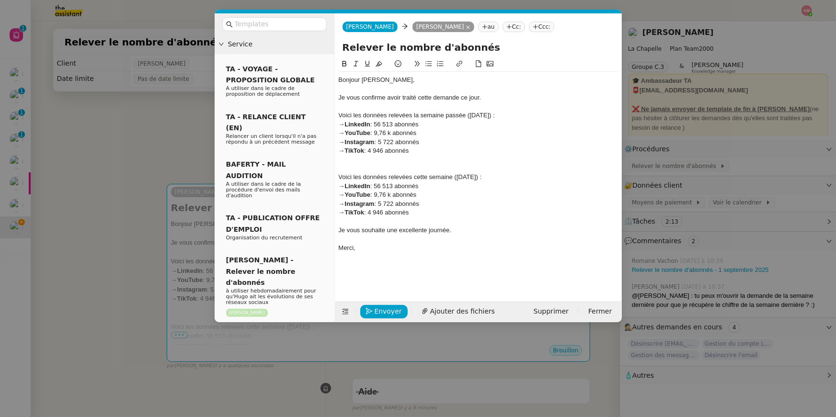
click at [685, 215] on nz-modal-container "Service TA - VOYAGE - PROPOSITION GLOBALE A utiliser dans le cadre de propositi…" at bounding box center [418, 208] width 836 height 417
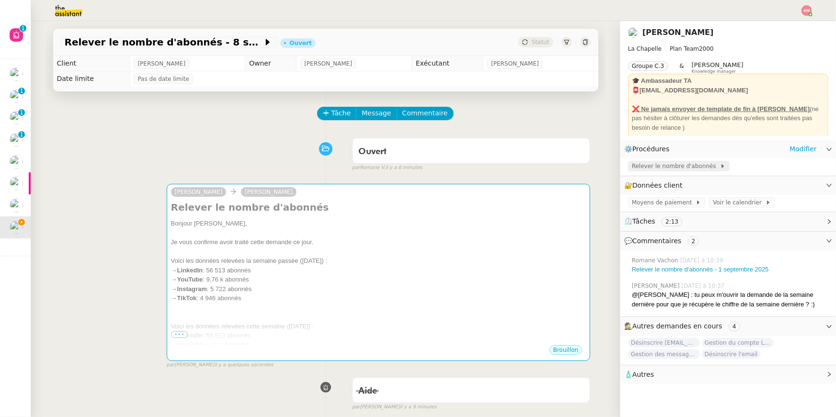
click at [668, 161] on span "Relever le nombre d'abonnés" at bounding box center [676, 166] width 88 height 10
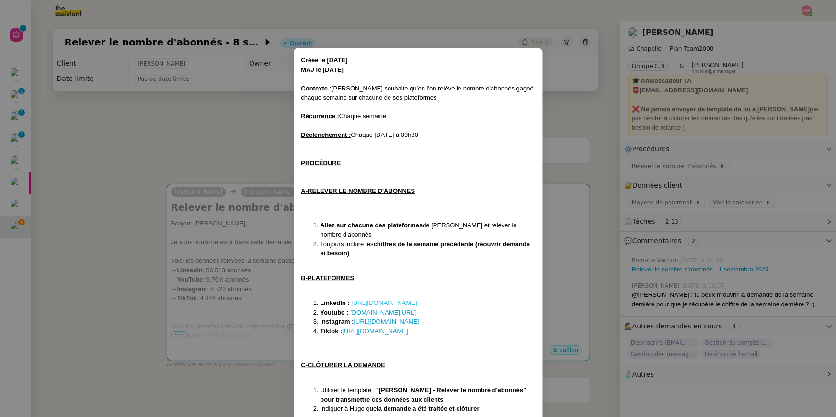
click at [382, 302] on link "https://www.linkedin.com/in/hugo-bentz/" at bounding box center [384, 302] width 66 height 7
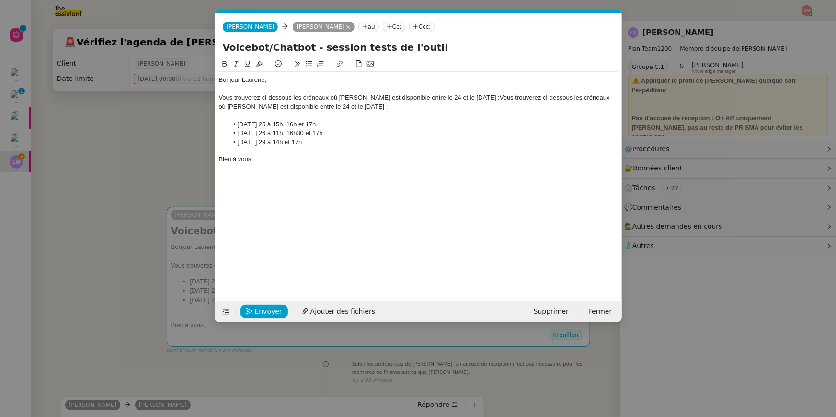
scroll to position [0, 20]
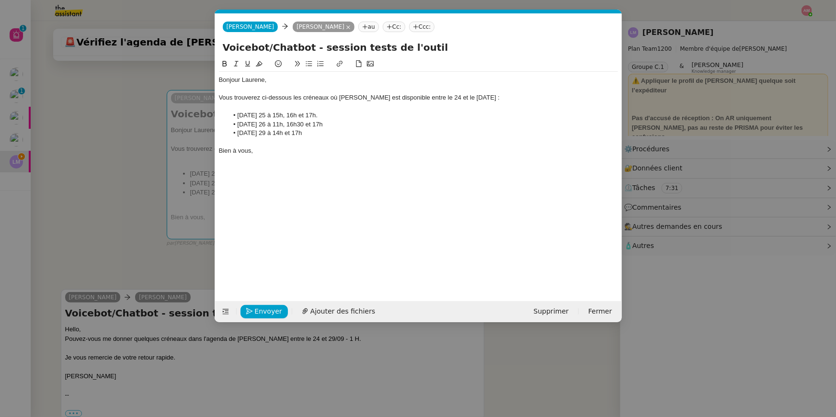
click at [134, 152] on nz-modal-container "Service TA - VOYAGE - PROPOSITION GLOBALE A utiliser dans le cadre de propositi…" at bounding box center [418, 208] width 836 height 417
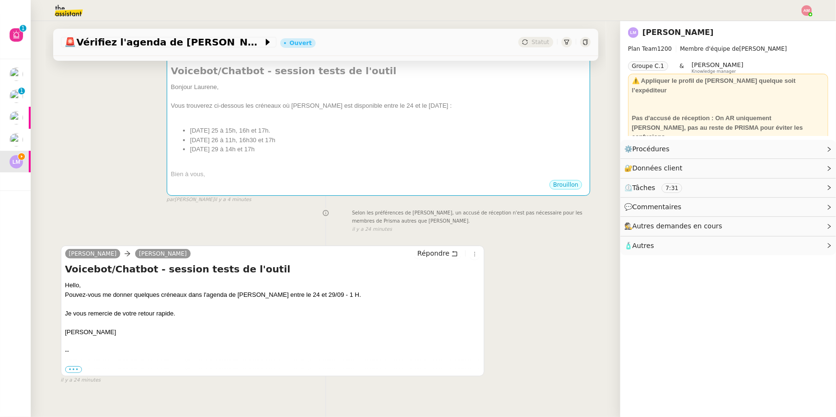
scroll to position [159, 0]
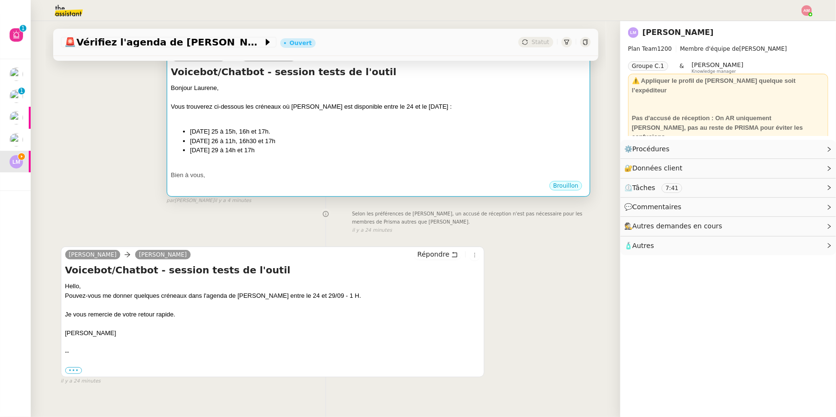
click at [275, 153] on li "[DATE] 29 à 14h et 17h" at bounding box center [388, 151] width 396 height 10
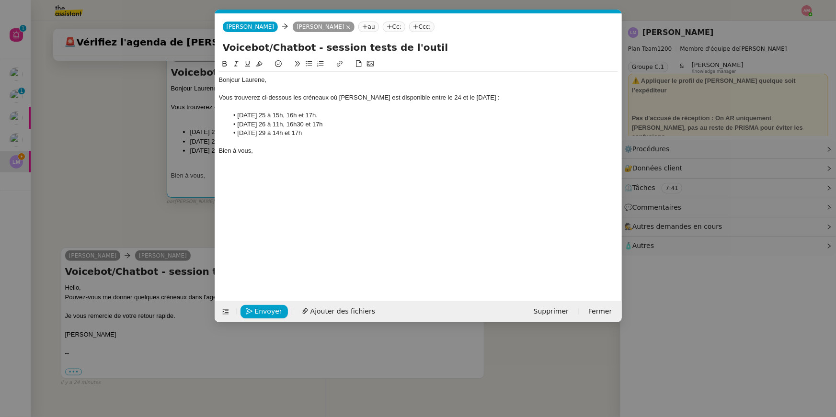
scroll to position [0, 20]
click at [158, 240] on nz-modal-container "Service TA - VOYAGE - PROPOSITION GLOBALE A utiliser dans le cadre de propositi…" at bounding box center [418, 208] width 836 height 417
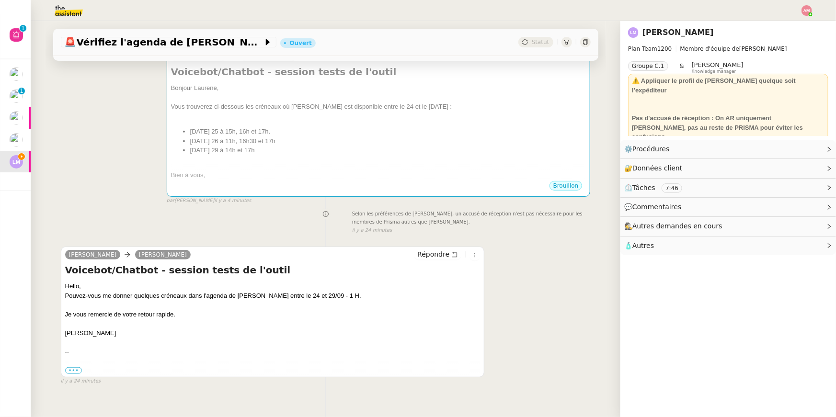
scroll to position [0, 0]
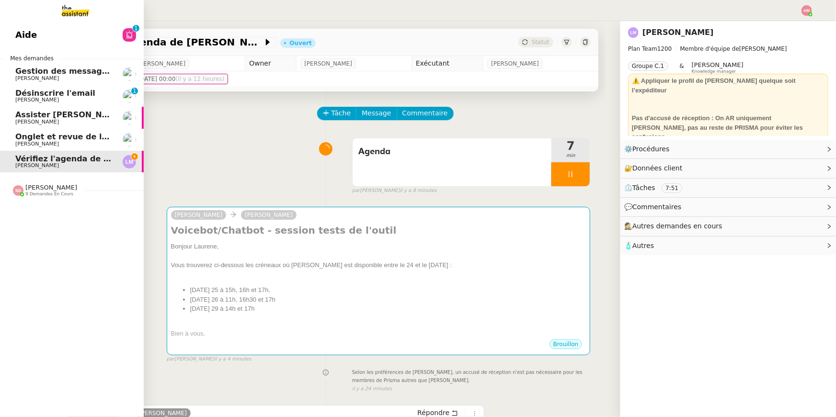
click at [18, 194] on img at bounding box center [18, 190] width 11 height 11
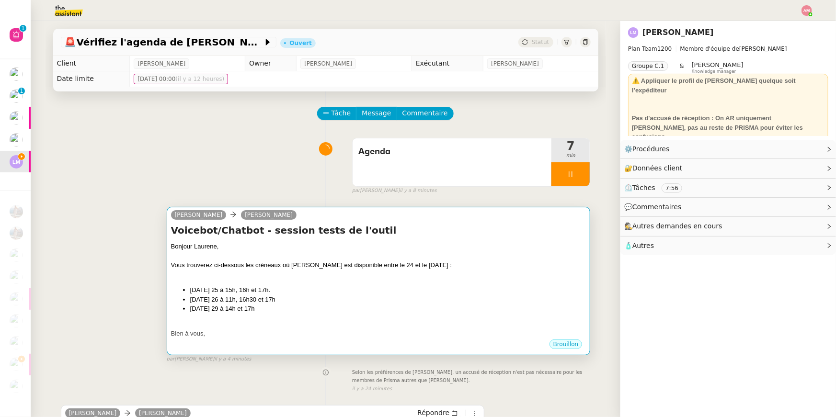
click at [268, 270] on div at bounding box center [378, 275] width 415 height 10
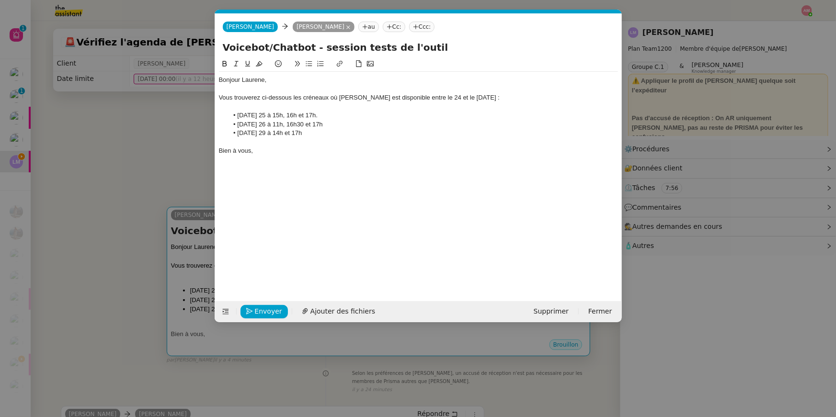
scroll to position [0, 20]
drag, startPoint x: 309, startPoint y: 136, endPoint x: 225, endPoint y: 117, distance: 86.0
click at [225, 117] on ul "[DATE] 25 à 15h, 16h et 17h. [DATE] 26 à 11h, 16h30 et 17h [DATE] 29 à 14h et 1…" at bounding box center [418, 124] width 399 height 26
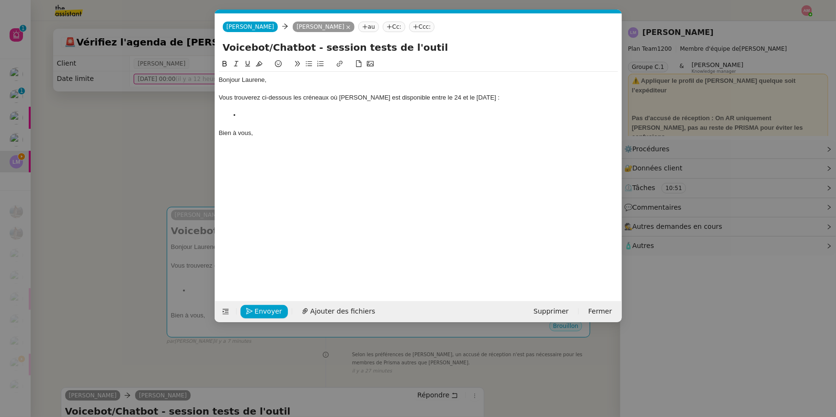
click at [93, 135] on nz-modal-container "Service TA - VOYAGE - PROPOSITION GLOBALE A utiliser dans le cadre de propositi…" at bounding box center [418, 208] width 836 height 417
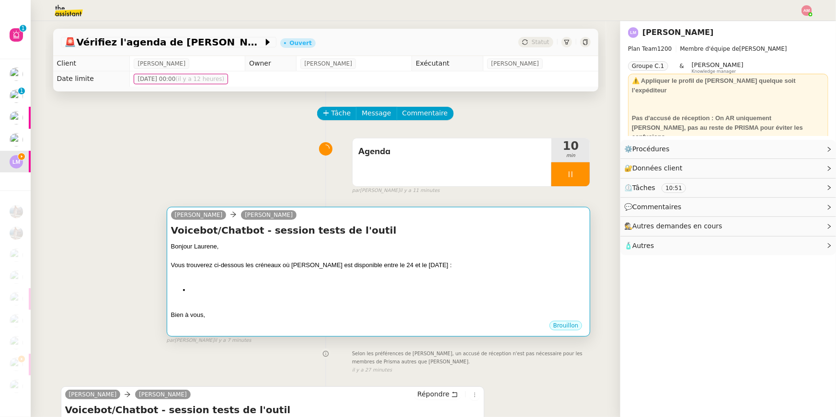
click at [415, 272] on div at bounding box center [378, 275] width 415 height 10
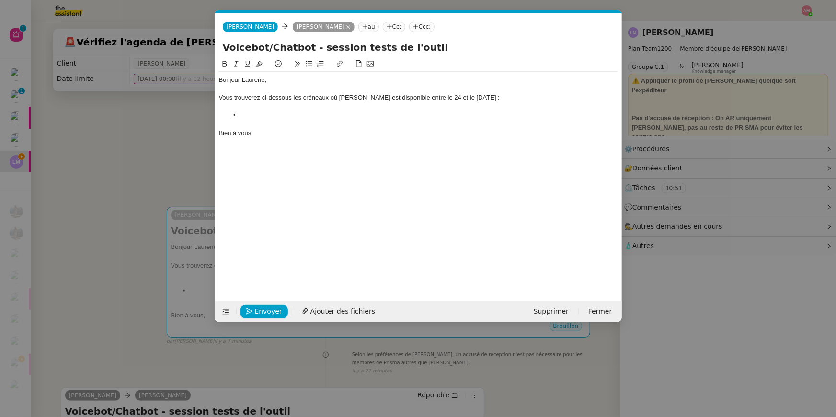
click at [364, 126] on div at bounding box center [418, 124] width 399 height 9
click at [363, 117] on li at bounding box center [423, 115] width 390 height 9
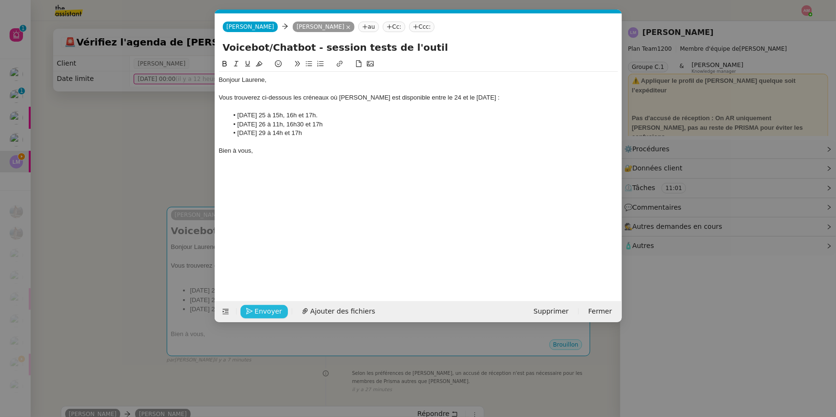
drag, startPoint x: 269, startPoint y: 307, endPoint x: 322, endPoint y: 144, distance: 172.3
click at [322, 144] on form "[PERSON_NAME] [PERSON_NAME] [PERSON_NAME] au Cc: Ccc: Voicebot/Chatbot - sessio…" at bounding box center [418, 167] width 407 height 309
drag, startPoint x: 338, startPoint y: 100, endPoint x: 330, endPoint y: 98, distance: 7.6
click at [330, 98] on div "Vous trouverez ci-dessous les créneaux où [PERSON_NAME] est disponible entre le…" at bounding box center [418, 97] width 399 height 9
click at [281, 312] on button "Envoyer" at bounding box center [263, 311] width 47 height 13
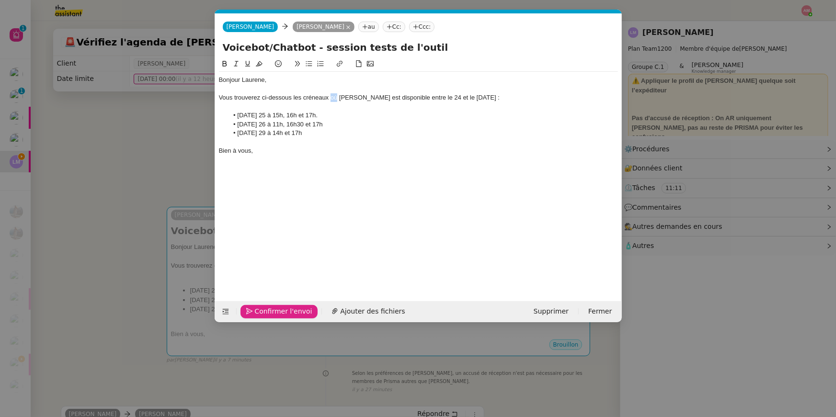
click at [281, 312] on span "Confirmer l'envoi" at bounding box center [283, 311] width 57 height 11
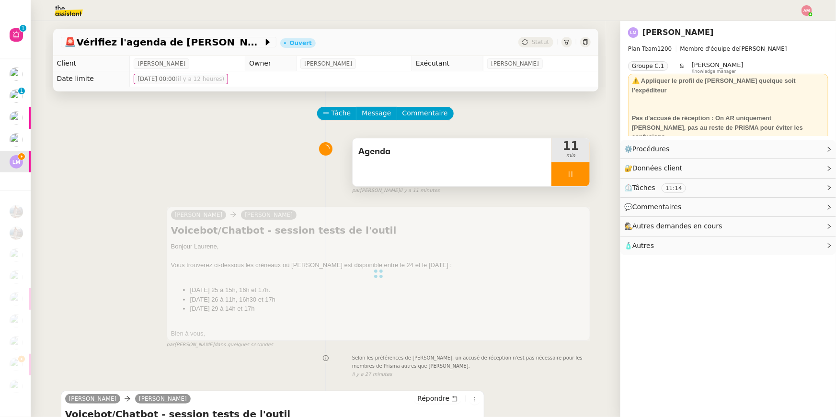
click at [569, 178] on div at bounding box center [570, 174] width 38 height 24
click at [578, 178] on button at bounding box center [579, 174] width 19 height 24
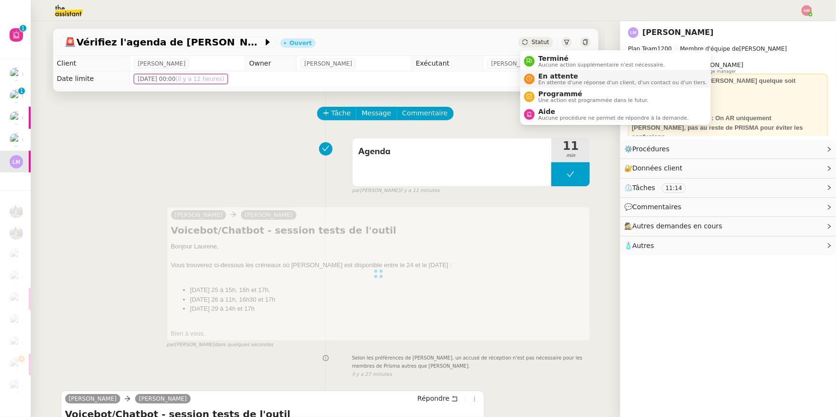
click at [545, 76] on span "En attente" at bounding box center [622, 76] width 169 height 8
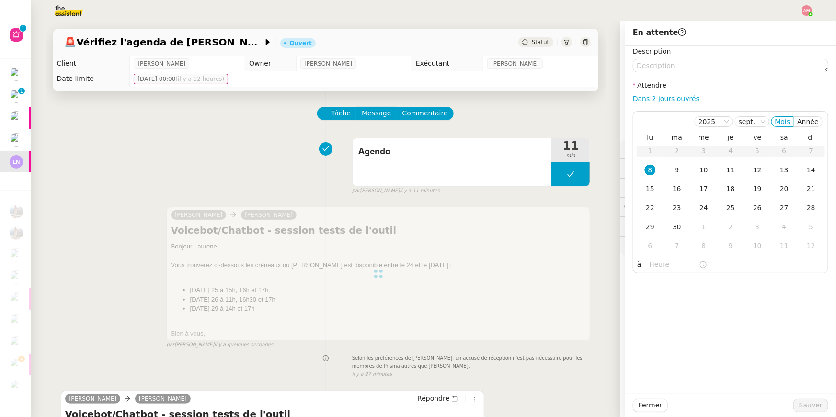
click at [684, 104] on div "Dans 2 jours ouvrés" at bounding box center [730, 98] width 195 height 11
click at [682, 102] on link "Dans 2 jours ouvrés" at bounding box center [666, 99] width 67 height 8
type input "07:00"
click at [808, 403] on span "Sauver" at bounding box center [810, 405] width 23 height 11
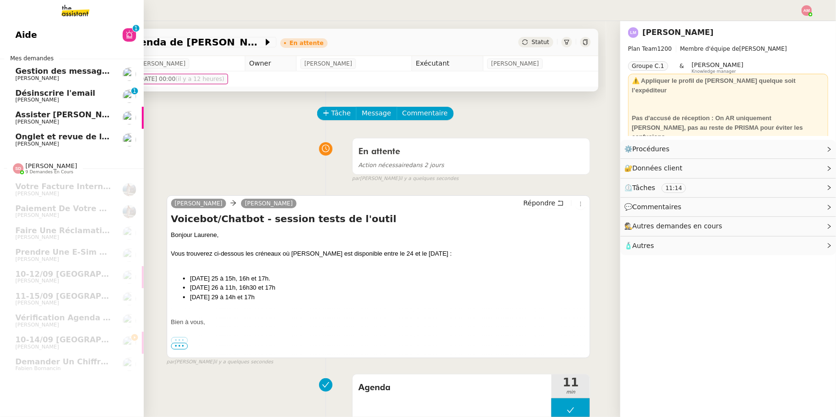
click at [25, 89] on span "Désinscrire l'email" at bounding box center [55, 93] width 80 height 9
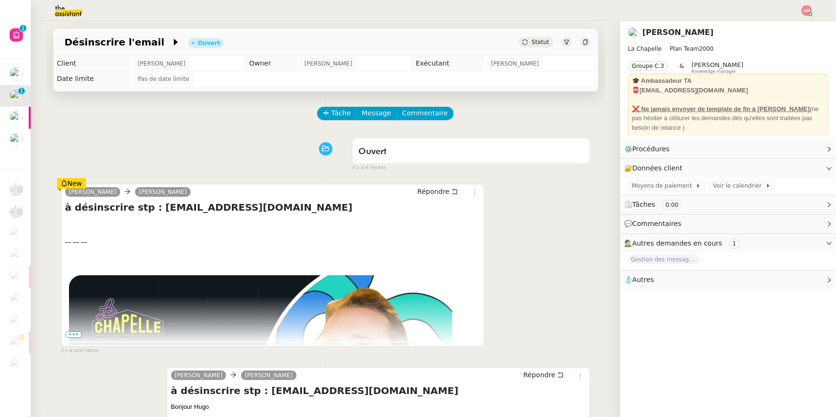
click at [177, 144] on div "Ouvert false il y a 4 heures" at bounding box center [326, 153] width 530 height 38
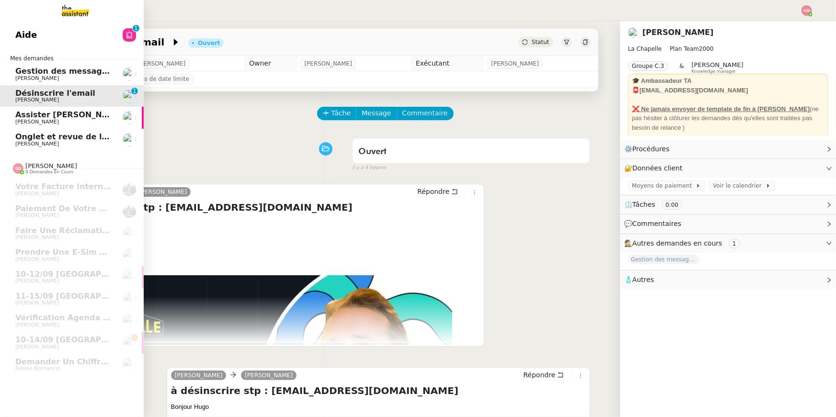
click at [21, 75] on span "Gestion des messages privés linkedIn - 8 septembre 2025" at bounding box center [140, 71] width 250 height 9
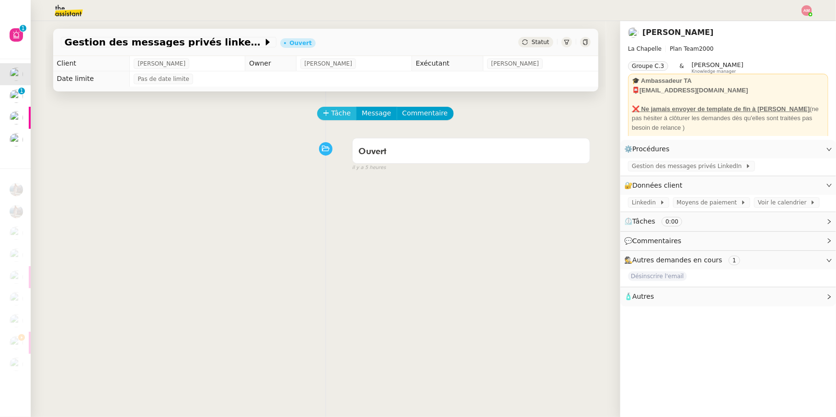
click at [331, 118] on span "Tâche" at bounding box center [341, 113] width 20 height 11
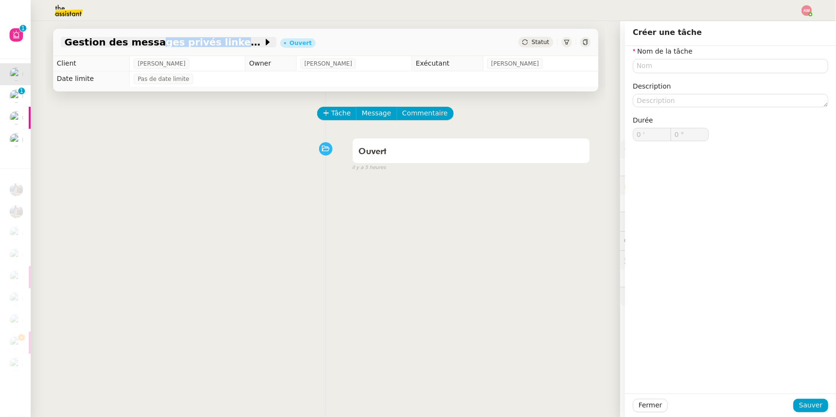
drag, startPoint x: 55, startPoint y: 52, endPoint x: 140, endPoint y: 39, distance: 86.7
click at [140, 39] on div "Gestion des messages privés linkedIn - [DATE] Ouvert Statut" at bounding box center [325, 42] width 545 height 27
click at [50, 40] on div "Gestion des messages privés linkedIn - [DATE] Ouvert Statut" at bounding box center [325, 38] width 560 height 35
copy span "Gestion des messages privés linkedIn"
drag, startPoint x: 59, startPoint y: 35, endPoint x: 228, endPoint y: 45, distance: 169.3
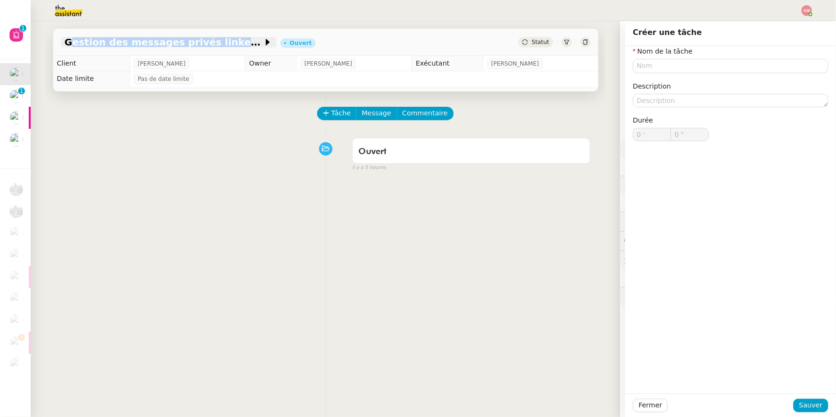
click at [228, 45] on div "Gestion des messages privés linkedIn - [DATE] Ouvert Statut" at bounding box center [325, 42] width 545 height 27
click at [340, 125] on div "Tâche Message Commentaire" at bounding box center [454, 118] width 272 height 23
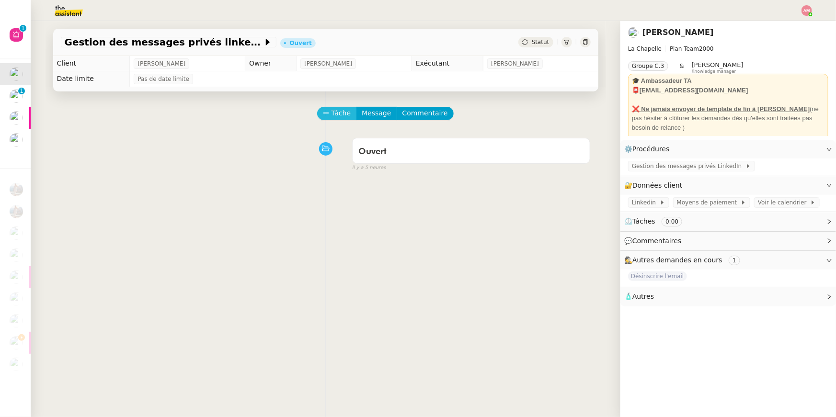
click at [328, 110] on icon at bounding box center [326, 113] width 7 height 7
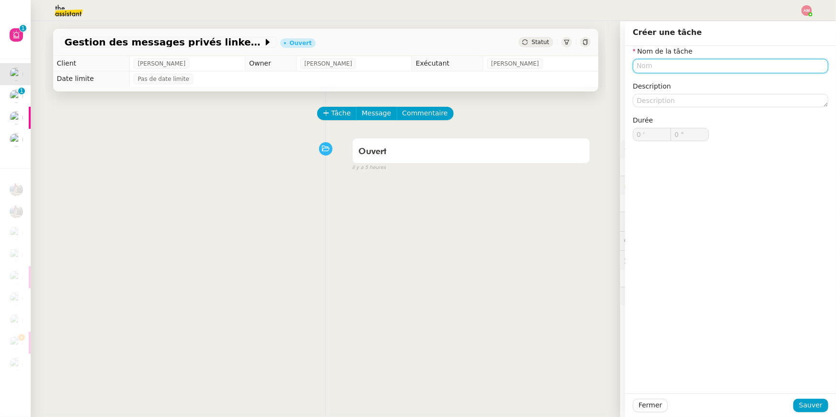
click at [666, 68] on input "text" at bounding box center [730, 66] width 195 height 14
paste input "Gestion des messages privés linkedIn"
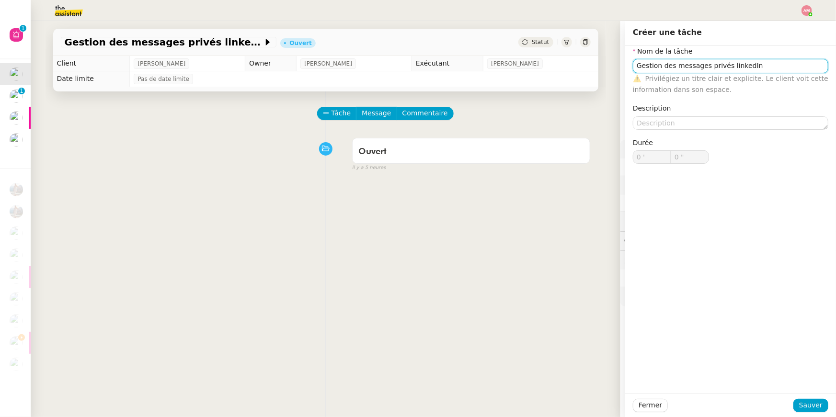
drag, startPoint x: 731, startPoint y: 66, endPoint x: 785, endPoint y: 70, distance: 53.8
click at [785, 70] on input "Gestion des messages privés linkedIn" at bounding box center [730, 66] width 195 height 14
drag, startPoint x: 708, startPoint y: 66, endPoint x: 758, endPoint y: 72, distance: 50.1
click at [758, 72] on input "Gestion des messages privés" at bounding box center [730, 66] width 195 height 14
type input "Gestion des messages"
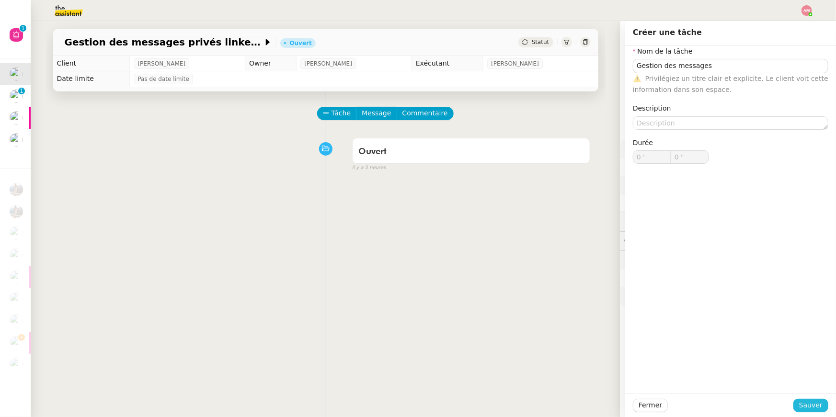
click at [807, 405] on span "Sauver" at bounding box center [810, 405] width 23 height 11
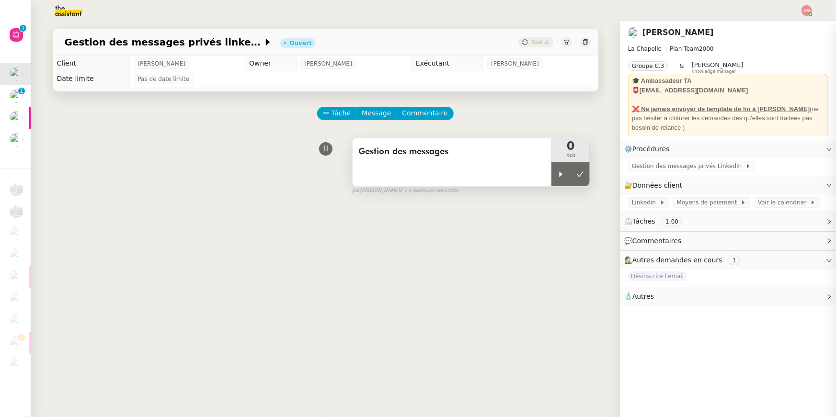
click at [548, 167] on div "Gestion des messages" at bounding box center [451, 162] width 199 height 48
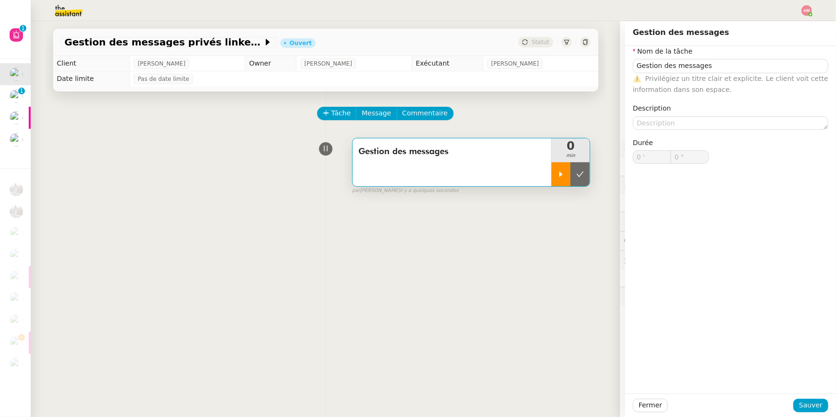
click at [556, 170] on div at bounding box center [560, 174] width 19 height 24
type input "Gestion des messages"
type input "0 '"
type input "0 ""
type input "Gestion des messages"
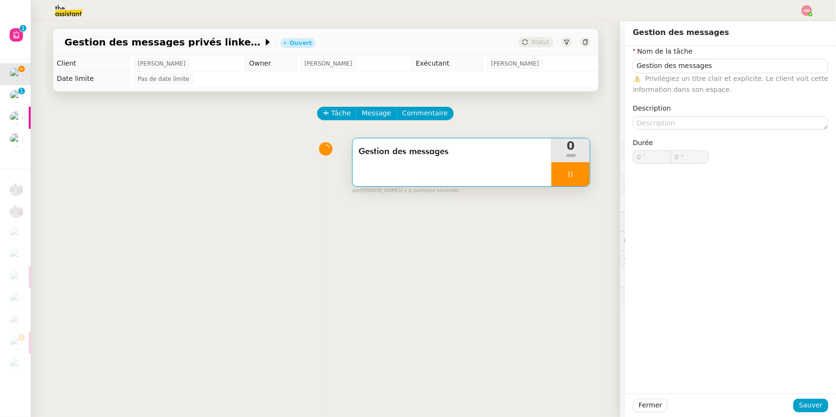
type input "0 '"
type input "59 ""
type input "1 '"
type input "59 ""
type input "2 '"
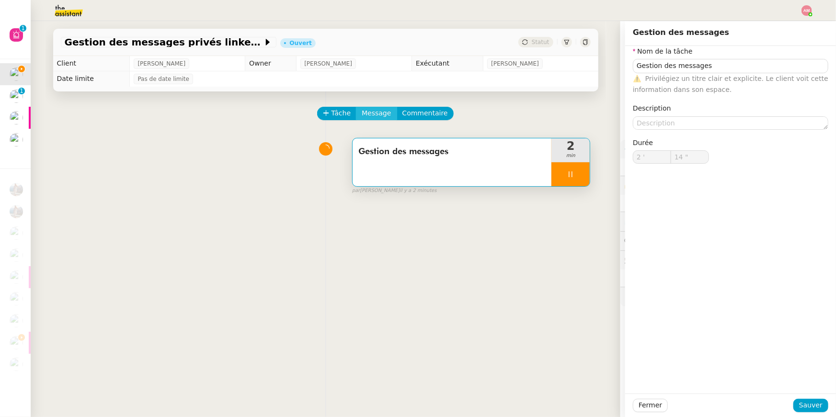
click at [369, 114] on span "Message" at bounding box center [376, 113] width 29 height 11
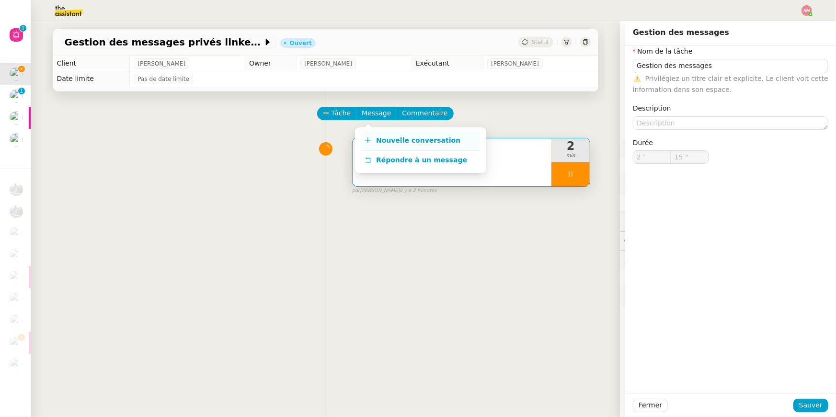
click at [374, 145] on link "Nouvelle conversation" at bounding box center [421, 140] width 120 height 19
type input "16 ""
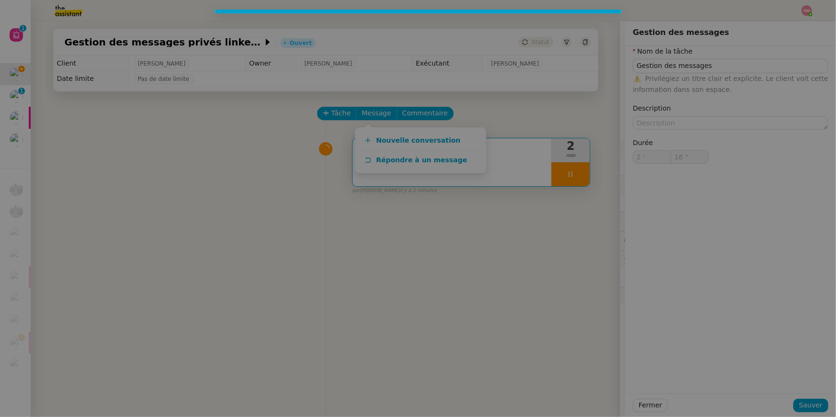
type input "Gestion des messages"
type input "2 '"
type input "16 ""
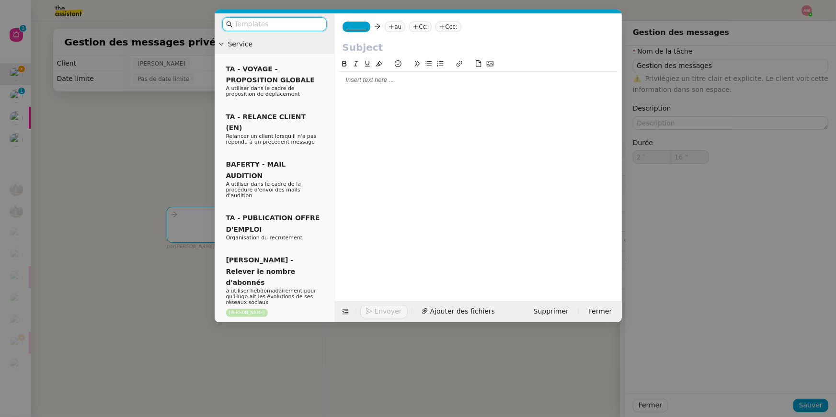
type input "Gestion des messages"
type input "2 '"
type input "17 ""
type input "Gestion des messages"
type input "2 '"
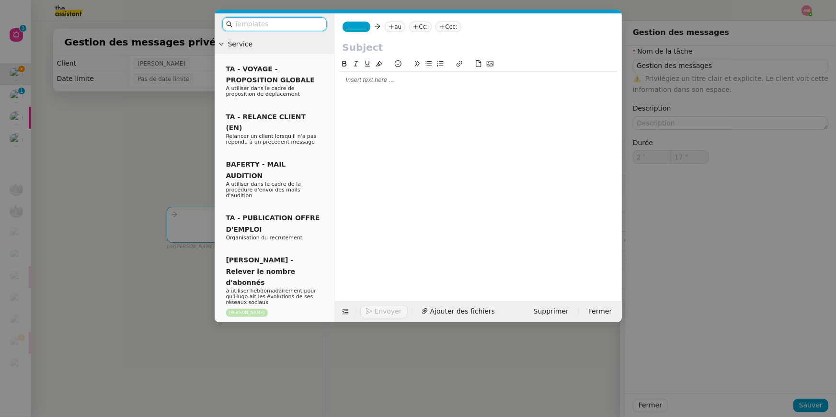
type input "17 ""
type input "Gestion des messages"
type input "2 '"
click at [480, 74] on div at bounding box center [478, 80] width 279 height 16
type input "18 ""
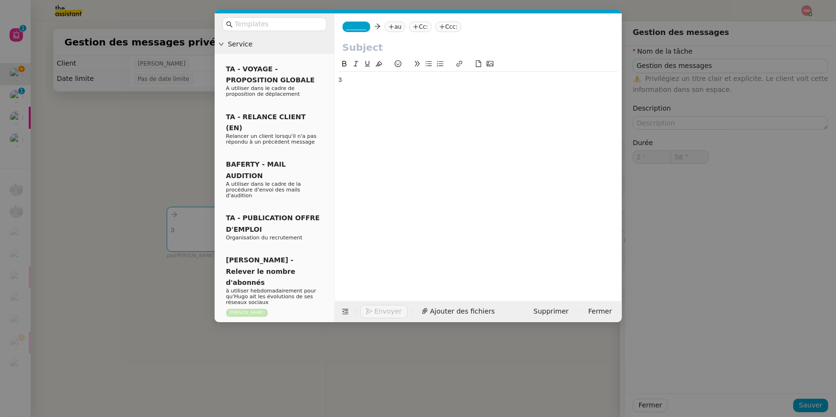
type input "59 ""
type input "3 '"
type input "59 ""
type input "4 '"
type input "59 ""
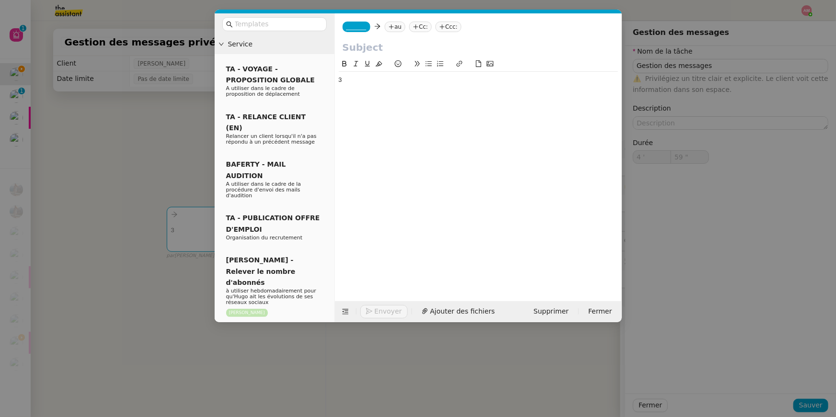
type input "5 '"
type input "59 ""
type input "6 '"
type input "59 ""
type input "7 '"
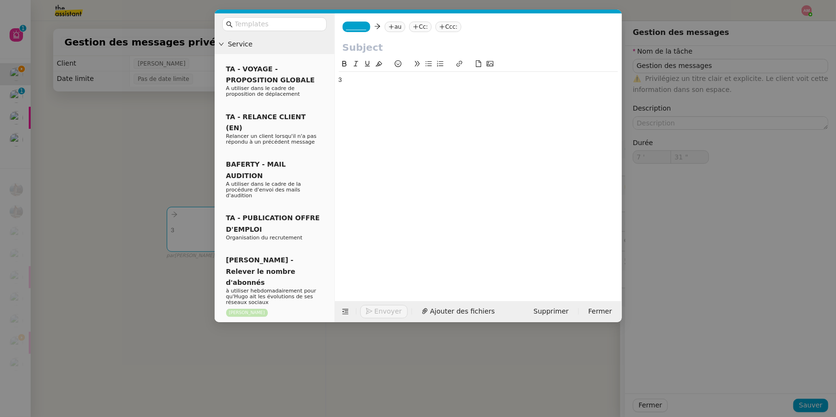
click at [49, 24] on nz-modal-container "Service TA - VOYAGE - PROPOSITION GLOBALE A utiliser dans le cadre de propositi…" at bounding box center [418, 208] width 836 height 417
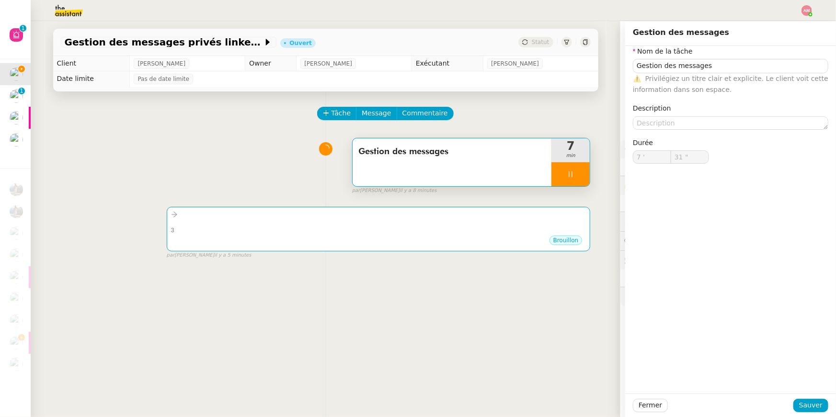
type input "32 ""
click at [55, 10] on img at bounding box center [61, 10] width 74 height 21
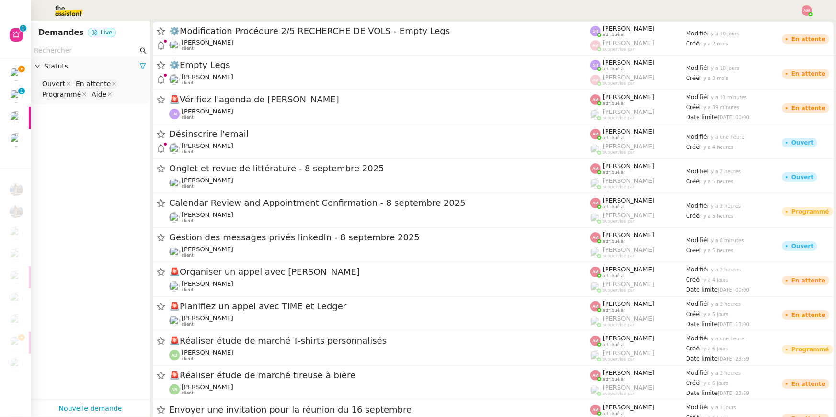
click at [70, 50] on input "text" at bounding box center [86, 50] width 104 height 11
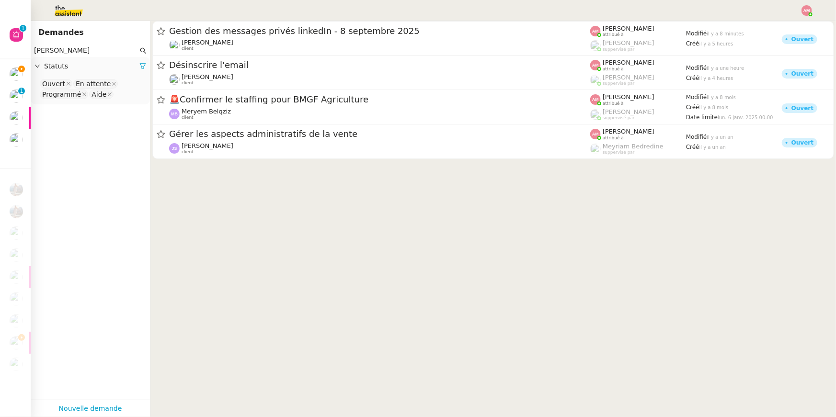
type input "[PERSON_NAME]"
click at [115, 96] on nz-select-top-control "Ouvert En attente Programmé Aide" at bounding box center [90, 89] width 104 height 23
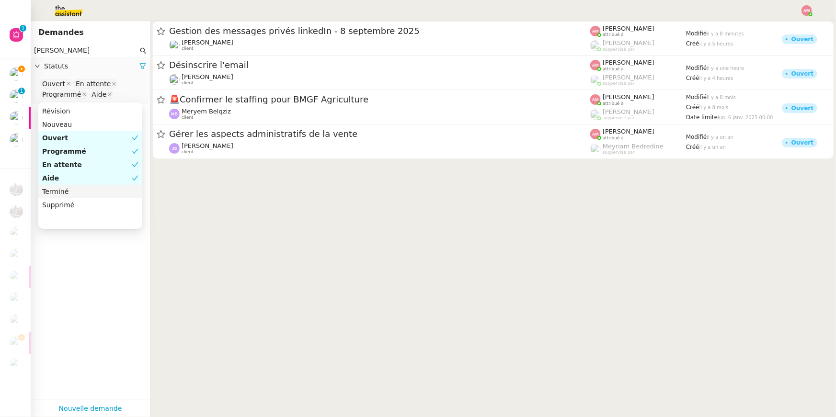
click at [96, 190] on div "Terminé" at bounding box center [90, 191] width 96 height 9
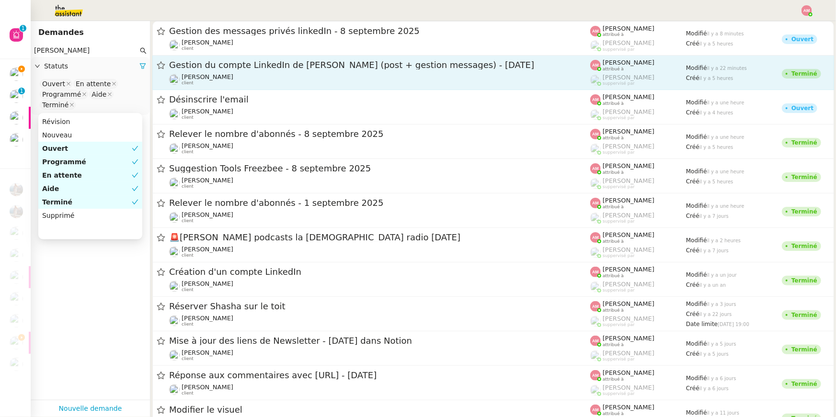
click at [244, 63] on span "Gestion du compte LinkedIn de [PERSON_NAME] (post + gestion messages) - [DATE]" at bounding box center [379, 65] width 421 height 9
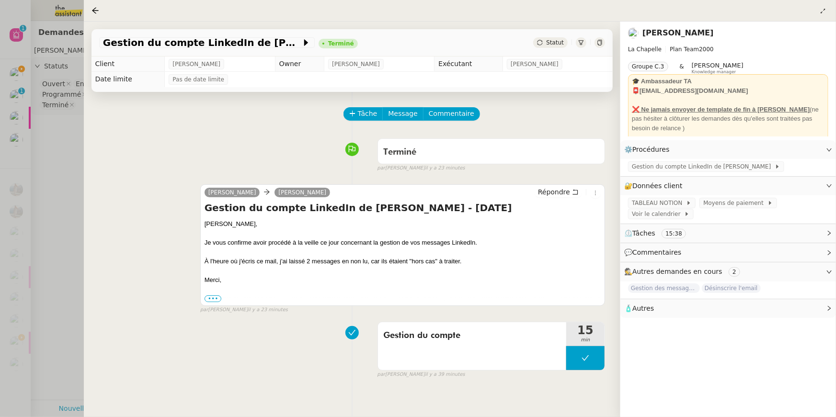
click at [1, 68] on div at bounding box center [418, 208] width 836 height 417
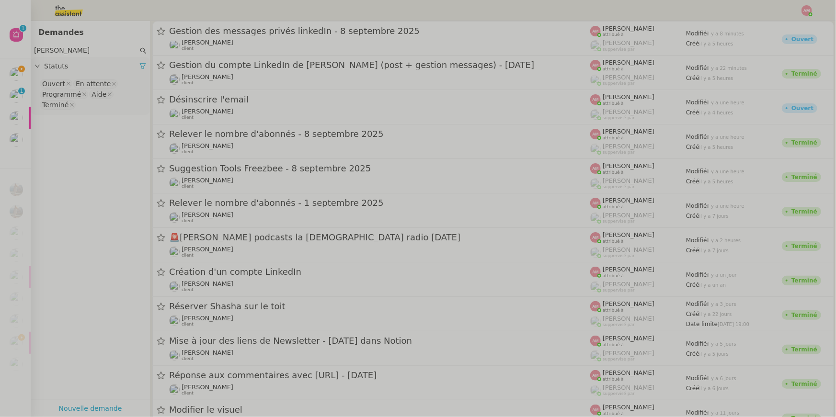
click at [16, 79] on img at bounding box center [16, 74] width 13 height 13
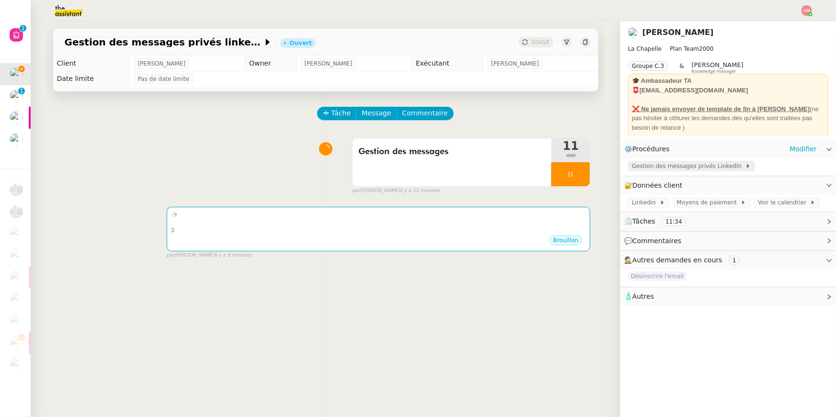
click at [679, 167] on span "Gestion des messages privés LinkedIn" at bounding box center [688, 166] width 113 height 10
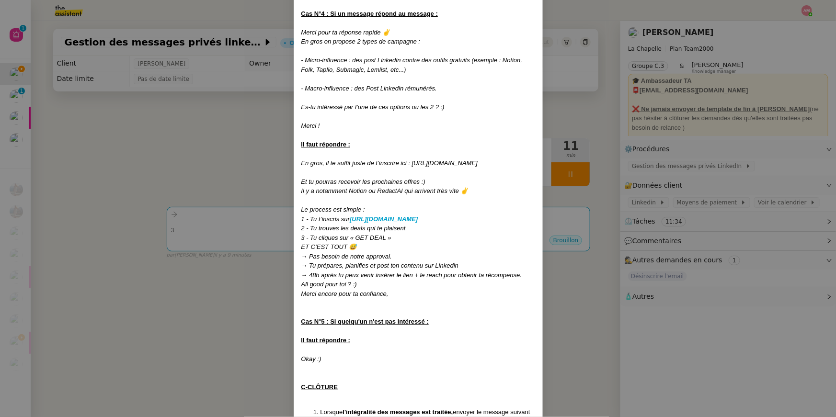
scroll to position [927, 0]
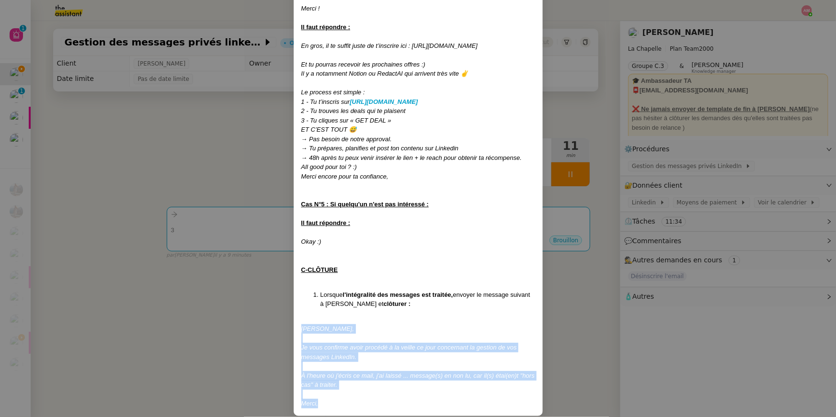
drag, startPoint x: 302, startPoint y: 319, endPoint x: 372, endPoint y: 393, distance: 101.6
copy div "[PERSON_NAME], Je vous confirme avoir procédé à la veille ce jour concernant la…"
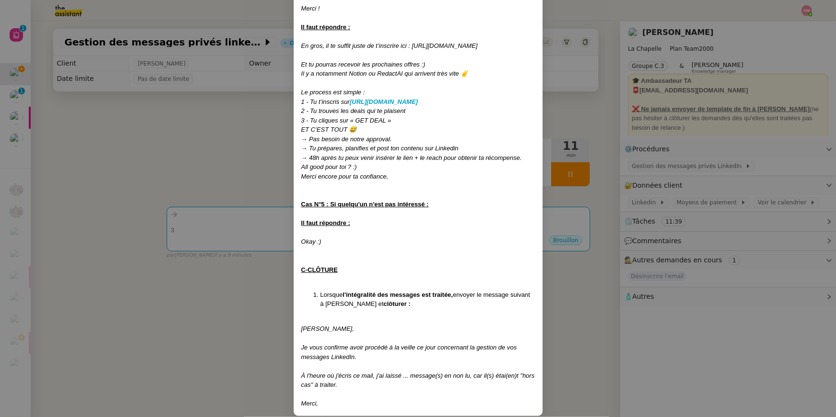
click at [199, 226] on nz-modal-container "Créée le [DATE] Modifiée le [DATE] Contexte : [PERSON_NAME] souhaite qu’on répo…" at bounding box center [418, 208] width 836 height 417
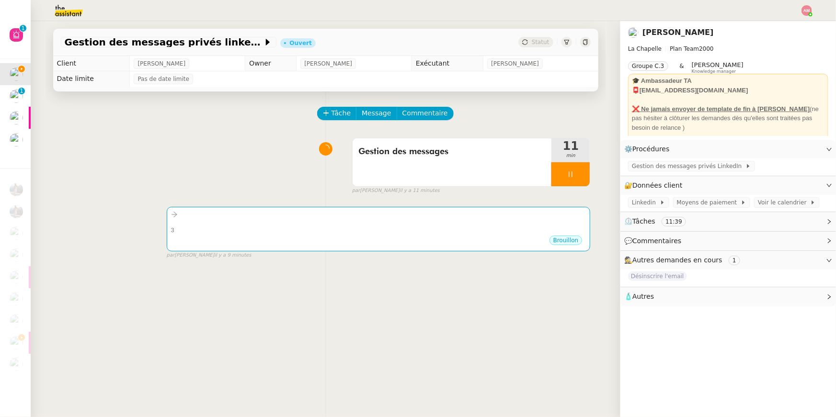
scroll to position [879, 0]
click at [199, 226] on div "3" at bounding box center [378, 231] width 415 height 10
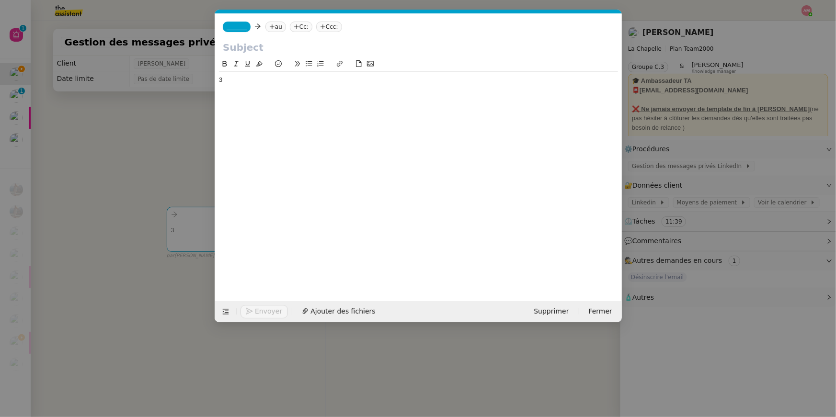
scroll to position [0, 20]
drag, startPoint x: 228, startPoint y: 79, endPoint x: 212, endPoint y: 68, distance: 19.3
click at [212, 68] on nz-modal-container "Service TA - VOYAGE - PROPOSITION GLOBALE A utiliser dans le cadre de propositi…" at bounding box center [418, 208] width 836 height 417
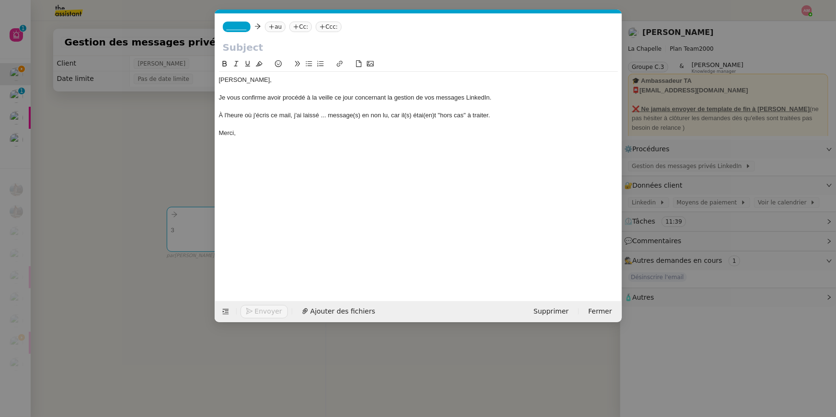
scroll to position [0, 0]
click at [325, 116] on div "À l'heure où j'écris ce mail, j'ai laissé ... message(s) en non lu, car il(s) é…" at bounding box center [418, 115] width 399 height 9
click at [357, 115] on div "À l'heure où j'écris ce mail, j'ai laissé 3 message(s) en non lu, car il(s) éta…" at bounding box center [418, 115] width 399 height 9
click at [398, 114] on div "À l'heure où j'écris ce mail, j'ai laissé 3 messages en non lu, car il(s) étai(…" at bounding box center [418, 115] width 399 height 9
click at [236, 31] on nz-tag "_______" at bounding box center [237, 27] width 28 height 11
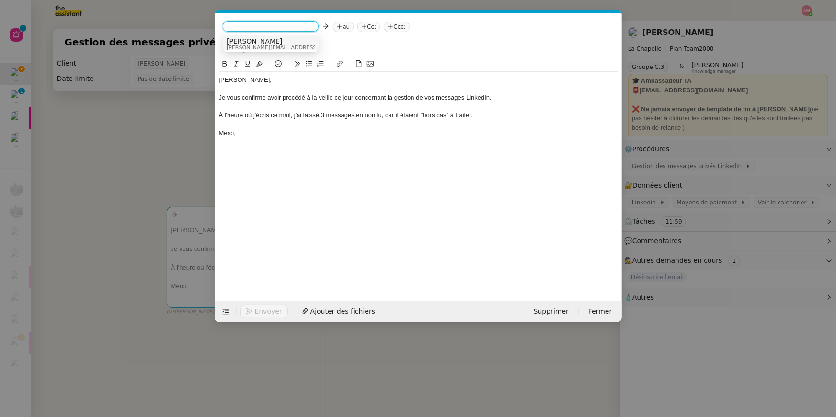
click at [239, 39] on span "[PERSON_NAME]" at bounding box center [295, 41] width 136 height 8
click at [293, 25] on nz-tag "au" at bounding box center [303, 27] width 21 height 11
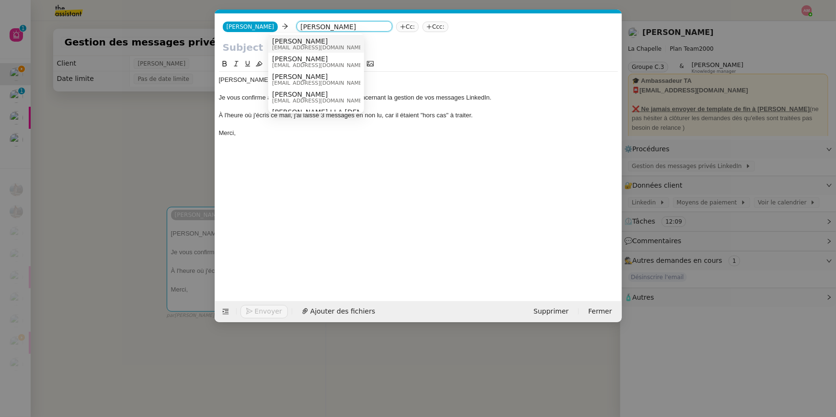
type input "[PERSON_NAME]"
click at [274, 47] on span "[EMAIL_ADDRESS][DOMAIN_NAME]" at bounding box center [318, 47] width 92 height 5
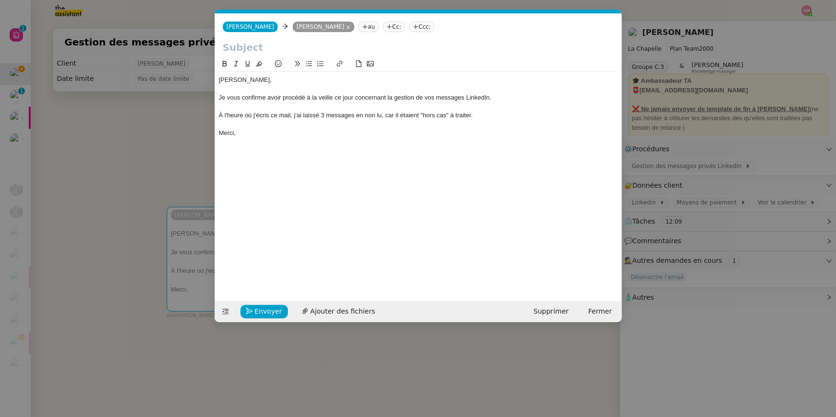
click at [118, 31] on nz-modal-container "Service TA - VOYAGE - PROPOSITION GLOBALE A utiliser dans le cadre de propositi…" at bounding box center [418, 208] width 836 height 417
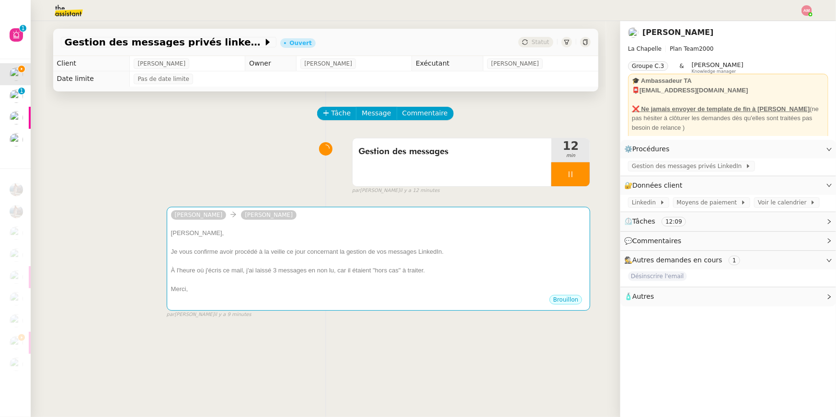
click at [123, 43] on span "Gestion des messages privés linkedIn - 8 septembre 2025" at bounding box center [164, 42] width 198 height 10
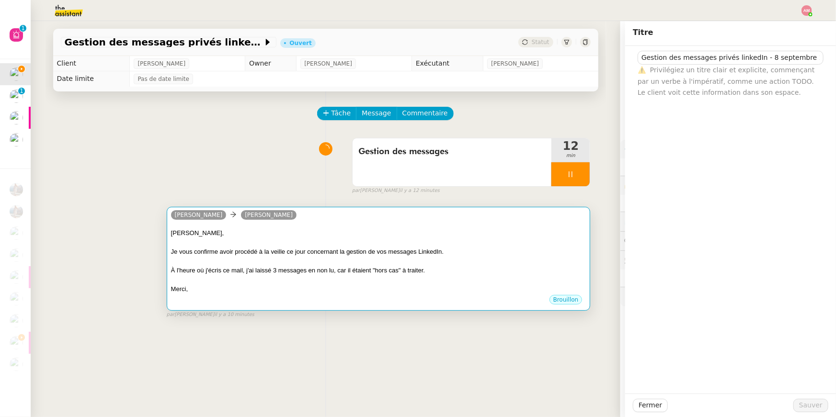
click at [463, 287] on div "Merci," at bounding box center [378, 289] width 415 height 10
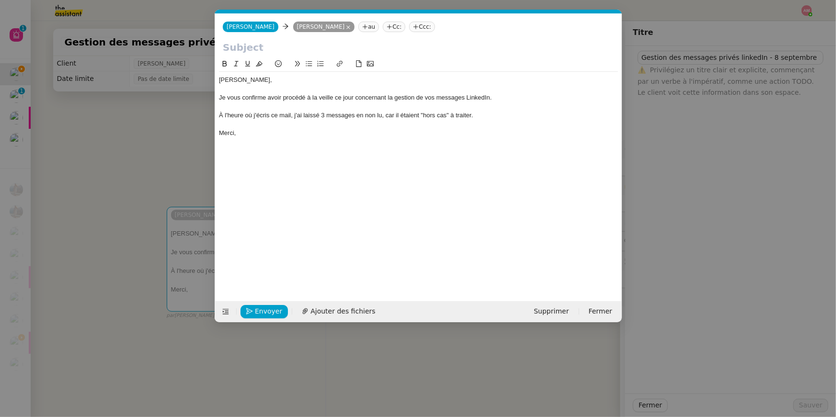
scroll to position [0, 20]
click at [343, 46] on input "text" at bounding box center [418, 47] width 391 height 14
paste input "Gestion des messages privés linkedIn - 8 septembre 2025"
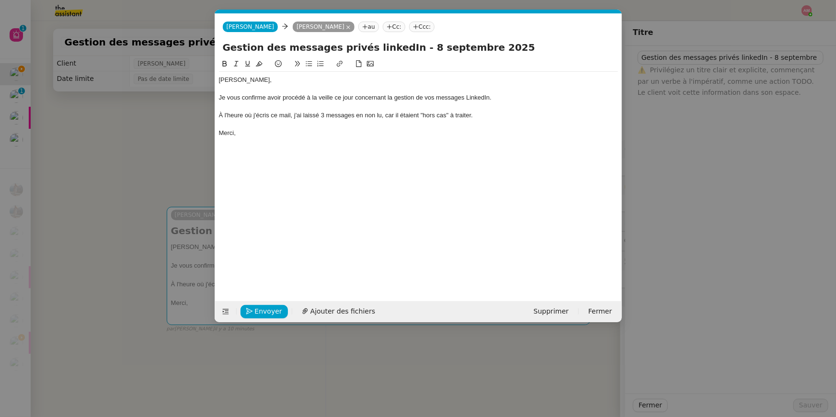
click at [226, 44] on input "Gestion des messages privés linkedIn - 8 septembre 2025" at bounding box center [418, 47] width 391 height 14
drag, startPoint x: 225, startPoint y: 44, endPoint x: 203, endPoint y: 44, distance: 22.5
click at [207, 44] on nz-modal-container "Service TA - VOYAGE - PROPOSITION GLOBALE A utiliser dans le cadre de propositi…" at bounding box center [418, 208] width 836 height 417
type input "Gestion des messages privés linkedIn - 8 septembre 2025"
click at [193, 60] on nz-modal-container "Service TA - VOYAGE - PROPOSITION GLOBALE A utiliser dans le cadre de propositi…" at bounding box center [418, 208] width 836 height 417
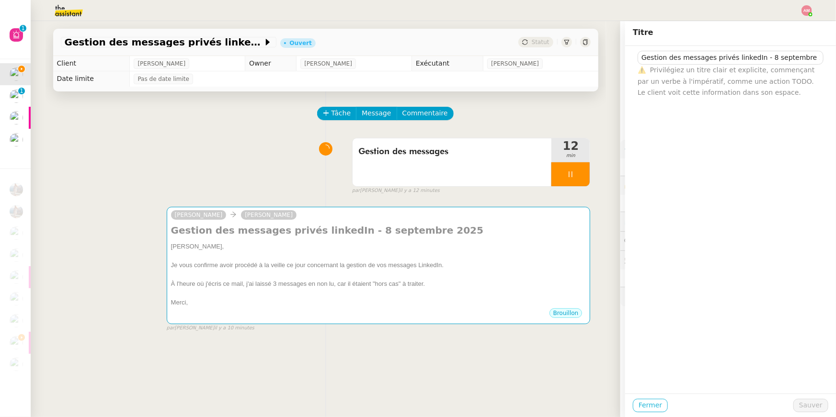
click at [653, 401] on span "Fermer" at bounding box center [649, 405] width 23 height 11
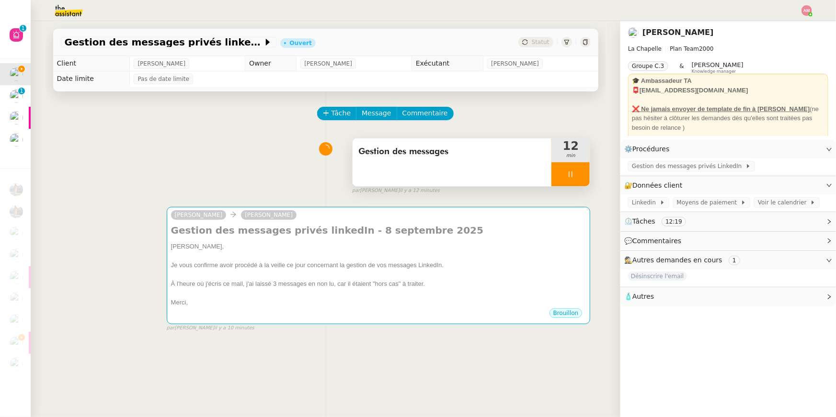
click at [488, 174] on div "Gestion des messages" at bounding box center [451, 162] width 199 height 48
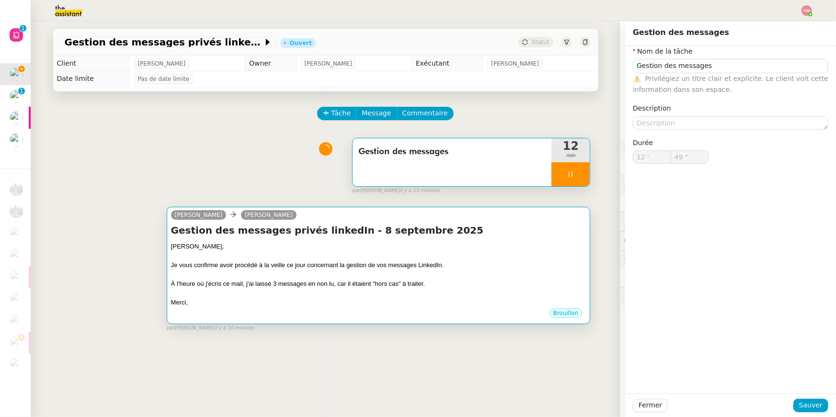
click at [301, 253] on div at bounding box center [378, 256] width 415 height 10
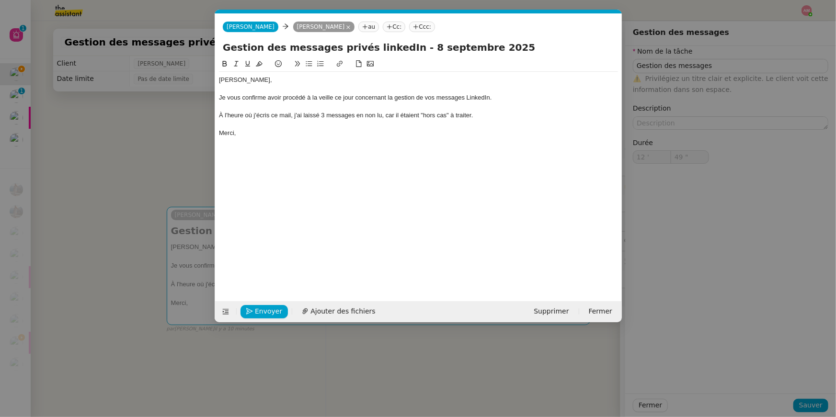
scroll to position [0, 20]
click at [276, 306] on span "Envoyer" at bounding box center [268, 311] width 27 height 11
click at [276, 306] on span "Confirmer l'envoi" at bounding box center [283, 311] width 57 height 11
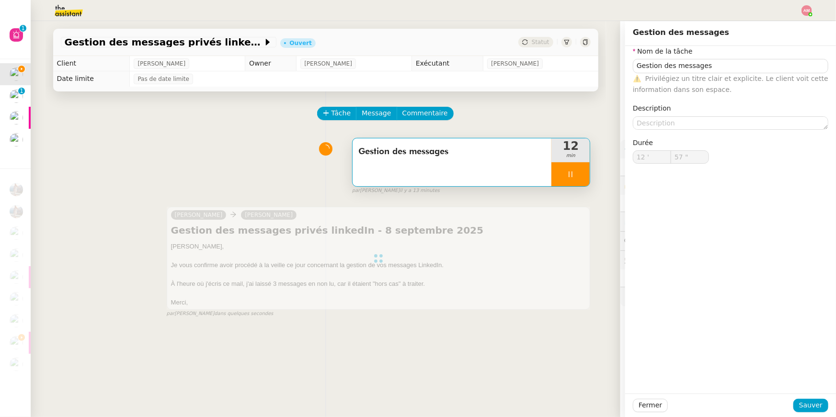
type input "58 ""
type input "Gestion des messages"
type input "12 '"
type input "59 ""
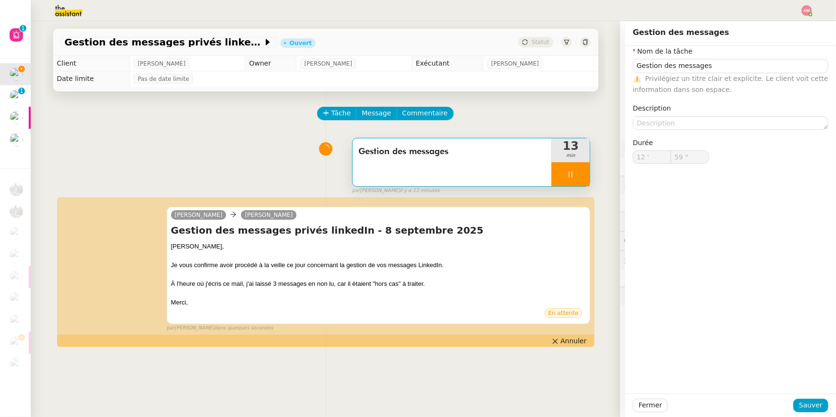
type input "13 '"
type input "0 ""
type input "Gestion des messages"
type input "13 '"
type input "0 ""
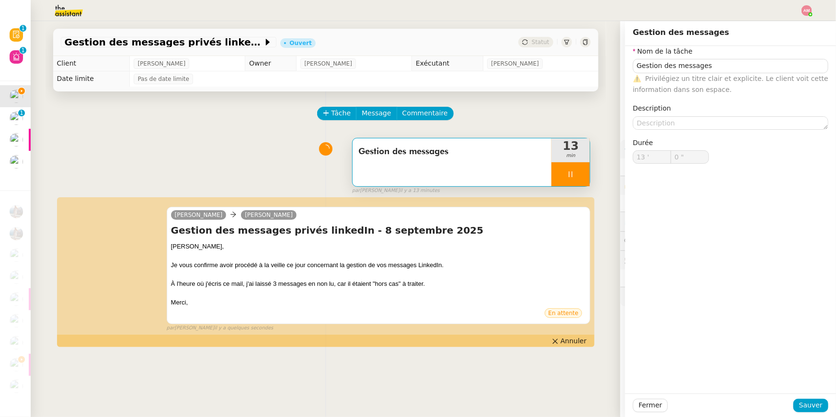
type input "Gestion des messages"
type input "13 '"
type input "1 ""
type input "Gestion des messages"
type input "13 '"
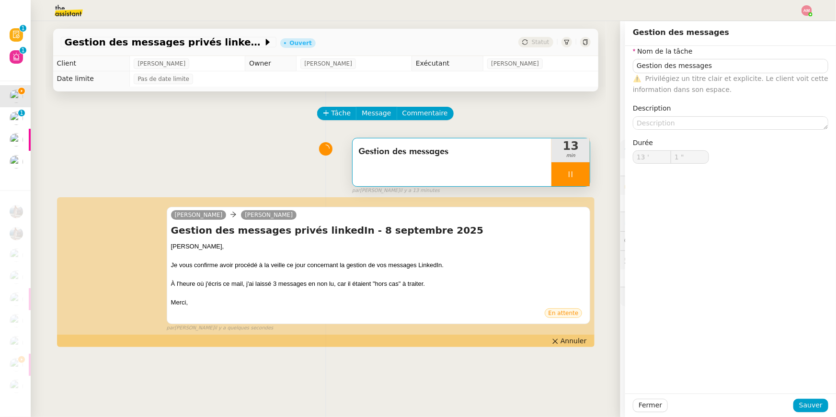
type input "2 ""
click at [566, 170] on div at bounding box center [570, 174] width 38 height 24
type input "Gestion des messages"
type input "13 '"
type input "2 ""
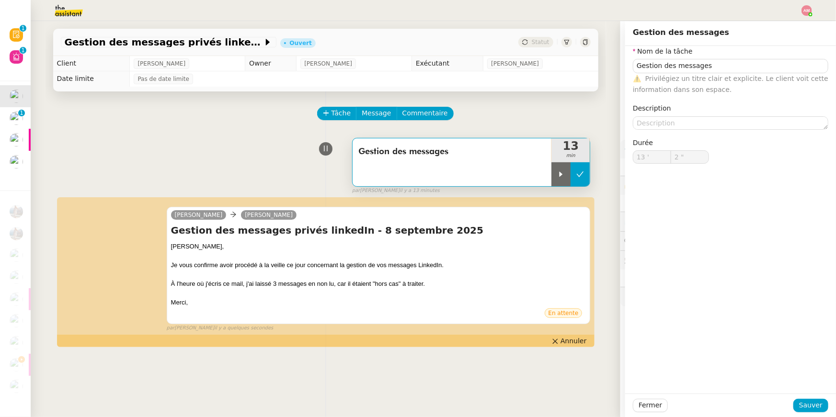
type input "Gestion des messages"
type input "13 '"
type input "2 ""
click at [578, 172] on icon at bounding box center [580, 174] width 8 height 8
type input "Gestion des messages"
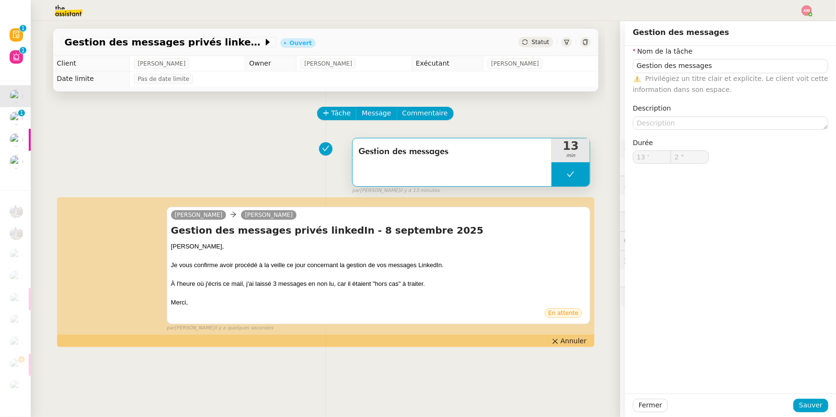
type input "13 '"
type input "2 ""
type input "Gestion des messages"
type input "13 '"
type input "2 ""
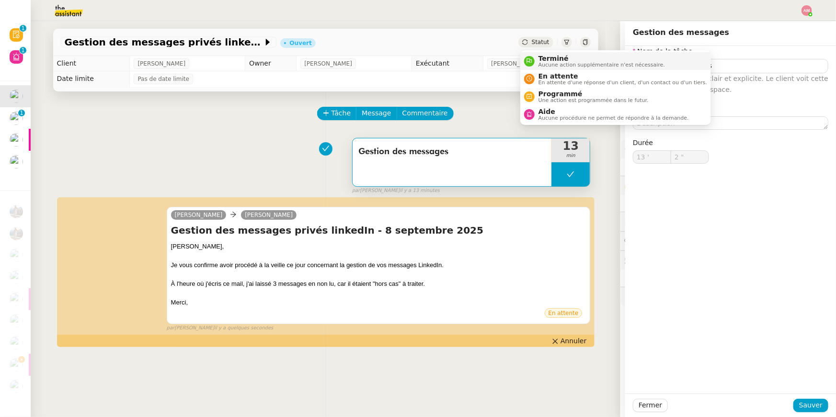
click at [543, 58] on span "Terminé" at bounding box center [601, 59] width 126 height 8
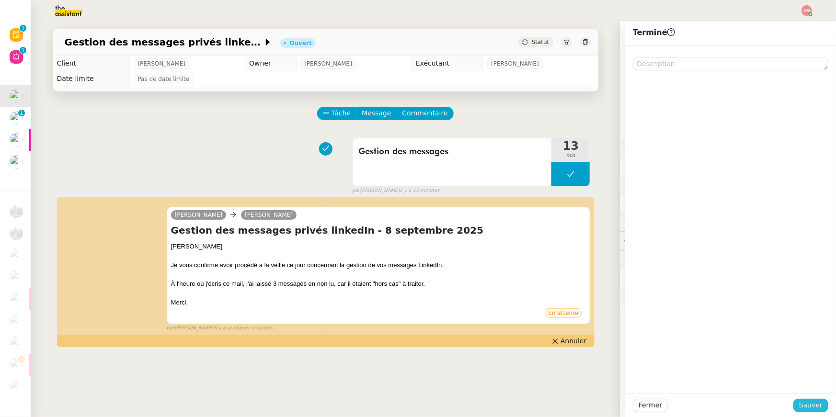
click at [803, 401] on span "Sauver" at bounding box center [810, 405] width 23 height 11
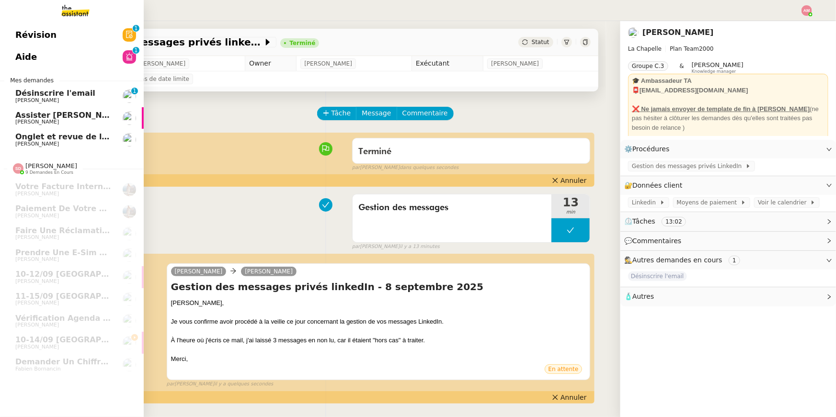
click at [15, 91] on span "Désinscrire l'email" at bounding box center [55, 93] width 80 height 9
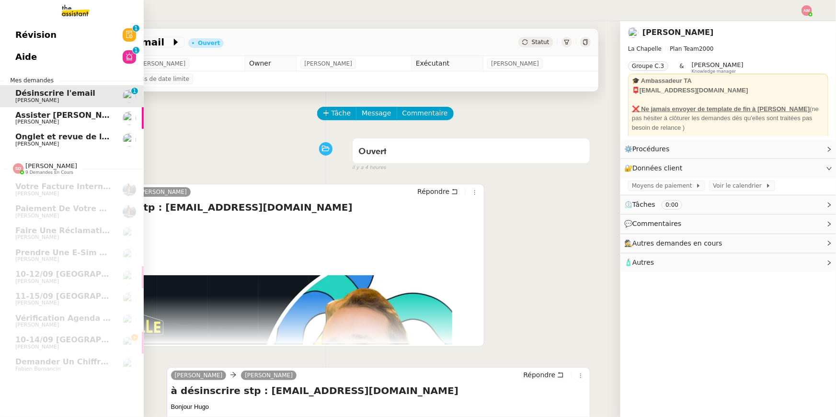
click at [44, 145] on span "[PERSON_NAME]" at bounding box center [37, 144] width 44 height 6
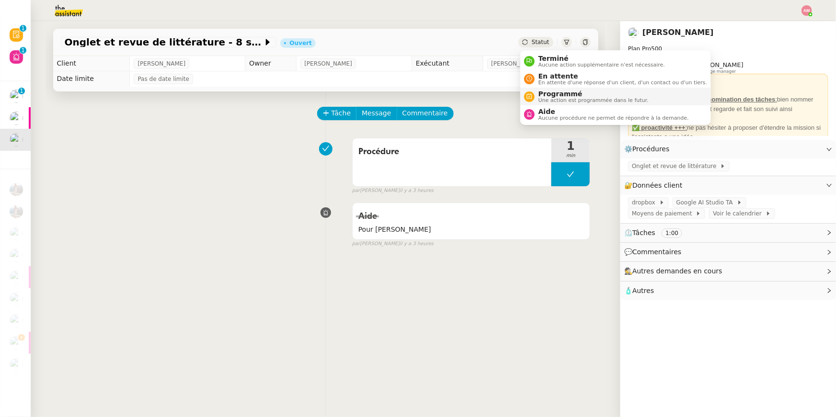
click at [552, 98] on span "Une action est programmée dans le futur." at bounding box center [593, 100] width 110 height 5
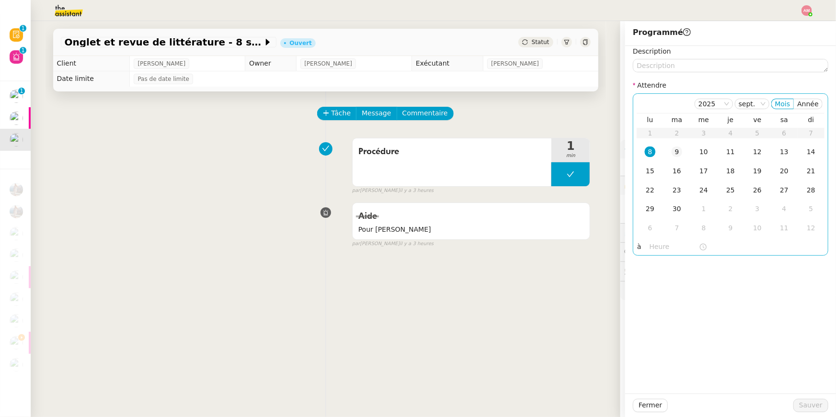
click at [666, 150] on td "9" at bounding box center [676, 152] width 27 height 19
click at [649, 249] on input "text" at bounding box center [673, 246] width 49 height 11
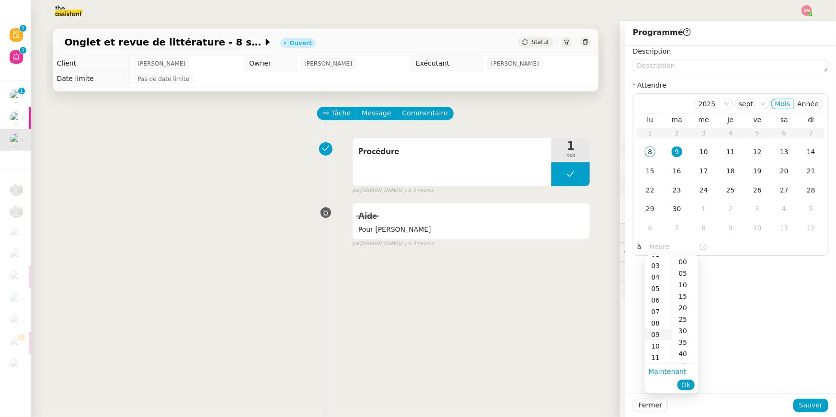
click at [656, 332] on div "09" at bounding box center [658, 334] width 27 height 11
click at [678, 329] on div "30" at bounding box center [685, 330] width 26 height 11
type input "09:30"
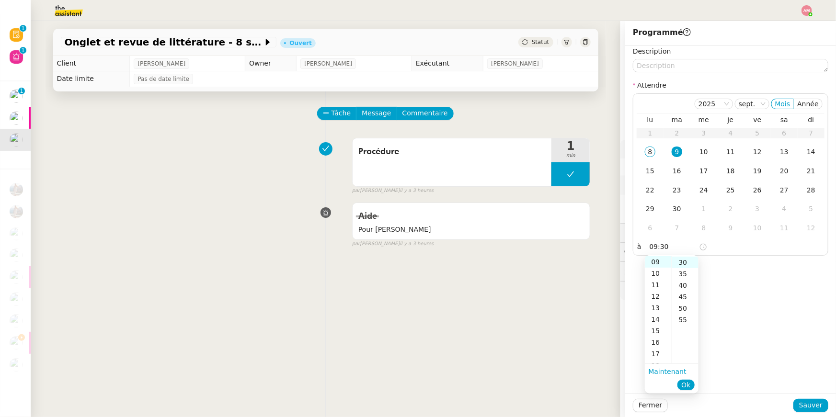
click at [687, 378] on li "Ok" at bounding box center [685, 384] width 17 height 13
click at [680, 385] on button "Ok" at bounding box center [685, 385] width 17 height 11
click at [808, 406] on span "Sauver" at bounding box center [810, 405] width 23 height 11
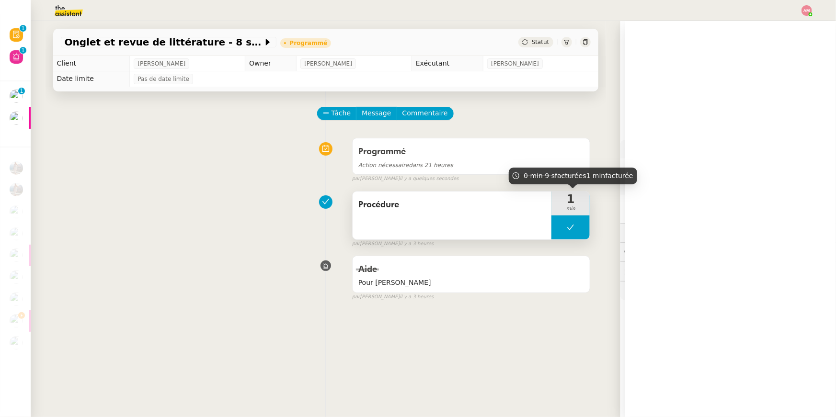
click at [568, 214] on div "1 min" at bounding box center [570, 204] width 38 height 24
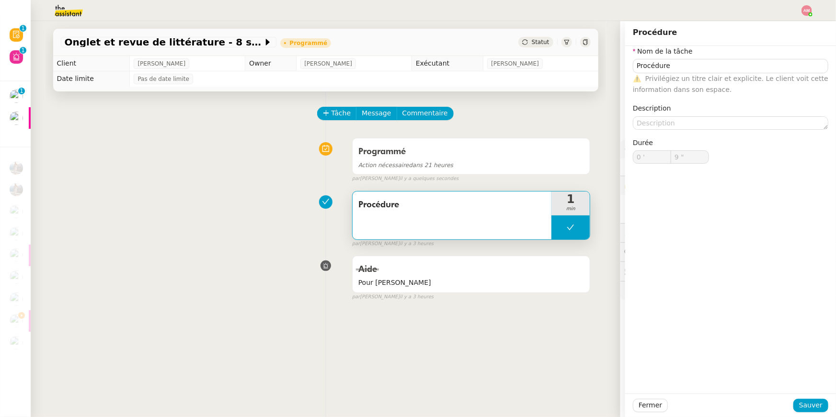
click at [567, 221] on button at bounding box center [570, 227] width 38 height 24
type input "Procédure"
type input "0 '"
type input "9 ""
type input "Procédure"
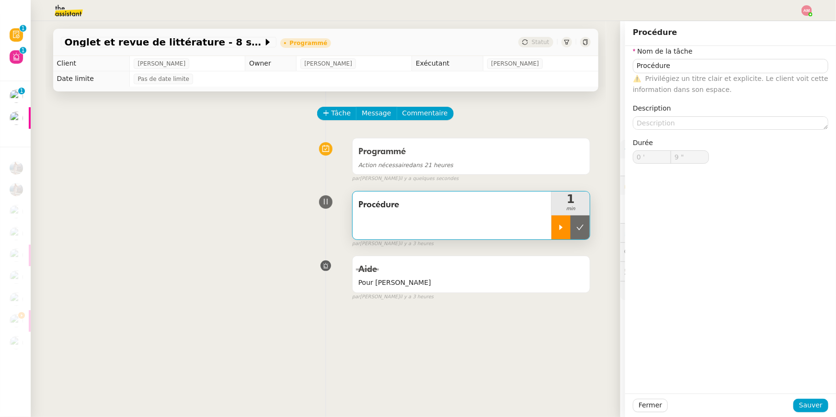
type input "0 '"
type input "9 ""
click at [566, 221] on div at bounding box center [560, 227] width 19 height 24
type input "Procédure"
type input "0 '"
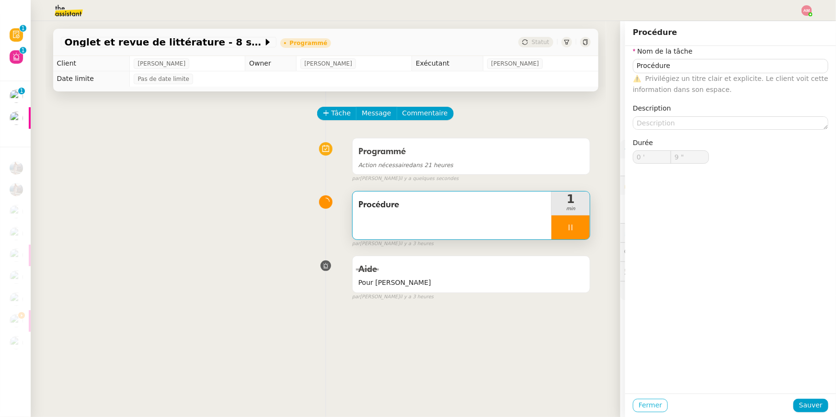
type input "9 ""
type input "Procédure"
type input "0 '"
type input "9 ""
click at [649, 410] on span "Fermer" at bounding box center [649, 405] width 23 height 11
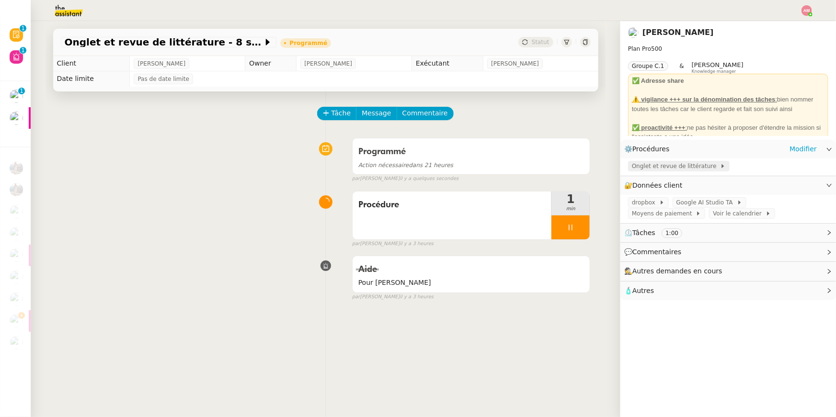
click at [640, 167] on span "Onglet et revue de littérature" at bounding box center [676, 166] width 88 height 10
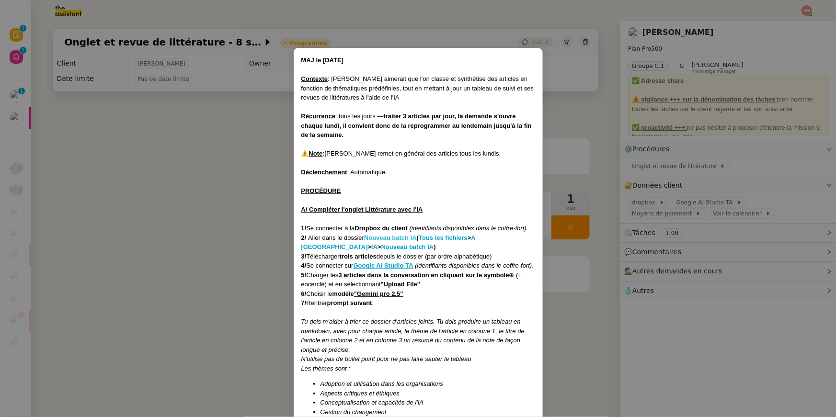
click at [386, 234] on strong "Nouveau batch IA" at bounding box center [390, 237] width 53 height 7
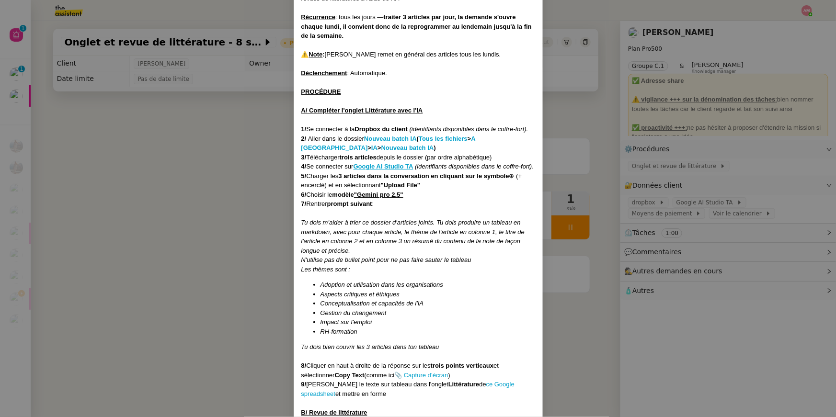
scroll to position [100, 0]
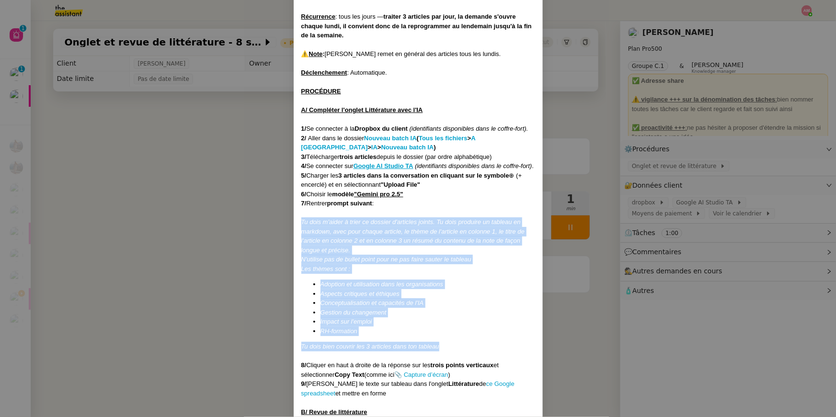
drag, startPoint x: 444, startPoint y: 353, endPoint x: 283, endPoint y: 235, distance: 199.3
click at [283, 235] on nz-modal-container "MAJ le [DATE] Contexte : [PERSON_NAME] aimerait que l'on classe et synthétise d…" at bounding box center [418, 208] width 836 height 417
copy div "Tu dois m'aider à trier ce dossier d'articles joints. Tu dois produire un table…"
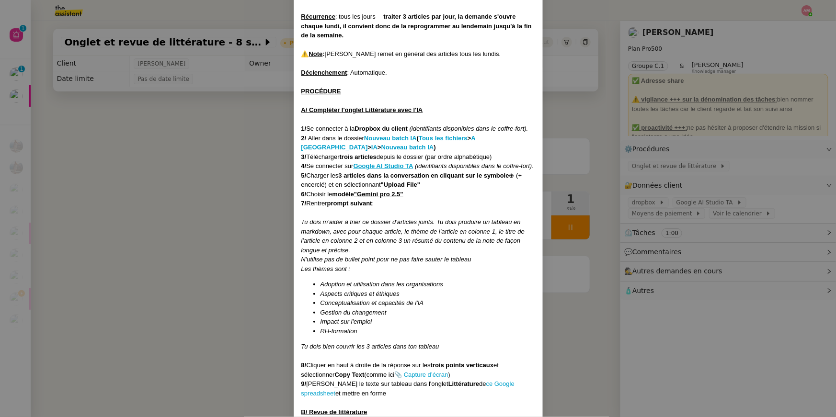
click at [671, 171] on nz-modal-container "MAJ le [DATE] Contexte : [PERSON_NAME] aimerait que l'on classe et synthétise d…" at bounding box center [418, 208] width 836 height 417
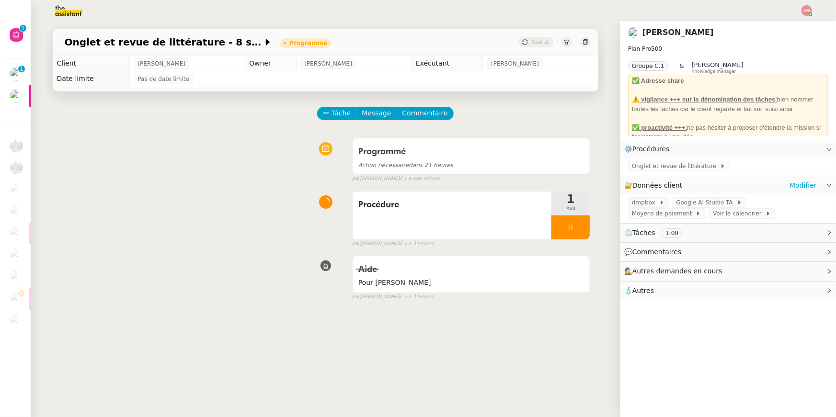
click at [711, 193] on div "🔐 Données client Modifier" at bounding box center [727, 185] width 215 height 19
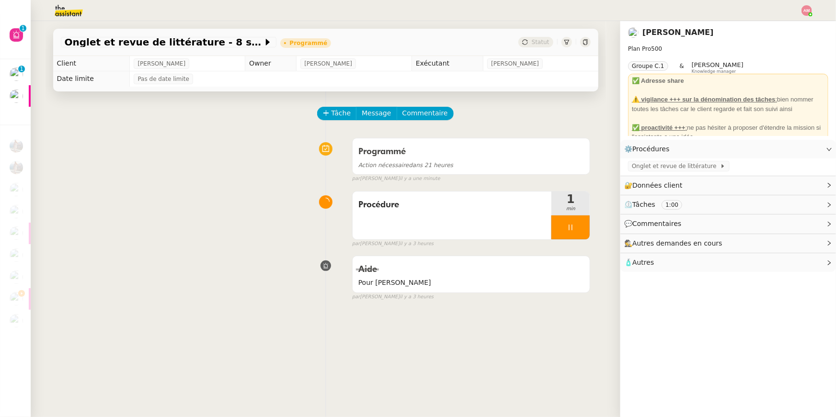
click at [712, 197] on div "⏲️ Tâches 1:00" at bounding box center [727, 204] width 215 height 19
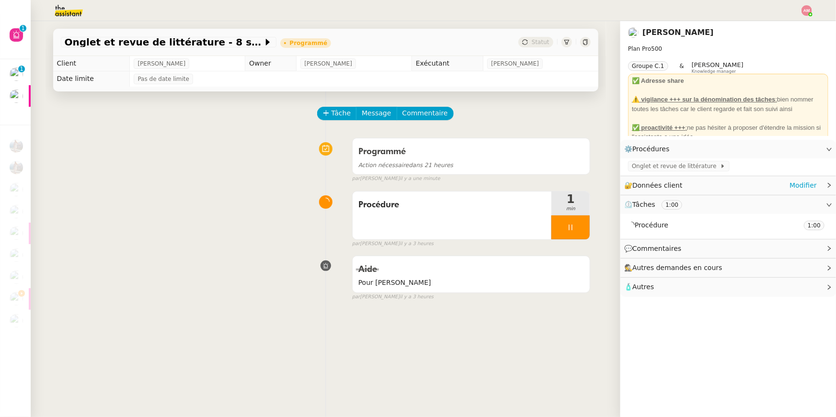
click at [707, 190] on div "🔐 Données client Modifier" at bounding box center [720, 185] width 193 height 11
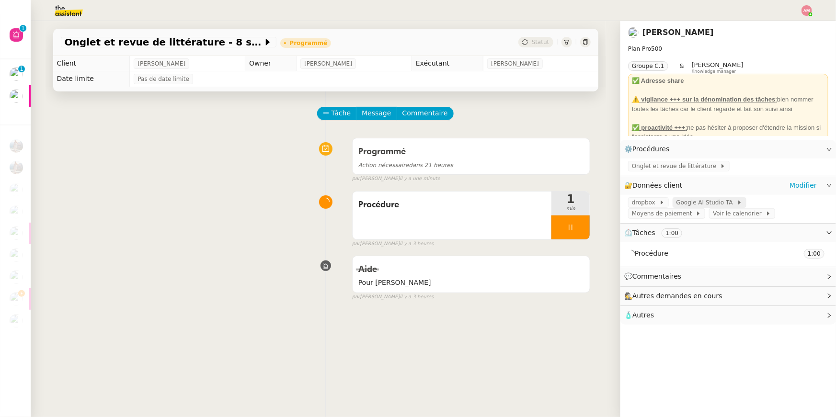
click at [713, 198] on span "Google AI Studio TA" at bounding box center [706, 203] width 60 height 10
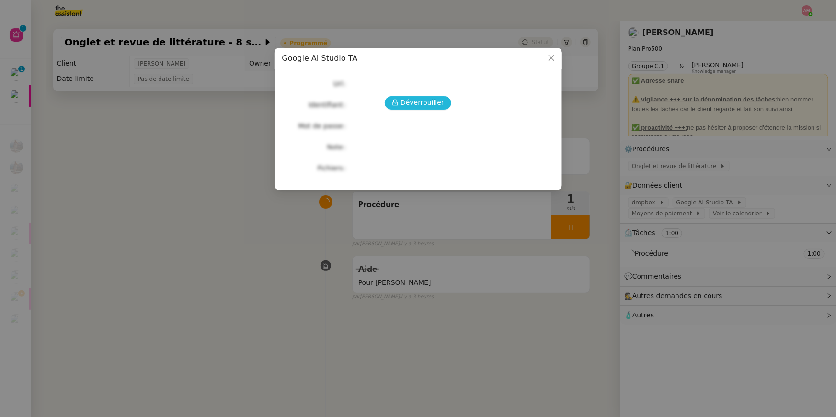
click at [423, 107] on span "Déverrouiller" at bounding box center [422, 102] width 44 height 11
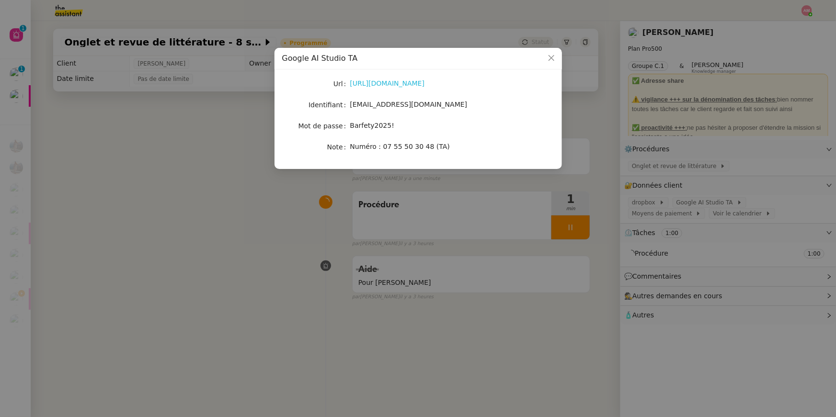
click at [384, 84] on link "[URL][DOMAIN_NAME]" at bounding box center [387, 83] width 75 height 8
click at [517, 213] on nz-modal-container "Google AI Studio TA Url [URL][DOMAIN_NAME] Identifiant [EMAIL_ADDRESS][DOMAIN_N…" at bounding box center [418, 208] width 836 height 417
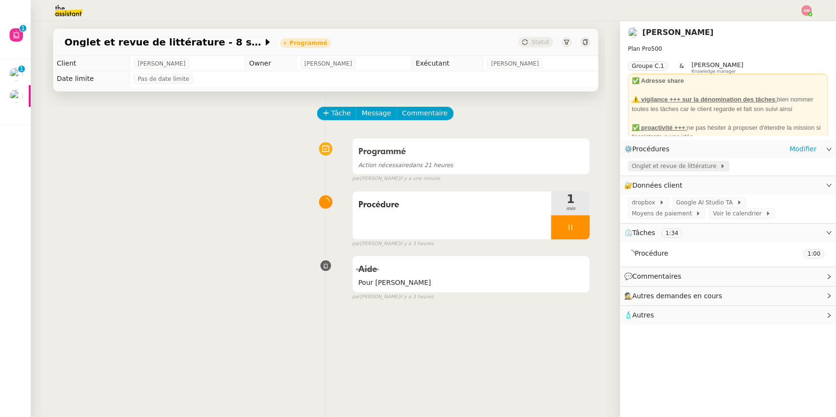
click at [639, 169] on span "Onglet et revue de littérature" at bounding box center [676, 166] width 88 height 10
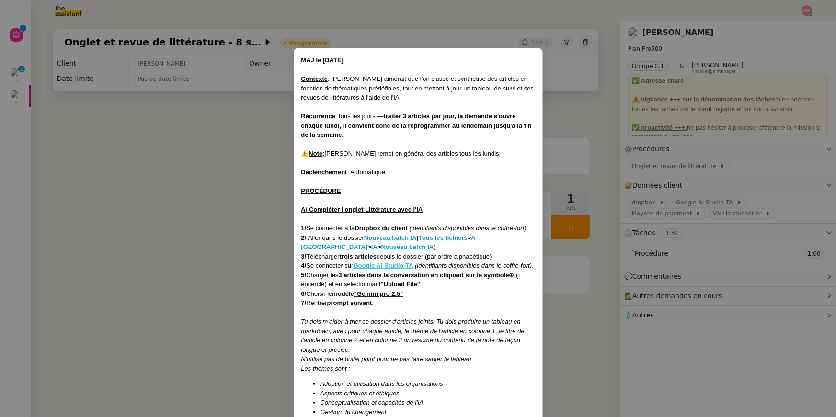
click at [388, 265] on u "Google AI Studio TA" at bounding box center [383, 265] width 60 height 7
click at [697, 201] on nz-modal-container "MAJ le [DATE] Contexte : [PERSON_NAME] aimerait que l'on classe et synthétise d…" at bounding box center [418, 208] width 836 height 417
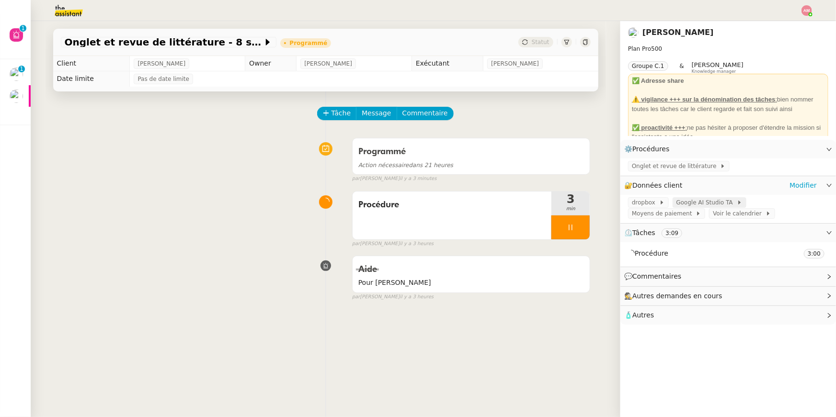
click at [696, 204] on span "Google AI Studio TA" at bounding box center [706, 203] width 60 height 10
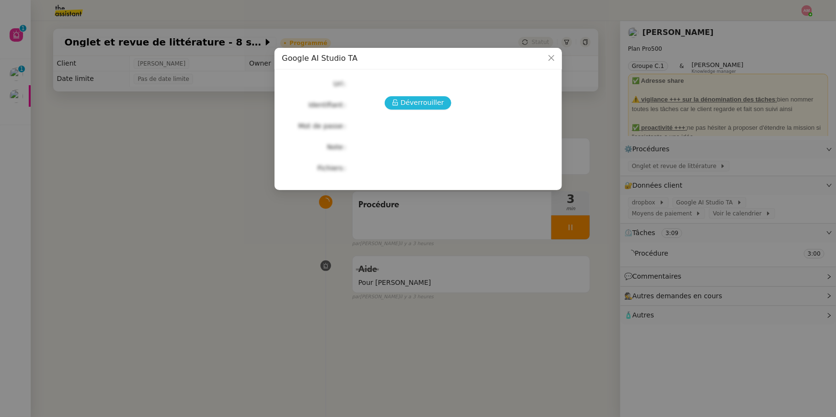
click at [424, 102] on span "Déverrouiller" at bounding box center [422, 102] width 44 height 11
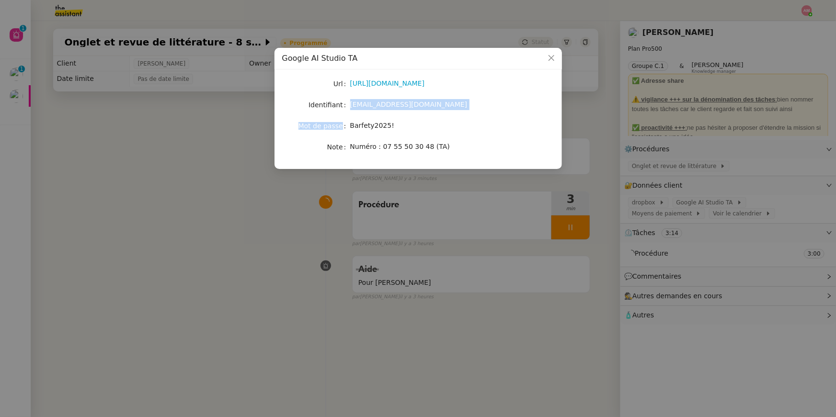
copy div "[EMAIL_ADDRESS][DOMAIN_NAME] Mot de passe"
drag, startPoint x: 357, startPoint y: 104, endPoint x: 432, endPoint y: 109, distance: 75.8
click at [433, 109] on nz-form-item "Identifiant [EMAIL_ADDRESS][DOMAIN_NAME]" at bounding box center [418, 104] width 272 height 13
click at [427, 109] on div at bounding box center [427, 109] width 0 height 0
click at [432, 107] on div "[EMAIL_ADDRESS][DOMAIN_NAME]" at bounding box center [429, 104] width 159 height 11
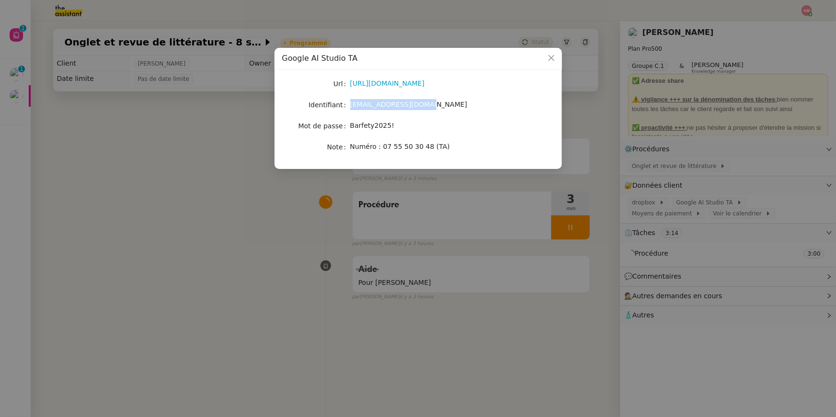
copy nz-form-item "[EMAIL_ADDRESS][DOMAIN_NAME]"
drag, startPoint x: 432, startPoint y: 107, endPoint x: 348, endPoint y: 107, distance: 83.8
click at [348, 107] on nz-form-item "Identifiant [EMAIL_ADDRESS][DOMAIN_NAME]" at bounding box center [418, 104] width 272 height 13
click at [96, 116] on nz-modal-container "Google AI Studio TA Url [URL][DOMAIN_NAME] Identifiant [EMAIL_ADDRESS][DOMAIN_N…" at bounding box center [418, 208] width 836 height 417
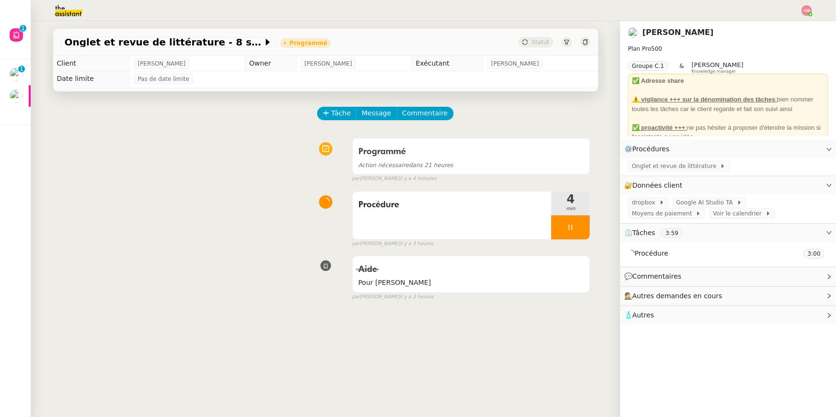
click at [42, 10] on img at bounding box center [61, 10] width 74 height 21
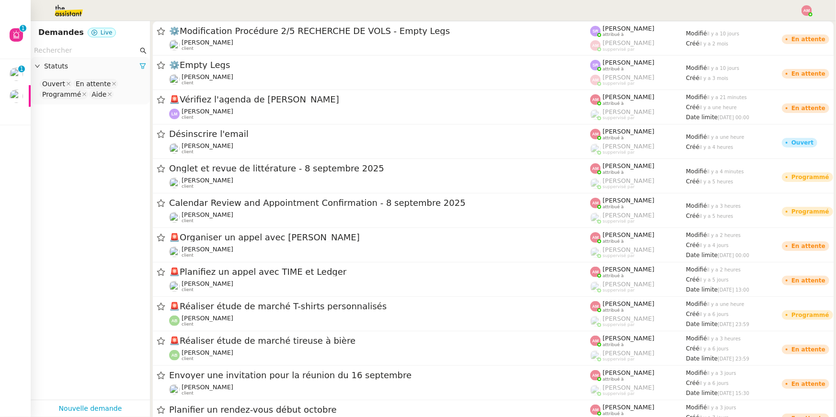
click at [61, 45] on input "text" at bounding box center [86, 50] width 104 height 11
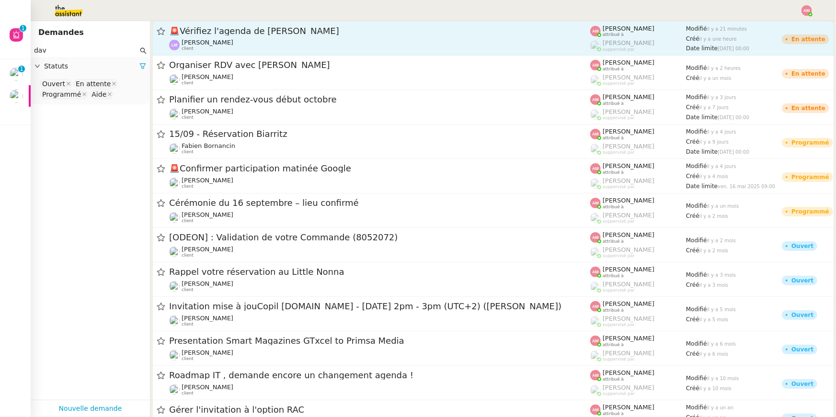
type input "dav"
click at [225, 54] on link "🚨 Vérifiez l'agenda de [PERSON_NAME] client [PERSON_NAME] attribué à [PERSON_NA…" at bounding box center [492, 38] width 681 height 34
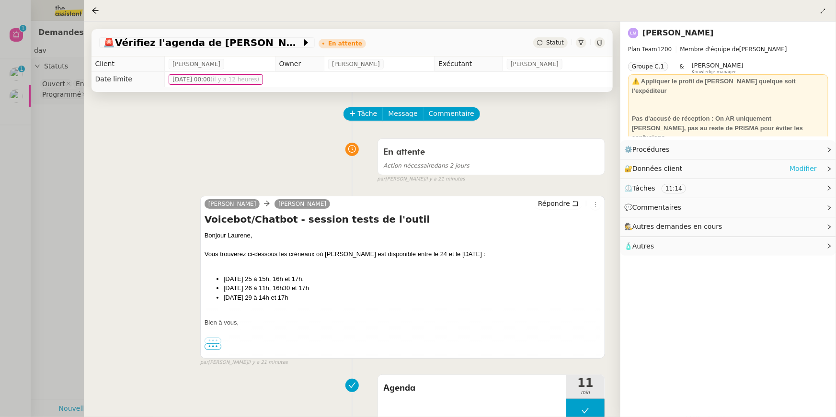
click at [804, 167] on link "Modifier" at bounding box center [802, 168] width 27 height 11
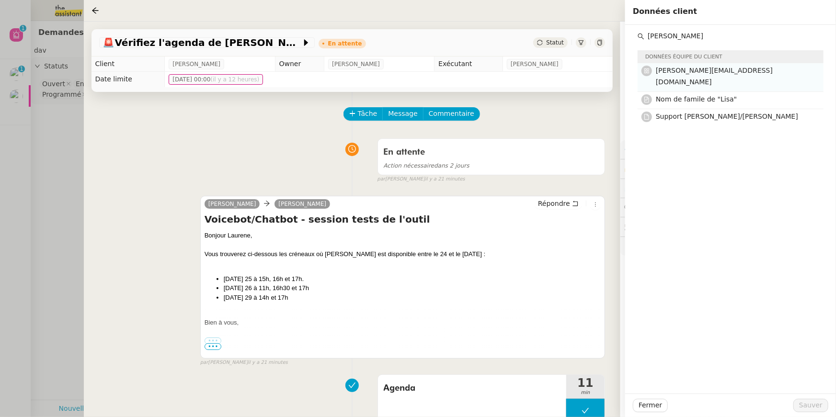
type input "[PERSON_NAME]"
click at [690, 76] on h4 "[PERSON_NAME][EMAIL_ADDRESS][DOMAIN_NAME]" at bounding box center [737, 76] width 162 height 23
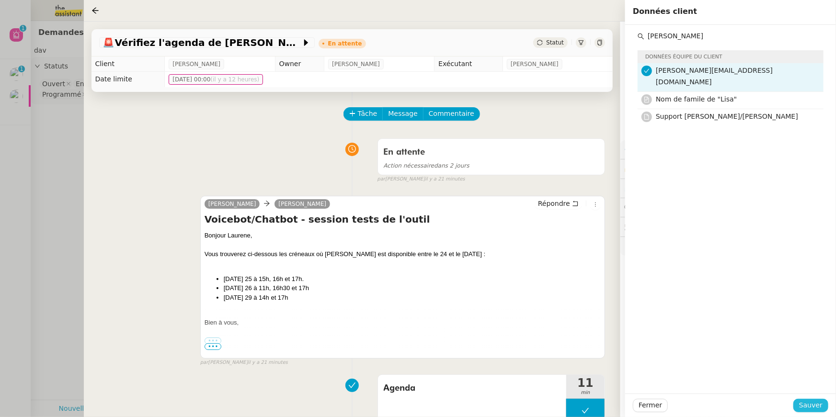
click at [798, 402] on button "Sauver" at bounding box center [810, 405] width 35 height 13
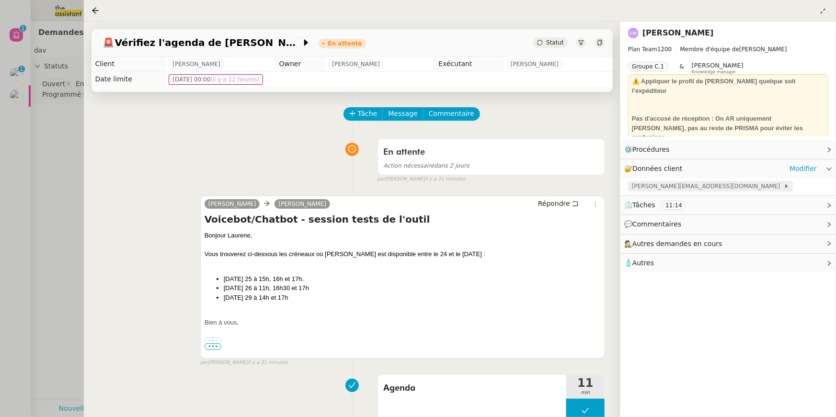
click at [663, 184] on span "[PERSON_NAME][EMAIL_ADDRESS][DOMAIN_NAME]" at bounding box center [708, 186] width 152 height 10
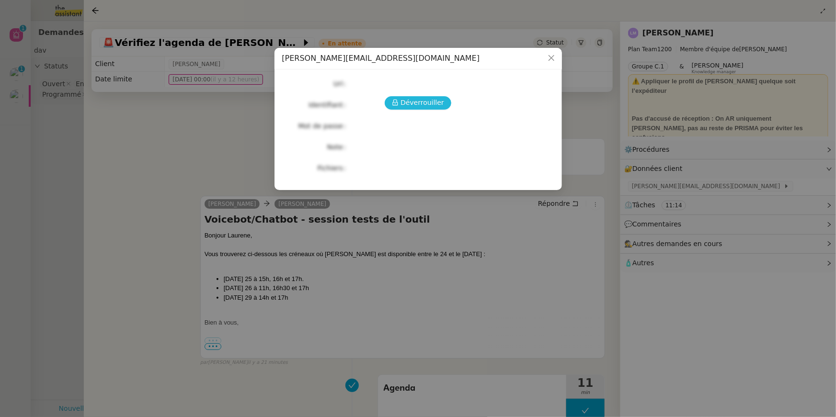
click at [433, 96] on button "Déverrouiller" at bounding box center [418, 102] width 67 height 13
click at [433, 100] on span "Déverrouiller" at bounding box center [422, 102] width 44 height 11
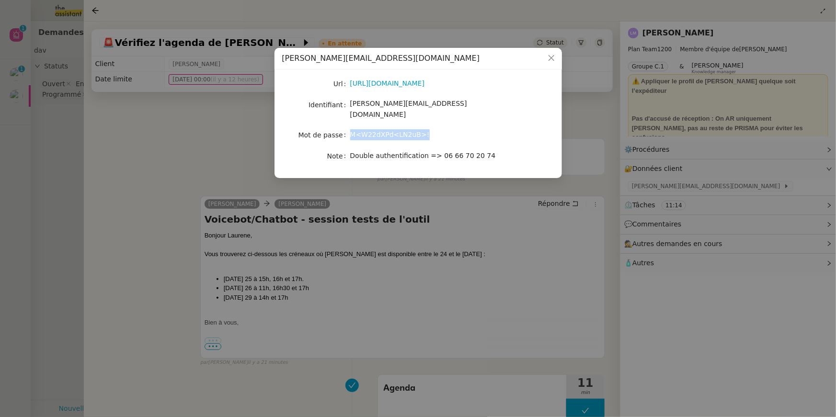
drag, startPoint x: 350, startPoint y: 131, endPoint x: 364, endPoint y: 119, distance: 18.3
click at [364, 128] on div "M<W22dXPd<LN2uB>!" at bounding box center [429, 134] width 159 height 13
copy span "M<W22dXPd<LN2uB>!"
click at [597, 220] on nz-modal-container "[PERSON_NAME][EMAIL_ADDRESS][DOMAIN_NAME] Url [URL][DOMAIN_NAME] Identifiant [E…" at bounding box center [418, 208] width 836 height 417
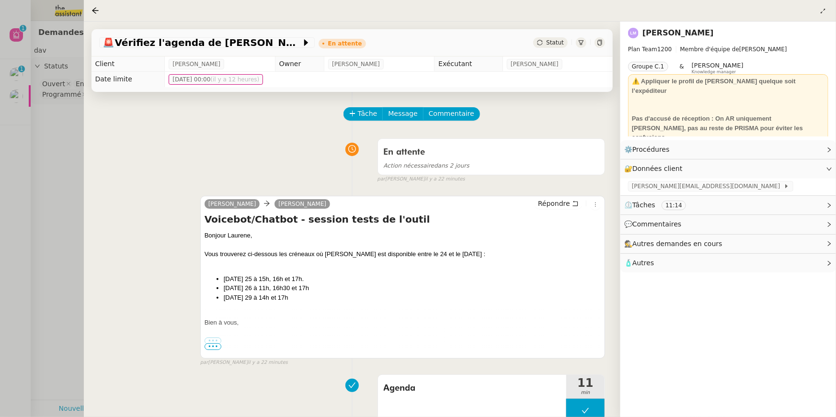
click at [68, 141] on div at bounding box center [418, 208] width 836 height 417
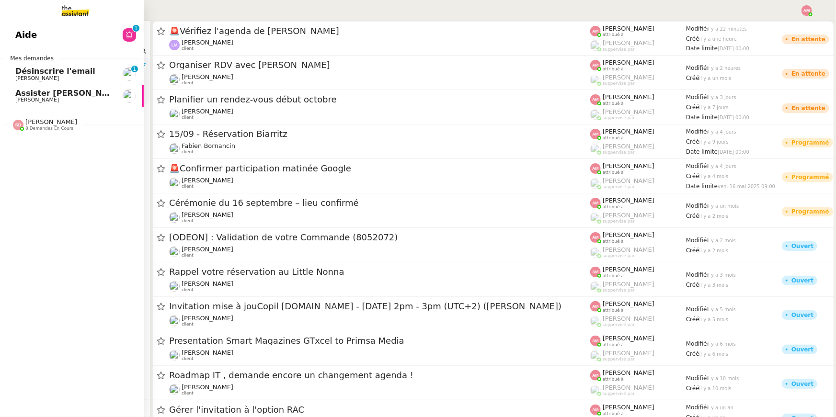
click at [12, 70] on link "Désinscrire l'email [PERSON_NAME] 0 1 2 3 4 5 6 7 8 9" at bounding box center [72, 74] width 144 height 22
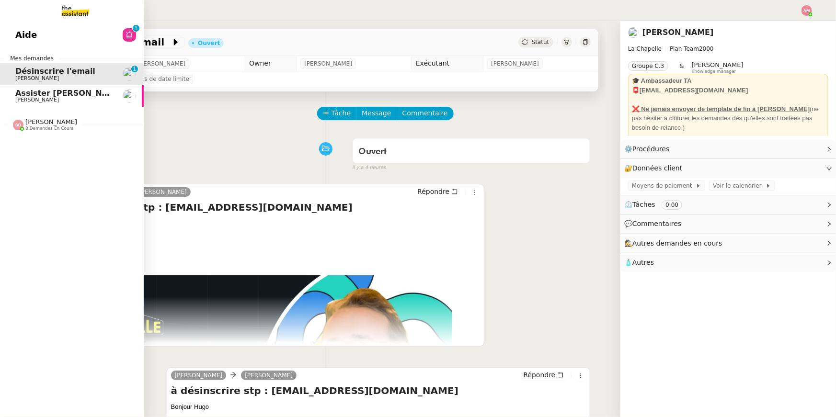
click at [31, 45] on link "Aide 0 1 2 3 4 5 6 7 8 9" at bounding box center [72, 35] width 144 height 22
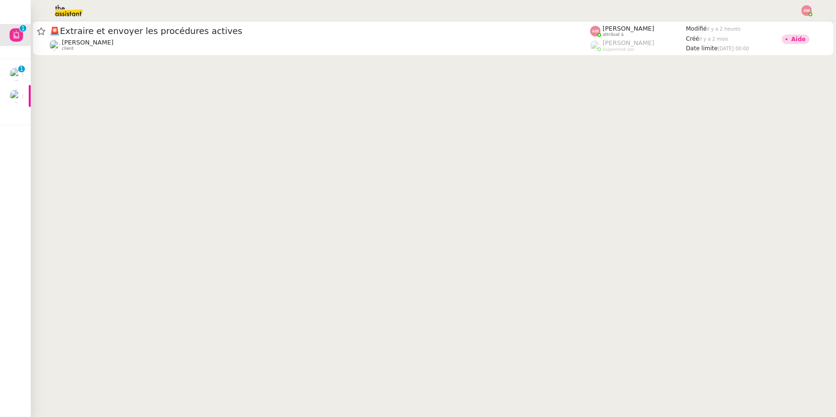
click at [65, 2] on img at bounding box center [61, 10] width 74 height 21
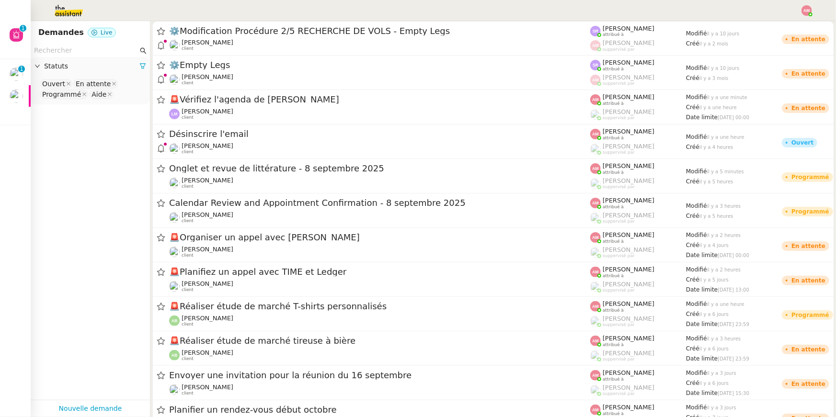
click at [69, 53] on input "text" at bounding box center [86, 50] width 104 height 11
click at [68, 53] on input "text" at bounding box center [86, 50] width 104 height 11
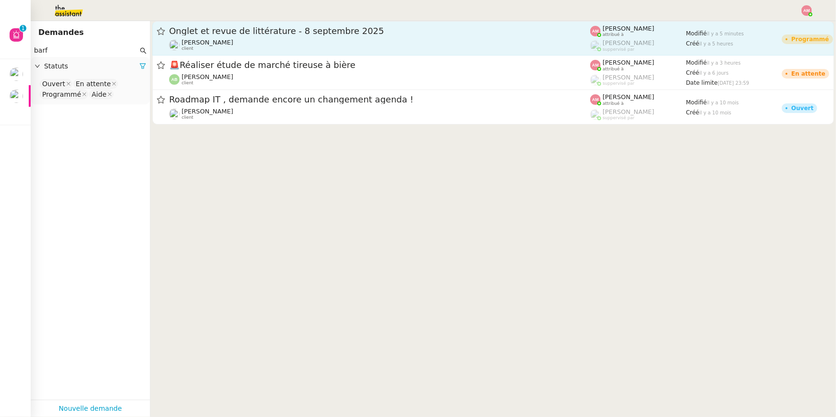
type input "barf"
click at [207, 43] on span "[PERSON_NAME]" at bounding box center [207, 42] width 52 height 7
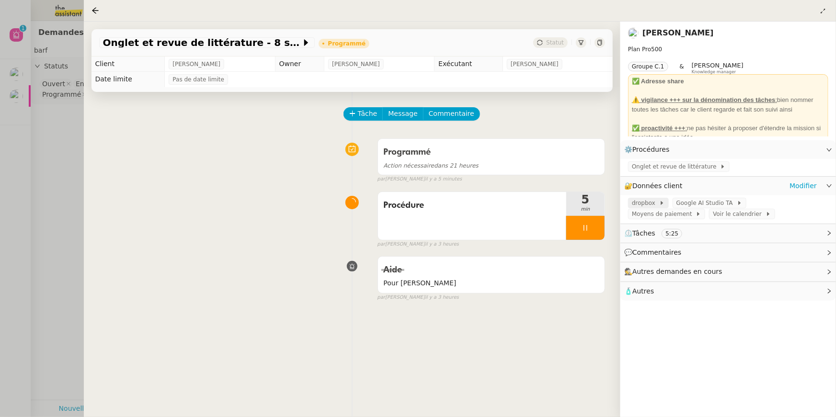
click at [660, 201] on icon at bounding box center [662, 203] width 6 height 6
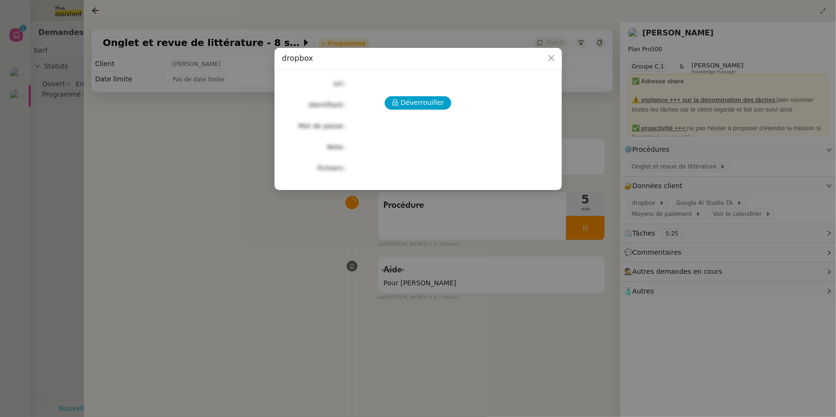
click at [676, 201] on nz-modal-container "dropbox Déverrouiller Url Identifiant Mot de passe Note Fichiers Upload" at bounding box center [418, 208] width 836 height 417
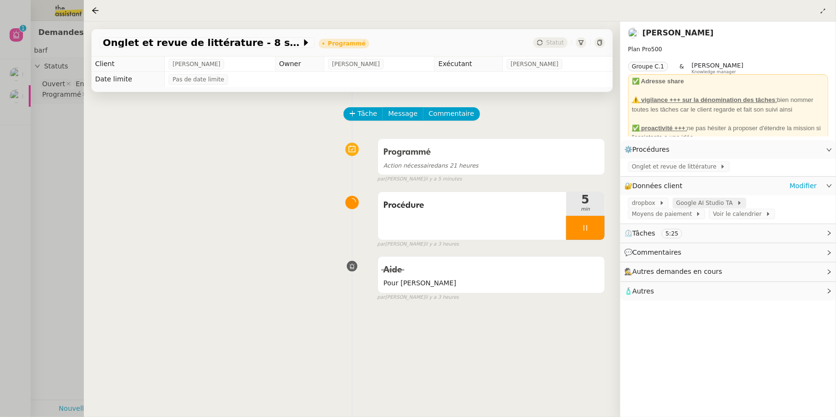
click at [680, 203] on span "Google AI Studio TA" at bounding box center [706, 203] width 60 height 10
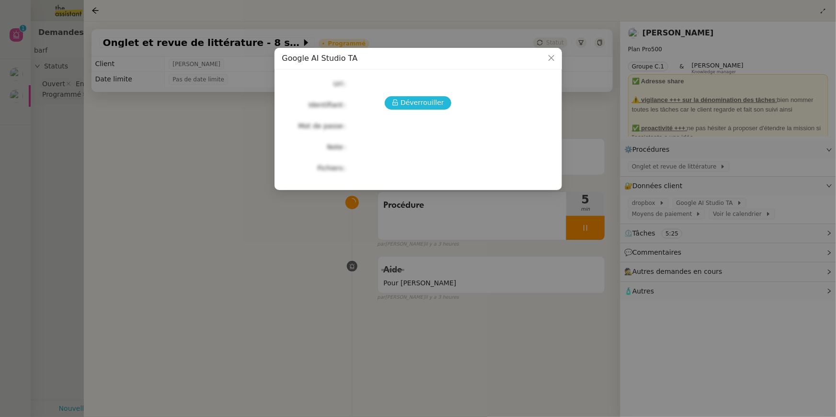
click at [415, 106] on span "Déverrouiller" at bounding box center [422, 102] width 44 height 11
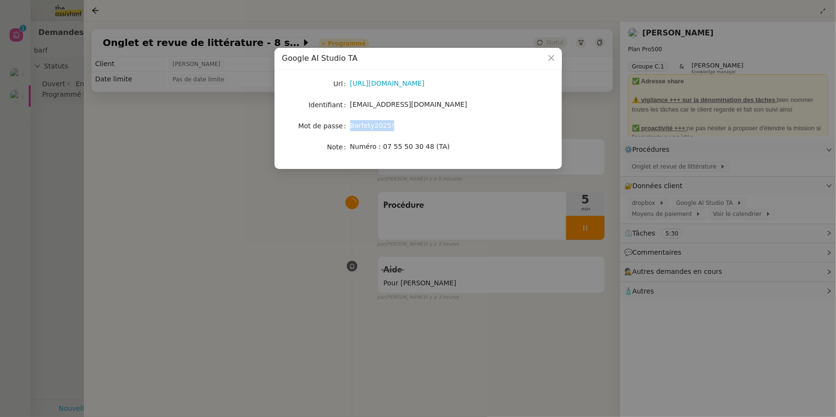
drag, startPoint x: 351, startPoint y: 124, endPoint x: 406, endPoint y: 123, distance: 55.6
click at [406, 123] on div "Barfety2025!" at bounding box center [429, 125] width 159 height 11
copy span "Barfety2025!"
click at [389, 116] on div "Url [URL][DOMAIN_NAME] Identifiant [EMAIL_ADDRESS][DOMAIN_NAME] Mot de passe [S…" at bounding box center [418, 115] width 272 height 77
copy span "[EMAIL_ADDRESS][DOMAIN_NAME]"
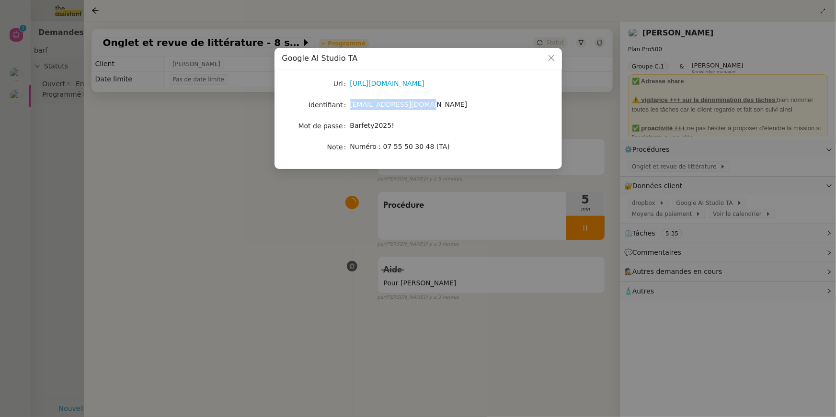
drag, startPoint x: 351, startPoint y: 106, endPoint x: 442, endPoint y: 100, distance: 90.2
click at [442, 100] on div "[EMAIL_ADDRESS][DOMAIN_NAME]" at bounding box center [429, 104] width 159 height 11
click at [403, 125] on div "Barfety2025!" at bounding box center [429, 125] width 159 height 11
drag, startPoint x: 403, startPoint y: 125, endPoint x: 349, endPoint y: 124, distance: 54.6
click at [349, 124] on nz-form-item "Mot de passe [SECURITY_DATA]" at bounding box center [418, 125] width 272 height 13
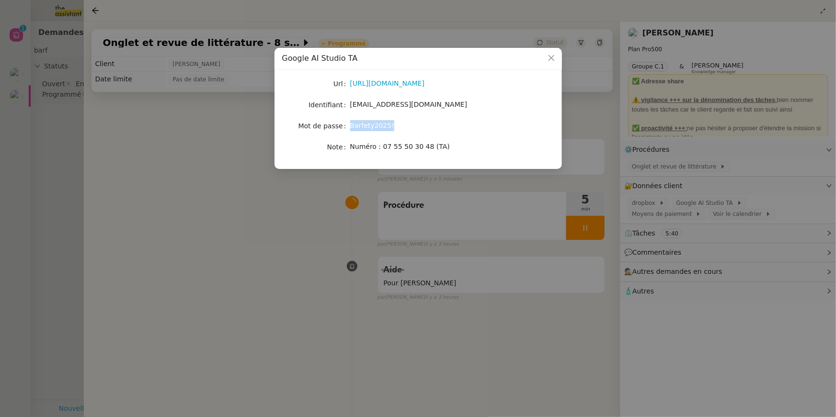
copy nz-form-item "Barfety2025!"
click at [610, 168] on nz-modal-container "Google AI Studio TA Url [URL][DOMAIN_NAME] Identifiant [EMAIL_ADDRESS][DOMAIN_N…" at bounding box center [418, 208] width 836 height 417
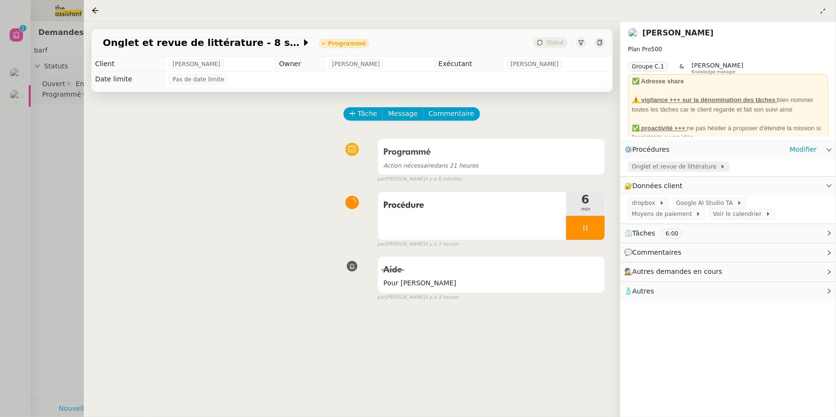
click at [643, 167] on span "Onglet et revue de littérature" at bounding box center [676, 167] width 88 height 10
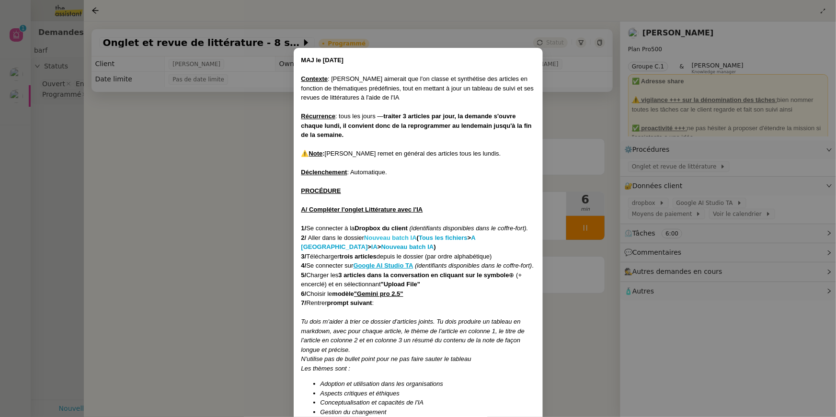
click at [374, 237] on strong "Nouveau batch IA" at bounding box center [390, 237] width 53 height 7
click at [383, 266] on u "Google AI Studio TA" at bounding box center [383, 265] width 60 height 7
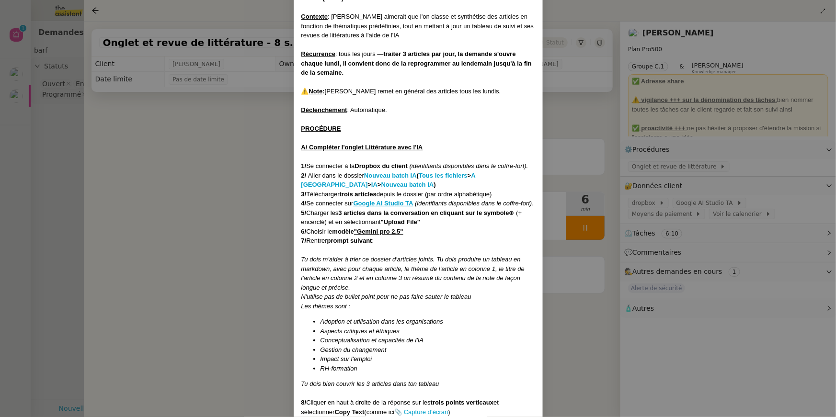
scroll to position [73, 0]
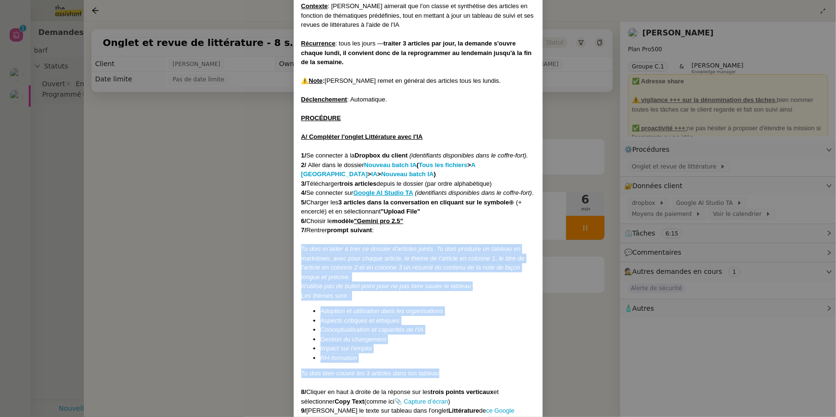
copy div "Tu dois m'aider à trier ce dossier d'articles joints. Tu dois produire un table…"
drag, startPoint x: 445, startPoint y: 381, endPoint x: 292, endPoint y: 258, distance: 196.8
click at [292, 258] on nz-modal-container "MAJ le [DATE] Contexte : [PERSON_NAME] aimerait que l'on classe et synthétise d…" at bounding box center [418, 208] width 836 height 417
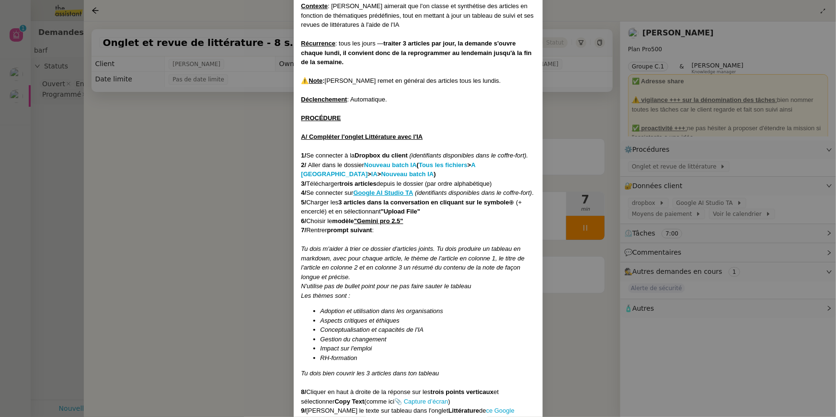
click at [192, 200] on nz-modal-container "MAJ le [DATE] Contexte : [PERSON_NAME] aimerait que l'on classe et synthétise d…" at bounding box center [418, 208] width 836 height 417
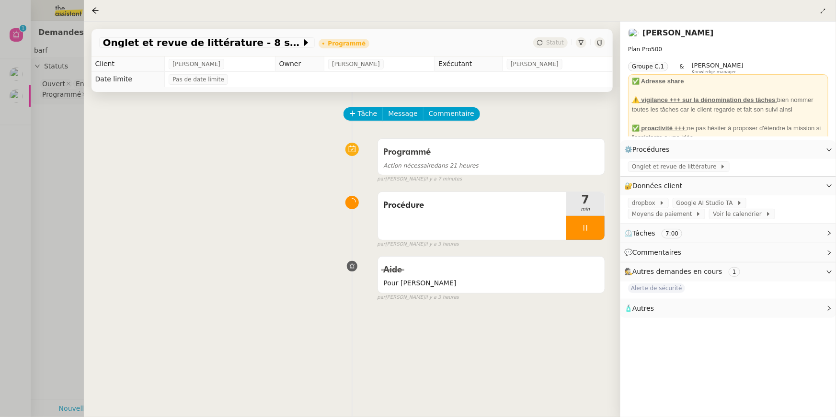
click at [61, 11] on div at bounding box center [418, 208] width 836 height 417
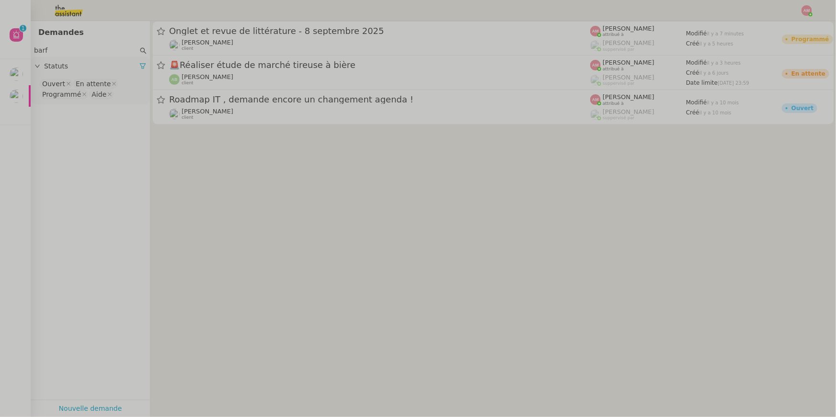
click at [58, 14] on img at bounding box center [61, 10] width 74 height 21
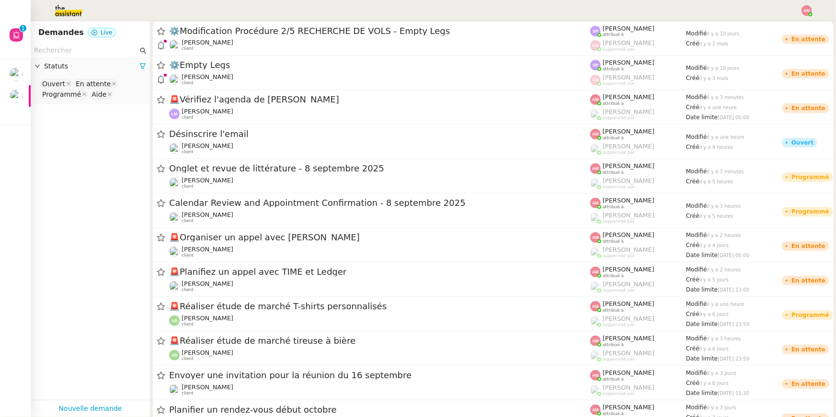
click at [68, 51] on input "text" at bounding box center [86, 50] width 104 height 11
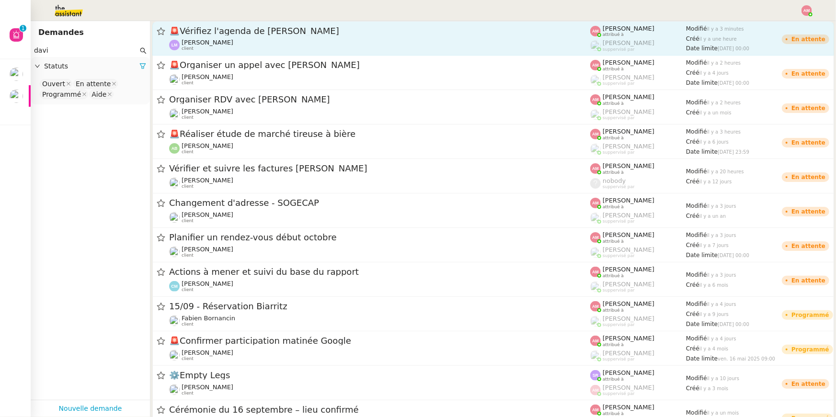
click at [215, 32] on span "🚨 Vérifiez l'agenda de [PERSON_NAME]" at bounding box center [379, 31] width 421 height 9
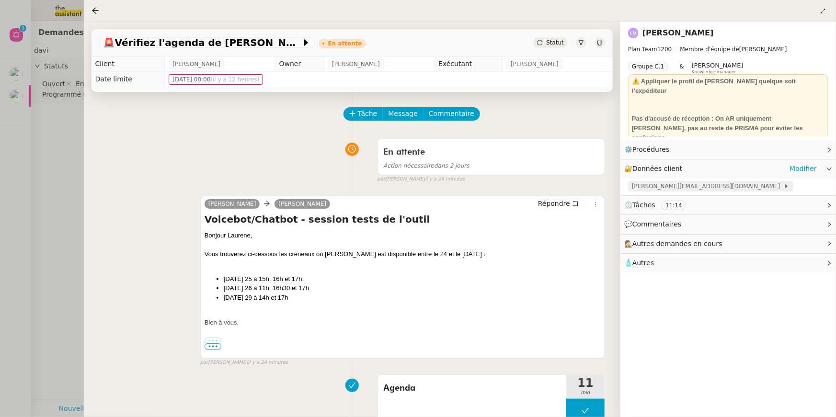
click at [687, 189] on span "[PERSON_NAME][EMAIL_ADDRESS][DOMAIN_NAME]" at bounding box center [708, 186] width 152 height 10
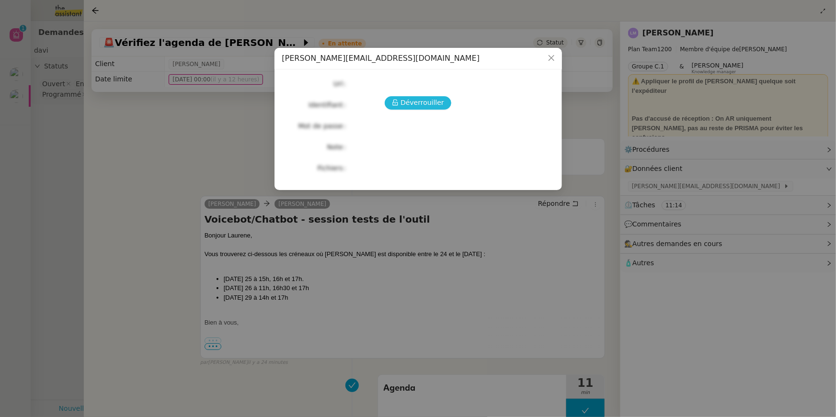
click at [427, 109] on button "Déverrouiller" at bounding box center [418, 102] width 67 height 13
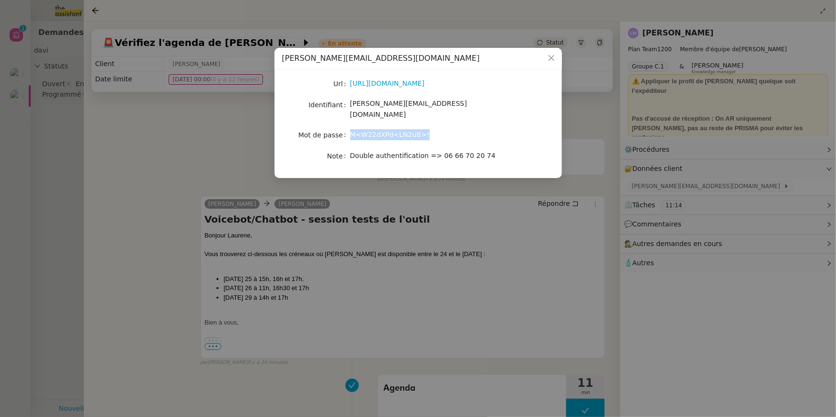
drag, startPoint x: 351, startPoint y: 128, endPoint x: 424, endPoint y: 128, distance: 72.8
click at [424, 129] on div "M<W22dXPd<LN2uB>!" at bounding box center [429, 134] width 159 height 11
click at [513, 236] on nz-modal-container "[PERSON_NAME][EMAIL_ADDRESS][DOMAIN_NAME] Url [URL][DOMAIN_NAME] Identifiant [E…" at bounding box center [418, 208] width 836 height 417
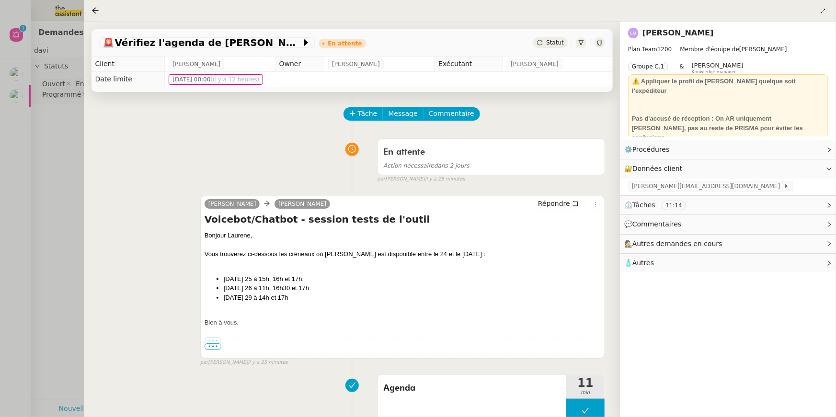
click at [53, 42] on div at bounding box center [418, 208] width 836 height 417
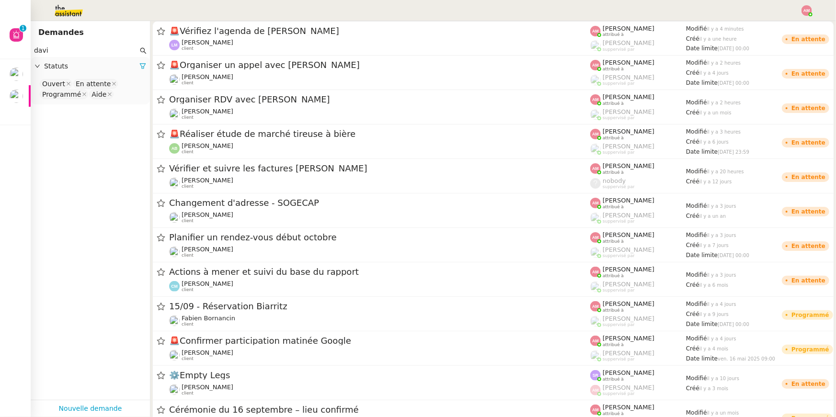
click at [102, 54] on input "davi" at bounding box center [86, 50] width 104 height 11
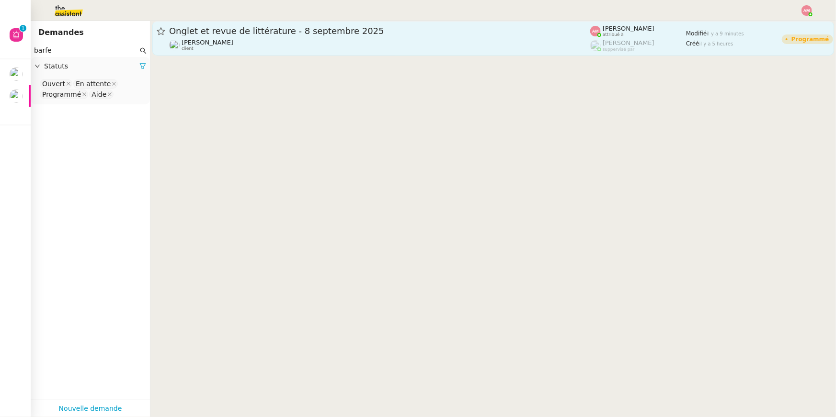
type input "barfe"
click at [217, 37] on div "Onglet et revue de littérature - [DATE] [PERSON_NAME] client" at bounding box center [379, 38] width 421 height 26
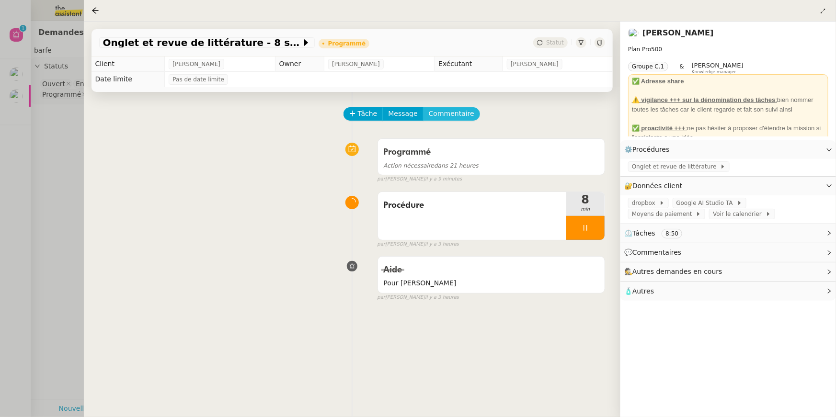
click at [441, 112] on span "Commentaire" at bounding box center [451, 113] width 45 height 11
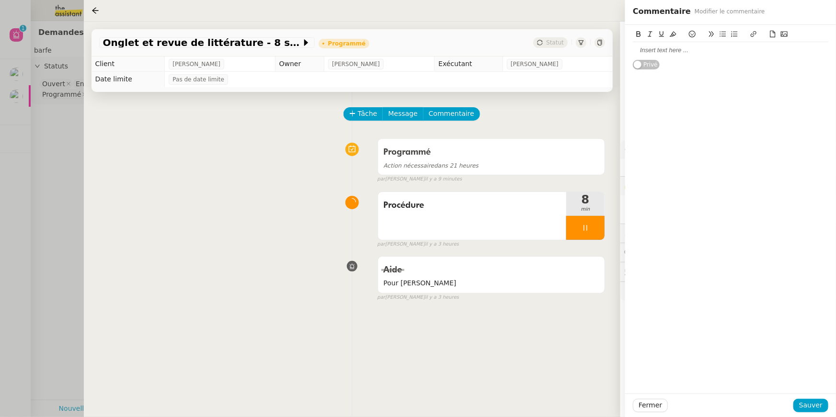
click at [647, 50] on div at bounding box center [730, 50] width 195 height 9
click at [773, 34] on icon at bounding box center [772, 34] width 7 height 7
click at [786, 28] on div at bounding box center [730, 42] width 195 height 34
click at [785, 34] on icon at bounding box center [784, 34] width 7 height 5
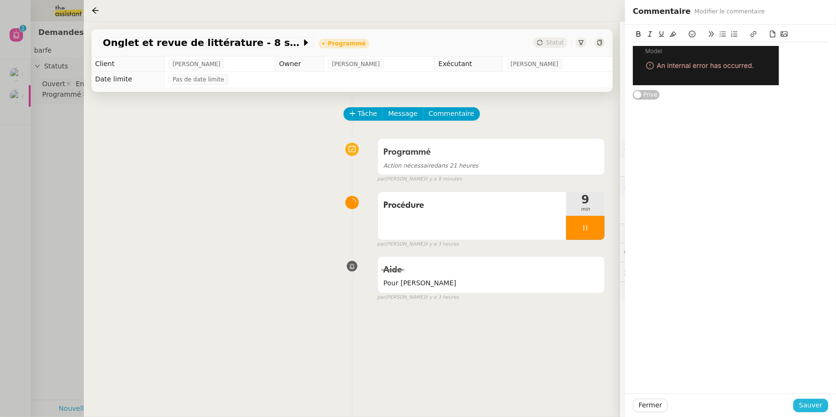
click at [797, 403] on button "Sauver" at bounding box center [810, 405] width 35 height 13
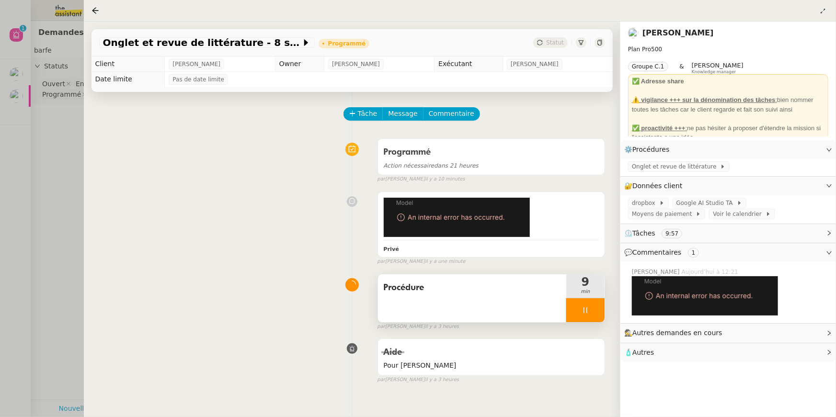
click at [498, 297] on div "Procédure" at bounding box center [472, 298] width 188 height 48
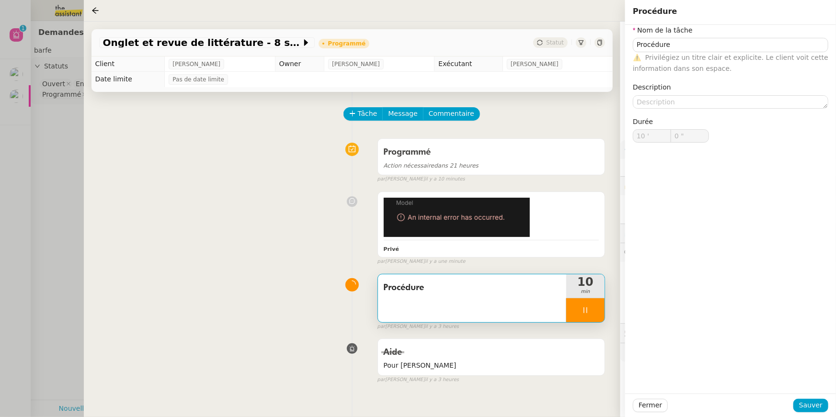
type input "1 ""
click at [580, 309] on div at bounding box center [585, 310] width 38 height 24
type input "Procédure"
type input "10 '"
type input "1 ""
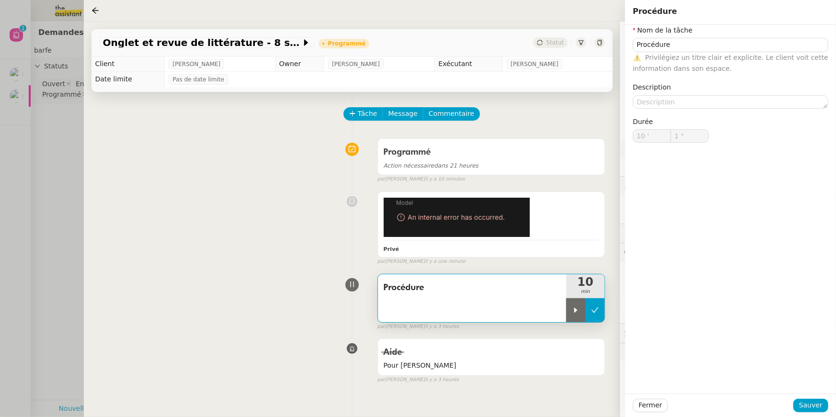
click at [592, 309] on icon at bounding box center [595, 310] width 8 height 8
type input "Procédure"
type input "10 '"
type input "1 ""
type input "Procédure"
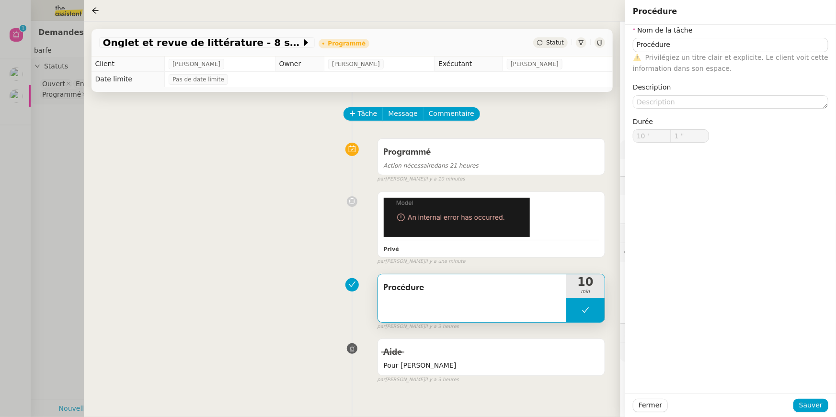
type input "10 '"
type input "1 ""
type input "Procédure"
type input "10 '"
type input "1 ""
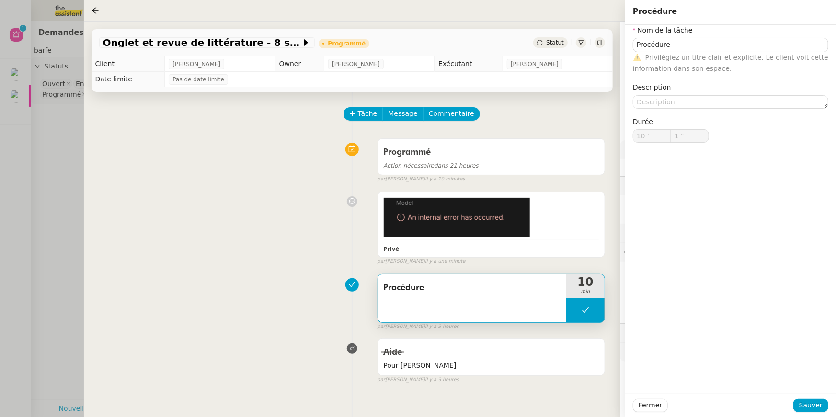
click at [295, 255] on div "Privé false par [PERSON_NAME] il y a une minute" at bounding box center [352, 226] width 506 height 79
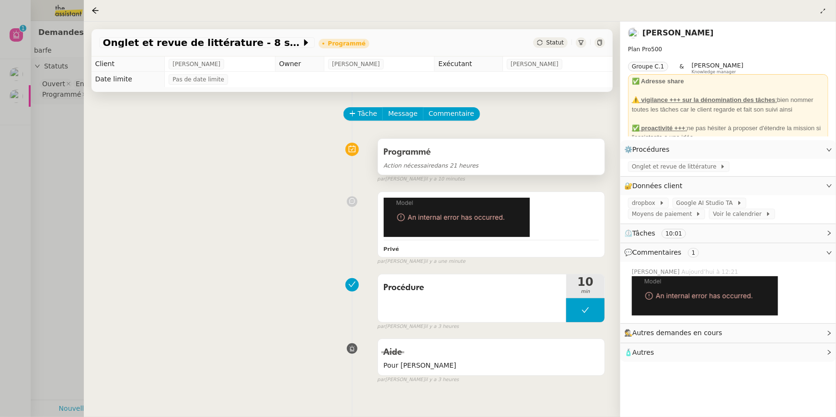
click at [482, 162] on div "Action nécessaire dans 21 heures" at bounding box center [491, 165] width 215 height 11
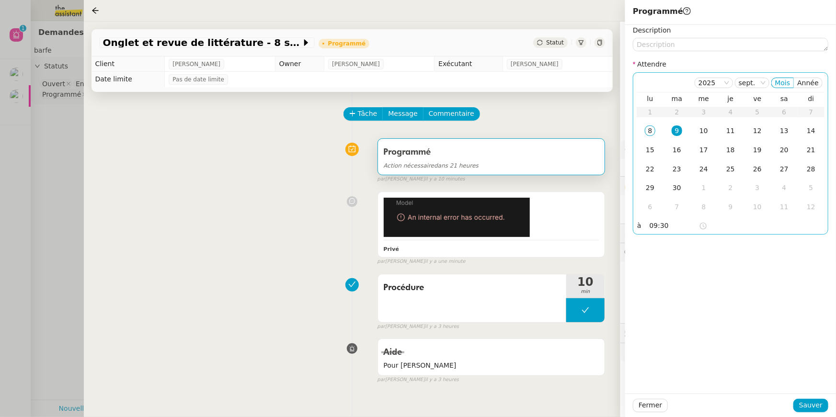
click at [659, 224] on input "09:30" at bounding box center [673, 225] width 49 height 11
click at [657, 272] on div "14" at bounding box center [658, 267] width 27 height 11
type input "14:30"
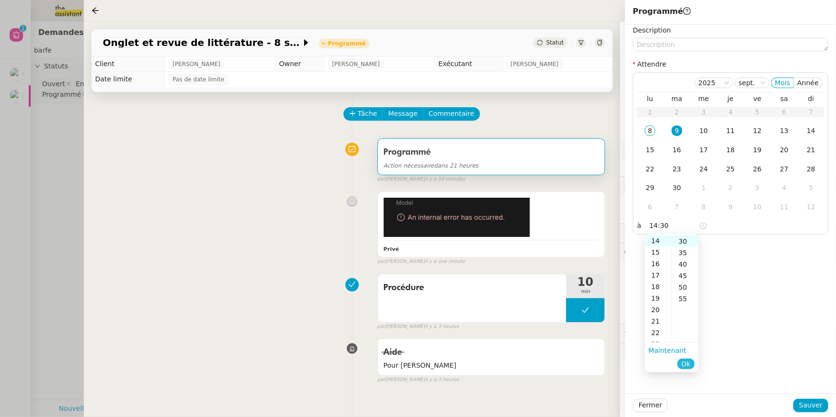
click at [687, 363] on span "Ok" at bounding box center [685, 364] width 9 height 10
click at [798, 397] on div "Fermer Sauver" at bounding box center [730, 405] width 211 height 23
click at [803, 403] on span "Sauver" at bounding box center [810, 405] width 23 height 11
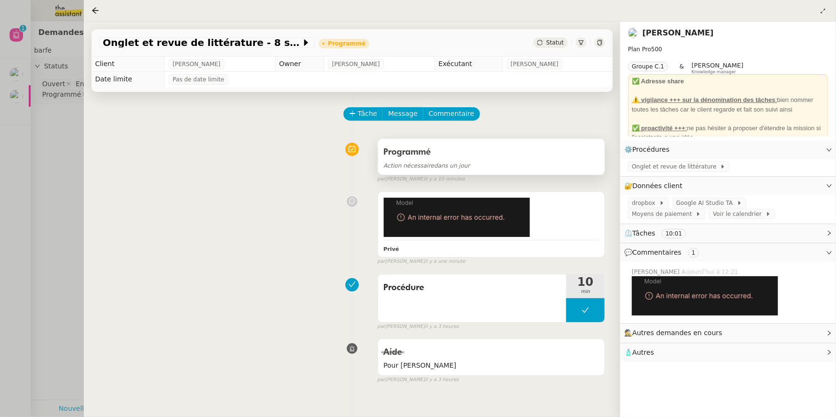
click at [543, 163] on div "Action nécessaire dans un jour" at bounding box center [491, 165] width 215 height 11
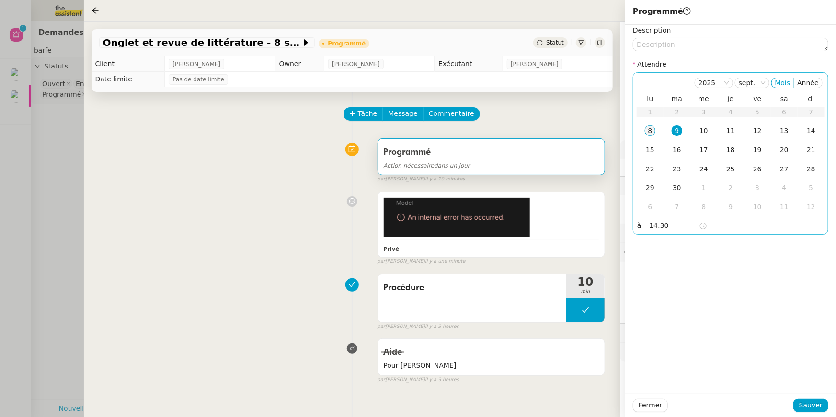
click at [652, 130] on div "8" at bounding box center [650, 130] width 11 height 11
click at [805, 398] on div "Fermer Sauver" at bounding box center [730, 405] width 211 height 23
click at [805, 402] on span "Sauver" at bounding box center [810, 405] width 23 height 11
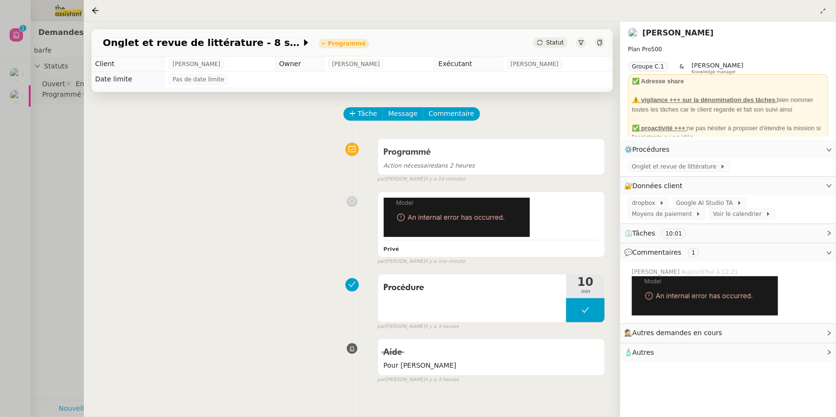
click at [70, 179] on div at bounding box center [418, 208] width 836 height 417
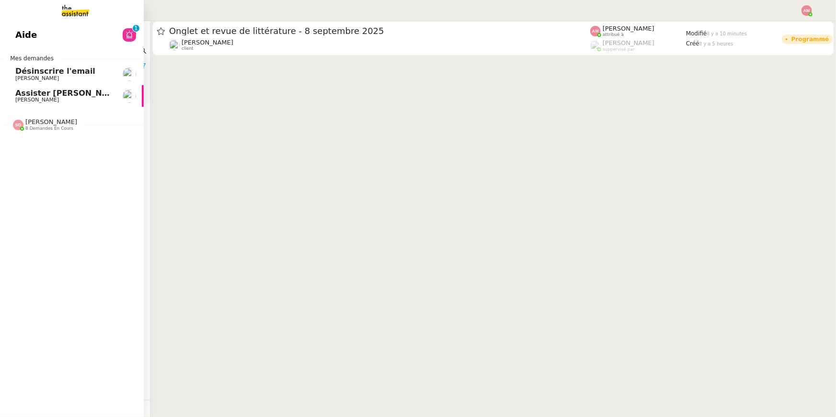
click at [29, 78] on span "[PERSON_NAME]" at bounding box center [37, 78] width 44 height 6
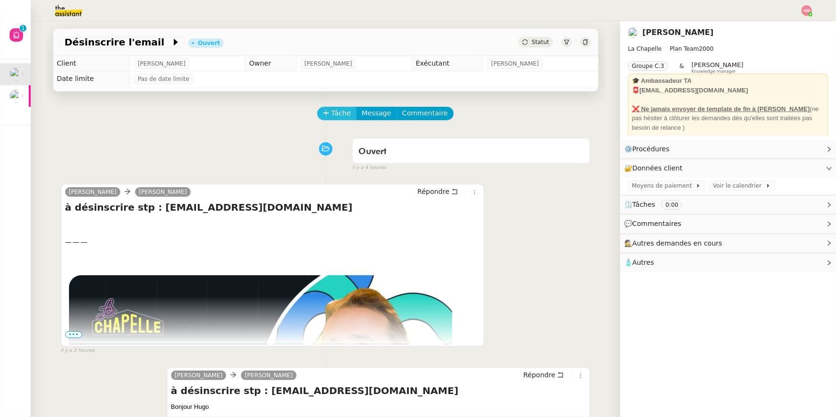
click at [332, 111] on span "Tâche" at bounding box center [341, 113] width 20 height 11
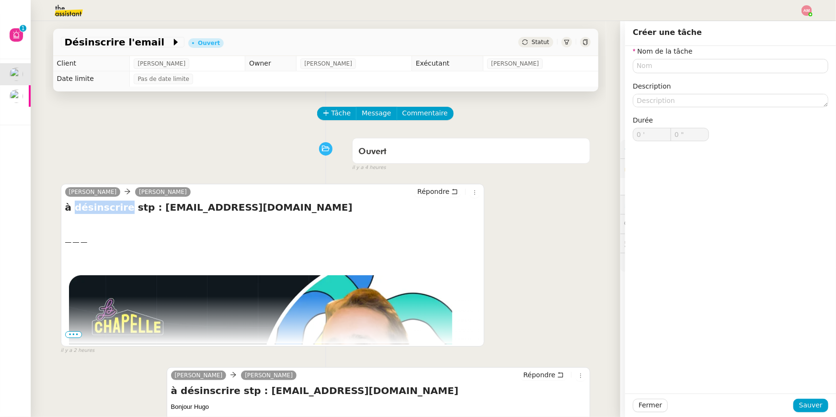
drag, startPoint x: 120, startPoint y: 205, endPoint x: 74, endPoint y: 203, distance: 46.1
click at [74, 203] on h4 "à désinscrire stp : [EMAIL_ADDRESS][DOMAIN_NAME]" at bounding box center [272, 207] width 415 height 13
click at [727, 68] on input "text" at bounding box center [730, 66] width 195 height 14
paste input "désinscrire"
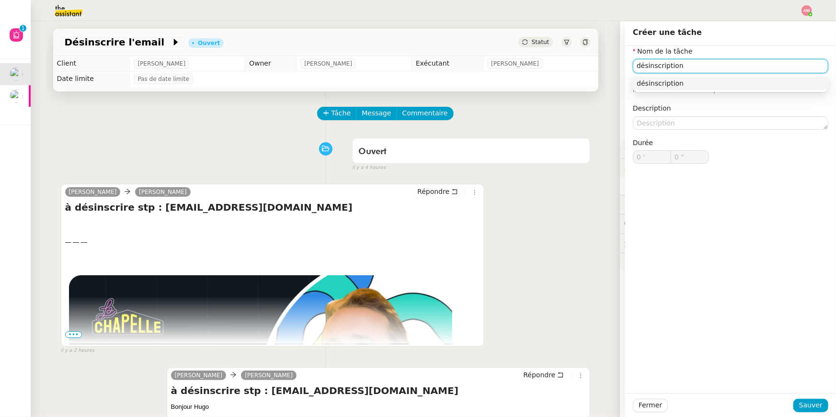
drag, startPoint x: 642, startPoint y: 65, endPoint x: 635, endPoint y: 66, distance: 7.2
click at [635, 66] on input "désinscription" at bounding box center [730, 66] width 195 height 14
type input "Désinscription"
click at [803, 404] on span "Sauver" at bounding box center [810, 405] width 23 height 11
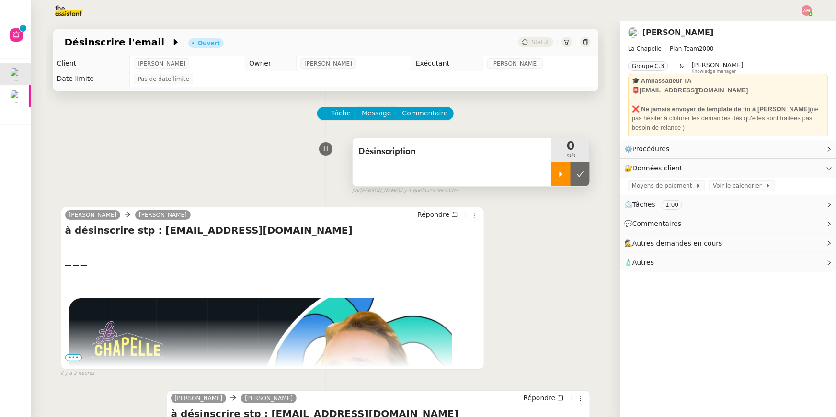
click at [555, 171] on div at bounding box center [560, 174] width 19 height 24
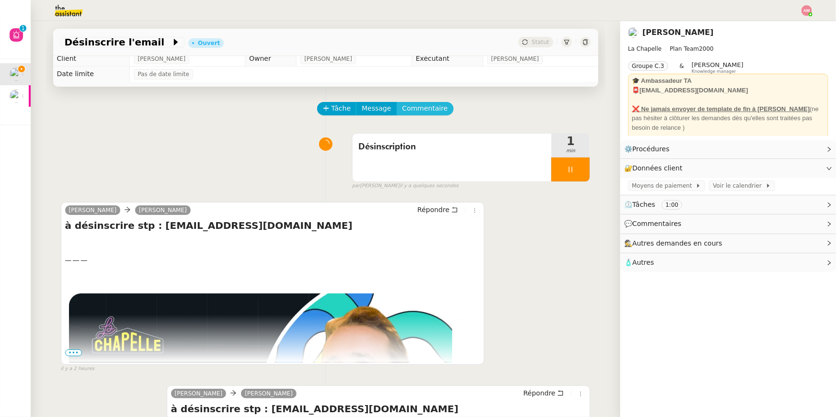
click at [411, 112] on span "Commentaire" at bounding box center [424, 108] width 45 height 11
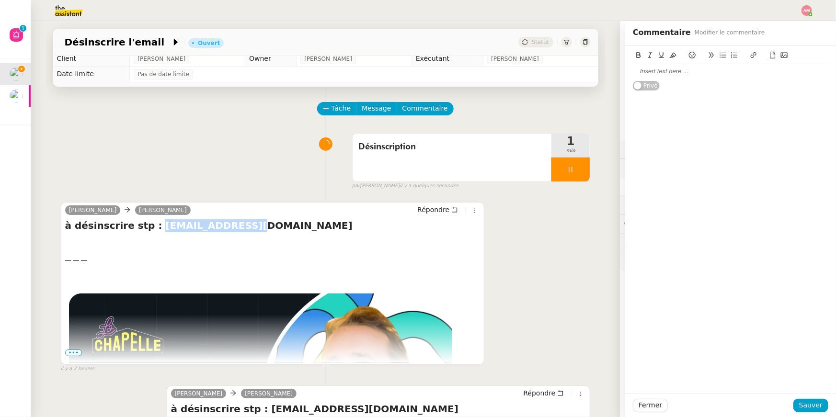
drag, startPoint x: 146, startPoint y: 225, endPoint x: 230, endPoint y: 229, distance: 84.8
click at [230, 229] on h4 "à désinscrire stp : [EMAIL_ADDRESS][DOMAIN_NAME]" at bounding box center [272, 225] width 415 height 13
click at [666, 74] on div at bounding box center [730, 71] width 195 height 9
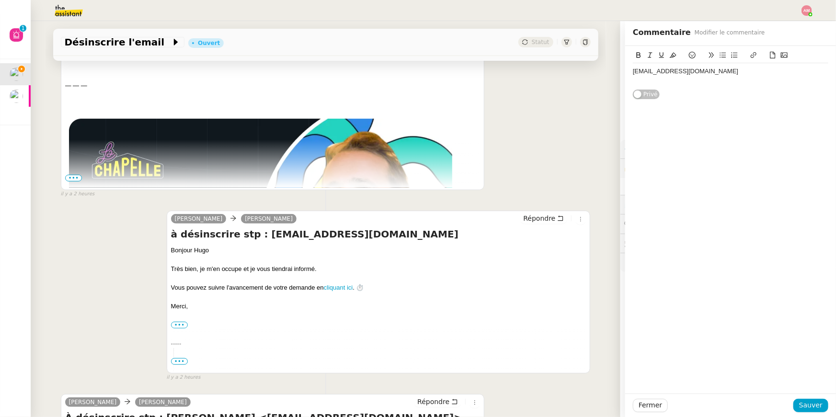
scroll to position [302, 0]
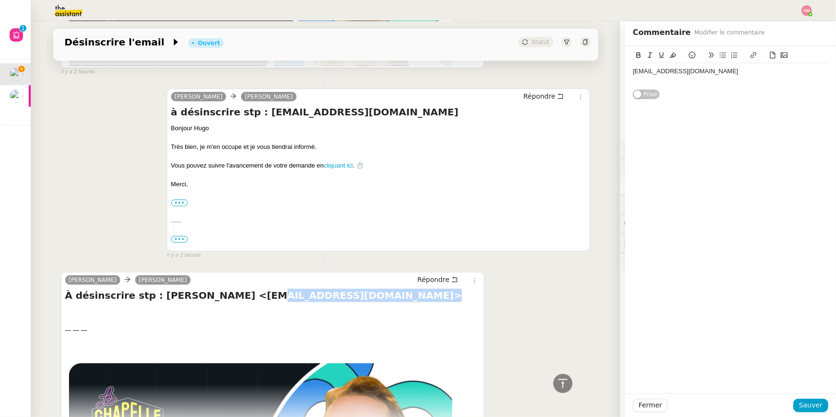
drag, startPoint x: 227, startPoint y: 296, endPoint x: 351, endPoint y: 294, distance: 124.1
click at [351, 294] on h4 "À désinscrire stp : [PERSON_NAME] <[EMAIL_ADDRESS][DOMAIN_NAME]>" at bounding box center [272, 295] width 415 height 13
click at [651, 73] on div "[EMAIL_ADDRESS][DOMAIN_NAME]" at bounding box center [730, 71] width 195 height 9
click at [707, 74] on div "[EMAIL_ADDRESS][DOMAIN_NAME]" at bounding box center [730, 71] width 195 height 9
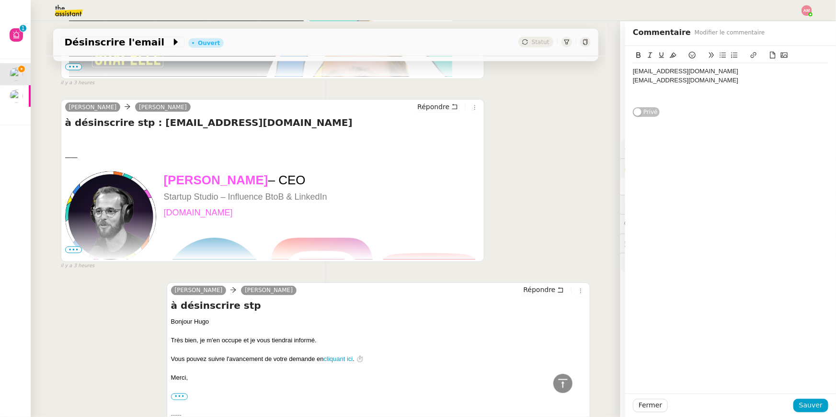
scroll to position [657, 0]
drag, startPoint x: 146, startPoint y: 125, endPoint x: 262, endPoint y: 121, distance: 116.9
click at [262, 121] on h4 "à désinscrire stp : [EMAIL_ADDRESS][DOMAIN_NAME]" at bounding box center [272, 122] width 415 height 13
click at [726, 85] on div at bounding box center [730, 89] width 195 height 9
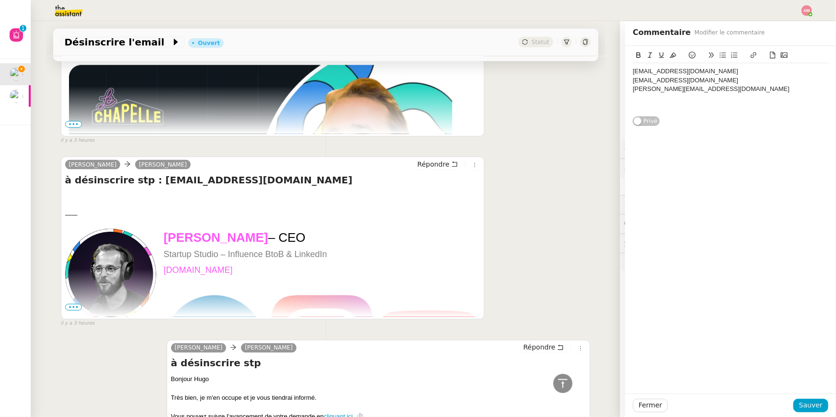
scroll to position [648, 0]
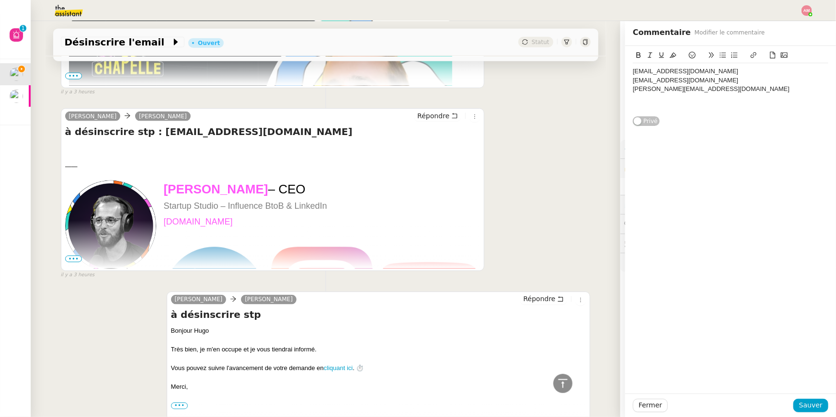
click at [71, 264] on td at bounding box center [114, 292] width 99 height 222
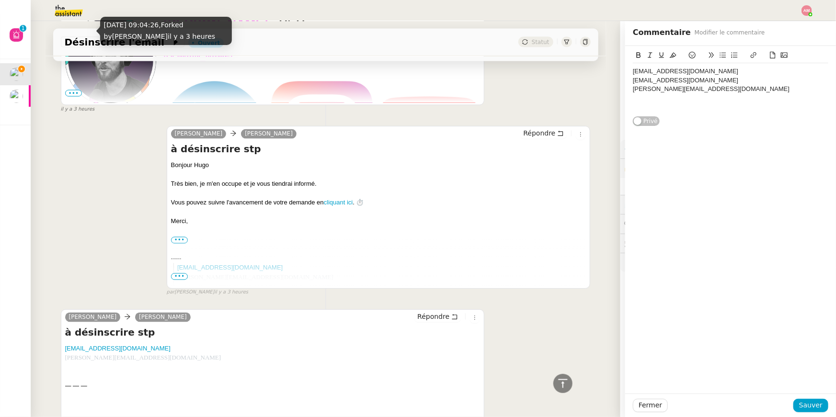
scroll to position [924, 0]
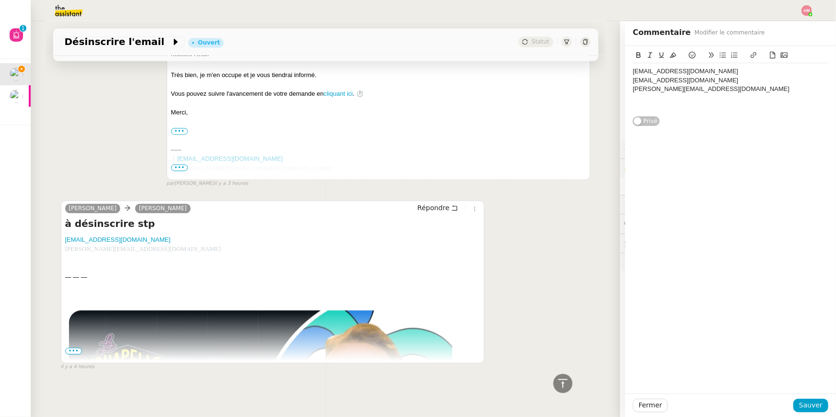
click at [75, 279] on div "— — —" at bounding box center [272, 278] width 415 height 10
drag, startPoint x: 145, startPoint y: 251, endPoint x: 57, endPoint y: 243, distance: 88.5
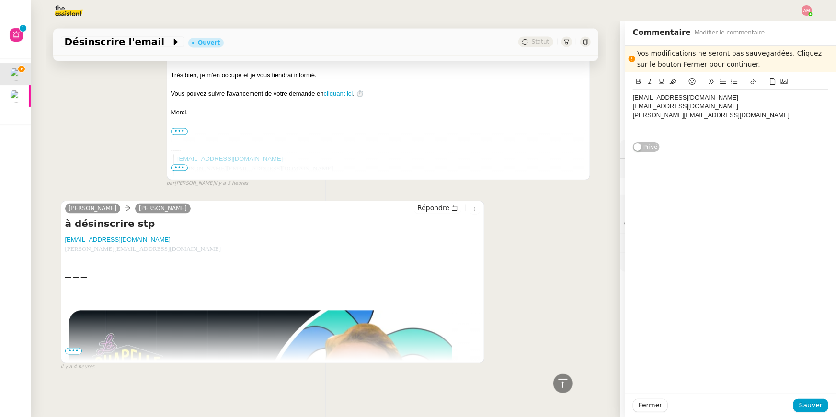
click at [722, 120] on div at bounding box center [730, 124] width 195 height 9
drag, startPoint x: 719, startPoint y: 120, endPoint x: 629, endPoint y: 120, distance: 90.0
click at [629, 120] on div "[EMAIL_ADDRESS][DOMAIN_NAME] [DOMAIN_NAME][EMAIL_ADDRESS][DOMAIN_NAME] [EMAIL_A…" at bounding box center [730, 116] width 211 height 89
click at [796, 408] on button "Sauver" at bounding box center [810, 405] width 35 height 13
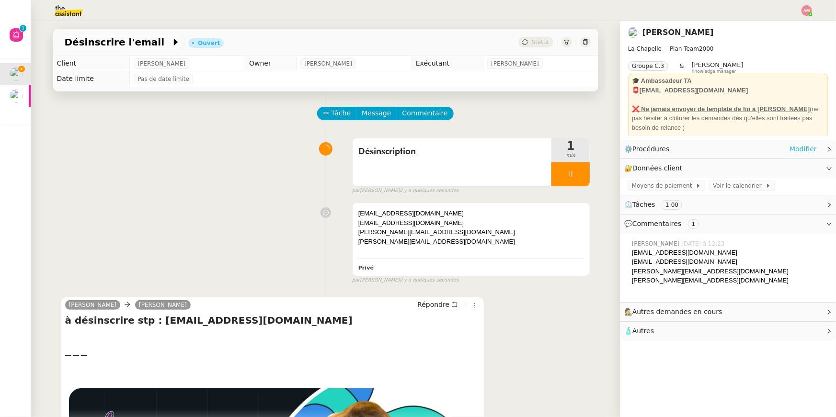
click at [796, 146] on link "Modifier" at bounding box center [802, 149] width 27 height 11
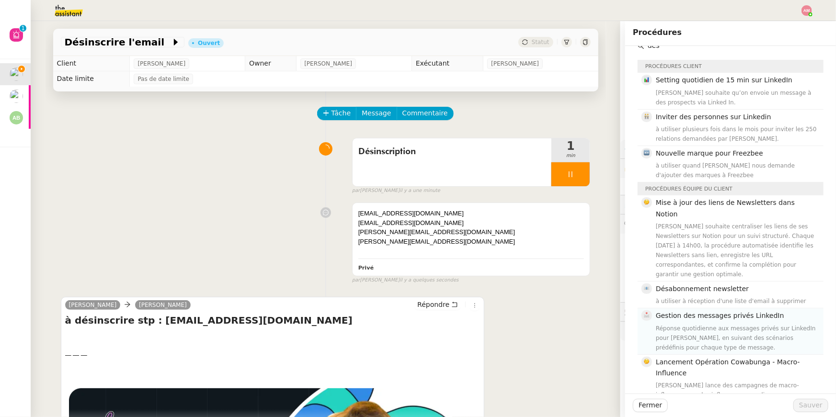
scroll to position [15, 0]
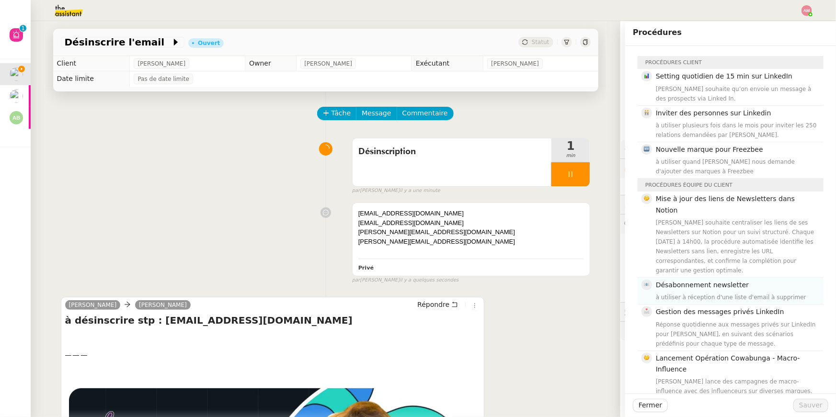
type input "des"
click at [688, 278] on nz-list-item "Désabonnement newsletter à utiliser à réception d'une liste d'email à supprimer" at bounding box center [730, 291] width 186 height 27
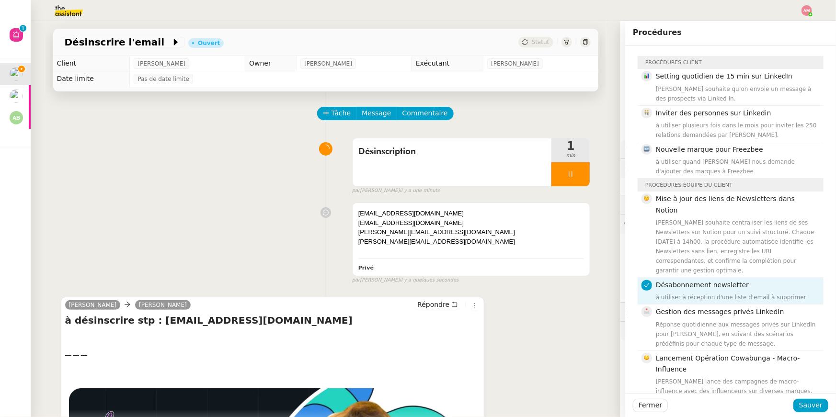
click at [805, 397] on div "Fermer Sauver" at bounding box center [730, 405] width 211 height 23
click at [804, 402] on span "Sauver" at bounding box center [810, 405] width 23 height 11
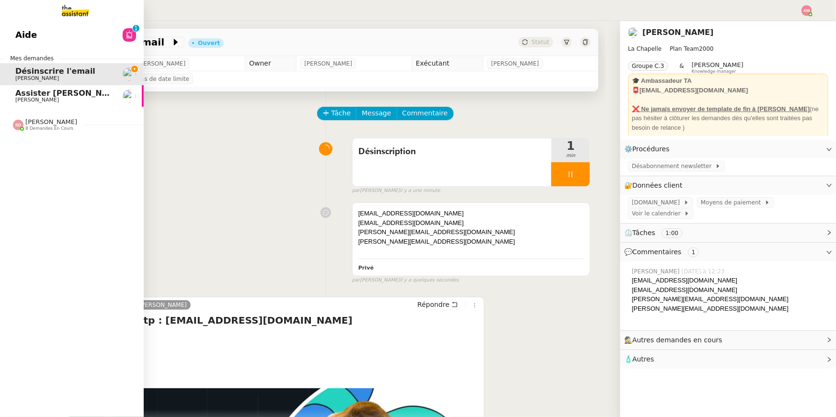
click at [35, 128] on span "8 demandes en cours" at bounding box center [49, 128] width 48 height 5
click at [49, 99] on span "[PERSON_NAME]" at bounding box center [37, 100] width 44 height 6
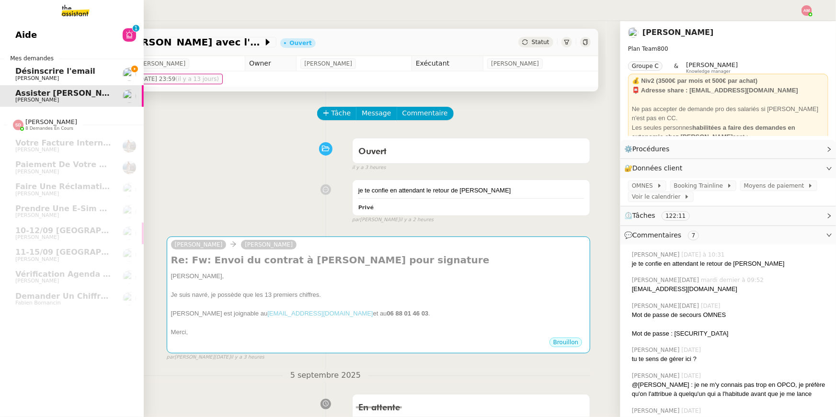
click at [92, 37] on link "Aide 0 1 2 3 4 5 6 7 8 9" at bounding box center [72, 35] width 144 height 22
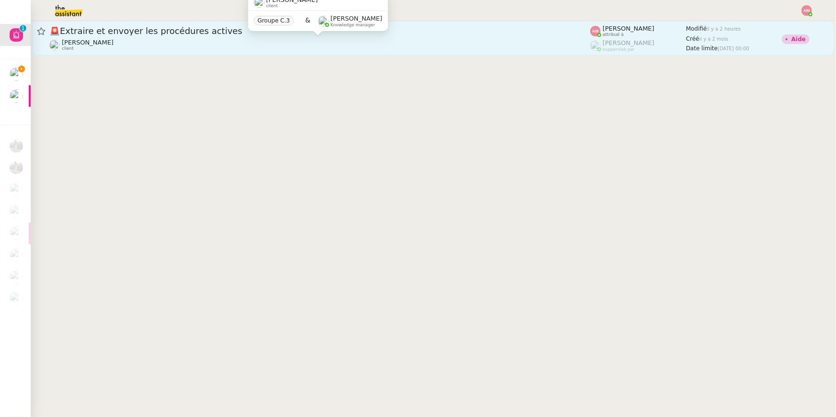
click at [185, 49] on div "[PERSON_NAME] client" at bounding box center [319, 45] width 541 height 12
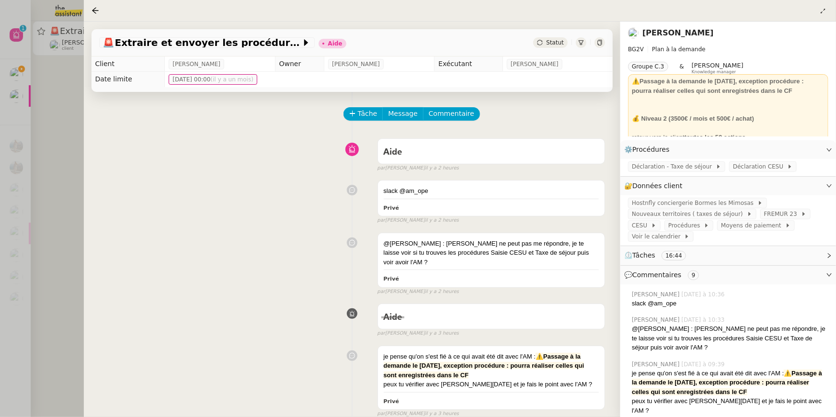
click at [0, 80] on div at bounding box center [418, 208] width 836 height 417
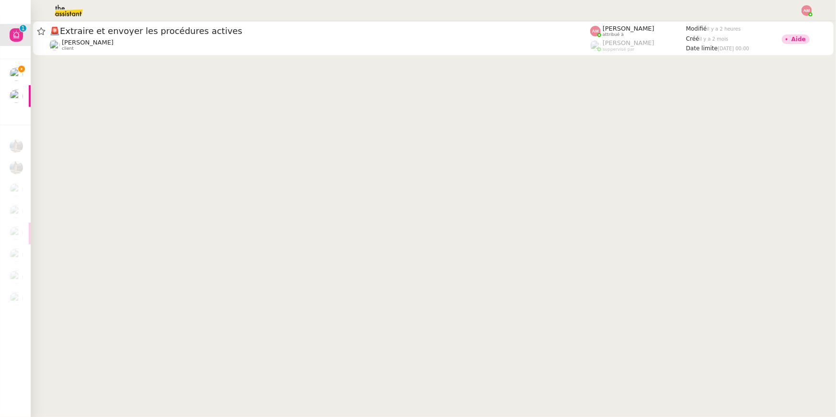
click at [88, 10] on img at bounding box center [61, 10] width 74 height 21
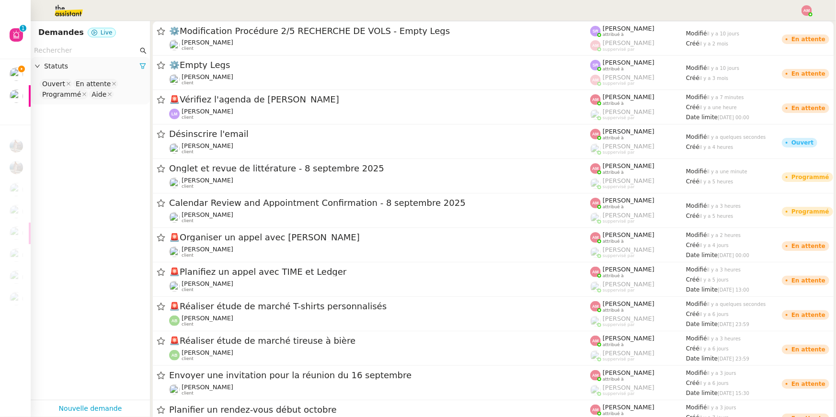
click at [72, 50] on input "text" at bounding box center [86, 50] width 104 height 11
type input "h"
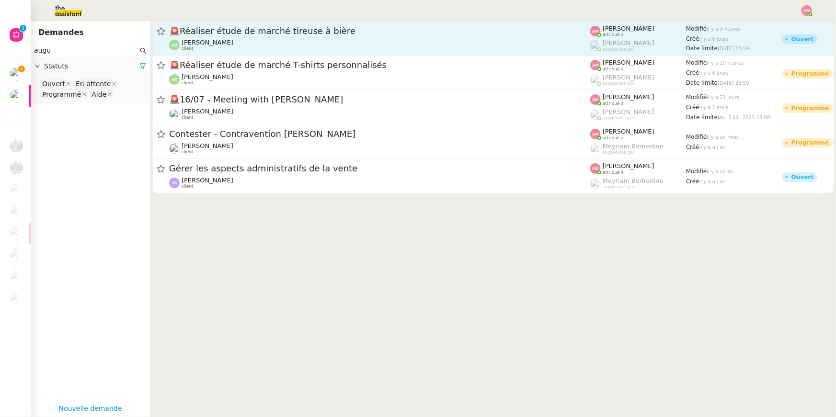
type input "augu"
click at [181, 45] on span "[PERSON_NAME]" at bounding box center [207, 42] width 52 height 7
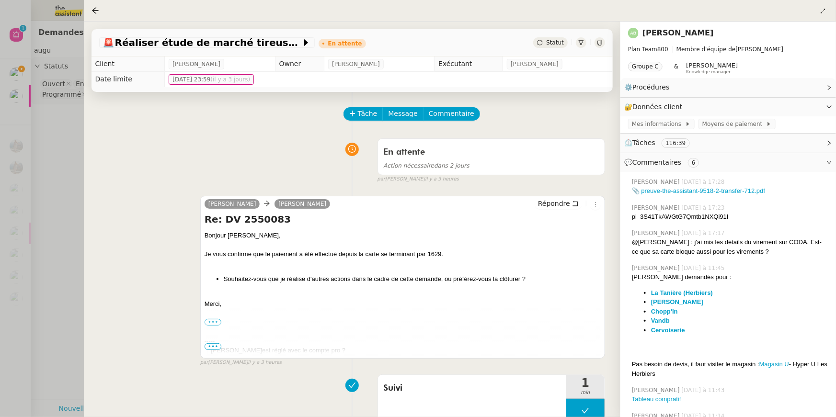
click at [32, 145] on div at bounding box center [418, 208] width 836 height 417
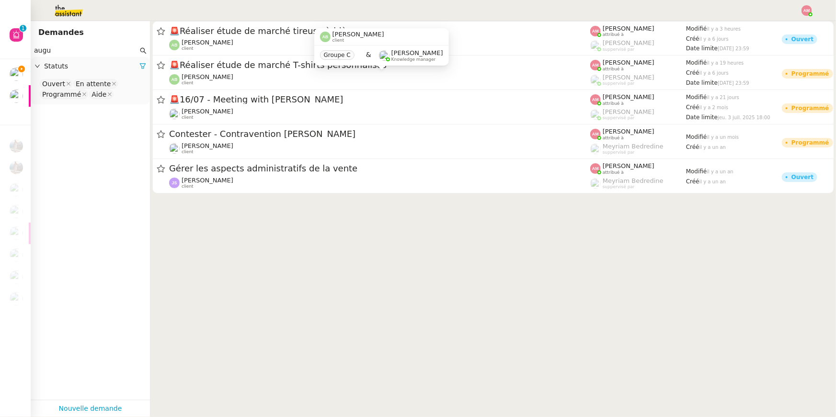
click at [261, 81] on div "[PERSON_NAME] client" at bounding box center [379, 79] width 421 height 12
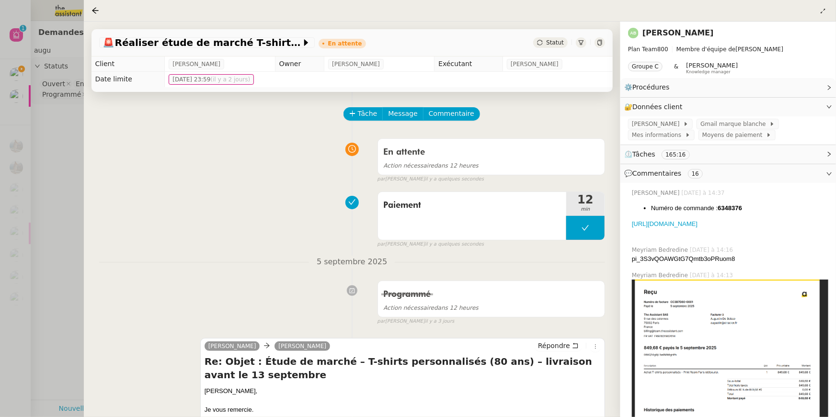
click at [99, 155] on div "En attente Action nécessaire dans 12 heures false par [PERSON_NAME] il y a quel…" at bounding box center [352, 158] width 506 height 49
click at [76, 148] on div at bounding box center [418, 208] width 836 height 417
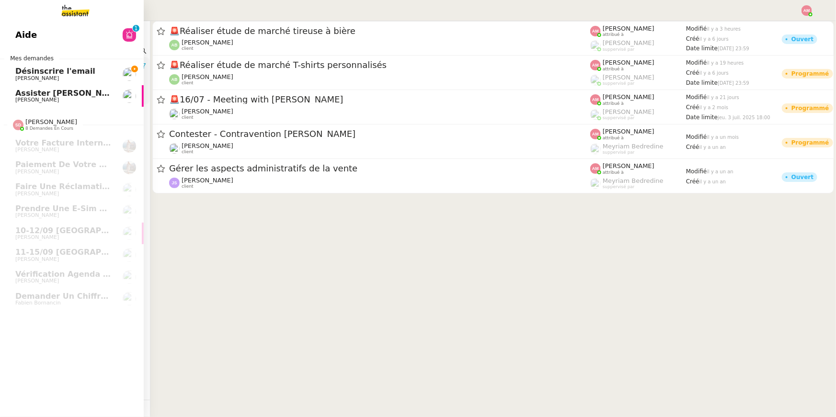
click at [34, 42] on link "Aide 0 1 2 3 4 5 6 7 8 9" at bounding box center [72, 35] width 144 height 22
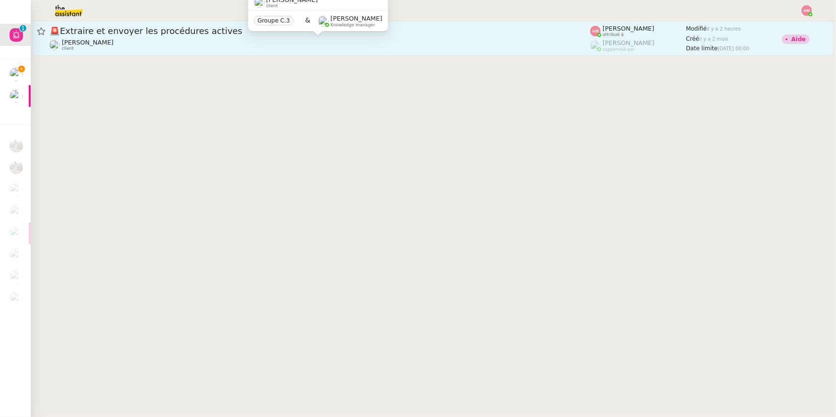
click at [212, 45] on div "[PERSON_NAME] client" at bounding box center [319, 45] width 541 height 12
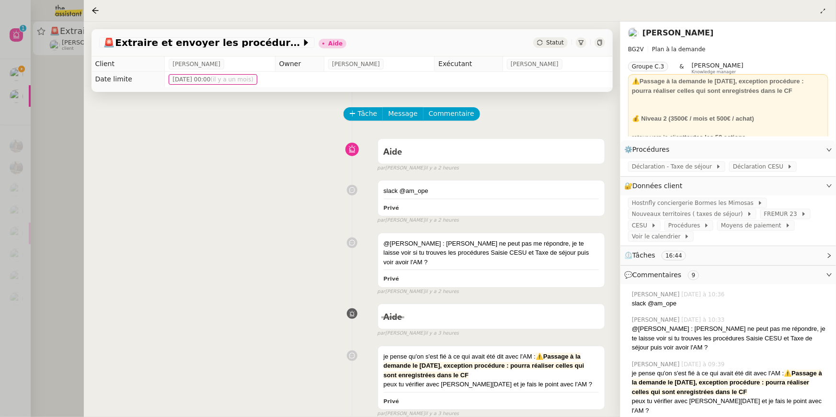
click at [6, 81] on div at bounding box center [418, 208] width 836 height 417
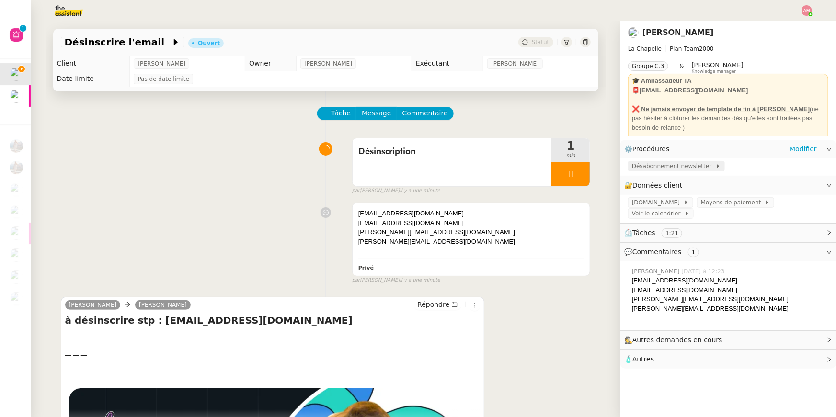
click at [674, 162] on span "Désabonnement newsletter" at bounding box center [673, 166] width 83 height 10
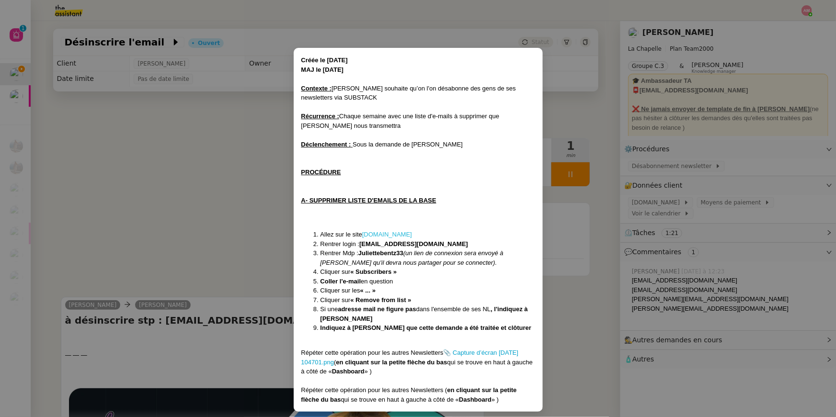
click at [379, 237] on link "[DOMAIN_NAME]" at bounding box center [387, 234] width 50 height 7
drag, startPoint x: 363, startPoint y: 245, endPoint x: 426, endPoint y: 240, distance: 63.0
click at [426, 240] on strong "[EMAIL_ADDRESS][DOMAIN_NAME]" at bounding box center [413, 243] width 109 height 7
drag, startPoint x: 428, startPoint y: 241, endPoint x: 360, endPoint y: 246, distance: 68.2
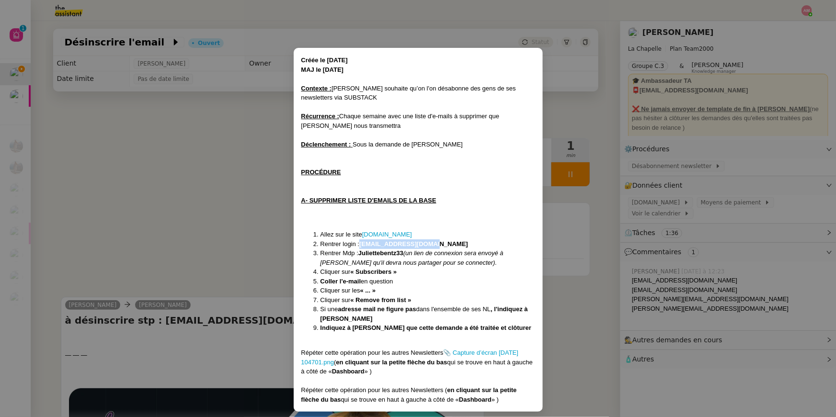
click at [360, 246] on li "Rentrer login : [EMAIL_ADDRESS][DOMAIN_NAME]" at bounding box center [427, 244] width 215 height 10
drag, startPoint x: 404, startPoint y: 255, endPoint x: 361, endPoint y: 252, distance: 43.7
click at [361, 252] on strong "Juliettebentz33" at bounding box center [380, 252] width 45 height 7
click at [796, 191] on nz-modal-container "Créée le [DATE] MAJ le [DATE] Contexte : [PERSON_NAME] souhaite qu’on l'on désa…" at bounding box center [418, 208] width 836 height 417
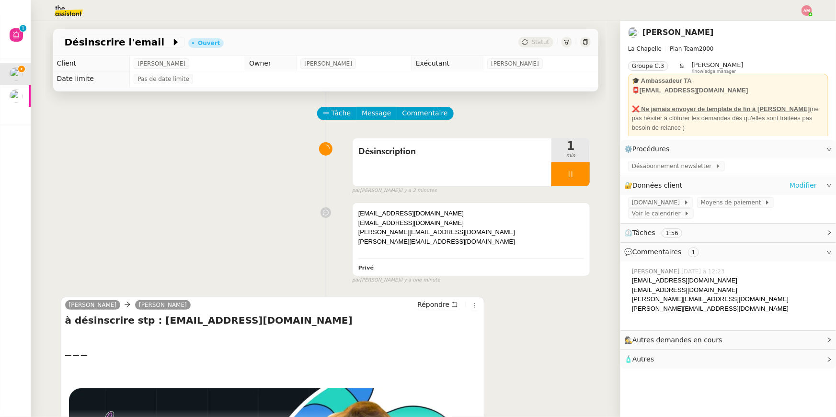
click at [806, 182] on link "Modifier" at bounding box center [802, 185] width 27 height 11
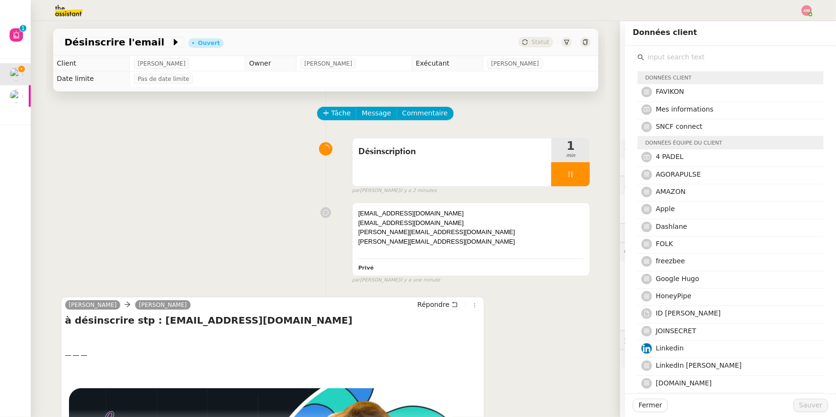
click at [767, 60] on input "text" at bounding box center [733, 57] width 179 height 13
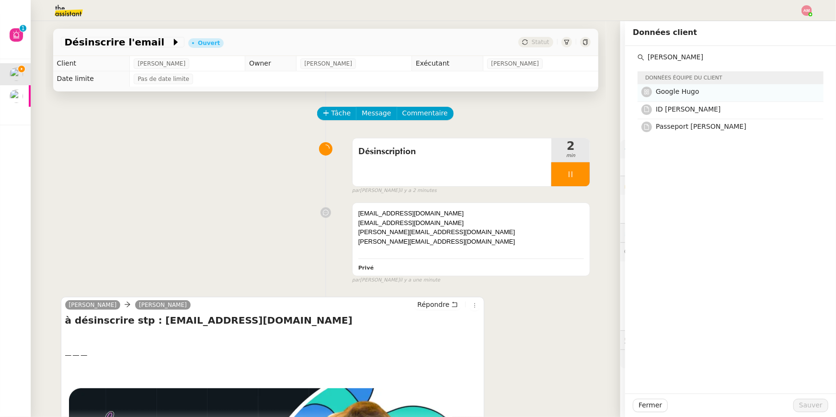
type input "[PERSON_NAME]"
click at [704, 94] on h4 "Google Hugo" at bounding box center [737, 91] width 162 height 11
click at [800, 406] on button "Sauver" at bounding box center [810, 405] width 35 height 13
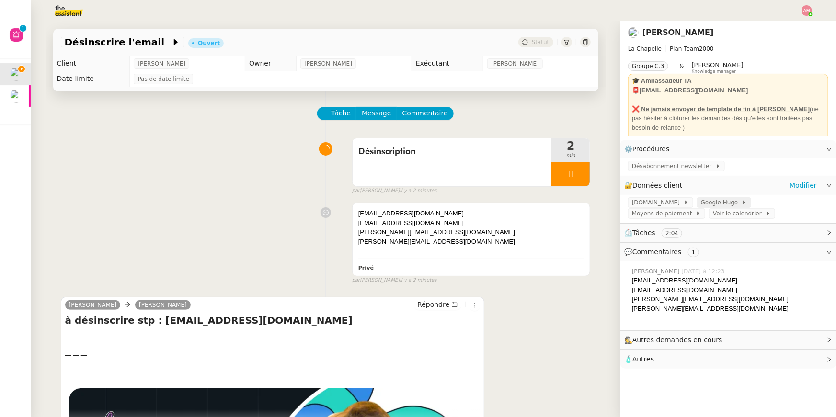
click at [701, 203] on span "Google Hugo" at bounding box center [721, 203] width 41 height 10
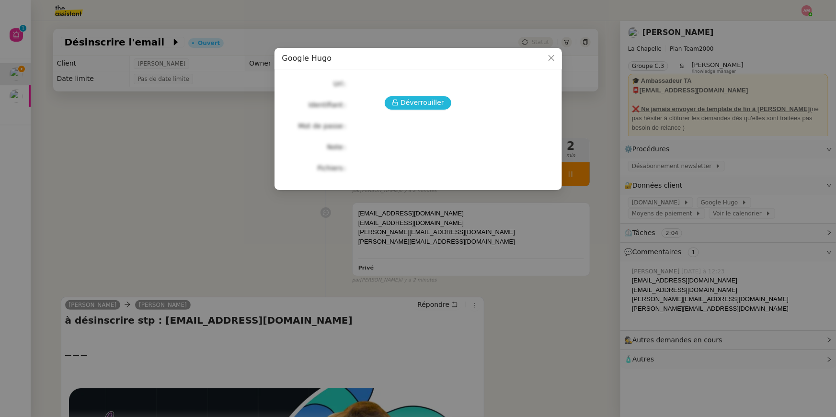
click at [437, 103] on span "Déverrouiller" at bounding box center [422, 102] width 44 height 11
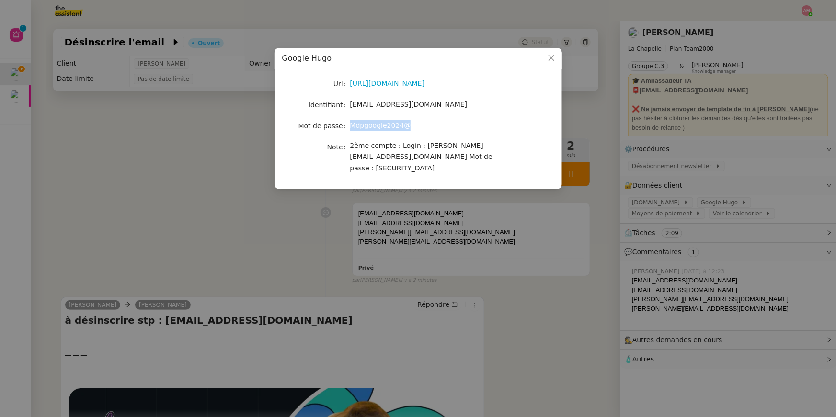
drag, startPoint x: 350, startPoint y: 128, endPoint x: 424, endPoint y: 127, distance: 74.2
click at [424, 127] on div "Mdpgoogle2024@" at bounding box center [429, 125] width 159 height 11
click at [339, 237] on nz-modal-container "Google [PERSON_NAME] [URL][DOMAIN_NAME] Identifiant [EMAIL_ADDRESS][DOMAIN_NAME…" at bounding box center [418, 208] width 836 height 417
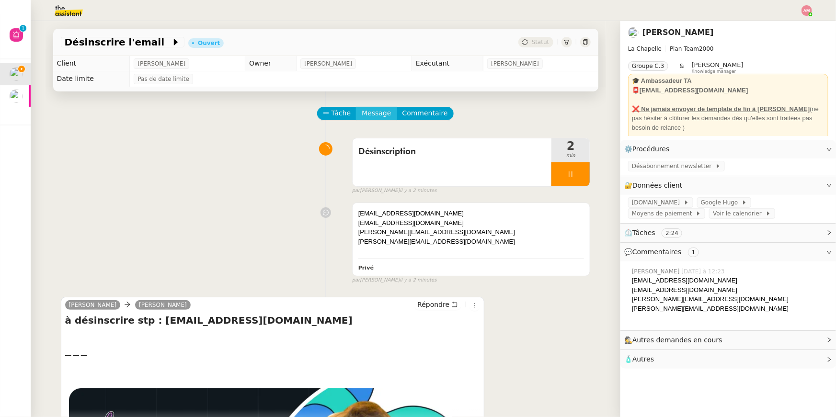
click at [385, 107] on button "Message" at bounding box center [376, 113] width 41 height 13
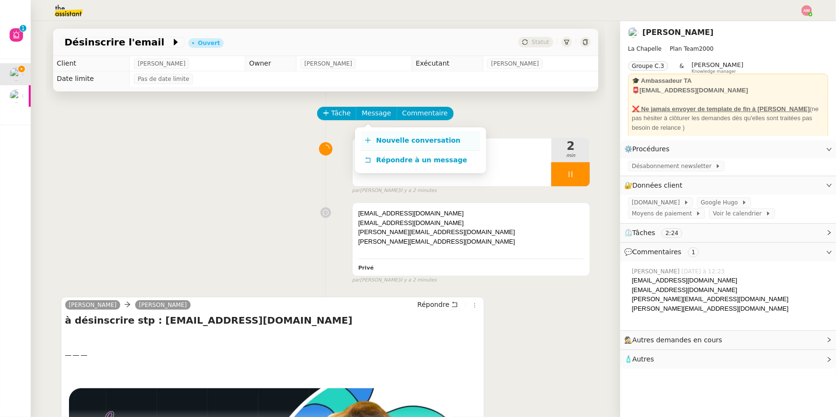
click at [391, 138] on span "Nouvelle conversation" at bounding box center [418, 140] width 84 height 8
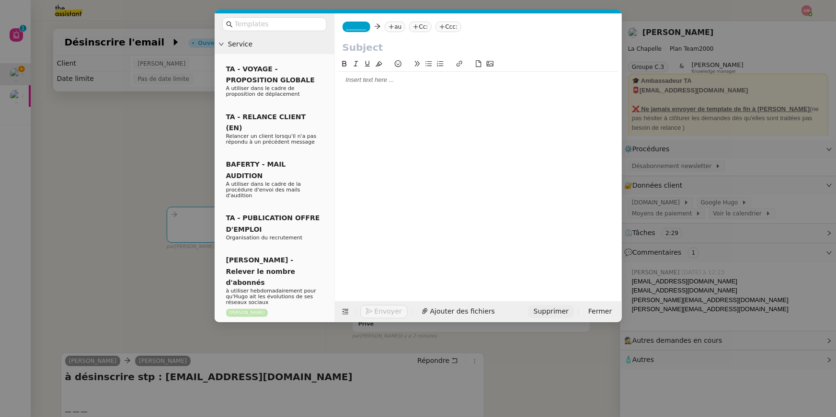
click at [564, 305] on button "Supprimer" at bounding box center [551, 311] width 46 height 13
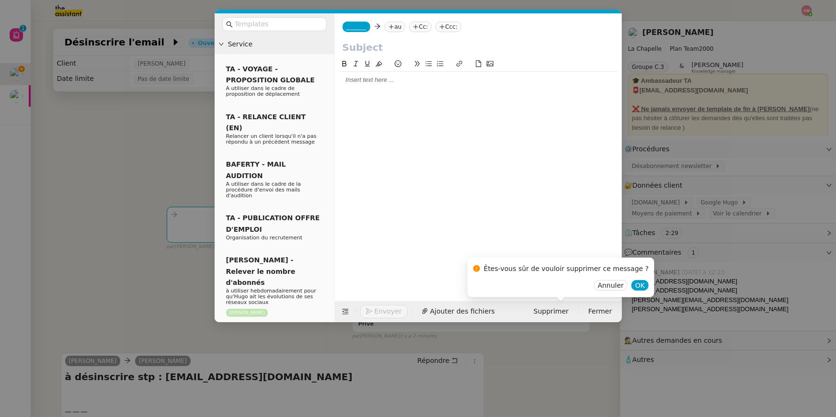
click at [424, 45] on input "text" at bounding box center [478, 47] width 272 height 14
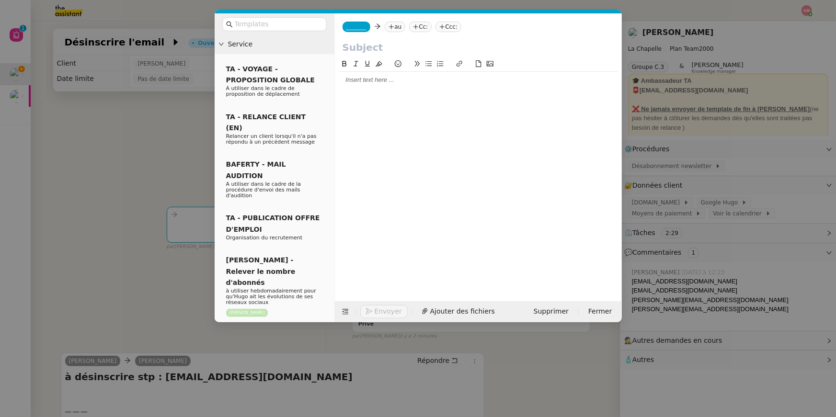
click at [424, 45] on input "text" at bounding box center [478, 47] width 272 height 14
type input "Connexion compte Google"
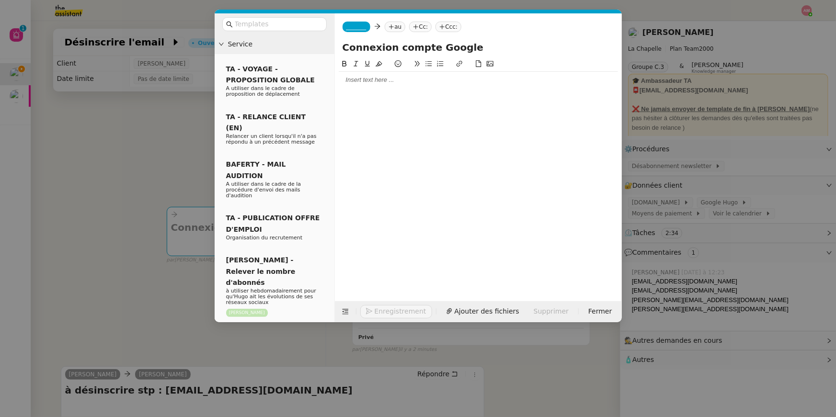
click at [358, 19] on div "_______ au Cc: Ccc:" at bounding box center [478, 26] width 287 height 27
click at [358, 31] on nz-tag "_______" at bounding box center [356, 27] width 28 height 11
click at [358, 40] on span "[PERSON_NAME]" at bounding box center [414, 41] width 136 height 8
click at [395, 34] on div "[PERSON_NAME] au Cc: Ccc:" at bounding box center [478, 26] width 287 height 27
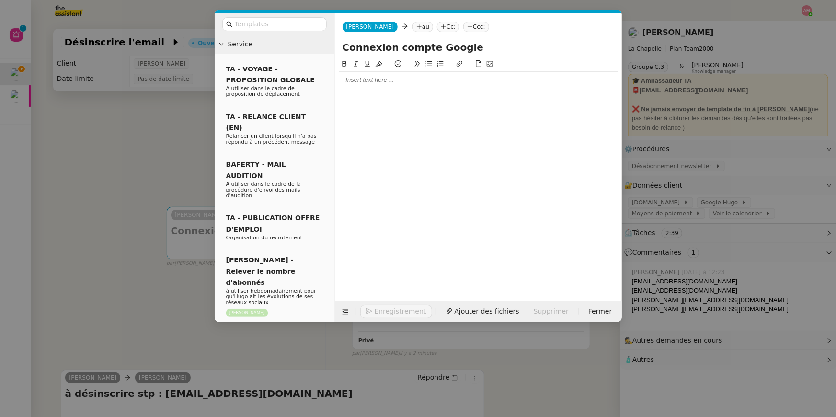
click at [416, 27] on icon at bounding box center [419, 27] width 6 height 6
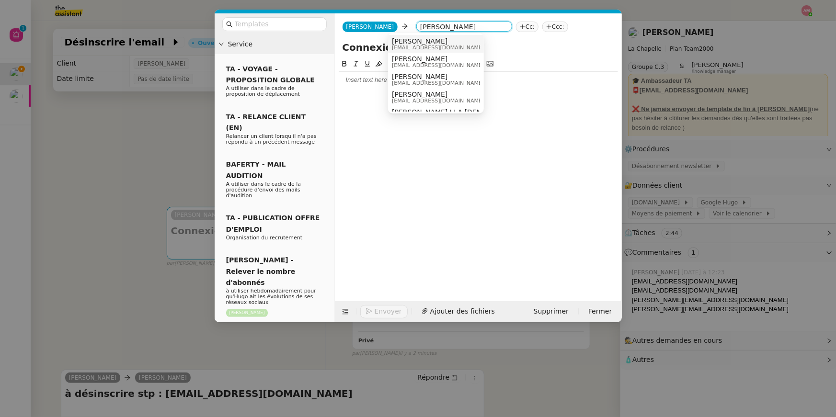
type input "[PERSON_NAME]"
click at [405, 45] on span "[EMAIL_ADDRESS][DOMAIN_NAME]" at bounding box center [438, 47] width 92 height 5
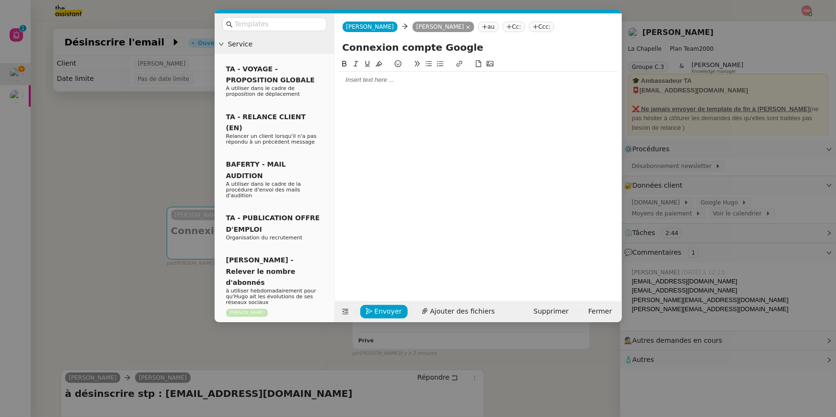
click at [389, 79] on div at bounding box center [478, 80] width 279 height 9
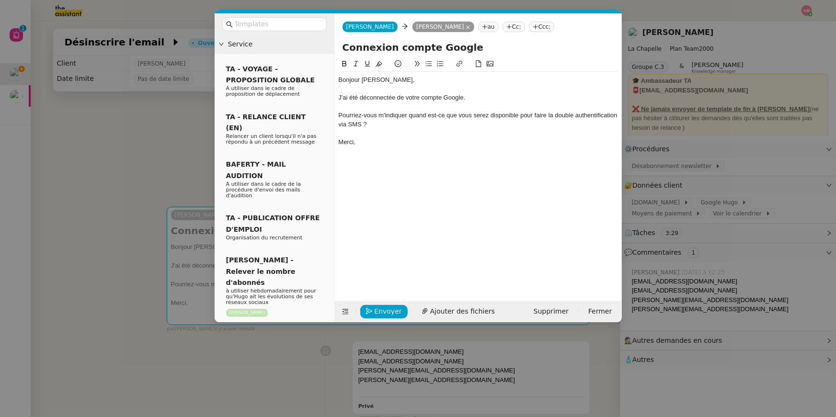
click at [355, 122] on div "Pourriez-vous m'indiquer quand est-ce que vous serez disponible pour faire la d…" at bounding box center [478, 120] width 279 height 18
click at [427, 63] on icon at bounding box center [428, 63] width 7 height 7
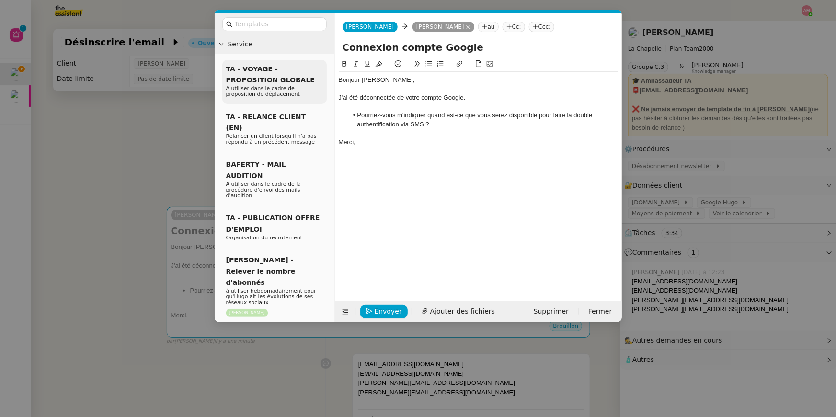
drag, startPoint x: 433, startPoint y: 121, endPoint x: 312, endPoint y: 91, distance: 124.7
click at [312, 91] on nz-layout "Service TA - VOYAGE - PROPOSITION GLOBALE A utiliser dans le cadre de propositi…" at bounding box center [418, 167] width 407 height 309
click at [145, 126] on nz-modal-container "Service TA - VOYAGE - PROPOSITION GLOBALE A utiliser dans le cadre de propositi…" at bounding box center [418, 208] width 836 height 417
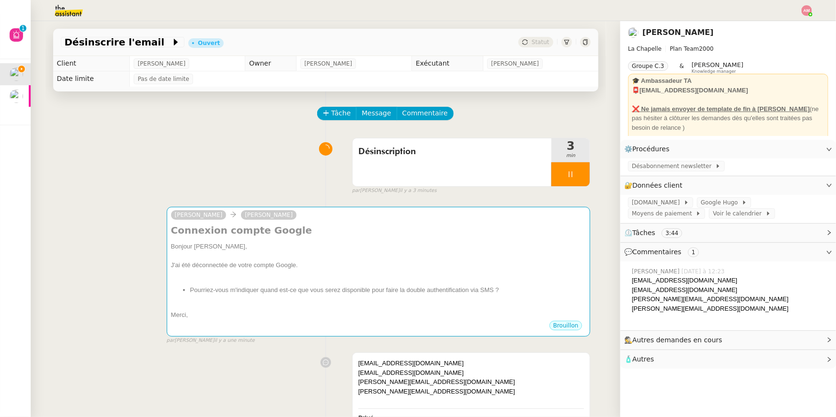
click at [145, 126] on div "Tâche Message Commentaire" at bounding box center [326, 118] width 530 height 23
click at [569, 173] on icon at bounding box center [570, 174] width 3 height 6
click at [579, 176] on icon at bounding box center [580, 174] width 8 height 8
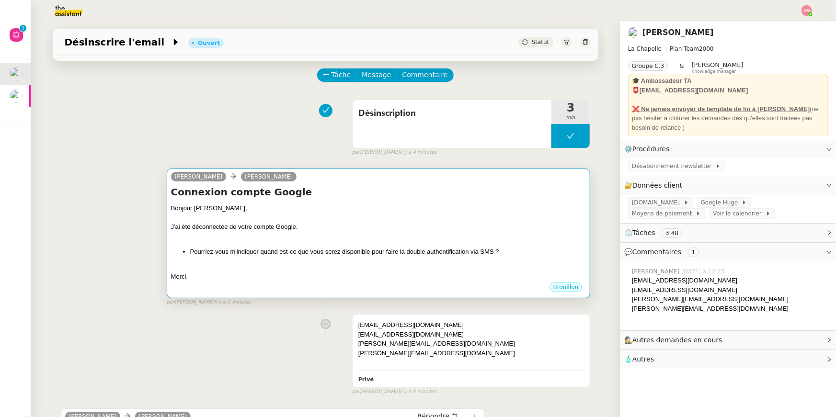
scroll to position [38, 0]
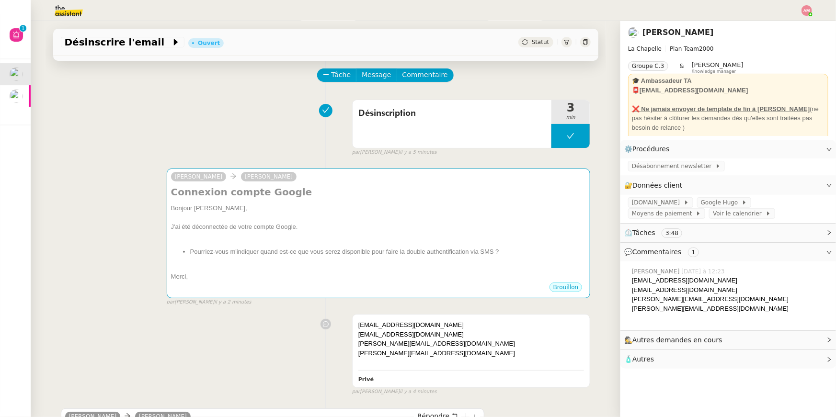
click at [799, 8] on div at bounding box center [418, 10] width 788 height 21
click at [805, 10] on img at bounding box center [806, 10] width 11 height 11
click at [792, 28] on li "Suivi" at bounding box center [780, 27] width 62 height 13
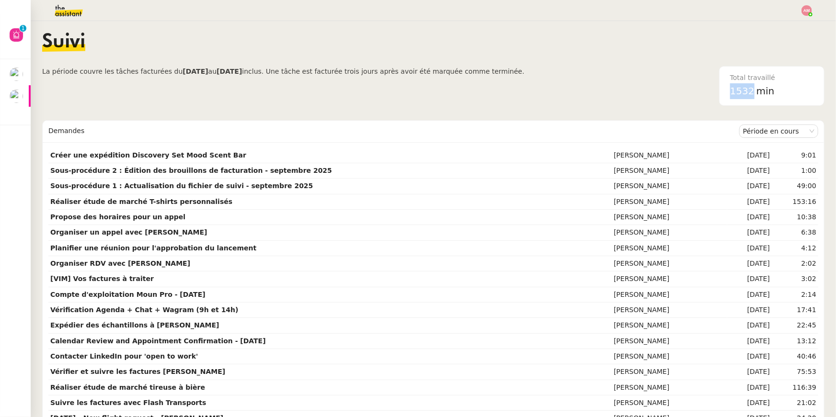
drag, startPoint x: 729, startPoint y: 93, endPoint x: 757, endPoint y: 93, distance: 28.3
click at [757, 93] on div "Total travaillé 1532 min" at bounding box center [771, 86] width 95 height 39
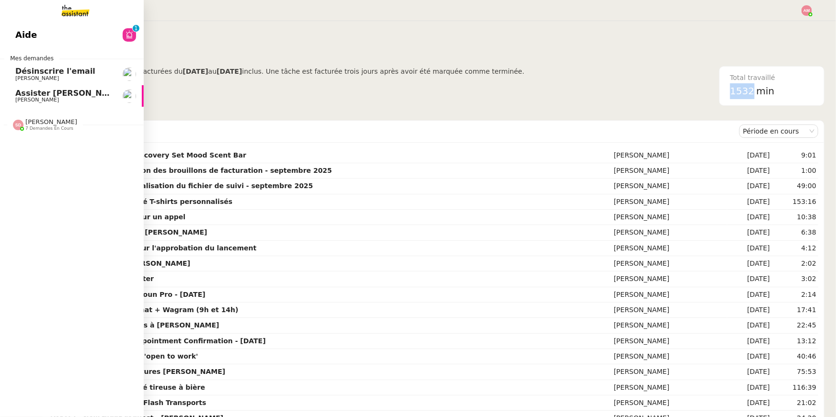
click at [16, 96] on span "Assister [PERSON_NAME] avec l'information OPCO" at bounding box center [123, 93] width 216 height 9
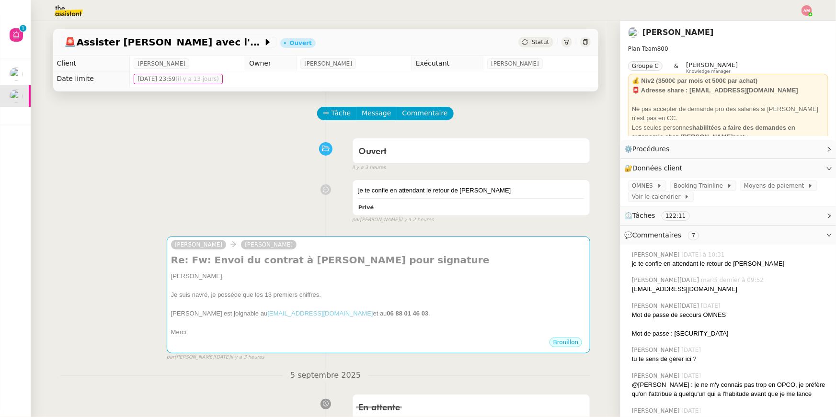
drag, startPoint x: 330, startPoint y: 113, endPoint x: 329, endPoint y: 118, distance: 5.0
click at [329, 113] on button "Tâche" at bounding box center [337, 113] width 40 height 13
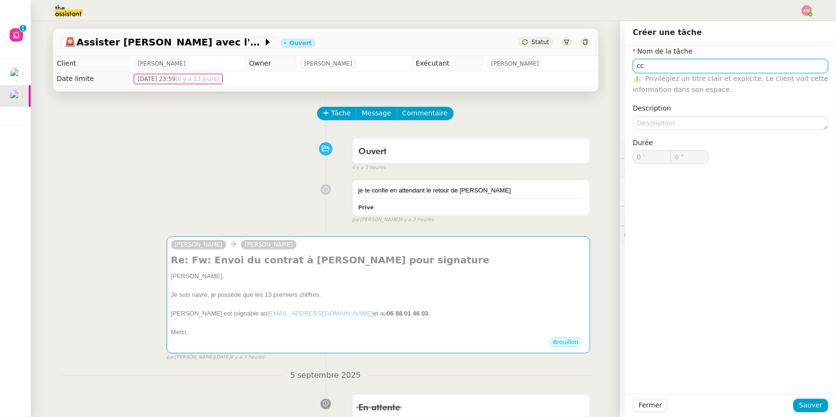
type input "c"
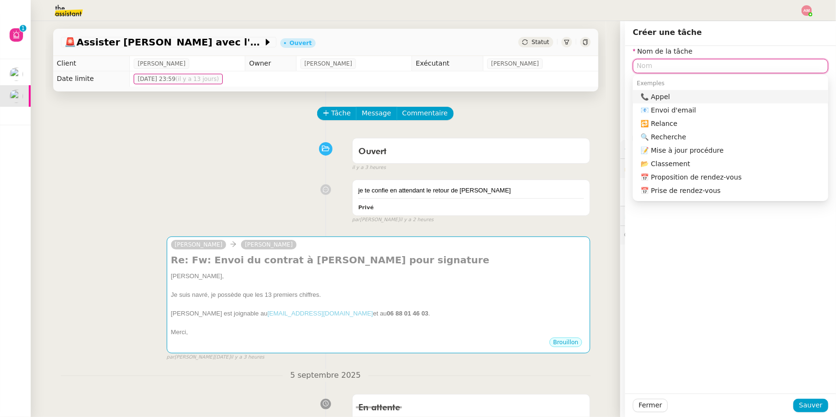
type input "c"
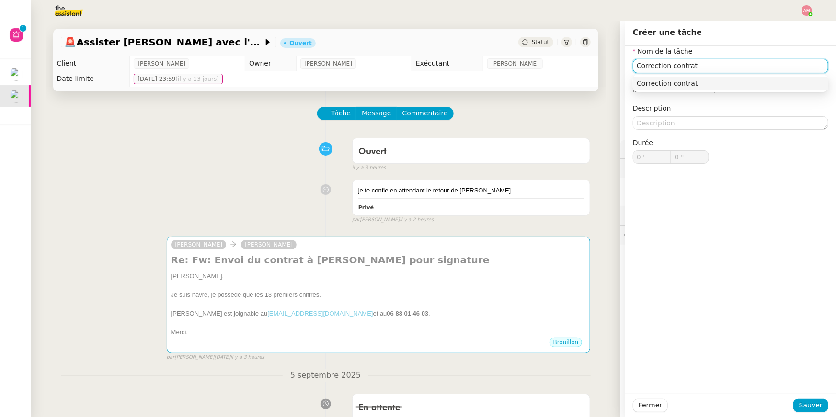
type input "Correction contrat"
click at [795, 396] on div "Fermer Sauver" at bounding box center [730, 405] width 211 height 23
click at [802, 398] on div "Fermer Sauver" at bounding box center [730, 405] width 211 height 23
click at [809, 403] on span "Sauver" at bounding box center [810, 405] width 23 height 11
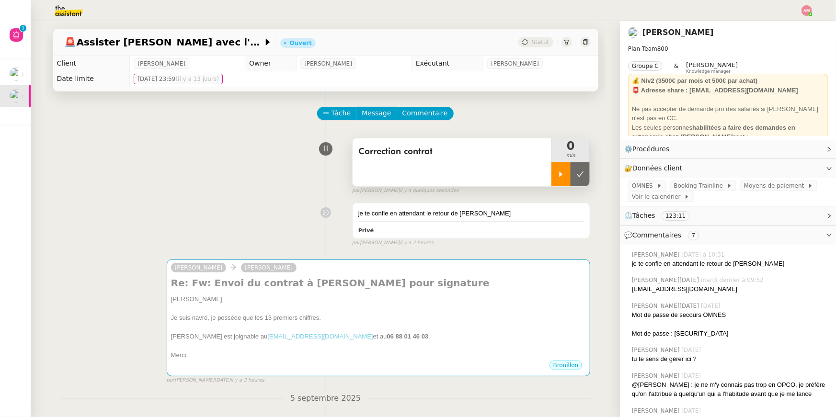
click at [554, 170] on div at bounding box center [560, 174] width 19 height 24
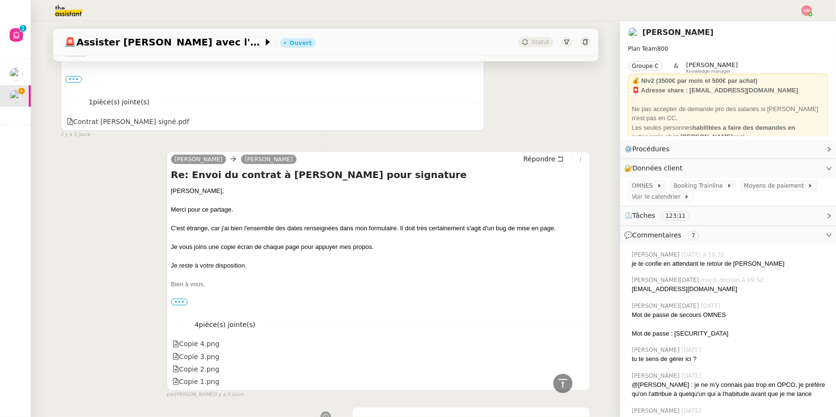
scroll to position [2247, 0]
click at [474, 120] on icon at bounding box center [474, 121] width 6 height 5
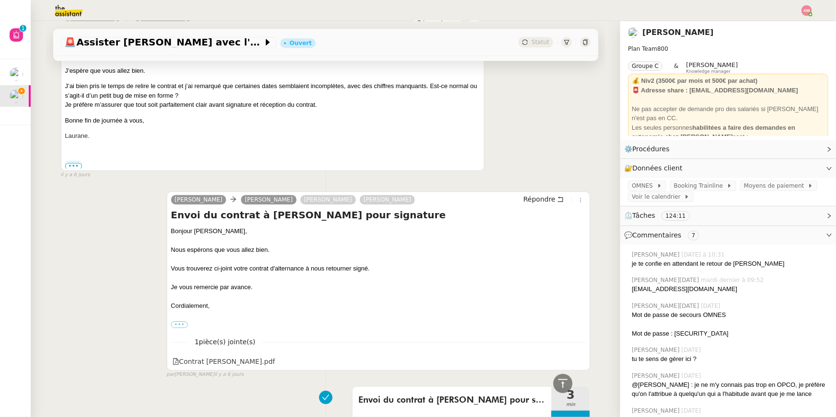
scroll to position [3336, 0]
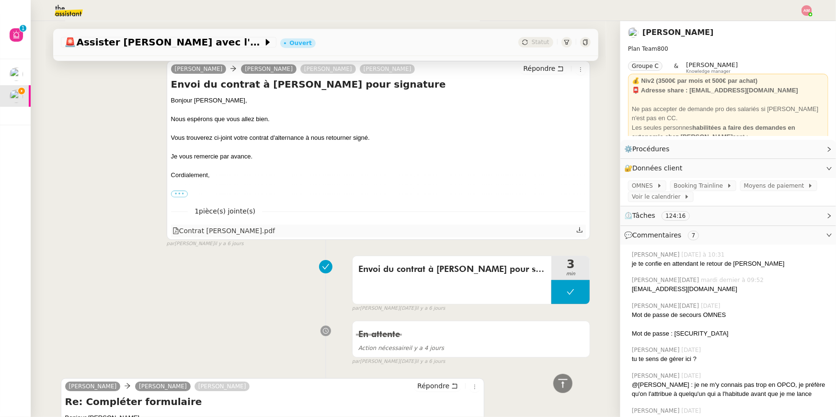
click at [580, 232] on icon at bounding box center [579, 230] width 7 height 7
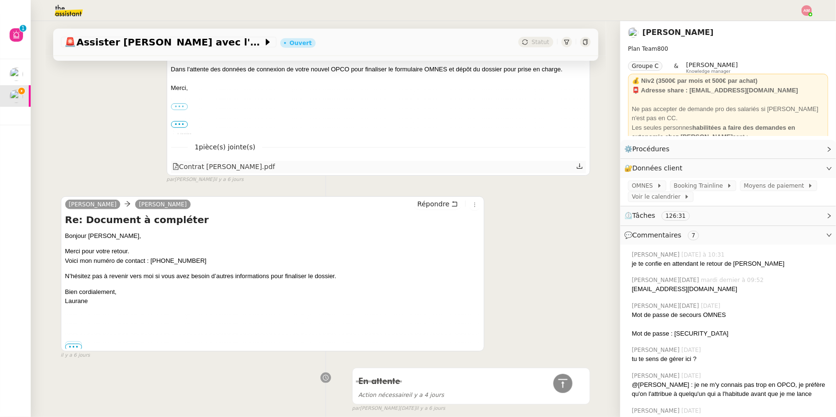
scroll to position [3987, 0]
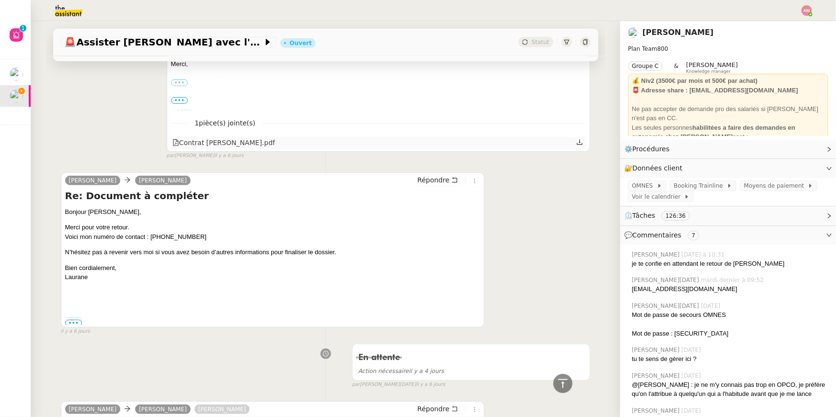
click at [583, 142] on div at bounding box center [580, 143] width 8 height 12
click at [580, 144] on icon at bounding box center [580, 141] width 6 height 5
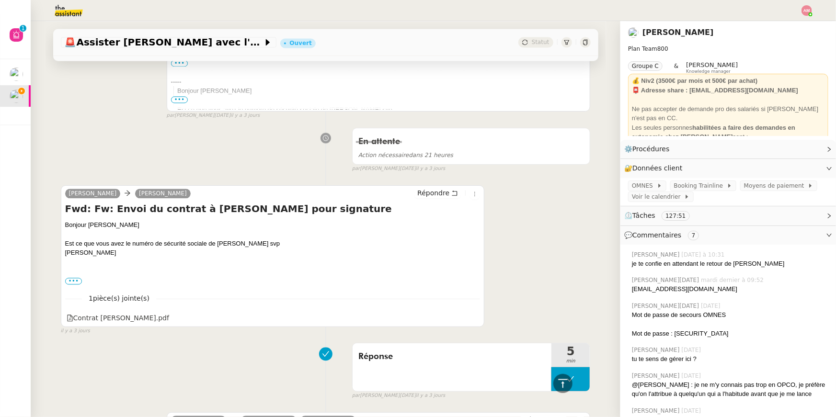
scroll to position [1051, 0]
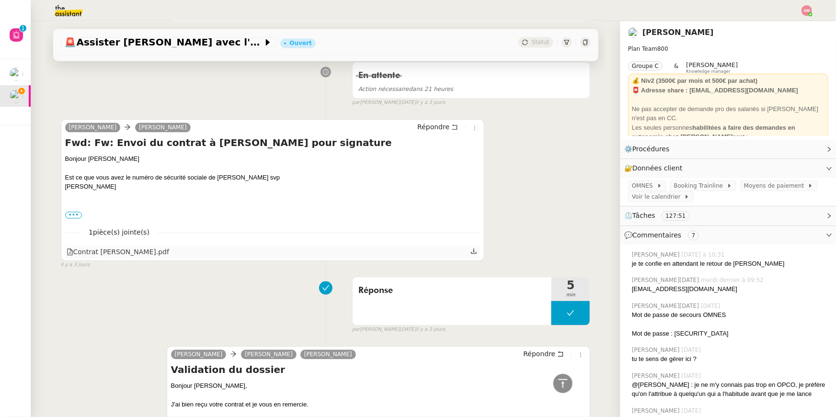
click at [138, 250] on div "Contrat [PERSON_NAME].pdf" at bounding box center [118, 252] width 102 height 11
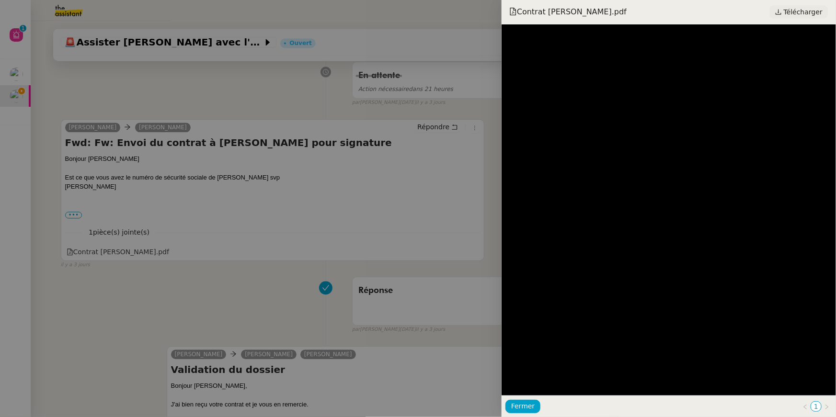
click at [784, 13] on link "Télécharger" at bounding box center [798, 11] width 59 height 13
click at [159, 136] on div at bounding box center [418, 208] width 836 height 417
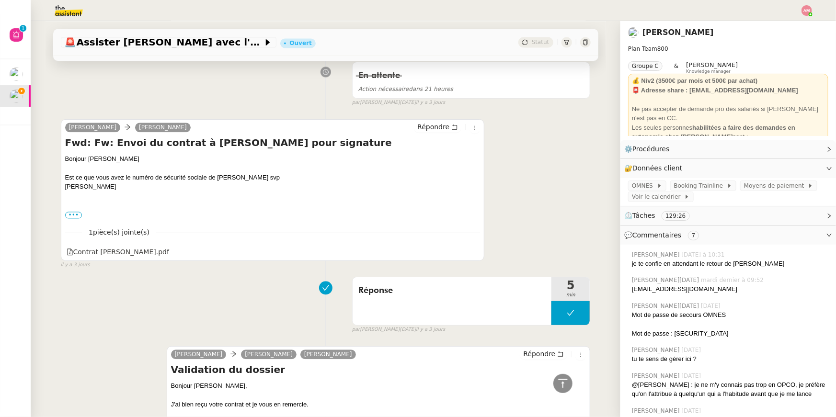
click at [159, 136] on div at bounding box center [418, 208] width 836 height 417
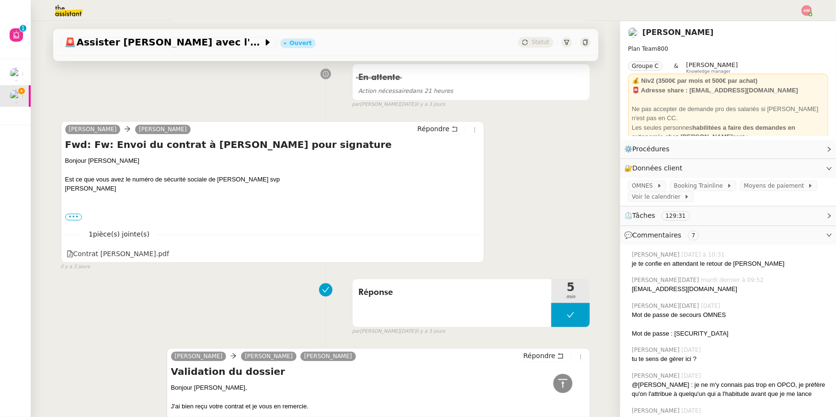
scroll to position [1077, 0]
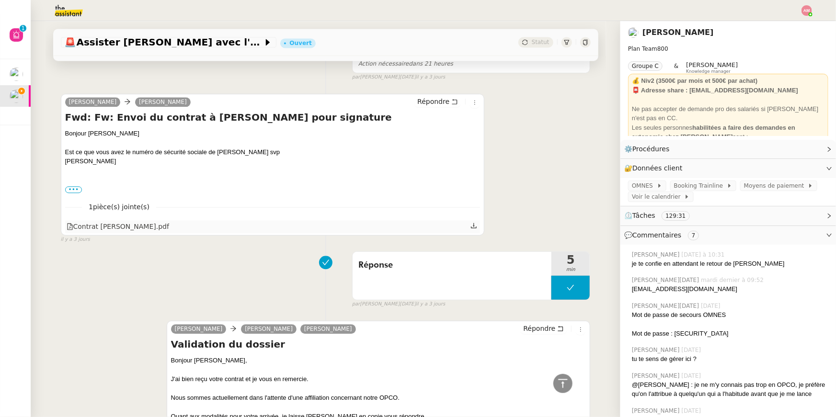
click at [471, 226] on icon at bounding box center [473, 225] width 7 height 7
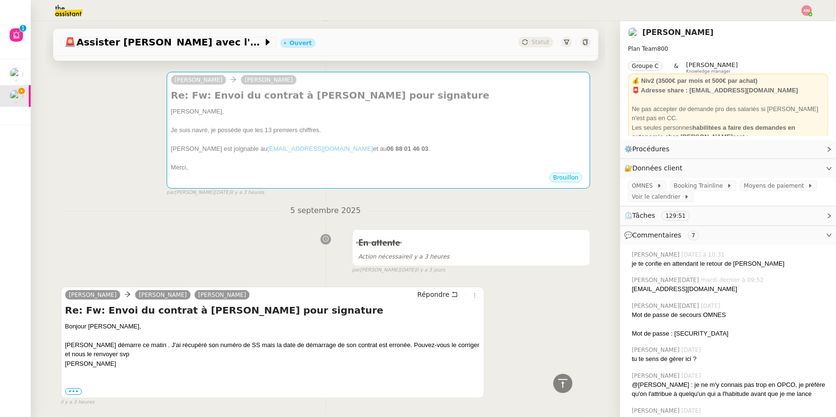
scroll to position [105, 0]
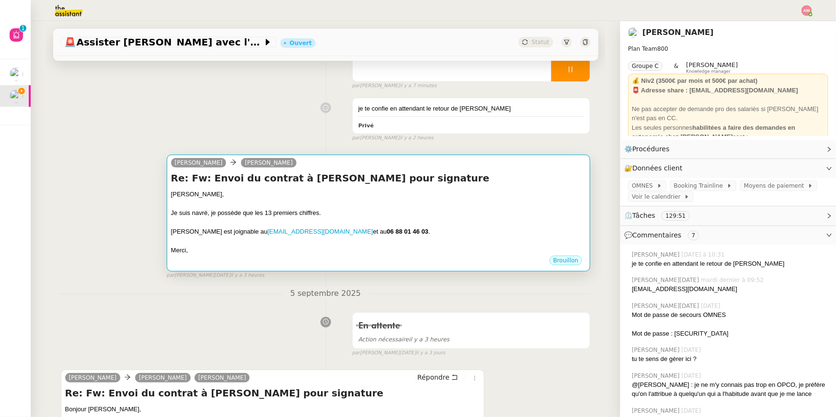
click at [237, 211] on div "Je suis navré, je possède que les 13 premiers chiffres." at bounding box center [378, 213] width 415 height 10
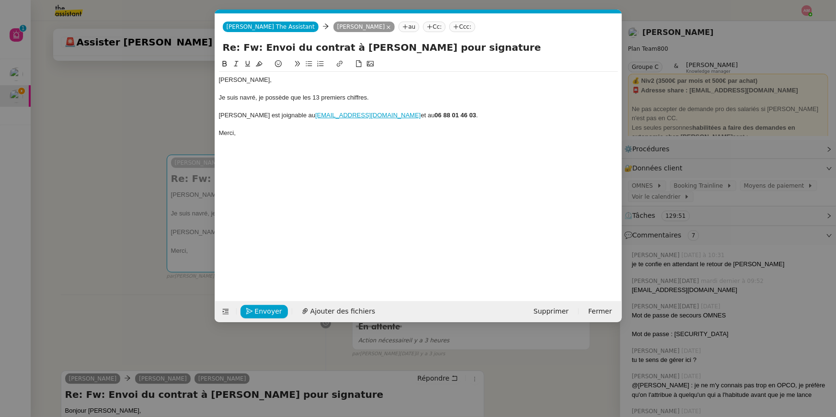
scroll to position [0, 20]
click at [304, 312] on icon at bounding box center [305, 311] width 7 height 7
click at [320, 296] on div at bounding box center [424, 301] width 394 height 11
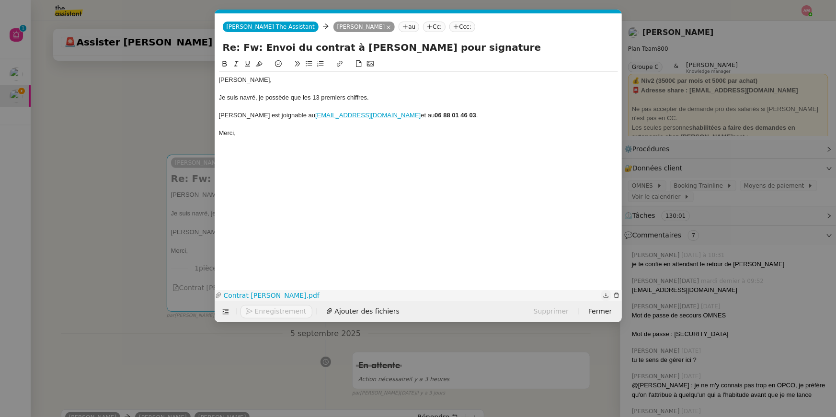
click at [604, 295] on icon "button" at bounding box center [606, 296] width 6 height 6
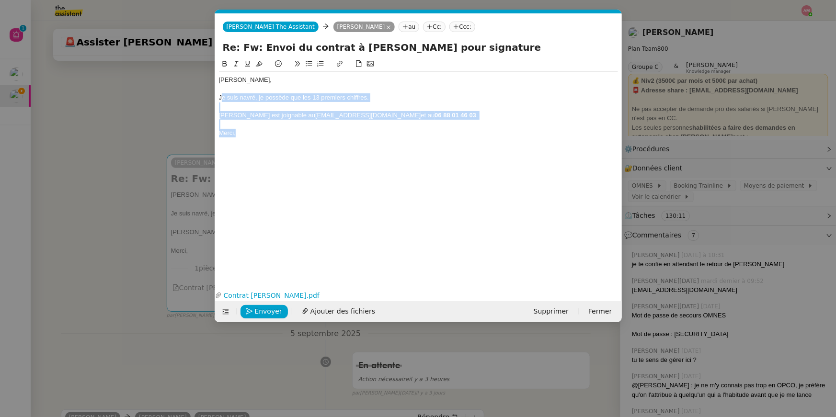
drag, startPoint x: 249, startPoint y: 130, endPoint x: 222, endPoint y: 98, distance: 42.8
click at [222, 98] on div "[PERSON_NAME], Je suis navré, je possède que les 13 premiers chiffres. [PERSON_…" at bounding box center [418, 106] width 399 height 69
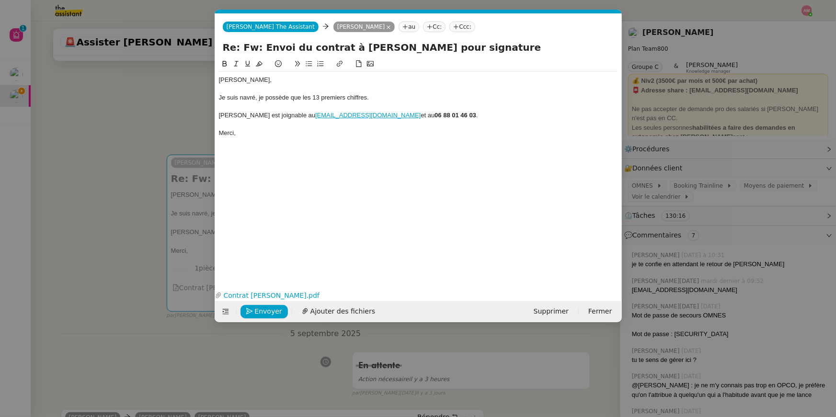
click at [234, 117] on div "[PERSON_NAME] est joignable au [EMAIL_ADDRESS][DOMAIN_NAME] et au 06 88 01 46 0…" at bounding box center [418, 115] width 399 height 9
drag, startPoint x: 238, startPoint y: 122, endPoint x: 204, endPoint y: 94, distance: 44.4
click at [204, 94] on nz-modal-container "Service TA - VOYAGE - PROPOSITION GLOBALE A utiliser dans le cadre de propositi…" at bounding box center [418, 208] width 836 height 417
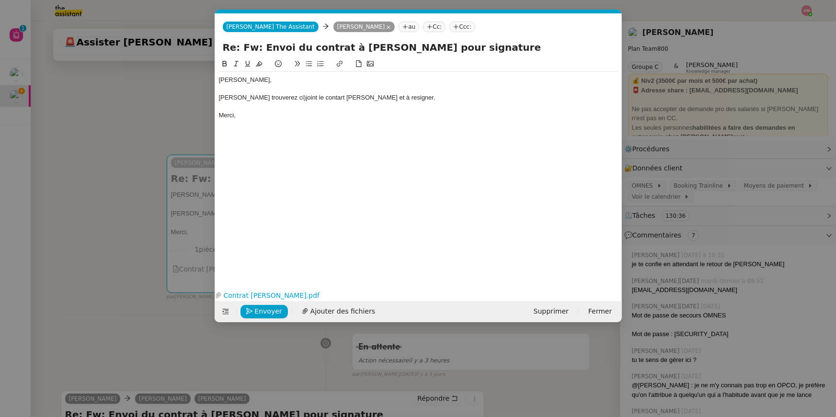
click at [302, 93] on div "[PERSON_NAME] trouverez ci)joint le contart [PERSON_NAME] et à resigner." at bounding box center [418, 97] width 399 height 9
drag, startPoint x: 295, startPoint y: 98, endPoint x: 151, endPoint y: 0, distance: 174.8
click at [0, 0] on nz-modal-container "Service TA - VOYAGE - PROPOSITION GLOBALE A utiliser dans le cadre de propositi…" at bounding box center [418, 208] width 836 height 417
click at [384, 102] on div at bounding box center [418, 106] width 399 height 9
drag, startPoint x: 388, startPoint y: 100, endPoint x: 391, endPoint y: 83, distance: 17.1
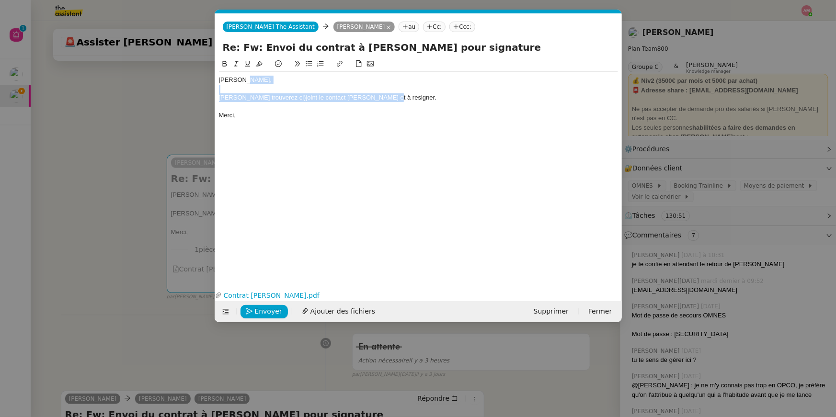
click at [391, 83] on div "[PERSON_NAME], [PERSON_NAME] trouverez ci)joint le contact [PERSON_NAME] et à r…" at bounding box center [418, 98] width 399 height 52
click at [349, 117] on div "Merci," at bounding box center [418, 115] width 399 height 9
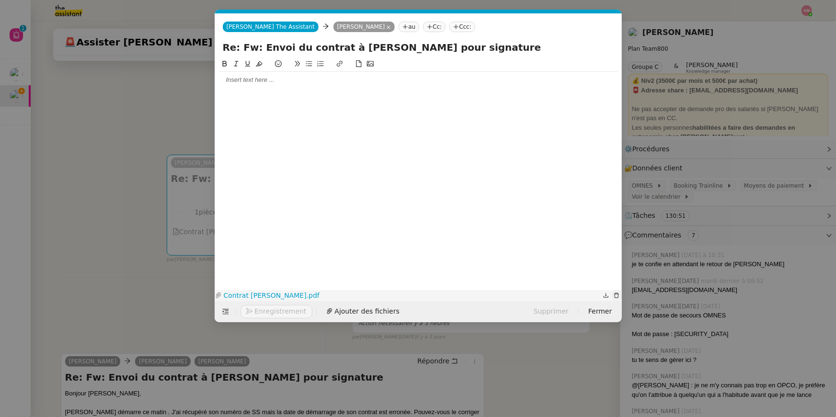
click at [613, 296] on icon "button" at bounding box center [616, 296] width 6 height 6
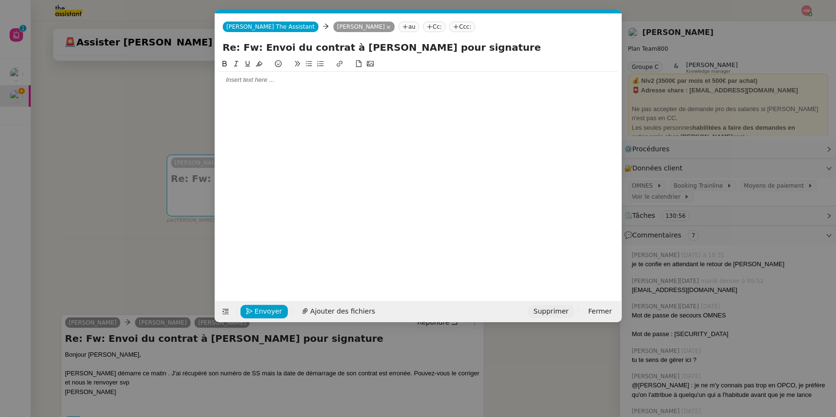
click at [562, 313] on span "Supprimer" at bounding box center [550, 311] width 35 height 11
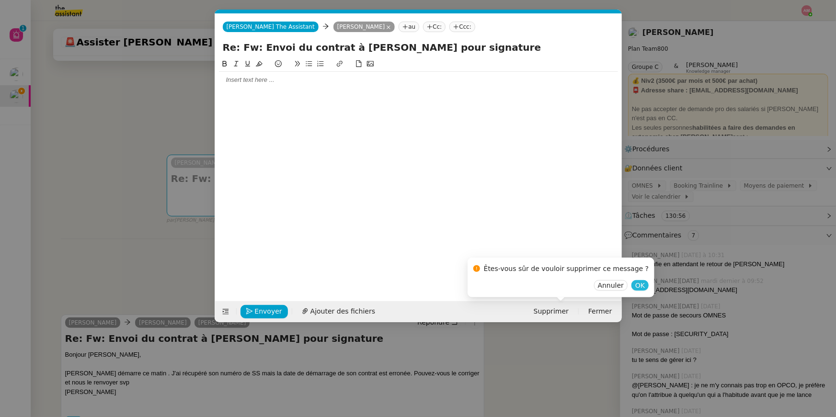
click at [635, 290] on span "OK" at bounding box center [640, 286] width 10 height 10
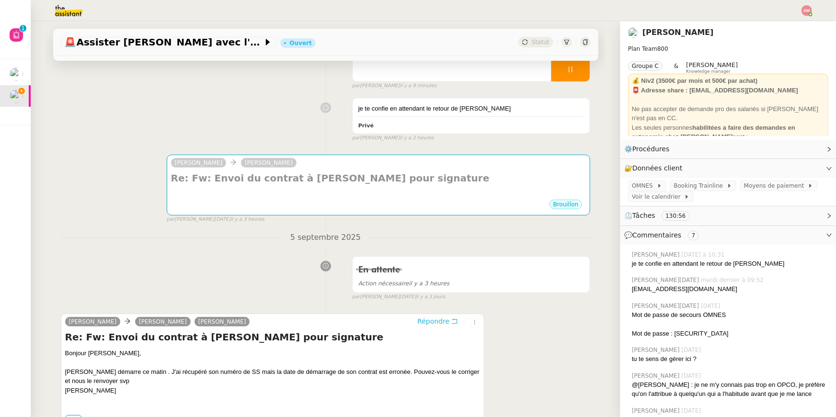
click at [436, 322] on span "Répondre" at bounding box center [433, 322] width 32 height 10
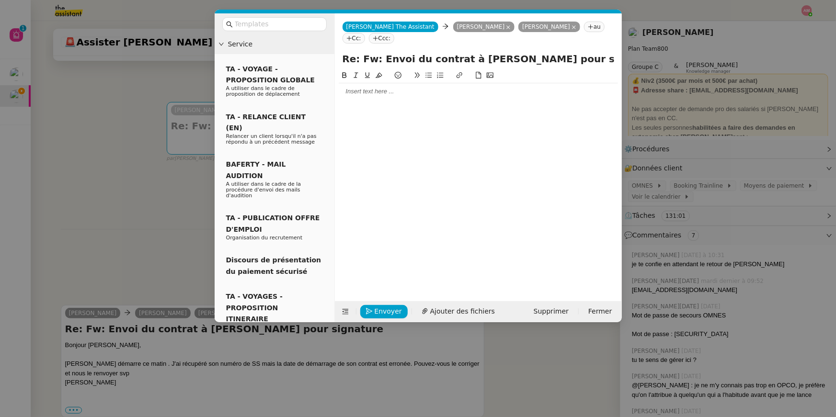
click at [352, 86] on div at bounding box center [478, 91] width 279 height 16
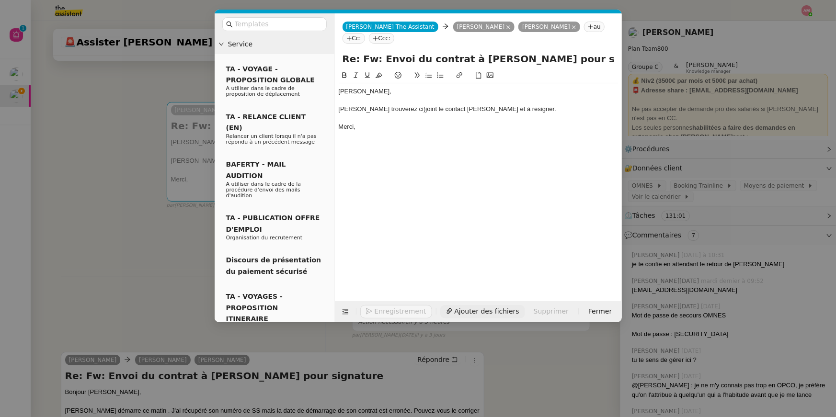
click at [447, 307] on button "Ajouter des fichiers" at bounding box center [482, 311] width 85 height 13
click at [411, 109] on div "[PERSON_NAME] trouverez ci)joint le contact [PERSON_NAME] et à resigner." at bounding box center [478, 109] width 279 height 9
click at [391, 109] on div "[PERSON_NAME] trouverez ci)joint le contact [PERSON_NAME] et à resigner." at bounding box center [478, 109] width 279 height 9
click at [385, 111] on div "[PERSON_NAME] trouverez ci)joint le contact [PERSON_NAME] et à resigner." at bounding box center [478, 109] width 279 height 9
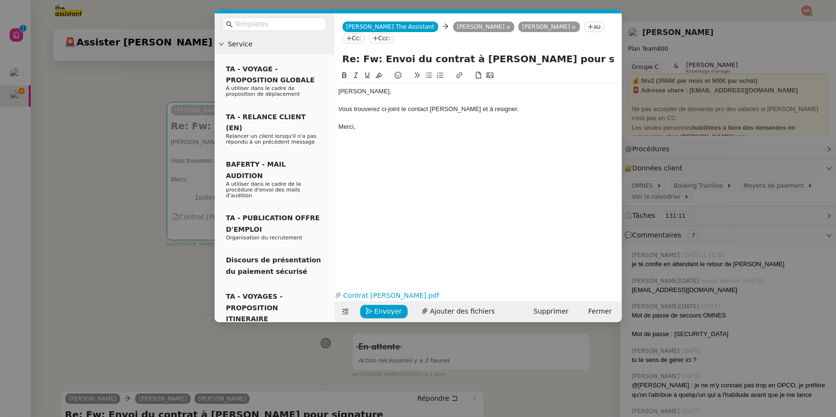
click at [450, 106] on div "Vous trouverez ci-joint le contact [PERSON_NAME] et à resigner." at bounding box center [478, 109] width 279 height 9
drag, startPoint x: 502, startPoint y: 92, endPoint x: 504, endPoint y: 102, distance: 10.7
click at [504, 102] on div "[PERSON_NAME], [PERSON_NAME] trouverez ci-joint le contact corrigé et à resigne…" at bounding box center [478, 109] width 279 height 52
drag, startPoint x: 505, startPoint y: 108, endPoint x: 504, endPoint y: 102, distance: 6.2
click at [504, 102] on div "[PERSON_NAME], [PERSON_NAME] trouverez ci-joint le contact corrigé et à resigne…" at bounding box center [478, 109] width 279 height 52
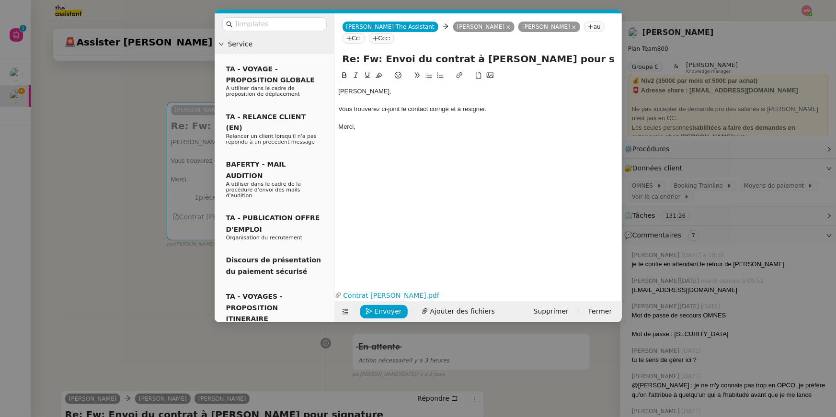
click at [433, 152] on div "[PERSON_NAME], [PERSON_NAME] trouverez ci-joint le contact corrigé et à resigne…" at bounding box center [478, 171] width 279 height 203
click at [145, 149] on nz-modal-container "Service TA - VOYAGE - PROPOSITION GLOBALE A utiliser dans le cadre de propositi…" at bounding box center [418, 208] width 836 height 417
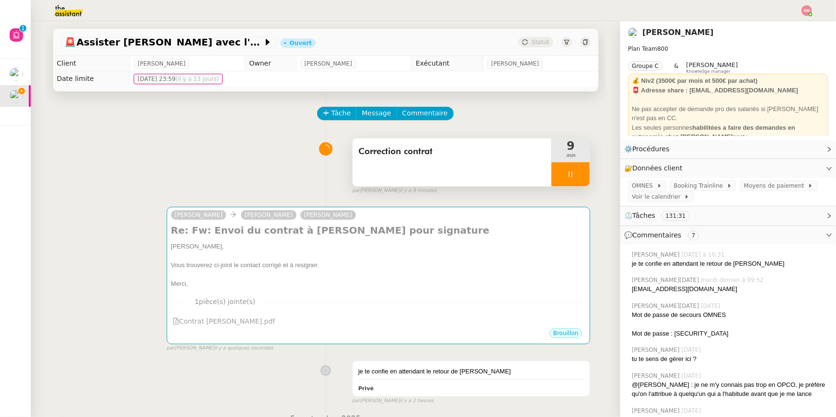
click at [453, 159] on div "Correction contrat" at bounding box center [451, 162] width 199 height 48
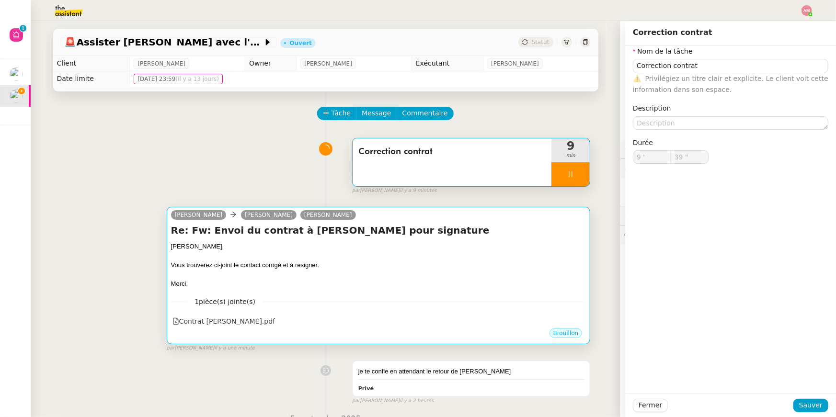
scroll to position [24, 0]
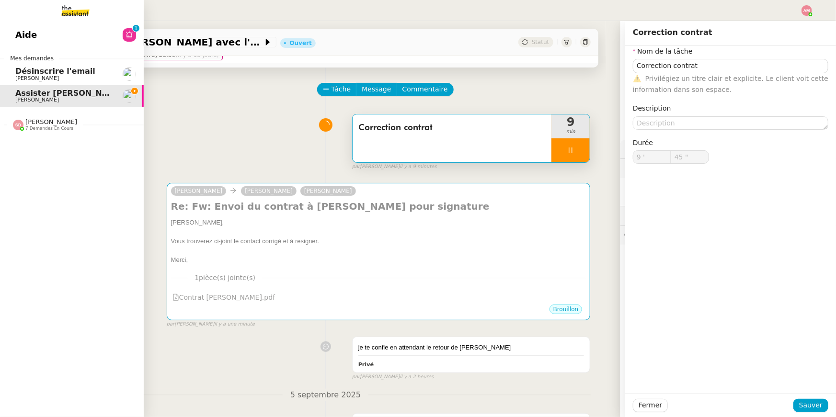
type input "46 ""
click at [47, 79] on span "[PERSON_NAME]" at bounding box center [63, 79] width 97 height 6
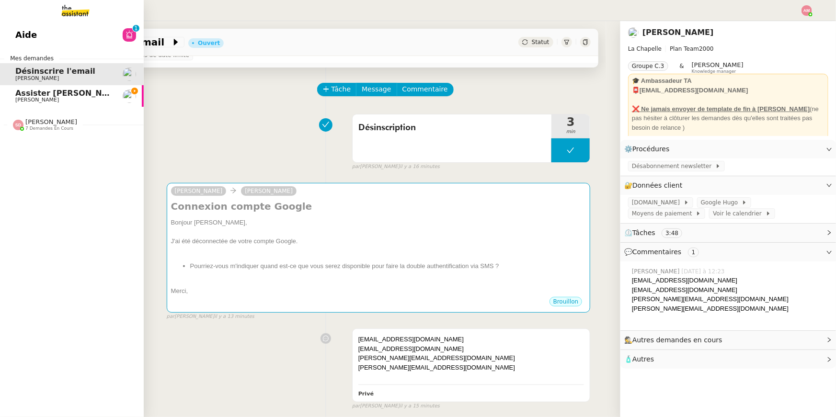
click at [56, 97] on span "[PERSON_NAME]" at bounding box center [63, 100] width 97 height 6
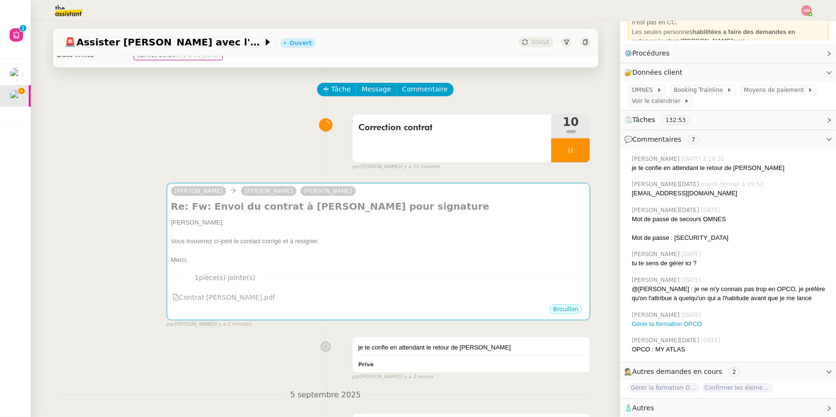
scroll to position [96, 0]
click at [476, 145] on div "Correction contrat" at bounding box center [451, 138] width 199 height 48
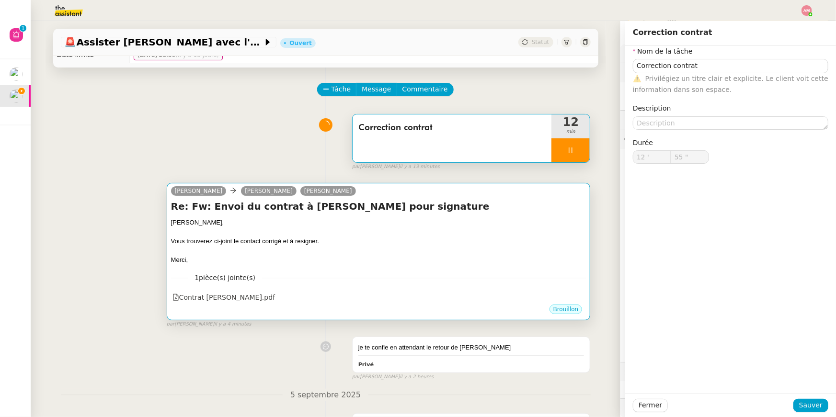
click at [442, 239] on div "Vous trouverez ci-joint le contact corrigé et à resigner." at bounding box center [378, 242] width 415 height 10
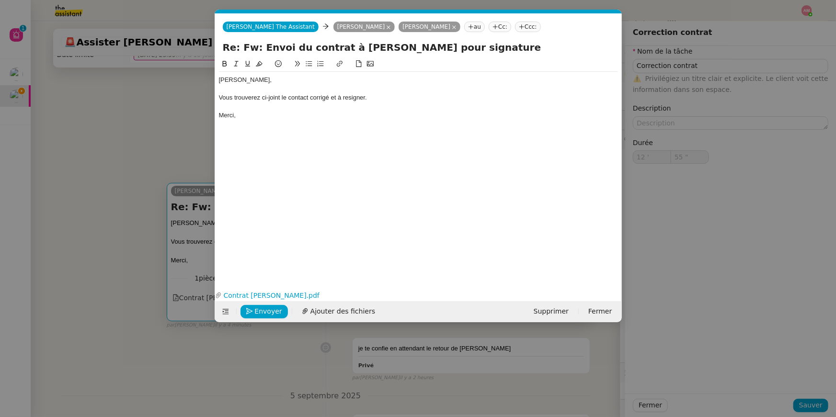
scroll to position [0, 20]
type input "59 ""
type input "13 '"
drag, startPoint x: 345, startPoint y: 97, endPoint x: 367, endPoint y: 93, distance: 22.9
click at [367, 93] on div "Vous trouverez ci-joint le contact corrigé et à resigner." at bounding box center [418, 97] width 399 height 9
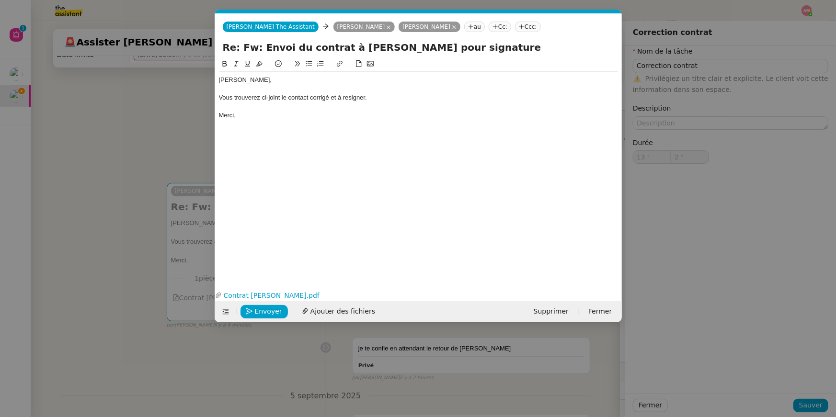
click at [372, 101] on div "Vous trouverez ci-joint le contact corrigé et à resigner." at bounding box center [418, 97] width 399 height 9
click at [379, 95] on div "Vous trouverez ci-joint le contact corrigé et à resigner." at bounding box center [418, 97] width 399 height 9
type input "6 ""
click at [349, 96] on div "Vous trouverez ci-joint le contact corrigé et à resigner." at bounding box center [418, 97] width 399 height 9
click at [314, 119] on div "Merci," at bounding box center [418, 115] width 399 height 9
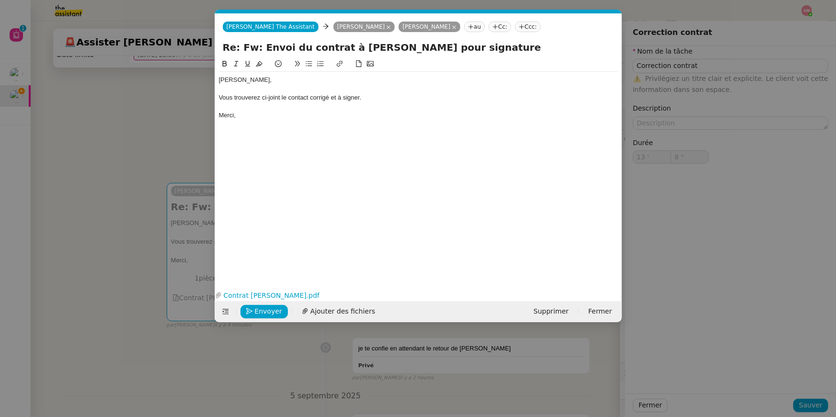
click at [362, 100] on div "Vous trouverez ci-joint le contact corrigé et à signer." at bounding box center [418, 97] width 399 height 9
click at [267, 313] on span "Envoyer" at bounding box center [268, 311] width 27 height 11
click at [267, 313] on span "Confirmer l'envoi" at bounding box center [283, 311] width 57 height 11
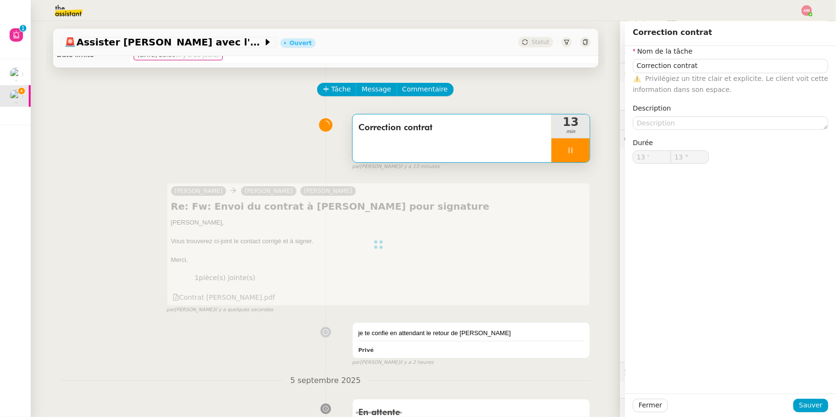
type input "14 ""
type input "Correction contrat"
type input "13 '"
type input "14 ""
click at [574, 150] on icon at bounding box center [571, 151] width 8 height 8
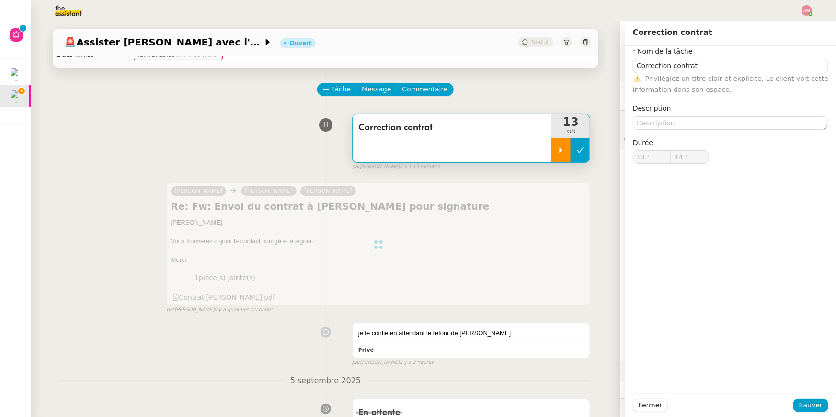
click at [586, 153] on button at bounding box center [579, 150] width 19 height 24
type input "Correction contrat"
type input "13 '"
type input "13 ""
type input "Correction contrat"
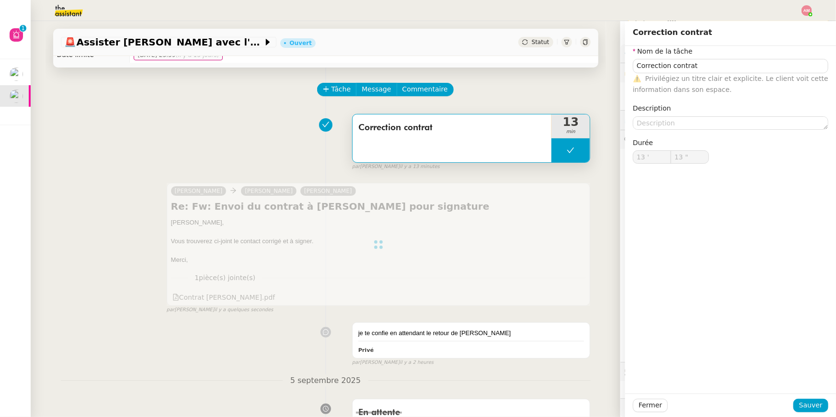
type input "13 '"
type input "13 ""
type input "Correction contrat"
type input "13 '"
type input "13 ""
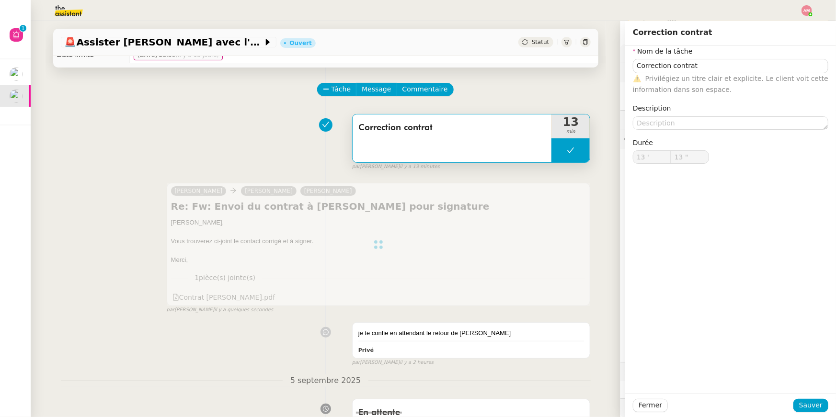
type input "Correction contrat"
type input "13 '"
type input "13 ""
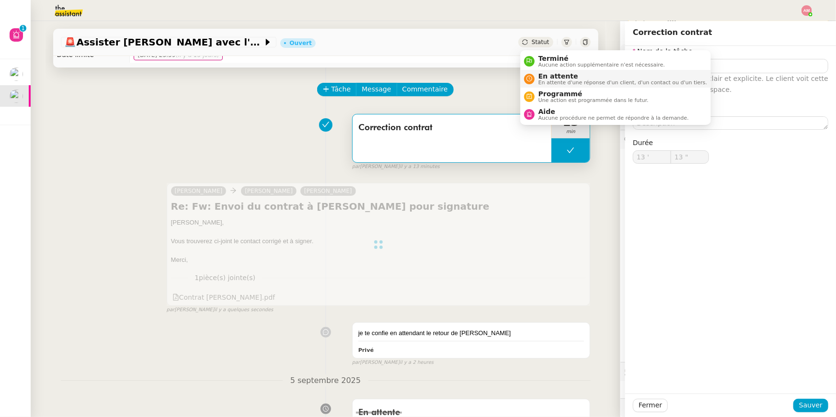
click at [547, 78] on span "En attente" at bounding box center [622, 76] width 169 height 8
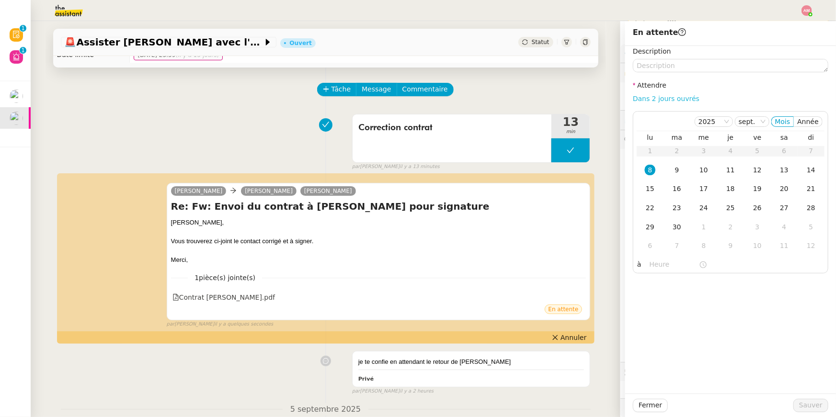
click at [636, 99] on link "Dans 2 jours ouvrés" at bounding box center [666, 99] width 67 height 8
type input "07:00"
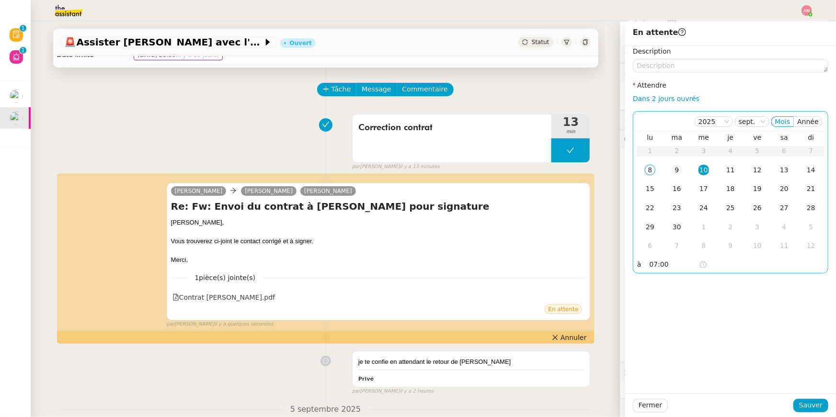
click at [680, 172] on div "9" at bounding box center [676, 170] width 11 height 11
click at [655, 264] on input "07:00" at bounding box center [673, 264] width 49 height 11
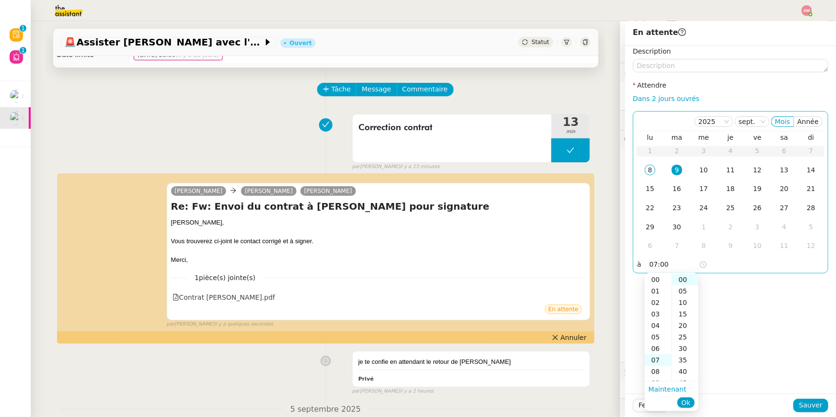
scroll to position [80, 0]
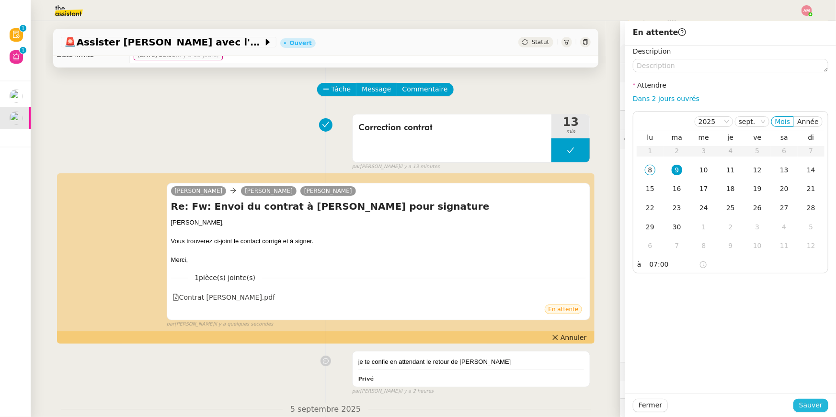
click at [818, 408] on span "Sauver" at bounding box center [810, 405] width 23 height 11
